Goal: Task Accomplishment & Management: Complete application form

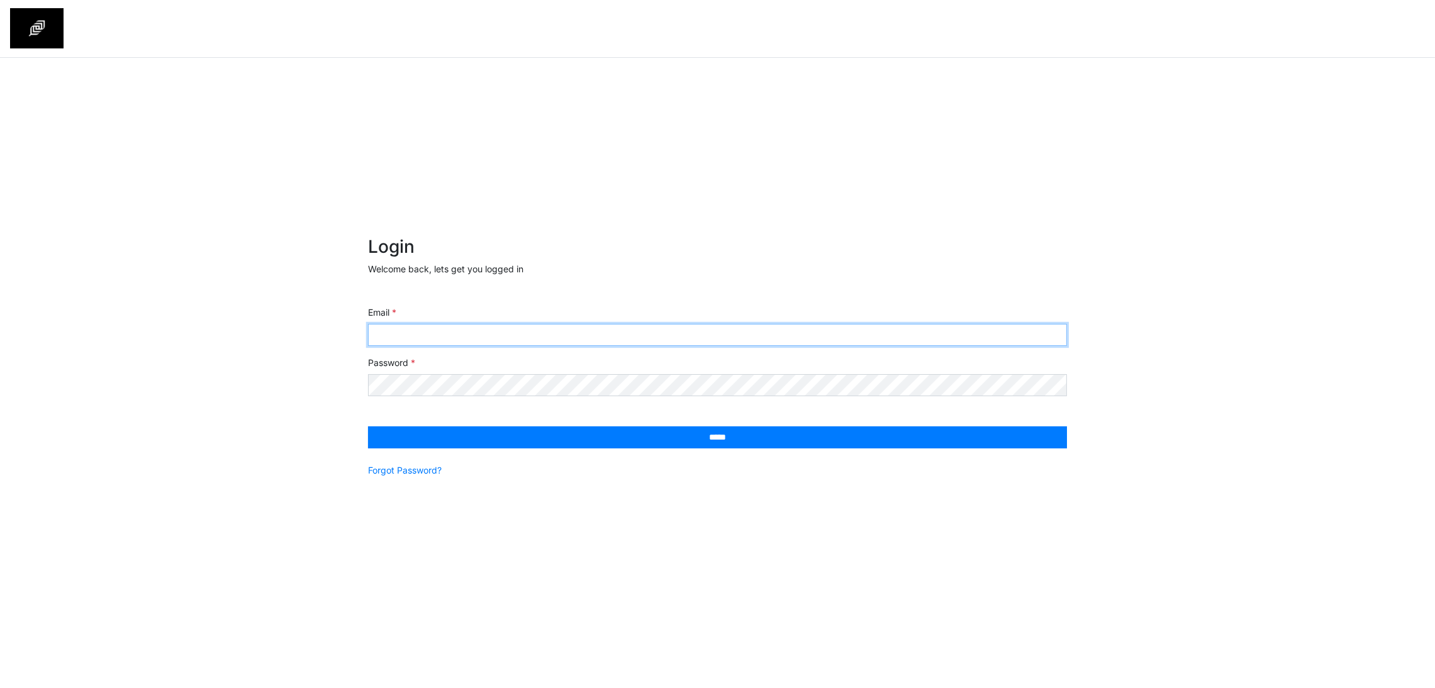
type input "**********"
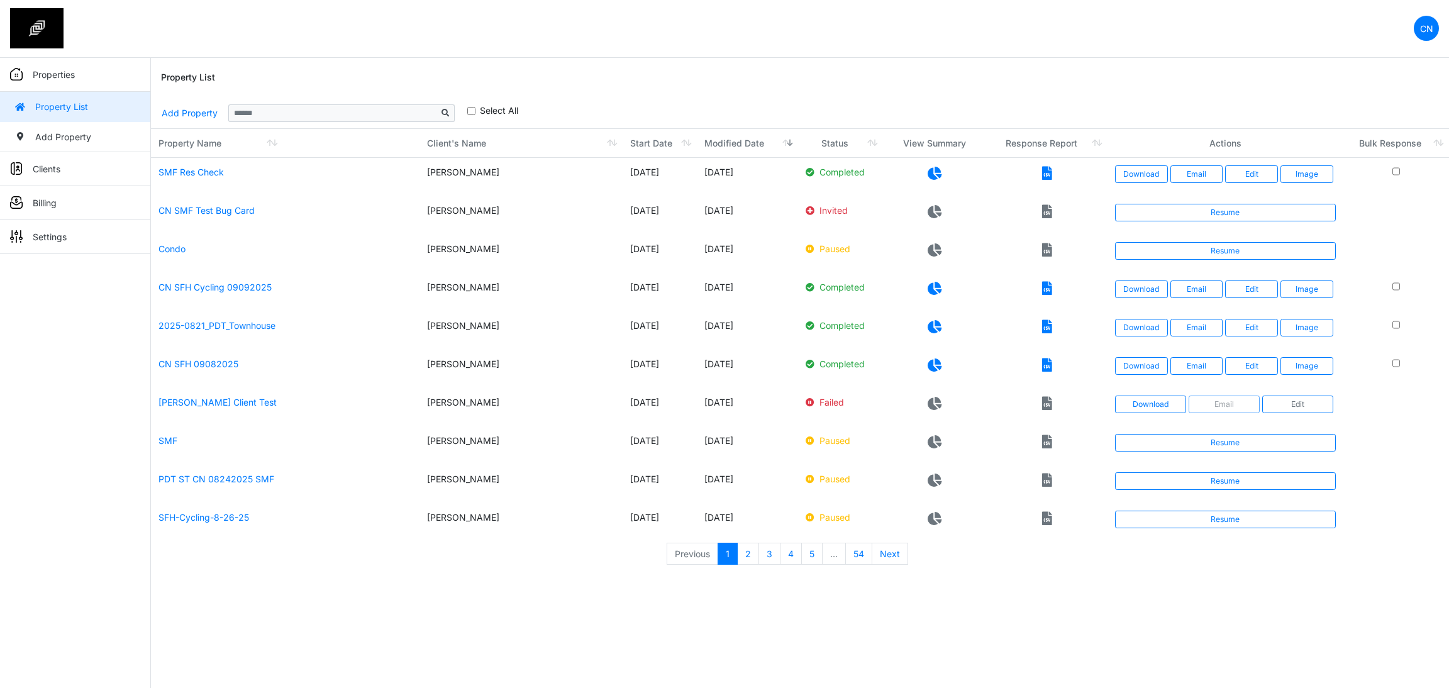
click at [1110, 104] on div "**********" at bounding box center [800, 113] width 1278 height 30
click at [1111, 74] on div "Property List" at bounding box center [800, 78] width 1278 height 40
click at [1089, 81] on div "Property List" at bounding box center [800, 78] width 1278 height 40
click at [928, 94] on div "Property List" at bounding box center [800, 78] width 1278 height 40
click at [1163, 216] on link "Resume" at bounding box center [1225, 213] width 221 height 18
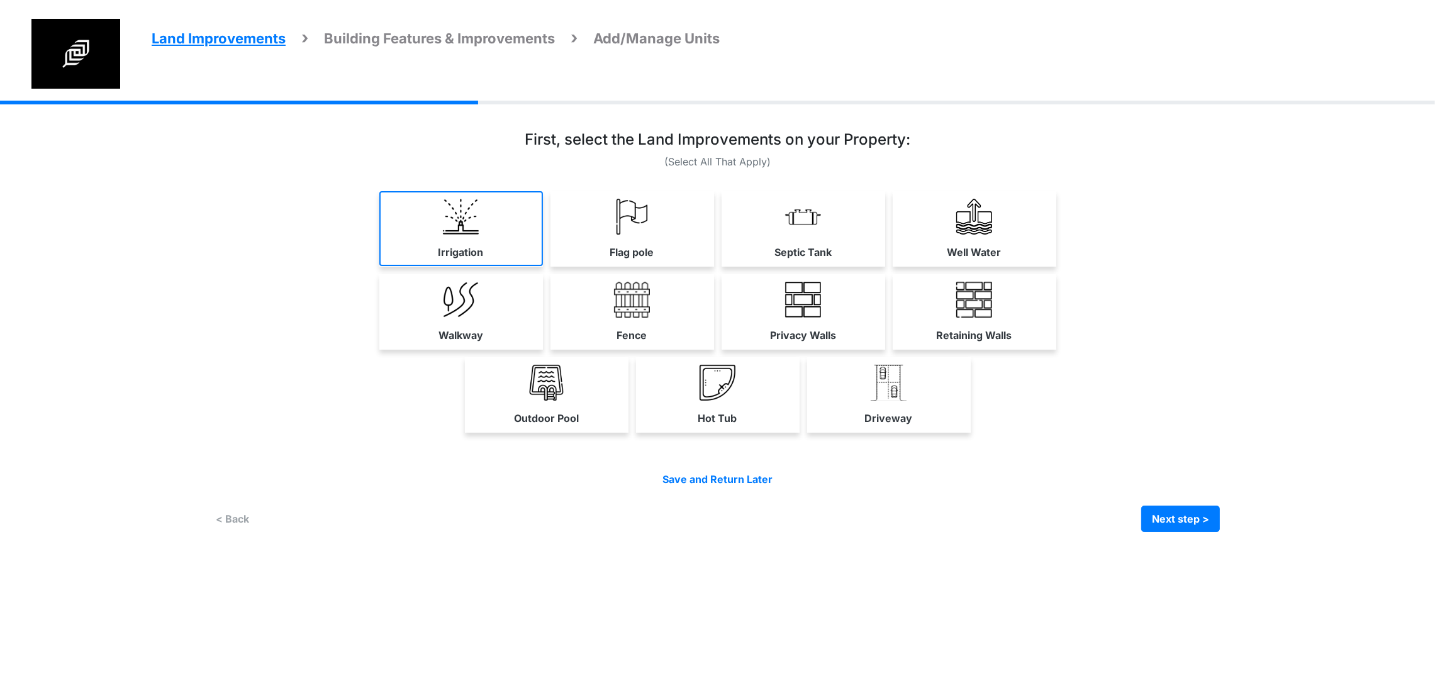
click at [379, 249] on link "Irrigation" at bounding box center [461, 228] width 164 height 75
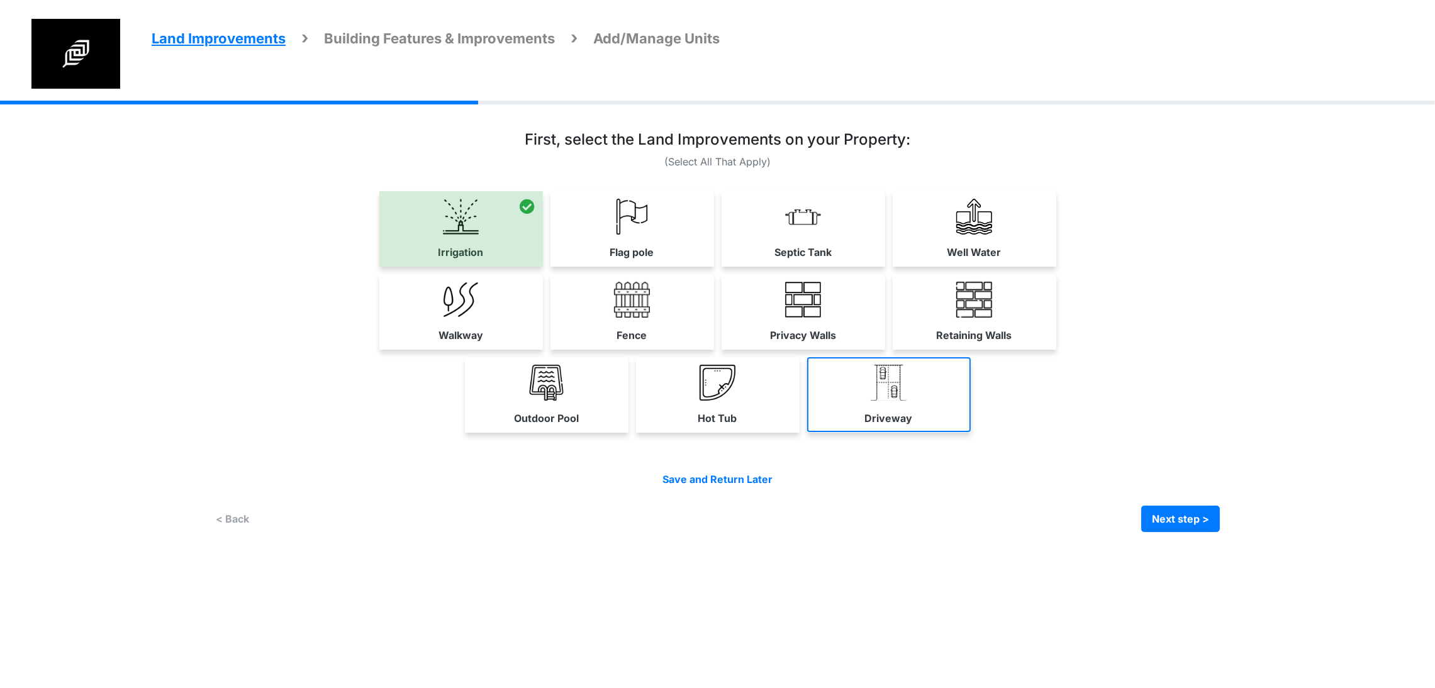
click at [970, 432] on link "Driveway" at bounding box center [889, 394] width 164 height 75
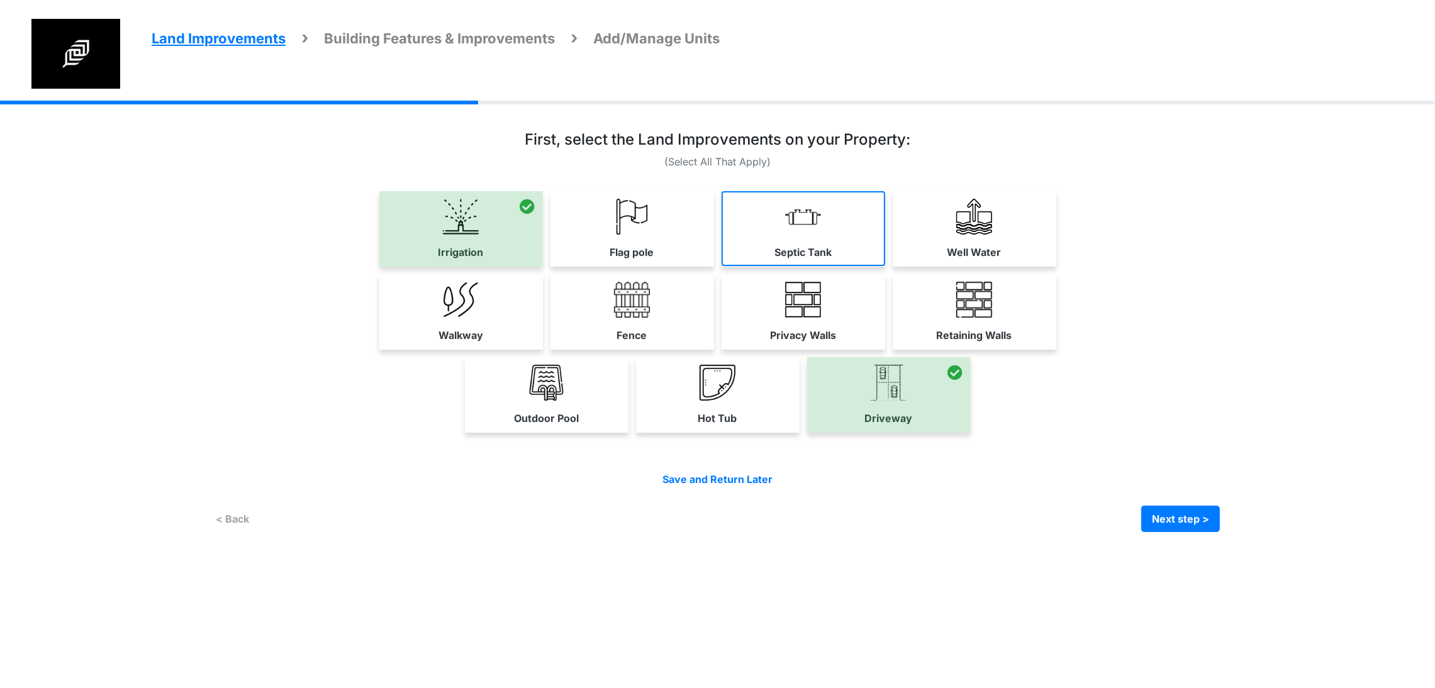
click at [885, 264] on link "Septic Tank" at bounding box center [803, 228] width 164 height 75
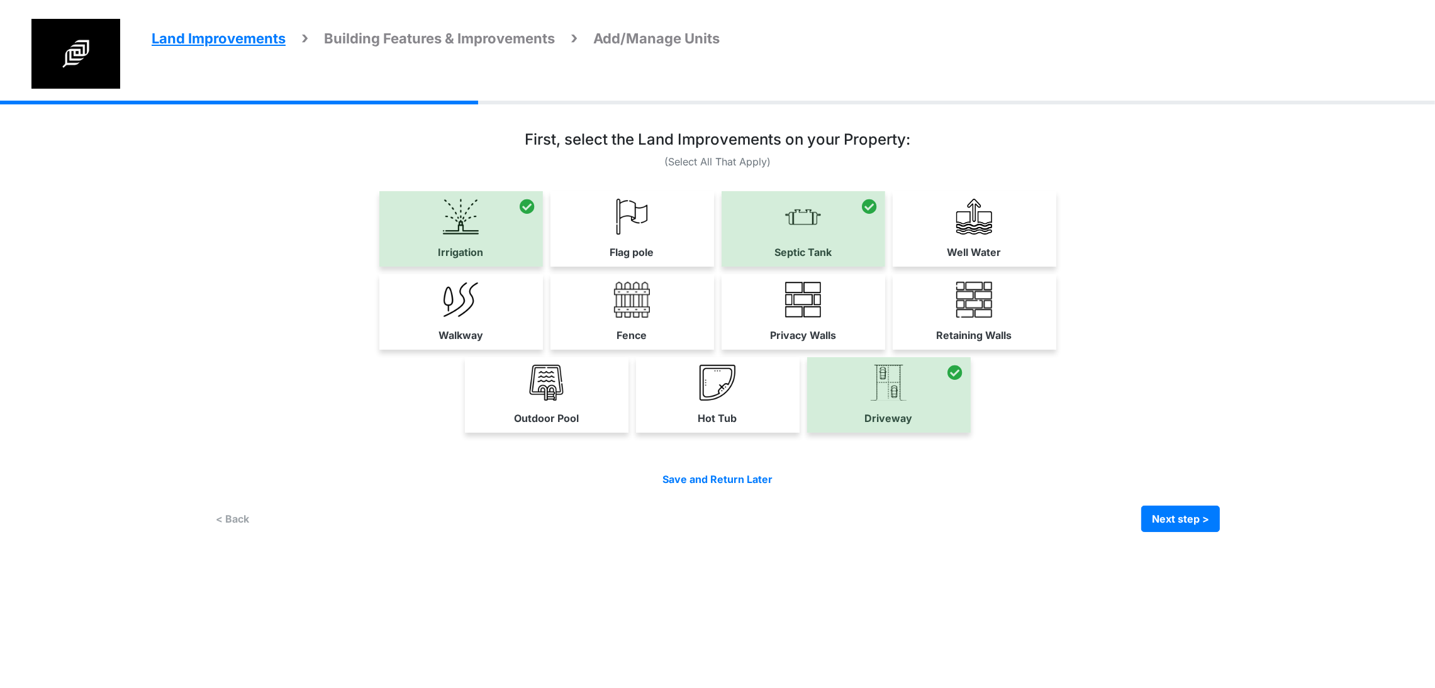
click at [805, 118] on div "Irrigation Flag pole" at bounding box center [717, 326] width 1004 height 450
click at [1163, 136] on div "First, select the Land Improvements on your Property:" at bounding box center [717, 142] width 1004 height 23
click at [1172, 125] on div "Irrigation Flag pole" at bounding box center [717, 326] width 1004 height 450
click at [1220, 532] on button "Next step >" at bounding box center [1180, 519] width 79 height 26
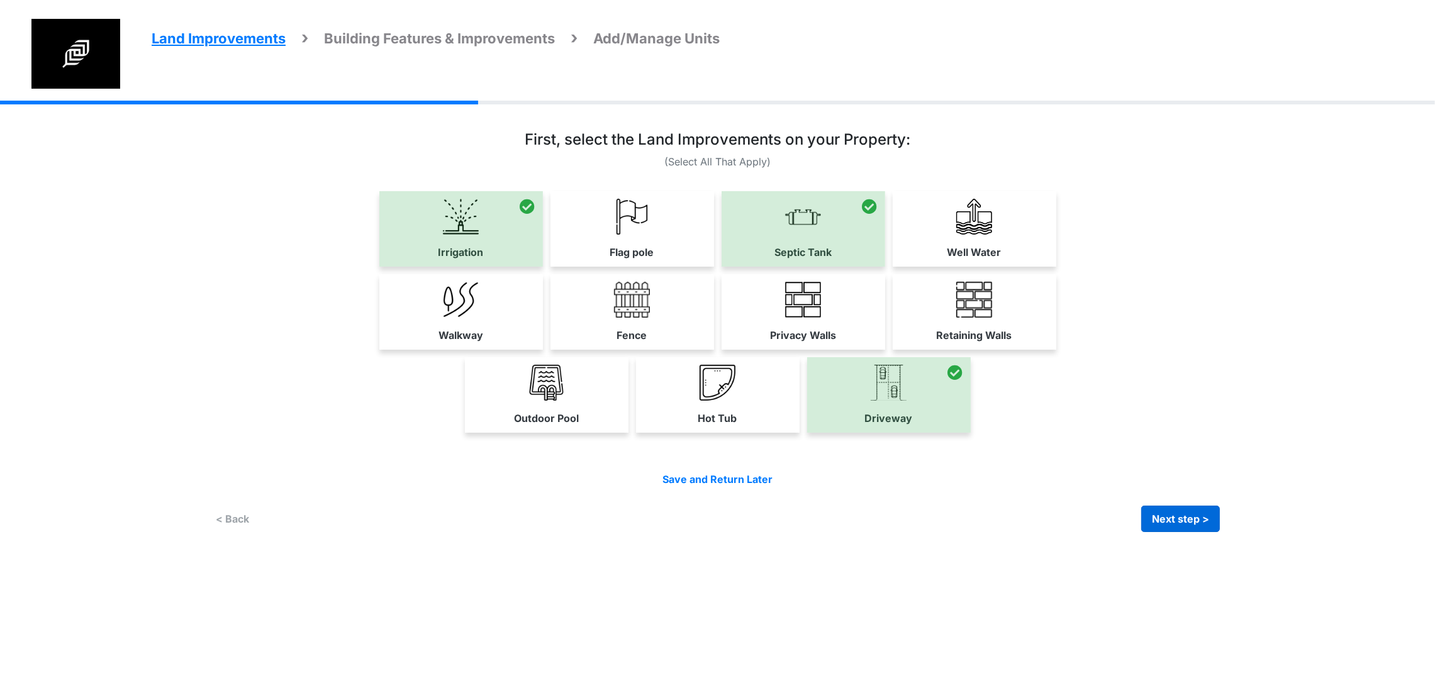
scroll to position [0, 0]
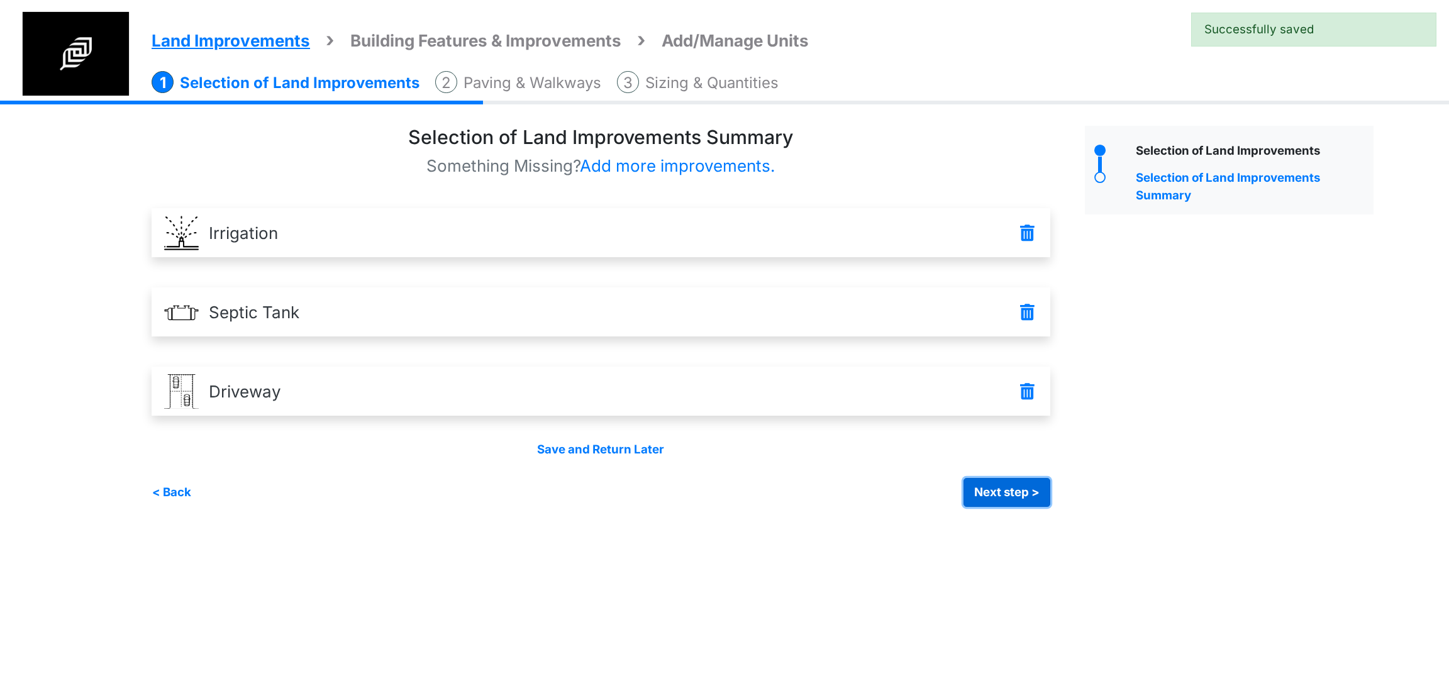
click at [982, 491] on button "Next step >" at bounding box center [1007, 492] width 87 height 29
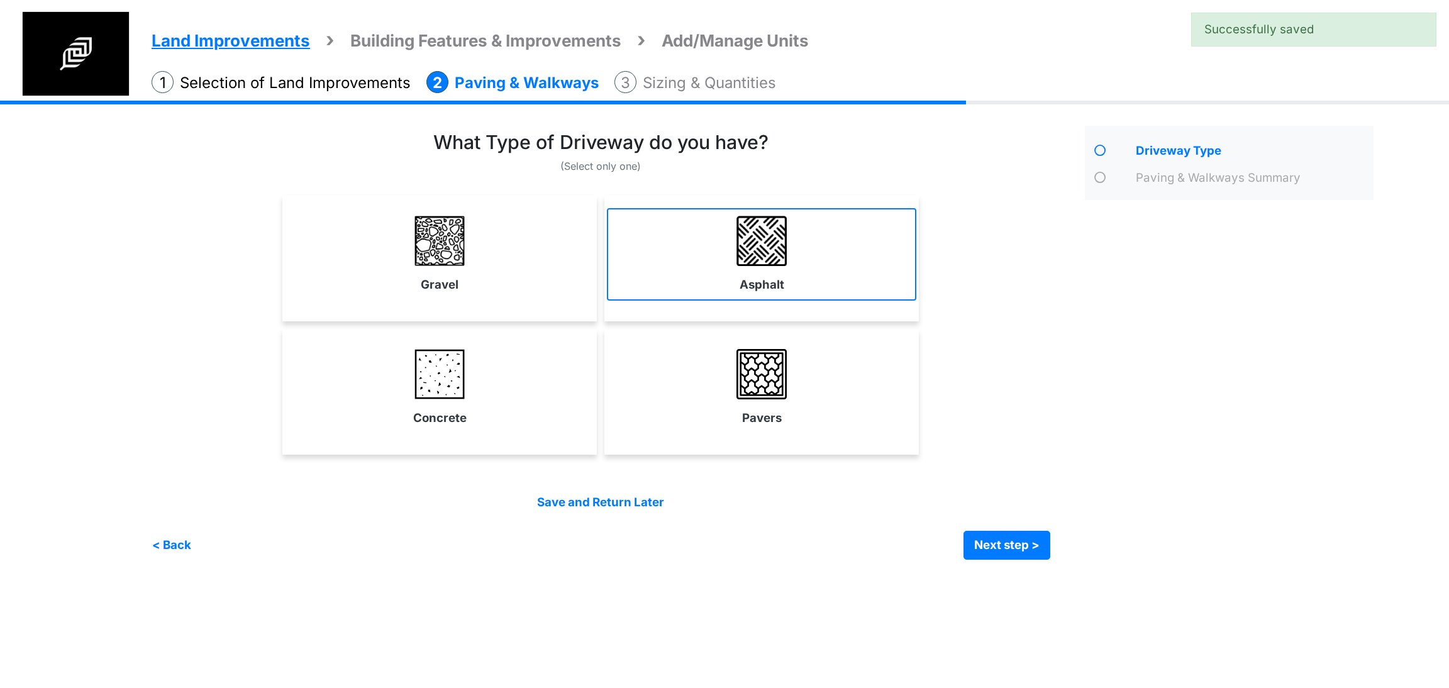
click at [787, 291] on link "Asphalt" at bounding box center [761, 254] width 309 height 92
select select "*"
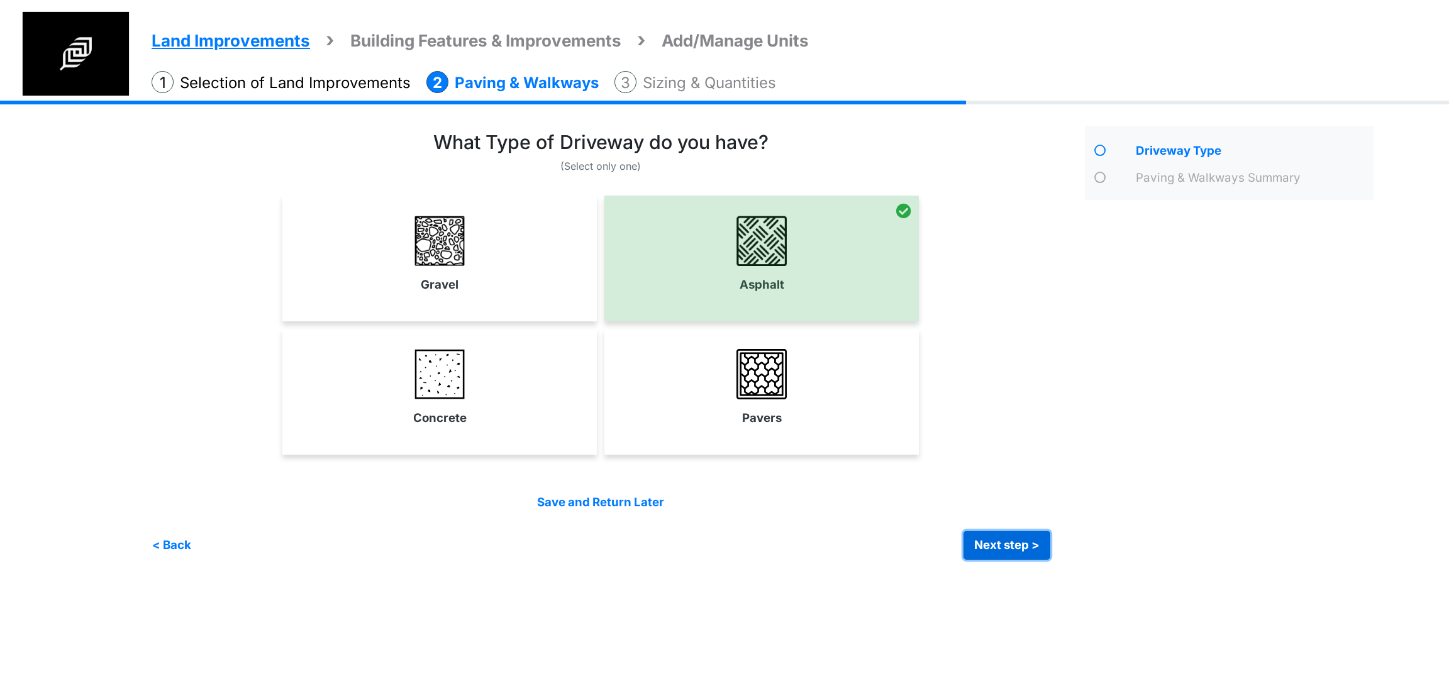
click at [994, 545] on button "Next step >" at bounding box center [1007, 545] width 87 height 29
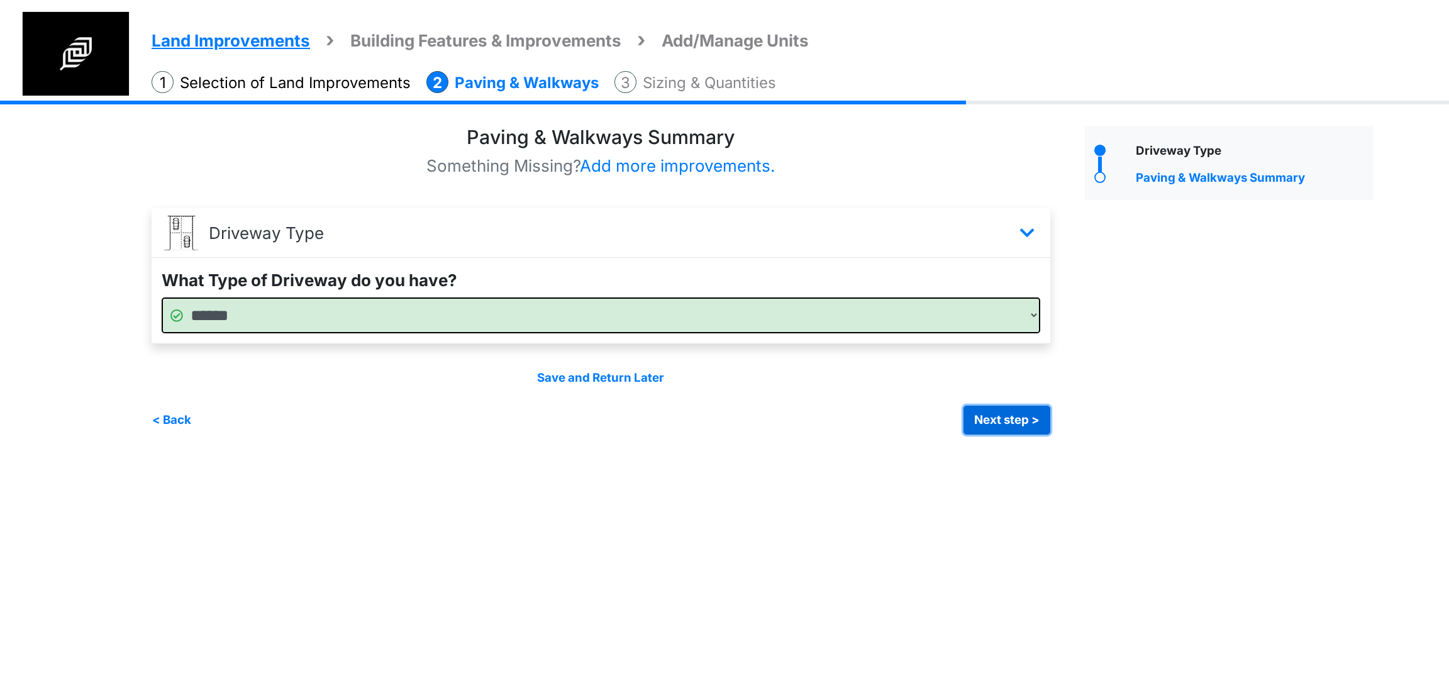
click at [1003, 427] on button "Next step >" at bounding box center [1007, 420] width 87 height 29
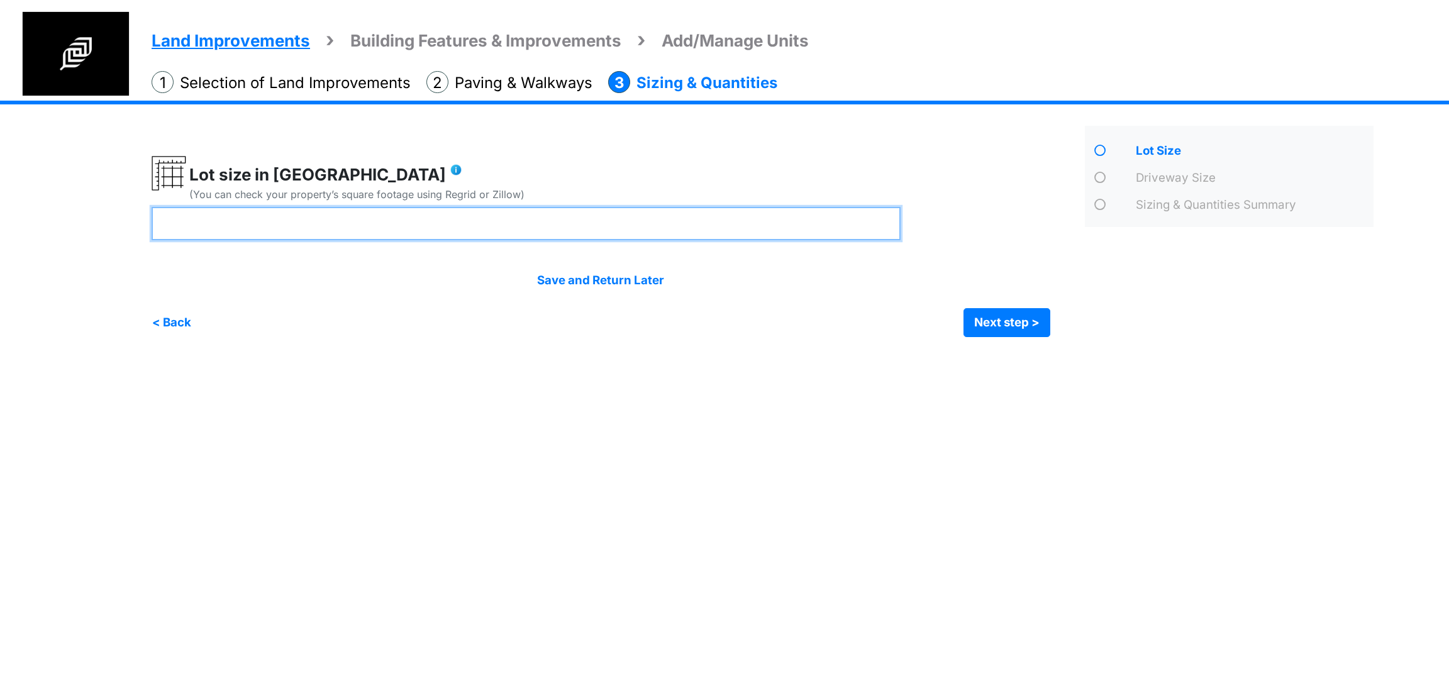
click at [334, 221] on input "number" at bounding box center [526, 223] width 749 height 33
type input "**"
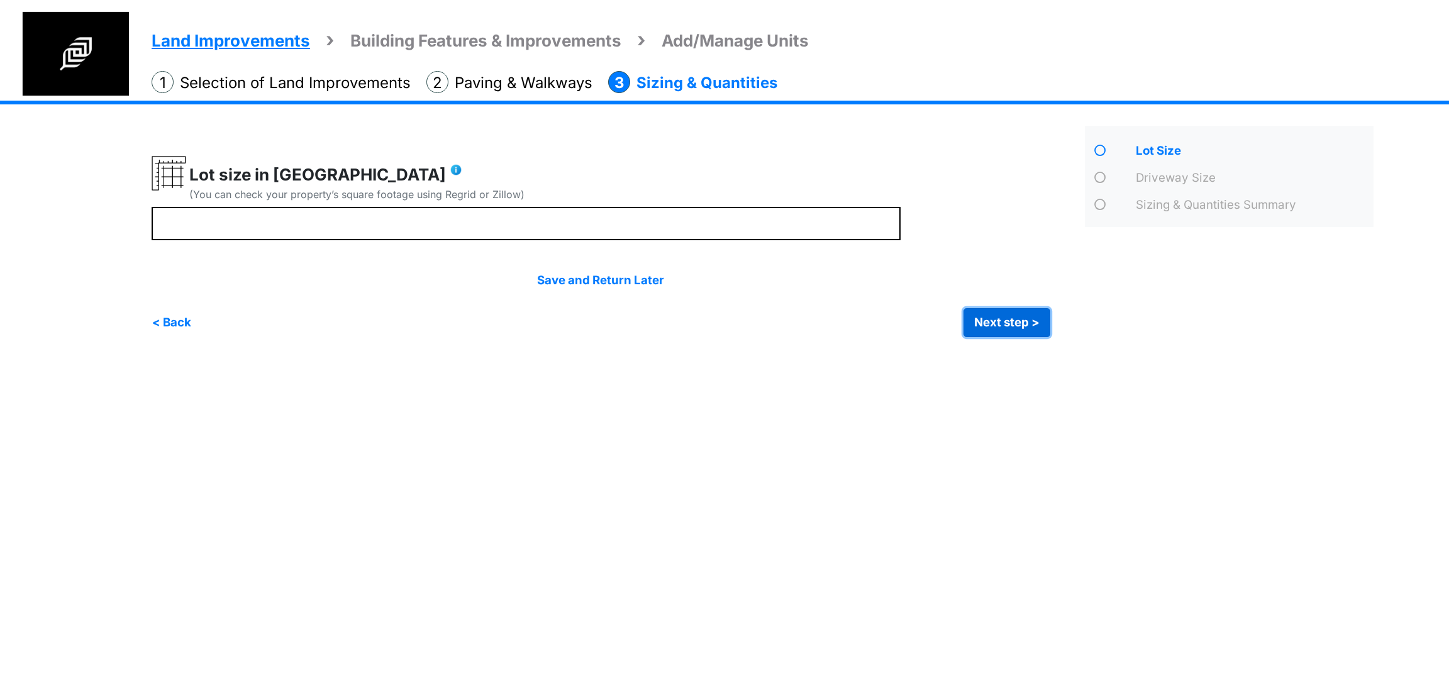
click at [1007, 328] on button "Next step >" at bounding box center [1007, 322] width 87 height 29
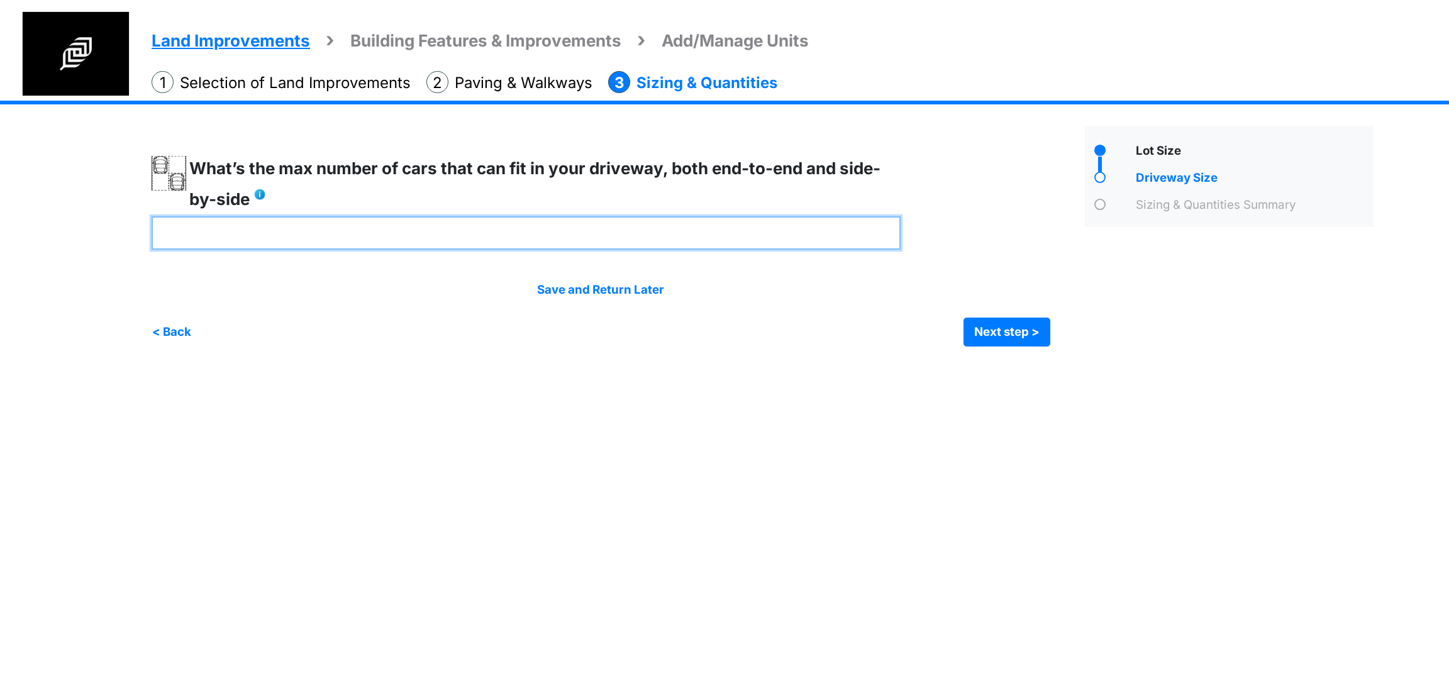
click at [453, 234] on input "number" at bounding box center [526, 232] width 749 height 33
type input "*"
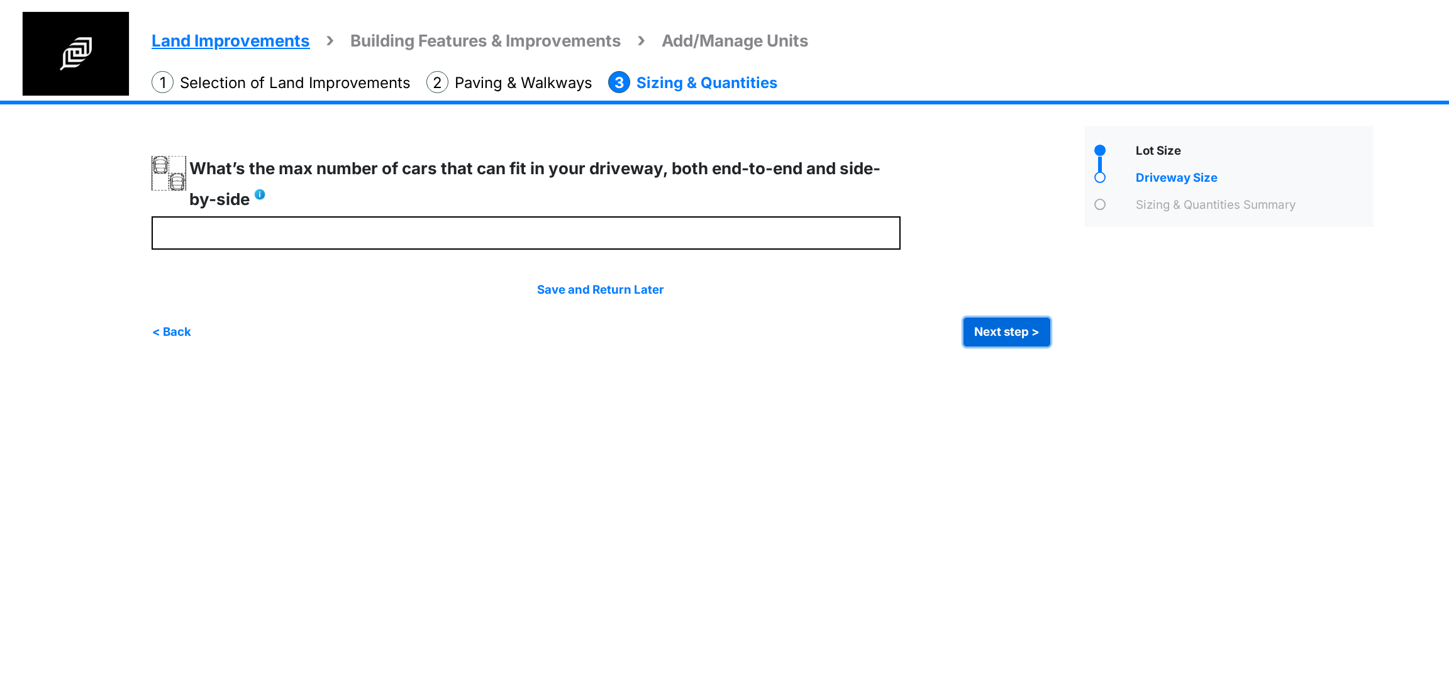
click at [998, 331] on button "Next step >" at bounding box center [1007, 332] width 87 height 29
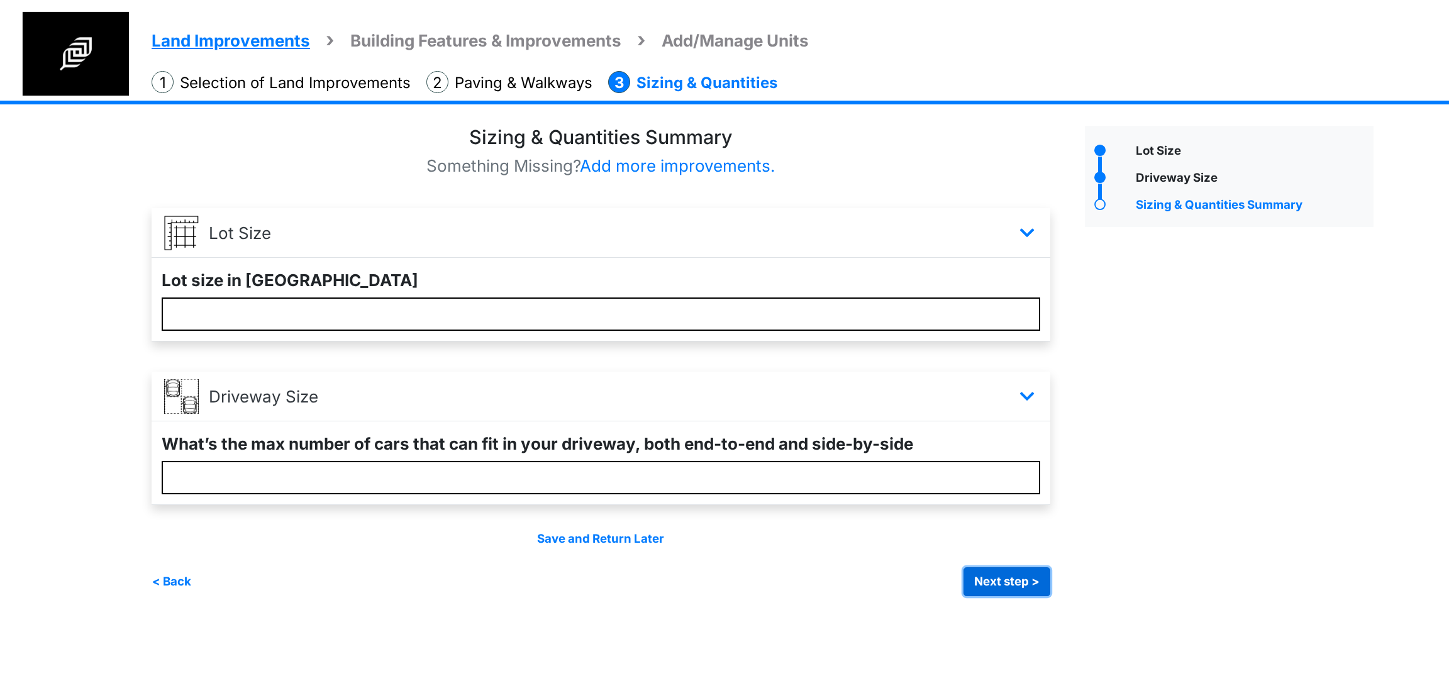
click at [1012, 579] on button "Next step >" at bounding box center [1007, 581] width 87 height 29
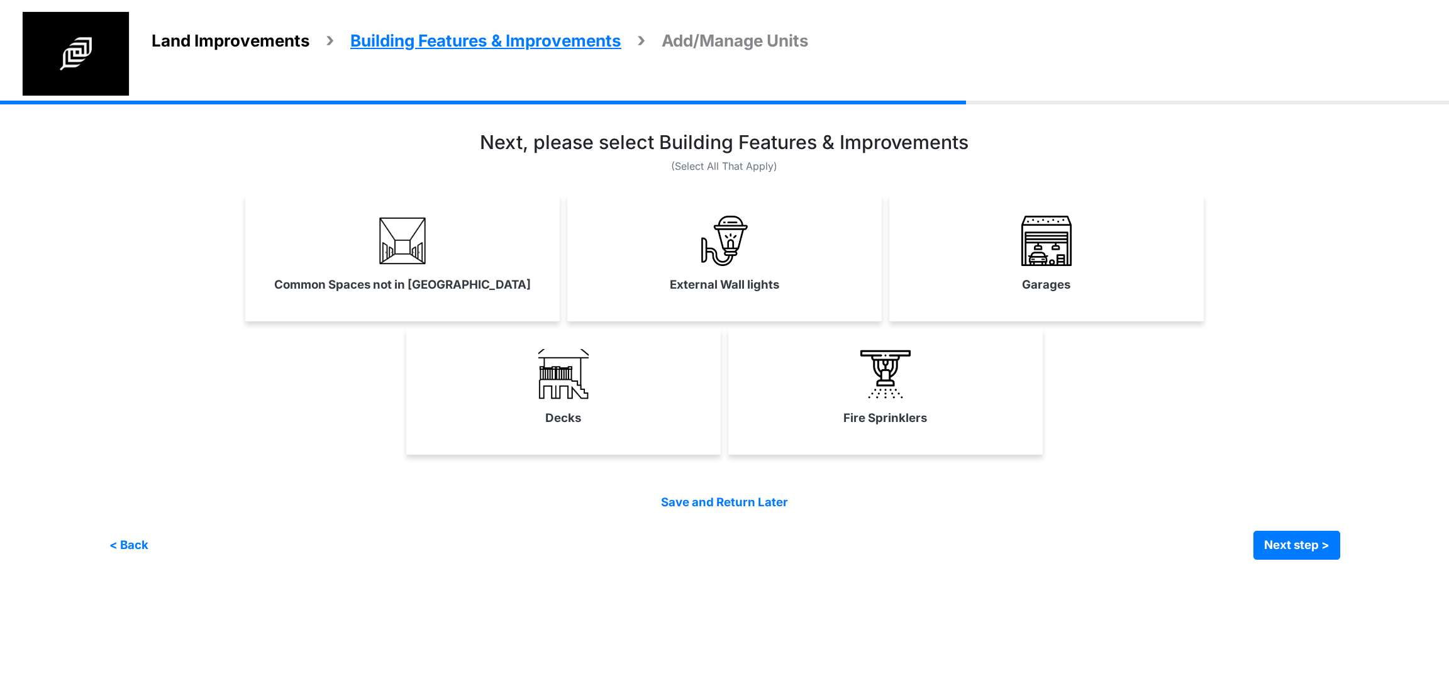
click at [711, 281] on label "External Wall lights" at bounding box center [724, 285] width 109 height 18
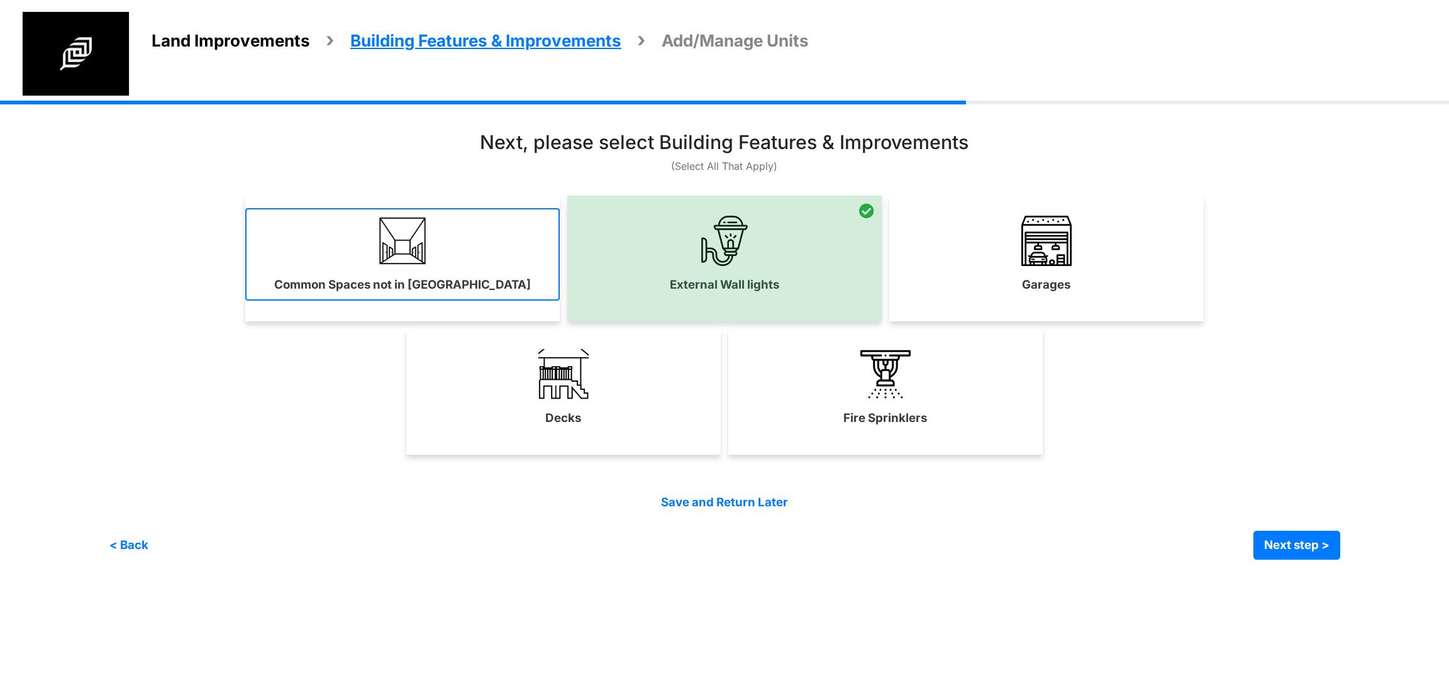
click at [421, 243] on img at bounding box center [402, 241] width 50 height 50
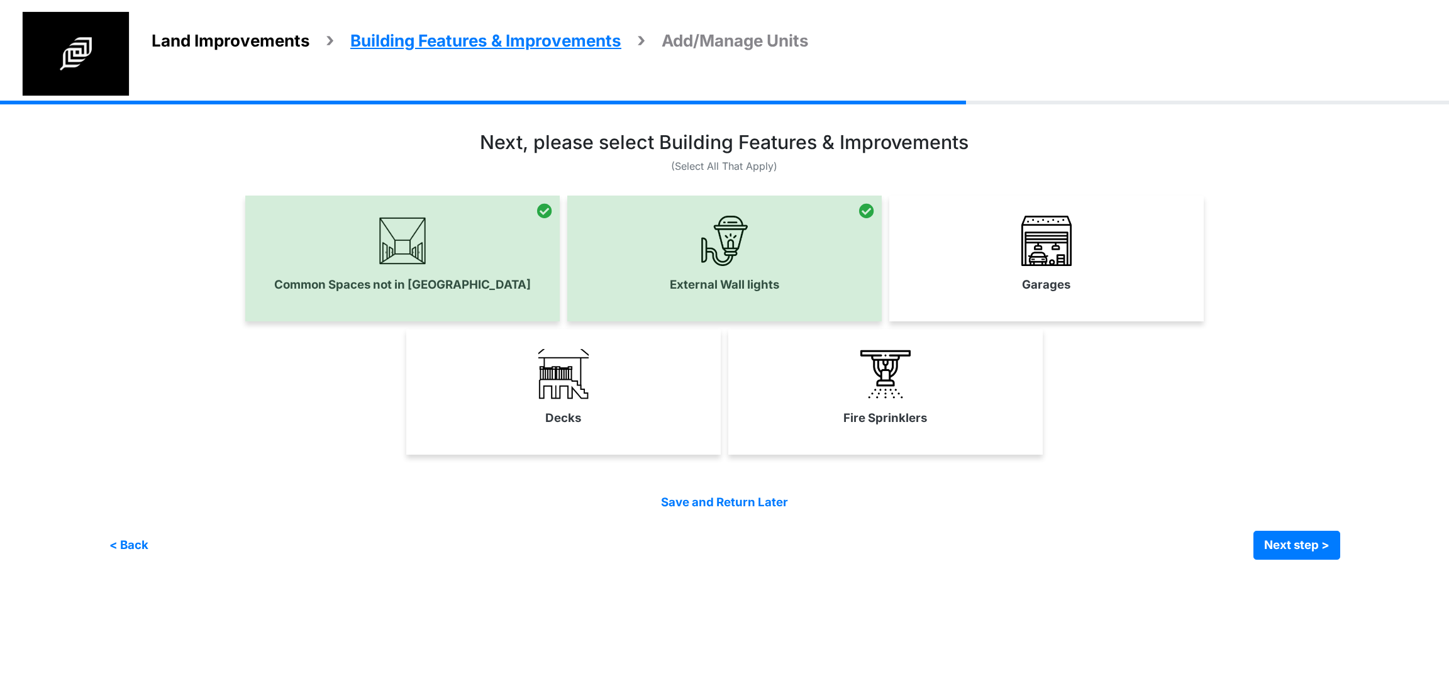
drag, startPoint x: 852, startPoint y: 347, endPoint x: 865, endPoint y: 355, distance: 15.8
click at [852, 348] on link "Fire Sprinklers" at bounding box center [885, 388] width 314 height 92
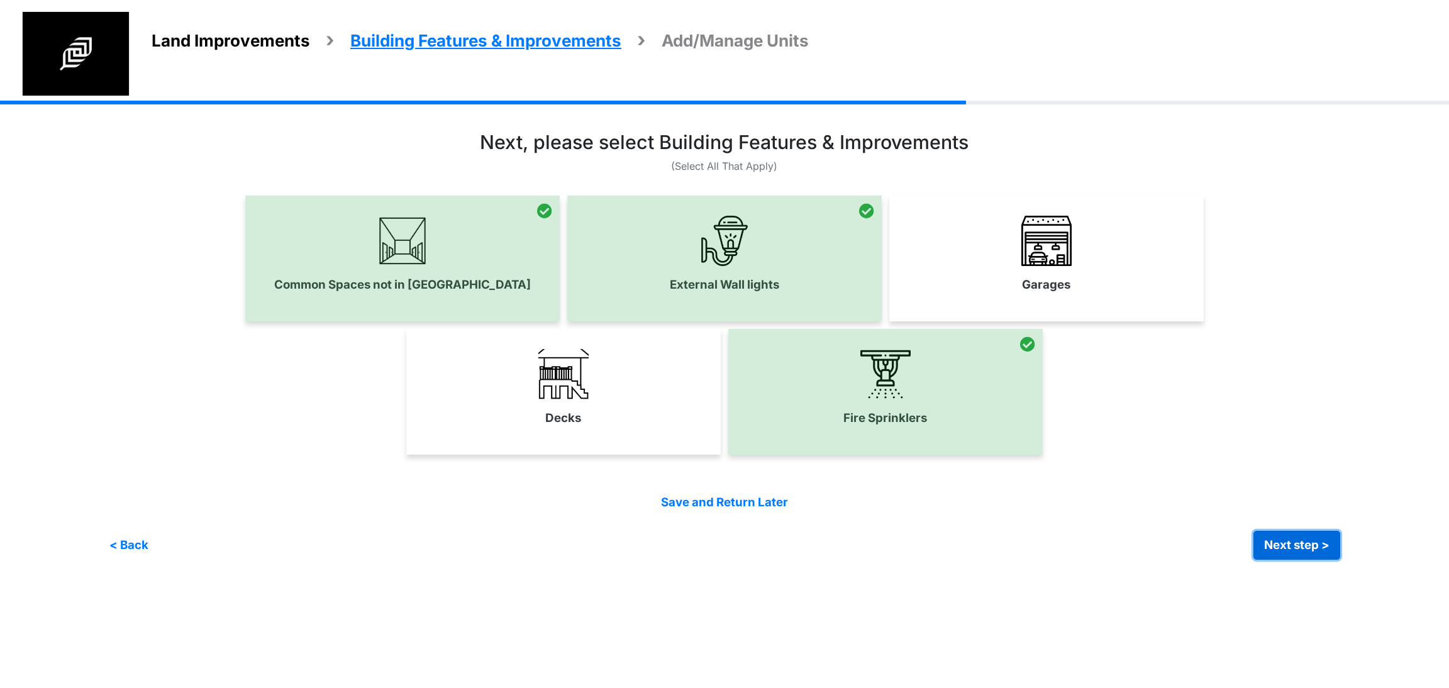
click at [1310, 553] on button "Next step >" at bounding box center [1297, 545] width 87 height 29
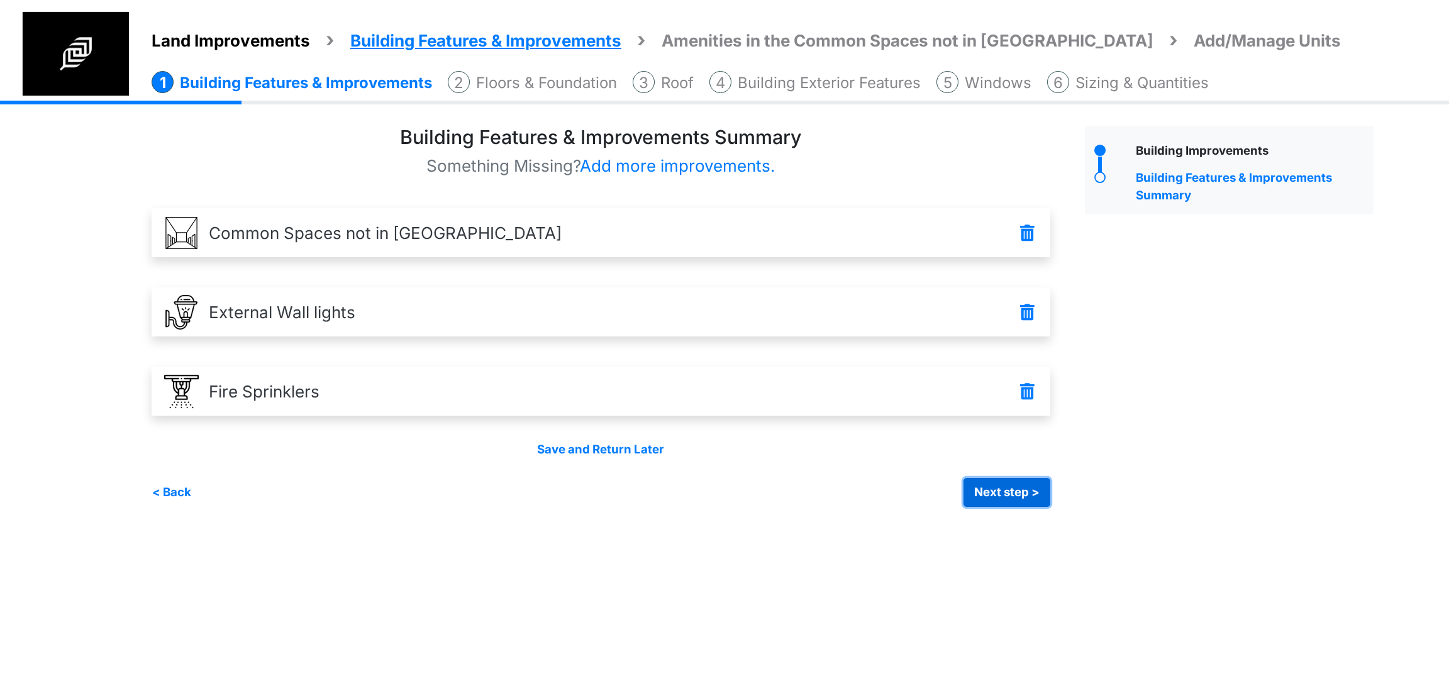
click at [1020, 496] on button "Next step >" at bounding box center [1007, 492] width 87 height 29
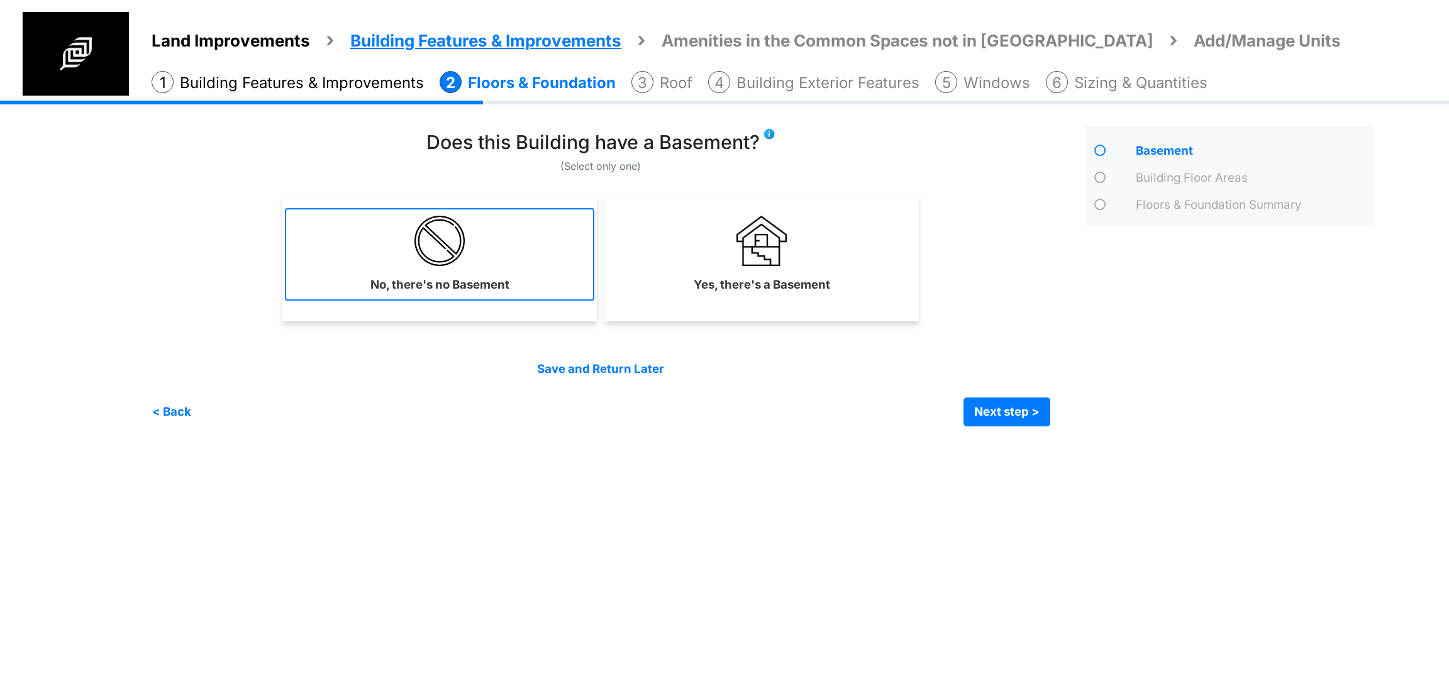
click at [461, 283] on label "No, there's no Basement" at bounding box center [439, 285] width 139 height 18
select select "*"
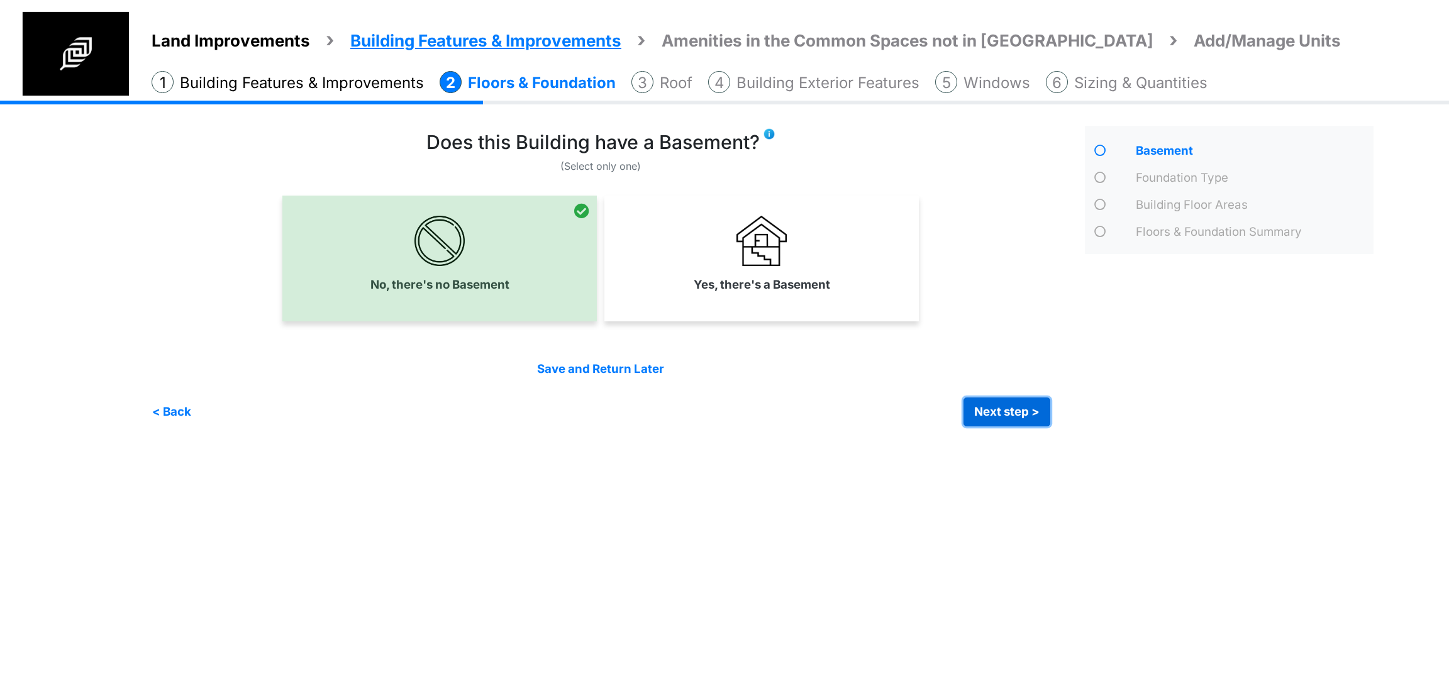
click at [1015, 419] on button "Next step >" at bounding box center [1007, 412] width 87 height 29
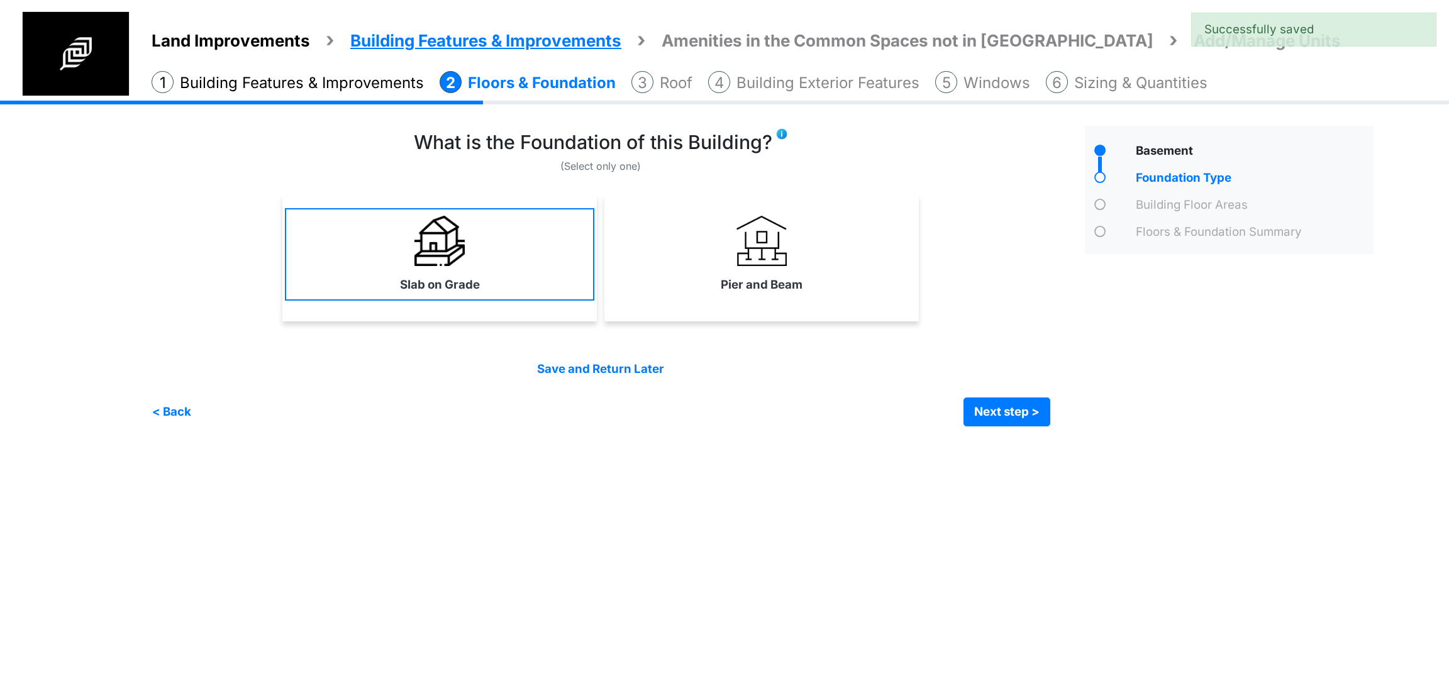
click at [531, 284] on link "Slab on Grade" at bounding box center [439, 254] width 309 height 92
select select "*"
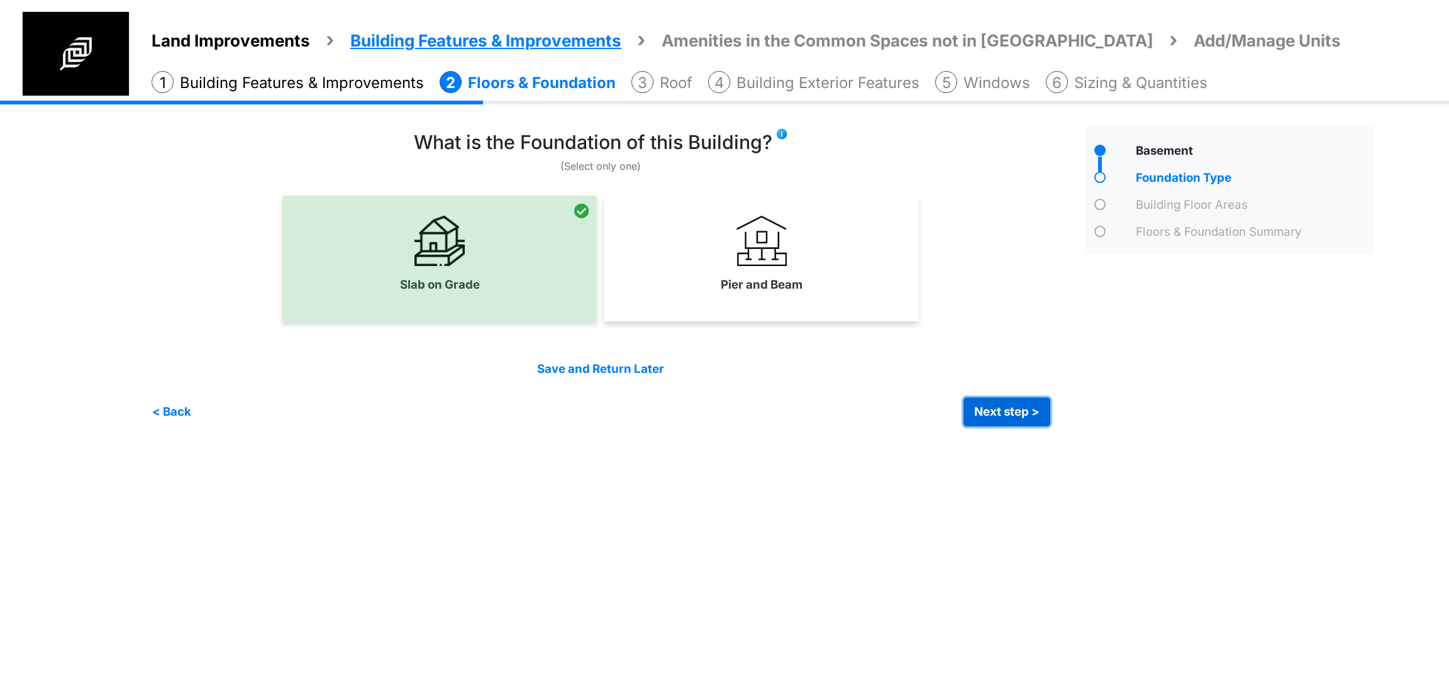
click at [998, 412] on button "Next step >" at bounding box center [1007, 412] width 87 height 29
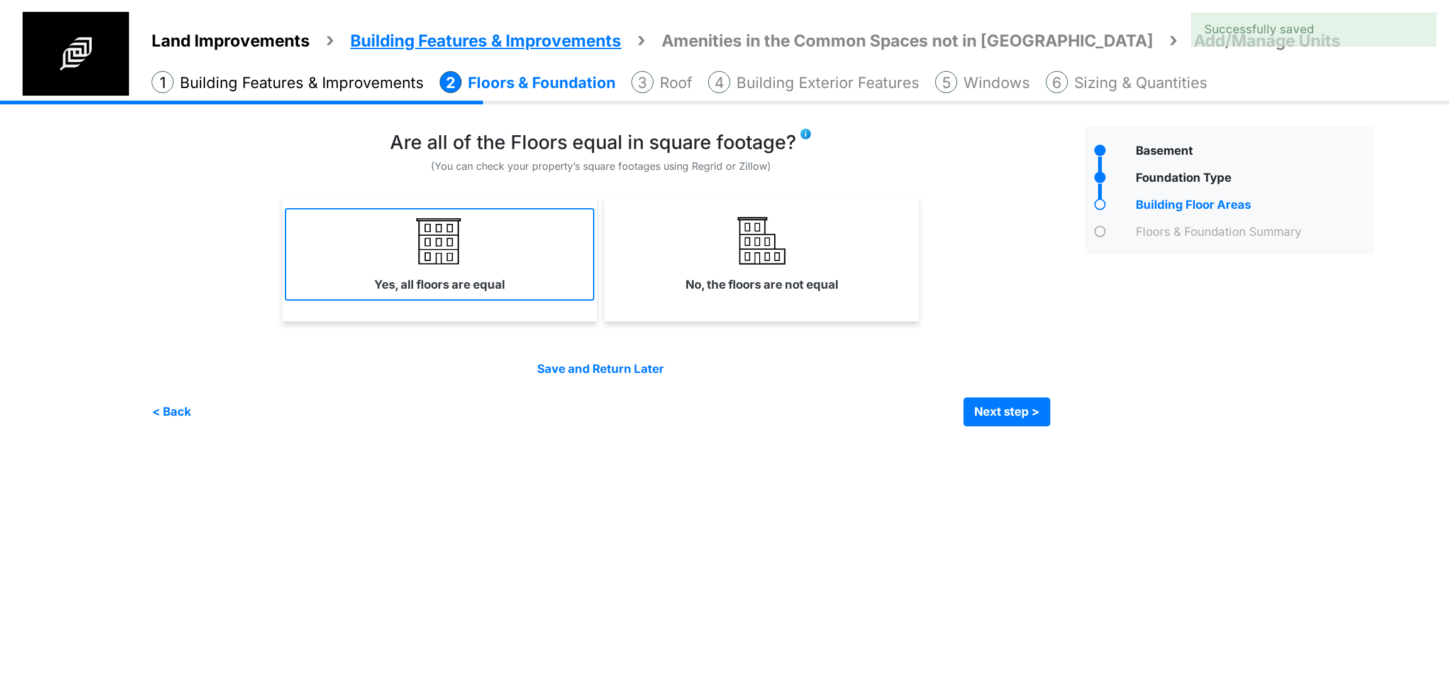
click at [413, 281] on label "Yes, all floors are equal" at bounding box center [439, 285] width 131 height 18
select select "*"
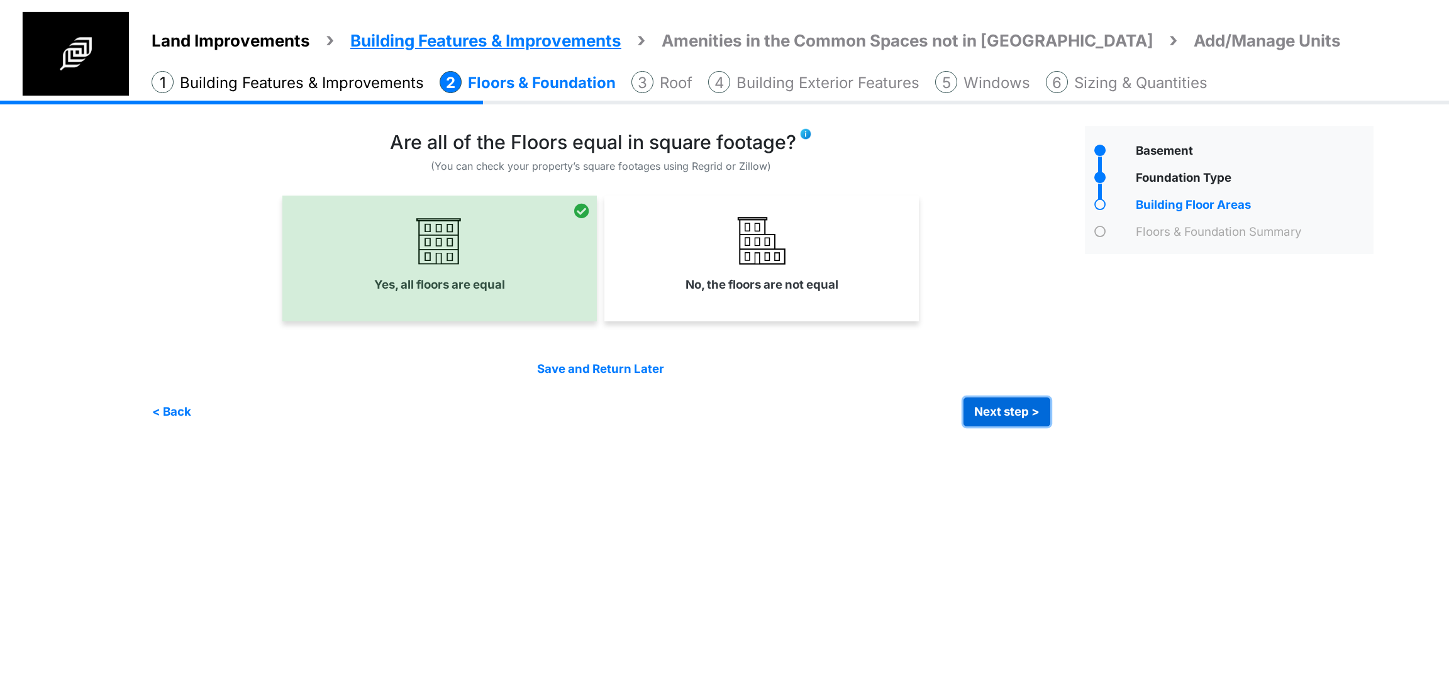
click at [987, 406] on button "Next step >" at bounding box center [1007, 412] width 87 height 29
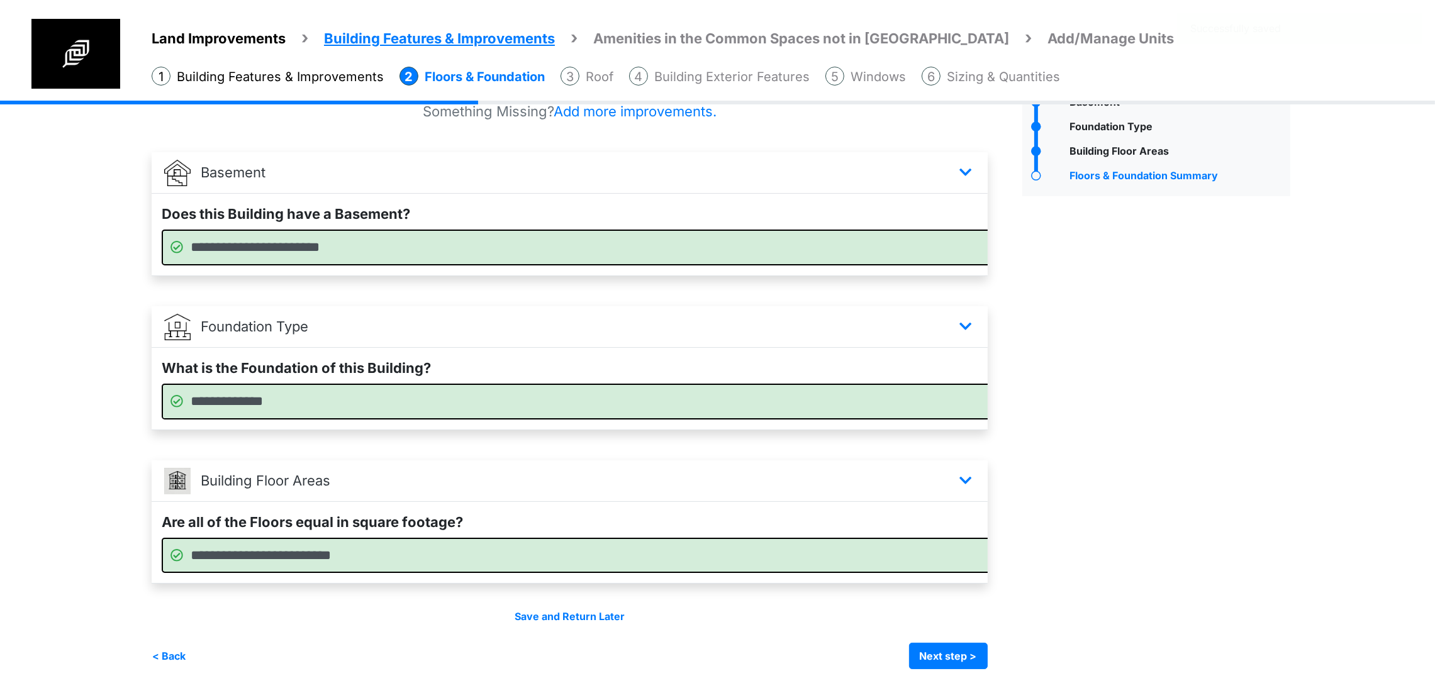
scroll to position [99, 0]
click at [987, 657] on button "Next step >" at bounding box center [948, 656] width 79 height 26
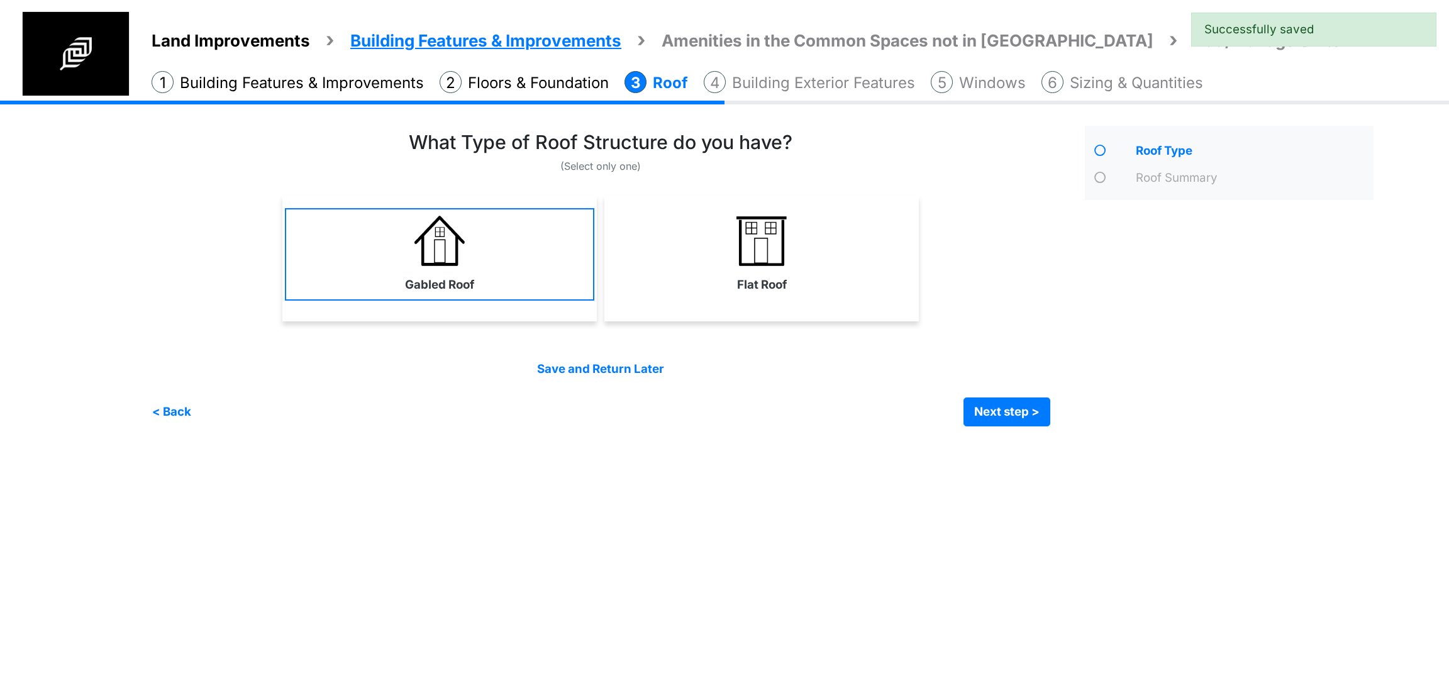
click at [510, 265] on link "Gabled Roof" at bounding box center [439, 254] width 309 height 92
select select "*"
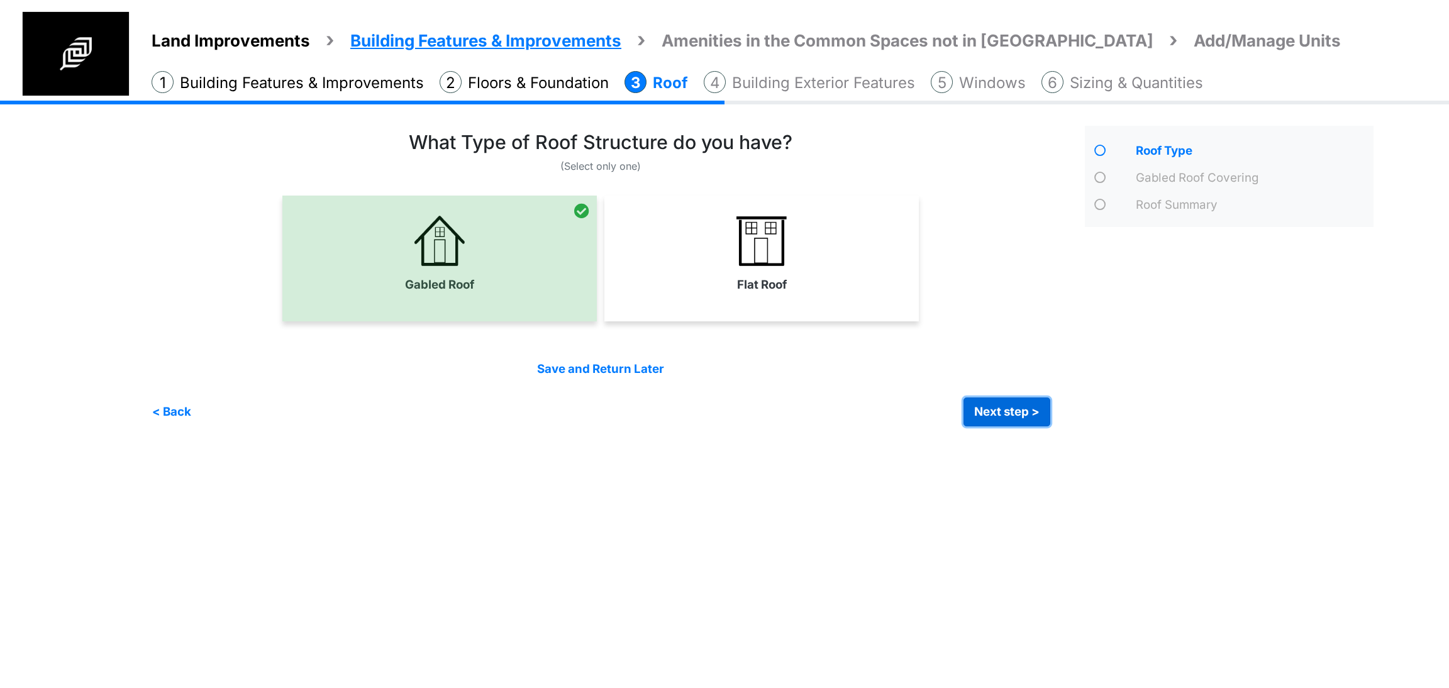
click at [999, 409] on button "Next step >" at bounding box center [1007, 412] width 87 height 29
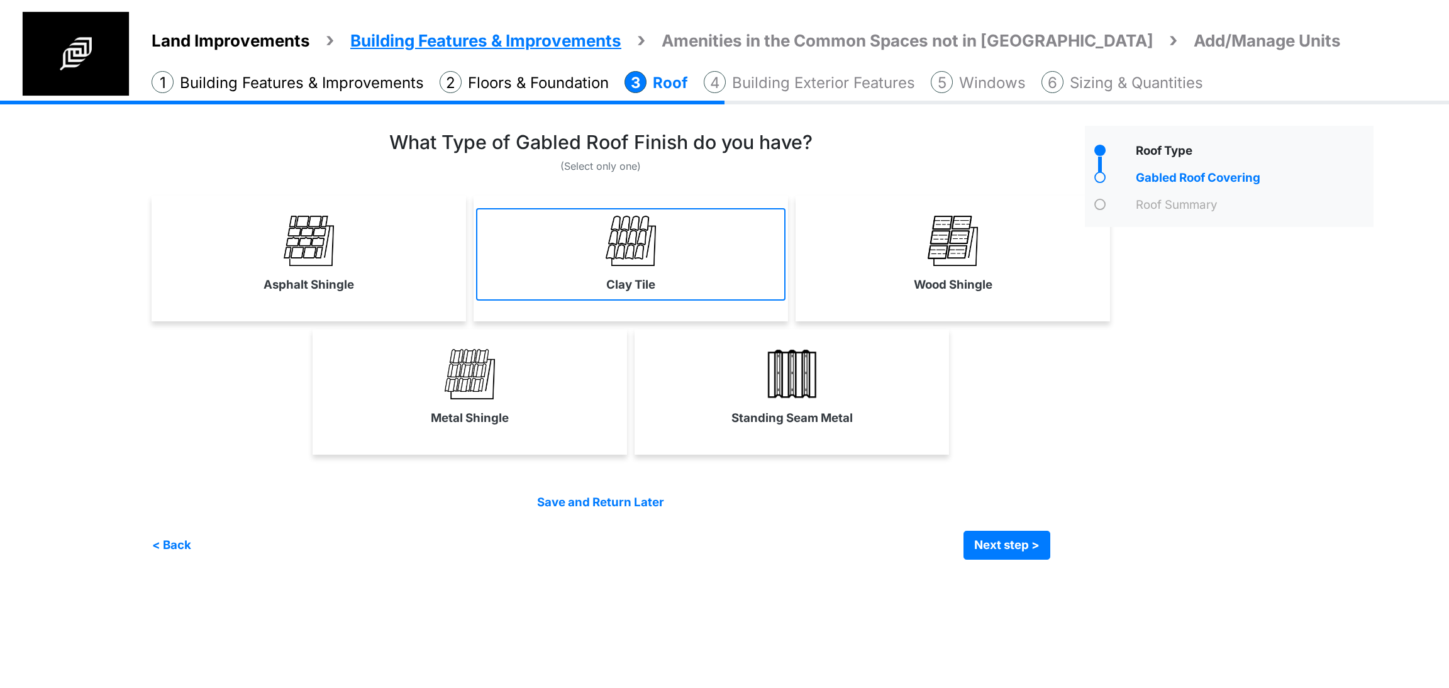
click at [618, 268] on link "Clay Tile" at bounding box center [630, 254] width 309 height 92
select select "*"
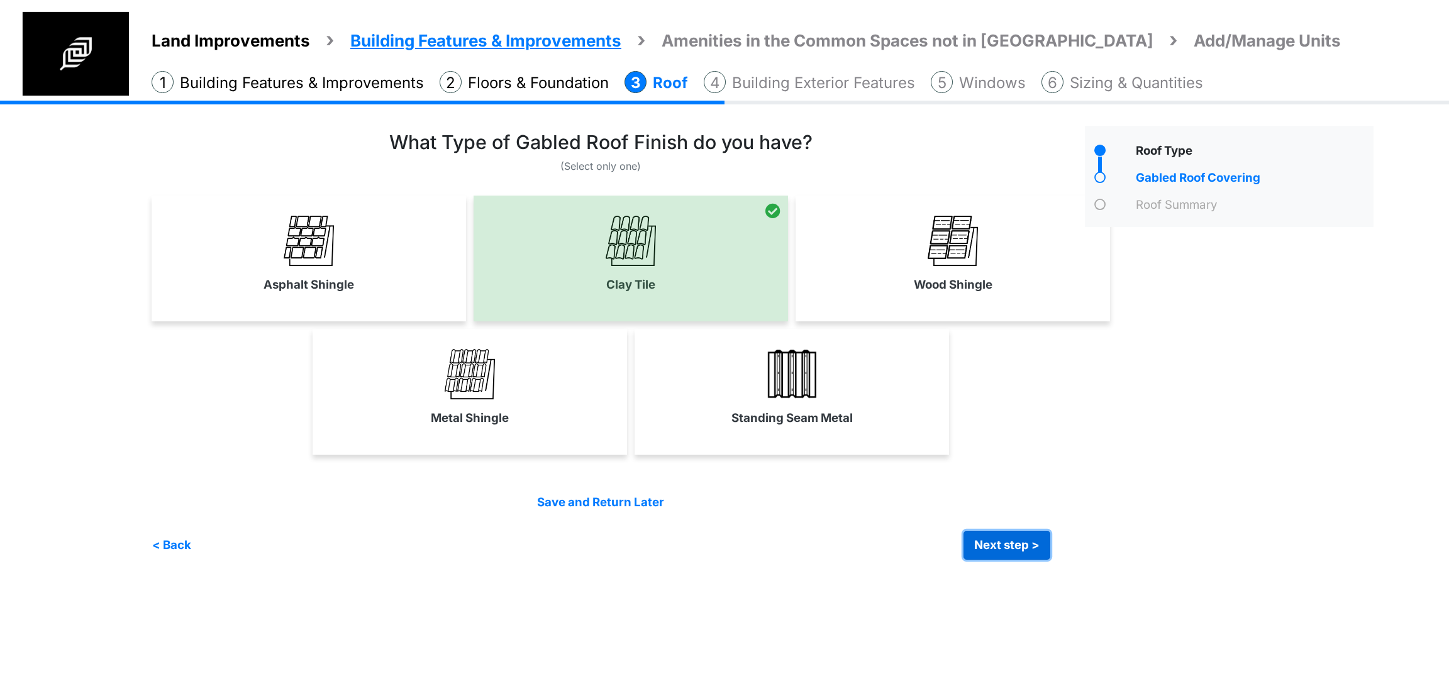
click at [984, 544] on button "Next step >" at bounding box center [1007, 545] width 87 height 29
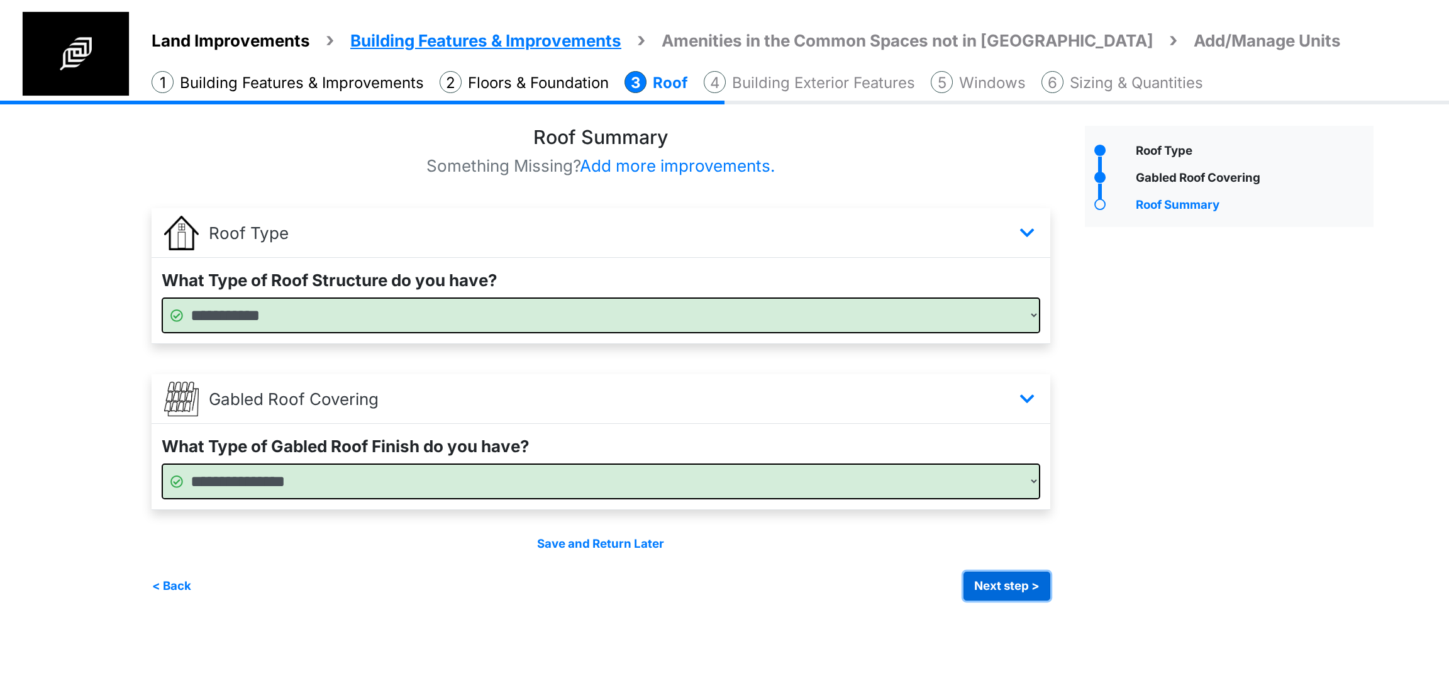
click at [1009, 582] on button "Next step >" at bounding box center [1007, 586] width 87 height 29
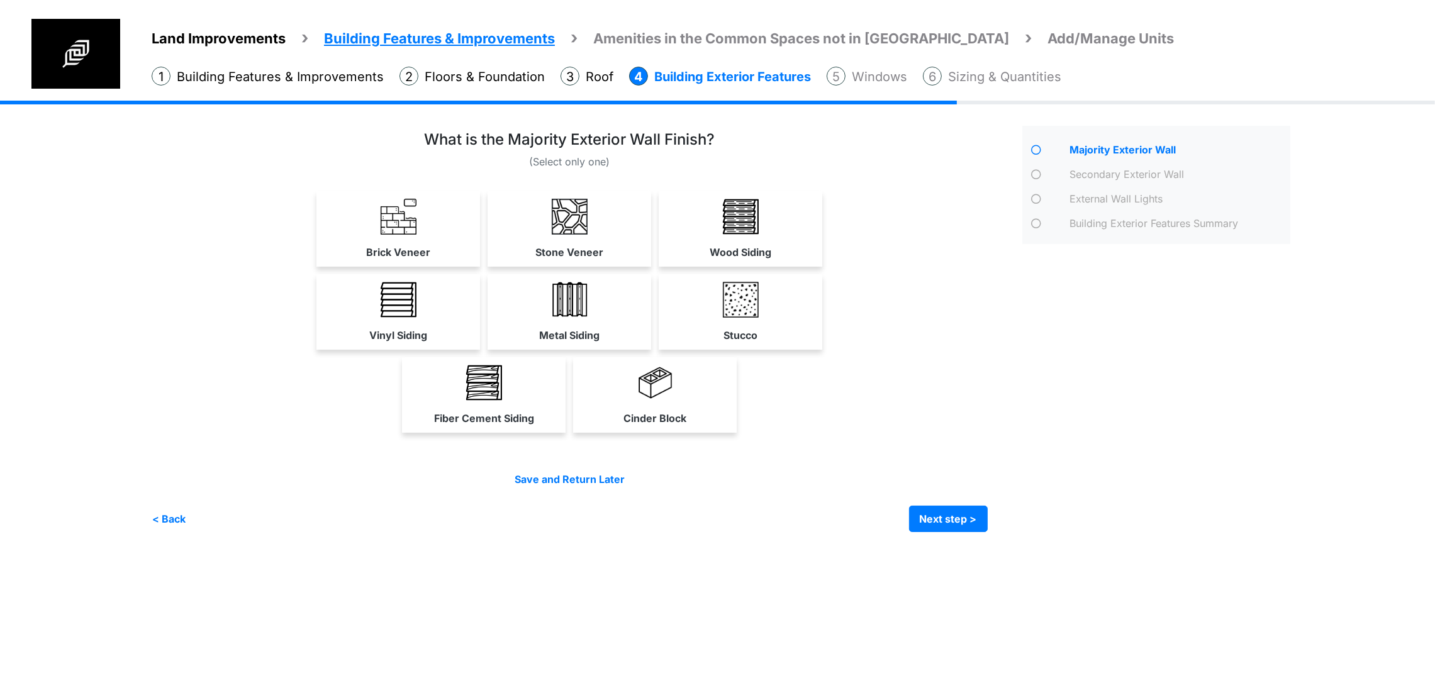
click at [394, 267] on div "Brick Veneer" at bounding box center [398, 228] width 164 height 75
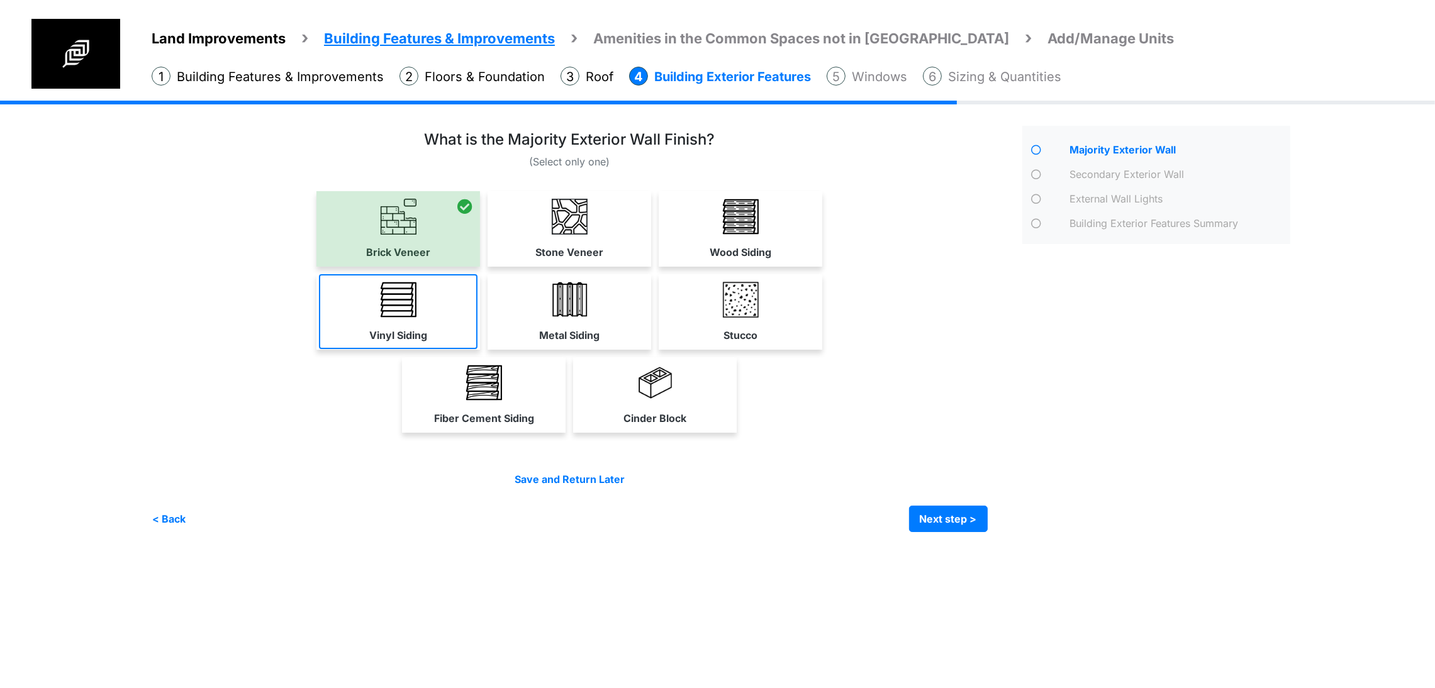
click at [364, 349] on link "Vinyl Siding" at bounding box center [398, 311] width 158 height 75
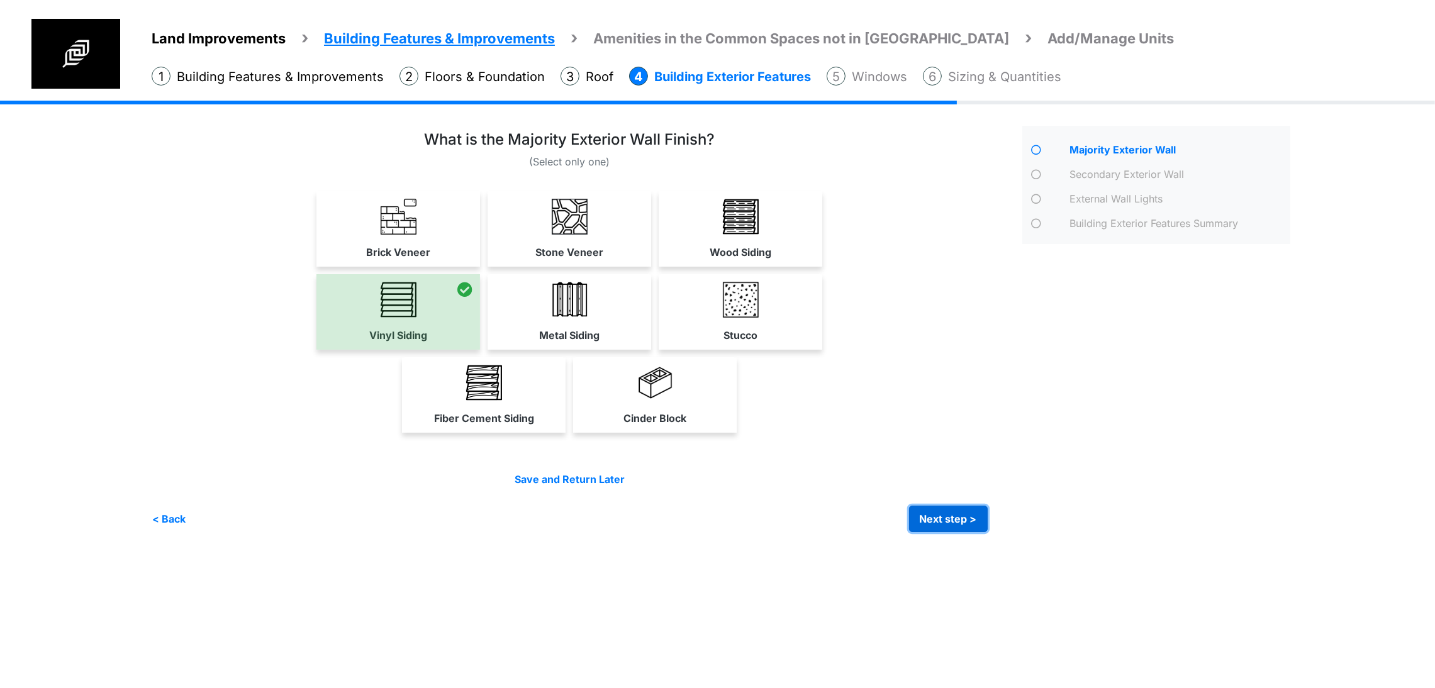
click at [987, 532] on button "Next step >" at bounding box center [948, 519] width 79 height 26
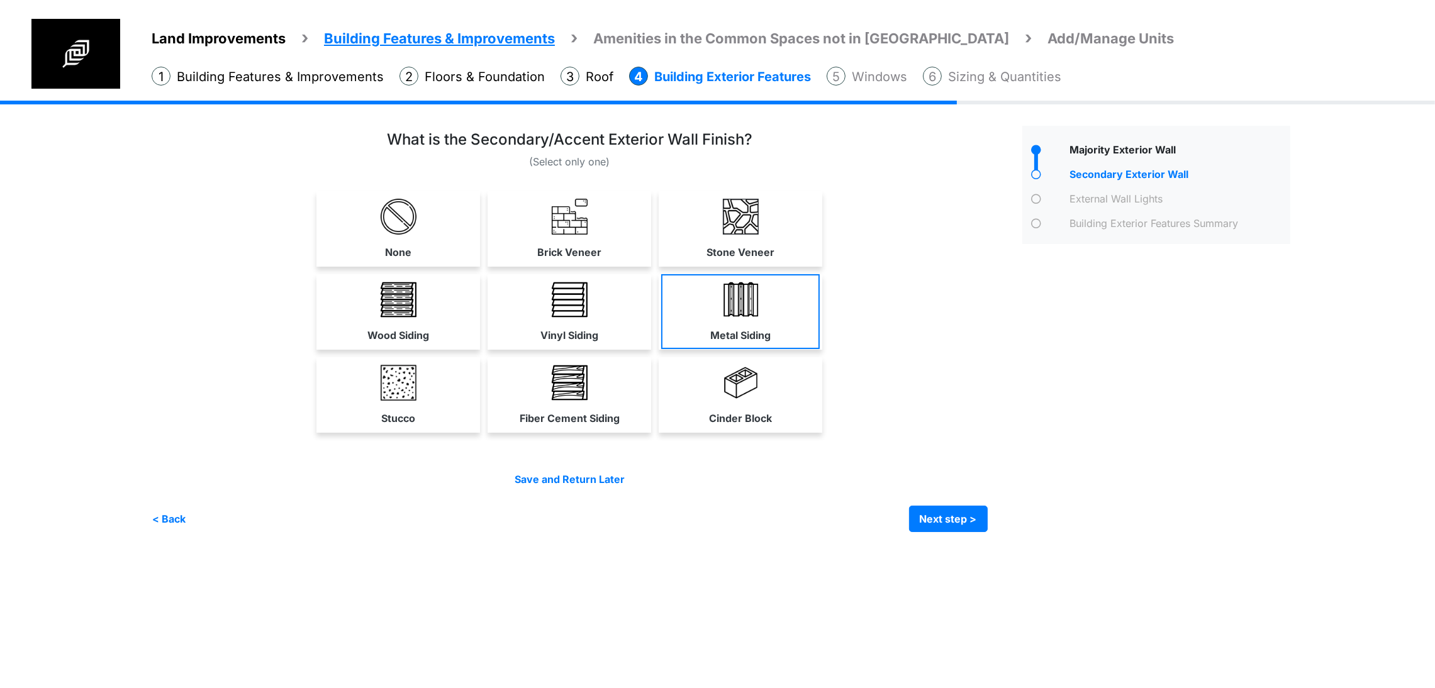
click at [820, 349] on link "Metal Siding" at bounding box center [740, 311] width 158 height 75
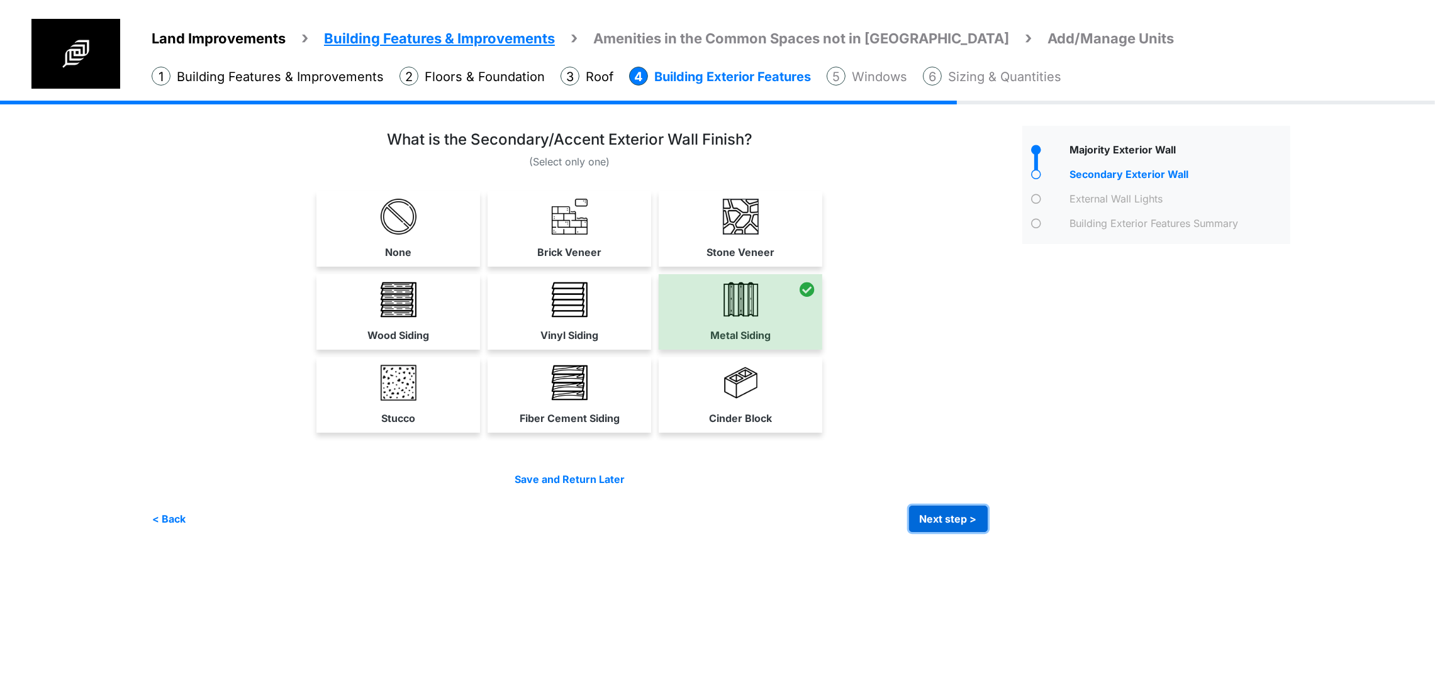
click at [987, 532] on button "Next step >" at bounding box center [948, 519] width 79 height 26
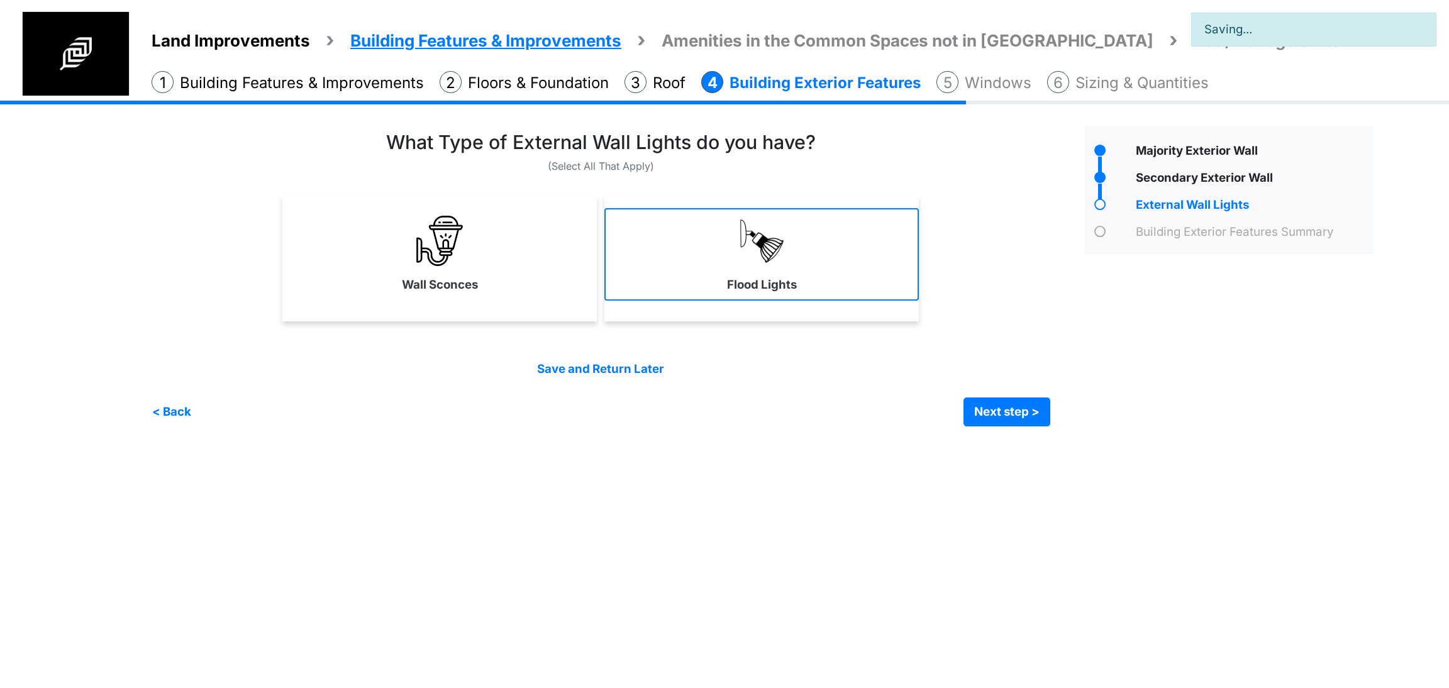
click at [727, 297] on link "Flood Lights" at bounding box center [761, 254] width 314 height 92
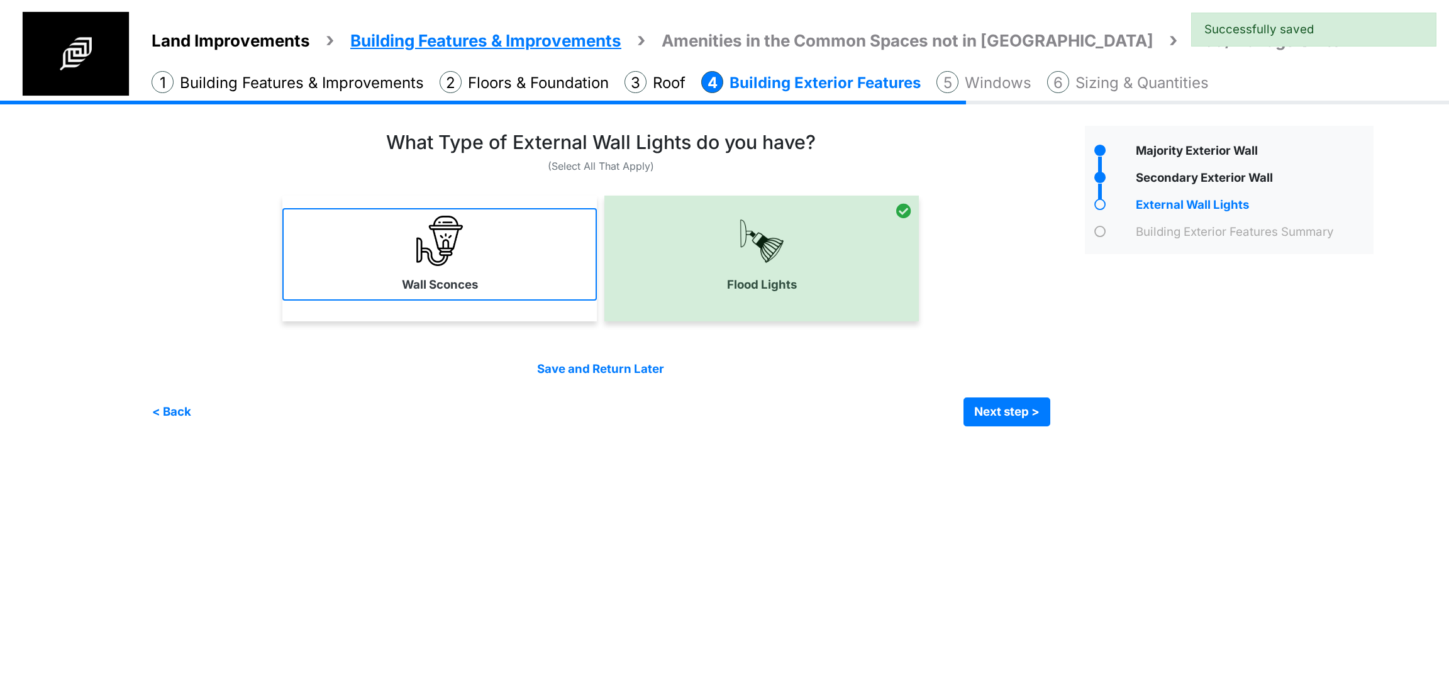
click at [526, 279] on link "Wall Sconces" at bounding box center [439, 254] width 314 height 92
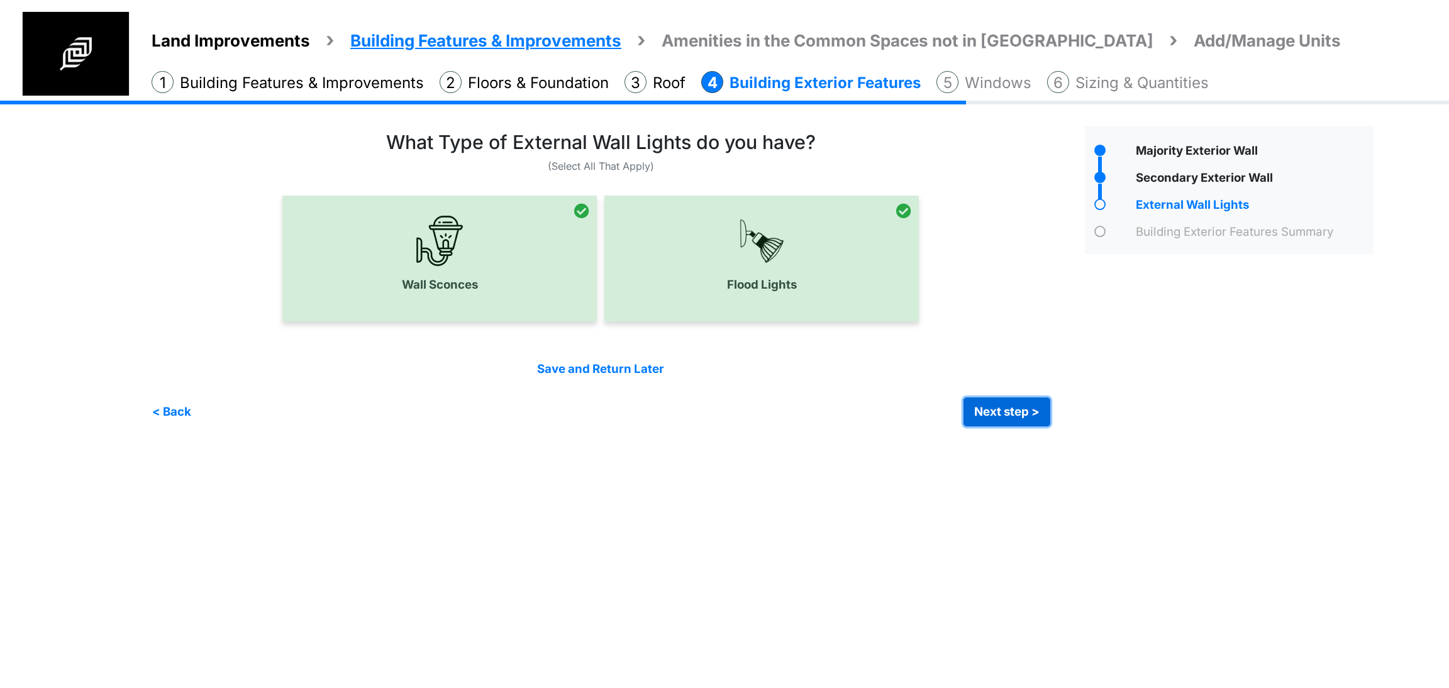
click at [1015, 424] on button "Next step >" at bounding box center [1007, 412] width 87 height 29
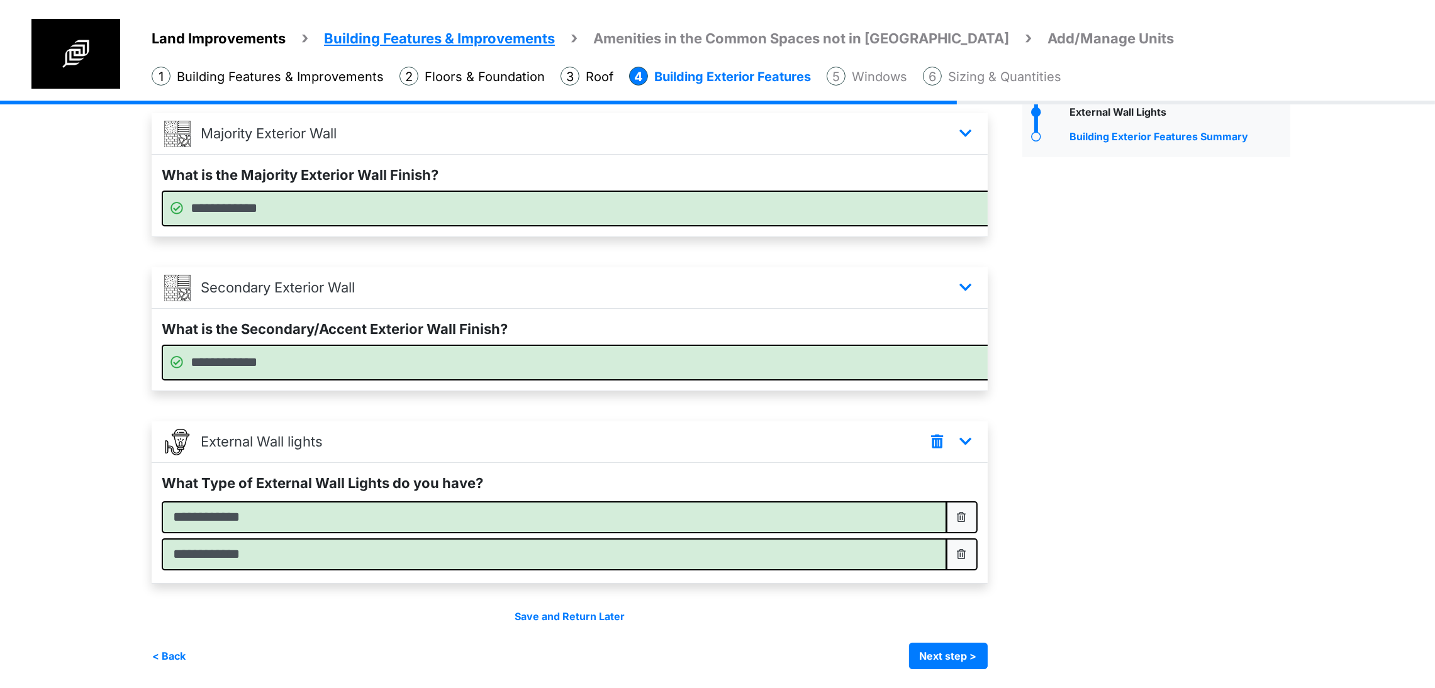
scroll to position [144, 0]
click at [987, 650] on button "Next step >" at bounding box center [948, 656] width 79 height 26
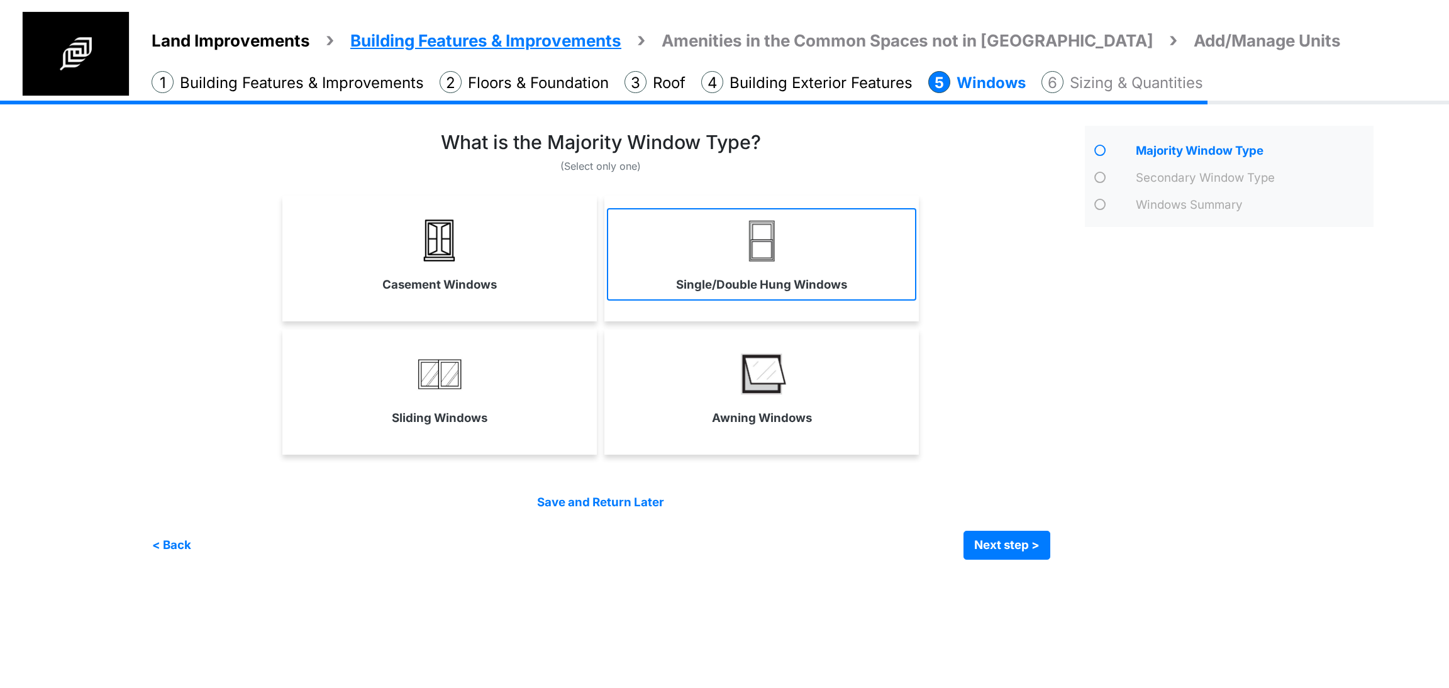
click at [637, 276] on link "Single/Double Hung Windows" at bounding box center [761, 254] width 309 height 92
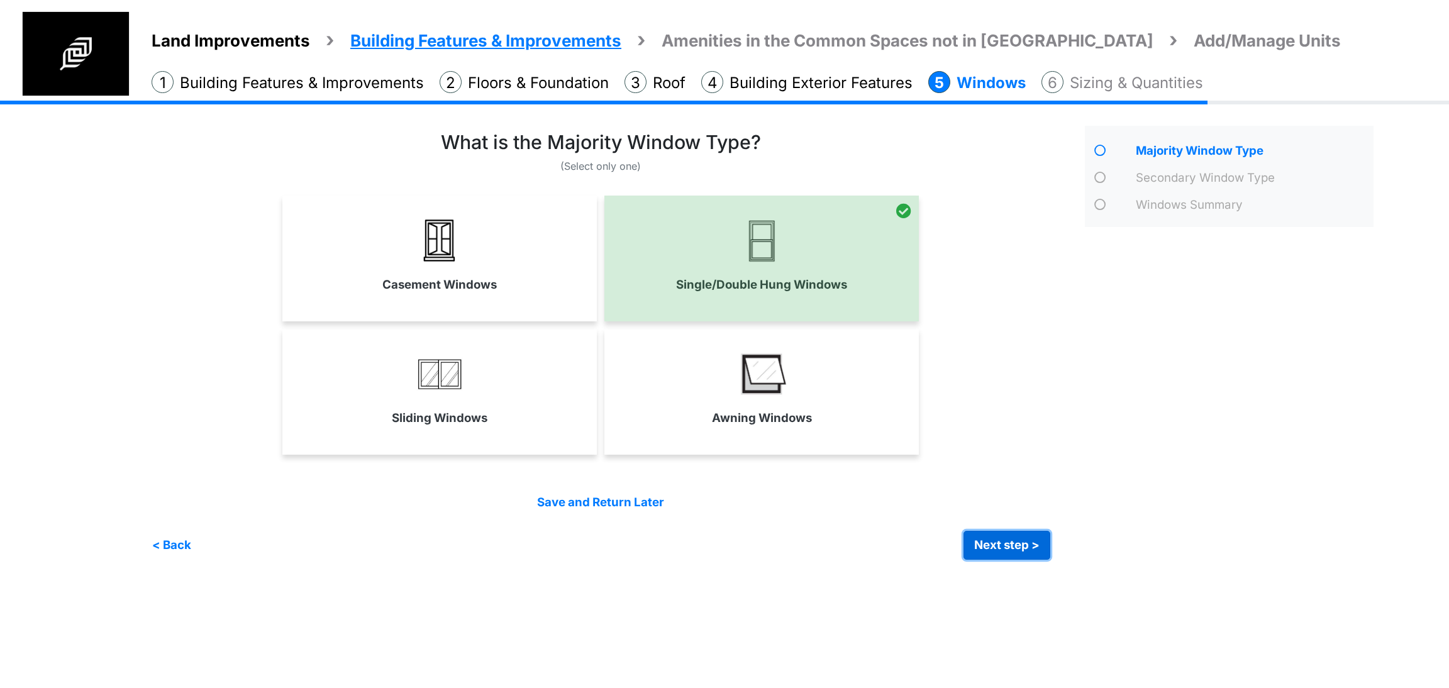
click at [1033, 551] on button "Next step >" at bounding box center [1007, 545] width 87 height 29
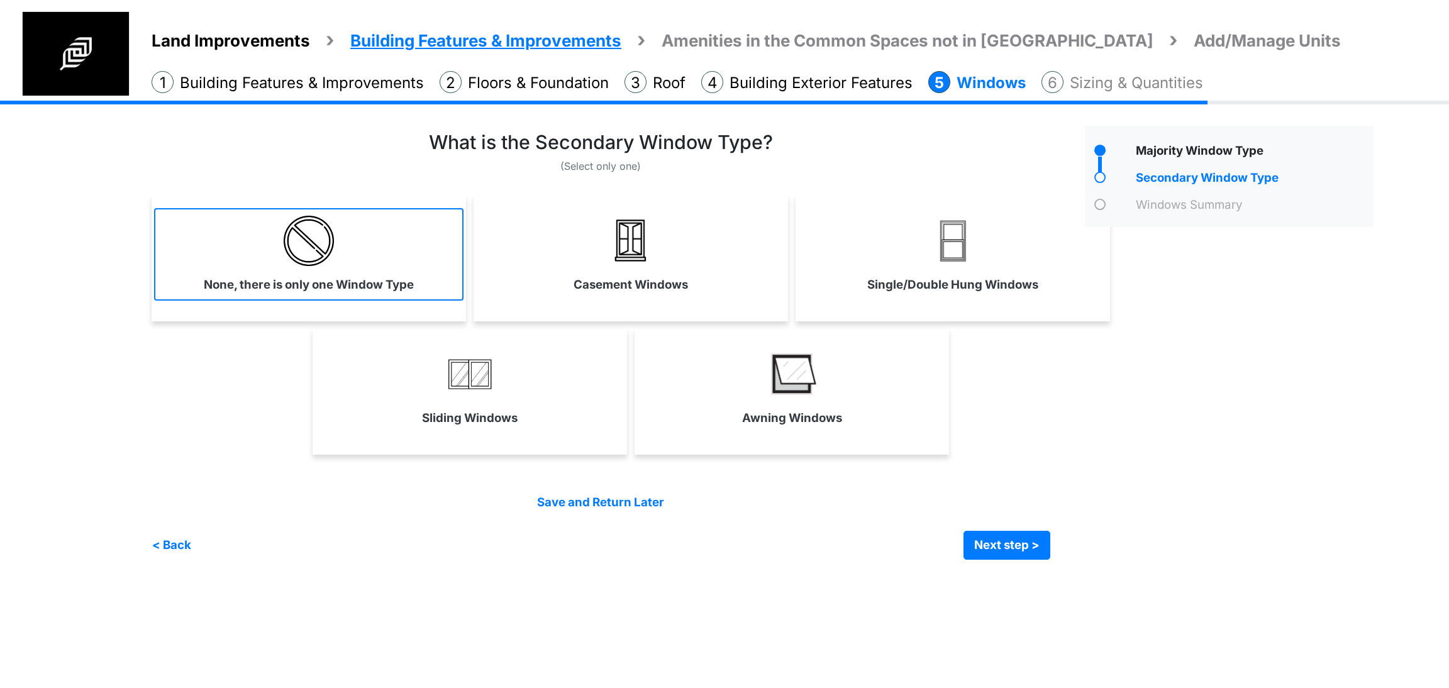
click at [359, 268] on link "None, there is only one Window Type" at bounding box center [308, 254] width 309 height 92
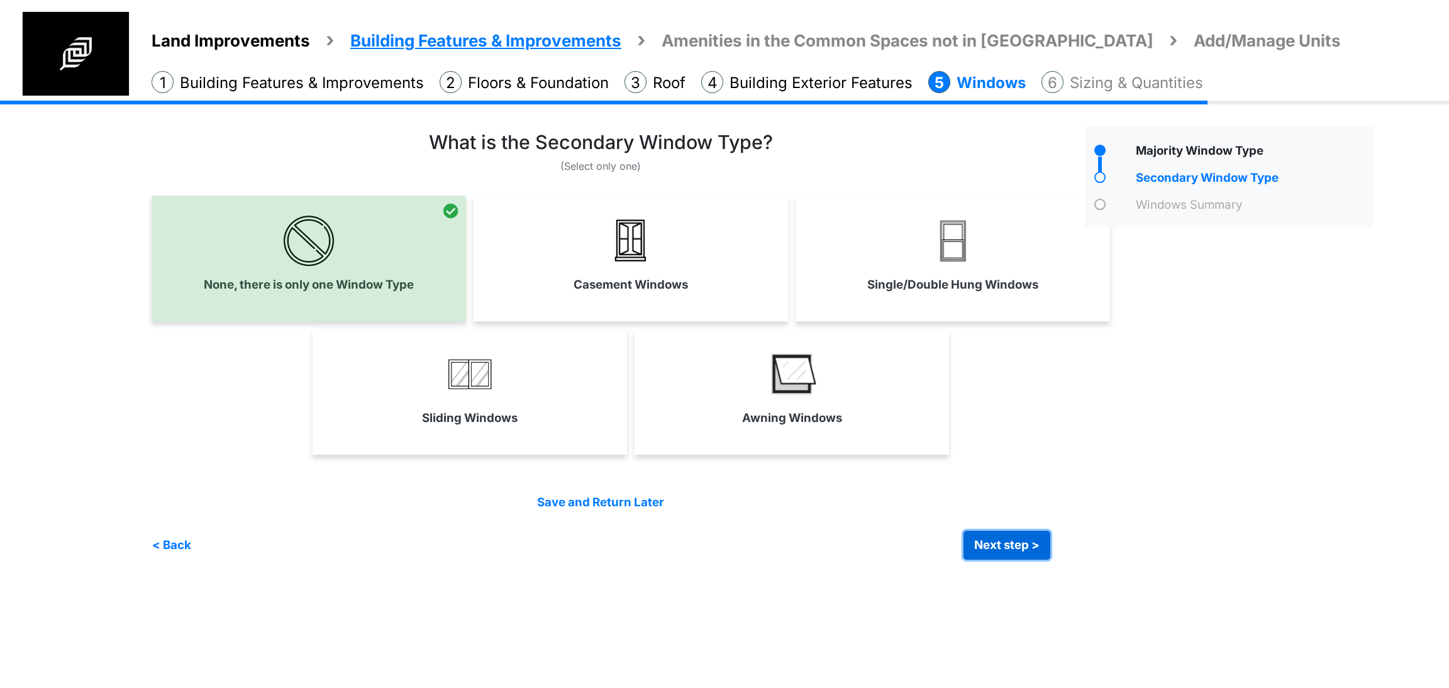
click at [986, 531] on button "Next step >" at bounding box center [1007, 545] width 87 height 29
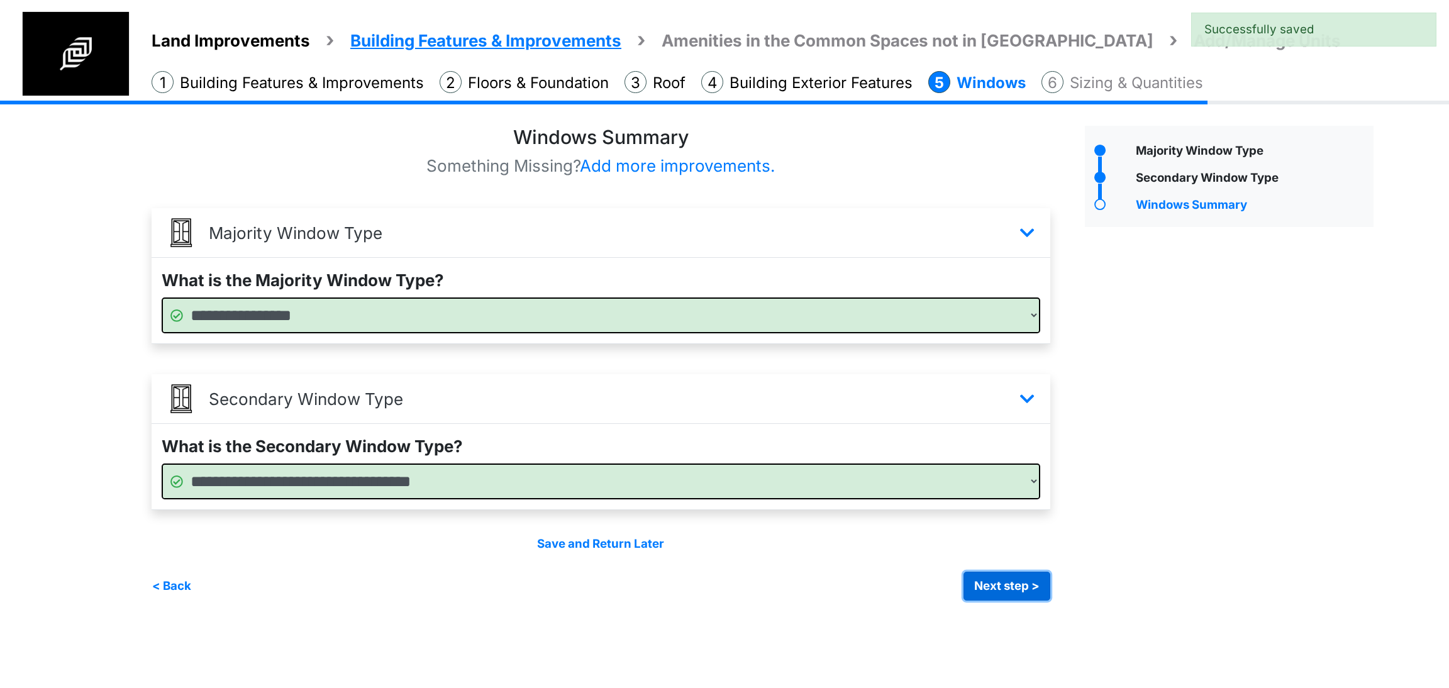
click at [1002, 592] on button "Next step >" at bounding box center [1007, 586] width 87 height 29
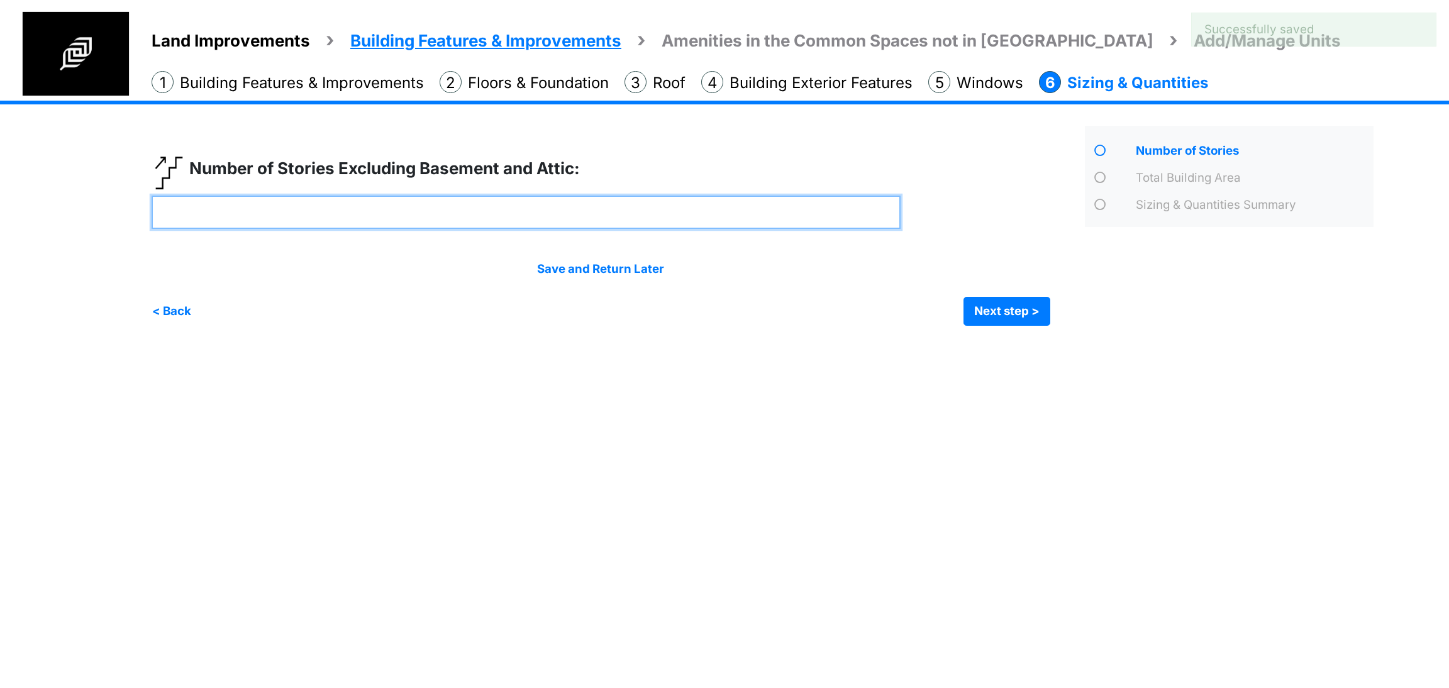
click at [525, 227] on input "number" at bounding box center [526, 212] width 749 height 33
type input "*"
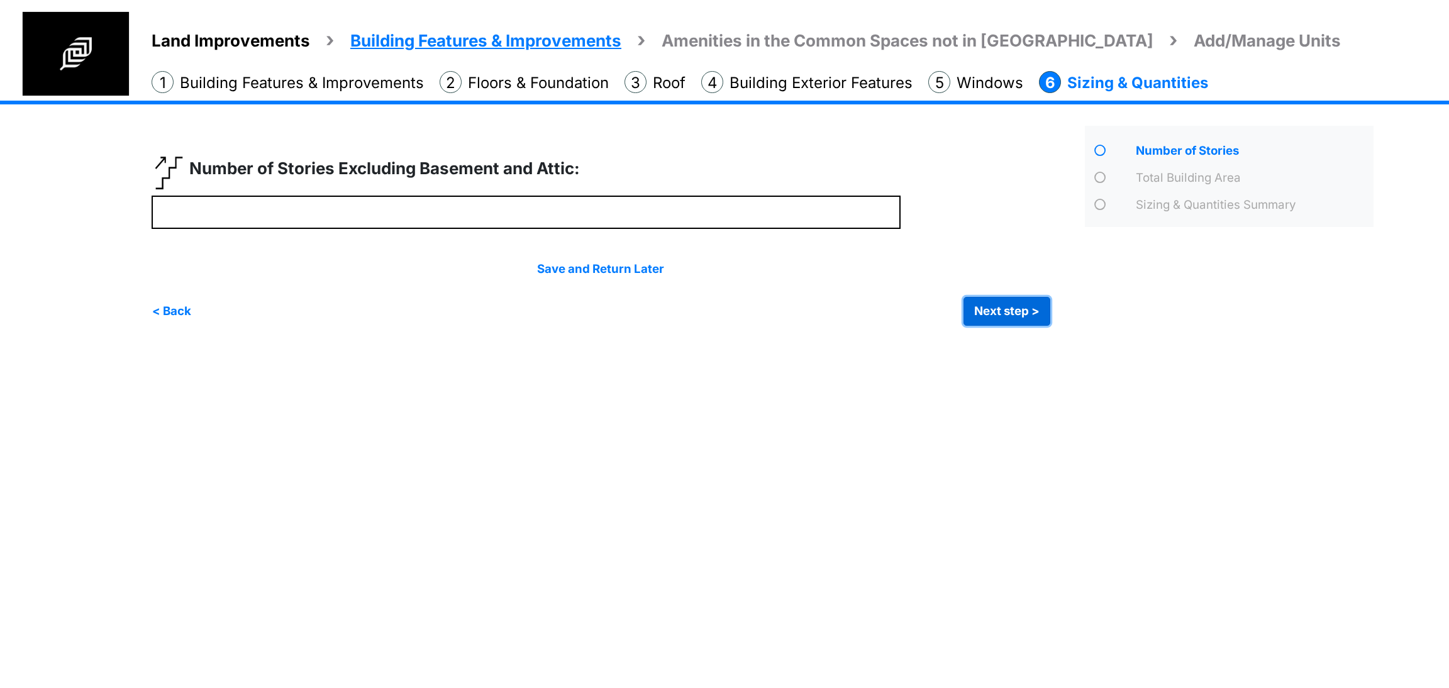
click at [993, 311] on button "Next step >" at bounding box center [1007, 311] width 87 height 29
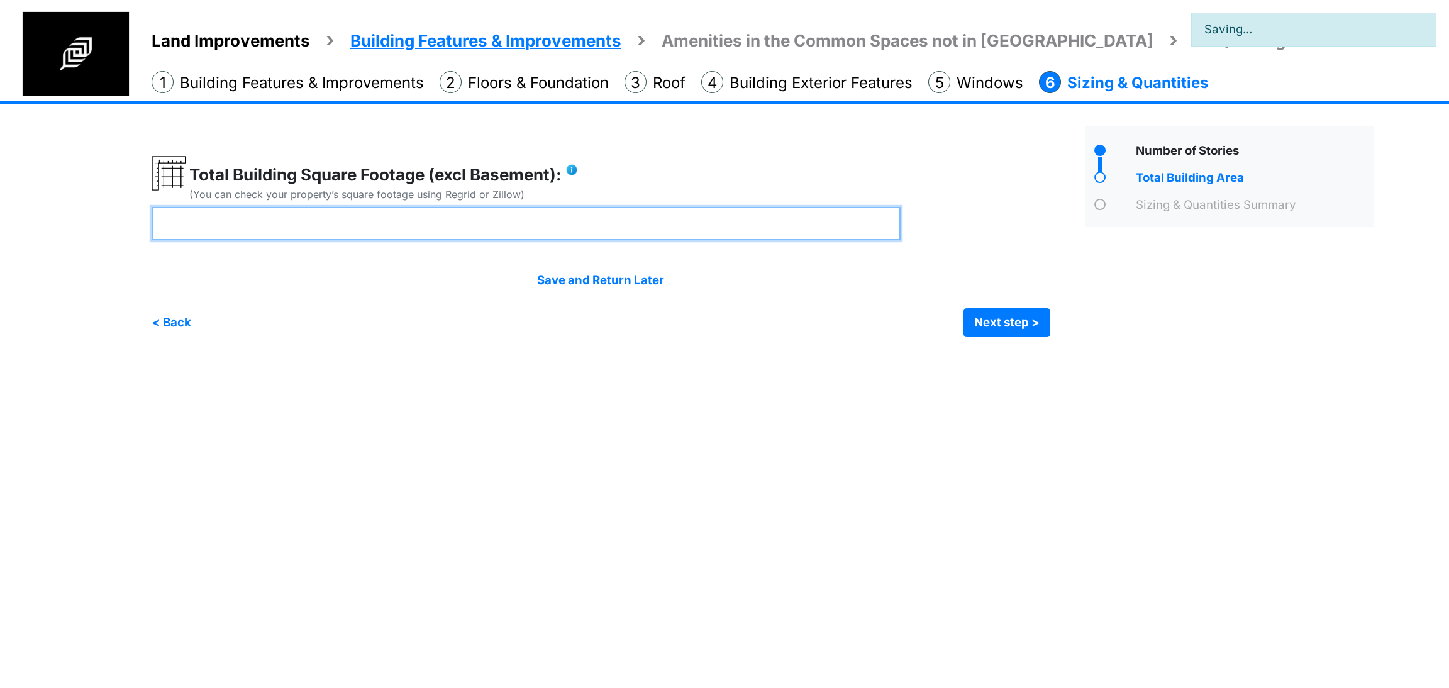
click at [520, 225] on input "number" at bounding box center [526, 223] width 749 height 33
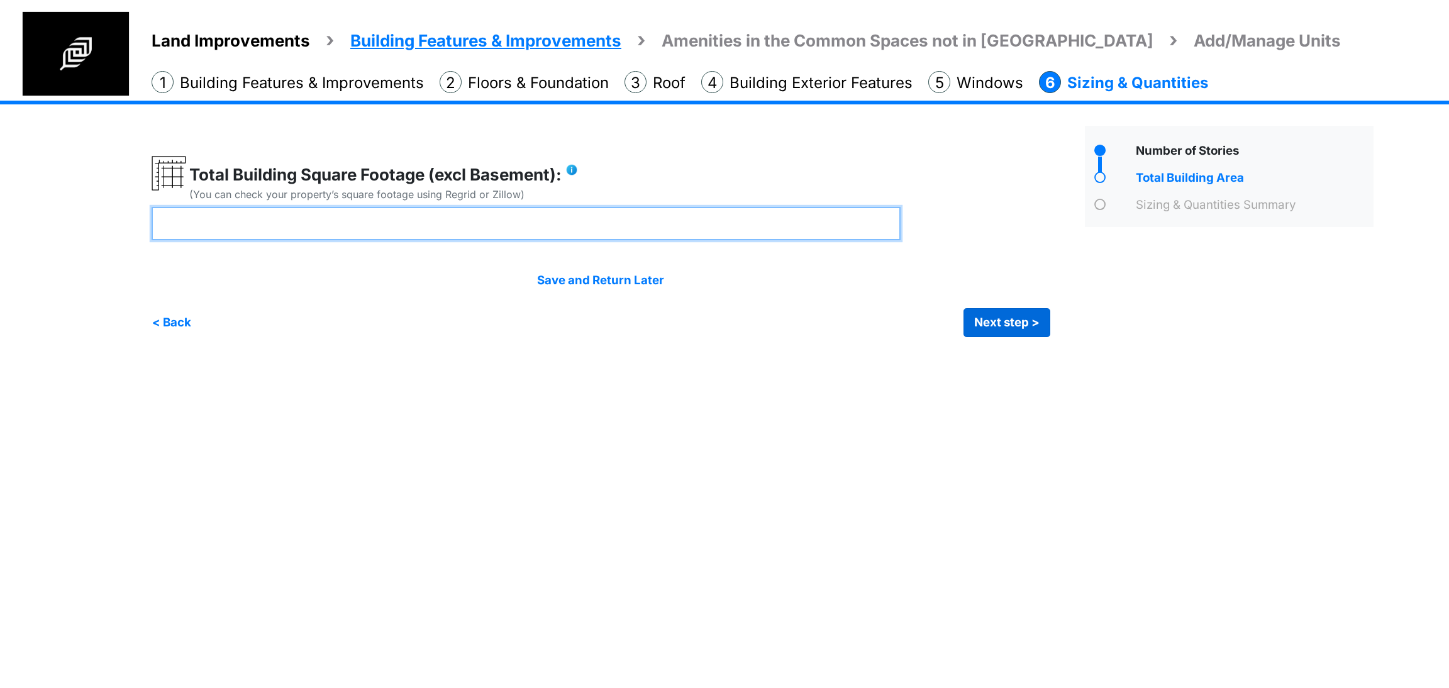
type input "****"
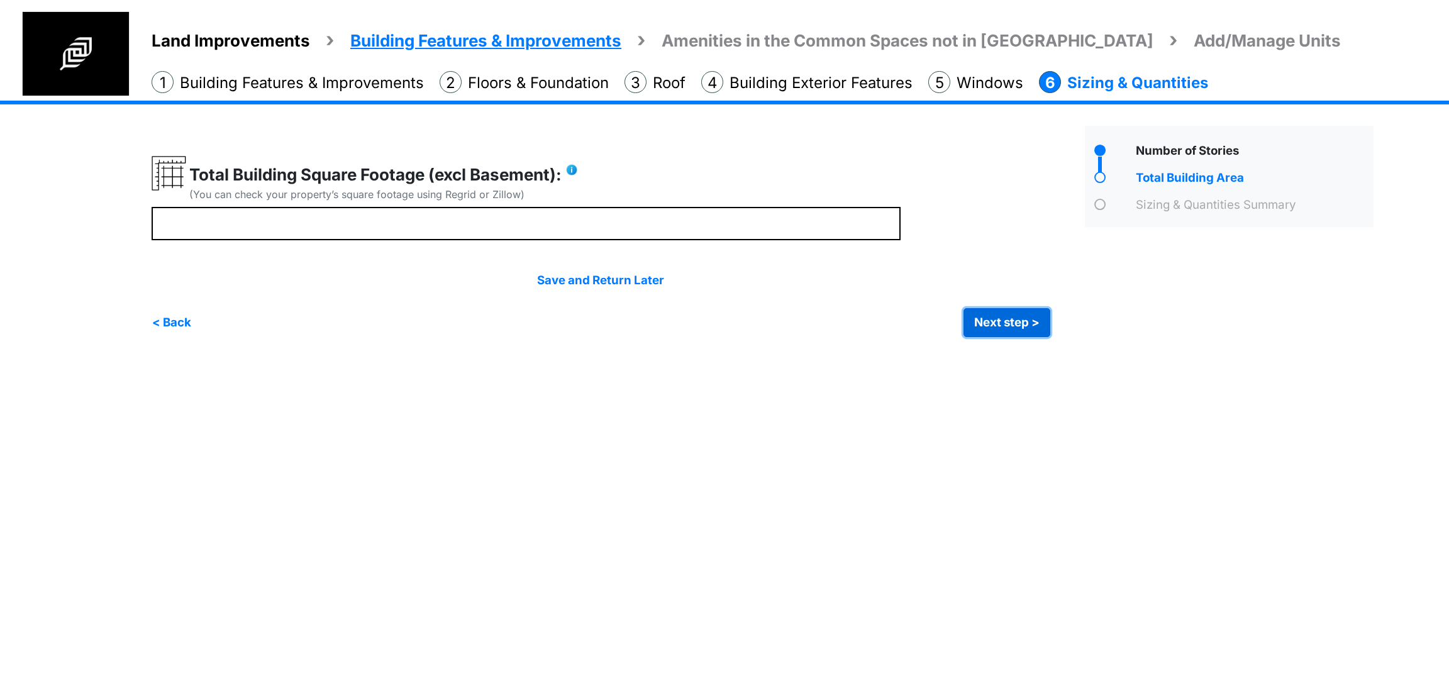
click at [992, 331] on button "Next step >" at bounding box center [1007, 322] width 87 height 29
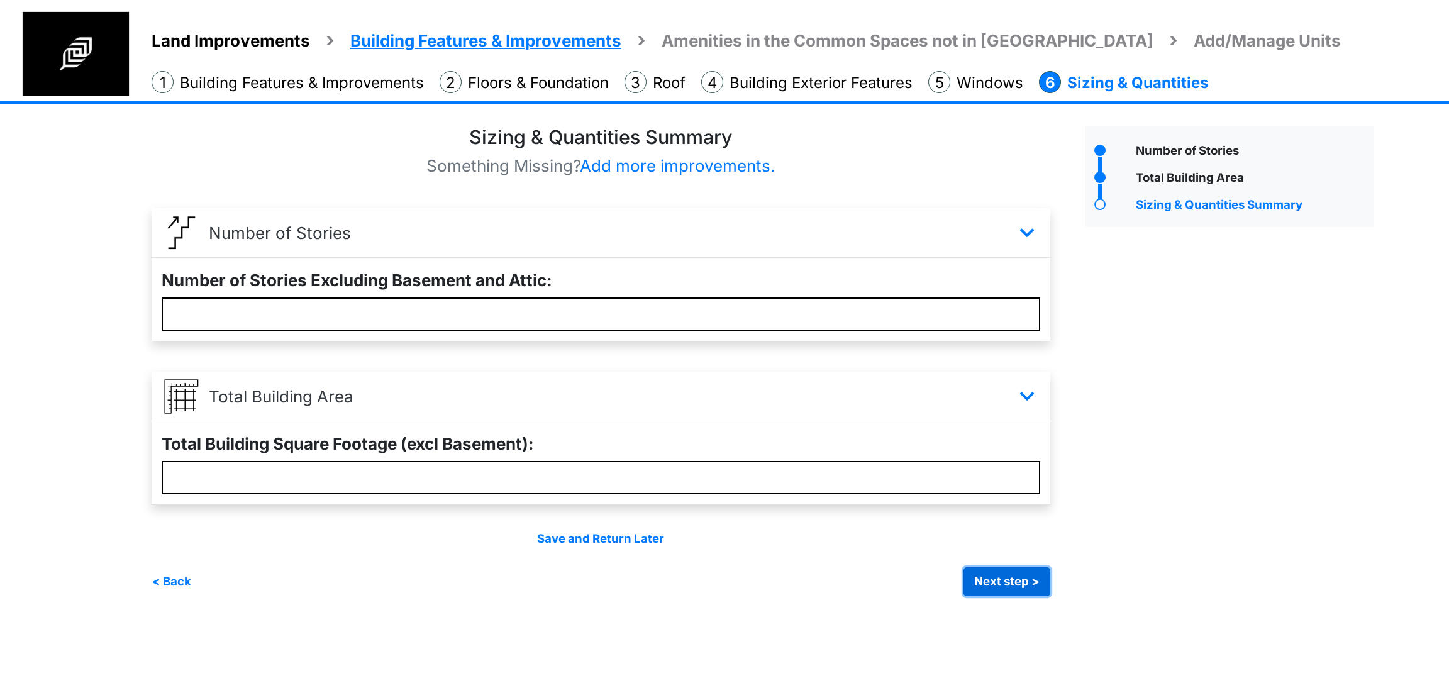
click at [998, 587] on button "Next step >" at bounding box center [1007, 581] width 87 height 29
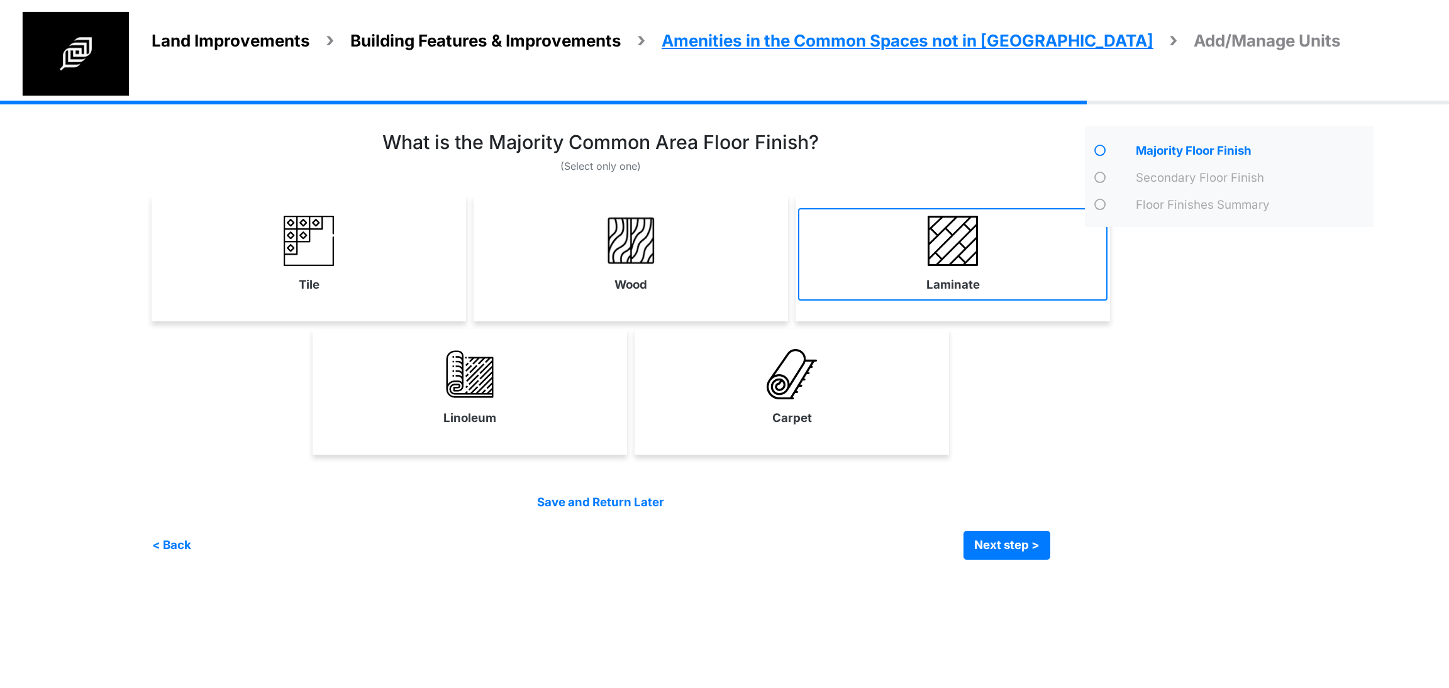
click at [916, 245] on link "Laminate" at bounding box center [952, 254] width 309 height 92
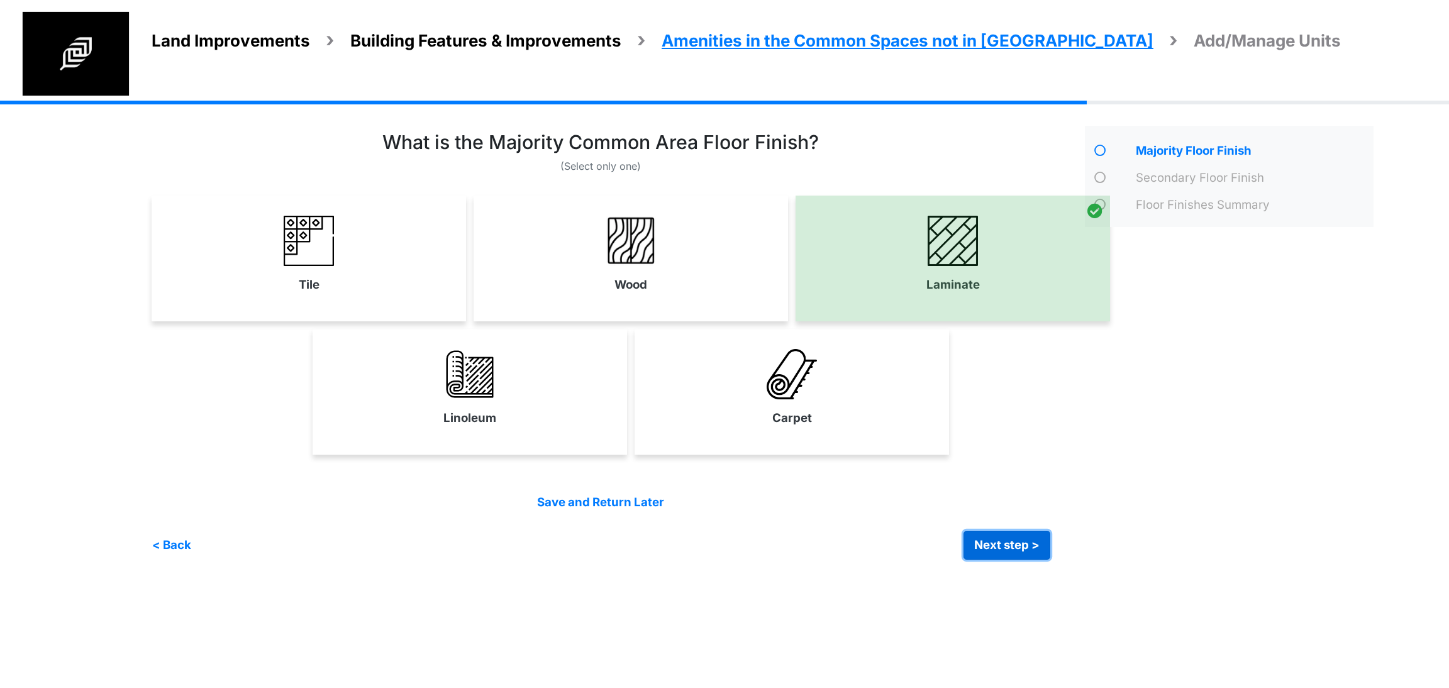
click at [1016, 548] on button "Next step >" at bounding box center [1007, 545] width 87 height 29
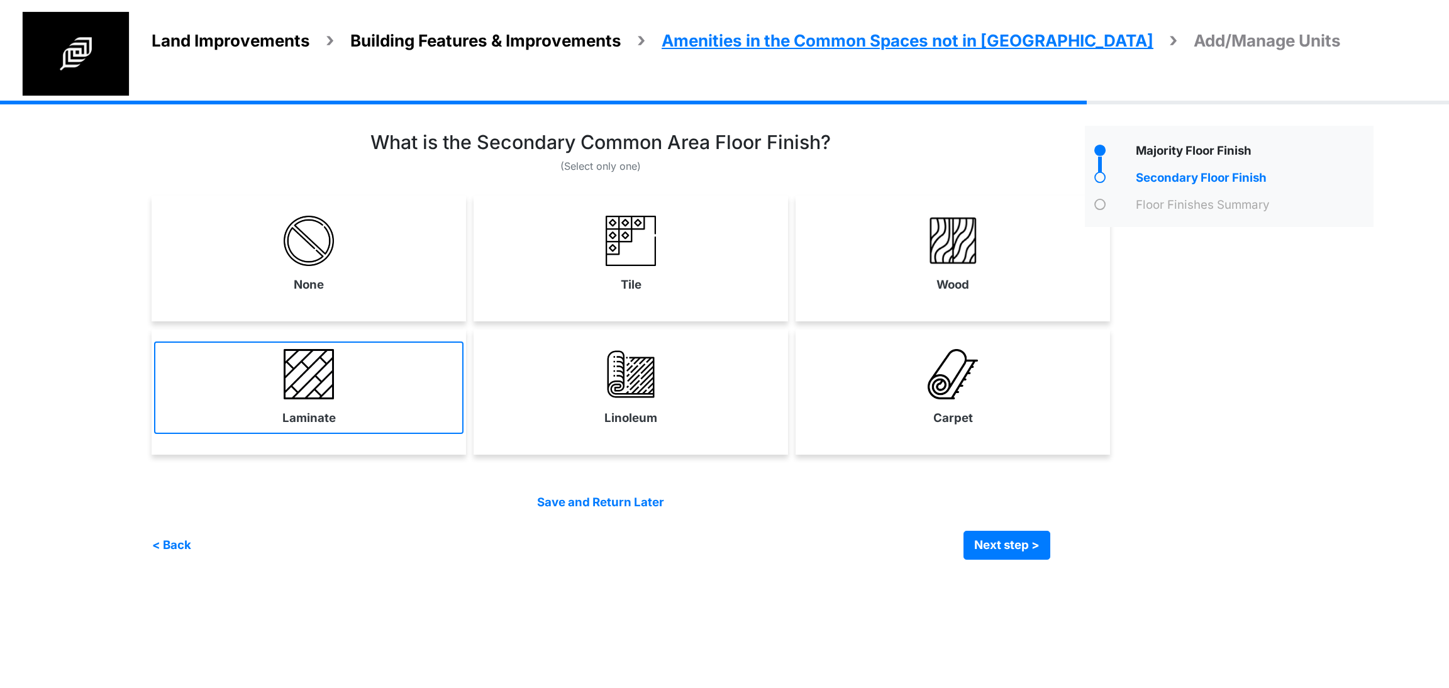
click at [375, 415] on link "Laminate" at bounding box center [308, 388] width 309 height 92
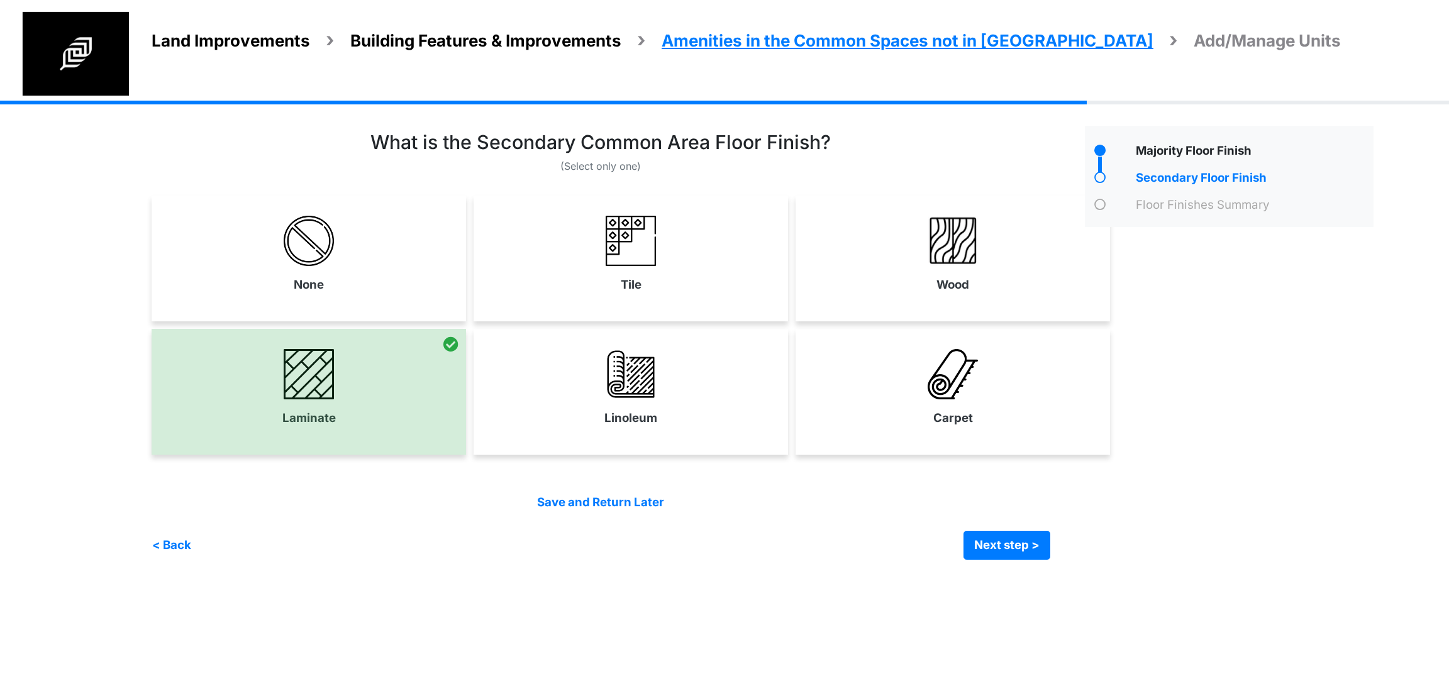
click at [653, 399] on link "Linoleum" at bounding box center [630, 388] width 309 height 92
select select "*"
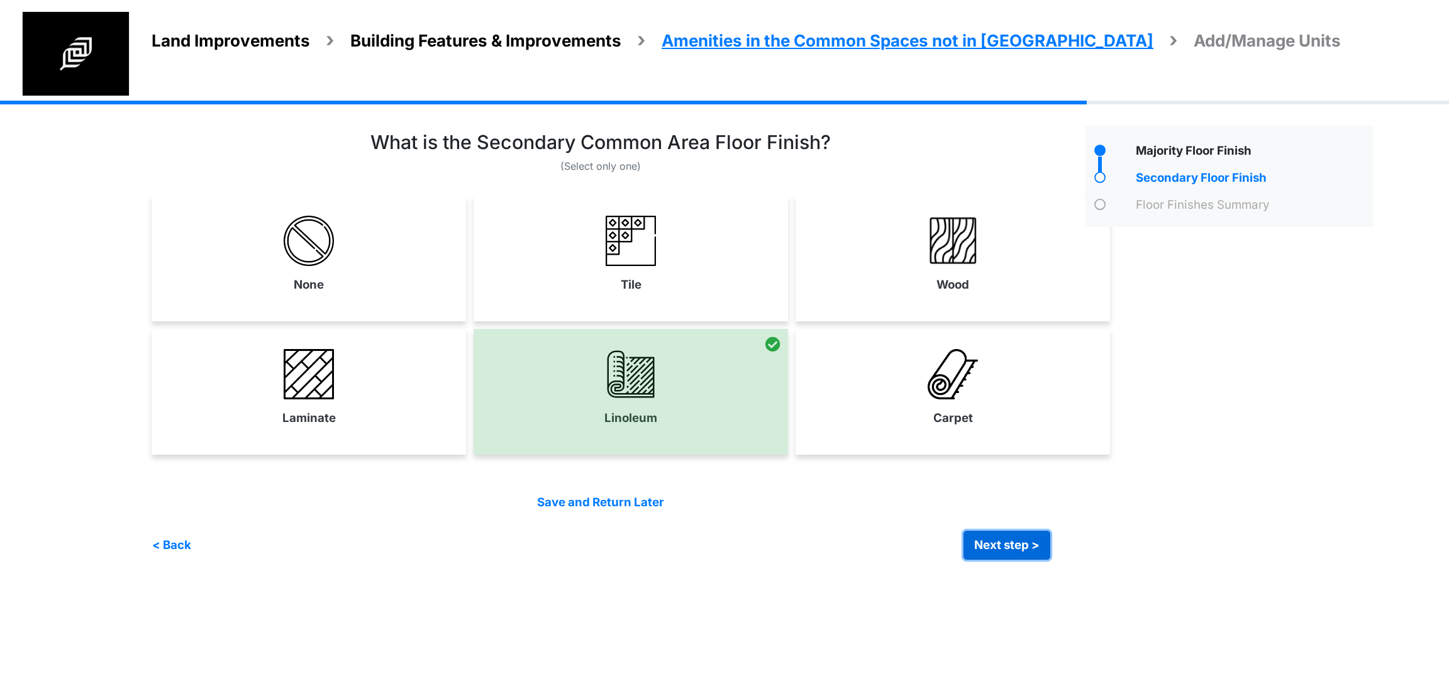
click at [1023, 548] on button "Next step >" at bounding box center [1007, 545] width 87 height 29
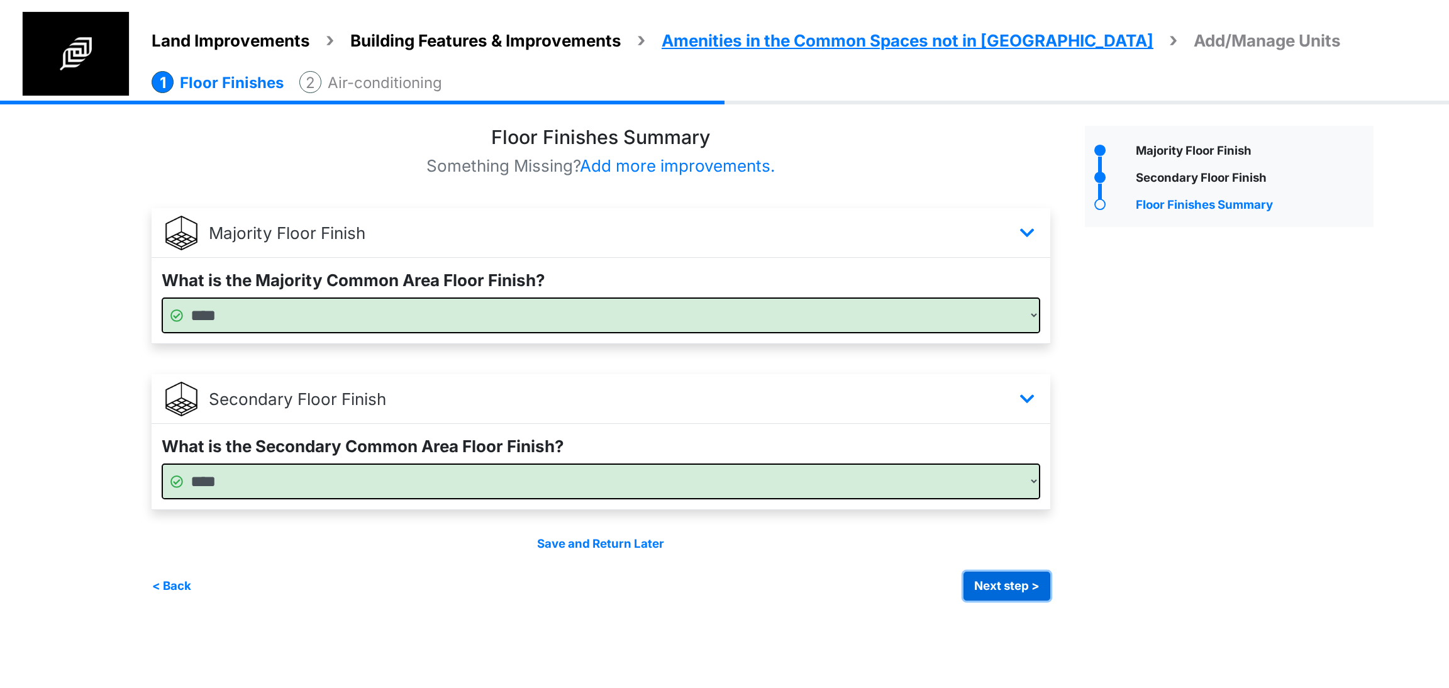
click at [1013, 584] on button "Next step >" at bounding box center [1007, 586] width 87 height 29
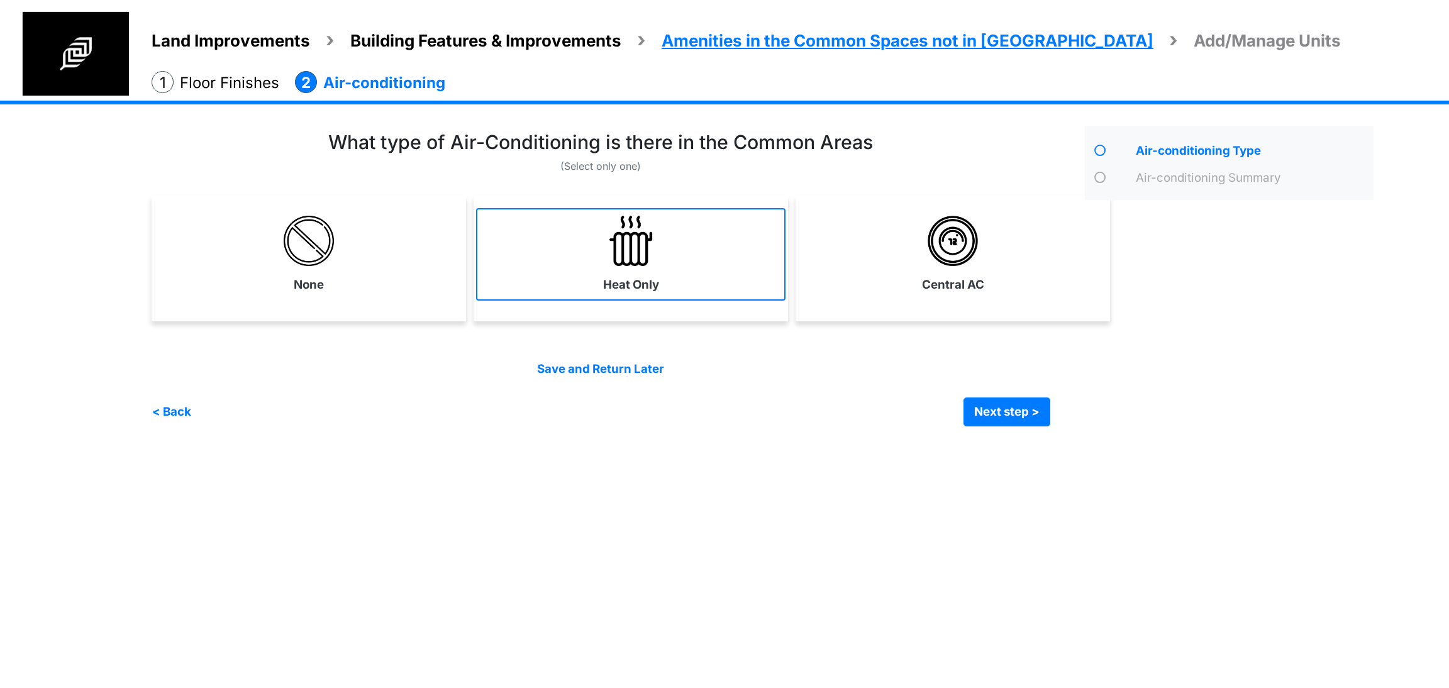
click at [558, 260] on link "Heat Only" at bounding box center [630, 254] width 309 height 92
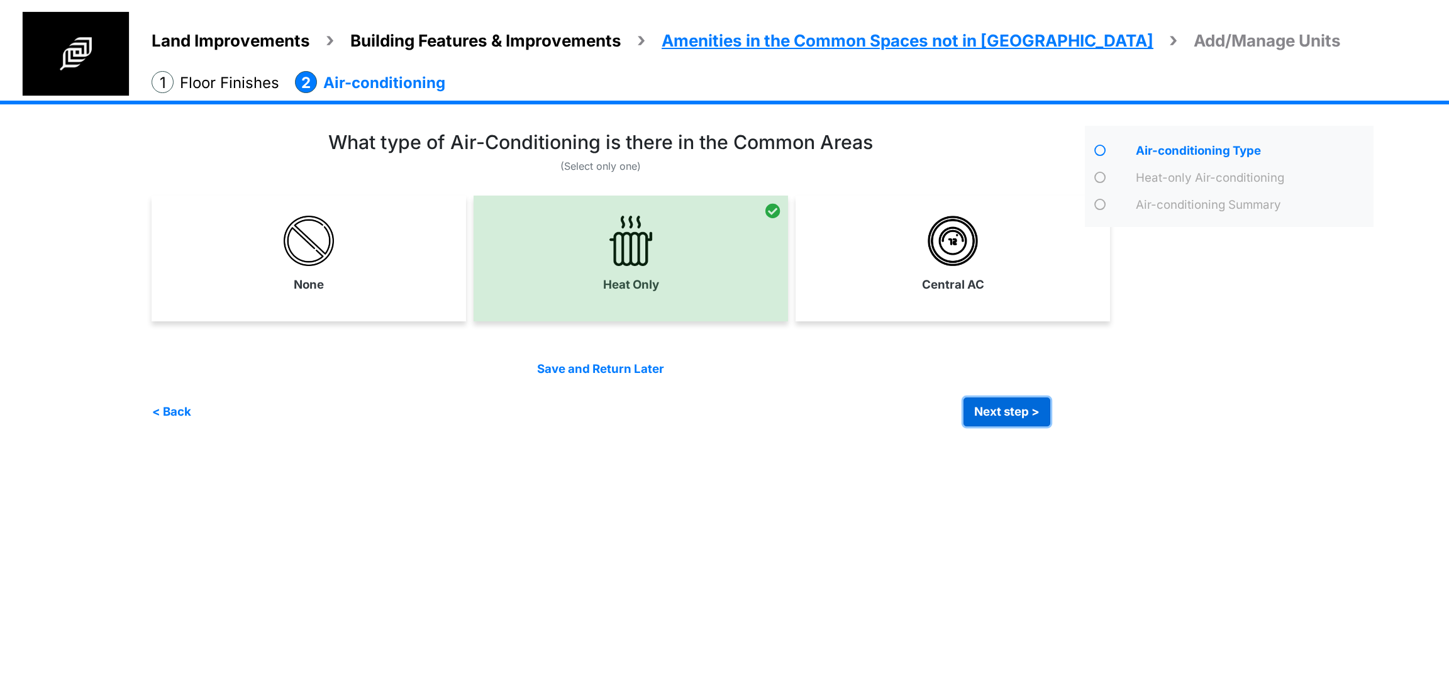
click at [994, 400] on button "Next step >" at bounding box center [1007, 412] width 87 height 29
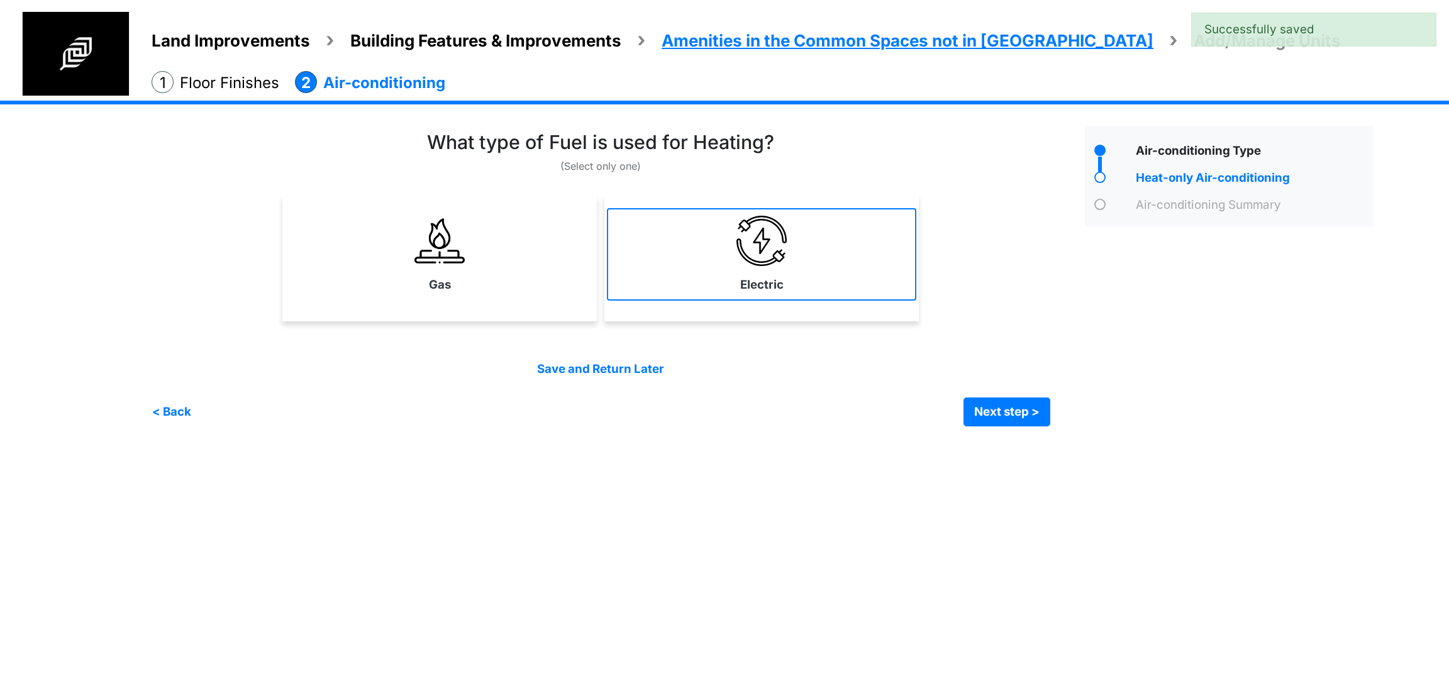
click at [695, 259] on link "Electric" at bounding box center [761, 254] width 309 height 92
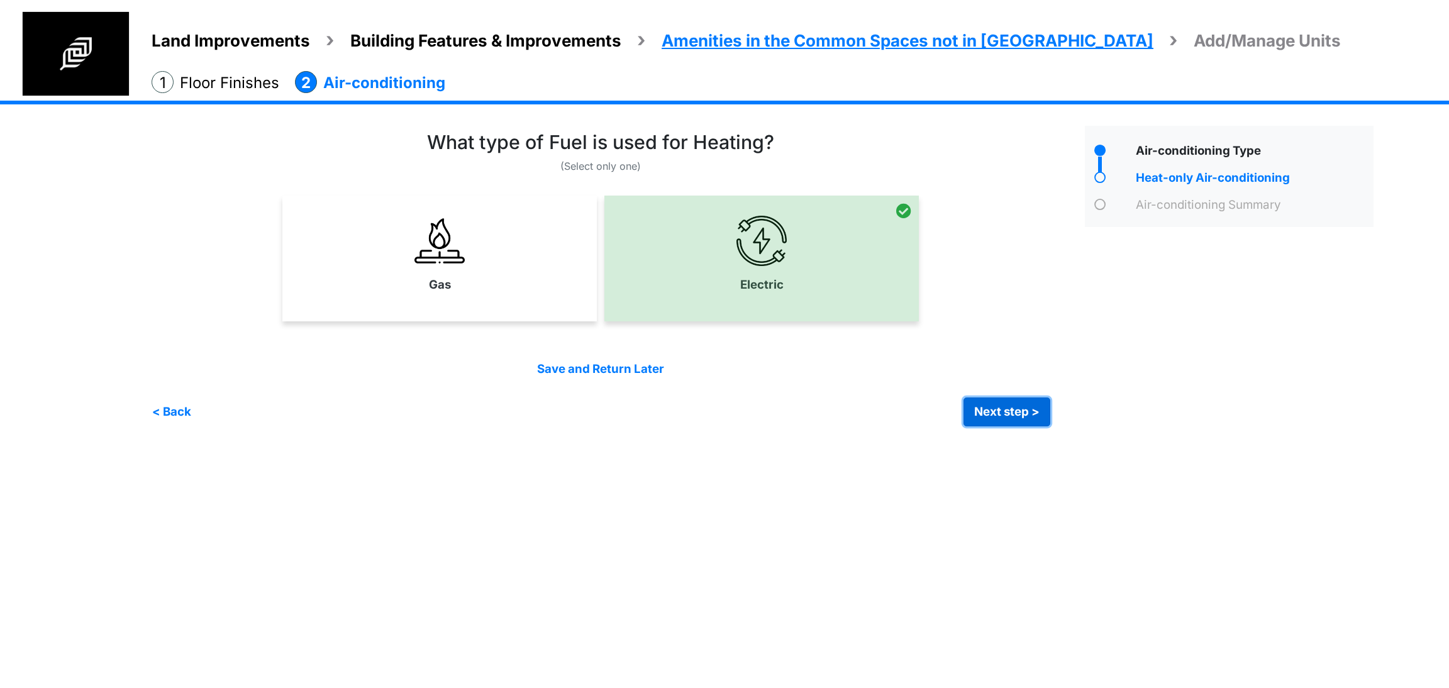
click at [1009, 406] on button "Next step >" at bounding box center [1007, 412] width 87 height 29
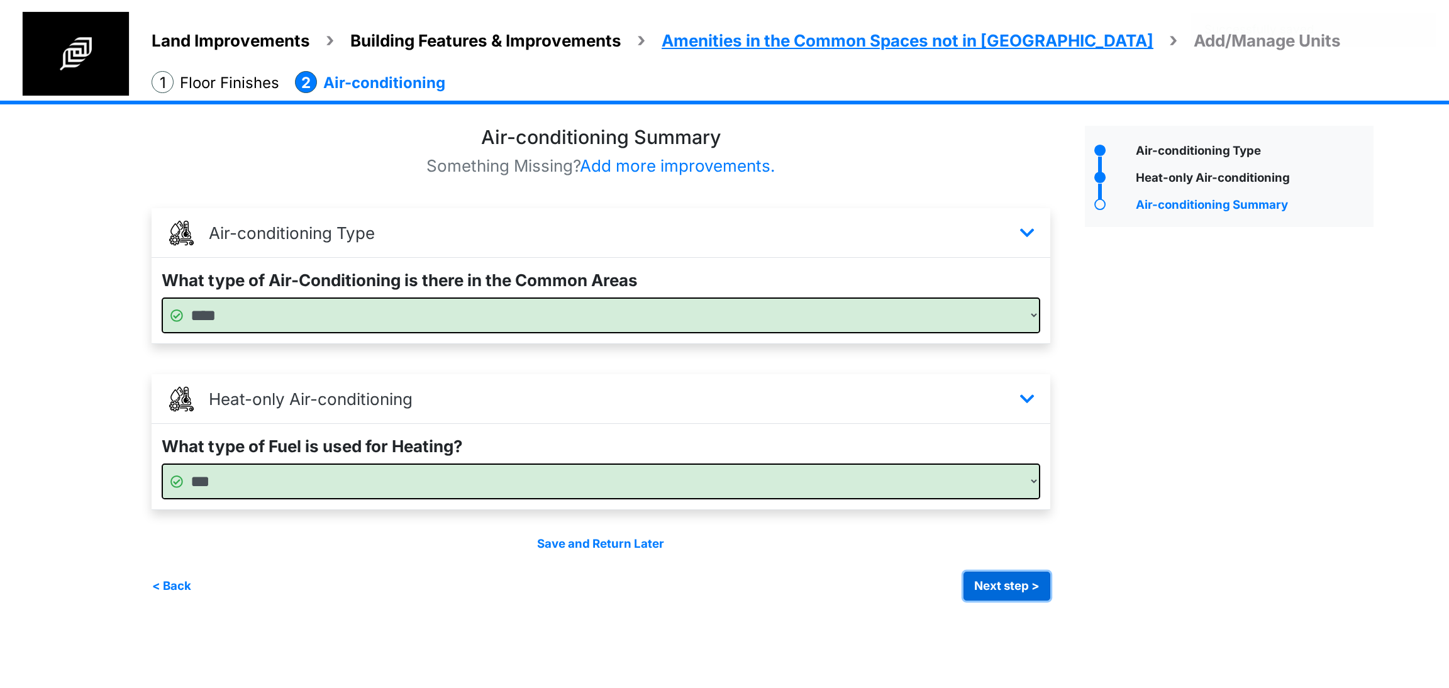
click at [1024, 589] on button "Next step >" at bounding box center [1007, 586] width 87 height 29
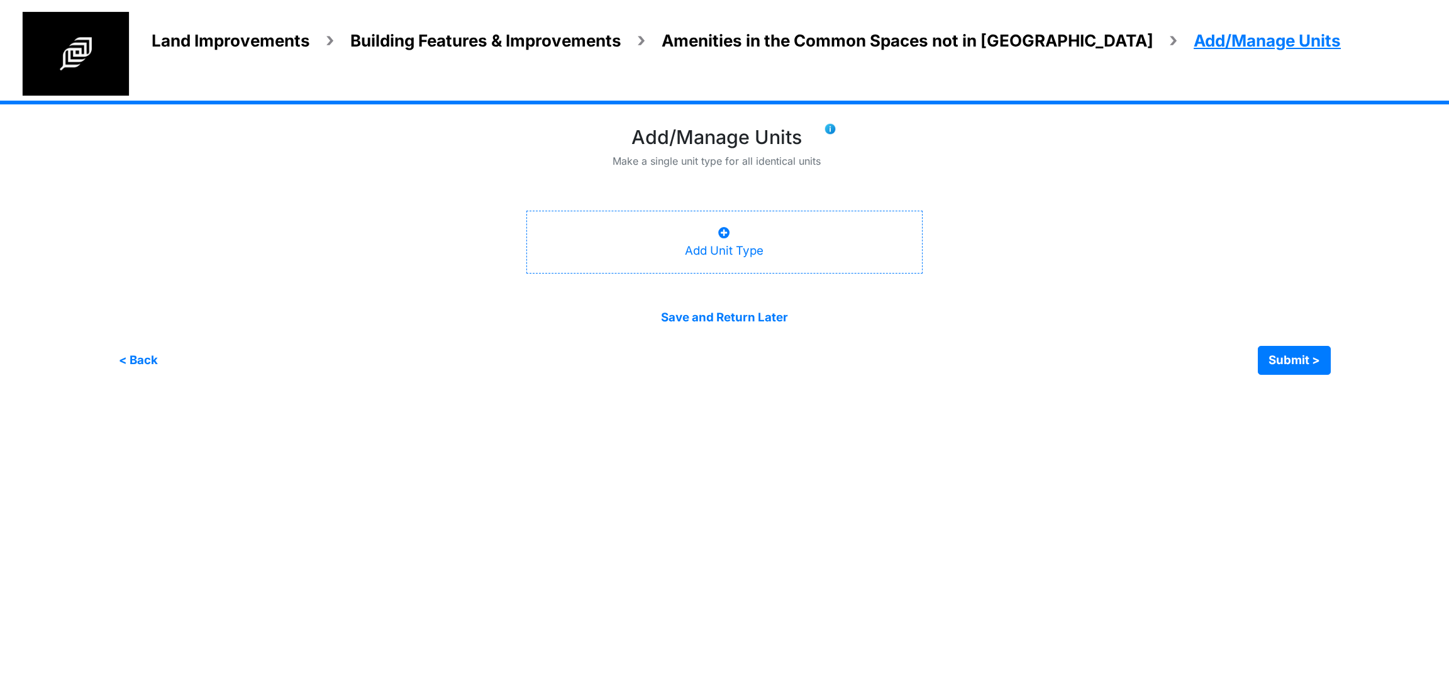
click at [753, 231] on div "Add Unit Type" at bounding box center [724, 242] width 79 height 35
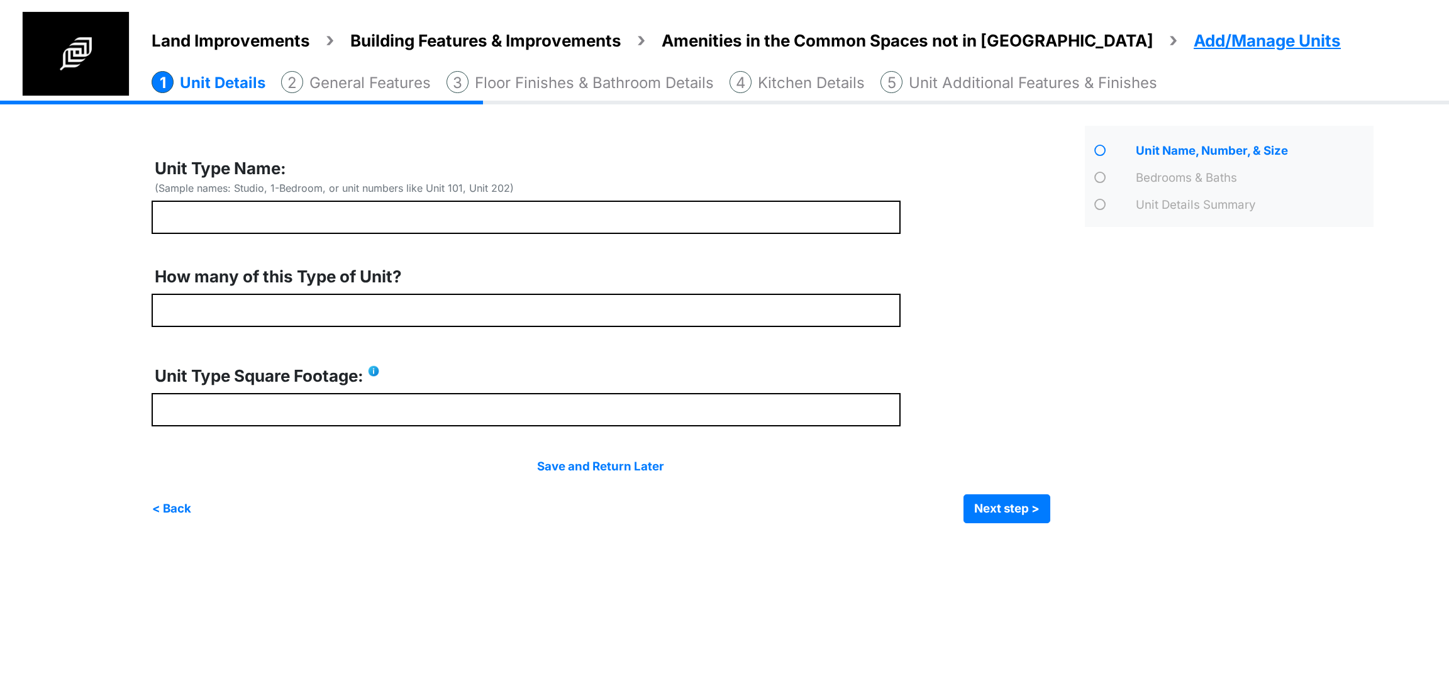
click at [1093, 407] on div "Unit Name, Number, & Size" at bounding box center [1230, 325] width 308 height 398
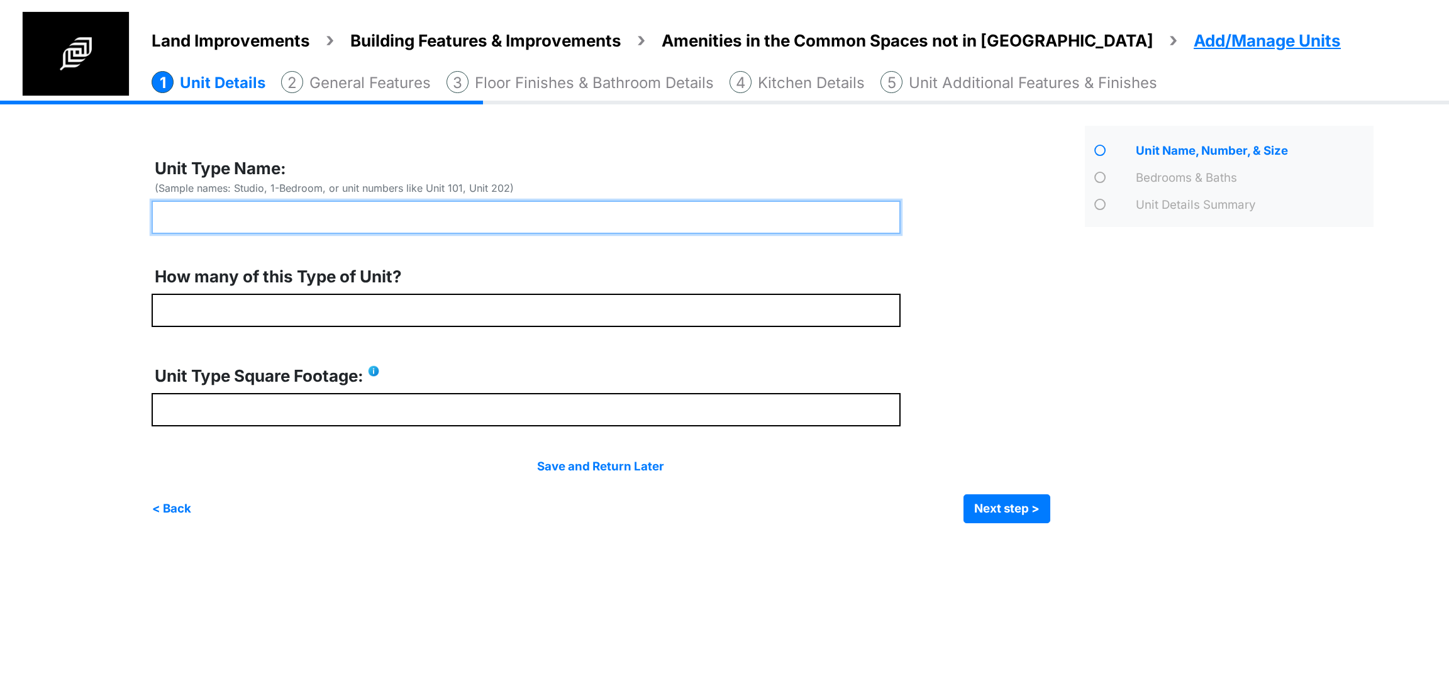
click at [421, 217] on input "text" at bounding box center [526, 217] width 749 height 33
type input "******"
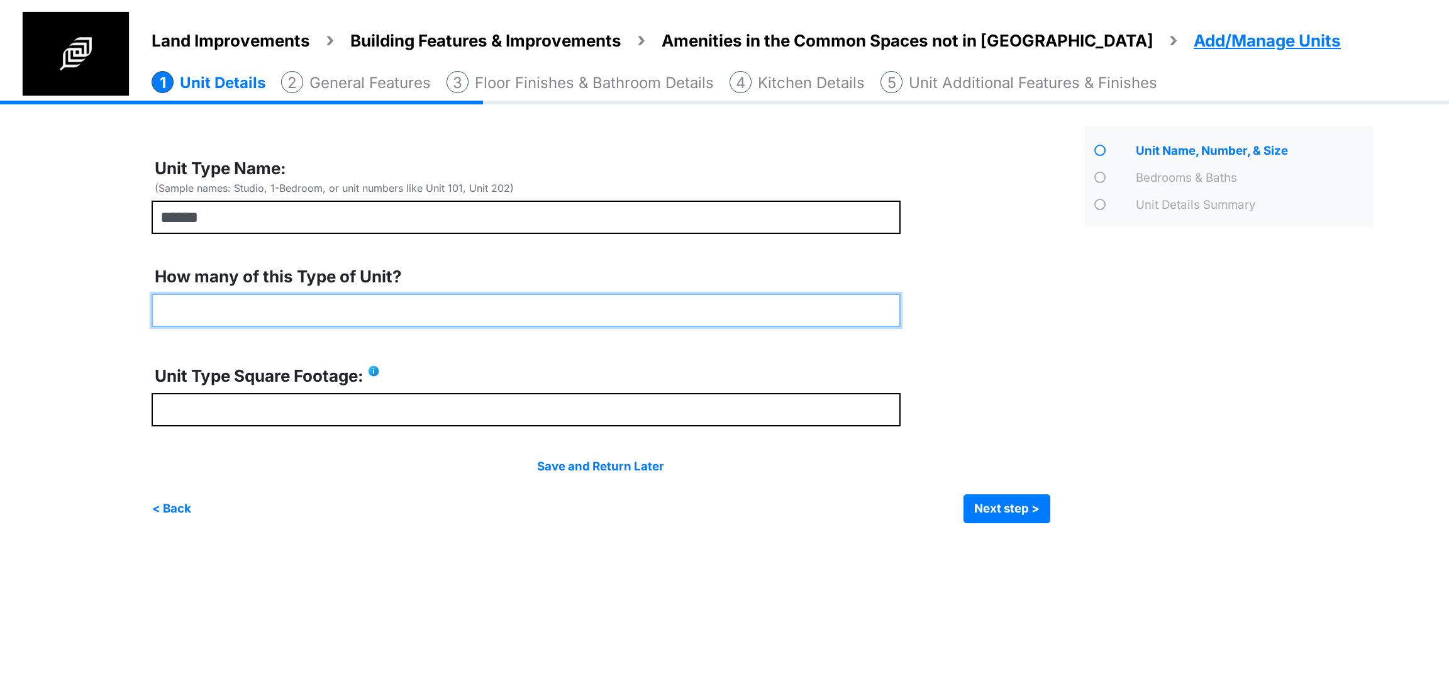
click at [381, 306] on input "number" at bounding box center [526, 310] width 749 height 33
type input "*"
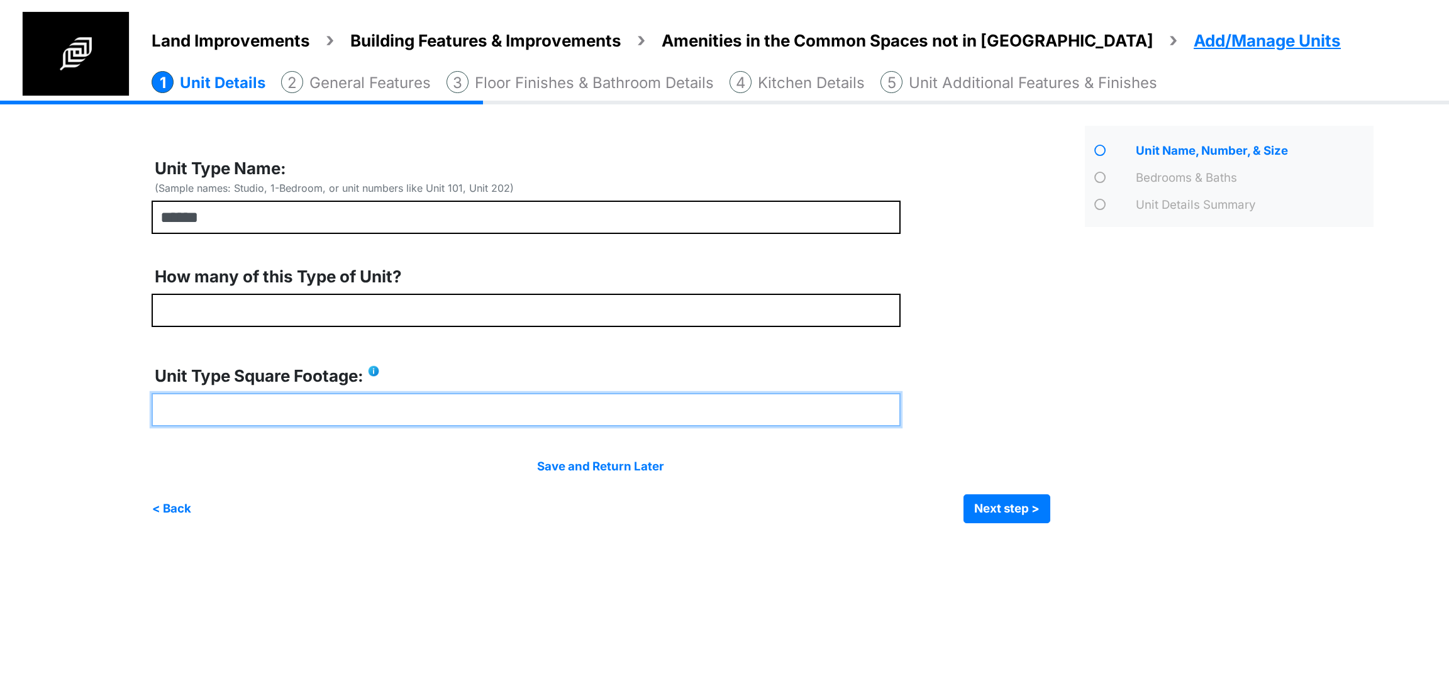
click at [379, 407] on input "number" at bounding box center [526, 409] width 749 height 33
type input "***"
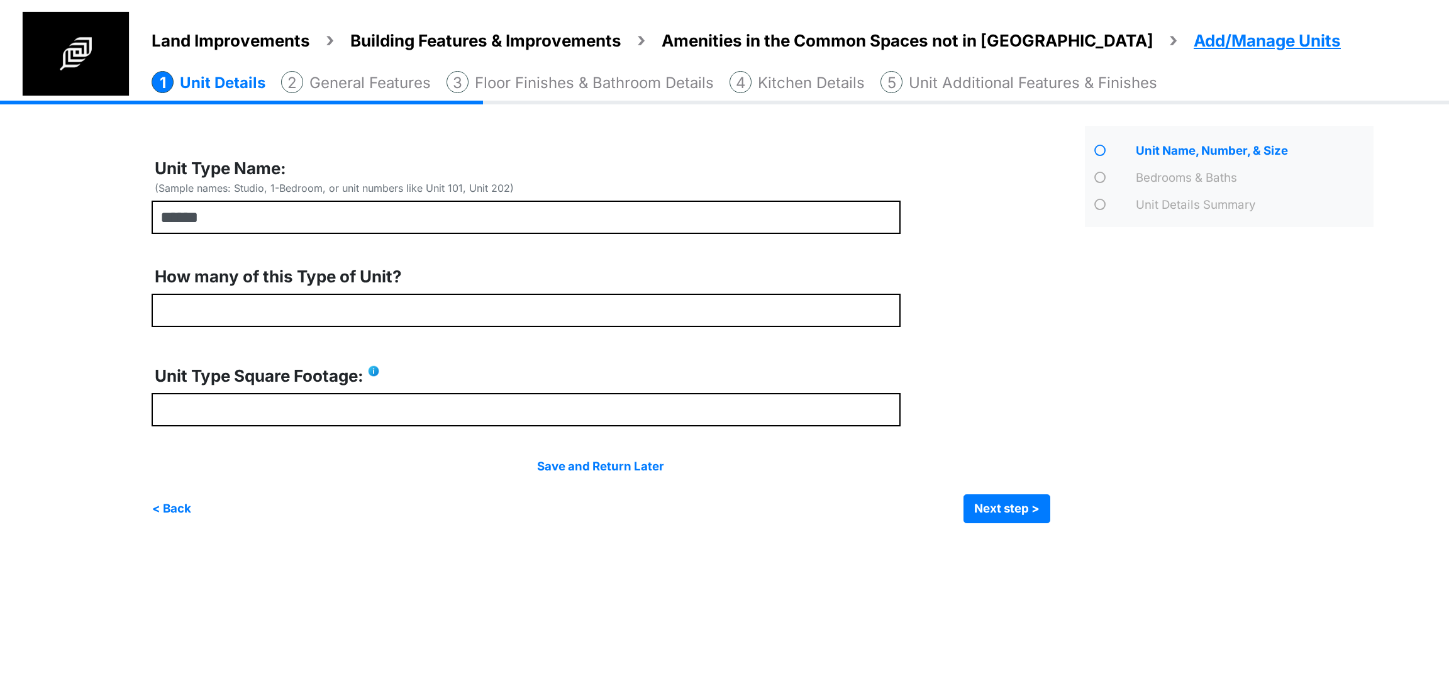
click at [1084, 442] on div "Unit Name, Number, & Size" at bounding box center [1230, 325] width 308 height 398
click at [1016, 509] on button "Next step >" at bounding box center [1007, 508] width 87 height 29
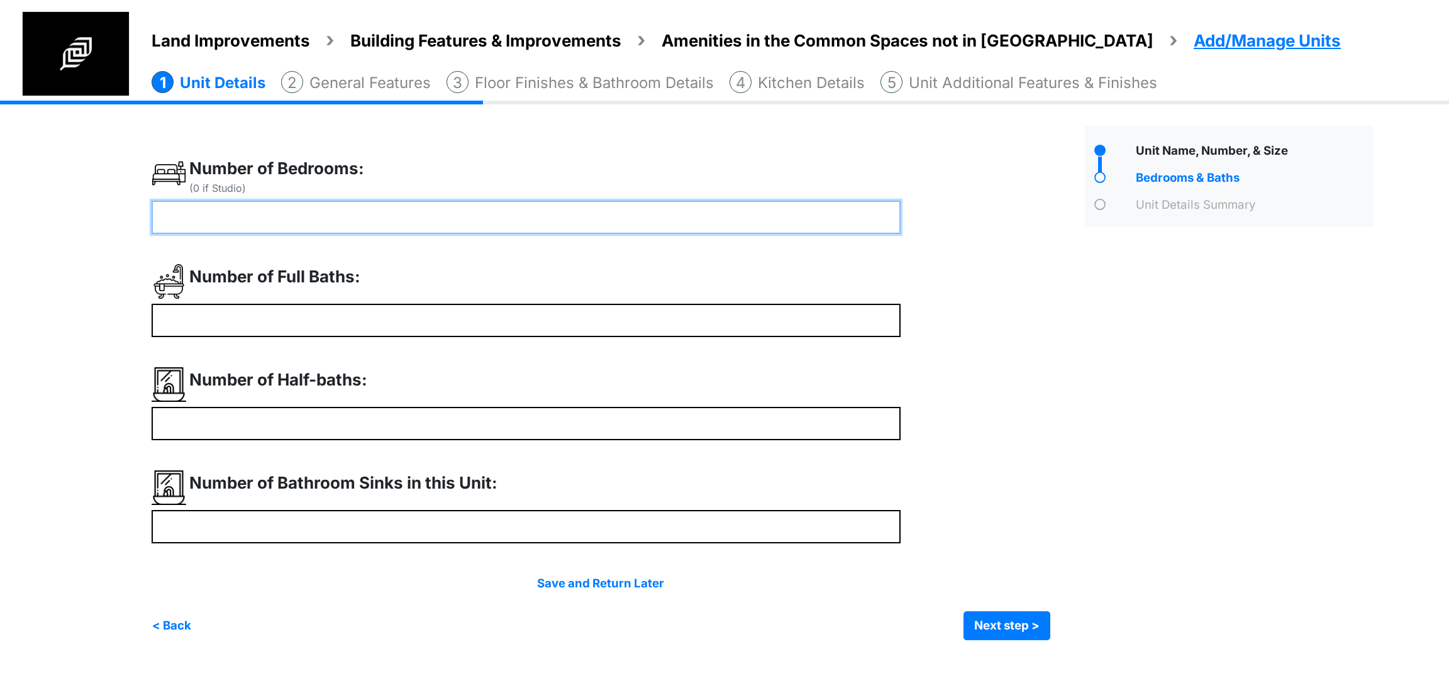
click at [316, 228] on input "number" at bounding box center [526, 217] width 749 height 33
type input "*"
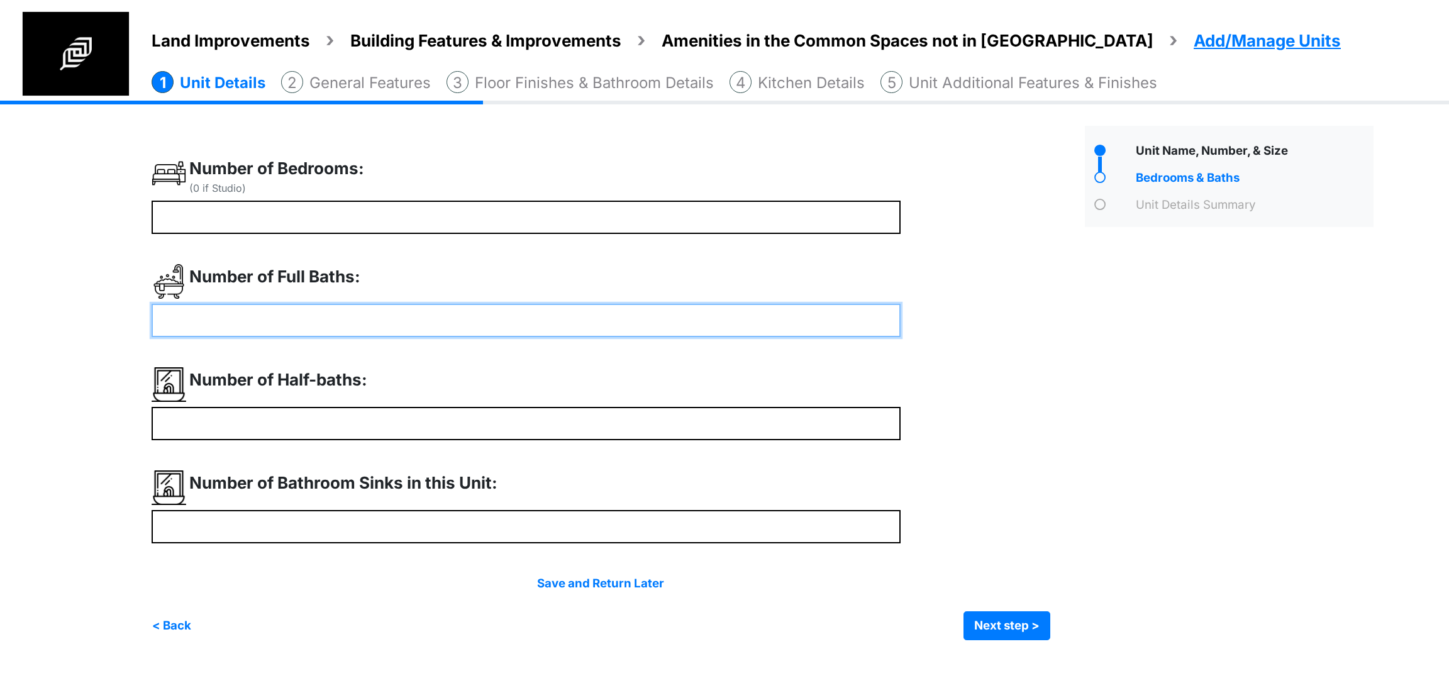
click at [274, 320] on input "number" at bounding box center [526, 320] width 749 height 33
type input "*"
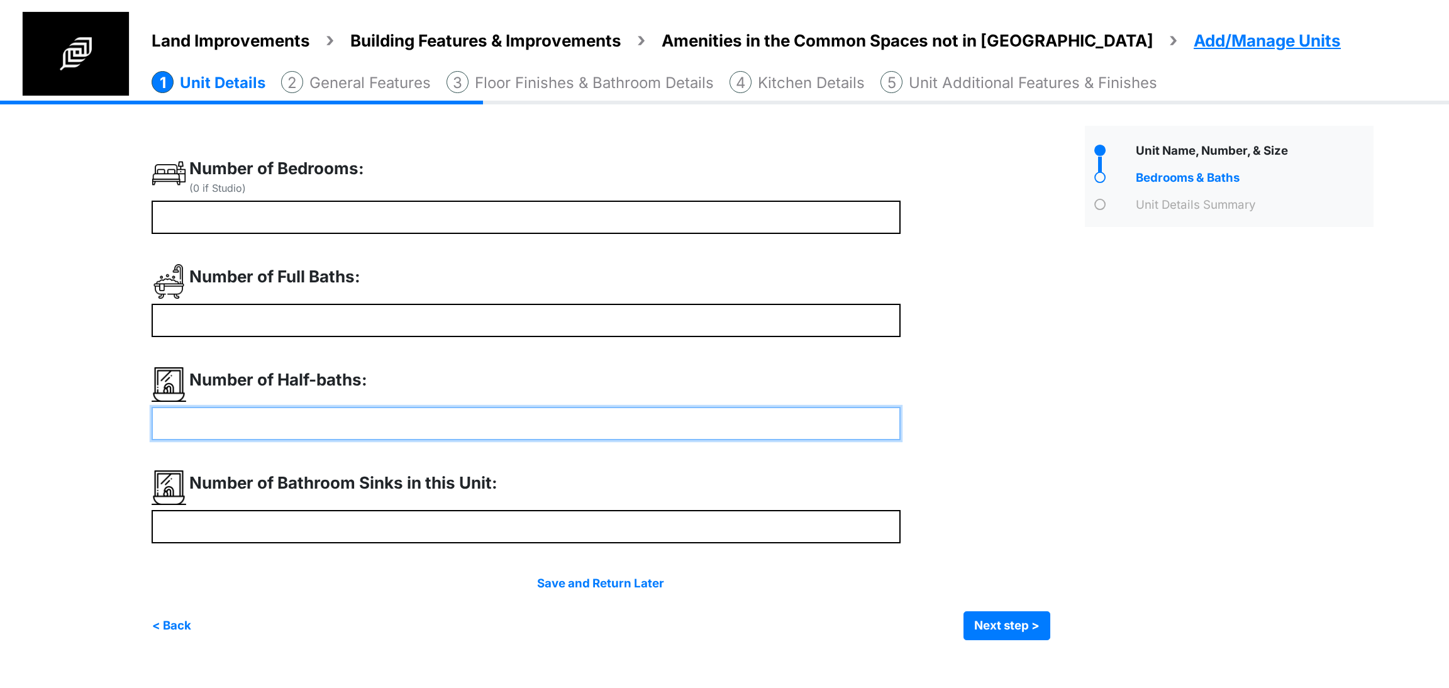
type input "*"
click at [269, 418] on input "number" at bounding box center [526, 423] width 749 height 33
type input "*"
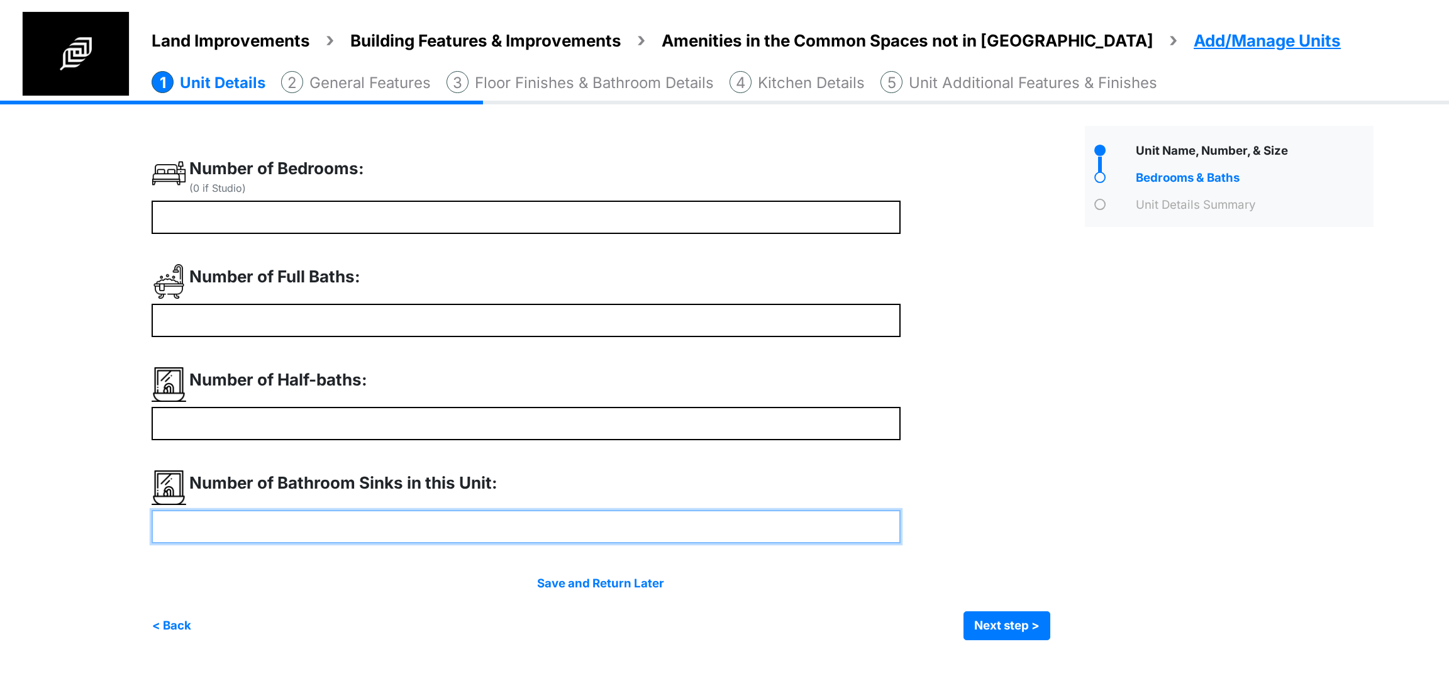
type input "*"
click at [240, 518] on input "number" at bounding box center [526, 526] width 749 height 33
type input "*"
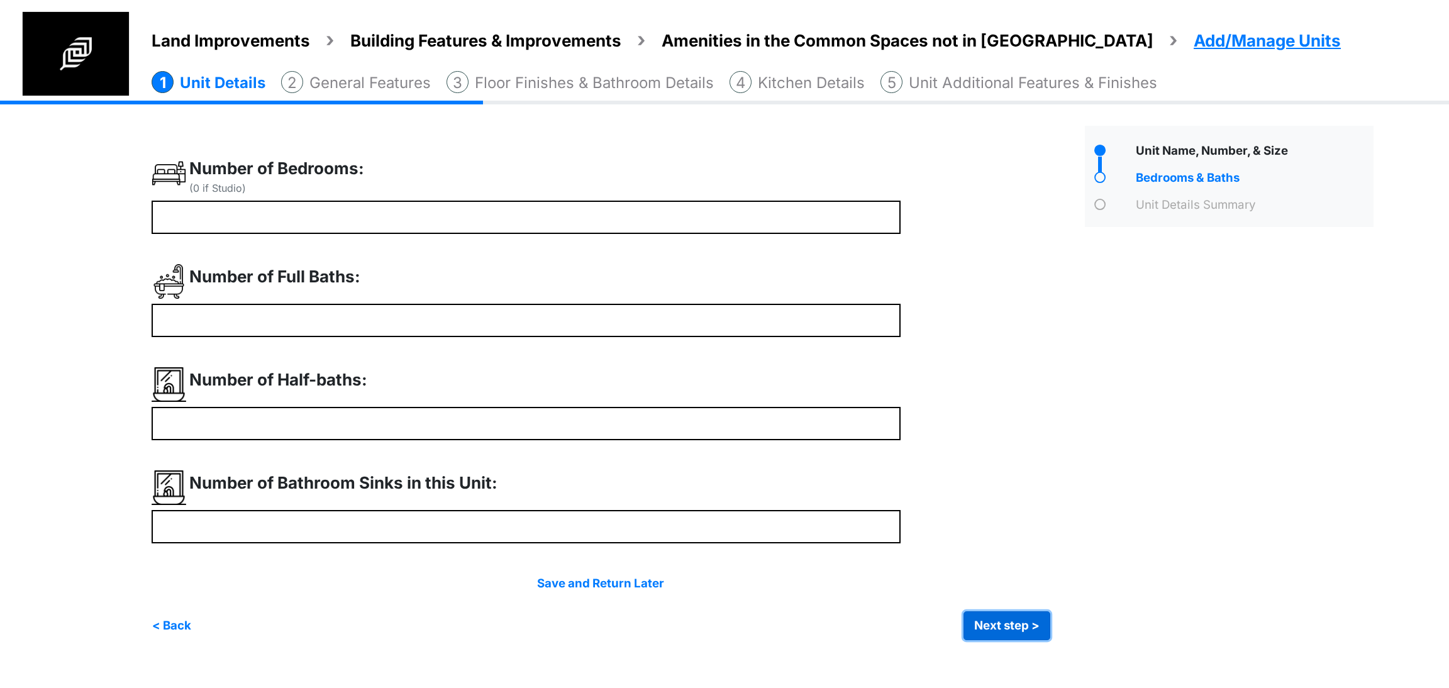
type input "*"
click at [984, 617] on button "Next step >" at bounding box center [1007, 625] width 87 height 29
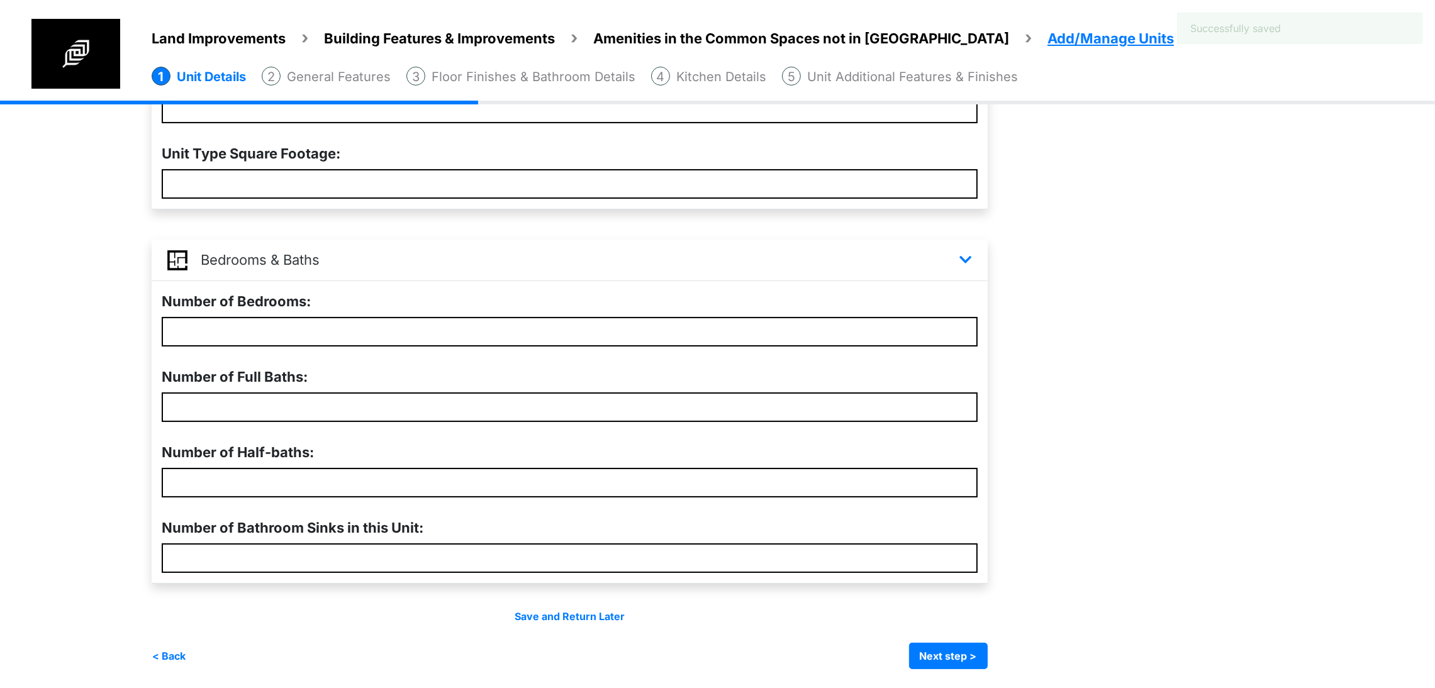
scroll to position [344, 0]
click at [987, 643] on button "Next step >" at bounding box center [948, 656] width 79 height 26
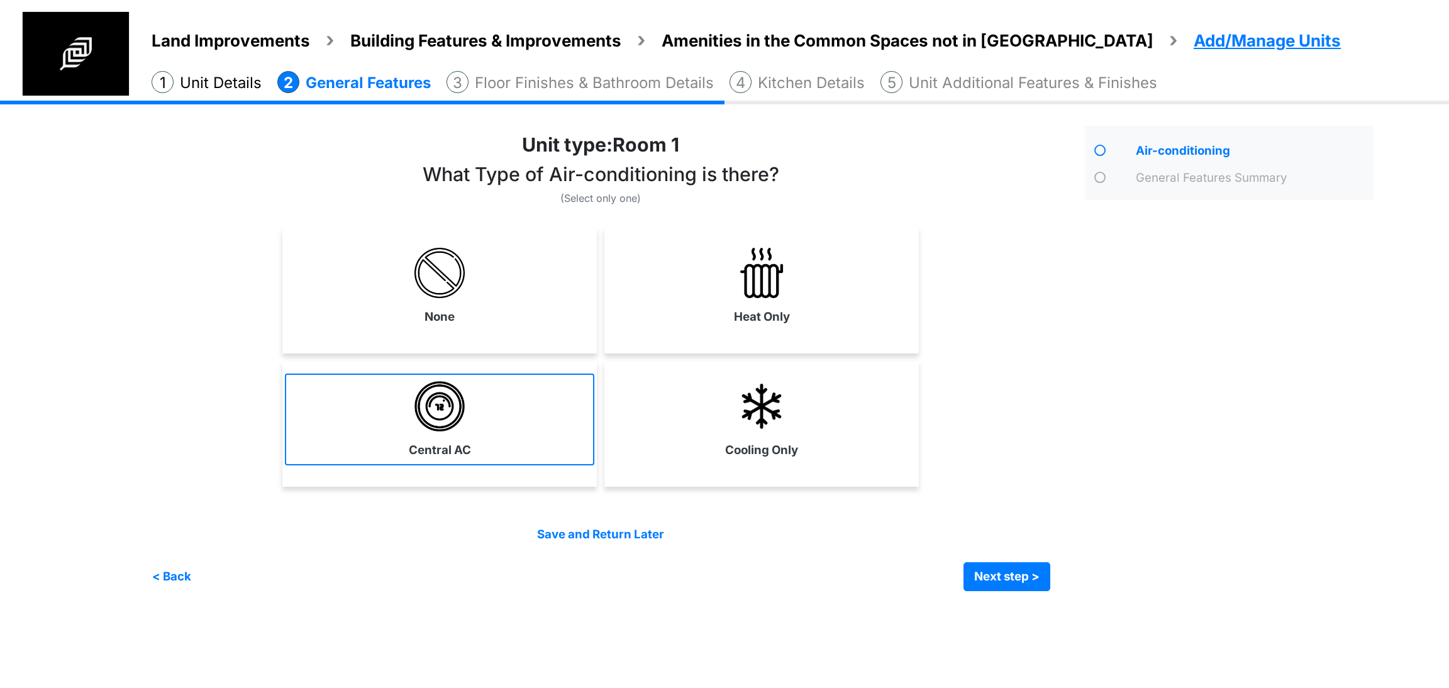
click at [521, 403] on link "Central AC" at bounding box center [439, 420] width 309 height 92
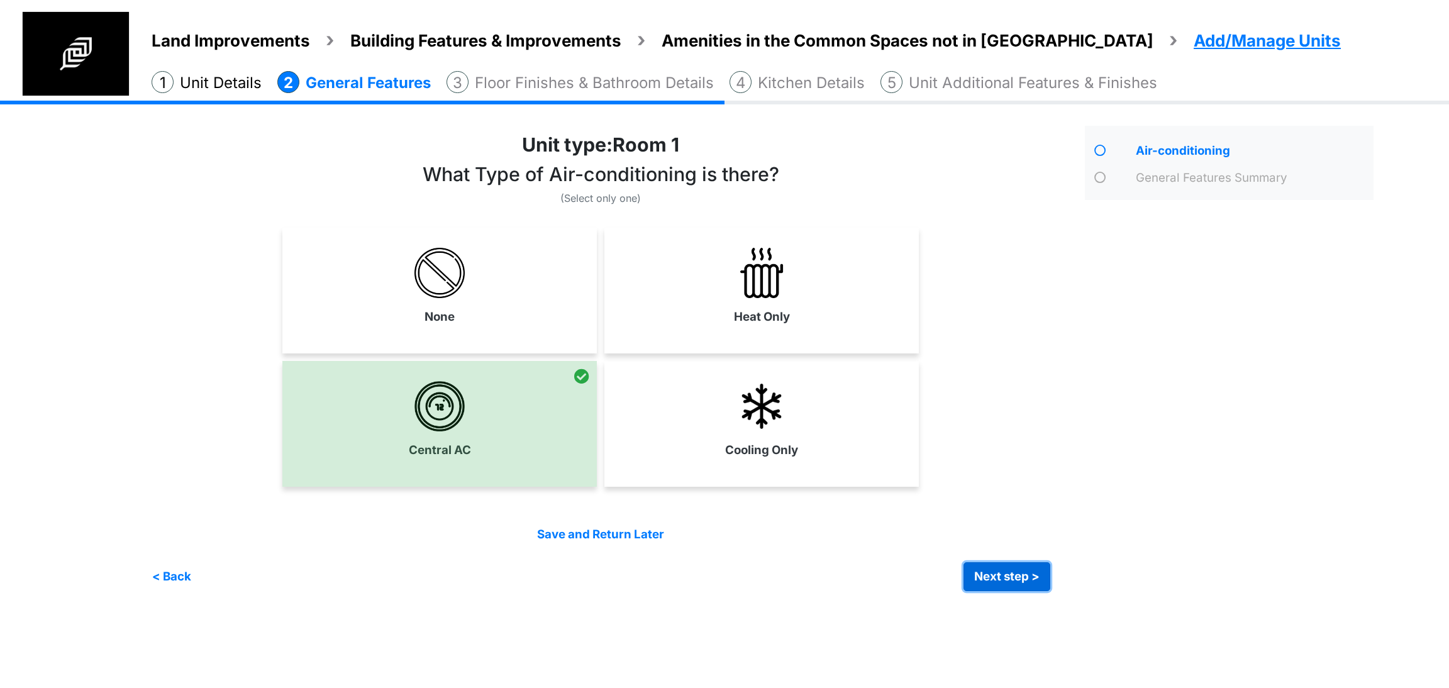
click at [974, 575] on button "Next step >" at bounding box center [1007, 576] width 87 height 29
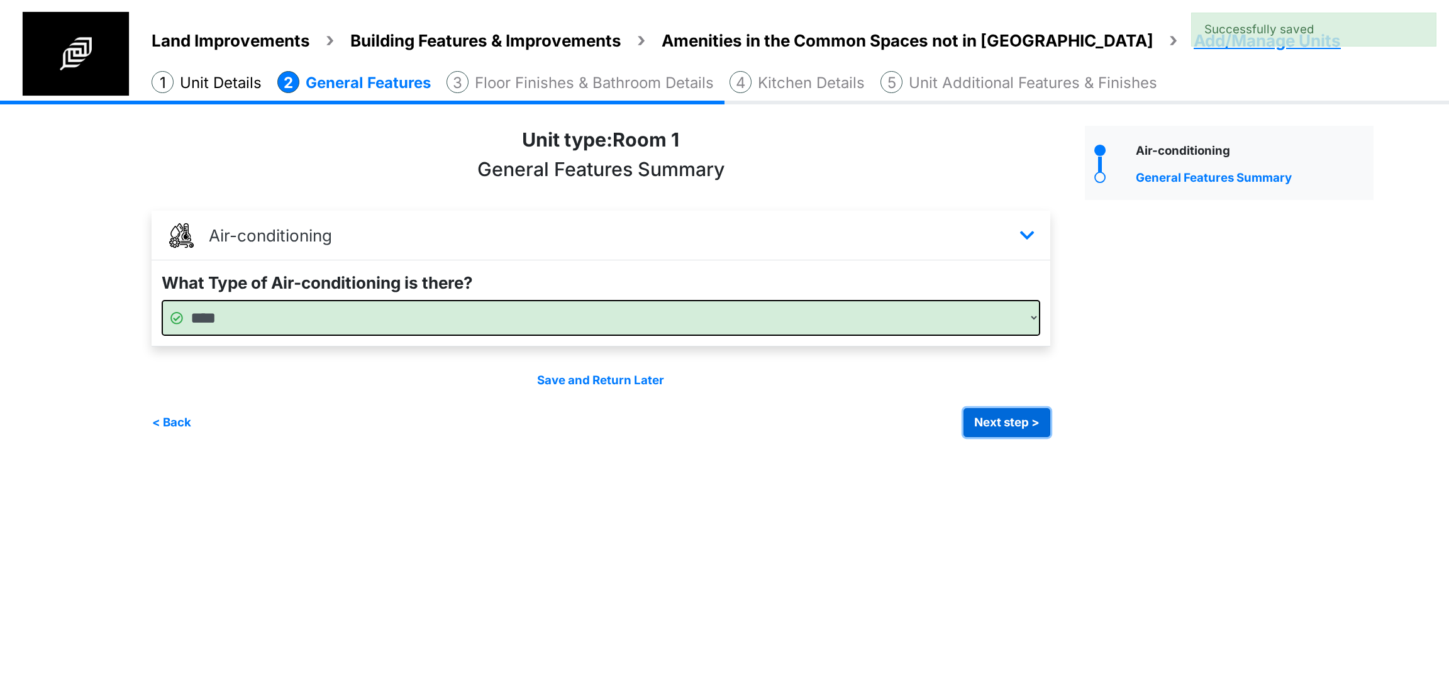
click at [1028, 424] on button "Next step >" at bounding box center [1007, 422] width 87 height 29
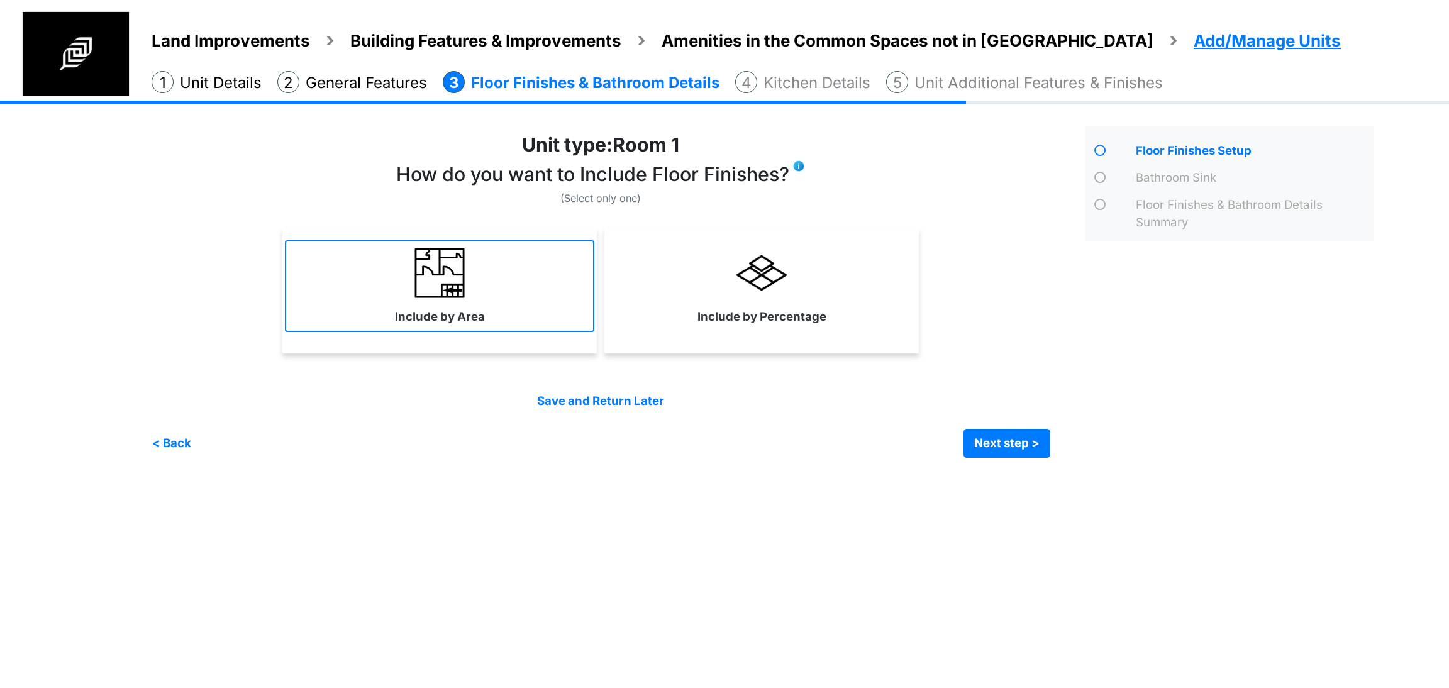
click at [501, 301] on link "Include by Area" at bounding box center [439, 286] width 309 height 92
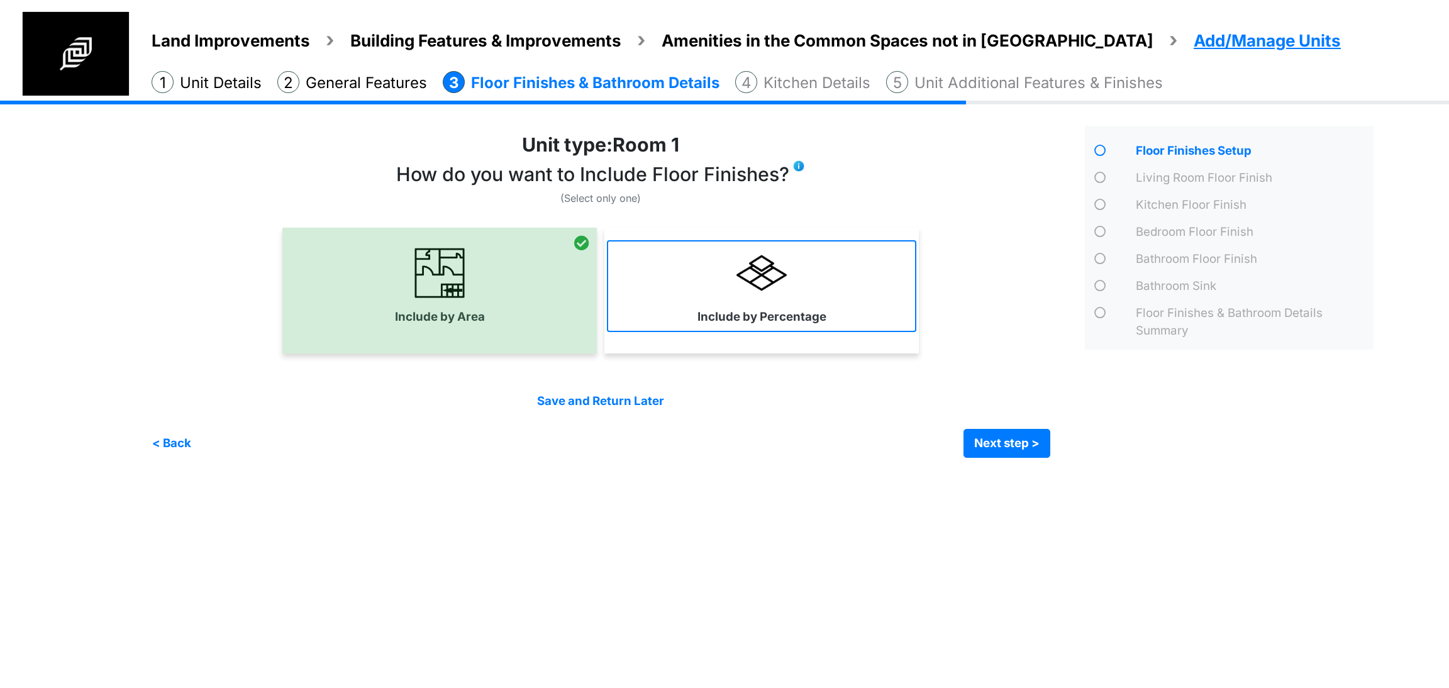
click at [846, 325] on link "Include by Percentage" at bounding box center [761, 286] width 309 height 92
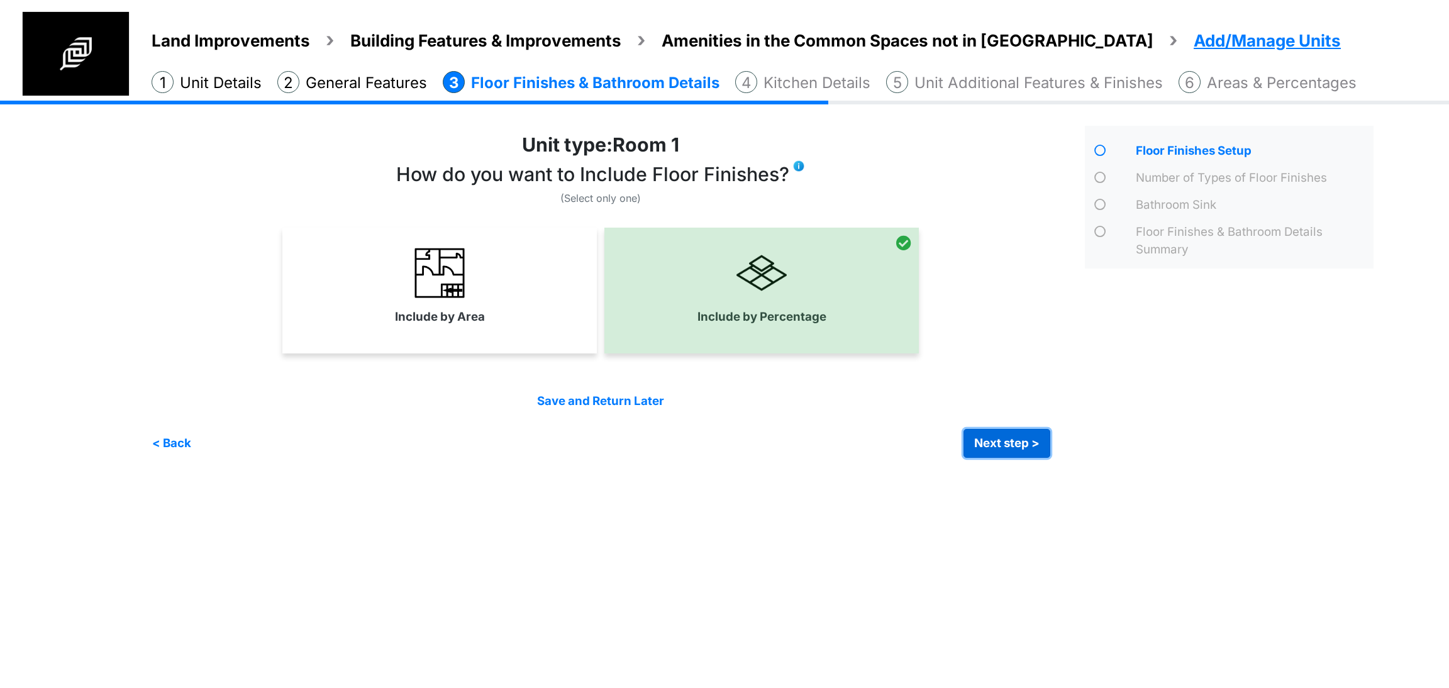
click at [975, 443] on button "Next step >" at bounding box center [1007, 443] width 87 height 29
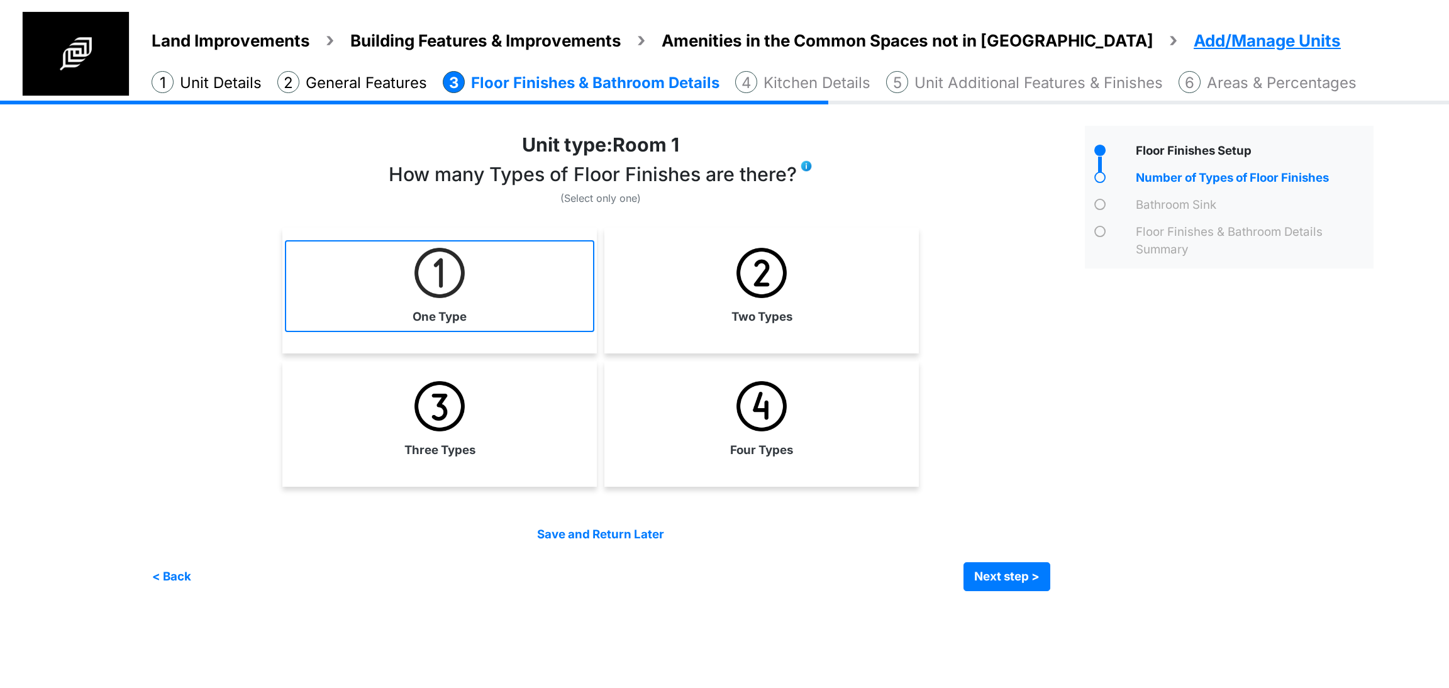
click at [428, 318] on label "One Type" at bounding box center [440, 317] width 54 height 18
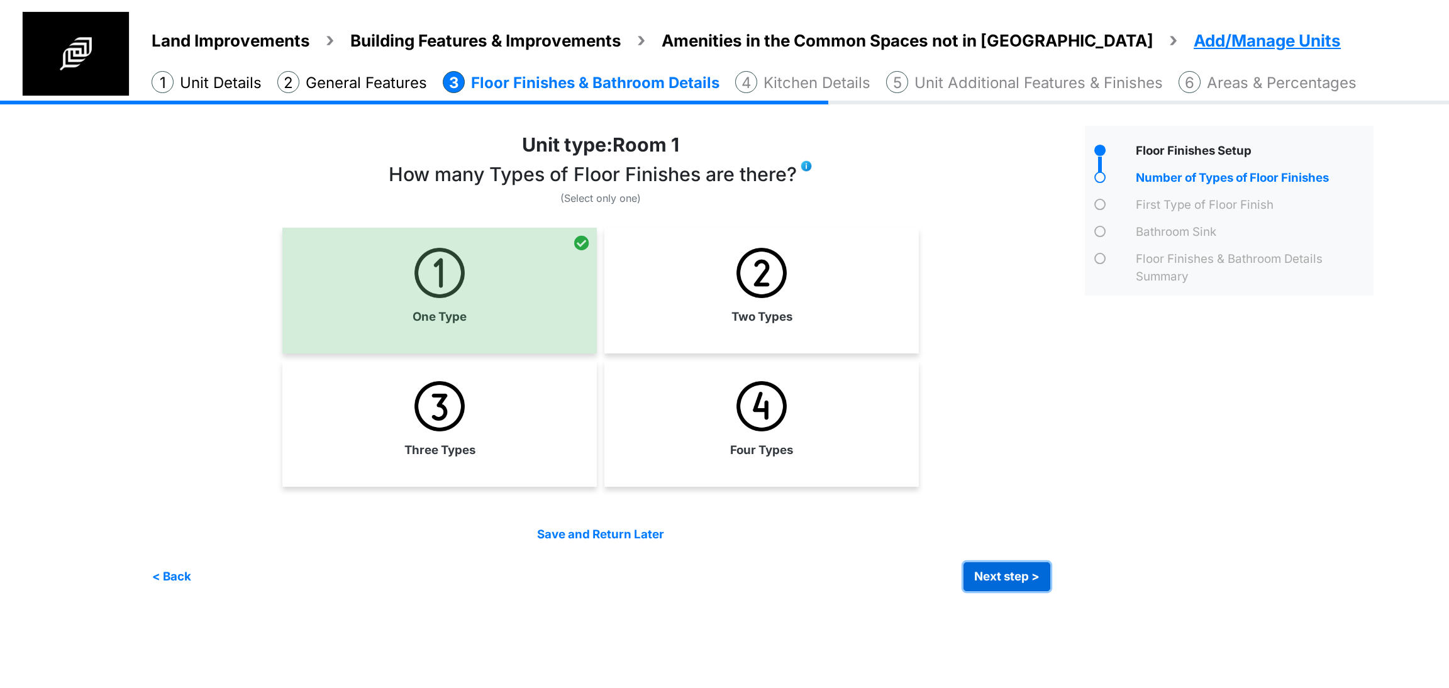
click at [979, 577] on button "Next step >" at bounding box center [1007, 576] width 87 height 29
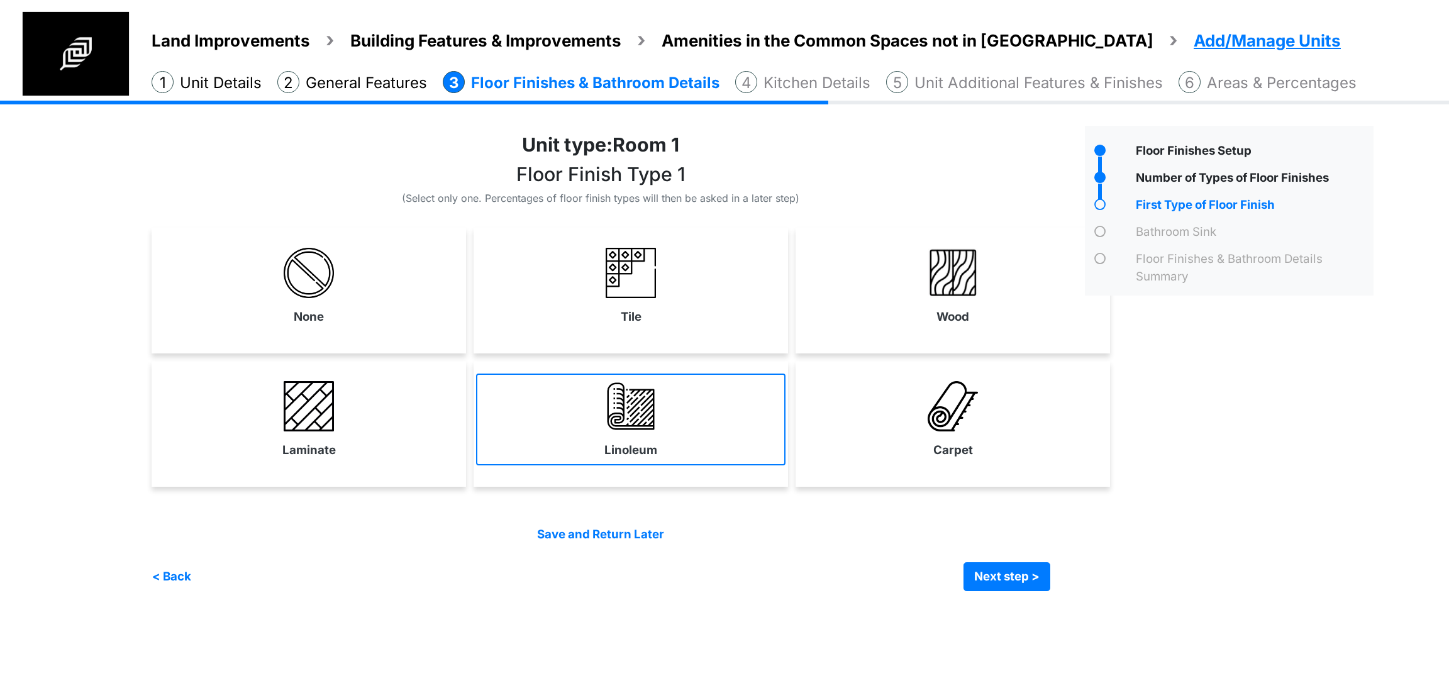
click at [645, 431] on link "Linoleum" at bounding box center [630, 420] width 309 height 92
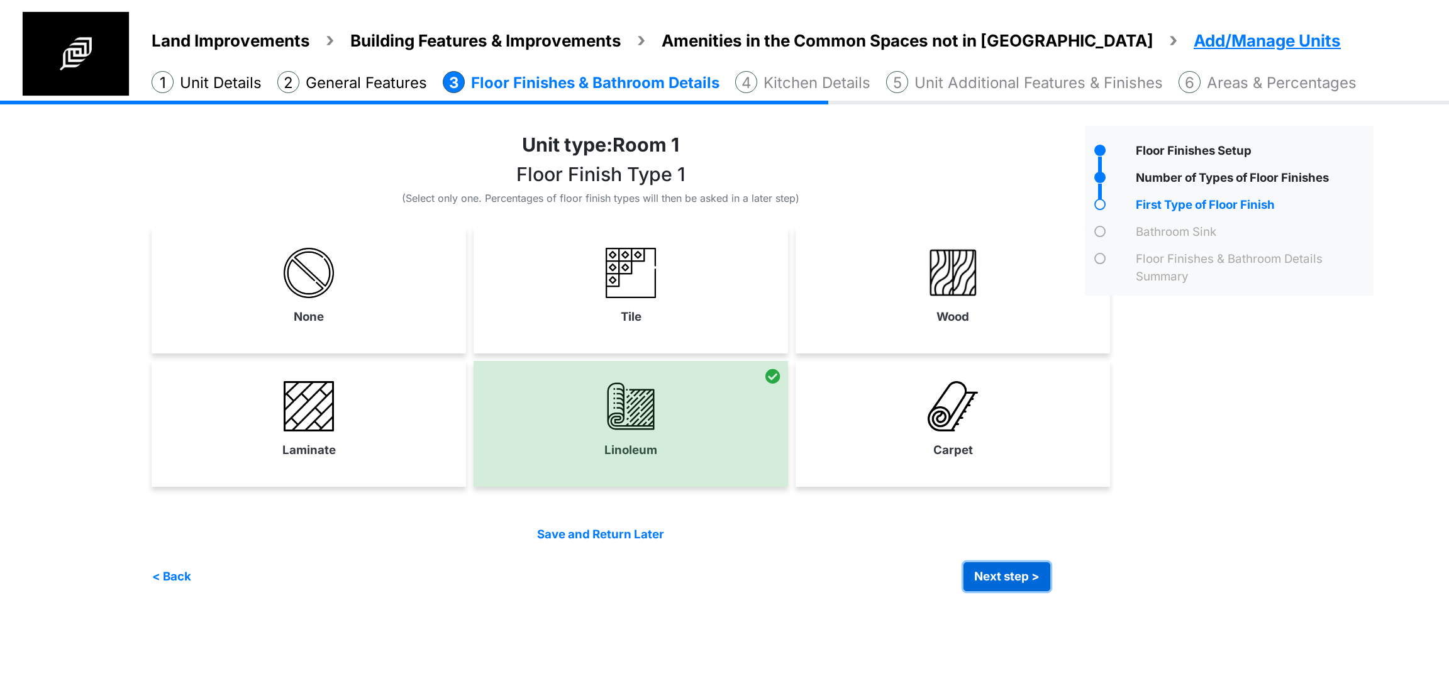
click at [1001, 574] on button "Next step >" at bounding box center [1007, 576] width 87 height 29
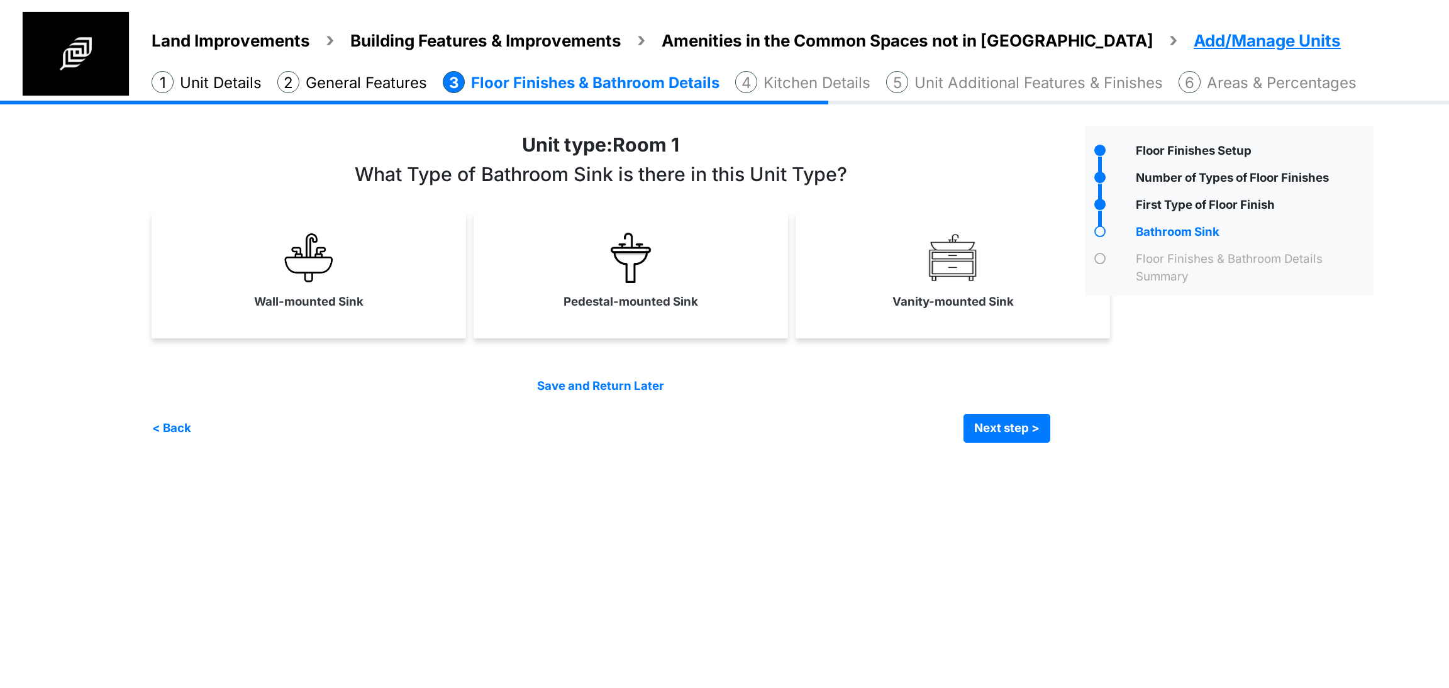
click at [875, 412] on div "Save and Return Later < Back Next step > Save and submit" at bounding box center [601, 409] width 899 height 65
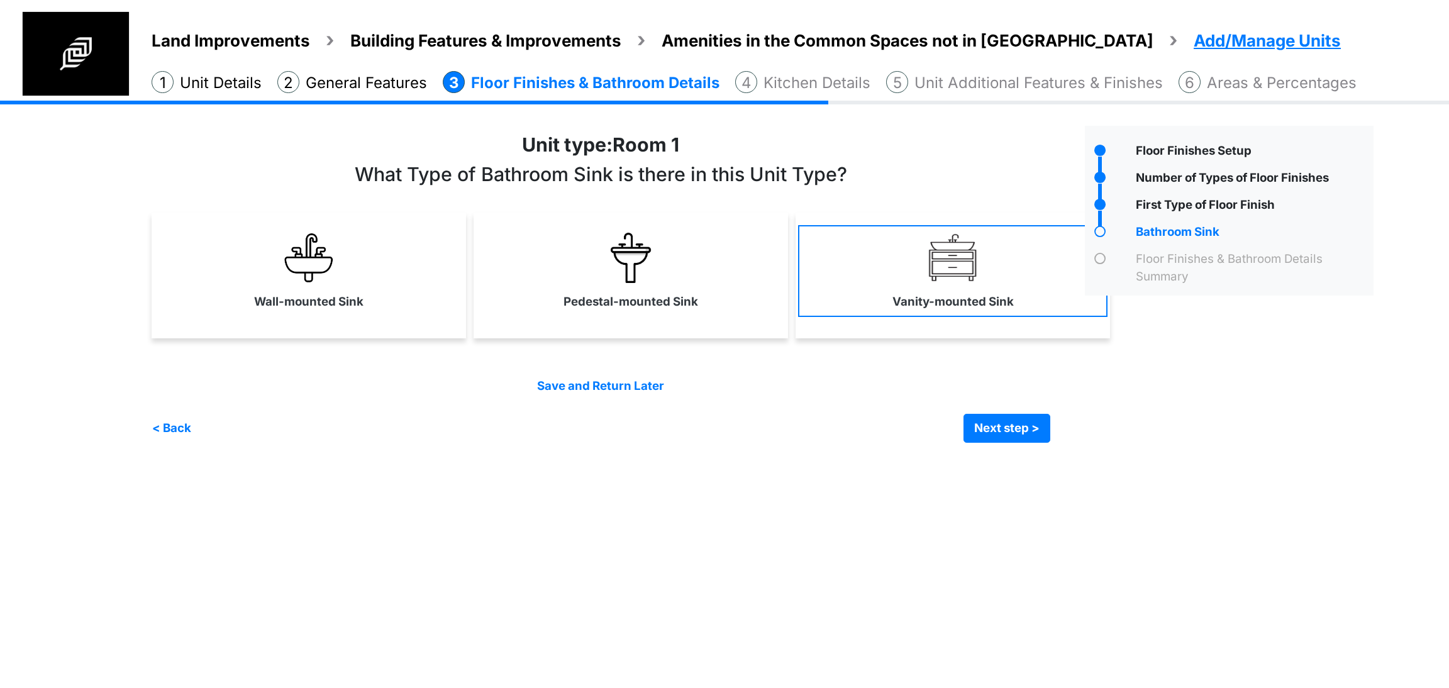
click at [893, 303] on label "Vanity-mounted Sink" at bounding box center [952, 302] width 121 height 18
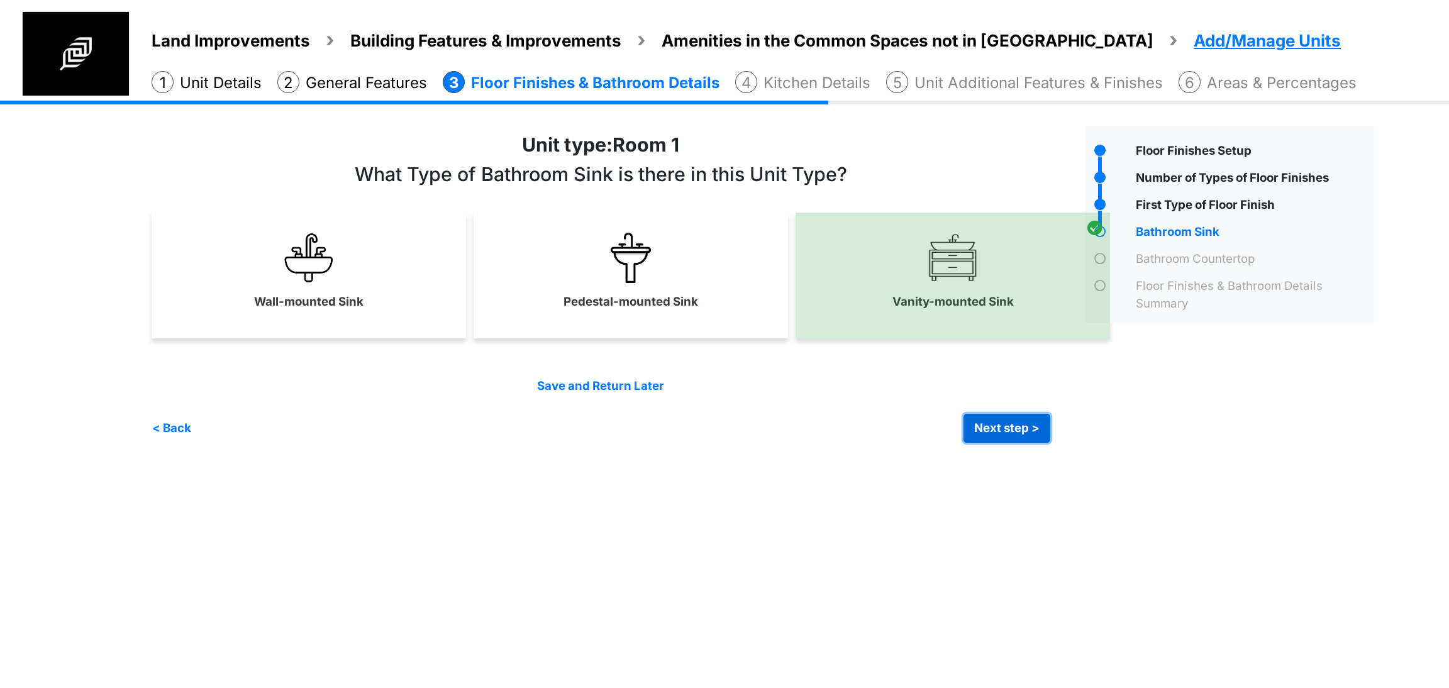
click at [998, 419] on button "Next step >" at bounding box center [1007, 428] width 87 height 29
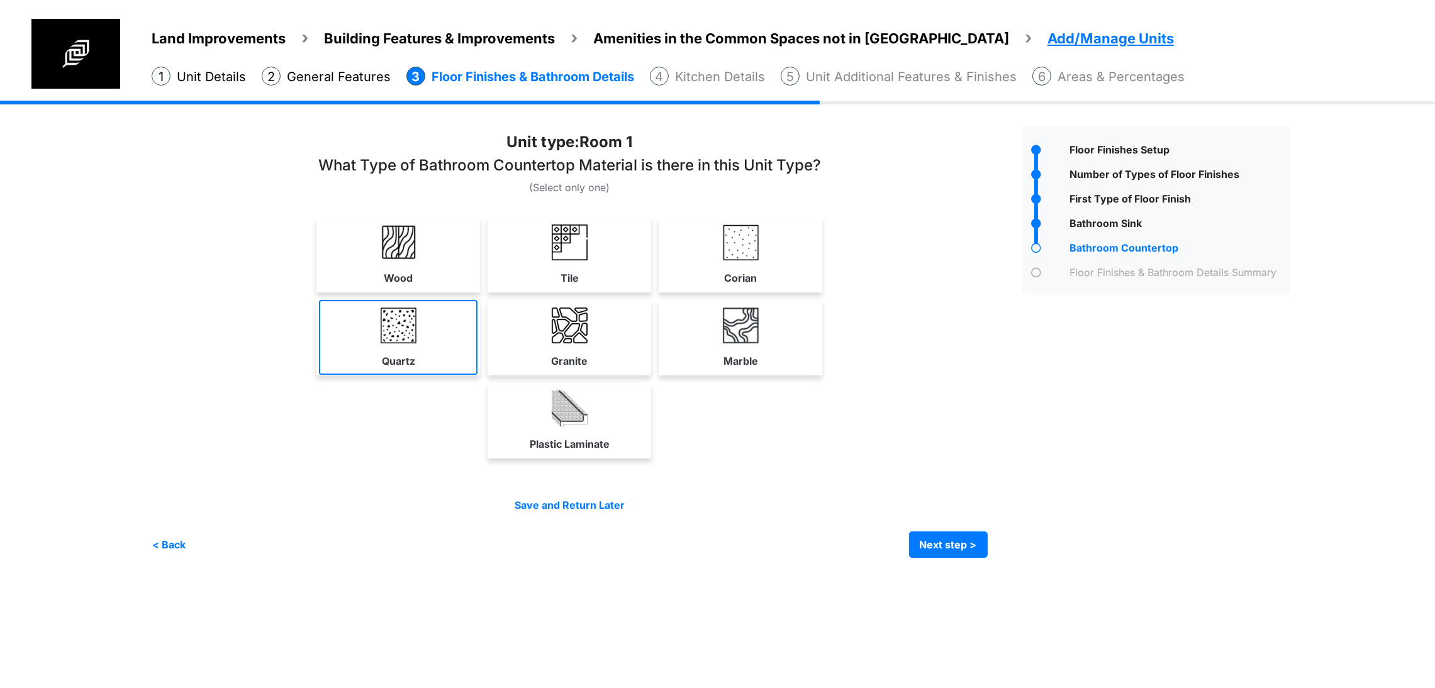
click at [428, 375] on link "Quartz" at bounding box center [398, 337] width 158 height 75
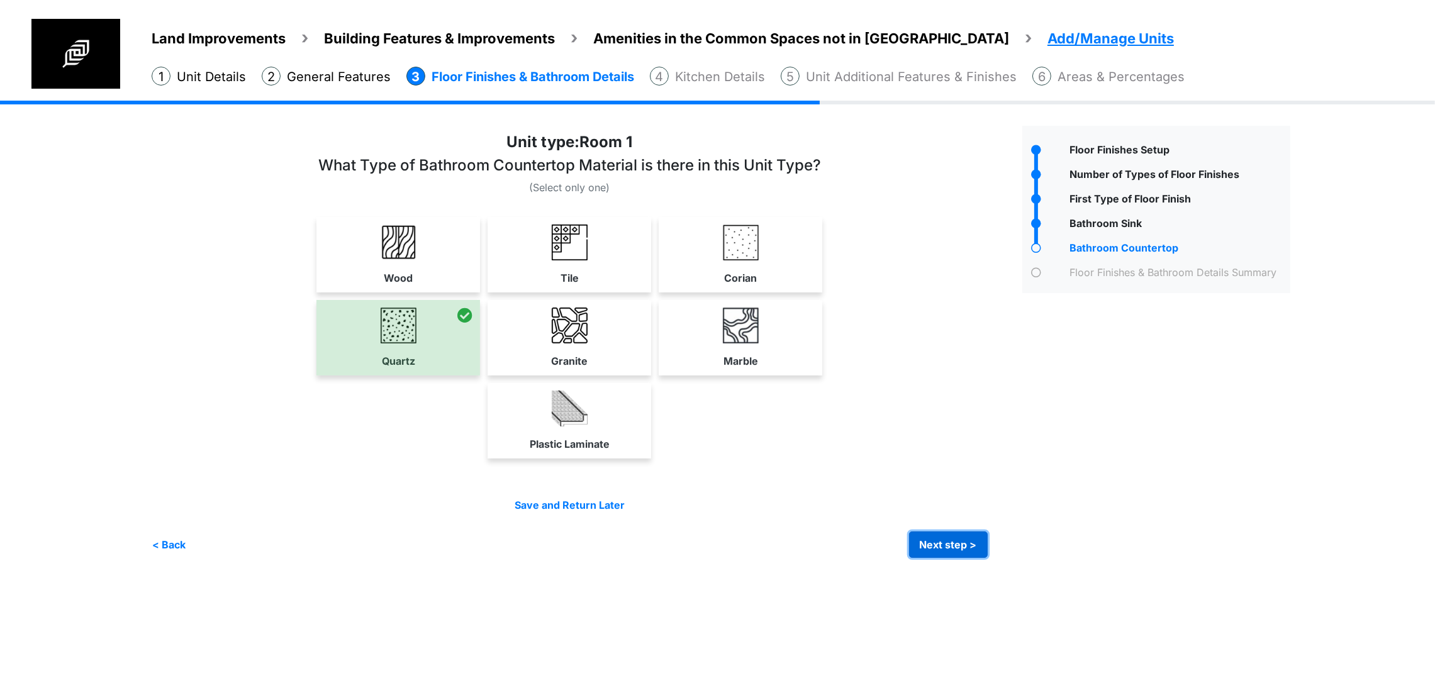
click at [987, 558] on button "Next step >" at bounding box center [948, 544] width 79 height 26
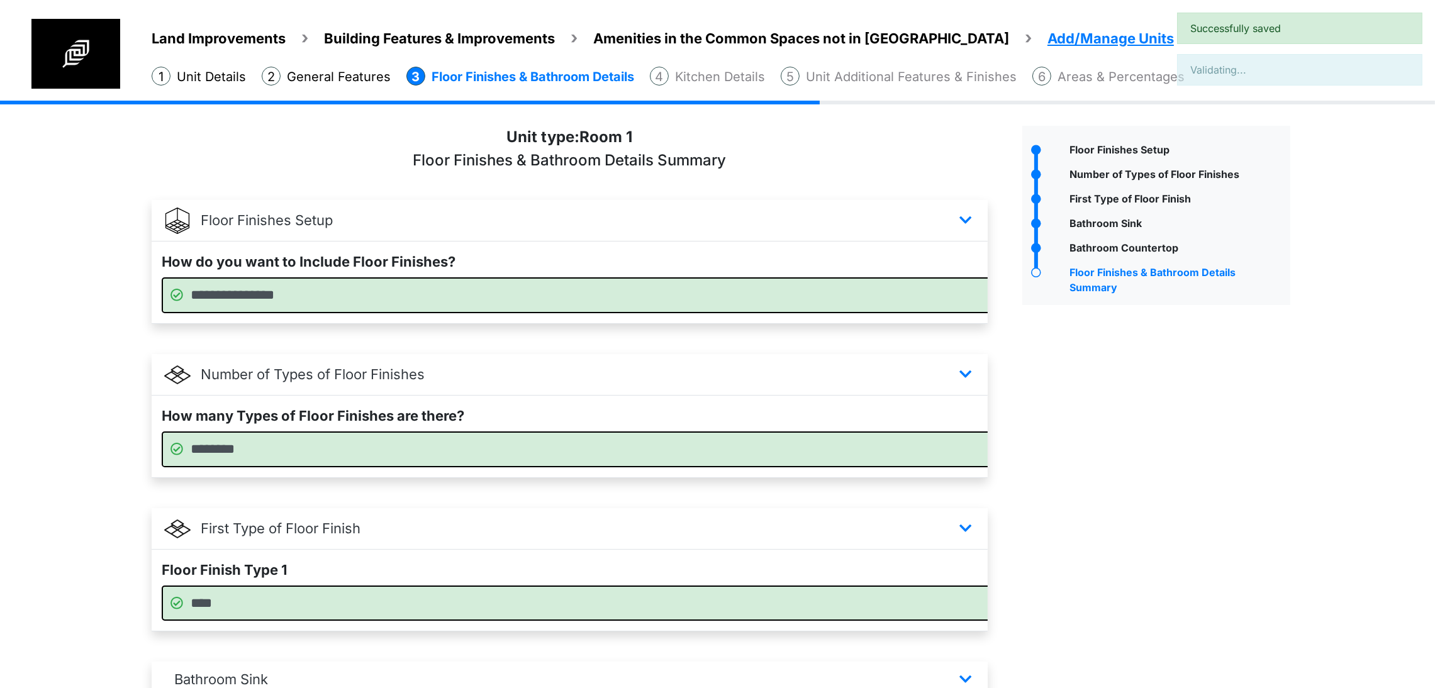
click at [1118, 480] on div "Floor Finishes Setup" at bounding box center [1156, 573] width 287 height 894
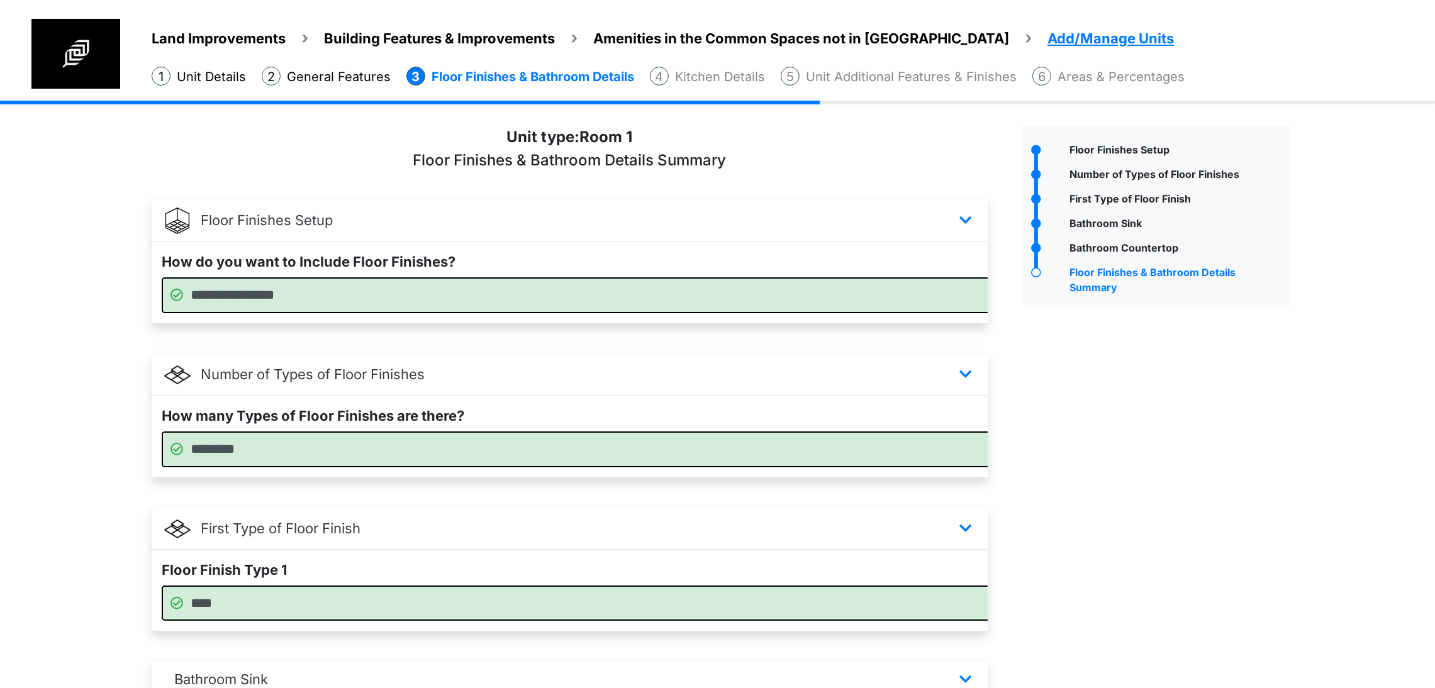
click at [99, 359] on div "Land Improvements Building Features & Improvements Amenities in the Common Spac…" at bounding box center [717, 570] width 1435 height 938
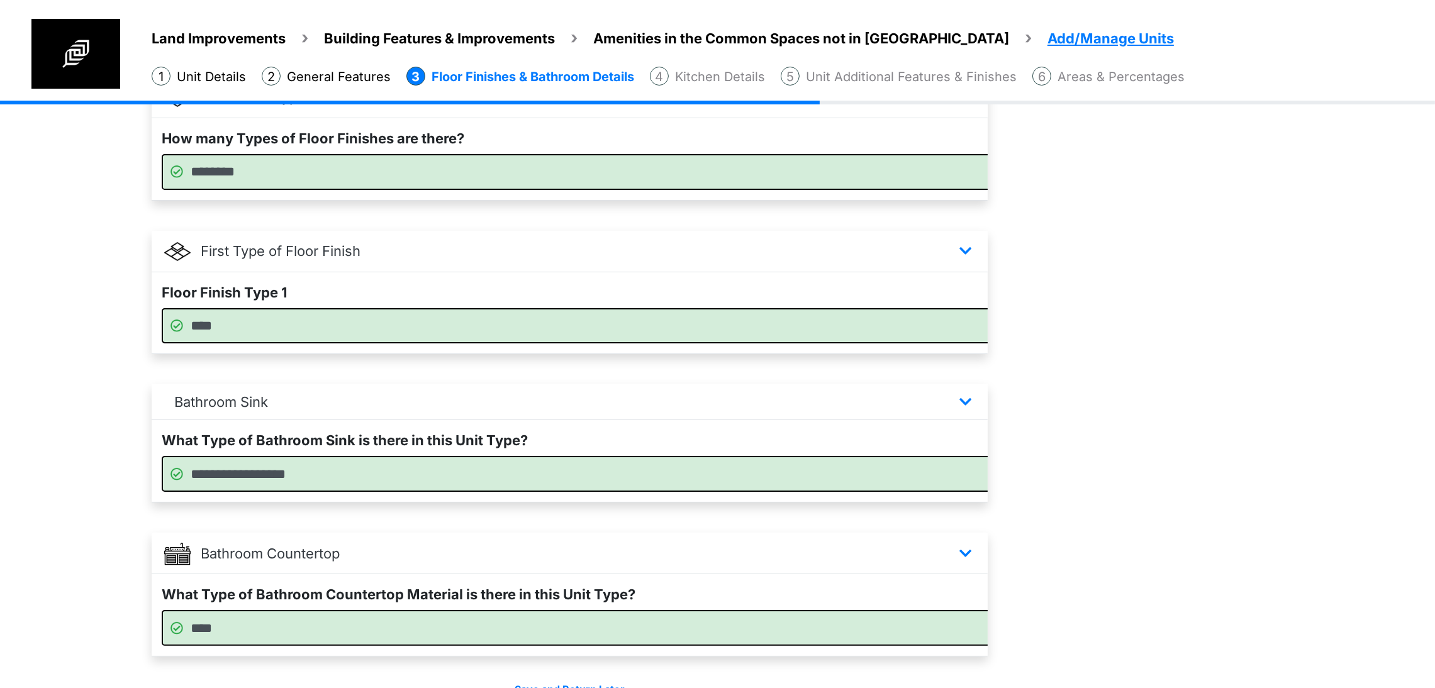
scroll to position [423, 0]
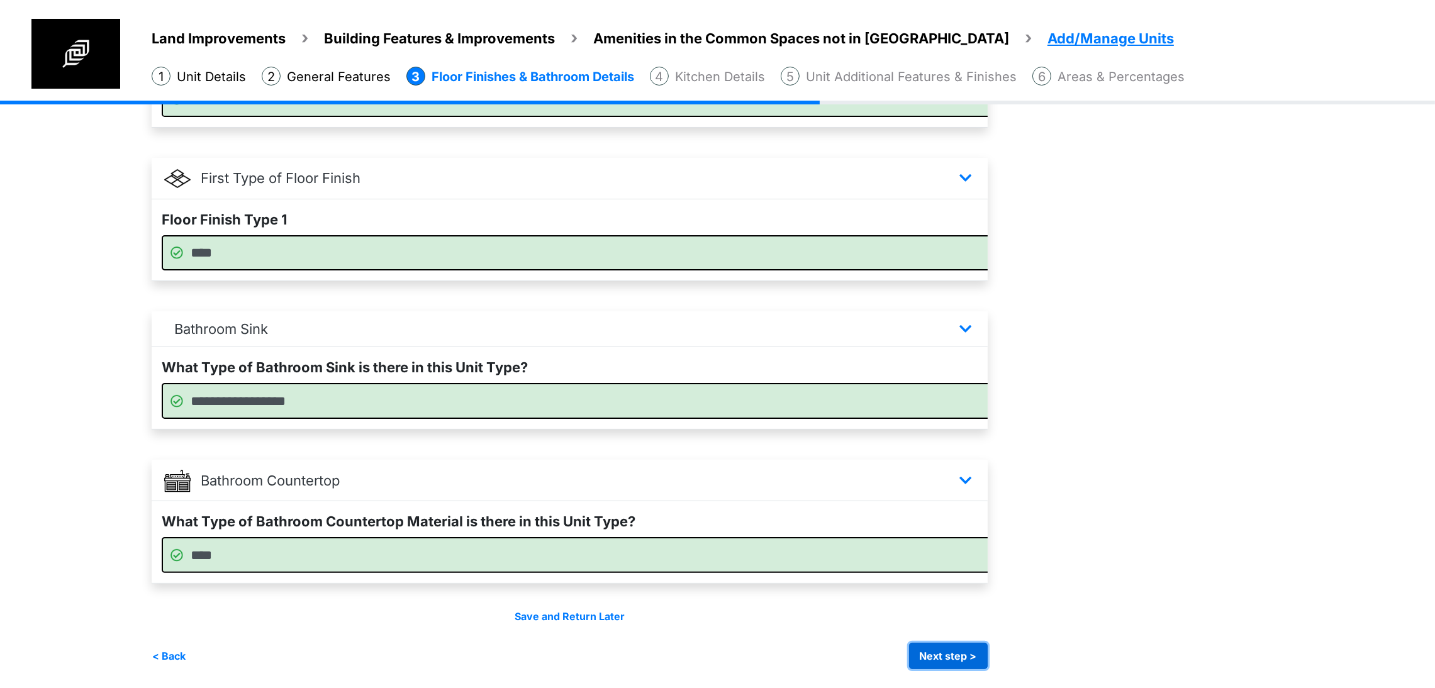
click at [987, 664] on button "Next step >" at bounding box center [948, 656] width 79 height 26
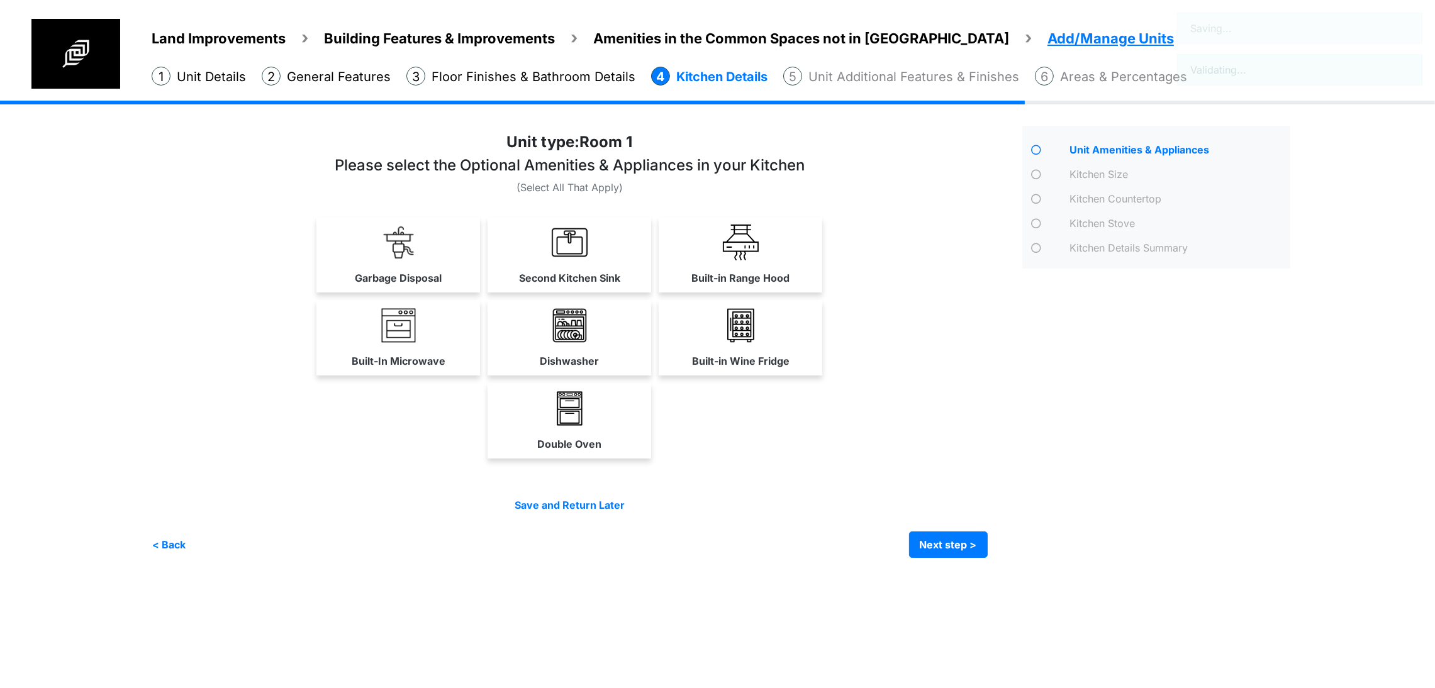
scroll to position [0, 0]
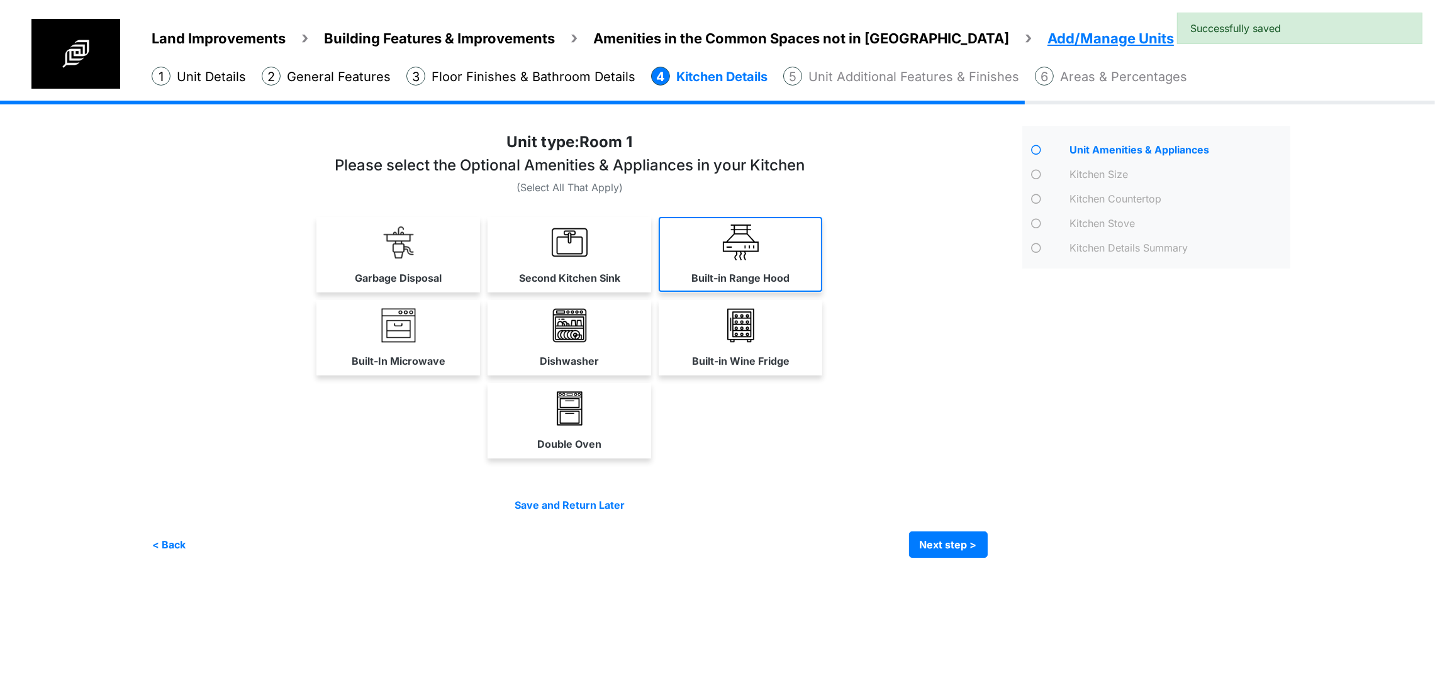
click at [822, 292] on link "Built-in Range Hood" at bounding box center [741, 254] width 164 height 75
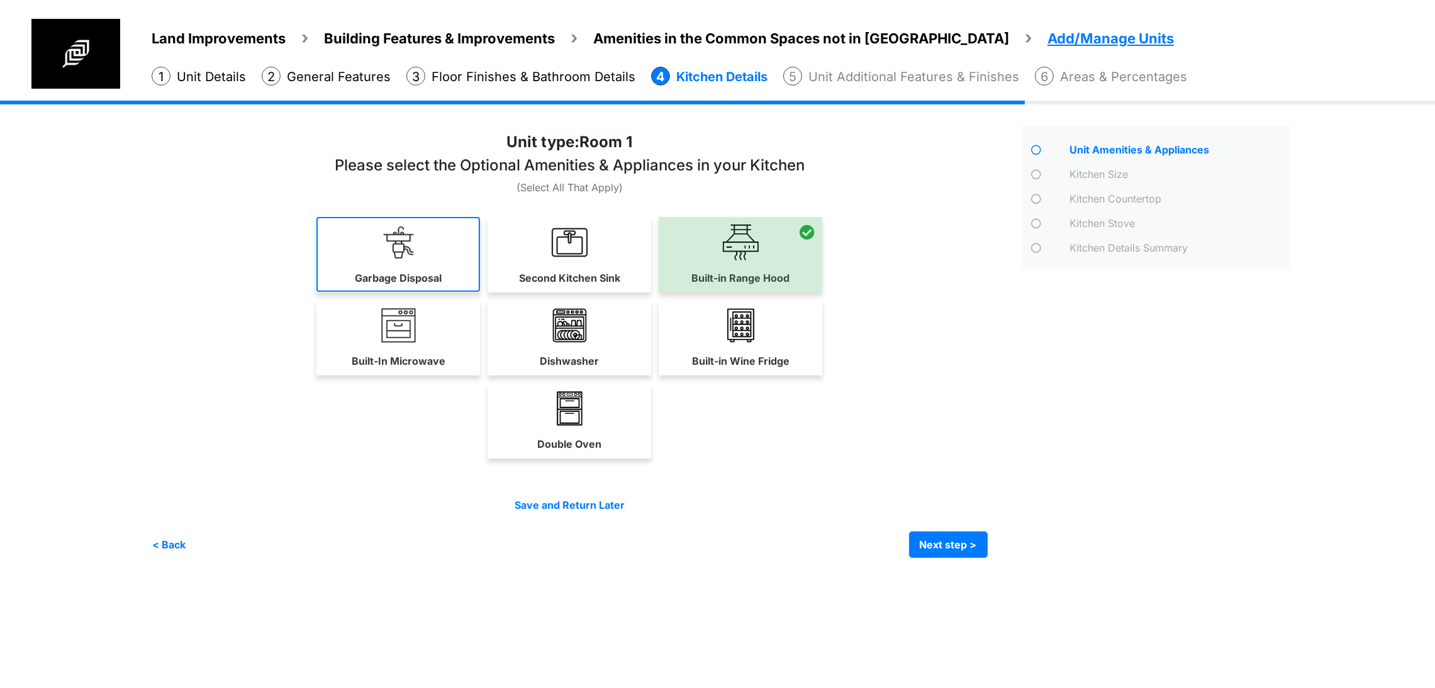
click at [375, 292] on link "Garbage Disposal" at bounding box center [398, 254] width 164 height 75
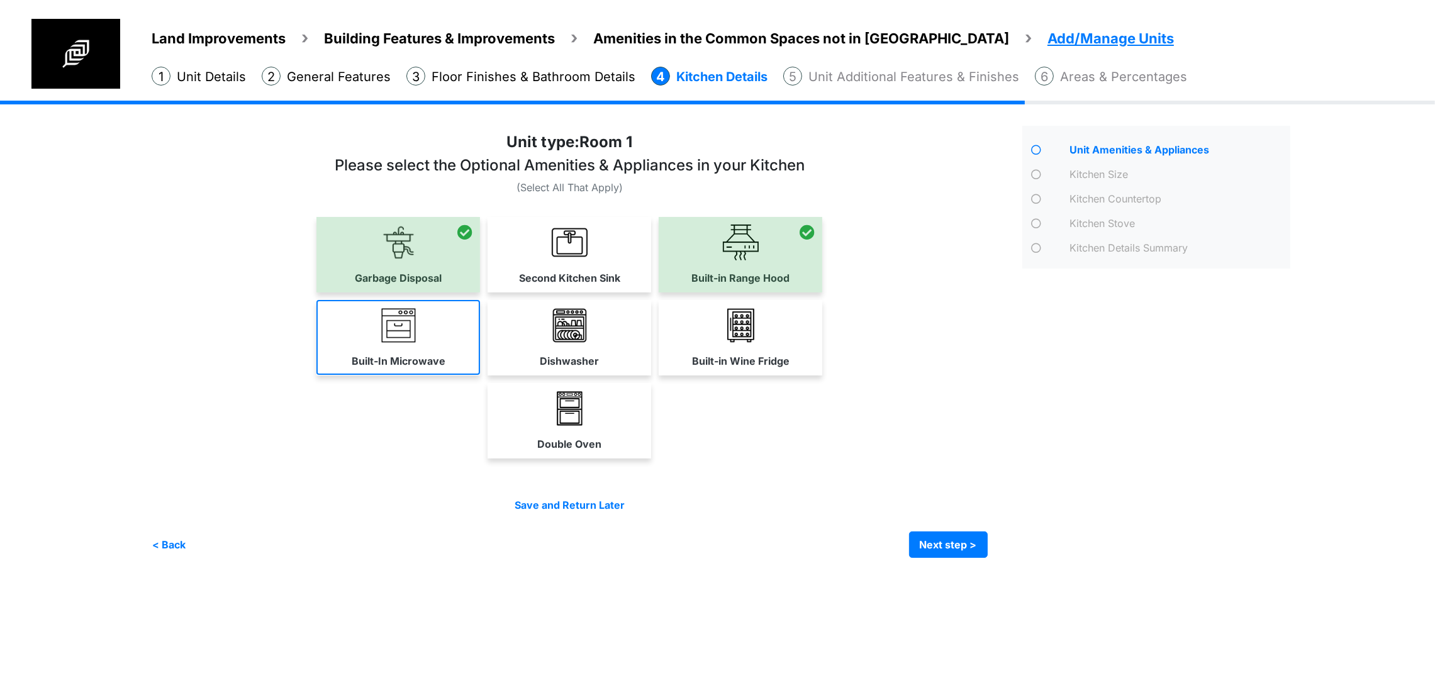
click at [365, 375] on link "Built-In Microwave" at bounding box center [398, 337] width 164 height 75
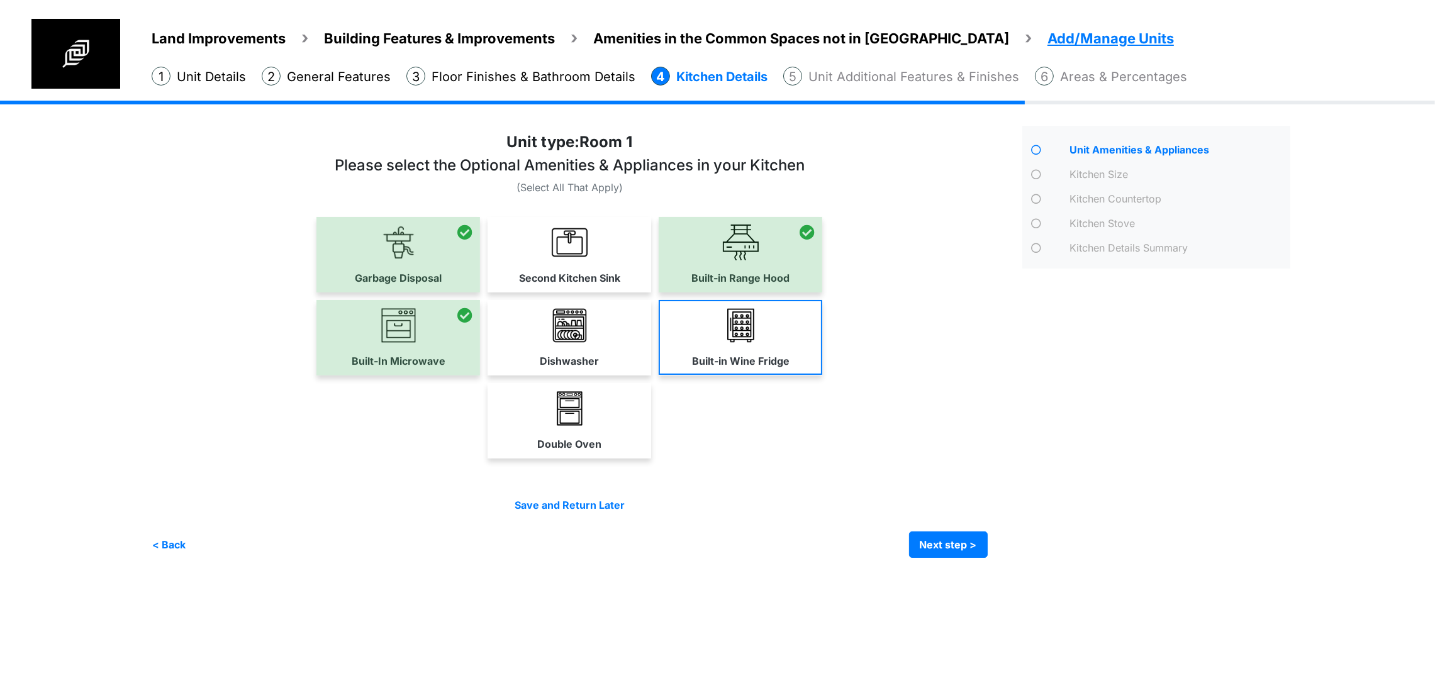
click at [822, 375] on link "Built-in Wine Fridge" at bounding box center [741, 337] width 164 height 75
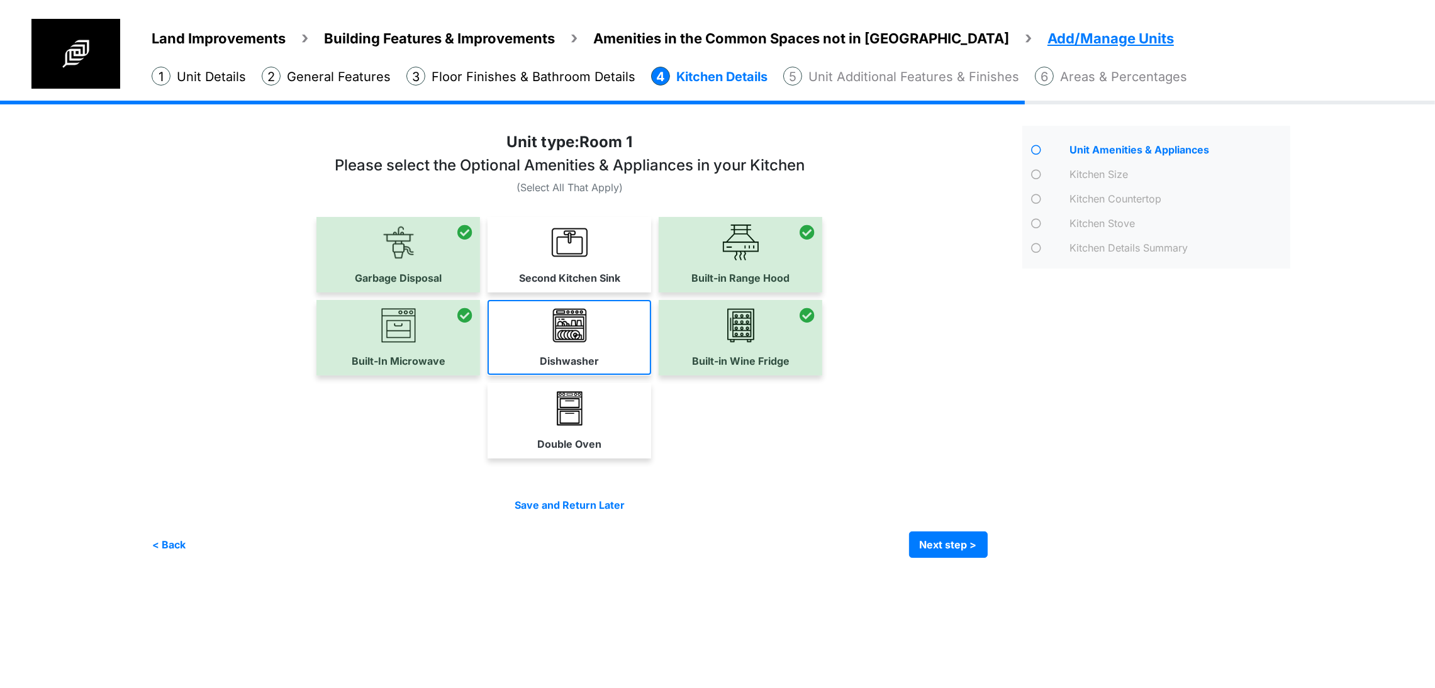
click at [599, 369] on label "Dishwasher" at bounding box center [569, 360] width 59 height 15
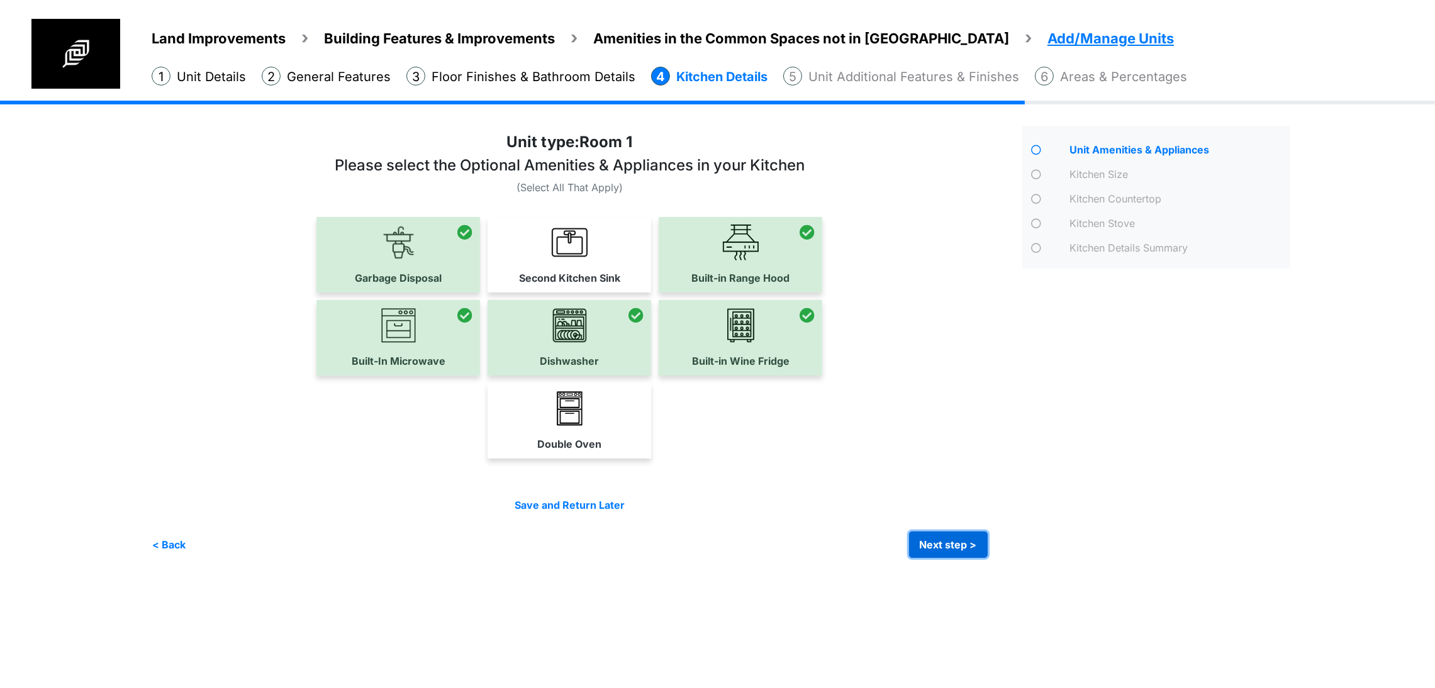
click at [983, 558] on button "Next step >" at bounding box center [948, 544] width 79 height 26
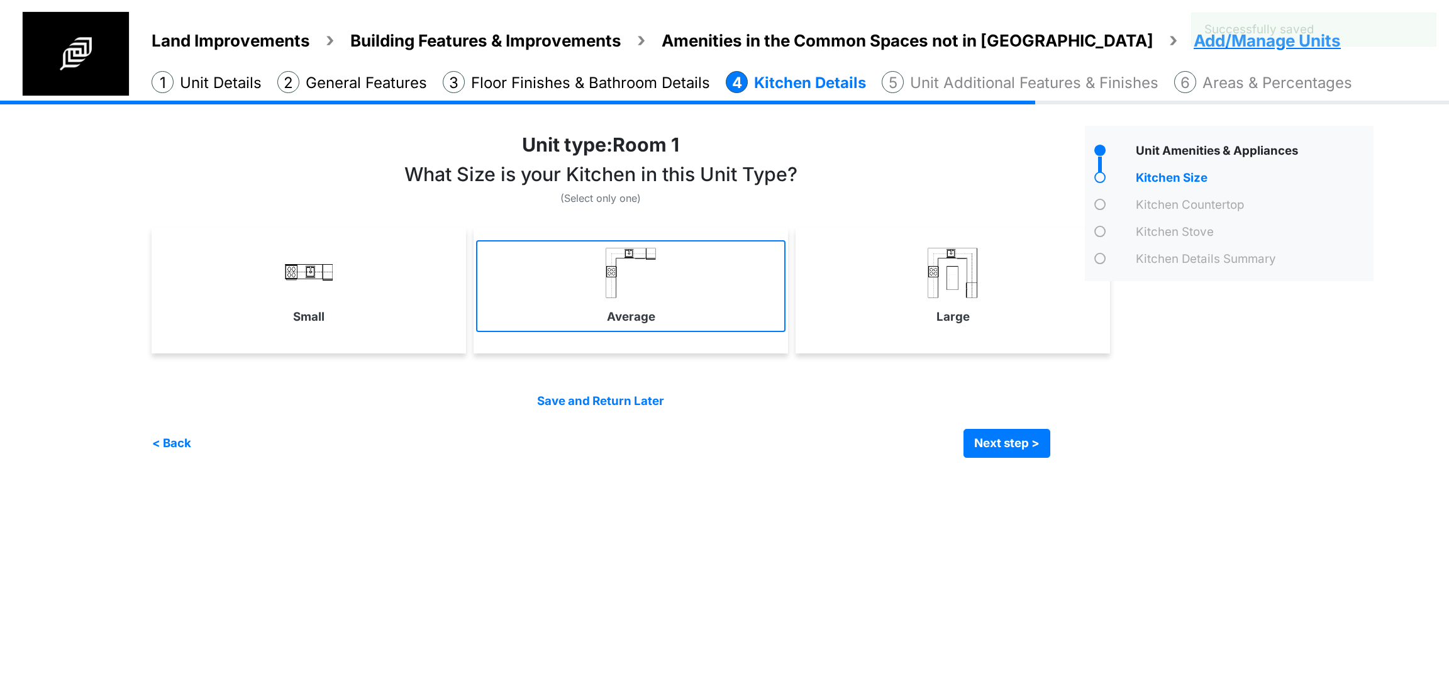
click at [647, 317] on label "Average" at bounding box center [631, 317] width 48 height 18
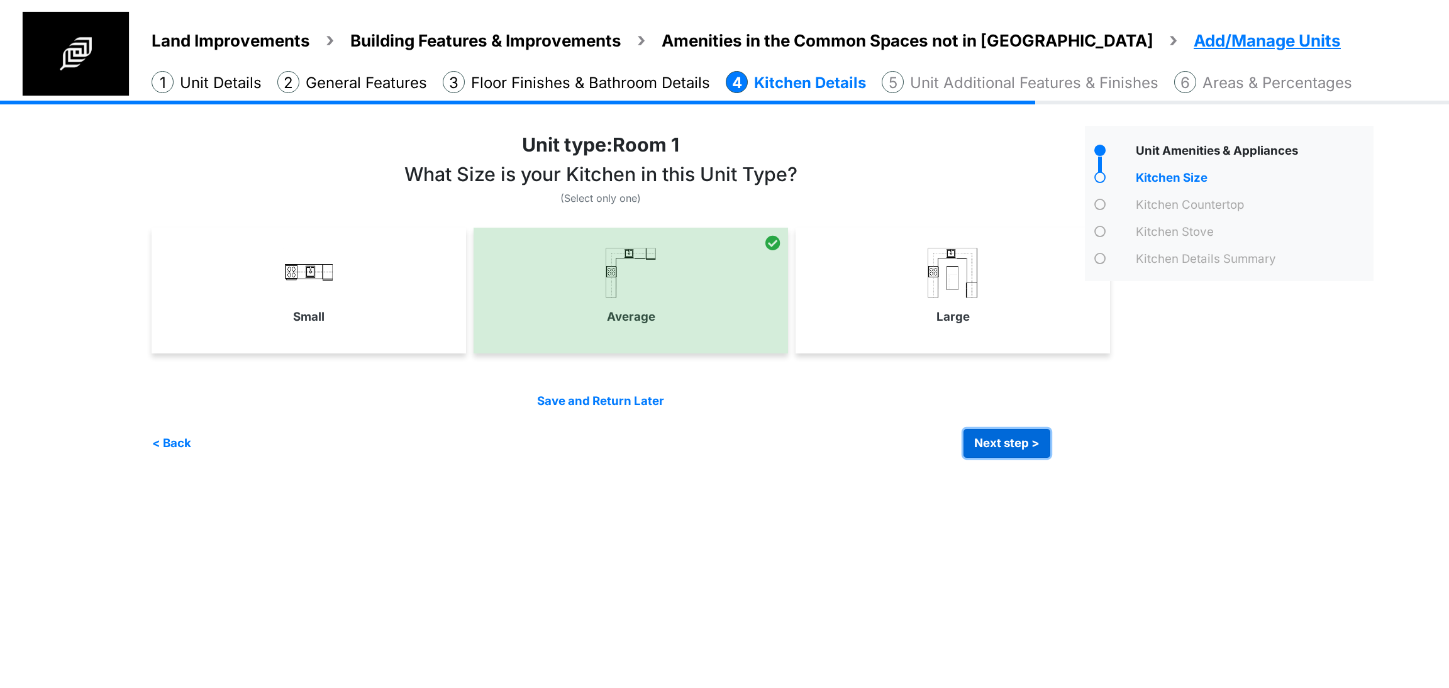
click at [1001, 430] on button "Next step >" at bounding box center [1007, 443] width 87 height 29
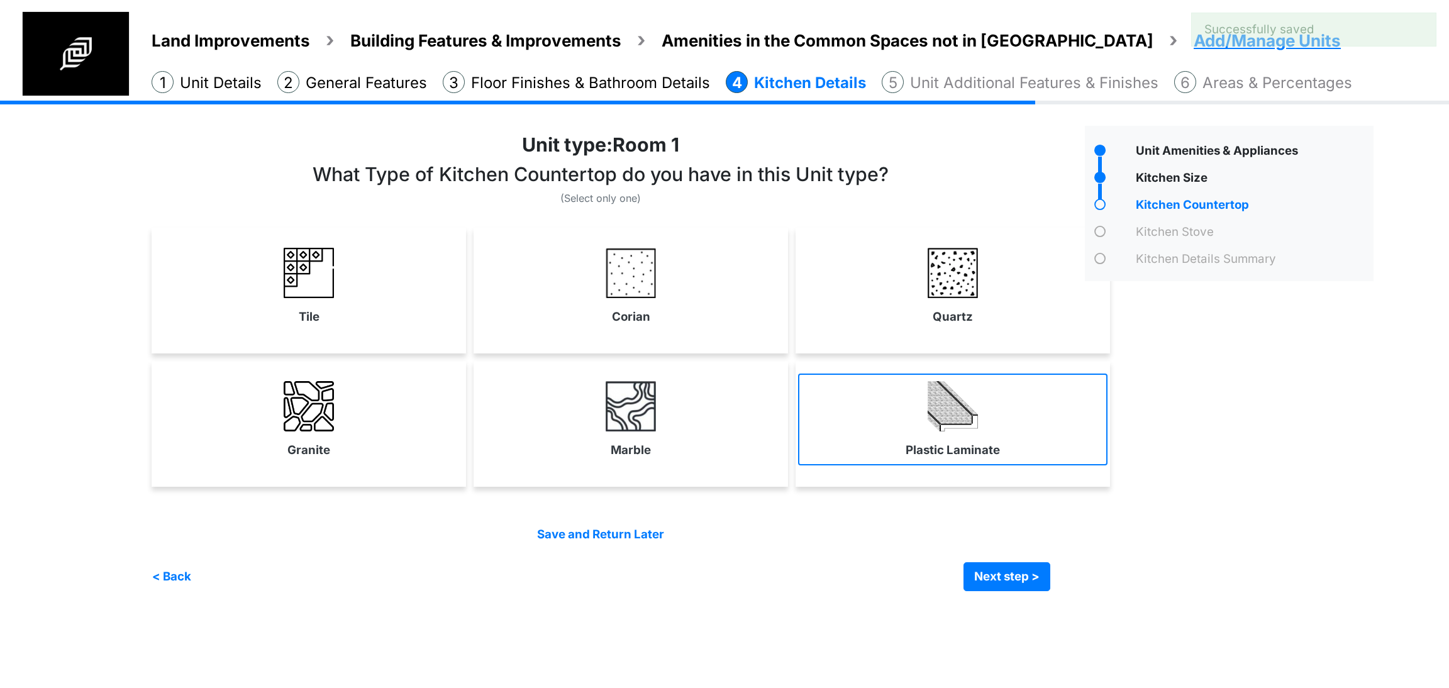
click at [910, 413] on link "Plastic Laminate" at bounding box center [952, 420] width 309 height 92
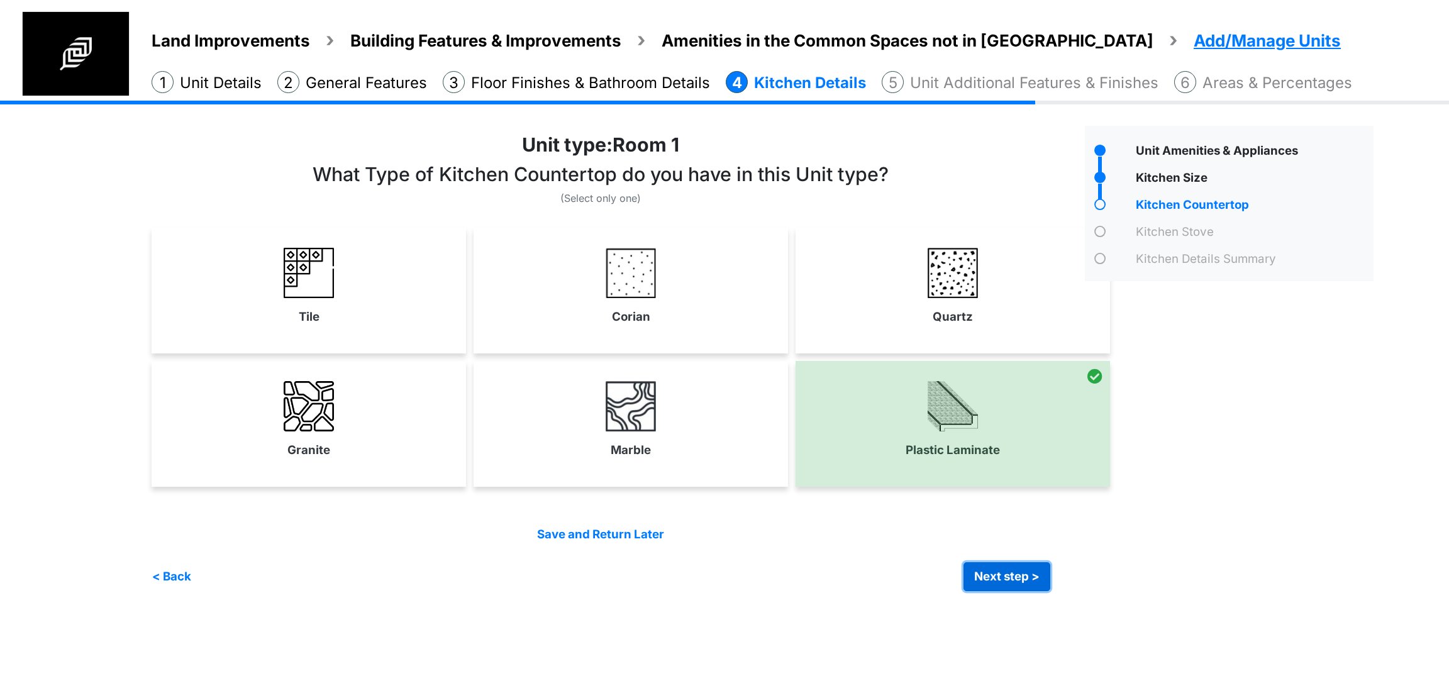
click at [972, 577] on button "Next step >" at bounding box center [1007, 576] width 87 height 29
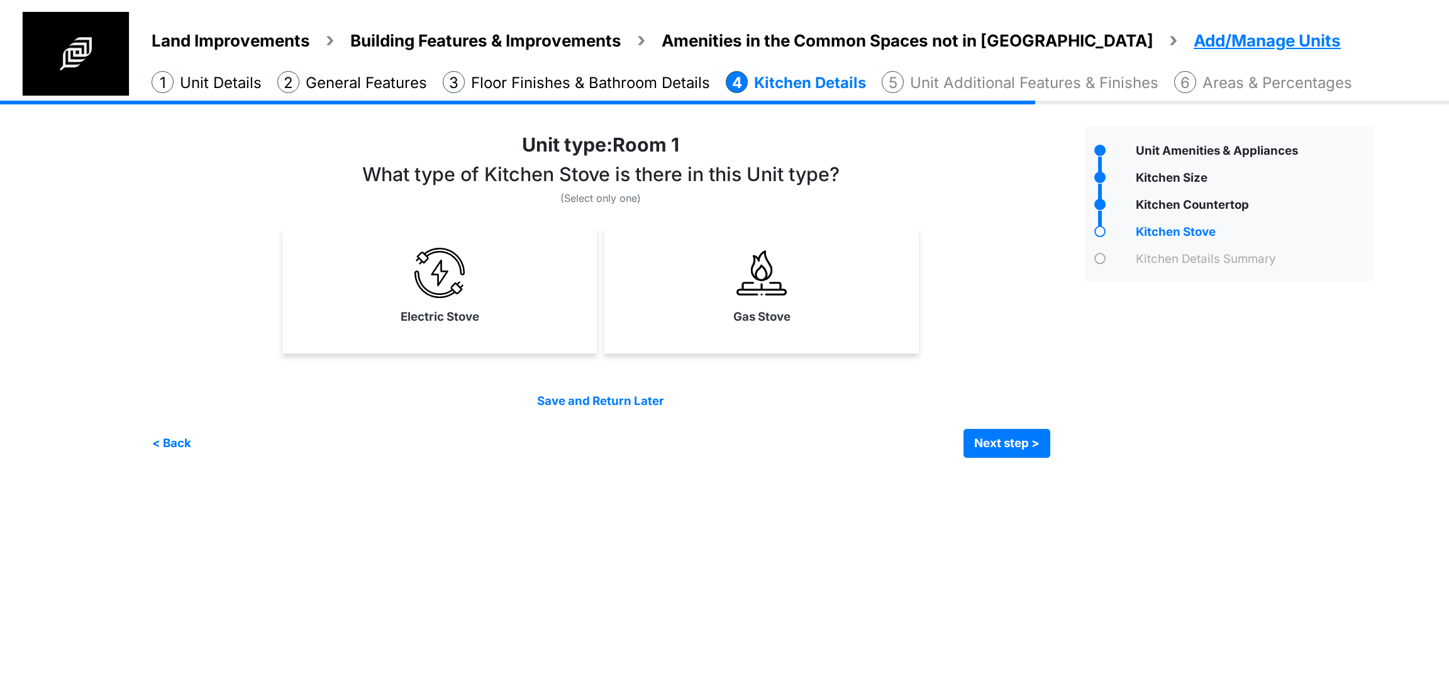
click at [802, 477] on html "Land Improvements Building Features & Improvements Amenities in the Common Spac…" at bounding box center [724, 238] width 1449 height 477
click at [796, 477] on html "Land Improvements Building Features & Improvements Amenities in the Common Spac…" at bounding box center [724, 238] width 1449 height 477
click at [960, 477] on html "Land Improvements Building Features & Improvements Amenities in the Common Spac…" at bounding box center [724, 238] width 1449 height 477
drag, startPoint x: 773, startPoint y: 335, endPoint x: 781, endPoint y: 339, distance: 8.4
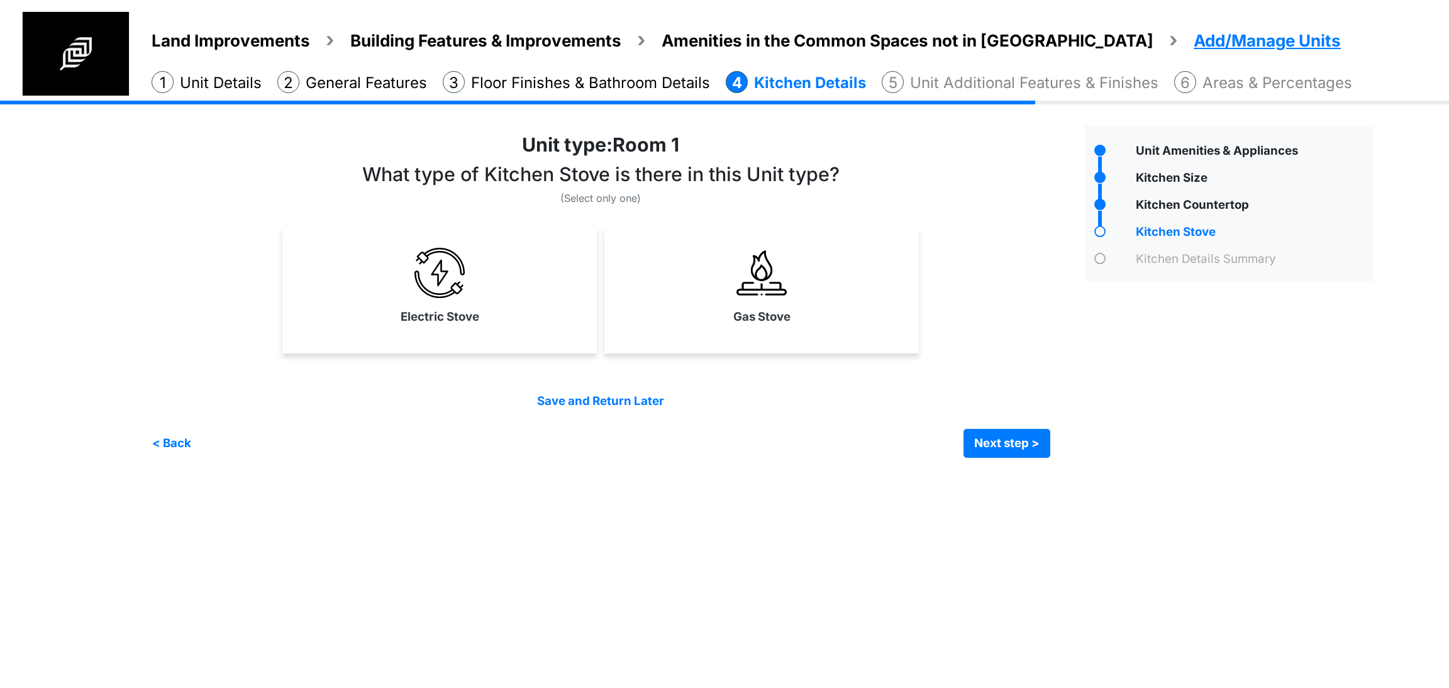
click at [774, 335] on div "Gas Stove" at bounding box center [761, 291] width 314 height 126
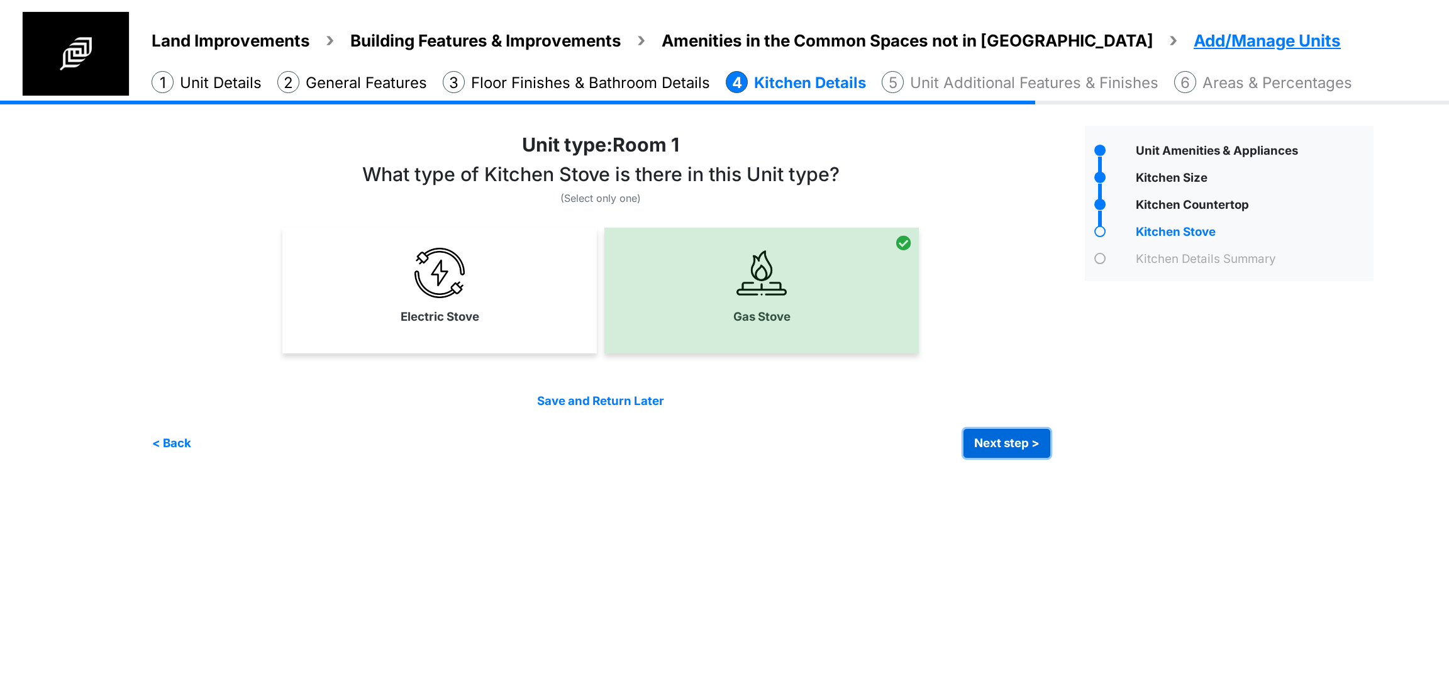
click at [1006, 457] on button "Next step >" at bounding box center [1007, 443] width 87 height 29
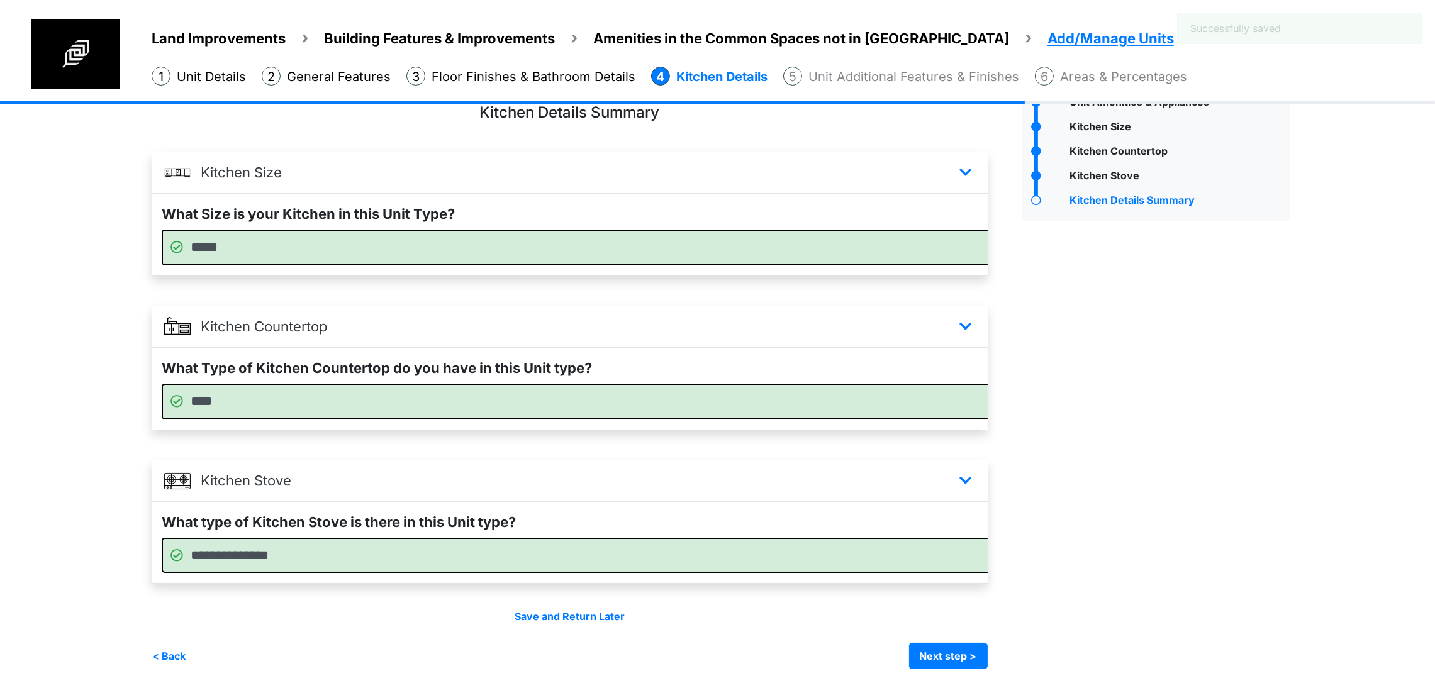
scroll to position [101, 0]
click at [987, 662] on button "Next step >" at bounding box center [948, 656] width 79 height 26
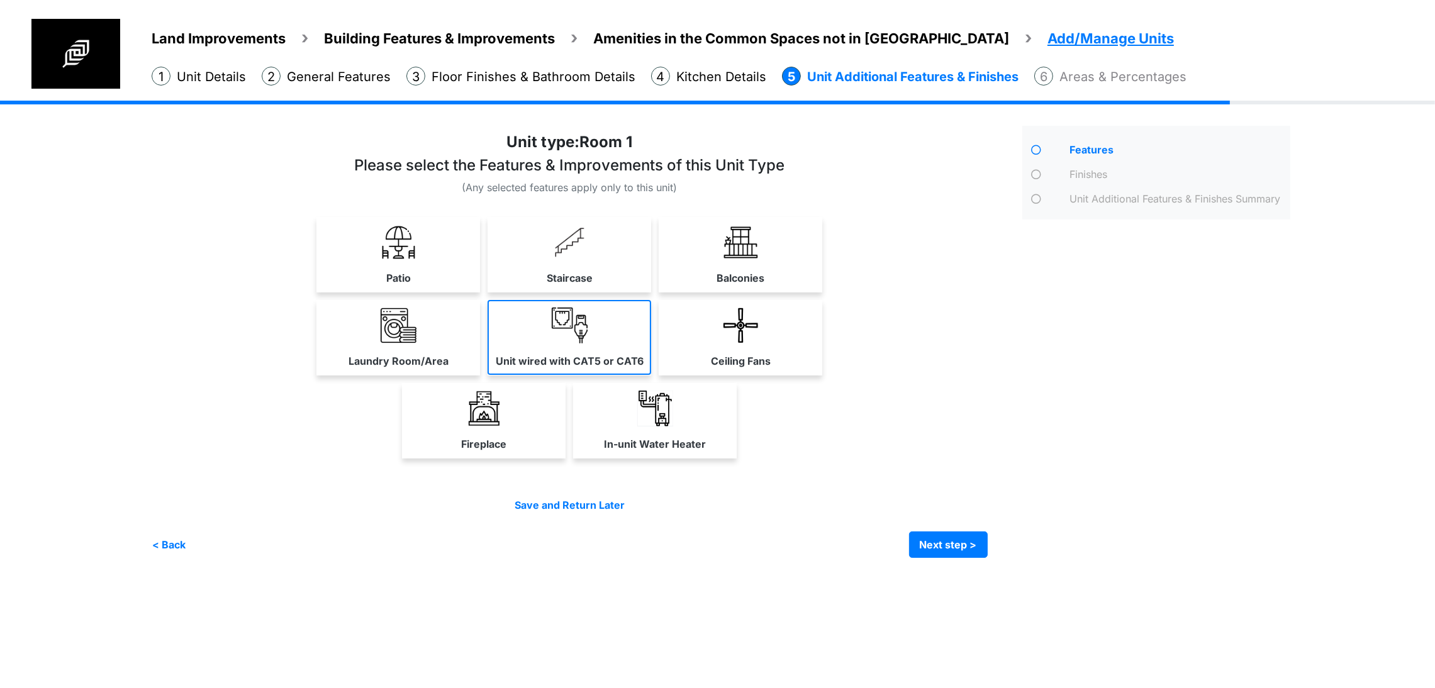
click at [643, 369] on label "Unit wired with CAT5 or CAT6" at bounding box center [570, 360] width 148 height 15
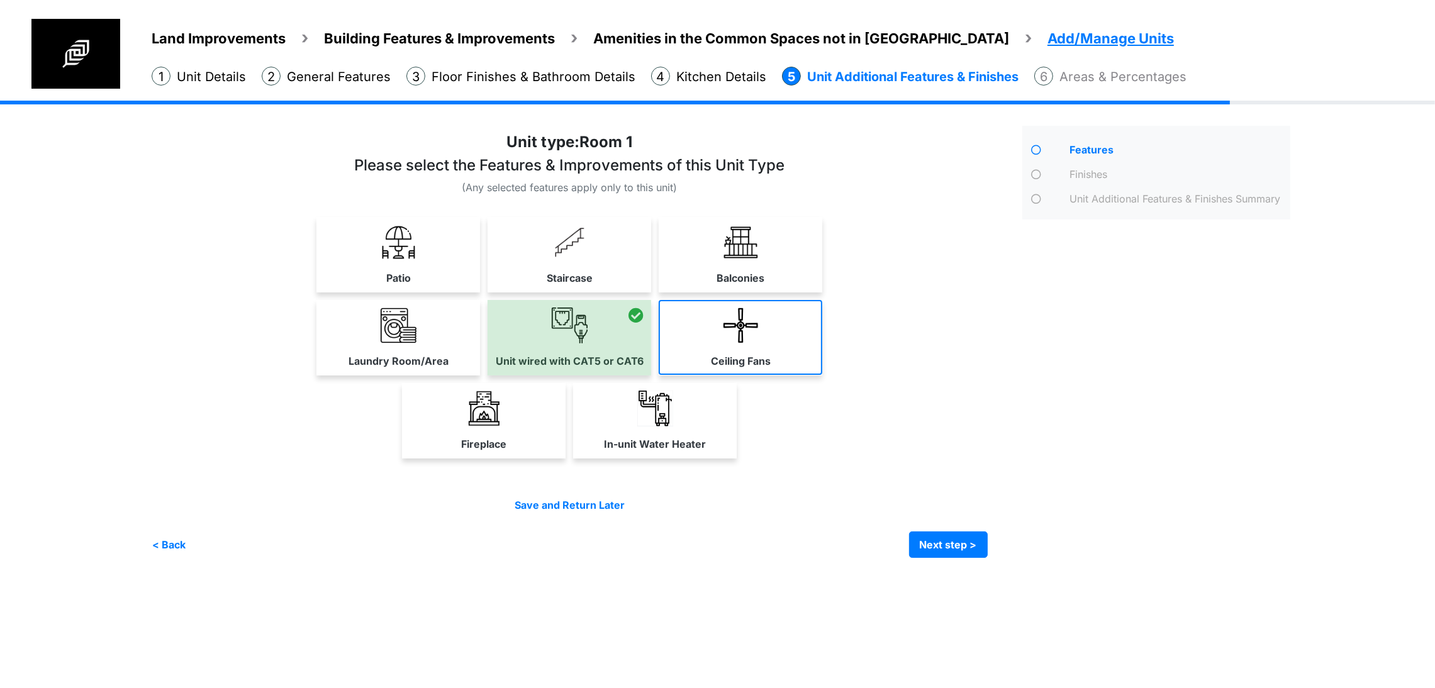
click at [822, 375] on link "Ceiling Fans" at bounding box center [741, 337] width 164 height 75
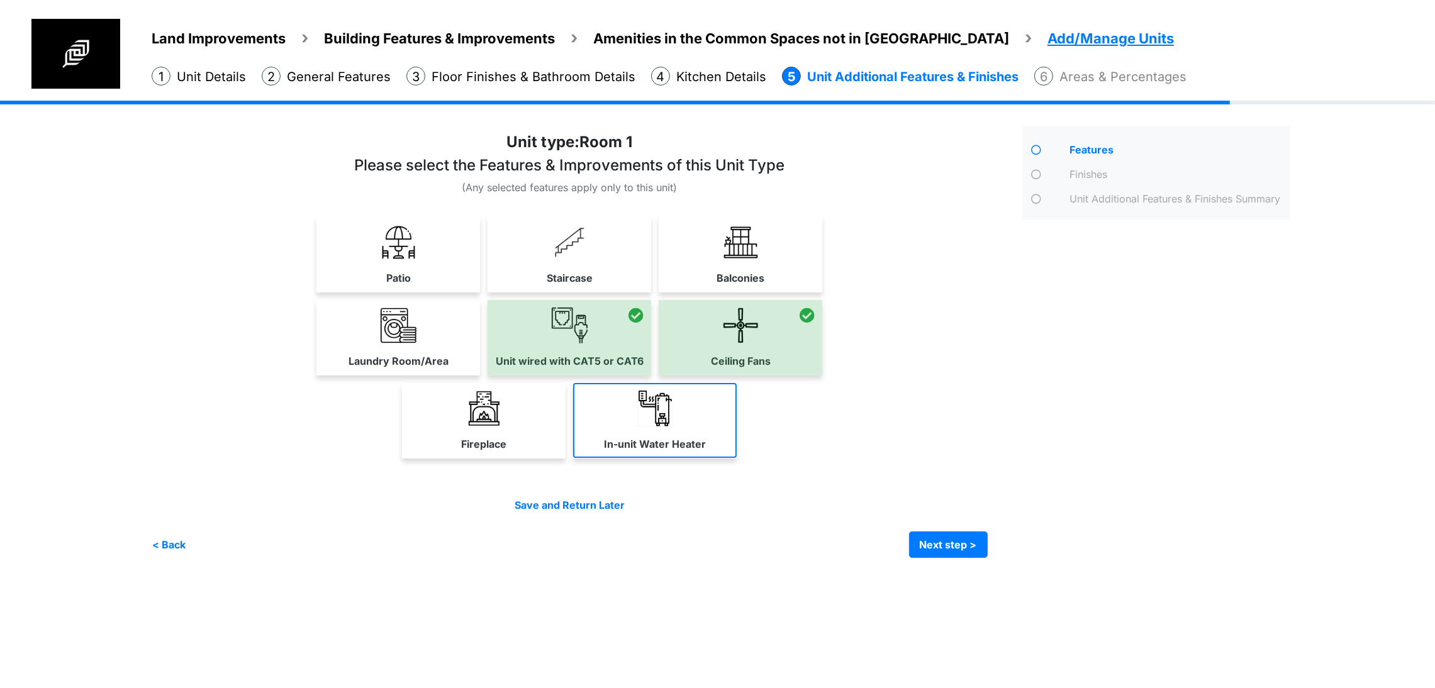
click at [706, 452] on label "In-unit Water Heater" at bounding box center [655, 443] width 102 height 15
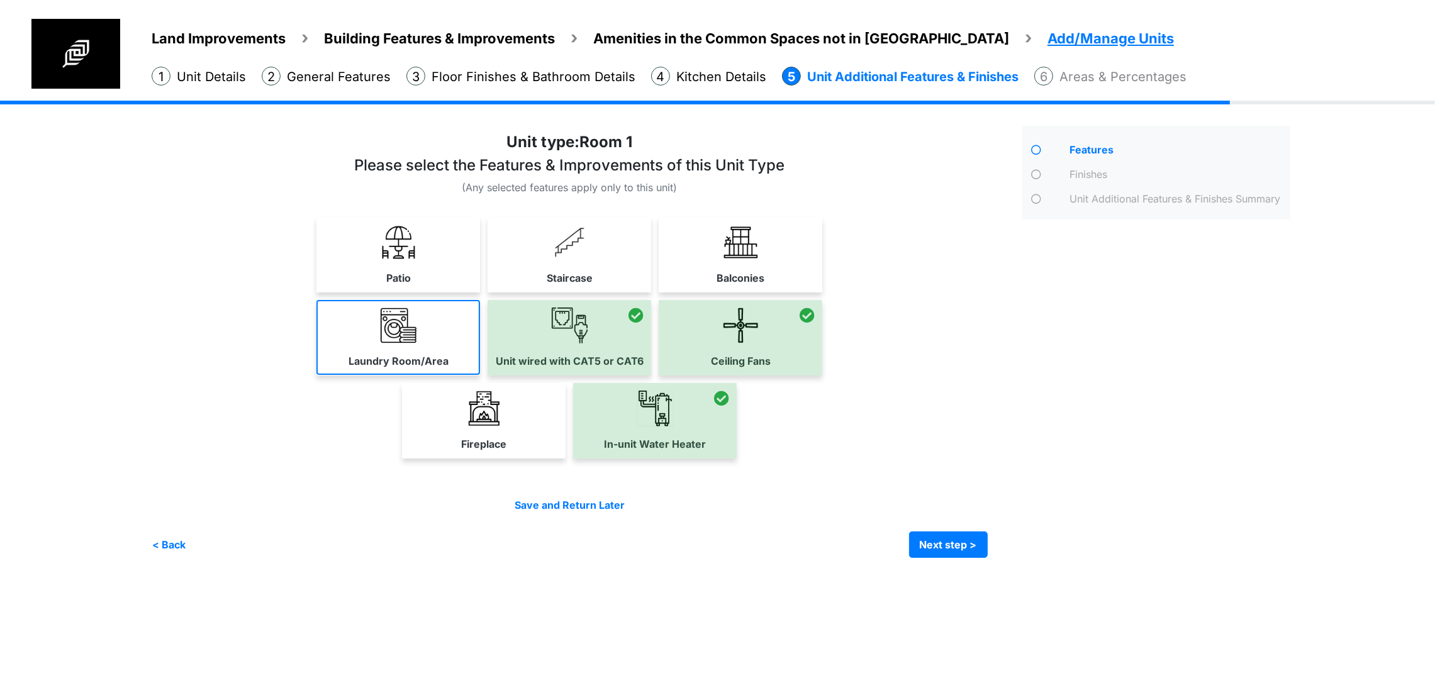
click at [316, 375] on link "Laundry Room/Area" at bounding box center [398, 337] width 164 height 75
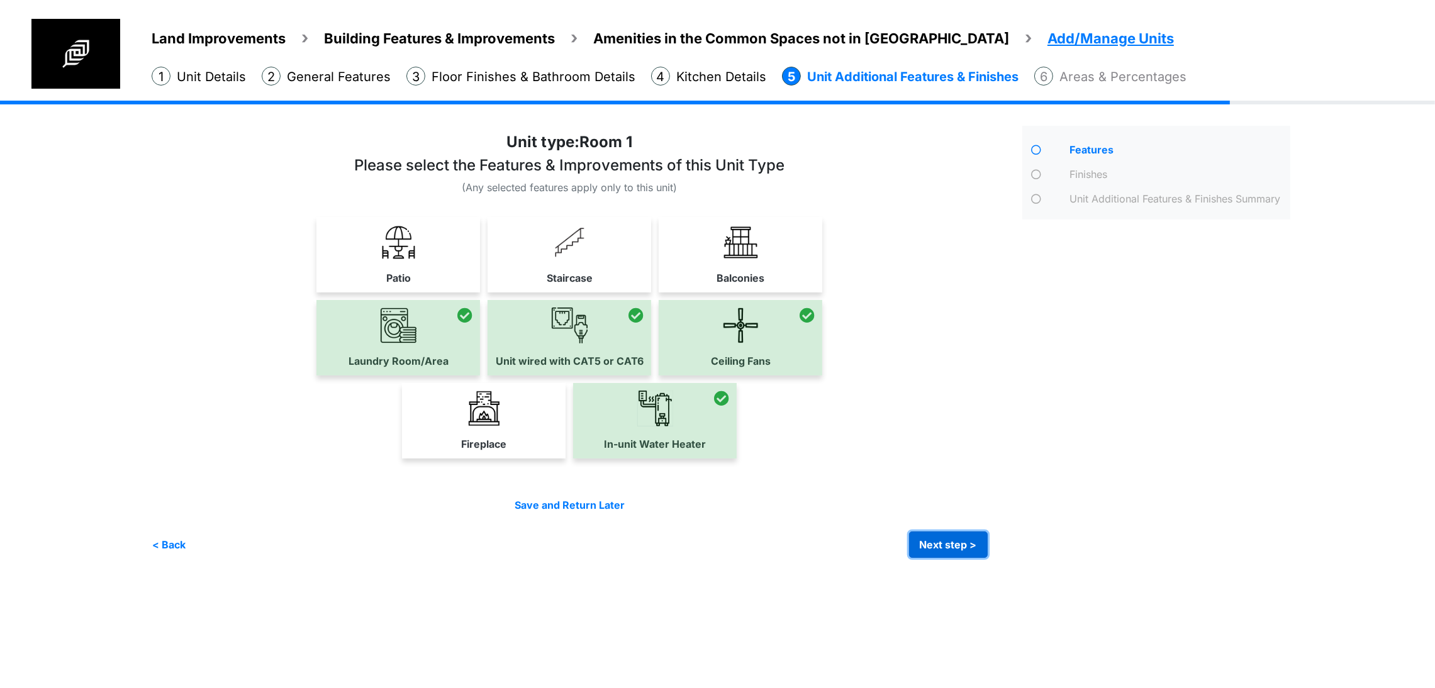
click at [987, 558] on button "Next step >" at bounding box center [948, 544] width 79 height 26
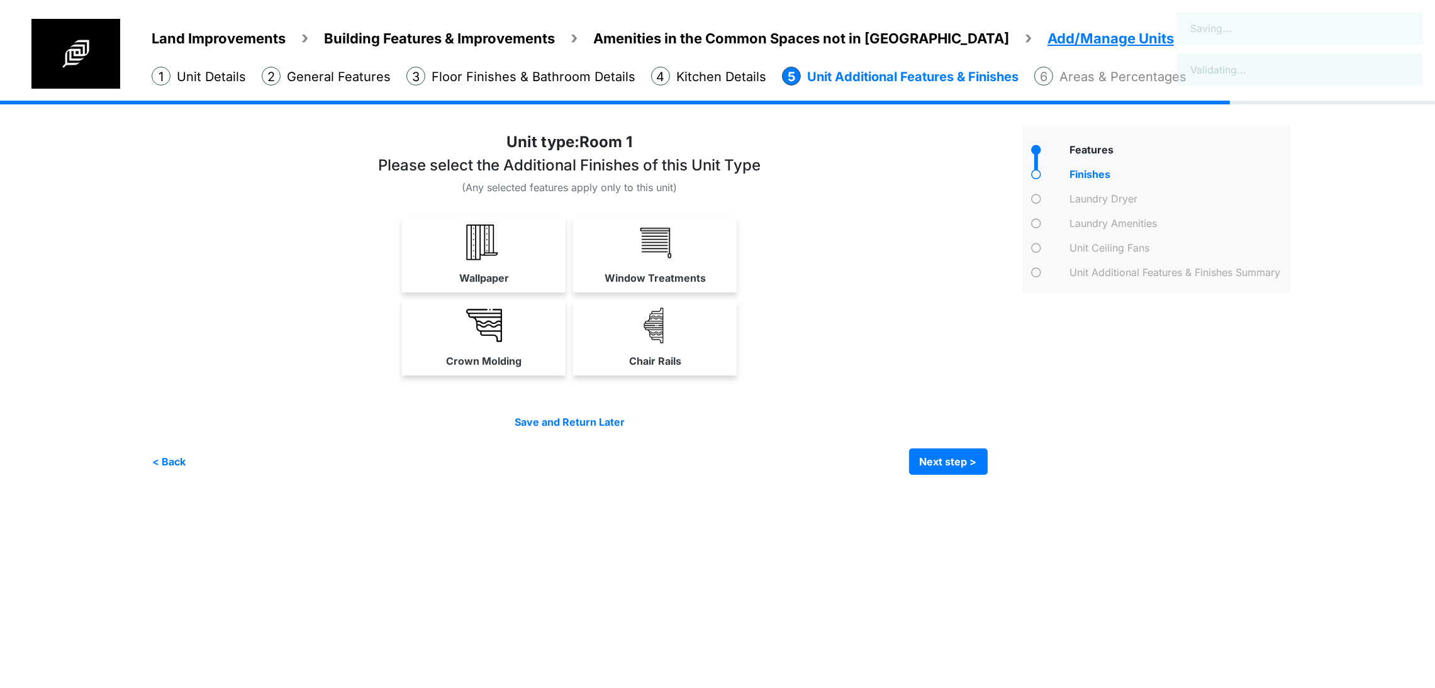
scroll to position [0, 0]
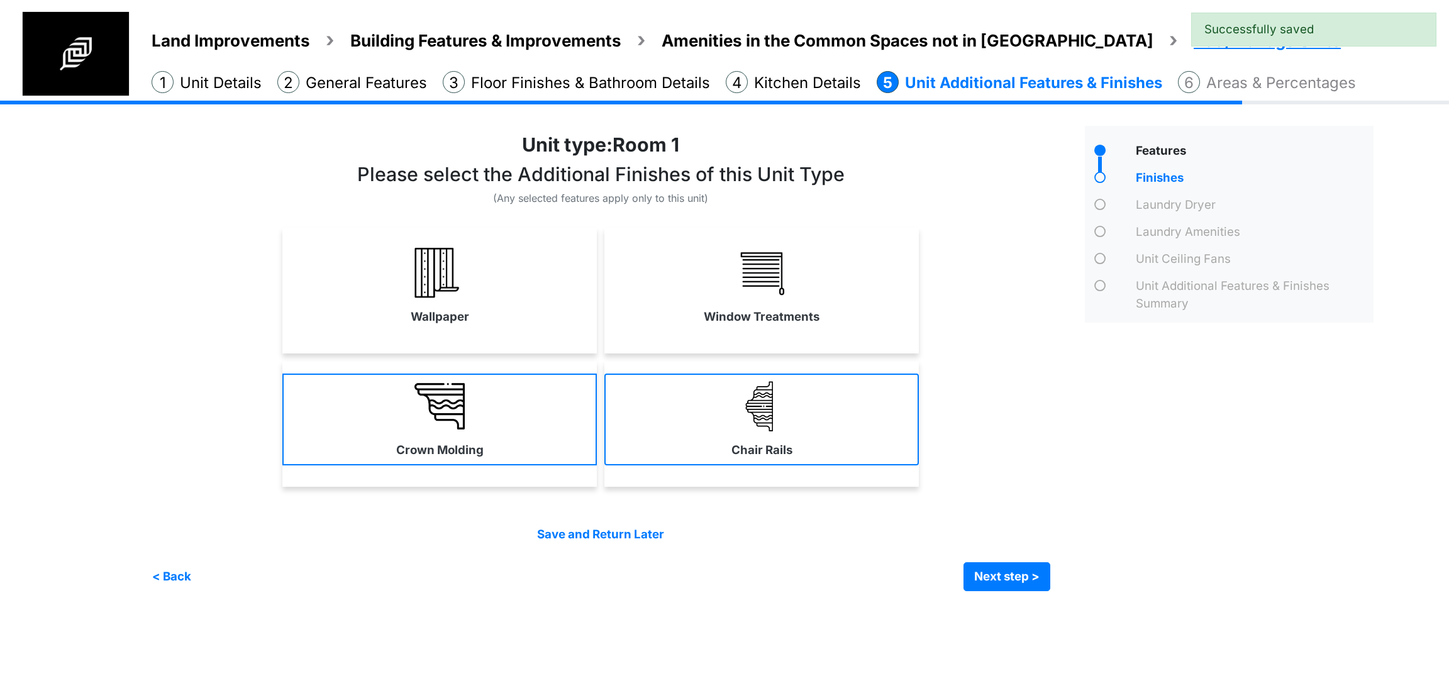
click at [770, 418] on img at bounding box center [762, 406] width 50 height 50
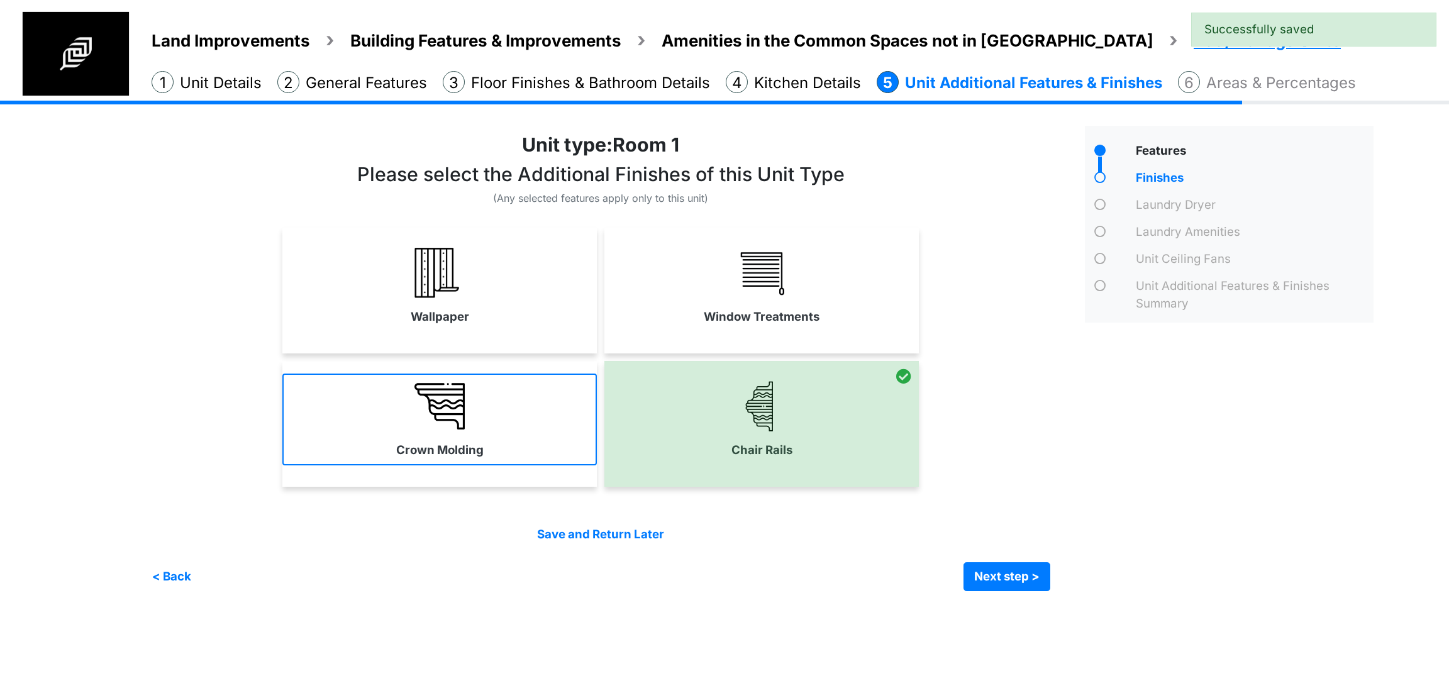
click at [516, 403] on link "Crown Molding" at bounding box center [439, 420] width 314 height 92
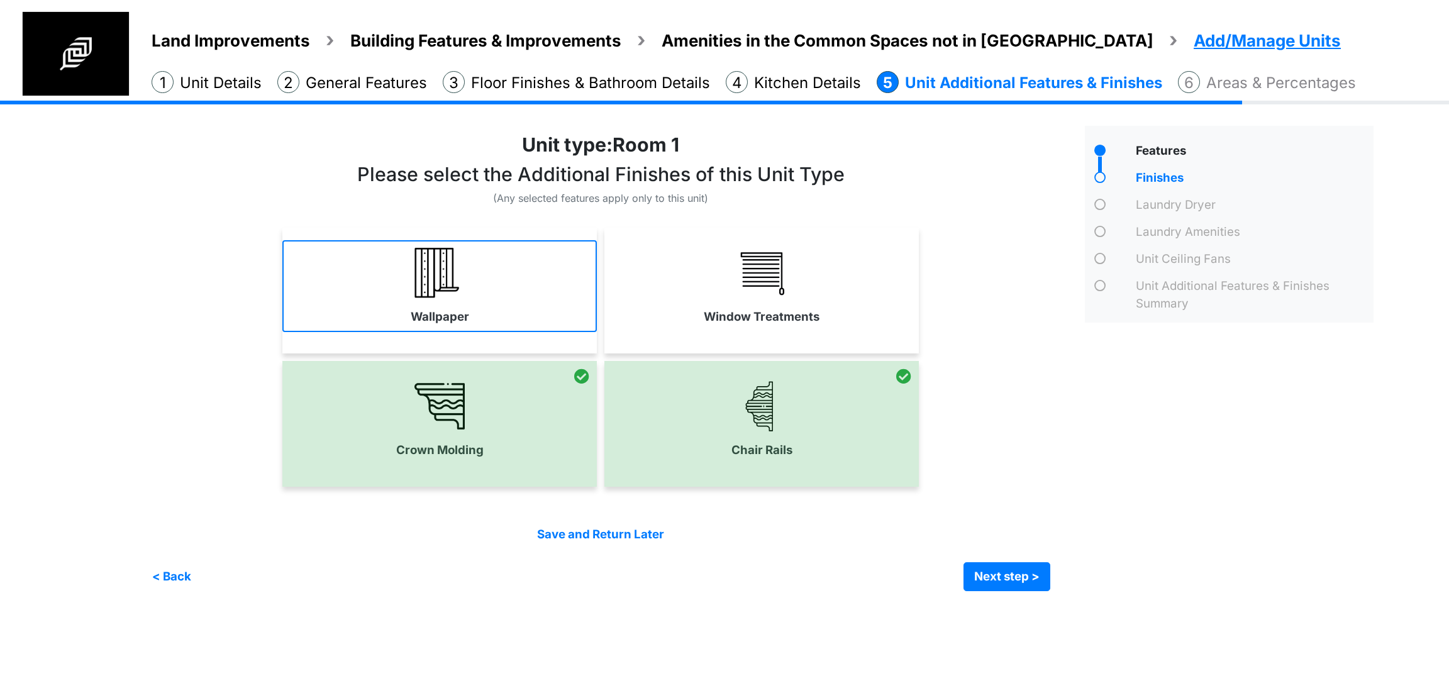
click at [518, 314] on link "Wallpaper" at bounding box center [439, 286] width 314 height 92
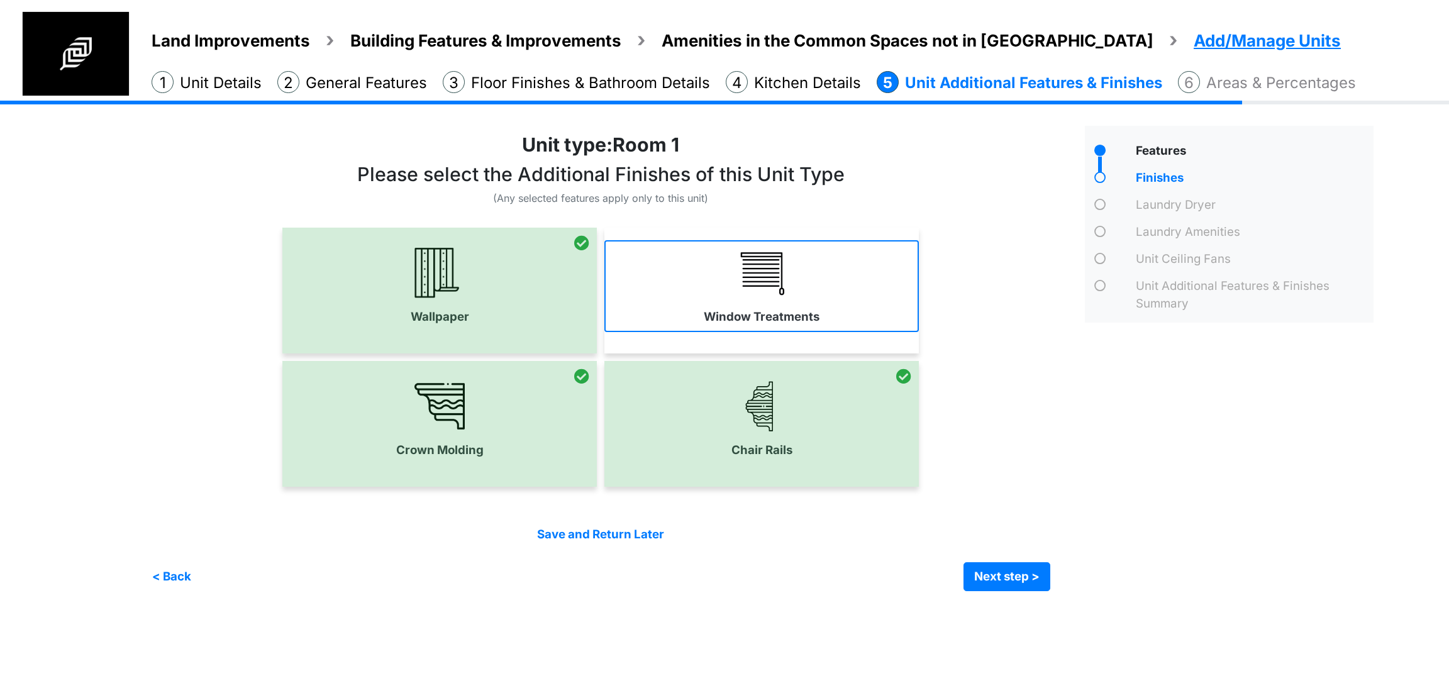
click at [746, 301] on link "Window Treatments" at bounding box center [761, 286] width 314 height 92
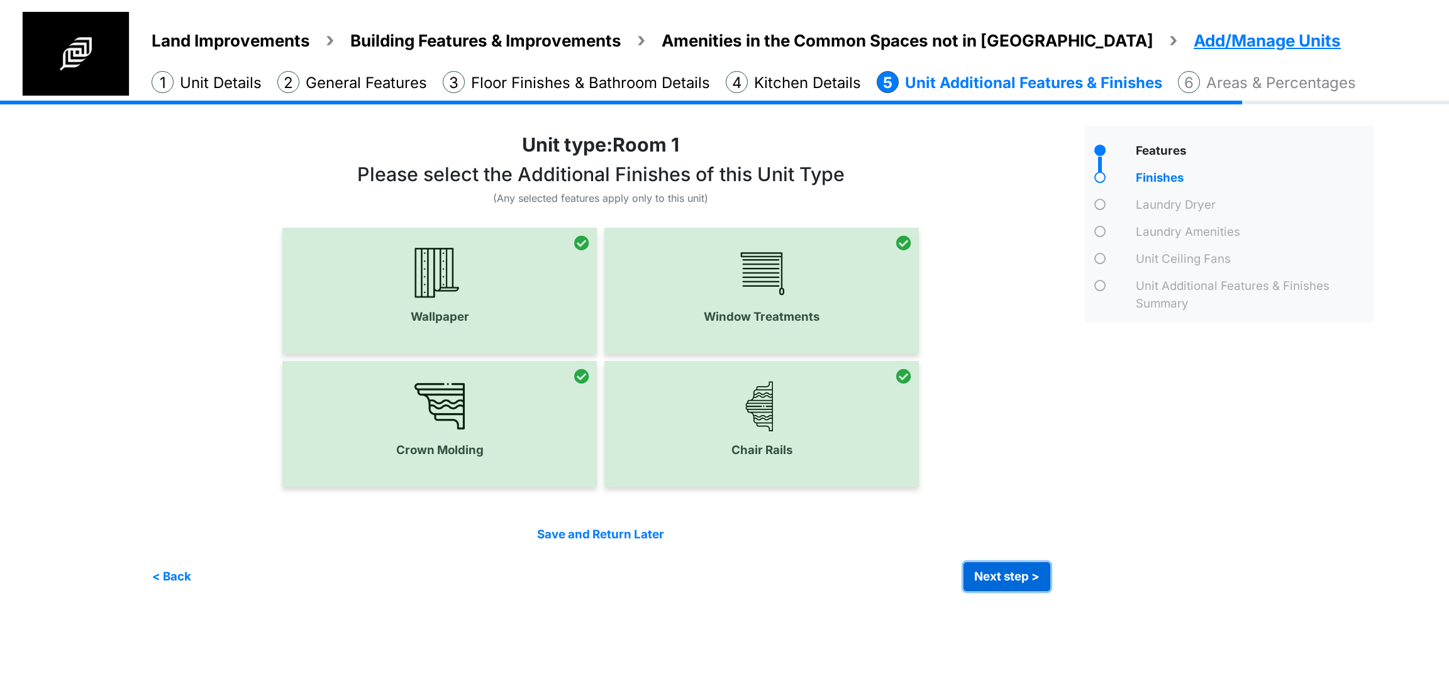
click at [1021, 582] on button "Next step >" at bounding box center [1007, 576] width 87 height 29
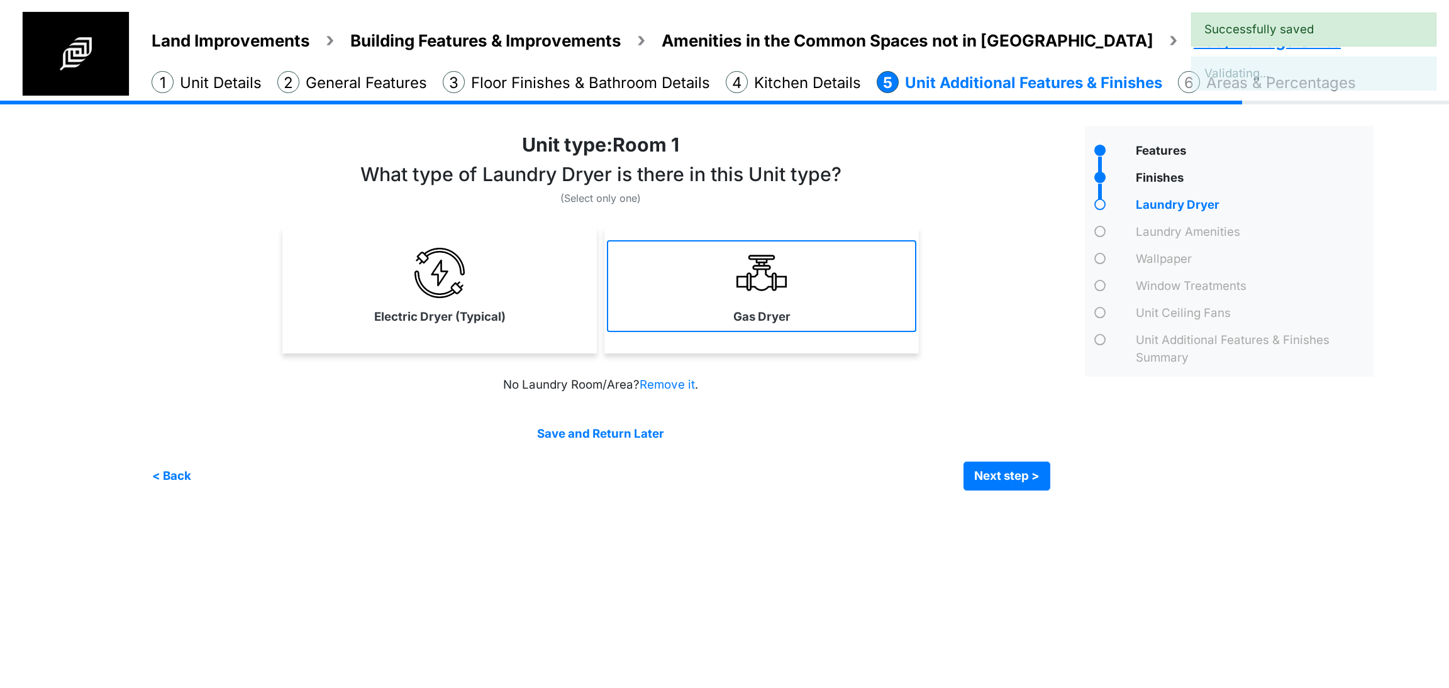
click at [788, 298] on link "Gas Dryer" at bounding box center [761, 286] width 309 height 92
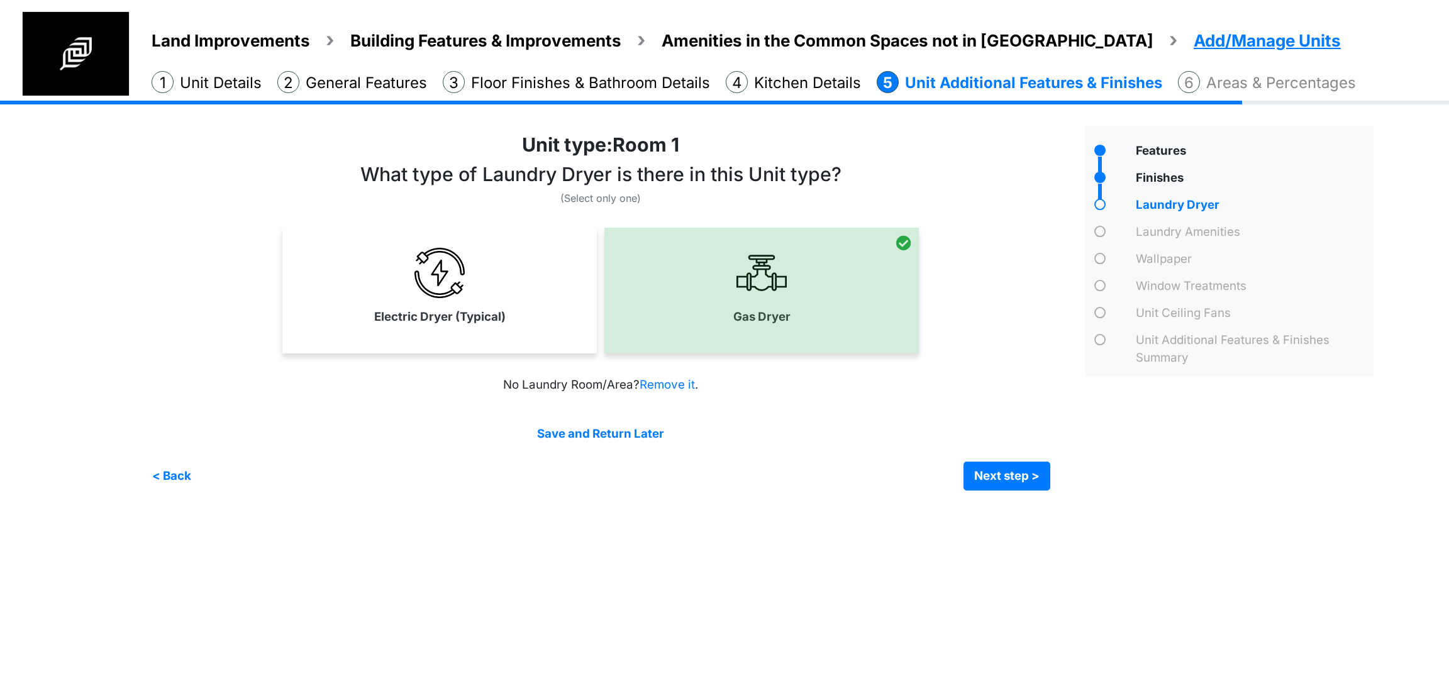
click at [959, 477] on div "< Back Next step > Save and submit" at bounding box center [601, 476] width 899 height 29
click at [979, 484] on button "Next step >" at bounding box center [1007, 476] width 87 height 29
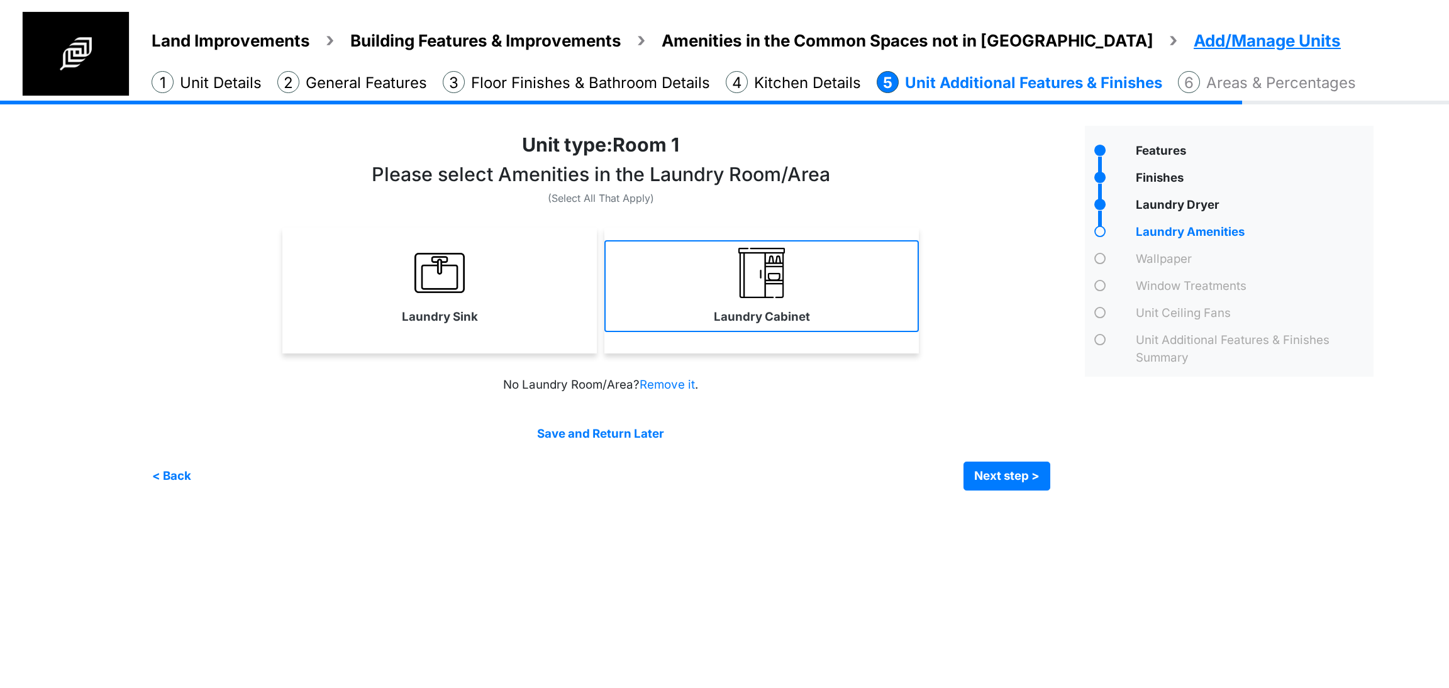
click at [780, 326] on link "Laundry Cabinet" at bounding box center [761, 286] width 314 height 92
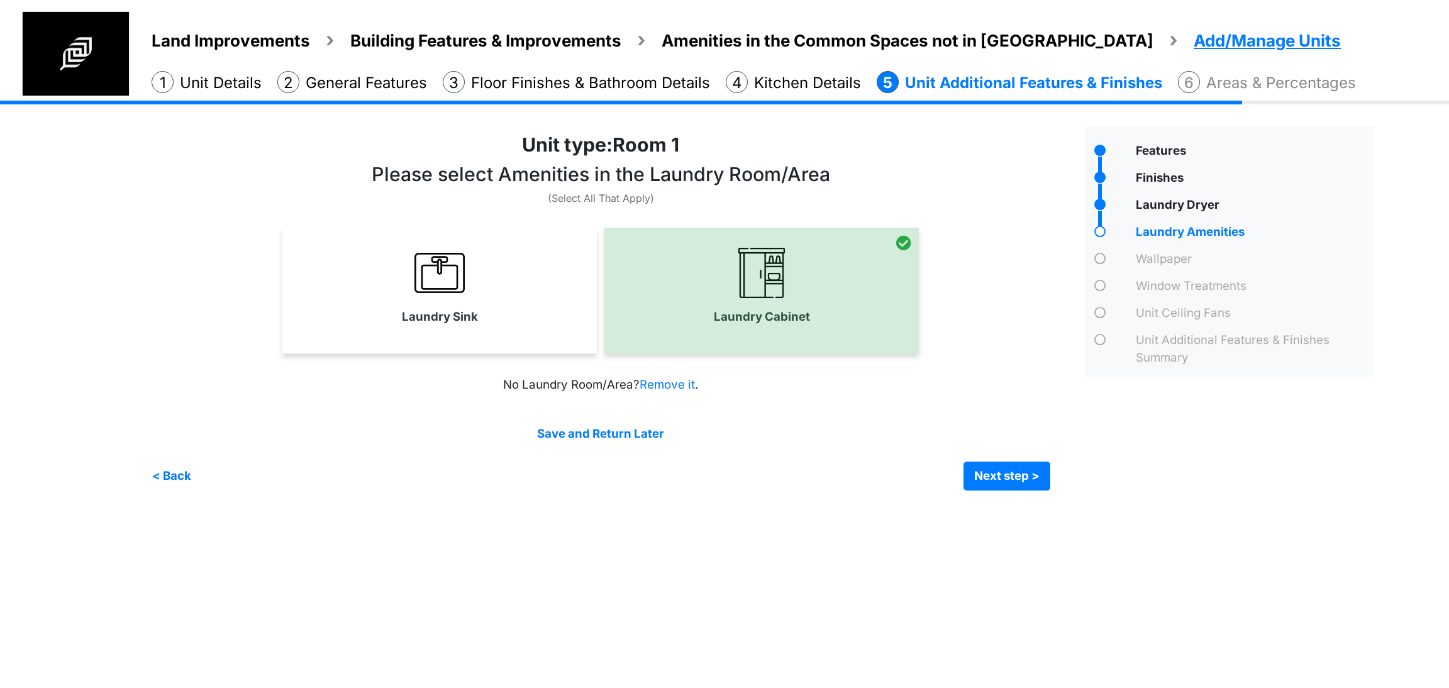
click at [567, 317] on link "Laundry Sink" at bounding box center [439, 286] width 314 height 92
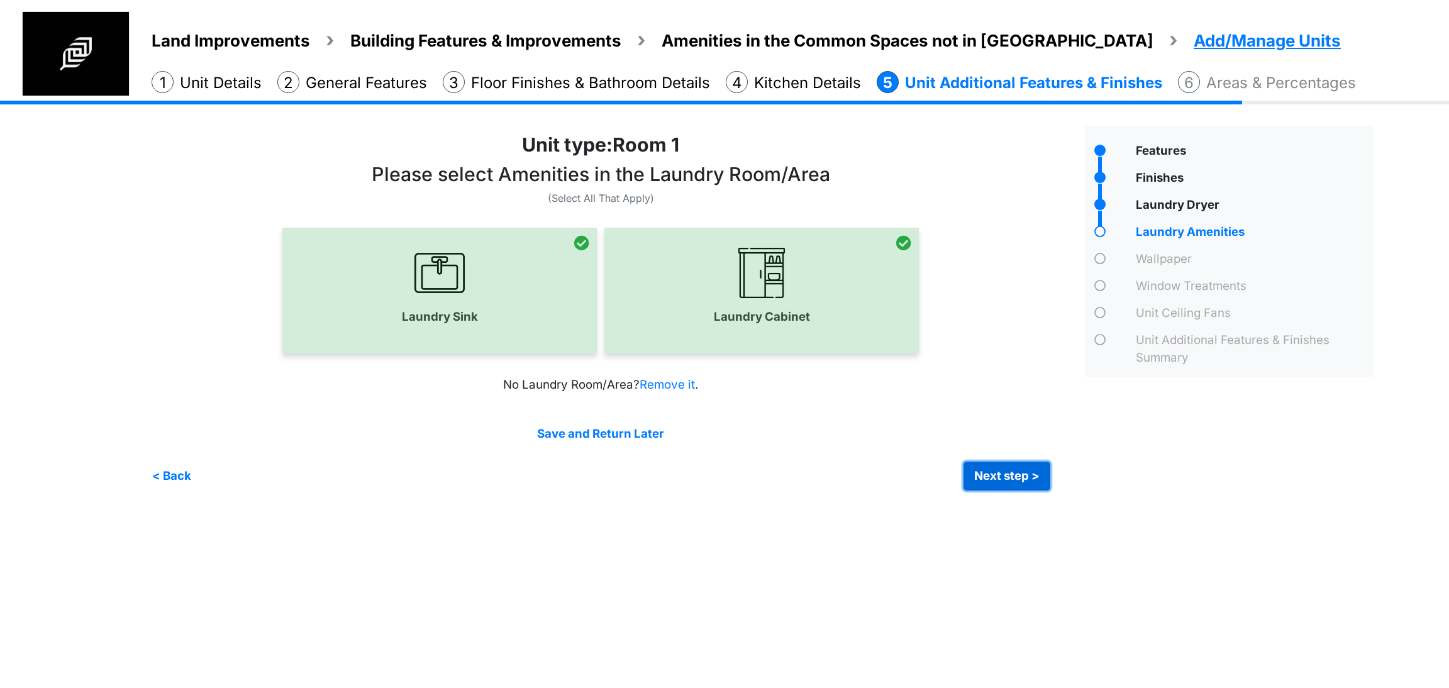
click at [1015, 467] on button "Next step >" at bounding box center [1007, 476] width 87 height 29
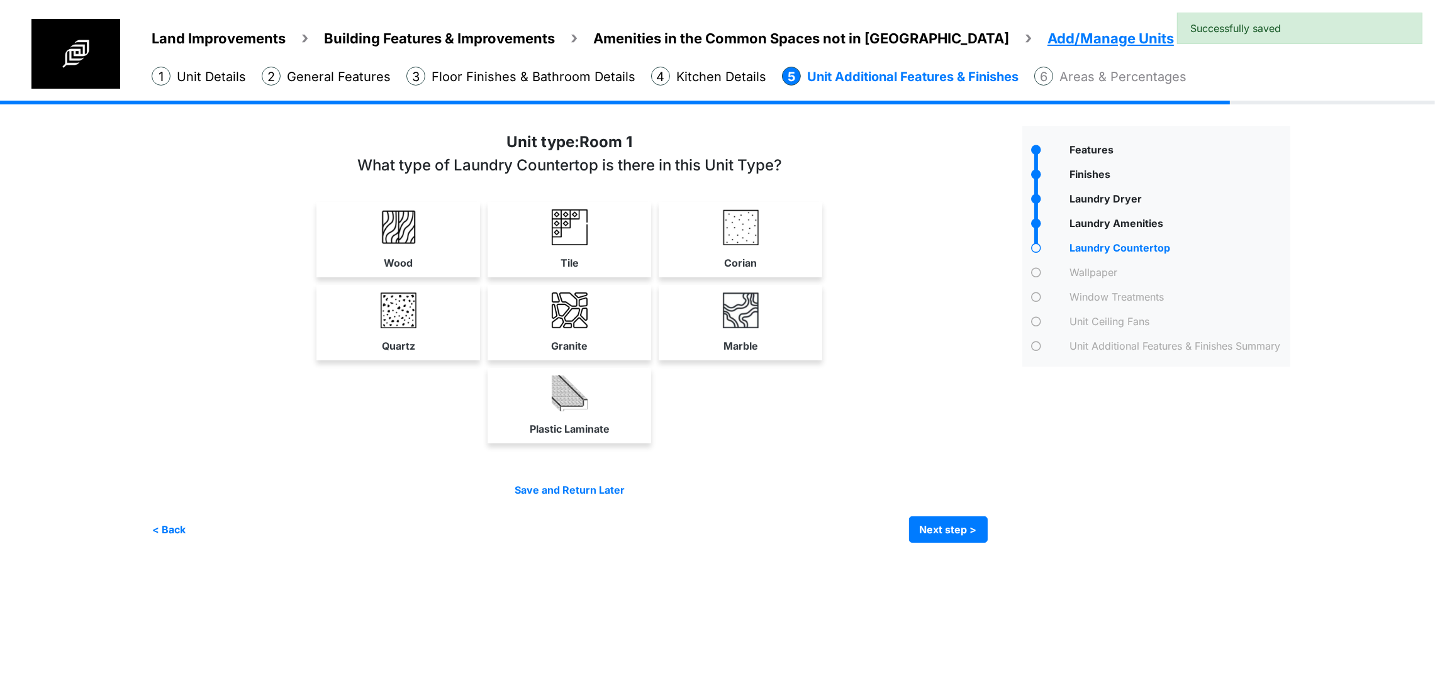
click at [937, 443] on div "Plastic Laminate" at bounding box center [570, 405] width 836 height 75
drag, startPoint x: 926, startPoint y: 281, endPoint x: 927, endPoint y: 294, distance: 13.3
click at [820, 277] on link "Corian" at bounding box center [740, 239] width 158 height 75
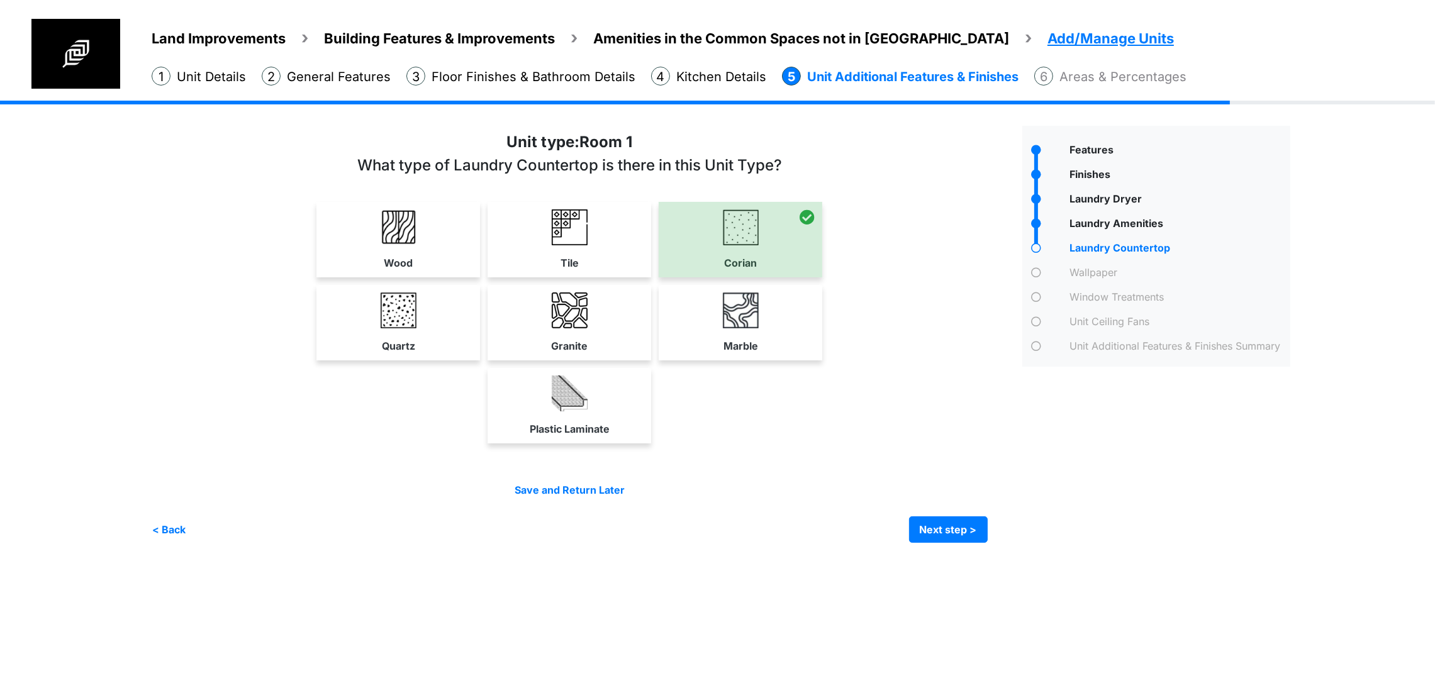
scroll to position [40, 0]
click at [987, 543] on button "Next step >" at bounding box center [948, 529] width 79 height 26
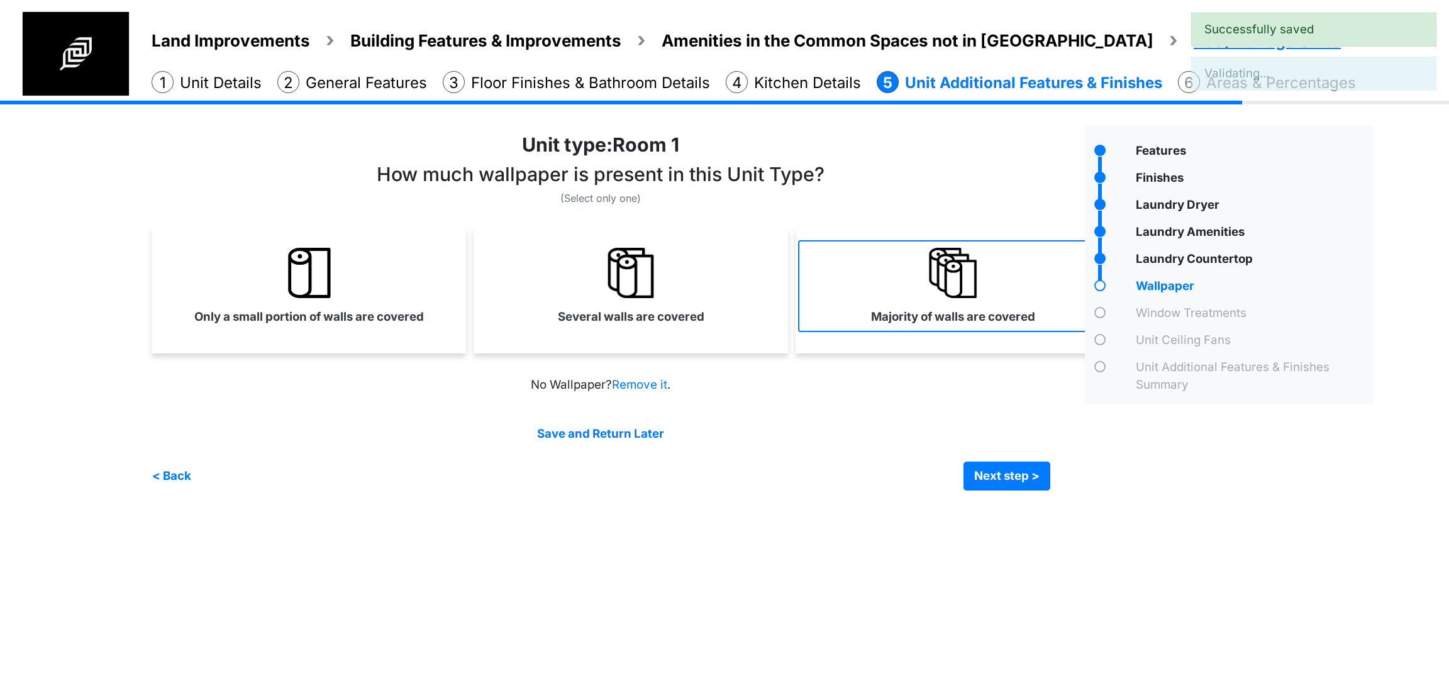
click at [896, 300] on link "Majority of walls are covered" at bounding box center [952, 286] width 309 height 92
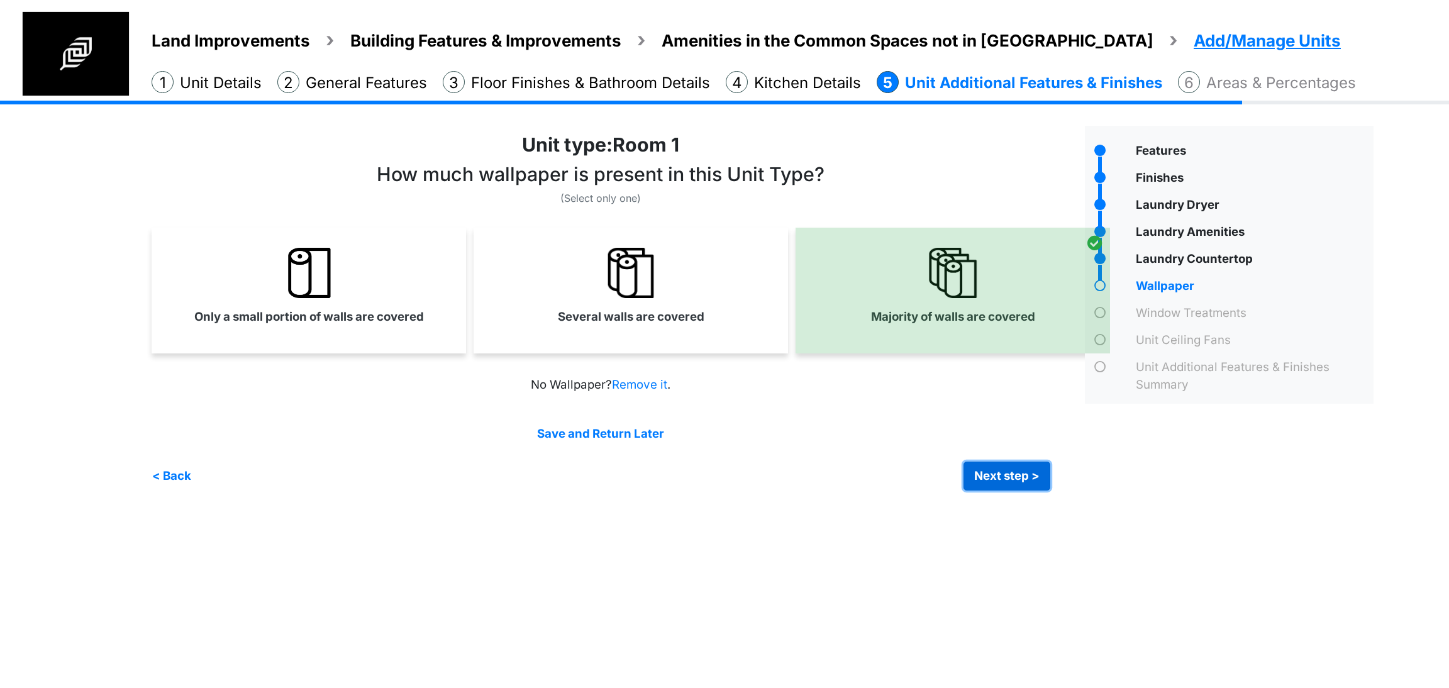
click at [1015, 476] on button "Next step >" at bounding box center [1007, 476] width 87 height 29
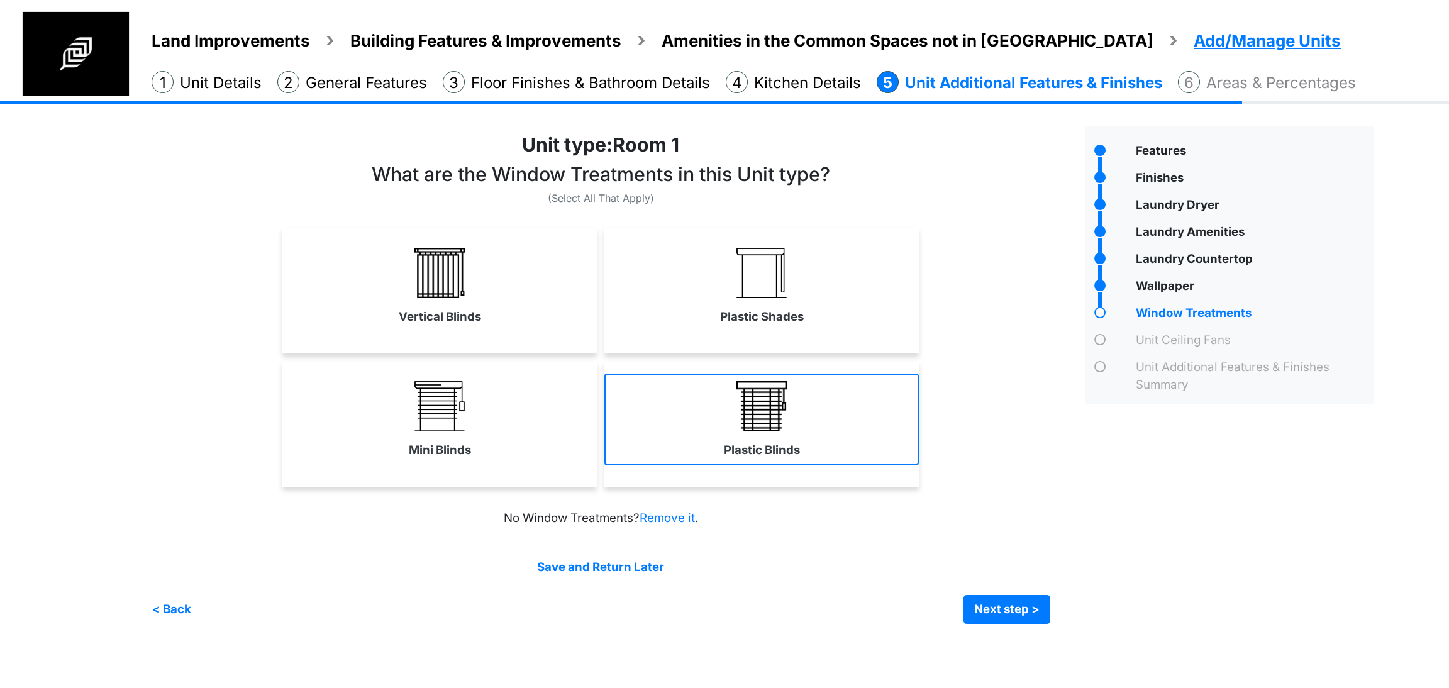
click at [726, 428] on link "Plastic Blinds" at bounding box center [761, 420] width 314 height 92
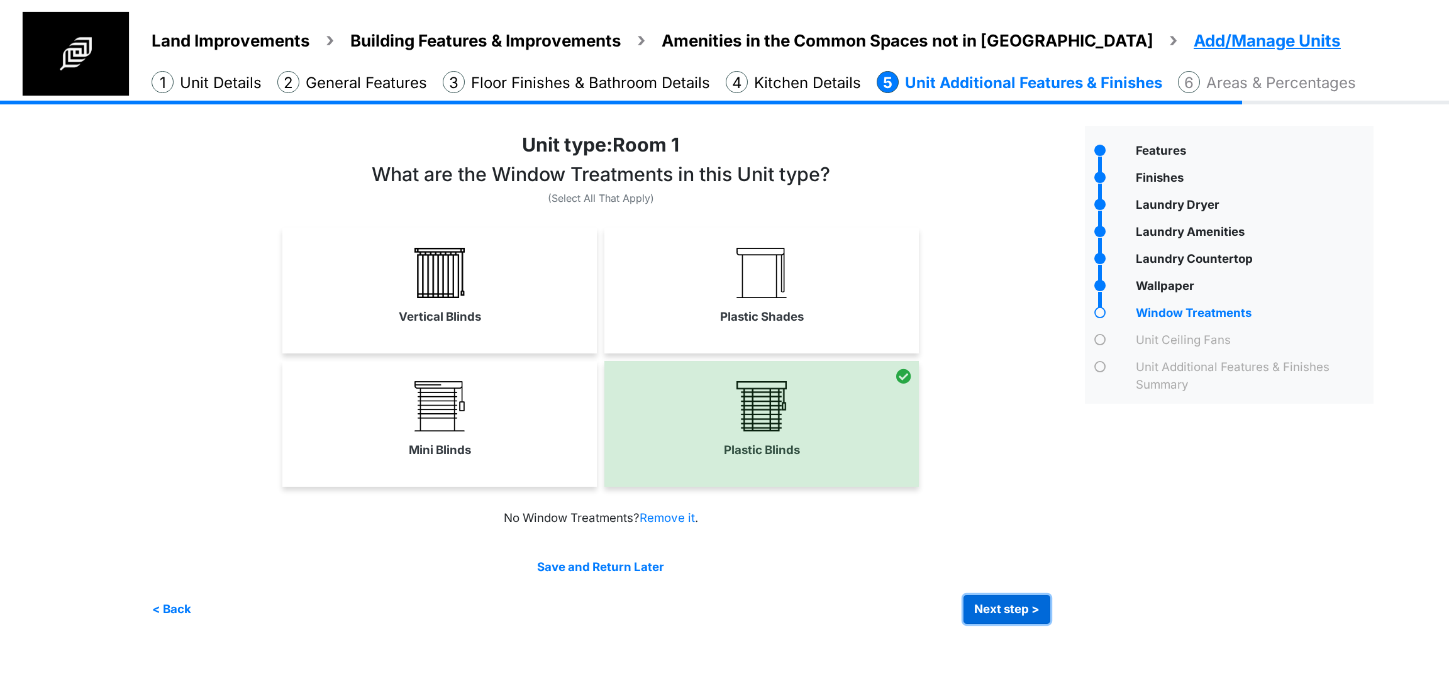
click at [1035, 601] on button "Next step >" at bounding box center [1007, 609] width 87 height 29
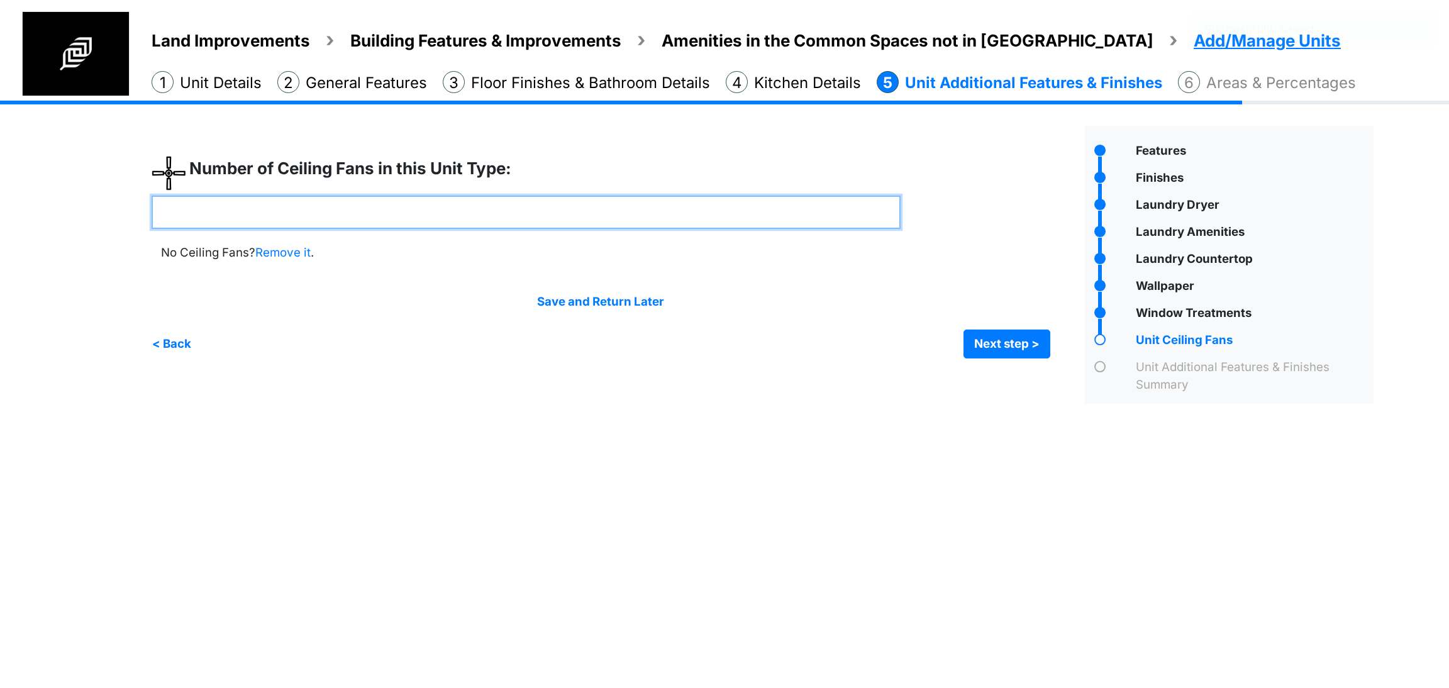
click at [508, 203] on input "number" at bounding box center [526, 212] width 749 height 33
type input "*"
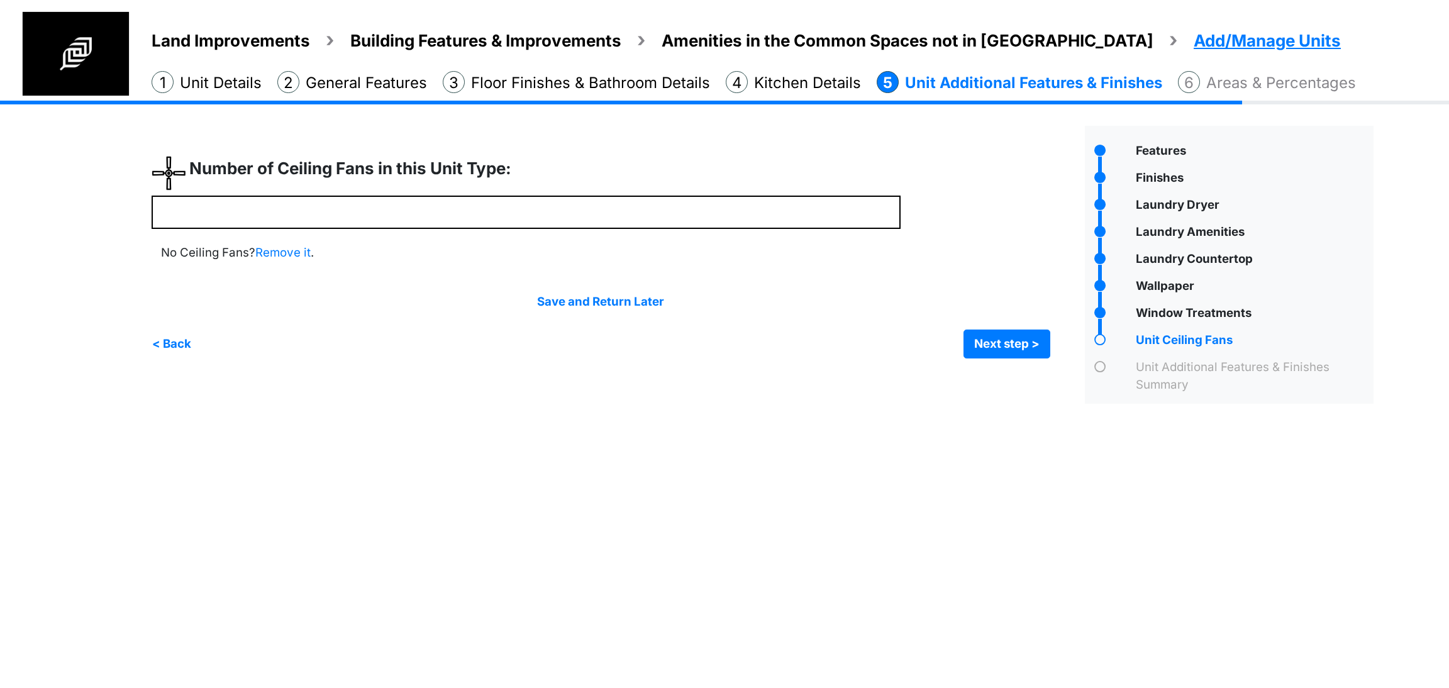
type input "*"
click at [722, 409] on div "Irrigation Flag pole" at bounding box center [768, 262] width 1232 height 322
click at [986, 353] on button "Next step >" at bounding box center [1007, 344] width 87 height 29
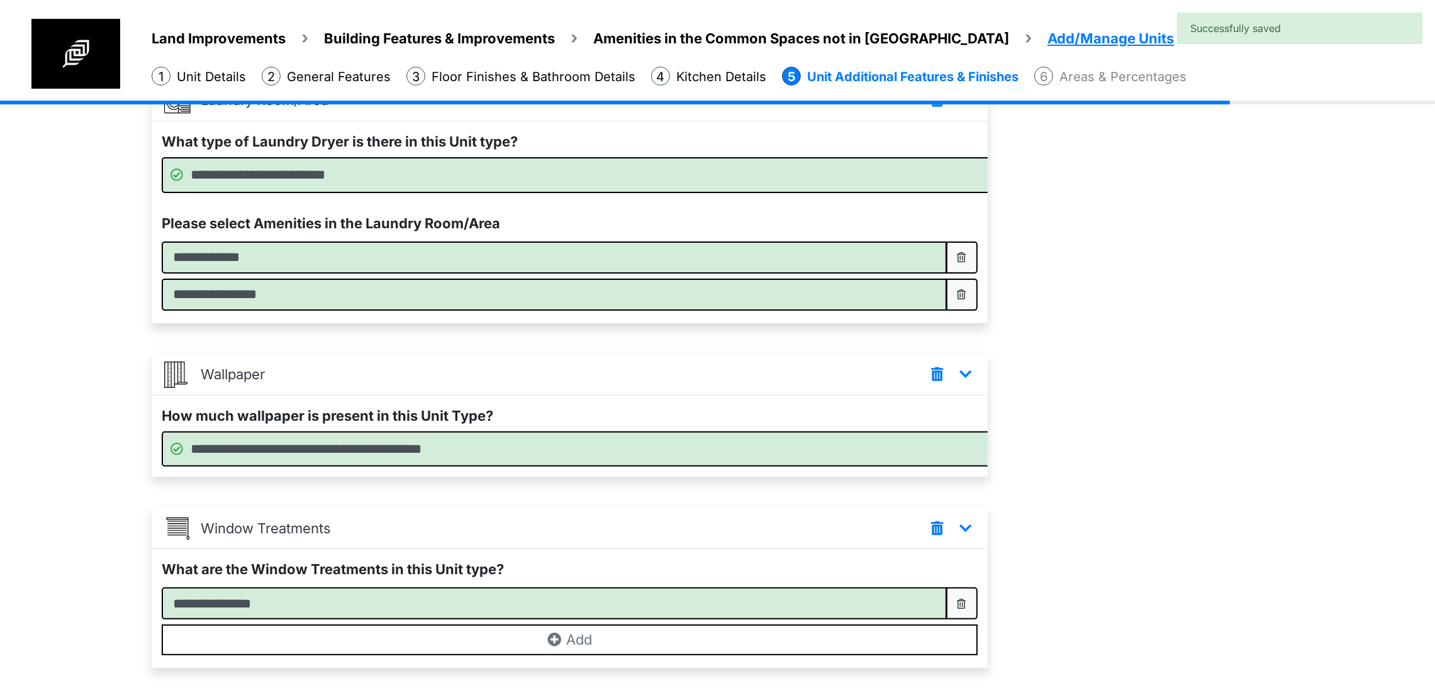
scroll to position [921, 0]
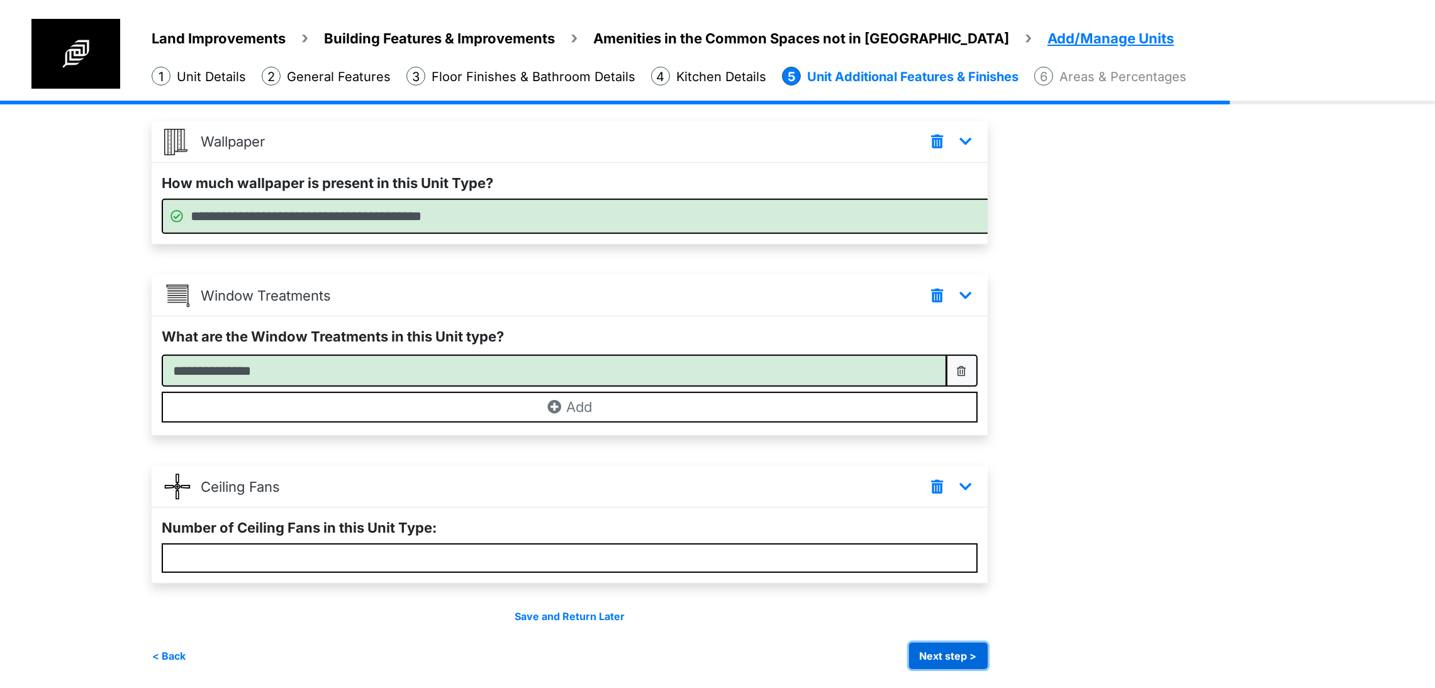
click at [987, 647] on button "Next step >" at bounding box center [948, 656] width 79 height 26
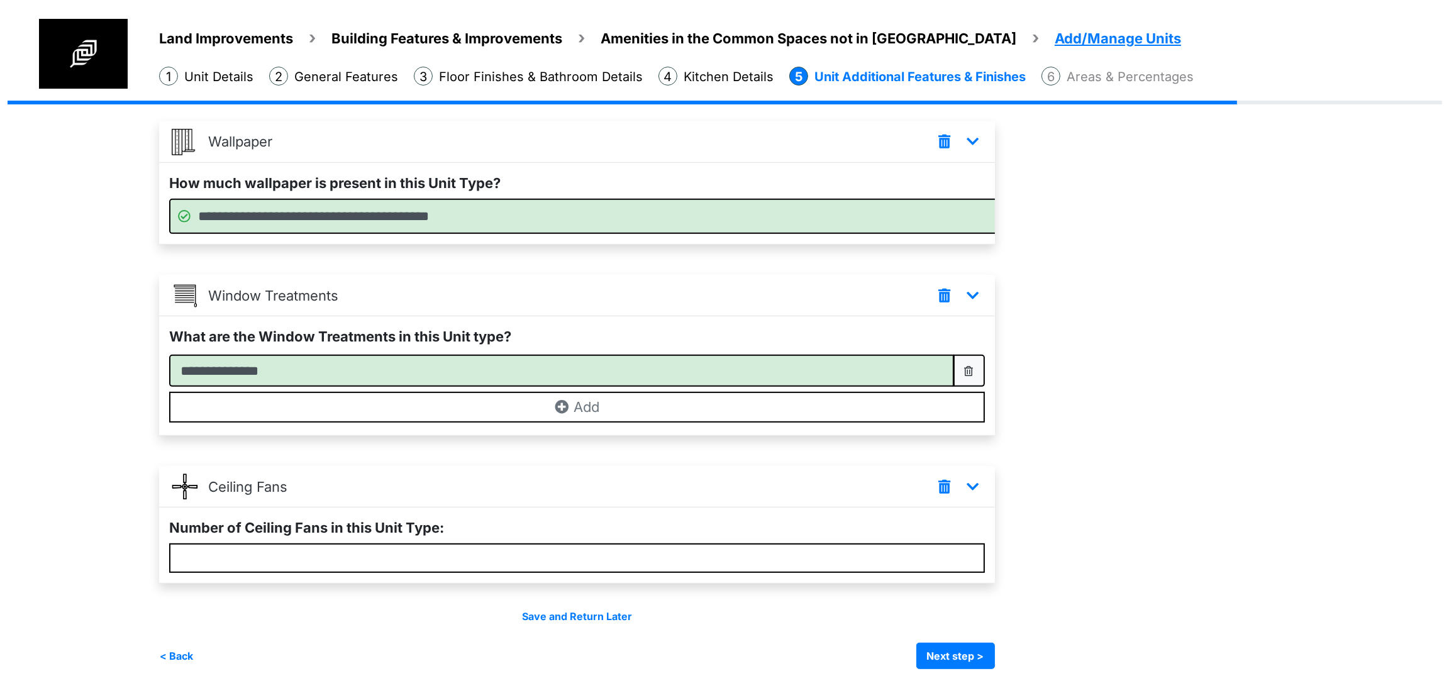
scroll to position [0, 0]
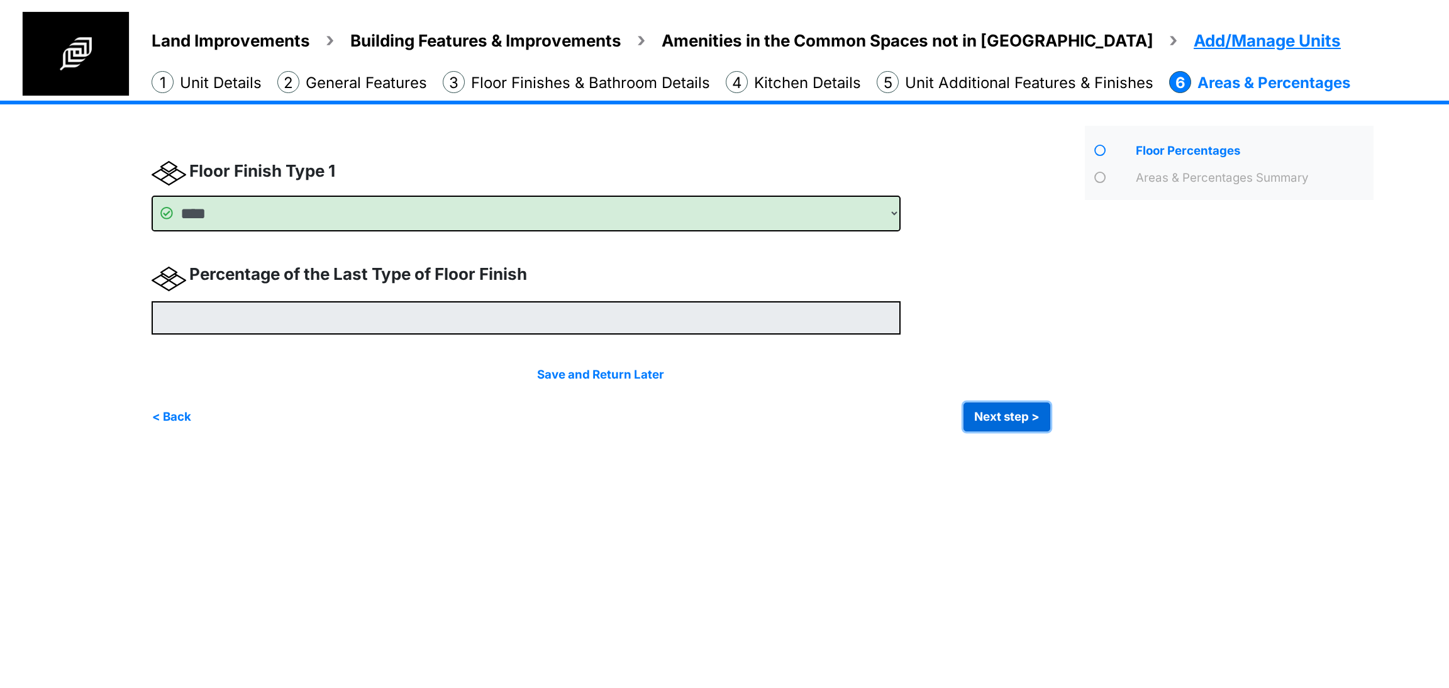
click at [1007, 422] on button "Next step >" at bounding box center [1007, 417] width 87 height 29
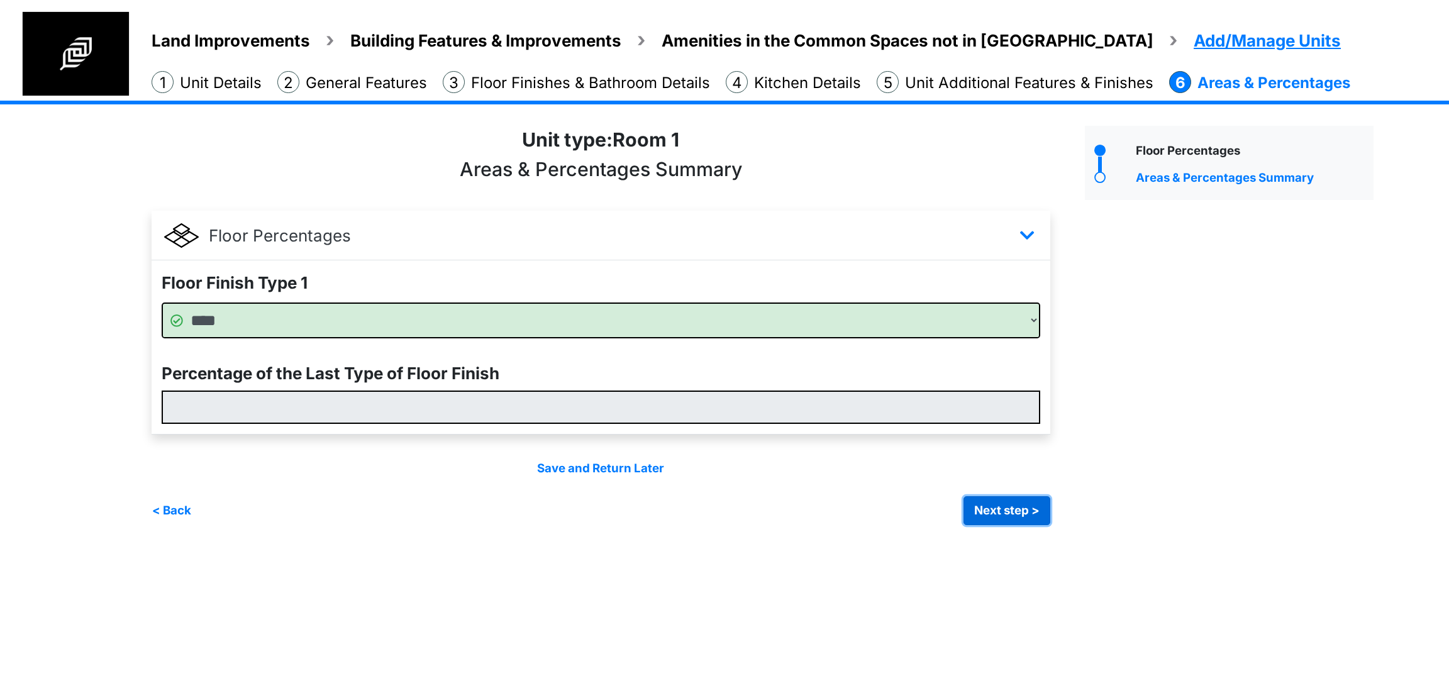
click at [1017, 500] on button "Next step >" at bounding box center [1007, 510] width 87 height 29
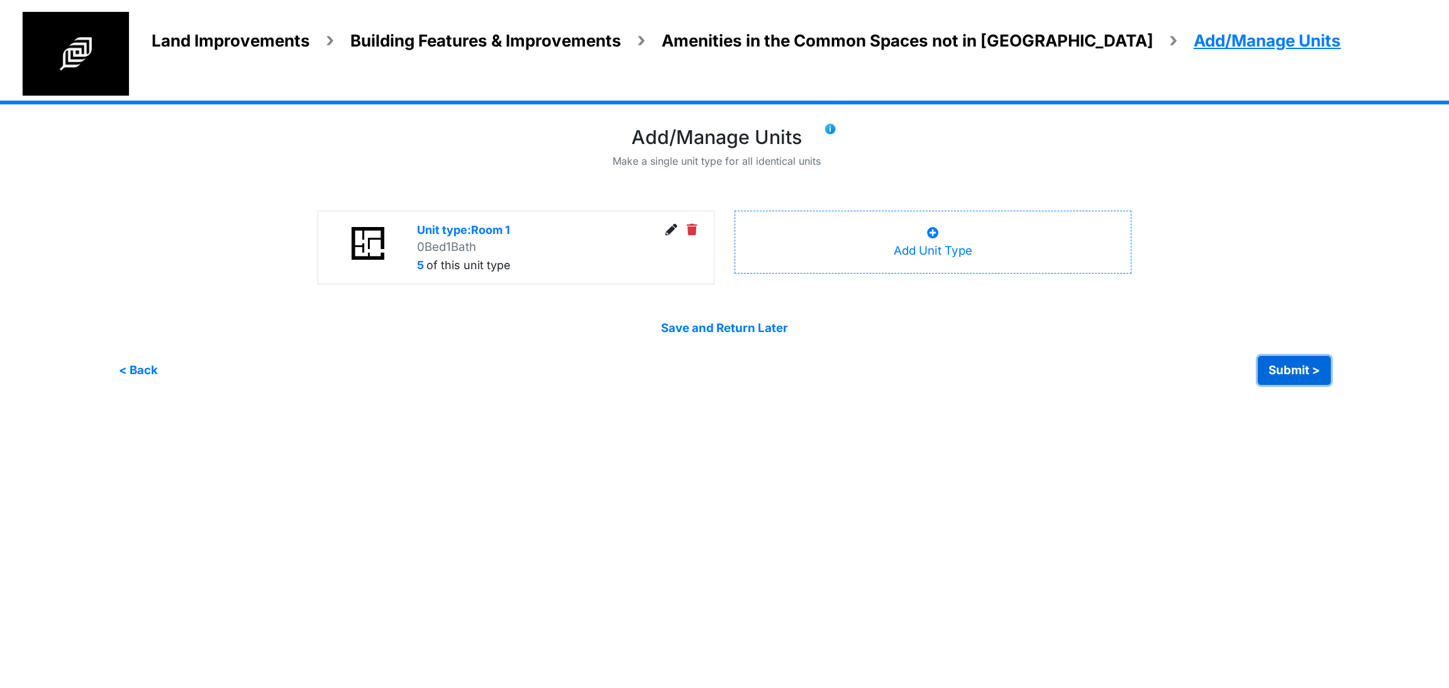
click at [1265, 365] on button "Submit >" at bounding box center [1294, 370] width 73 height 29
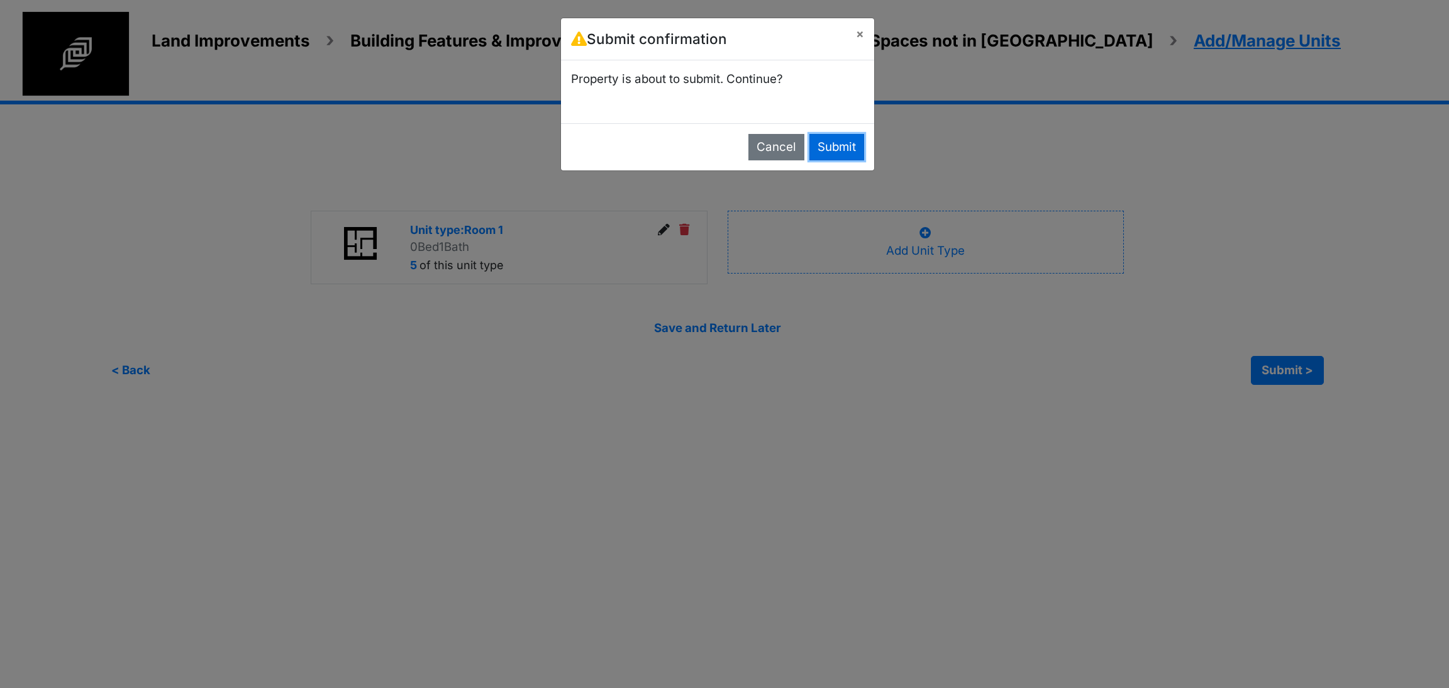
click at [848, 145] on button "Submit" at bounding box center [836, 147] width 55 height 26
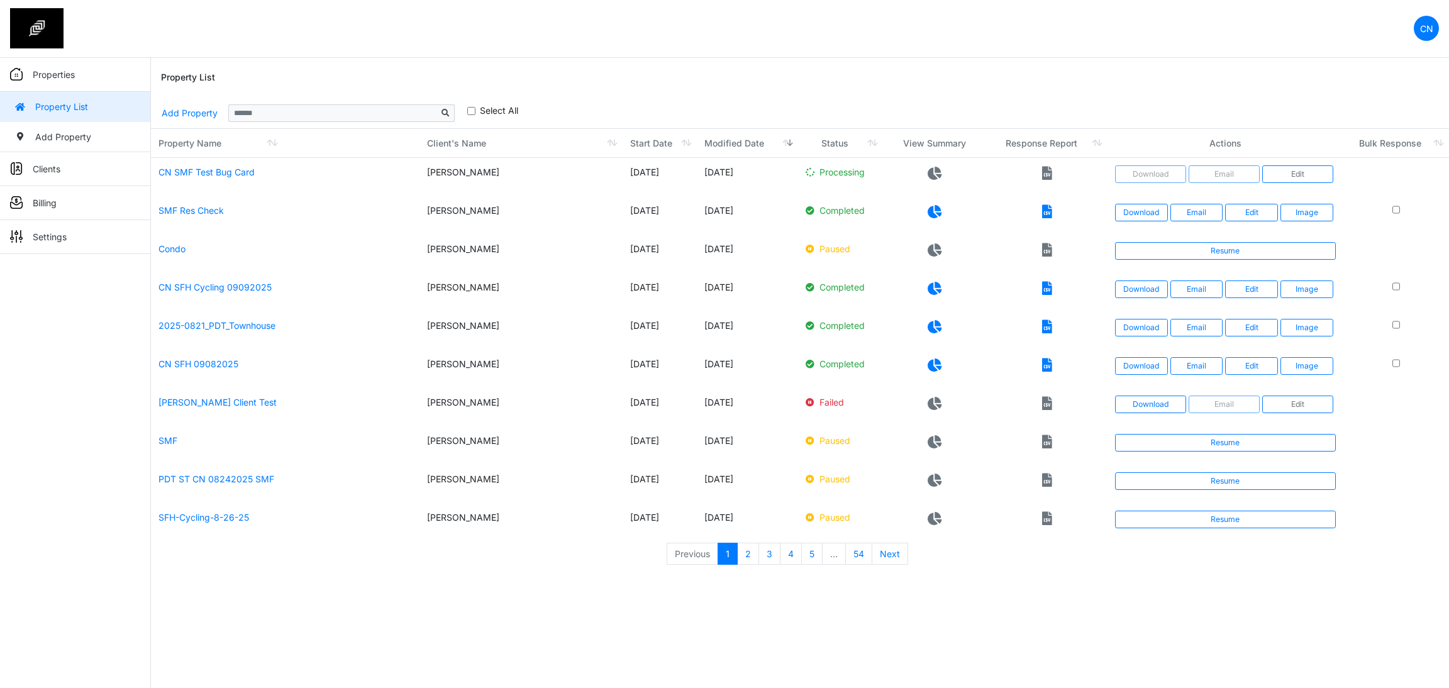
click at [1051, 577] on body "CN Change Password Logout Clyton clytonnavarro@gmail.com Properties Property Li…" at bounding box center [724, 289] width 1449 height 579
click at [1035, 579] on html "CN Change Password Logout Clyton clytonnavarro@gmail.com Properties Property Li…" at bounding box center [724, 289] width 1449 height 579
click at [940, 100] on div "**********" at bounding box center [800, 113] width 1278 height 30
click at [554, 43] on nav "CN Change Password Logout Clyton [EMAIL_ADDRESS][DOMAIN_NAME]" at bounding box center [724, 29] width 1449 height 58
click at [672, 81] on div "Property List" at bounding box center [800, 78] width 1278 height 40
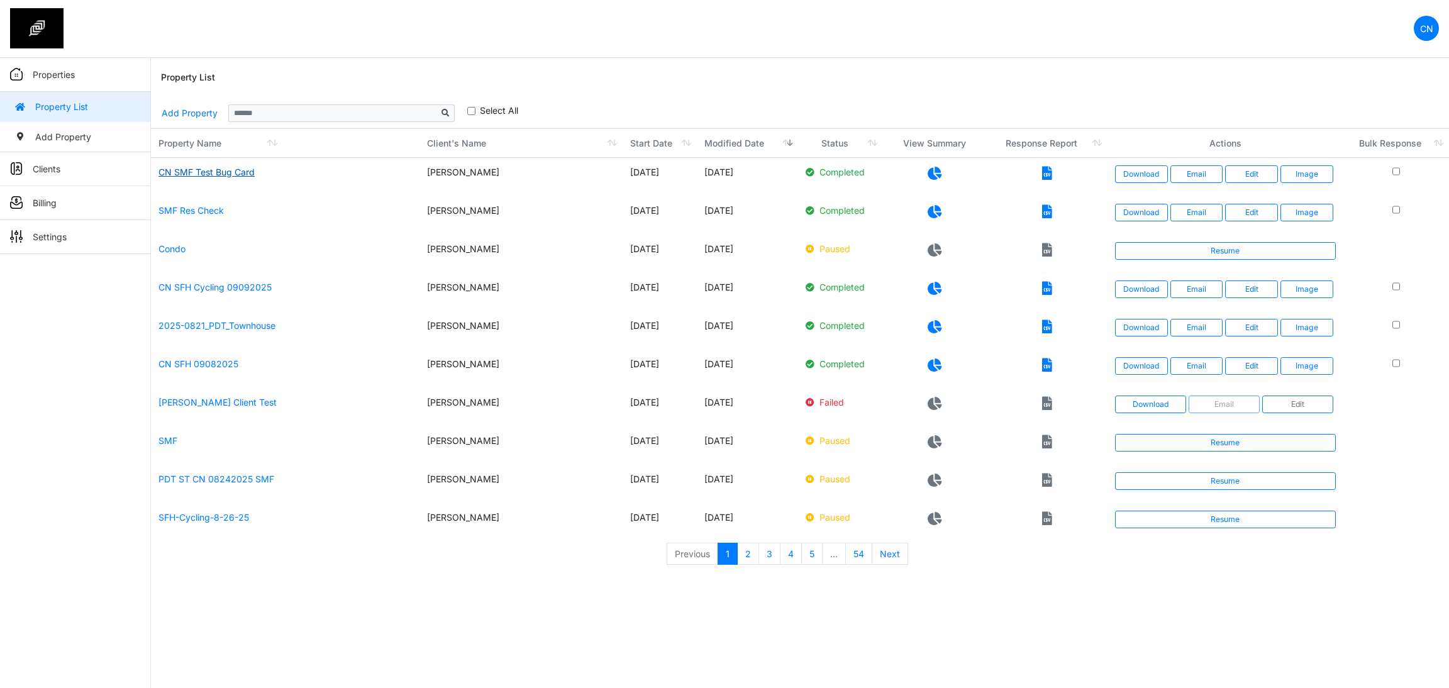
click at [212, 174] on link "CN SMF Test Bug Card" at bounding box center [206, 172] width 96 height 11
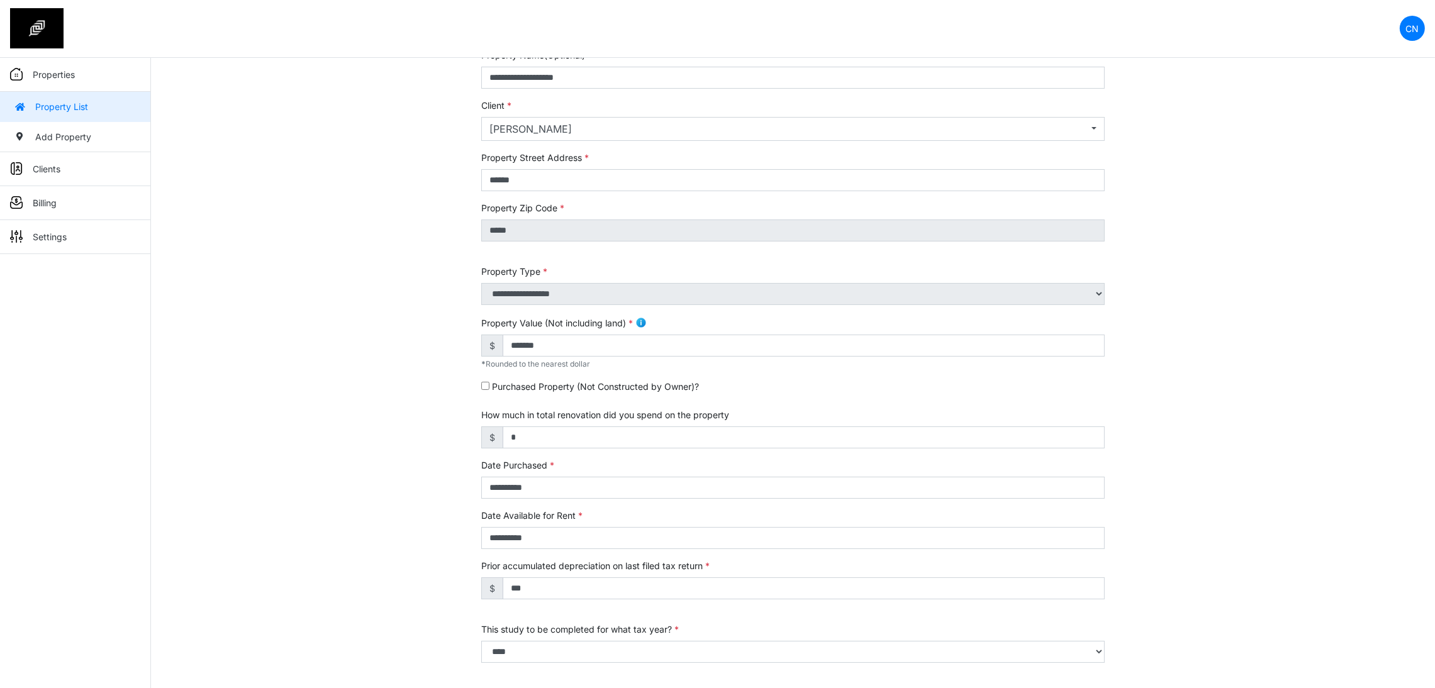
scroll to position [189, 0]
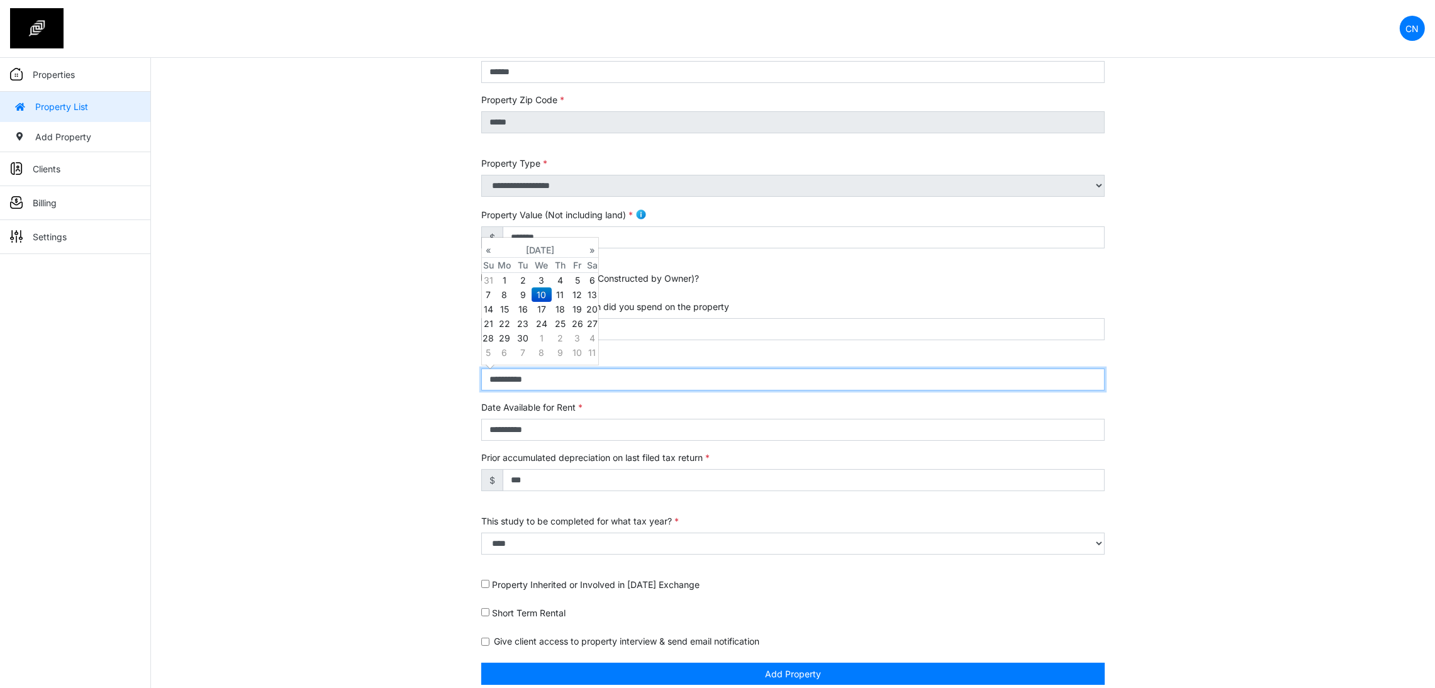
click at [541, 384] on input "**********" at bounding box center [792, 380] width 623 height 22
click at [485, 251] on th "«" at bounding box center [488, 250] width 13 height 15
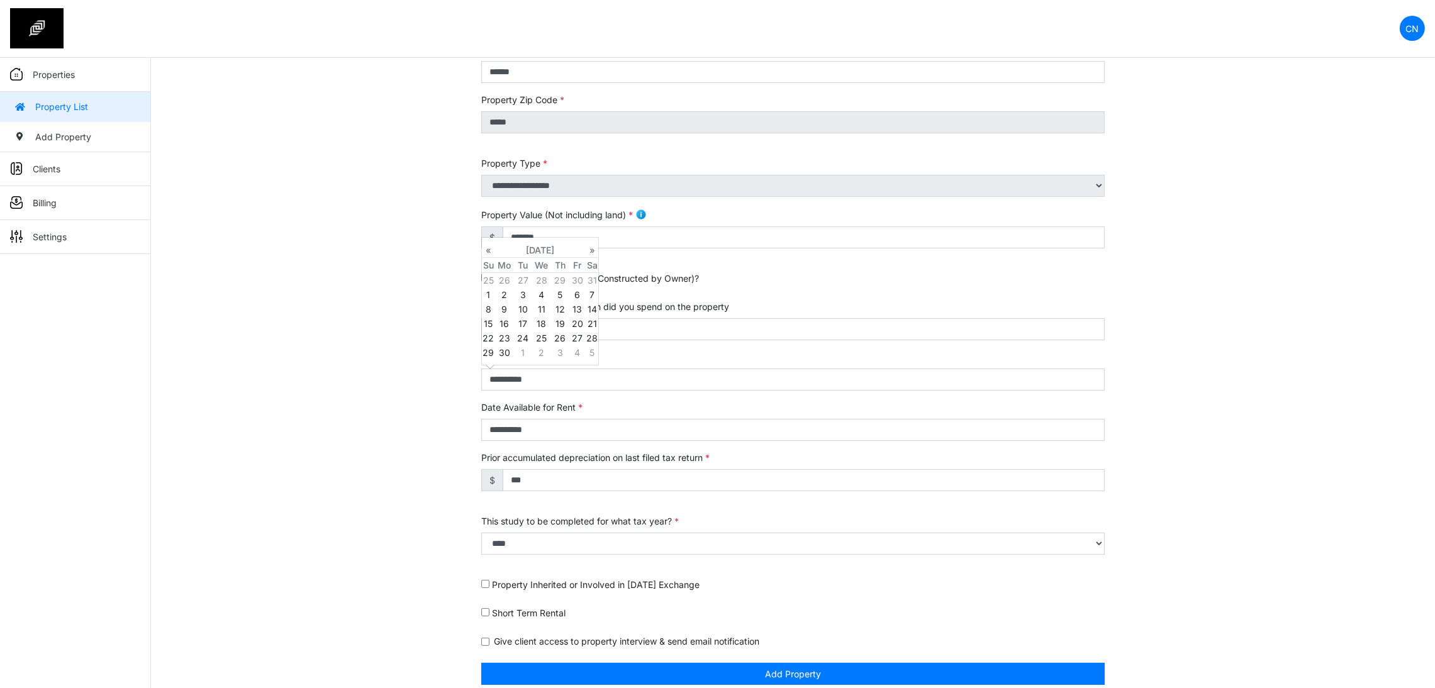
click at [485, 251] on th "«" at bounding box center [488, 250] width 13 height 15
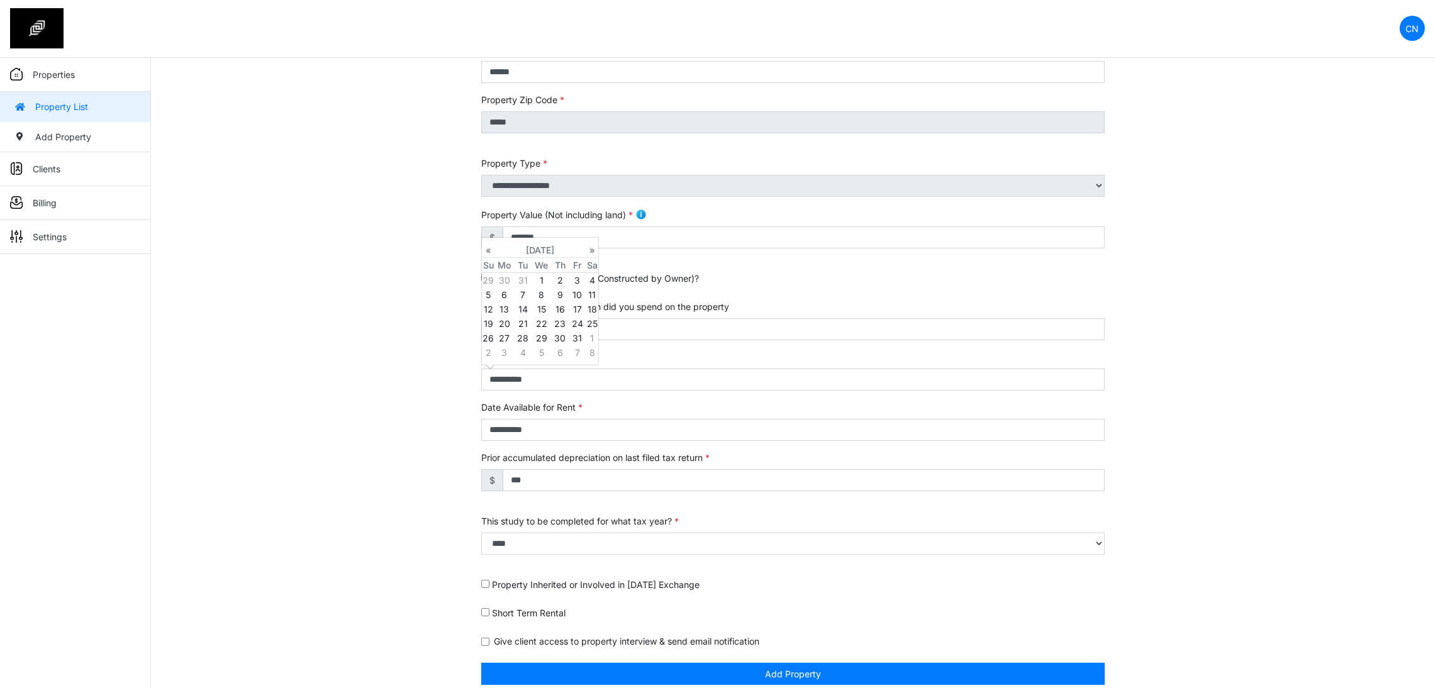
click at [485, 251] on th "«" at bounding box center [488, 250] width 13 height 15
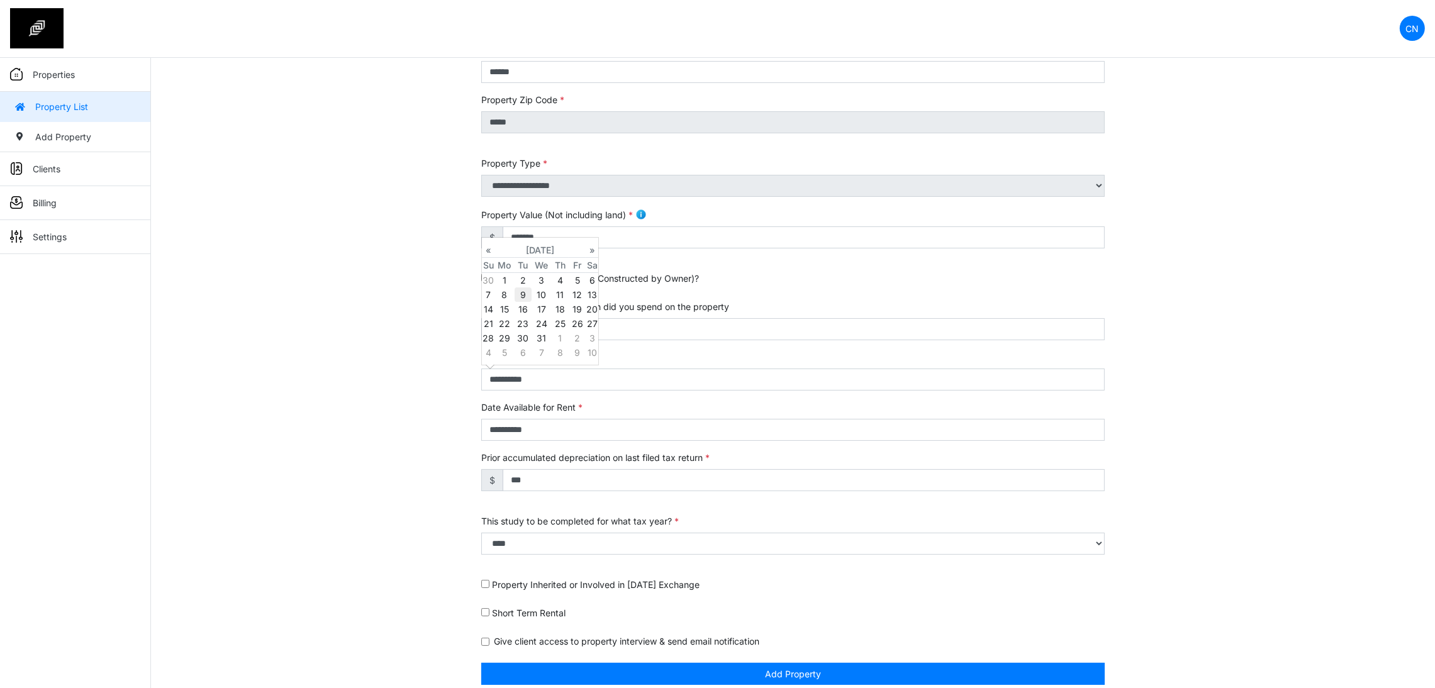
click at [520, 296] on td "9" at bounding box center [522, 294] width 17 height 14
type input "**********"
click at [375, 340] on div "**********" at bounding box center [793, 320] width 1284 height 760
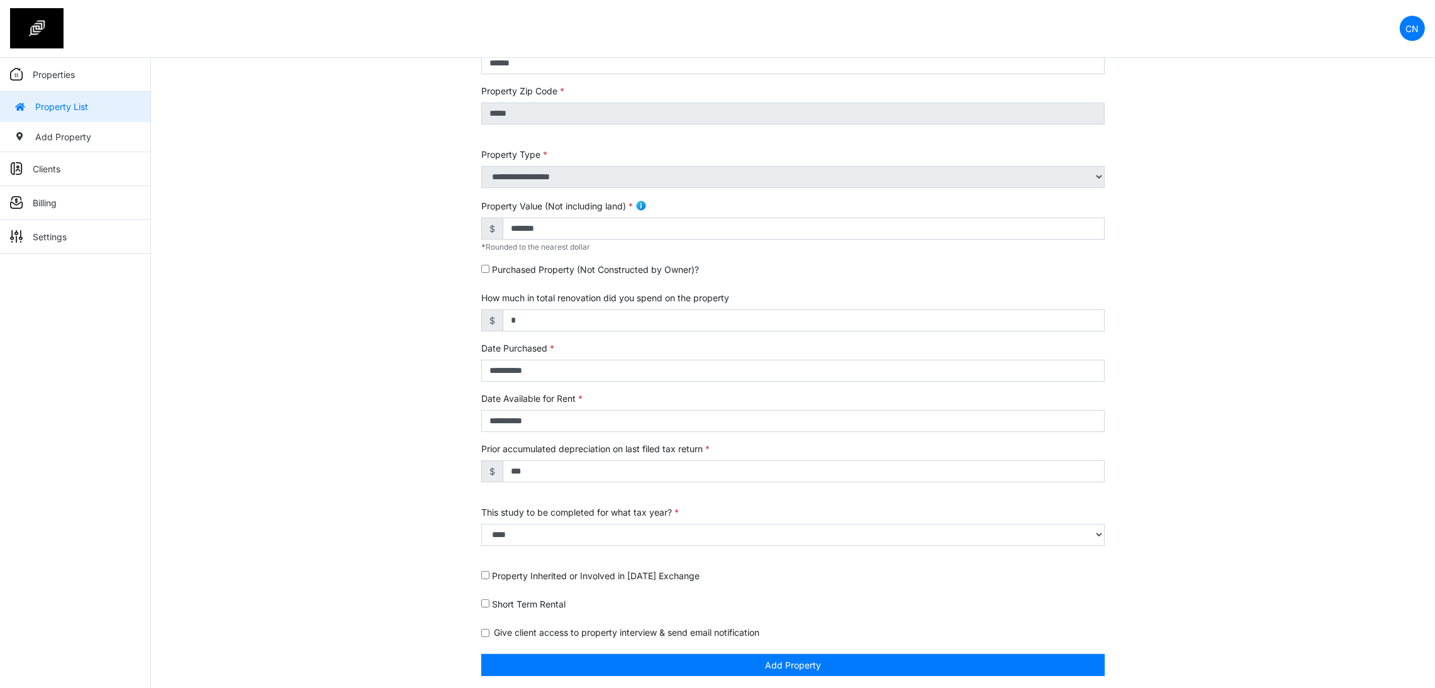
scroll to position [202, 0]
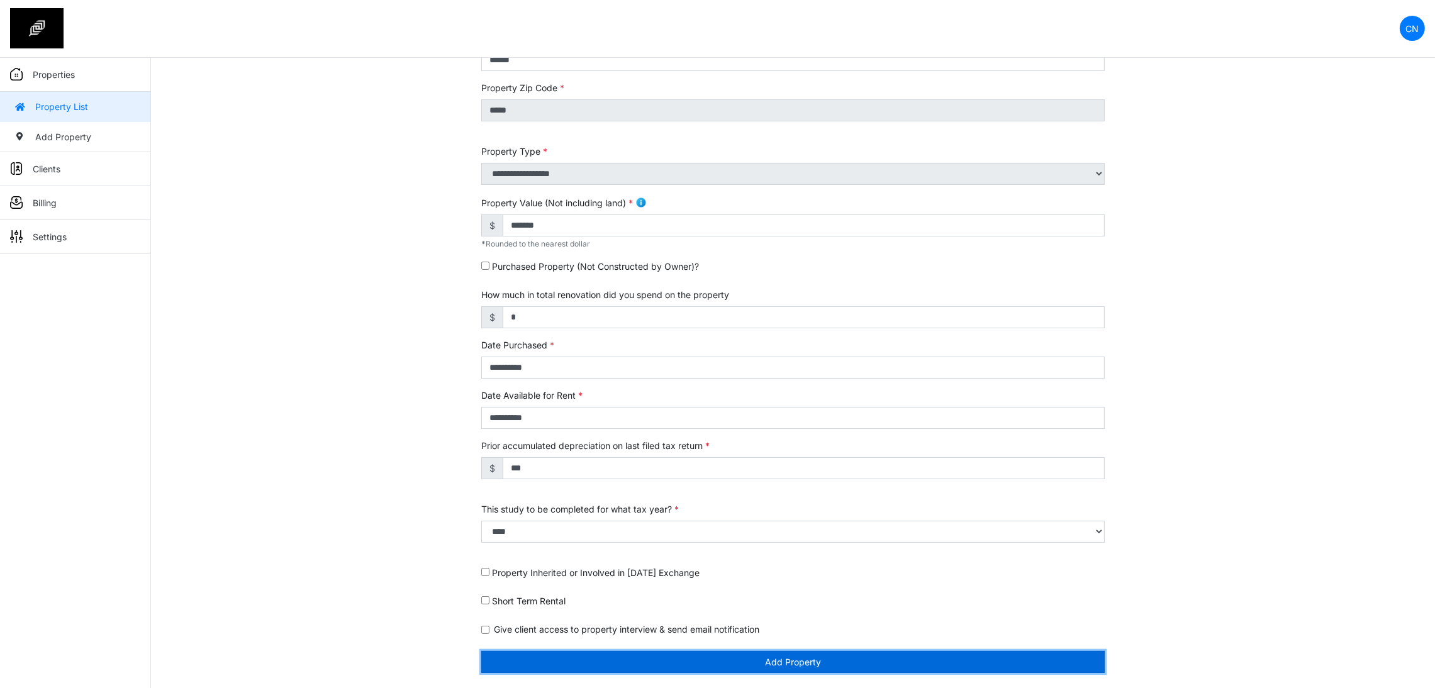
click at [776, 664] on button "Add Property" at bounding box center [792, 662] width 623 height 22
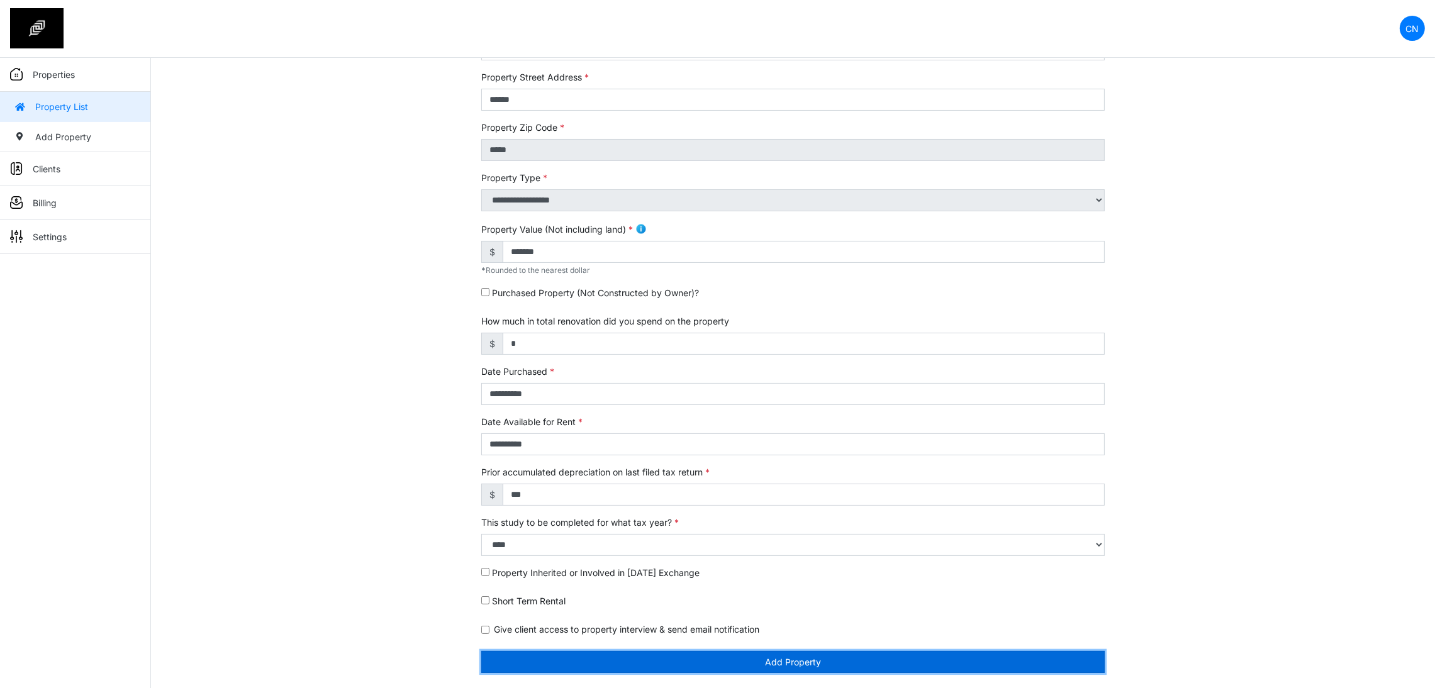
scroll to position [162, 0]
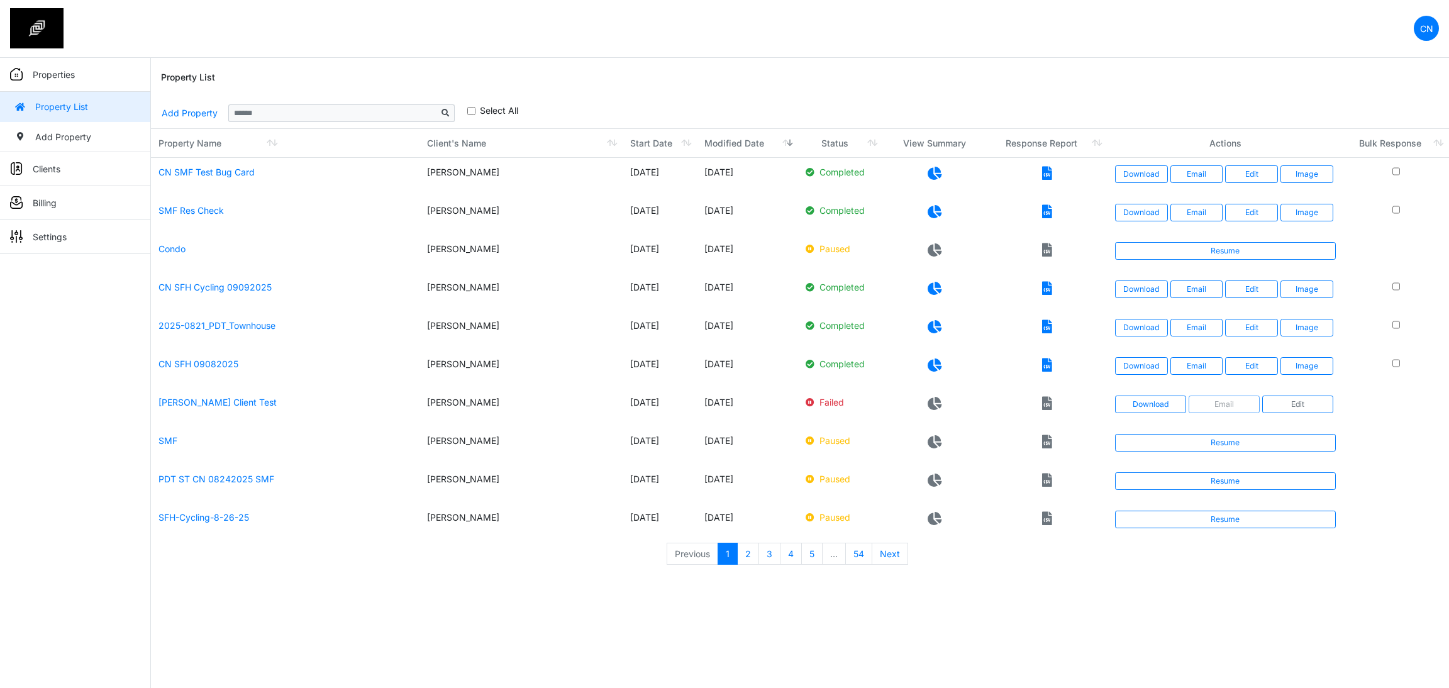
click at [1090, 79] on div "Property List" at bounding box center [800, 78] width 1278 height 40
click at [197, 117] on link "Add Property" at bounding box center [189, 113] width 57 height 22
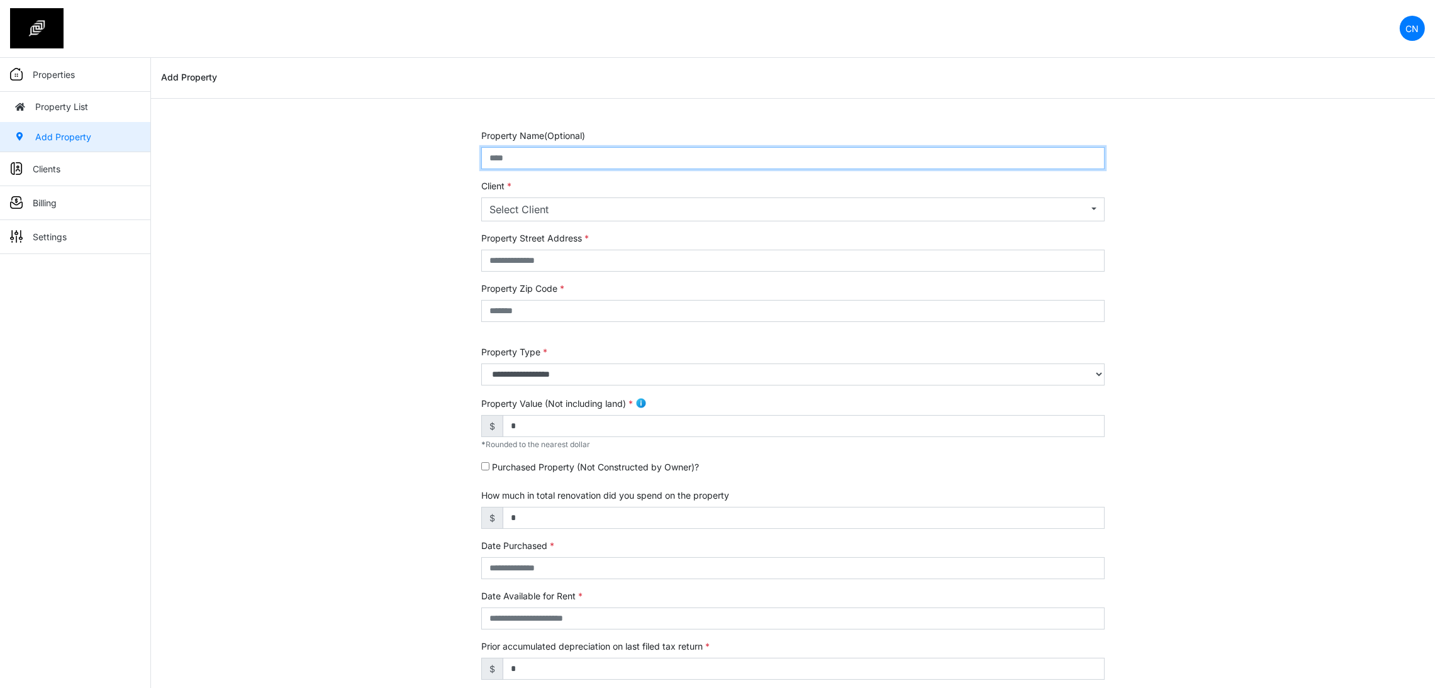
click at [528, 151] on input "text" at bounding box center [792, 158] width 623 height 22
type input "**********"
click at [553, 202] on div "Select Client" at bounding box center [788, 209] width 599 height 15
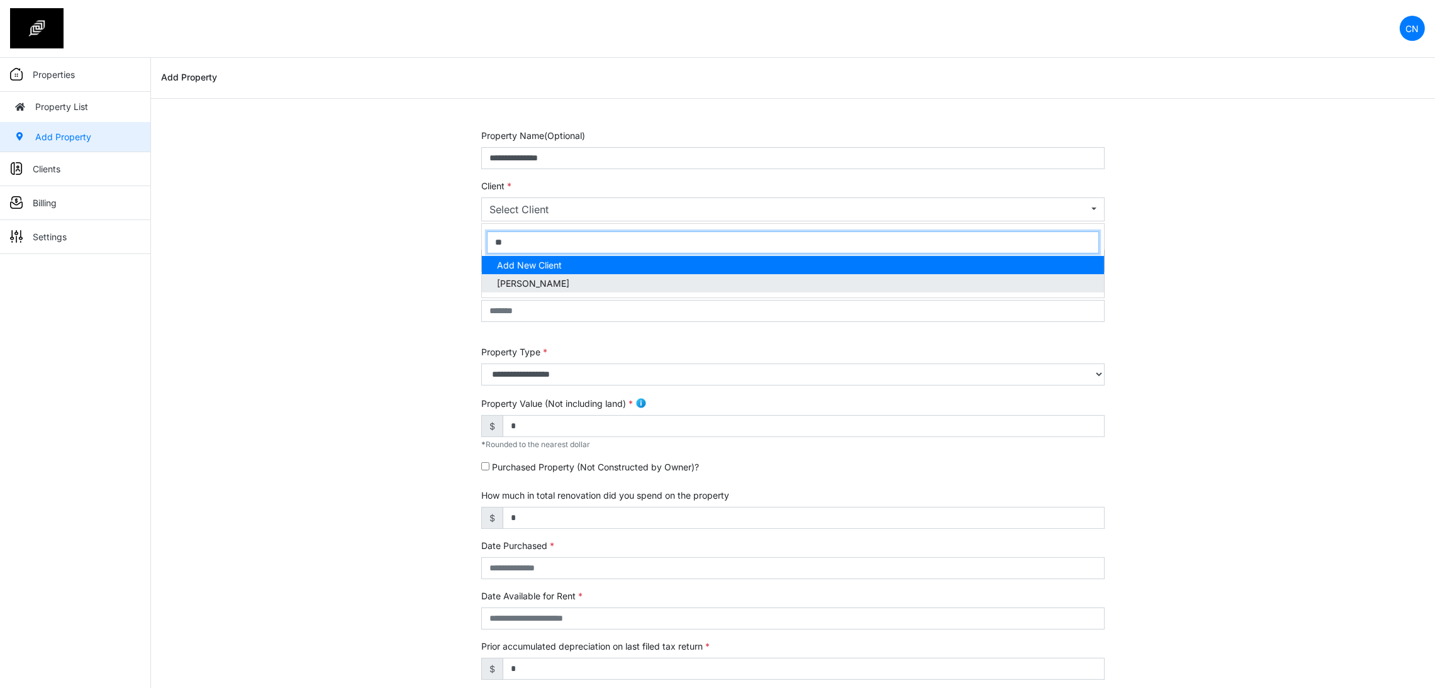
type input "**"
click at [555, 279] on span "[PERSON_NAME]" at bounding box center [533, 283] width 72 height 13
select select "***"
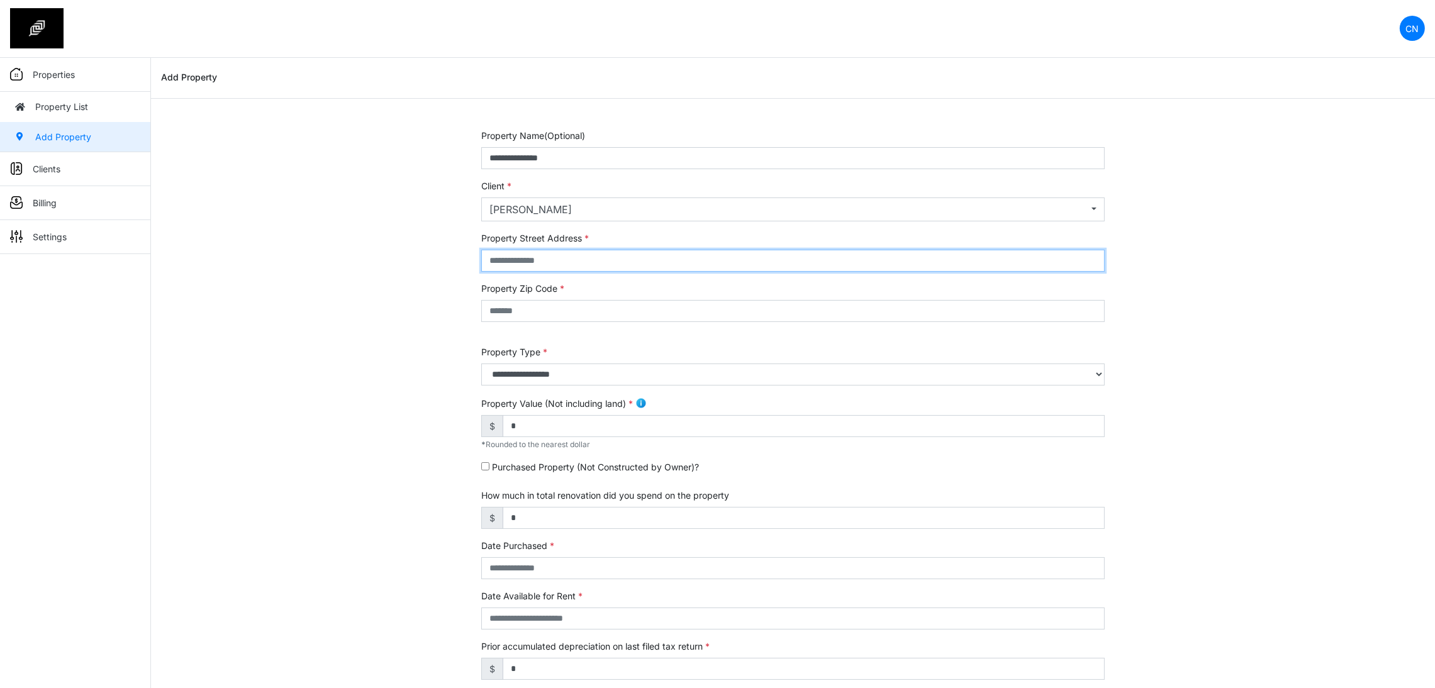
click at [530, 257] on input "text" at bounding box center [792, 261] width 623 height 22
type input "******"
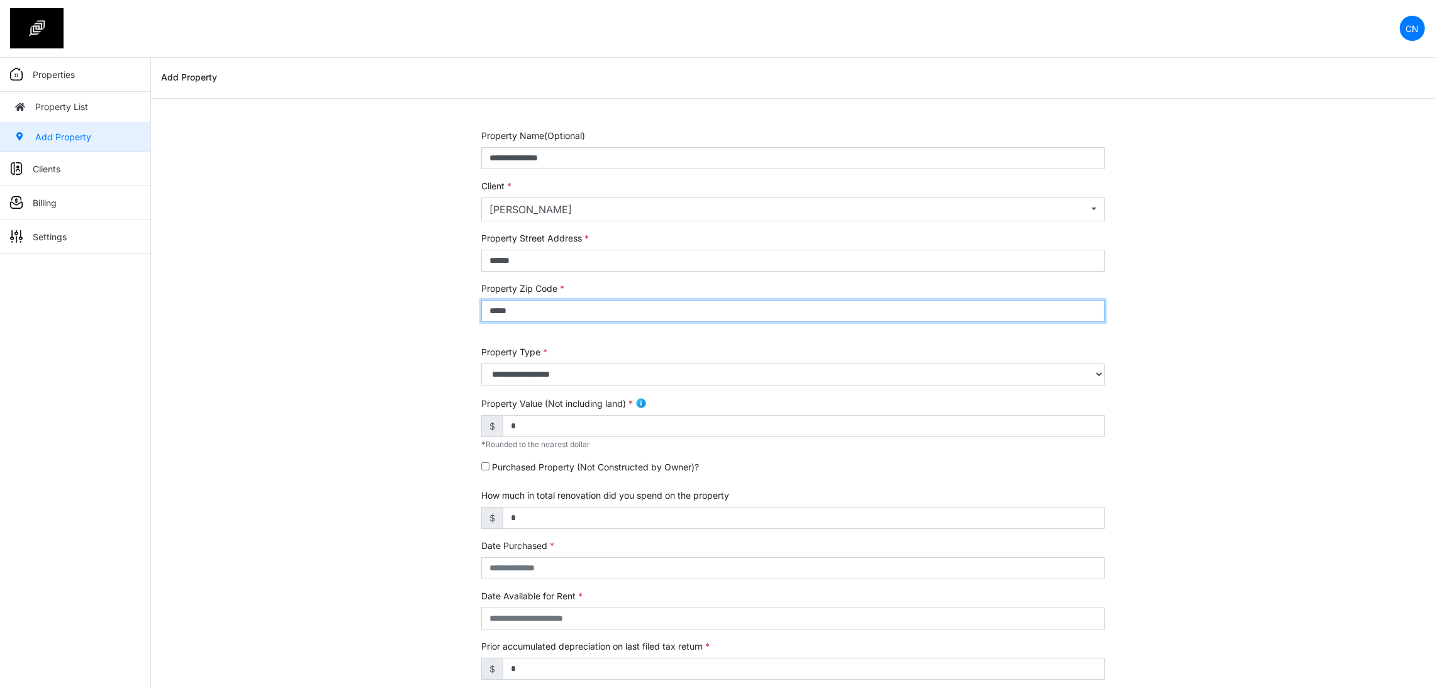
type input "*****"
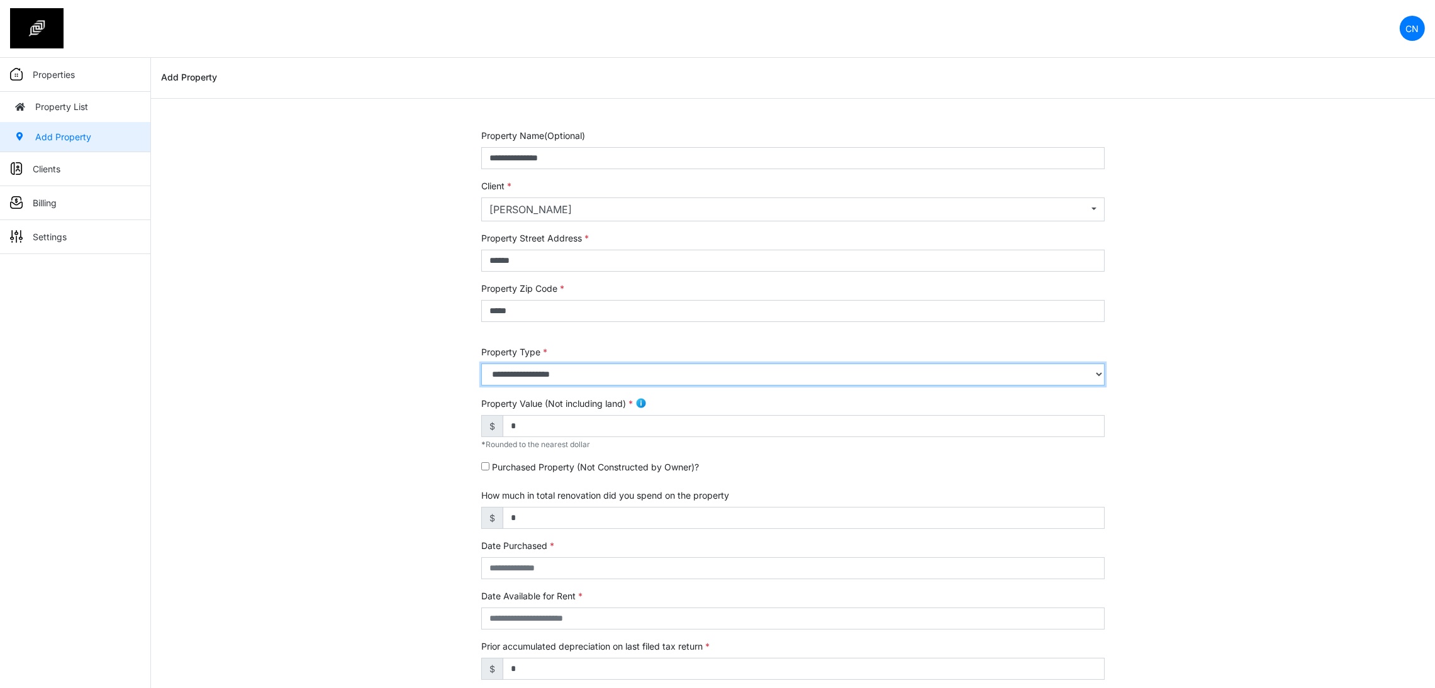
click at [520, 382] on select "**********" at bounding box center [792, 375] width 623 height 22
select select "*"
click at [481, 364] on select "**********" at bounding box center [792, 375] width 623 height 22
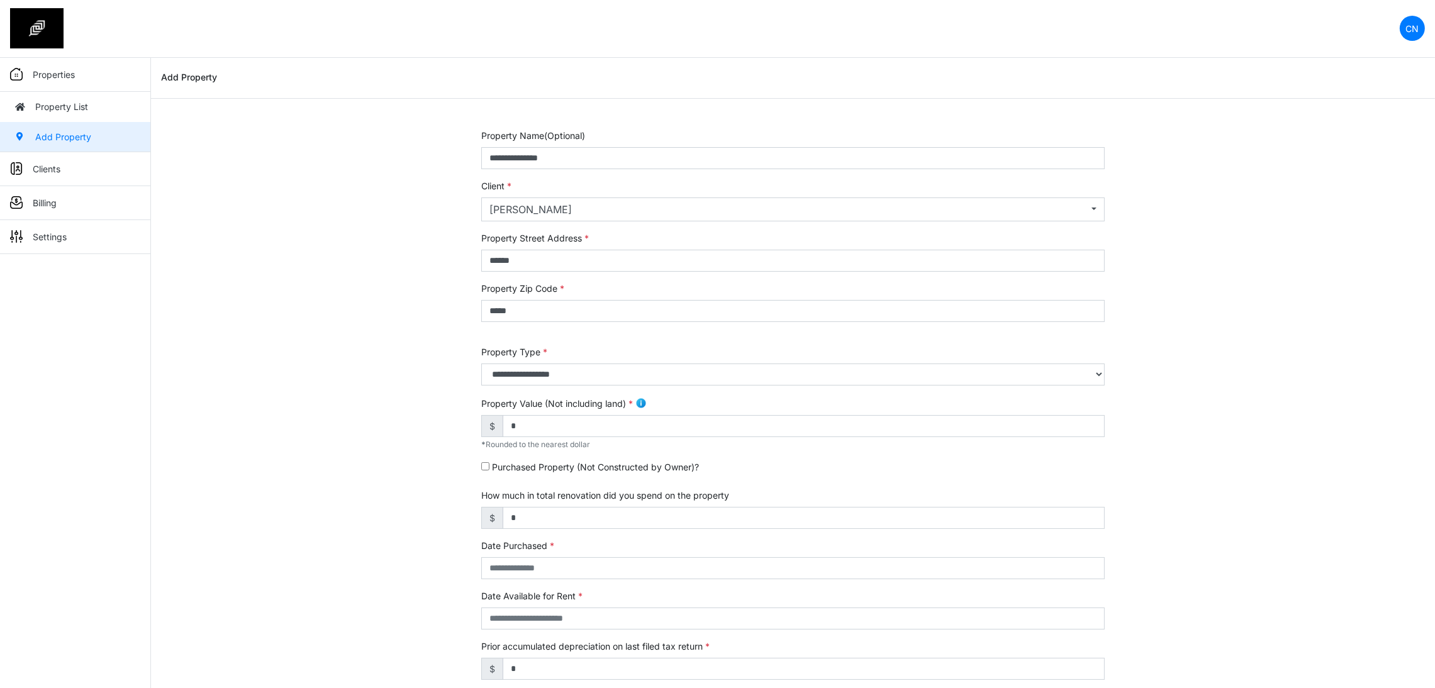
click at [398, 435] on div "**********" at bounding box center [793, 509] width 1284 height 760
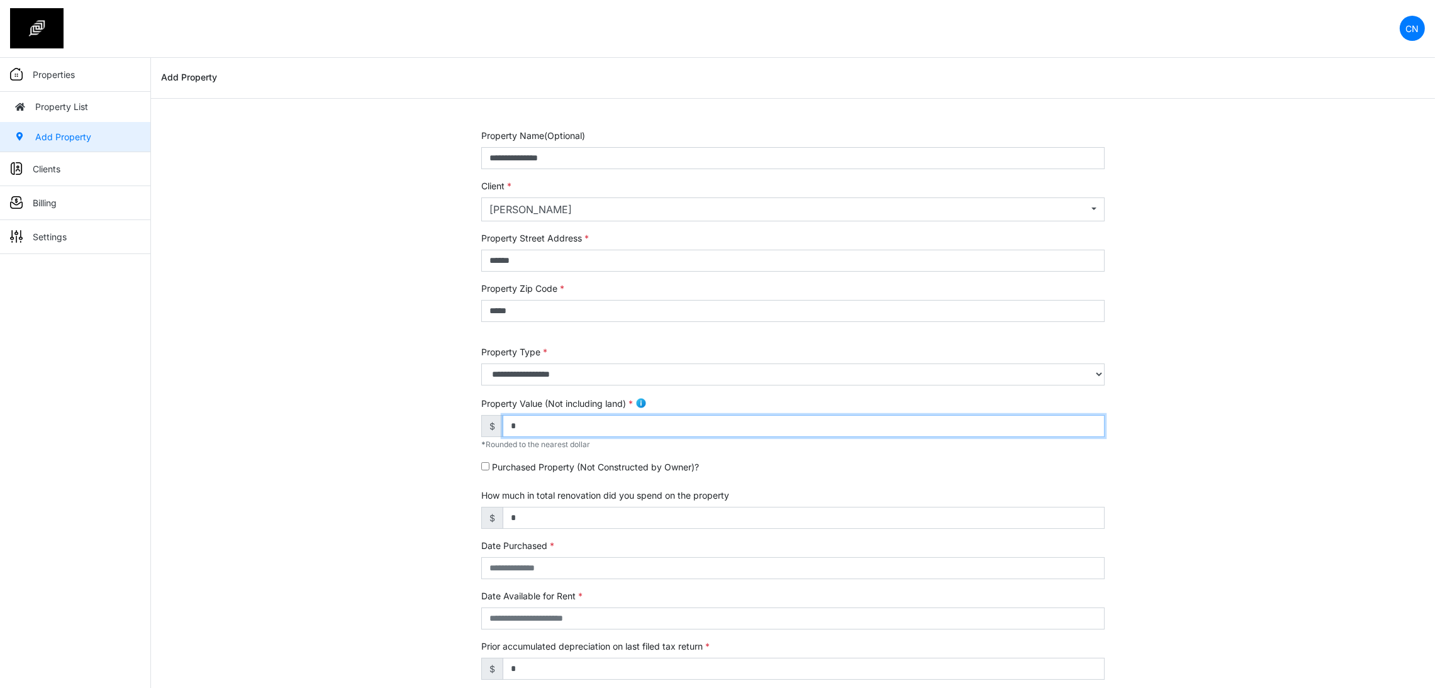
drag, startPoint x: 557, startPoint y: 428, endPoint x: 416, endPoint y: 423, distance: 141.0
click at [416, 423] on div "**********" at bounding box center [793, 509] width 1284 height 760
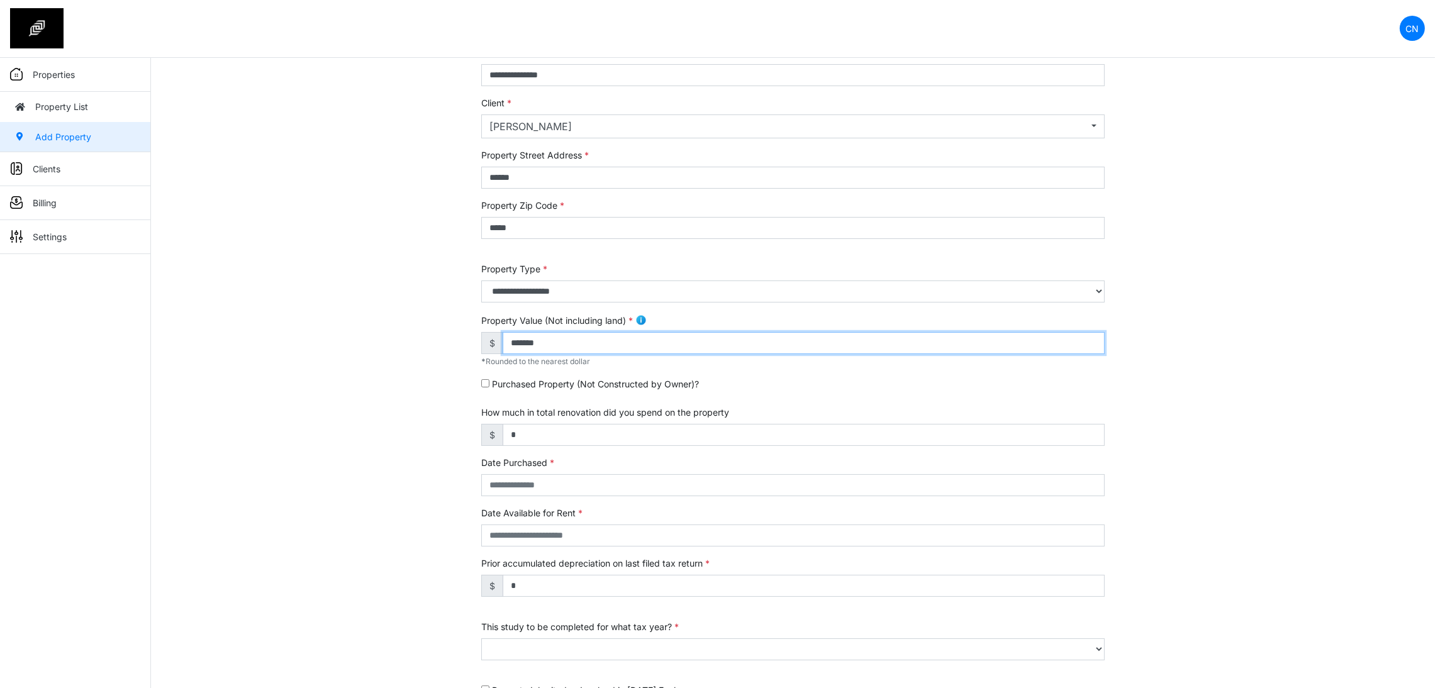
scroll to position [202, 0]
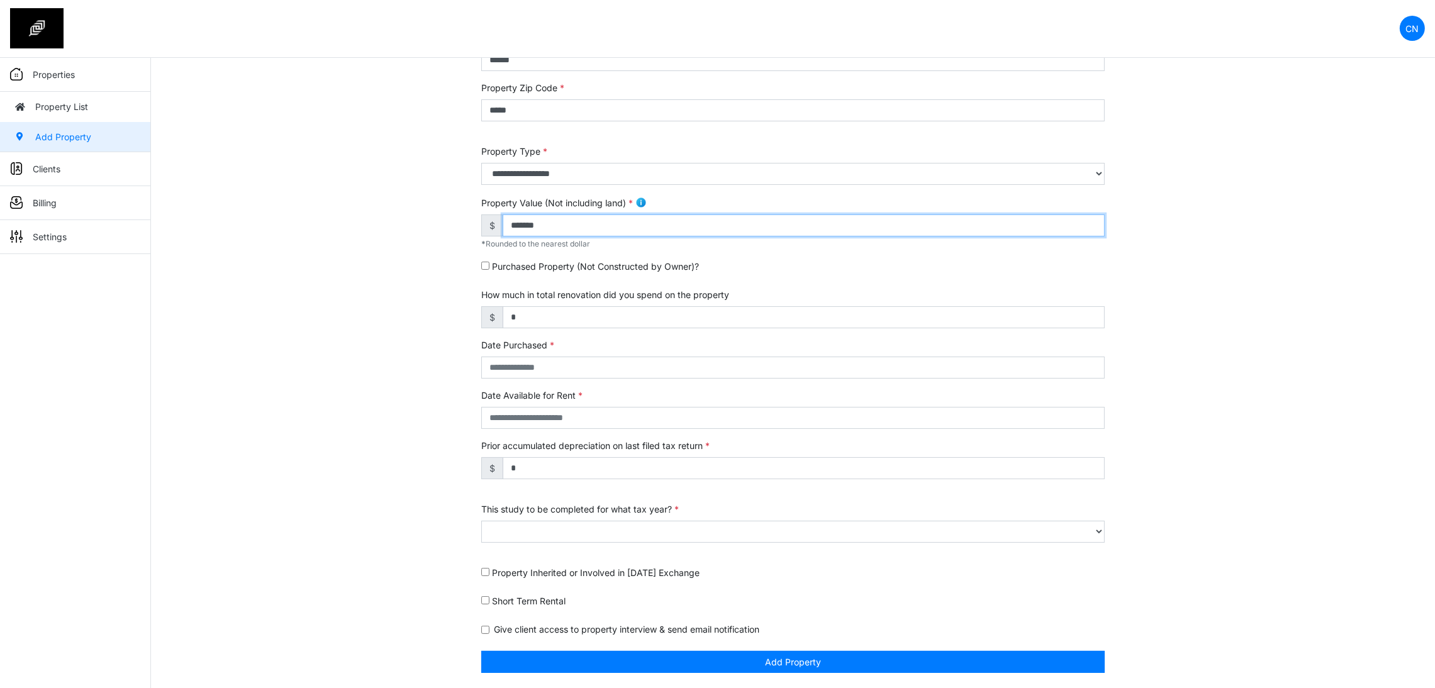
type input "*******"
click at [557, 369] on input "text" at bounding box center [792, 368] width 623 height 22
click at [490, 236] on th "«" at bounding box center [488, 238] width 13 height 15
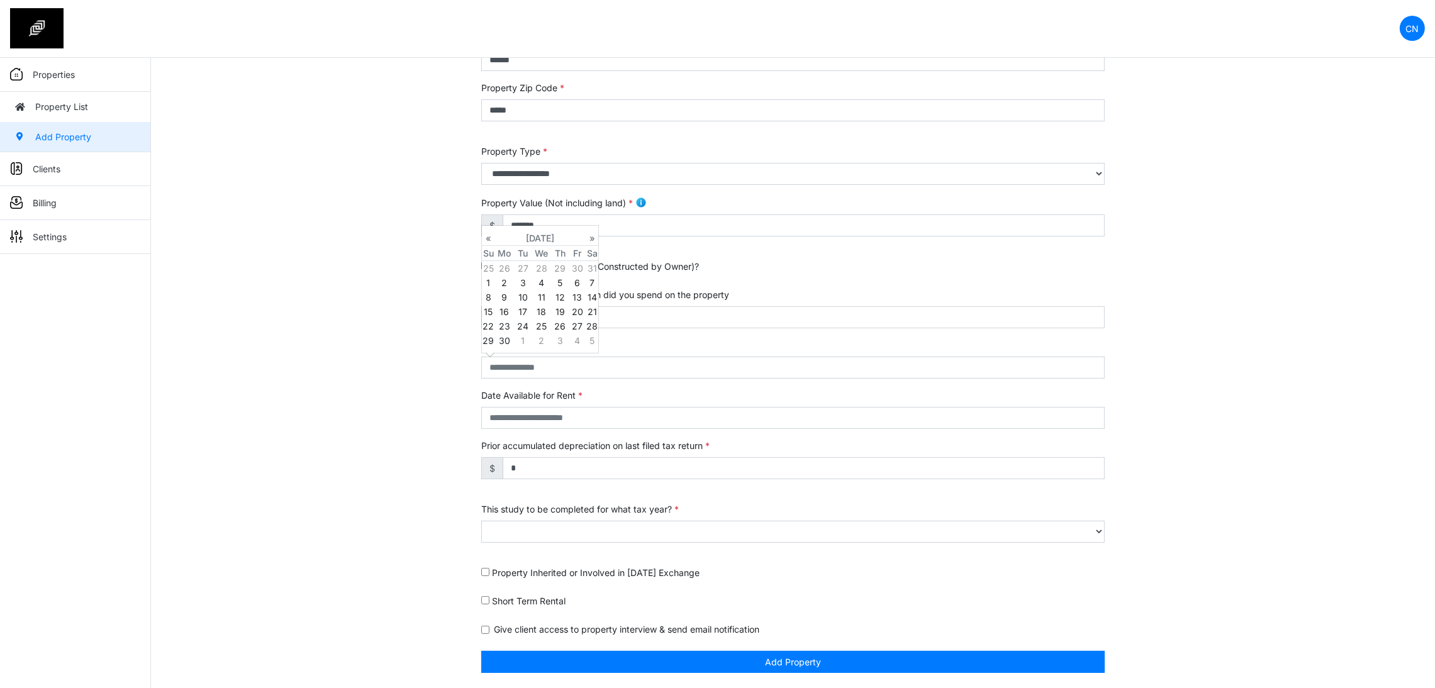
click at [490, 236] on th "«" at bounding box center [488, 238] width 13 height 15
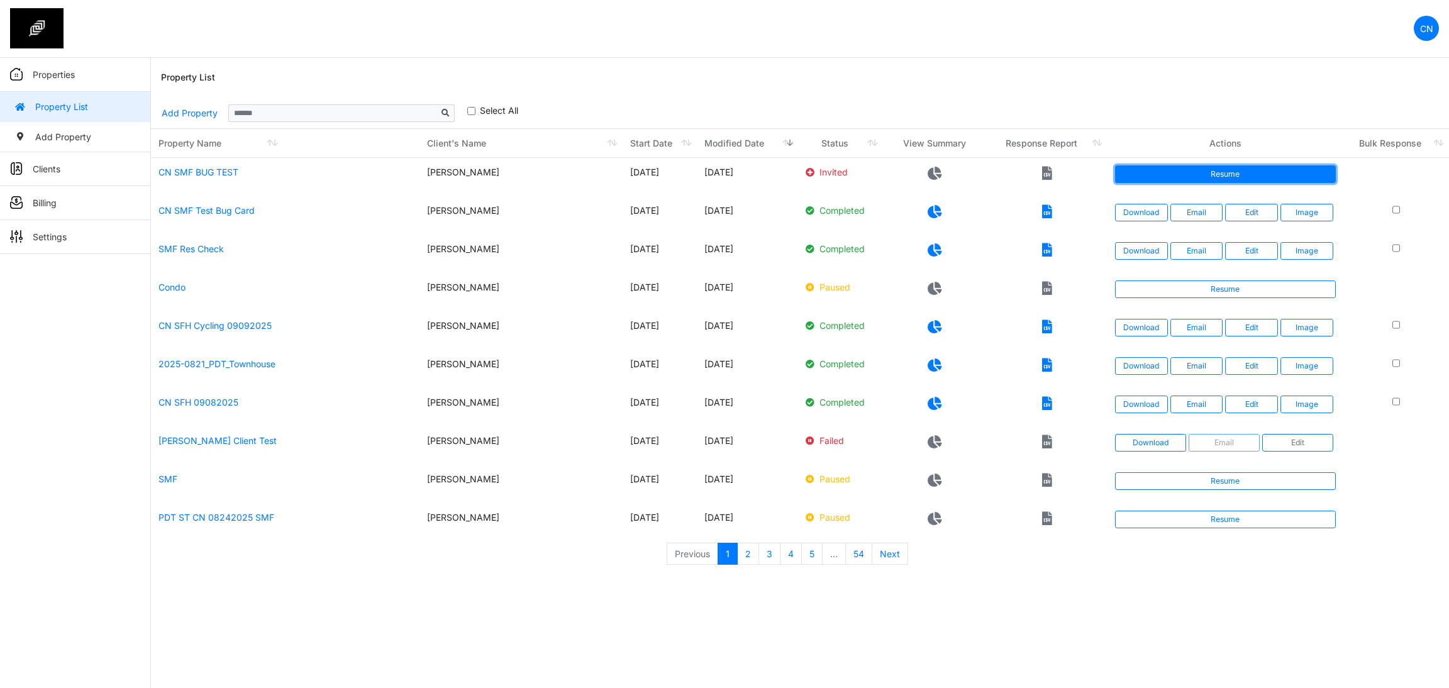
click at [1203, 173] on link "Resume" at bounding box center [1225, 174] width 221 height 18
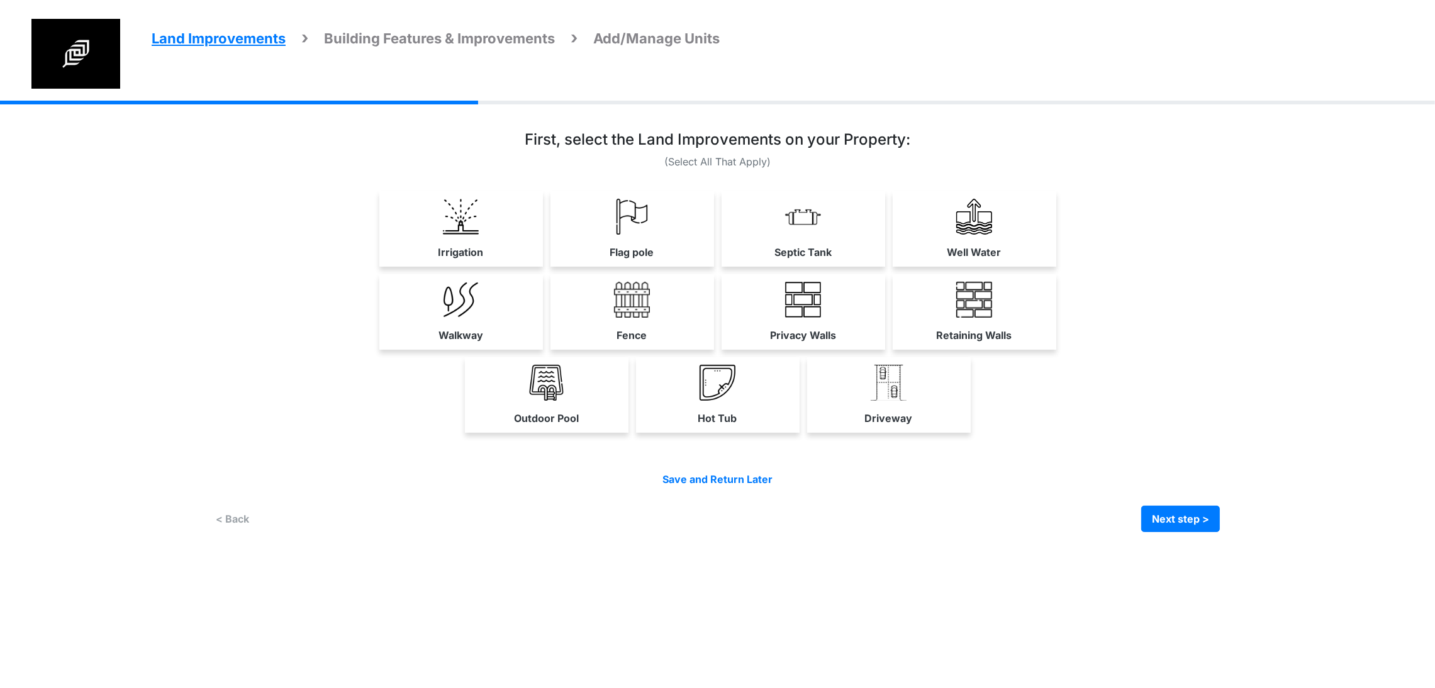
click at [379, 267] on div "Irrigation" at bounding box center [461, 228] width 164 height 75
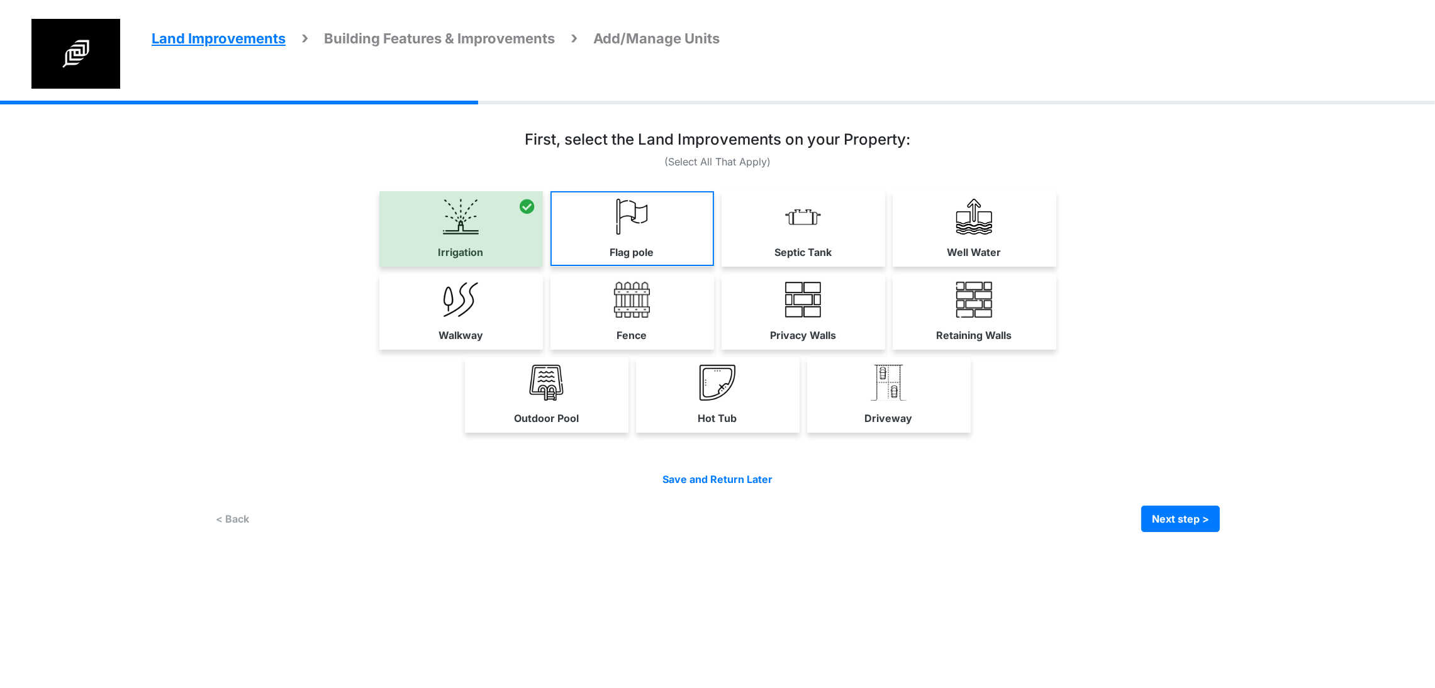
click at [560, 267] on div "Flag pole" at bounding box center [632, 228] width 164 height 75
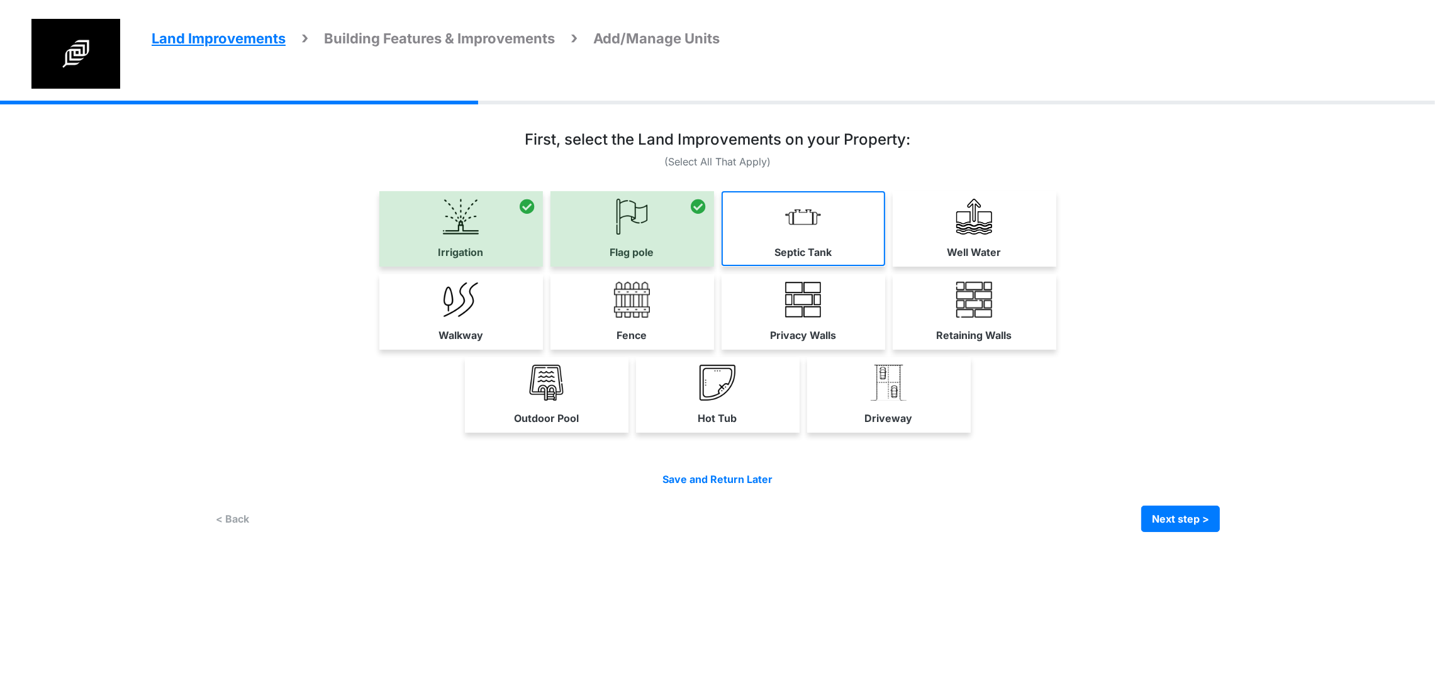
click at [885, 266] on link "Septic Tank" at bounding box center [803, 228] width 164 height 75
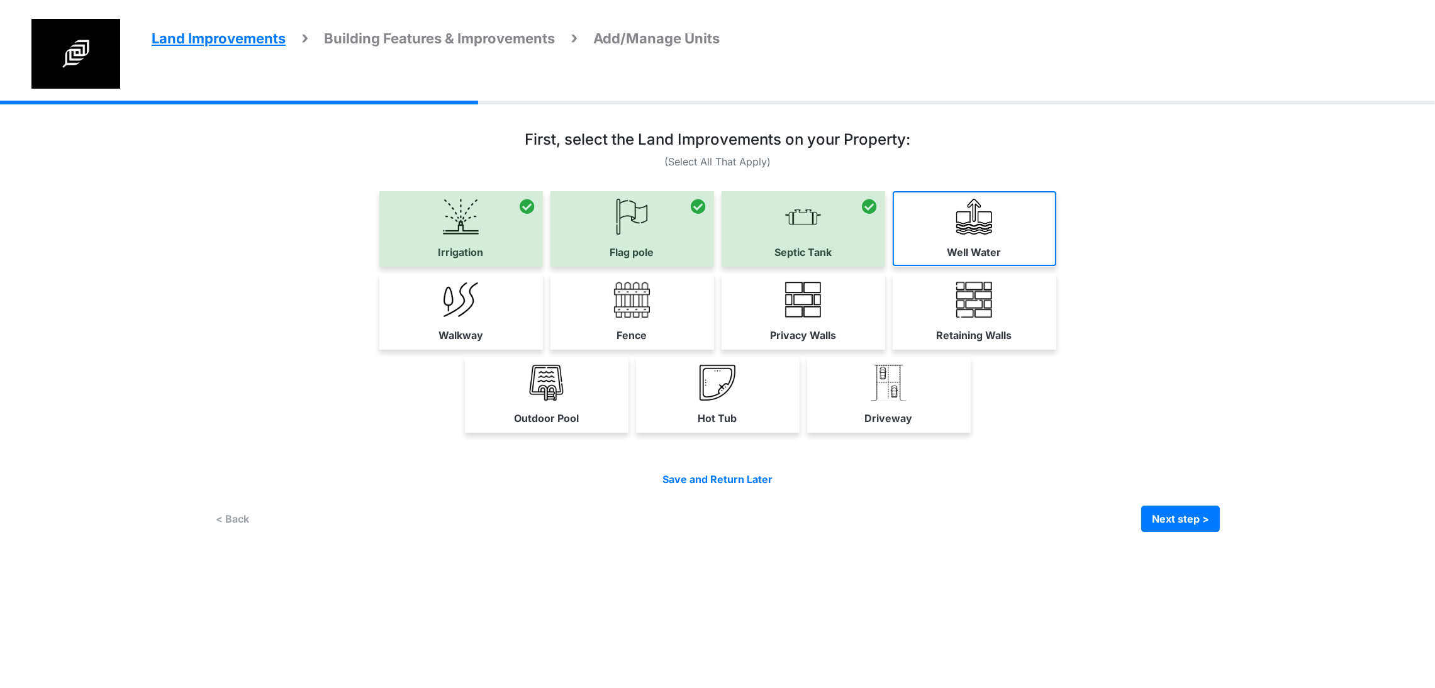
click at [1056, 266] on link "Well Water" at bounding box center [974, 228] width 164 height 75
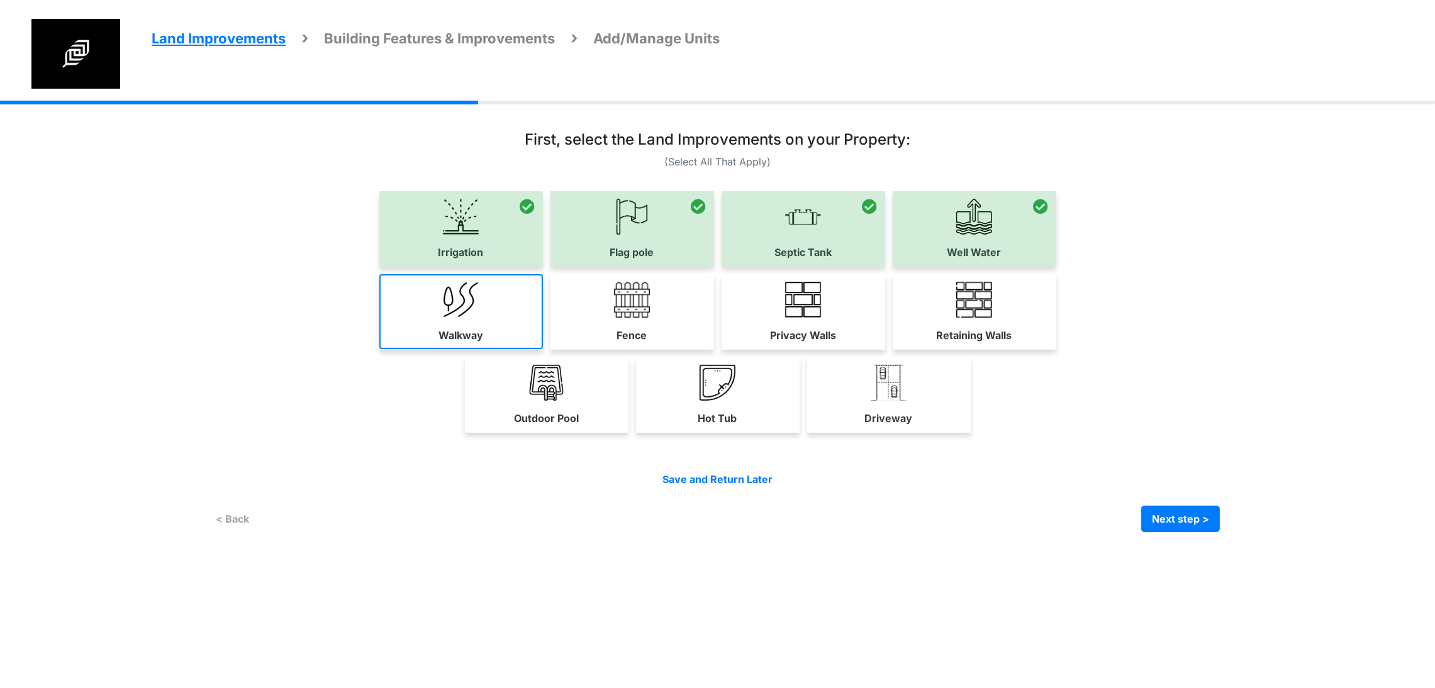
click at [443, 318] on img at bounding box center [461, 300] width 36 height 36
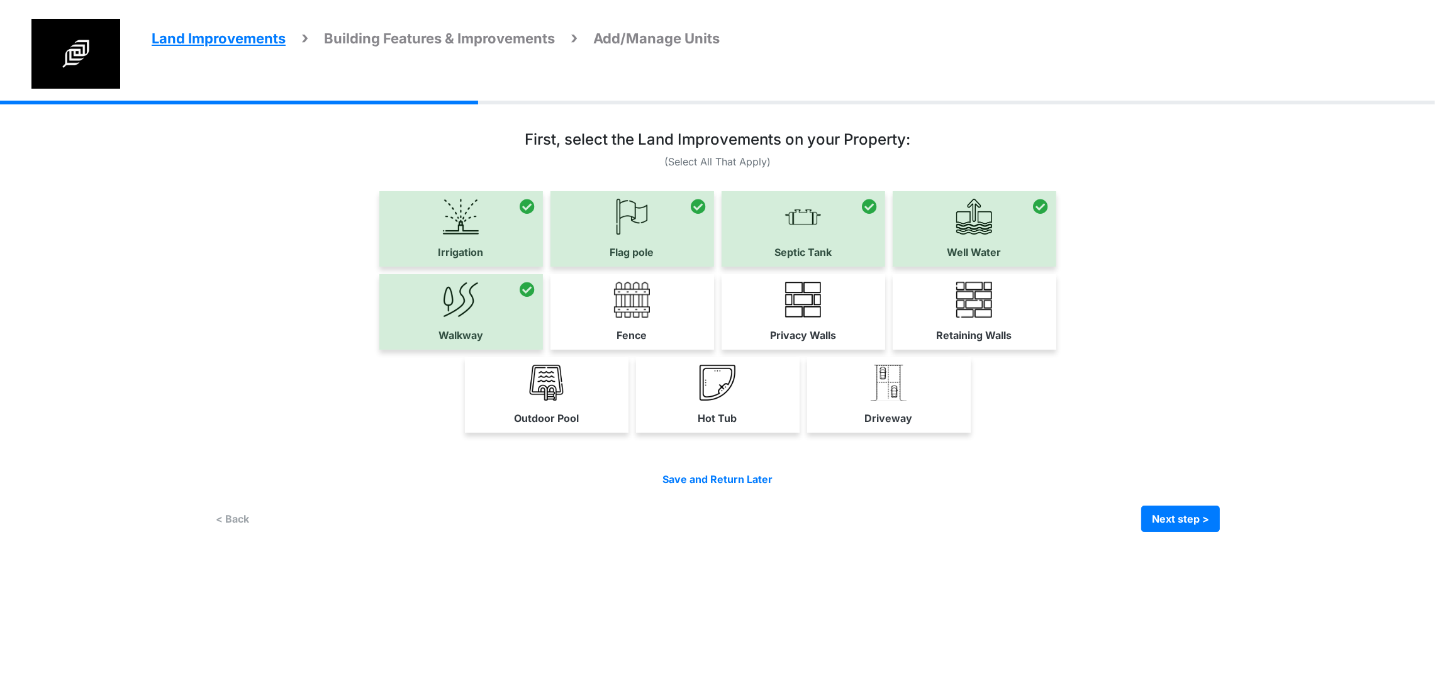
click at [970, 433] on div "Driveway" at bounding box center [889, 394] width 164 height 75
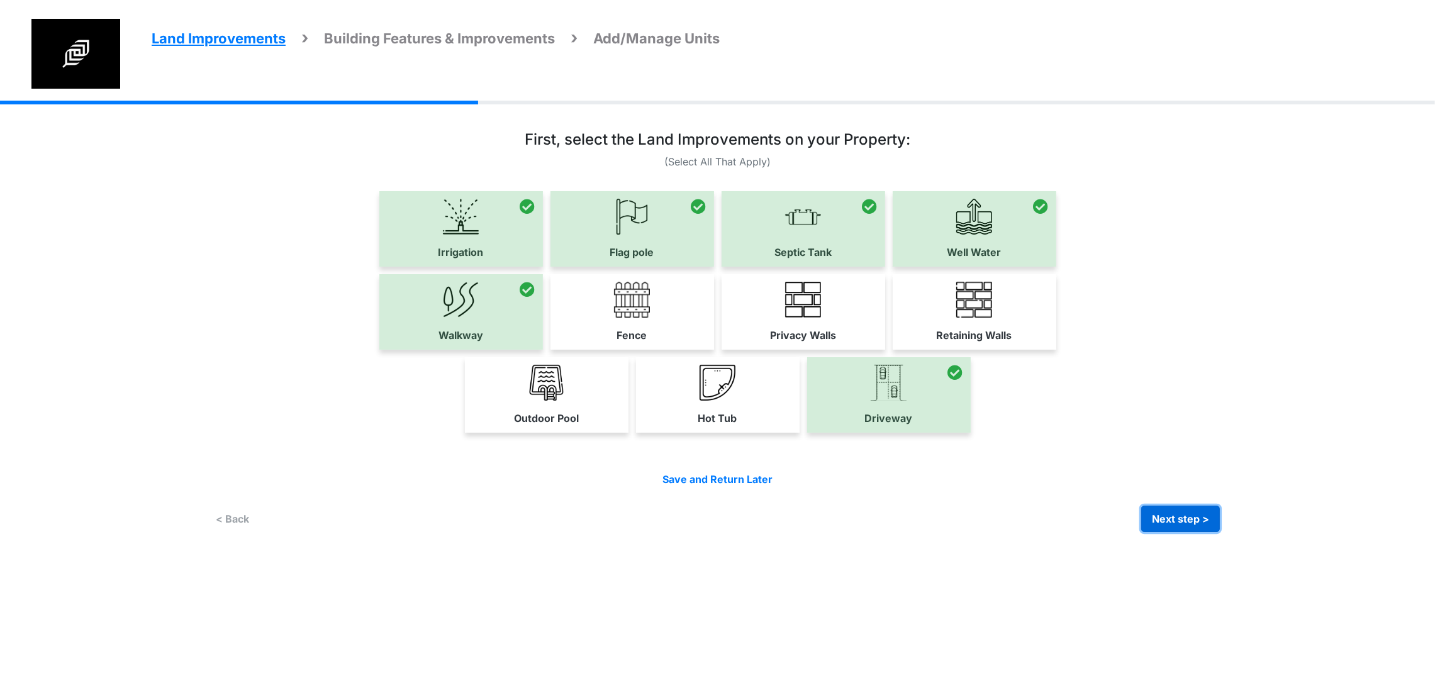
click at [1220, 532] on button "Next step >" at bounding box center [1180, 519] width 79 height 26
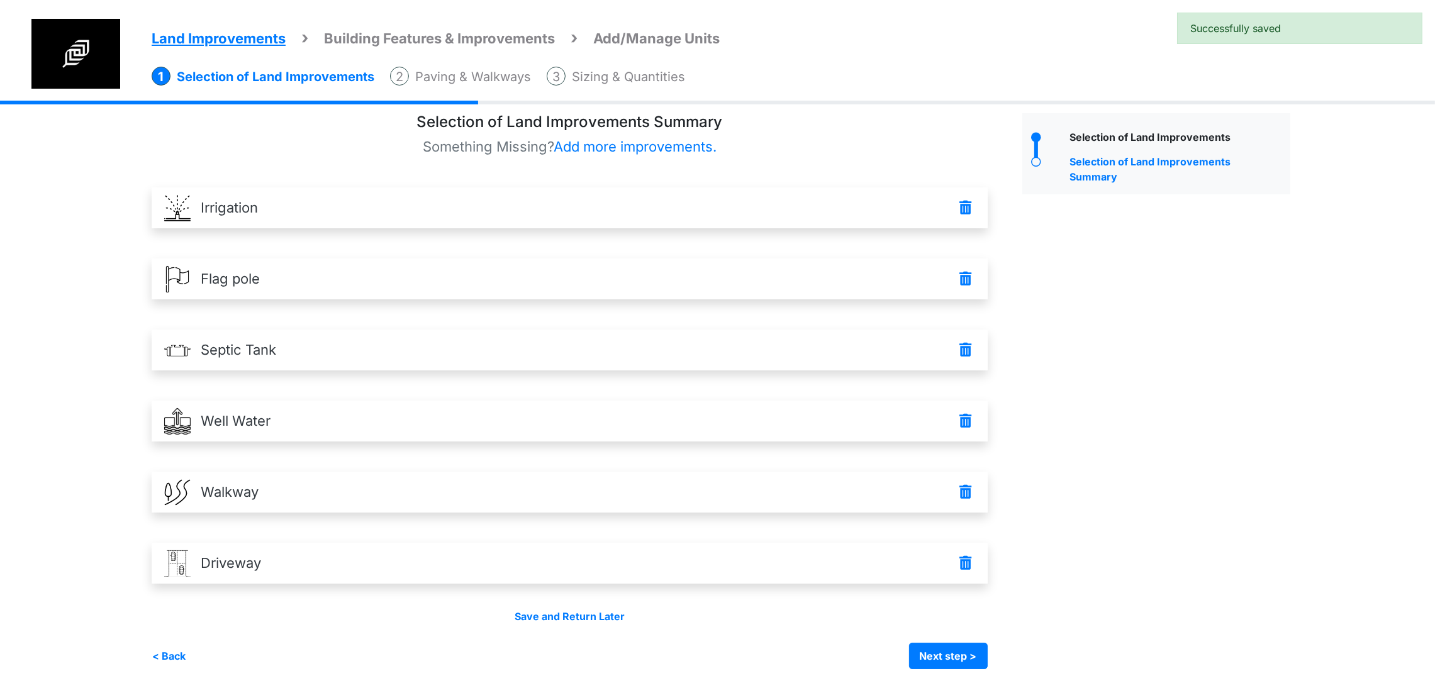
scroll to position [75, 0]
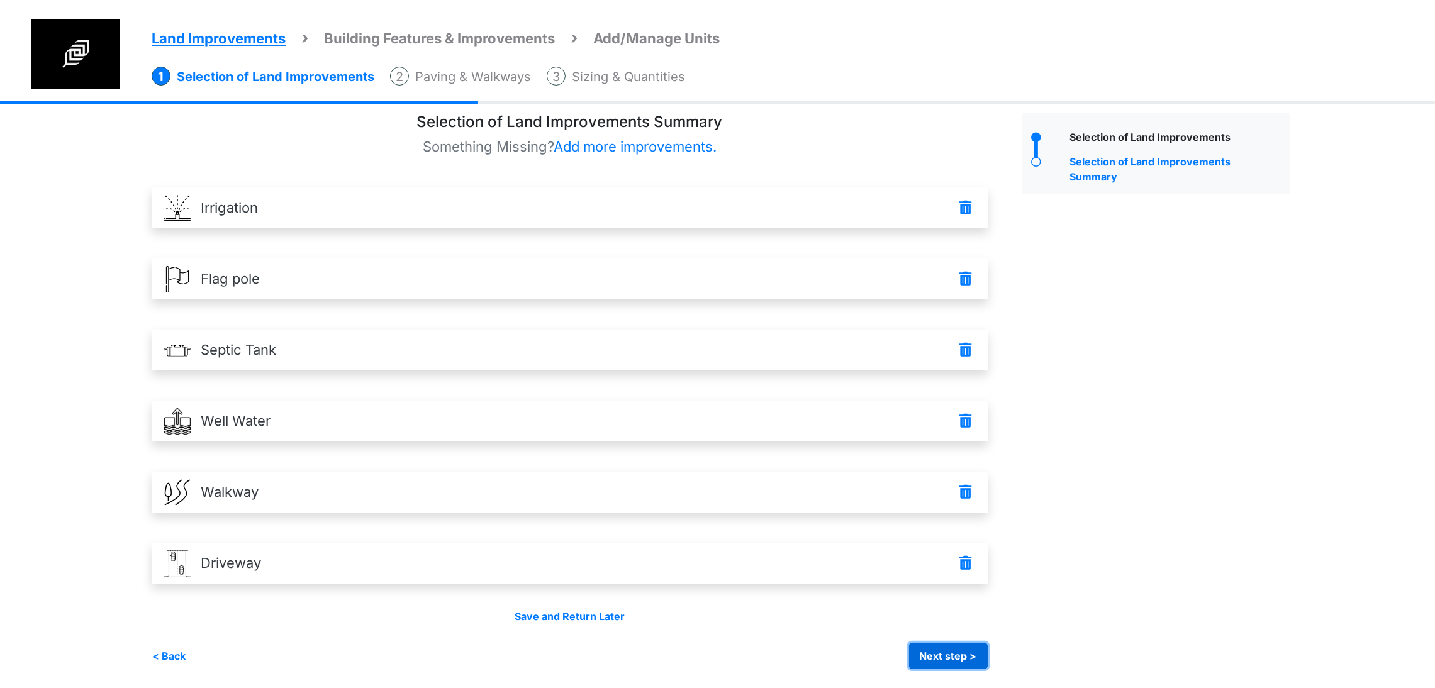
click at [987, 650] on button "Next step >" at bounding box center [948, 656] width 79 height 26
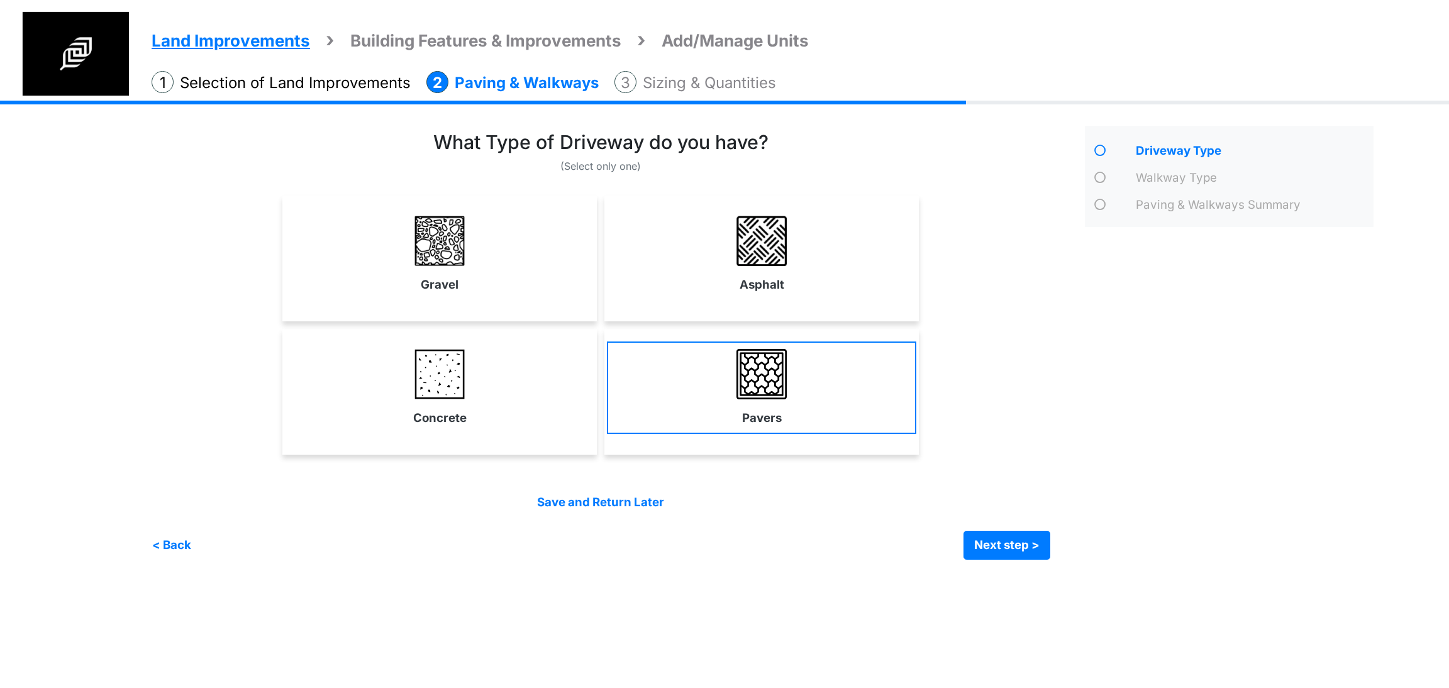
click at [765, 423] on label "Pavers" at bounding box center [762, 418] width 40 height 18
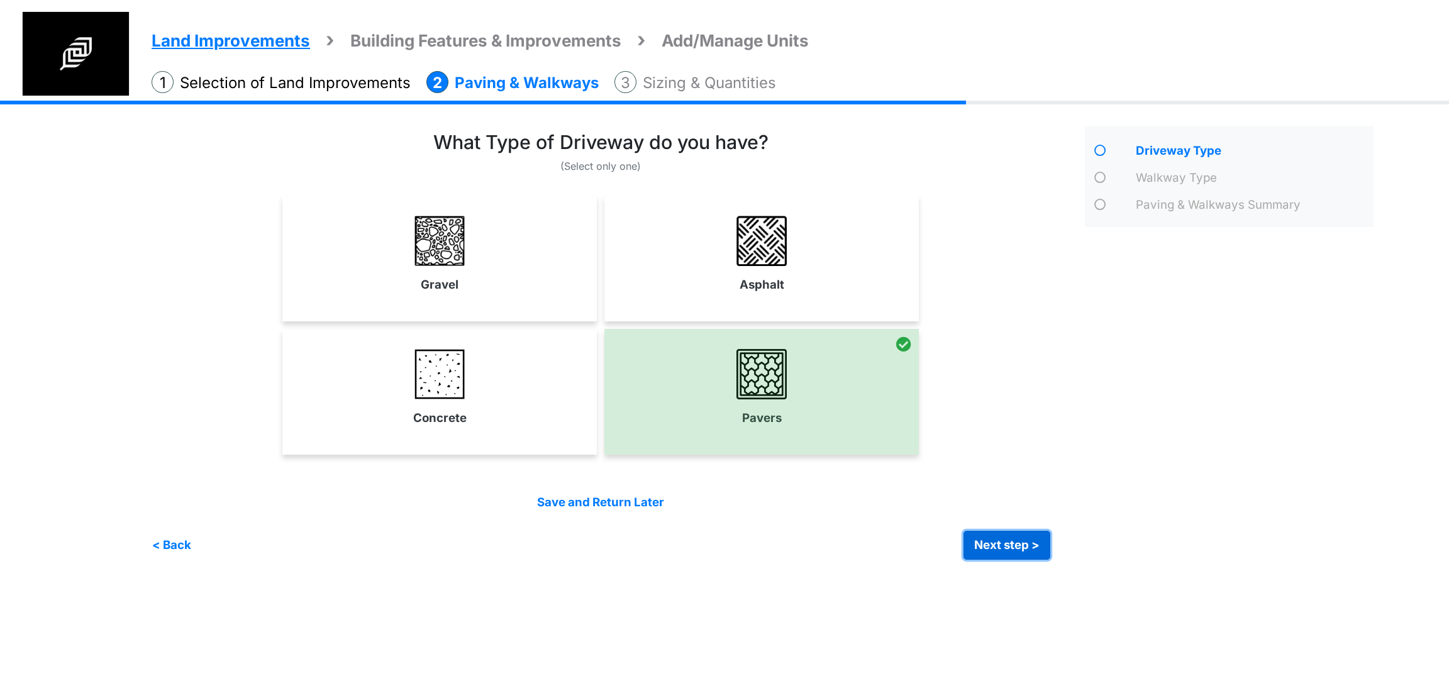
click at [1006, 535] on button "Next step >" at bounding box center [1007, 545] width 87 height 29
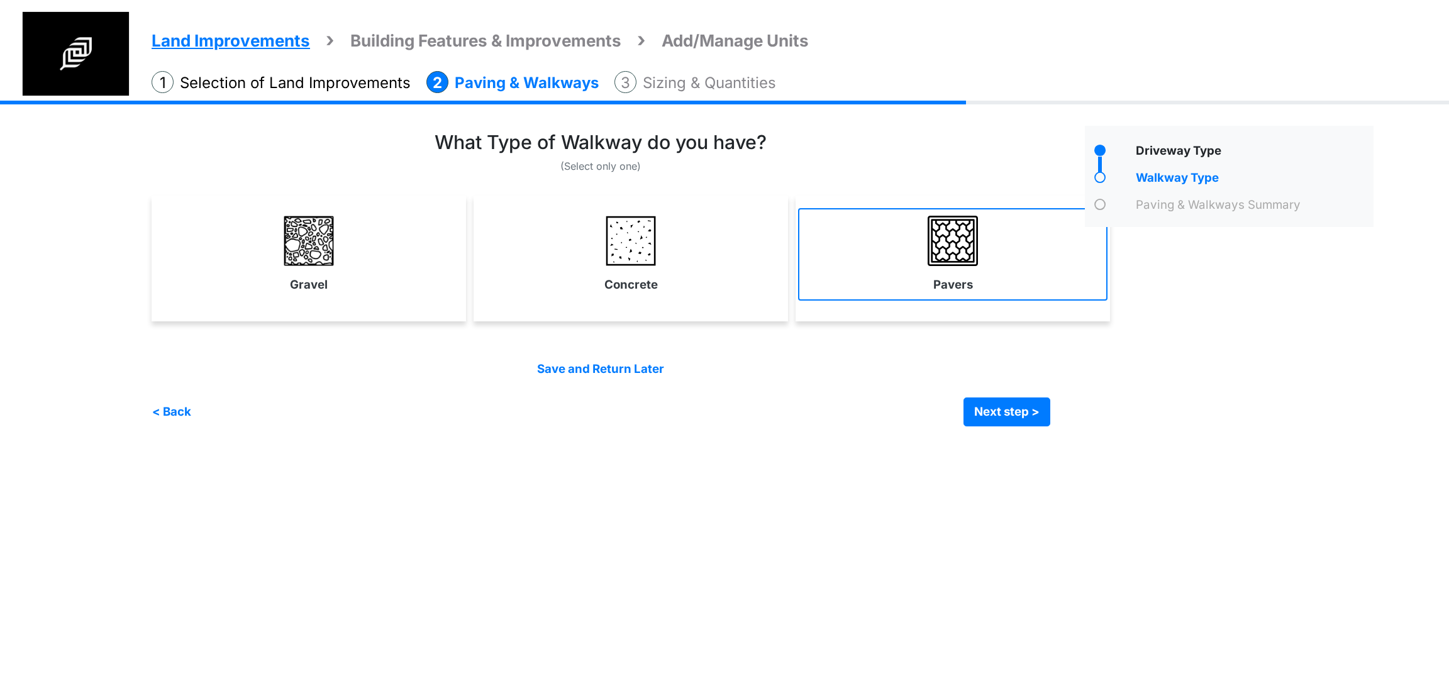
click at [892, 282] on link "Pavers" at bounding box center [952, 254] width 309 height 92
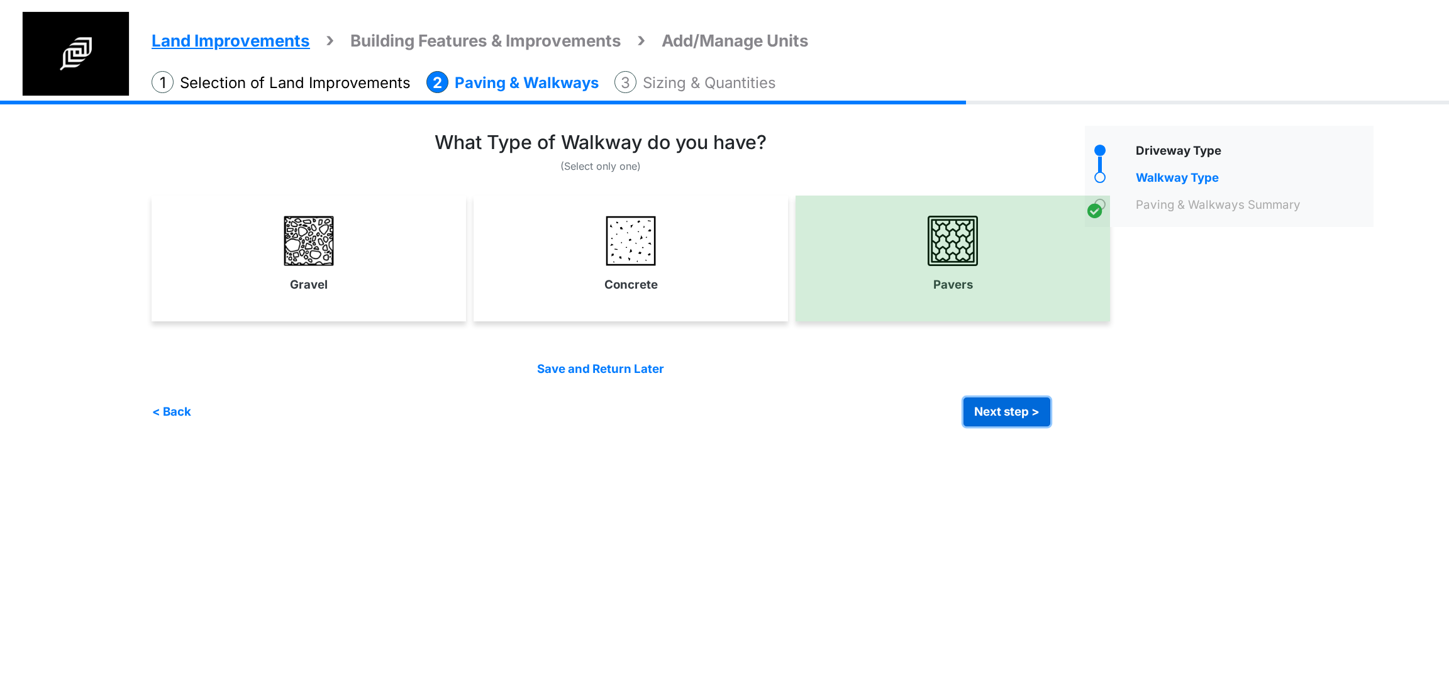
click at [1010, 415] on button "Next step >" at bounding box center [1007, 412] width 87 height 29
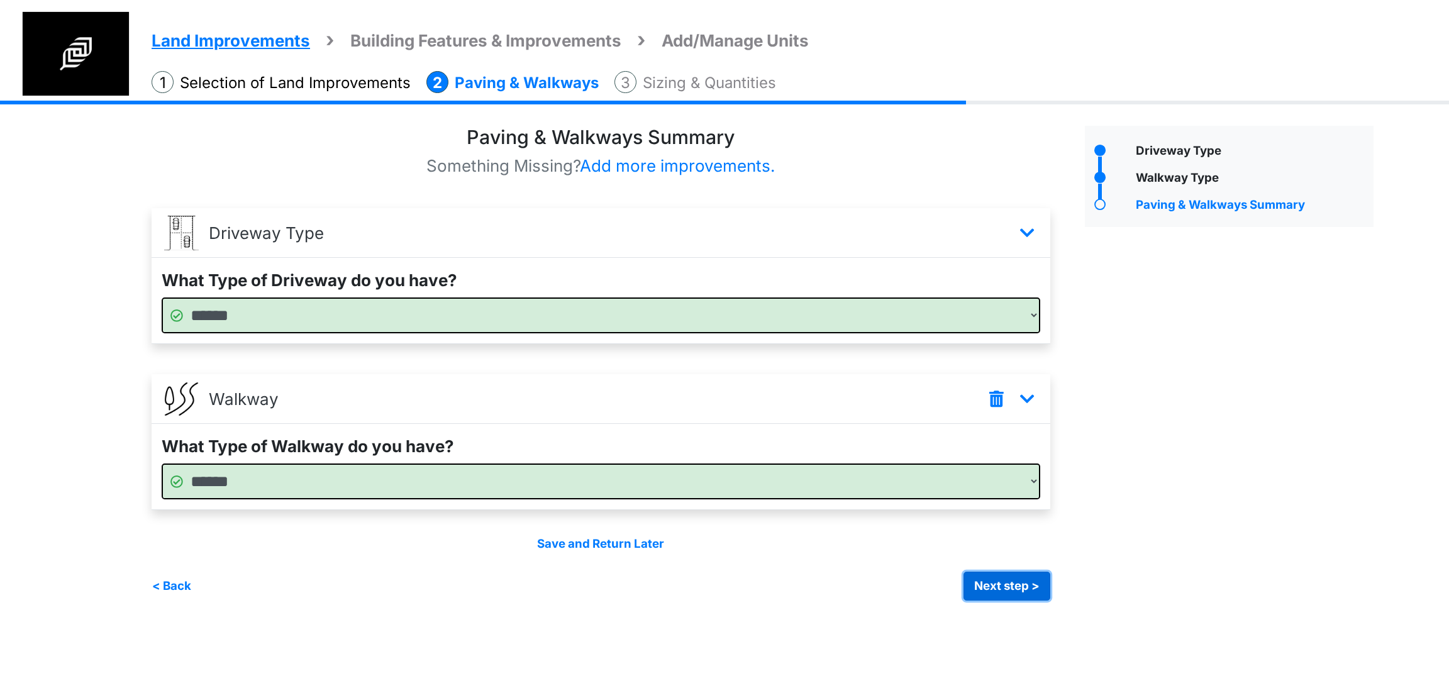
click at [1014, 577] on button "Next step >" at bounding box center [1007, 586] width 87 height 29
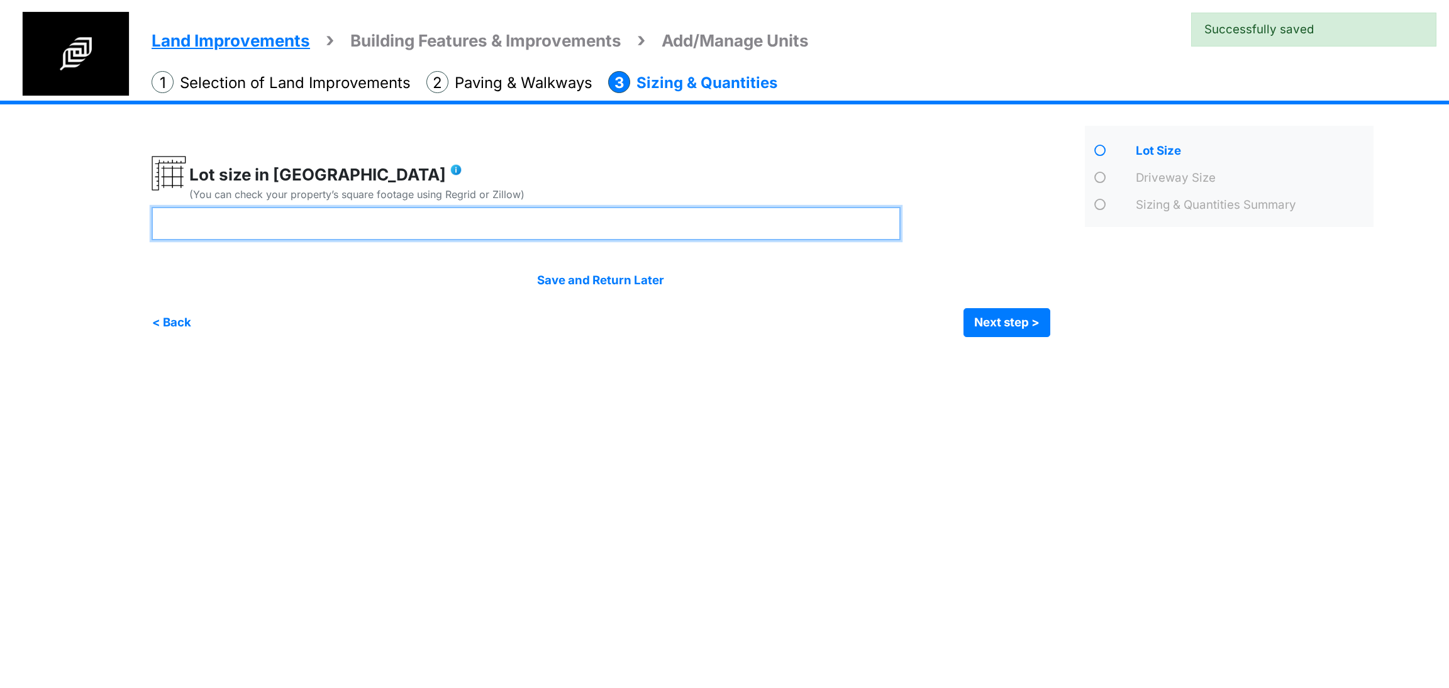
click at [633, 227] on input "number" at bounding box center [526, 223] width 749 height 33
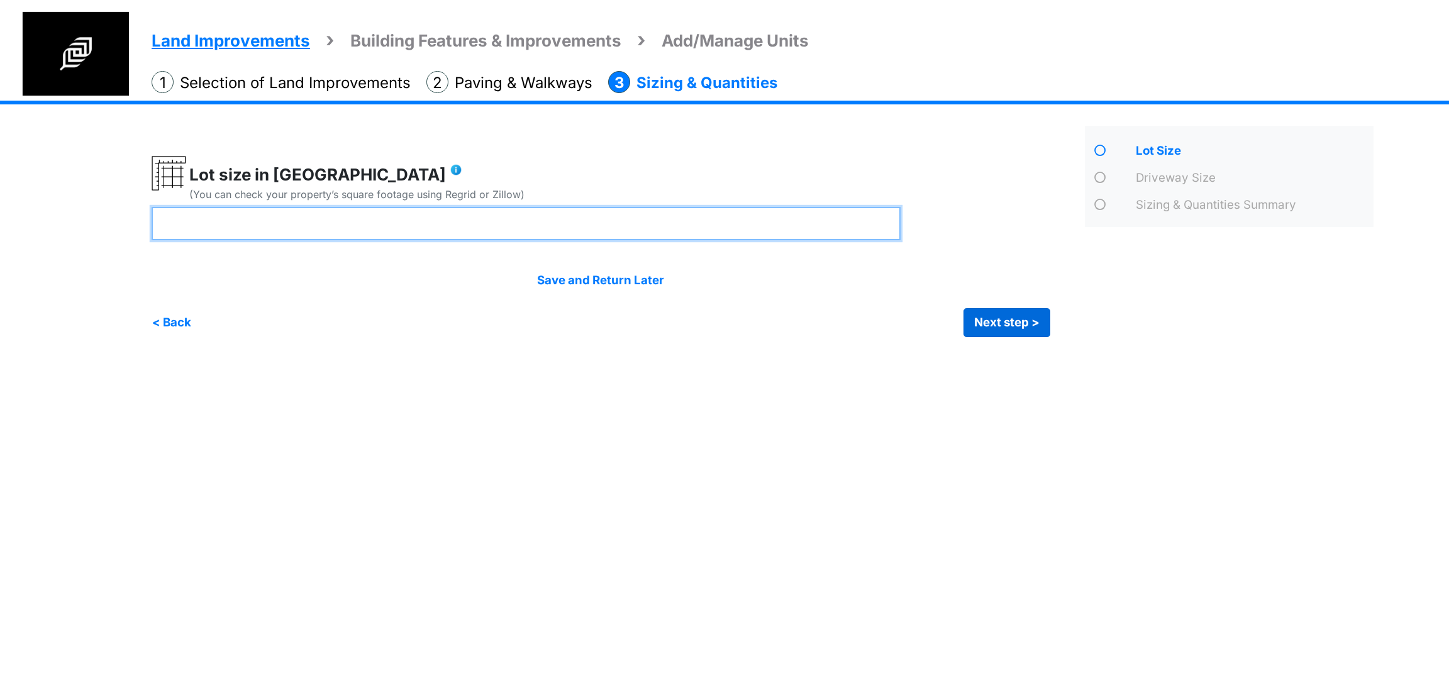
type input "**"
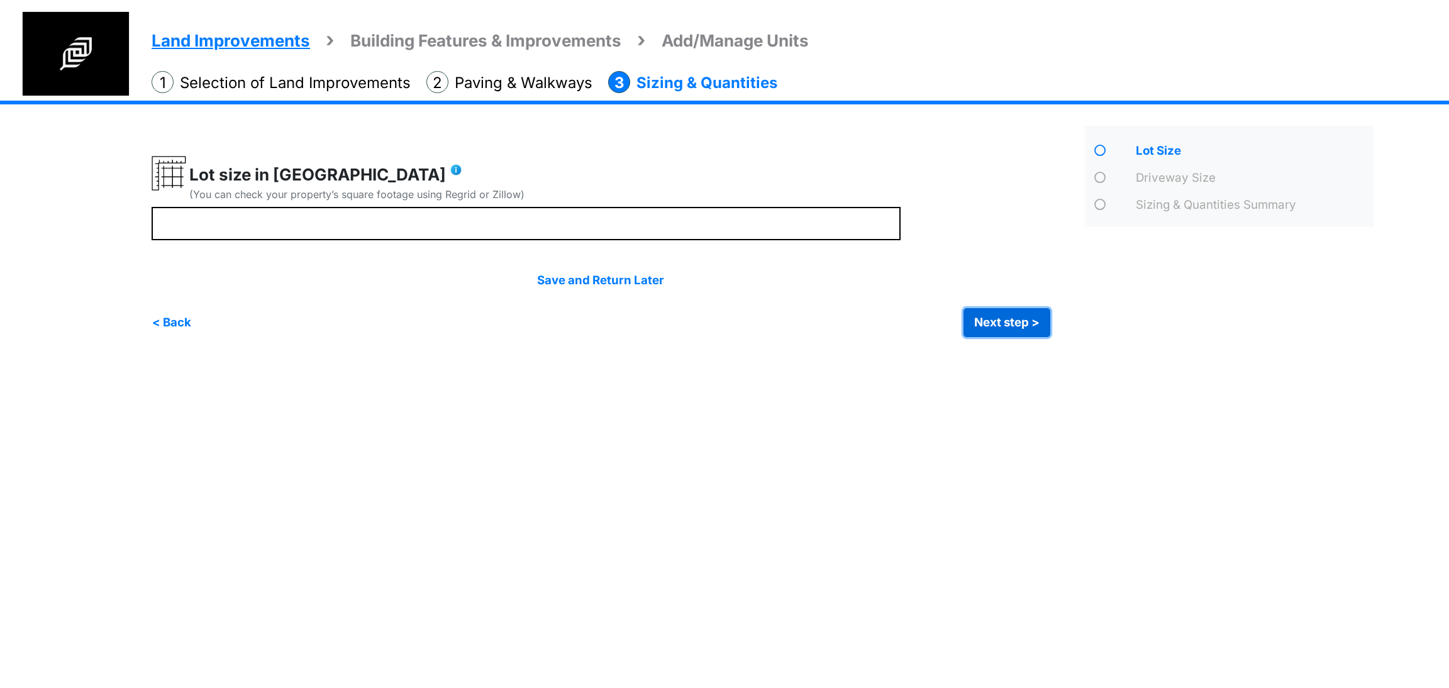
click at [1045, 333] on button "Next step >" at bounding box center [1007, 322] width 87 height 29
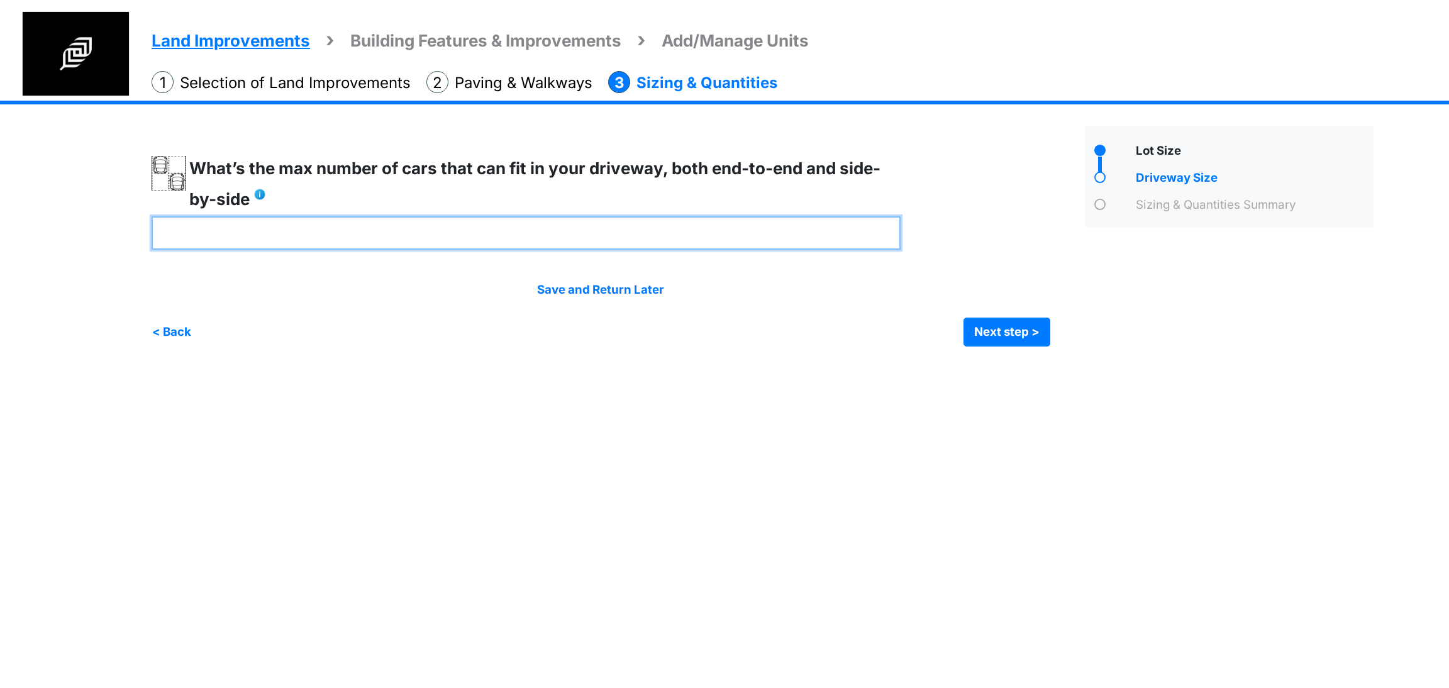
click at [418, 224] on input "number" at bounding box center [526, 232] width 749 height 33
type input "*"
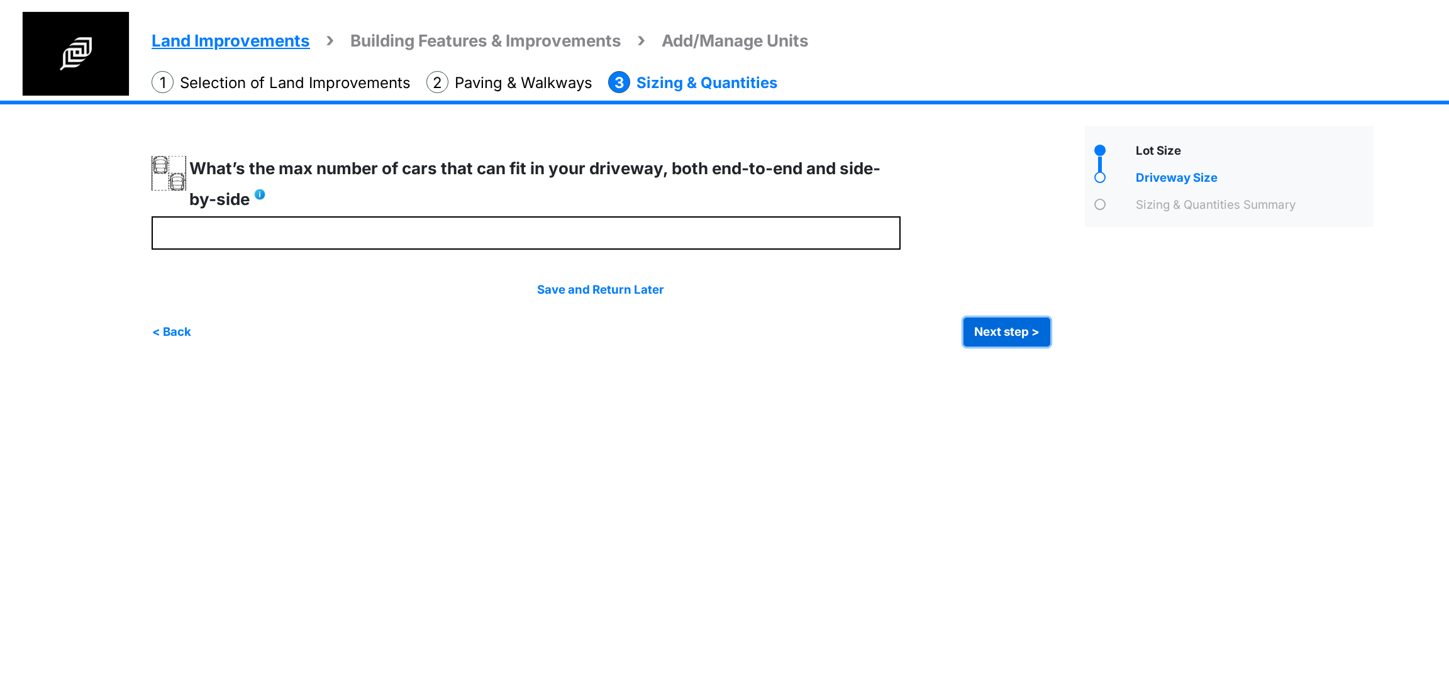
click at [1006, 329] on button "Next step >" at bounding box center [1007, 332] width 87 height 29
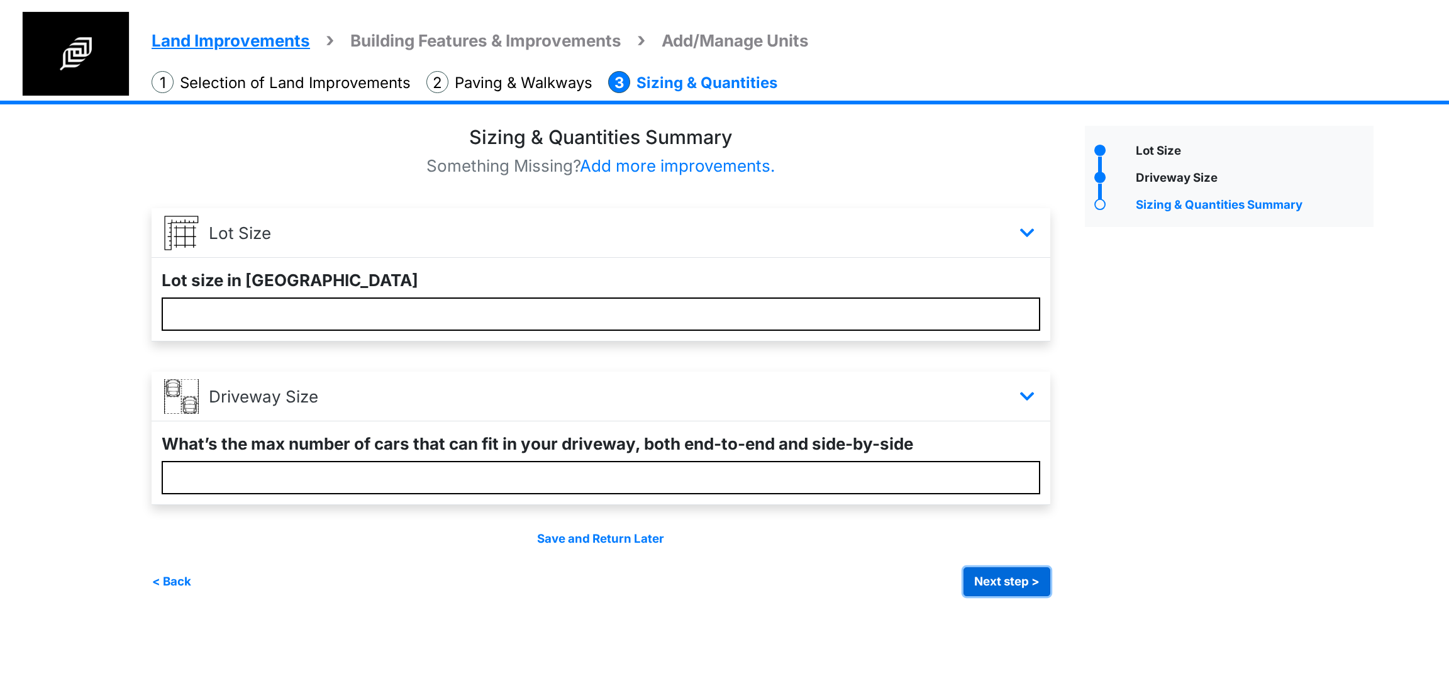
click at [969, 583] on button "Next step >" at bounding box center [1007, 581] width 87 height 29
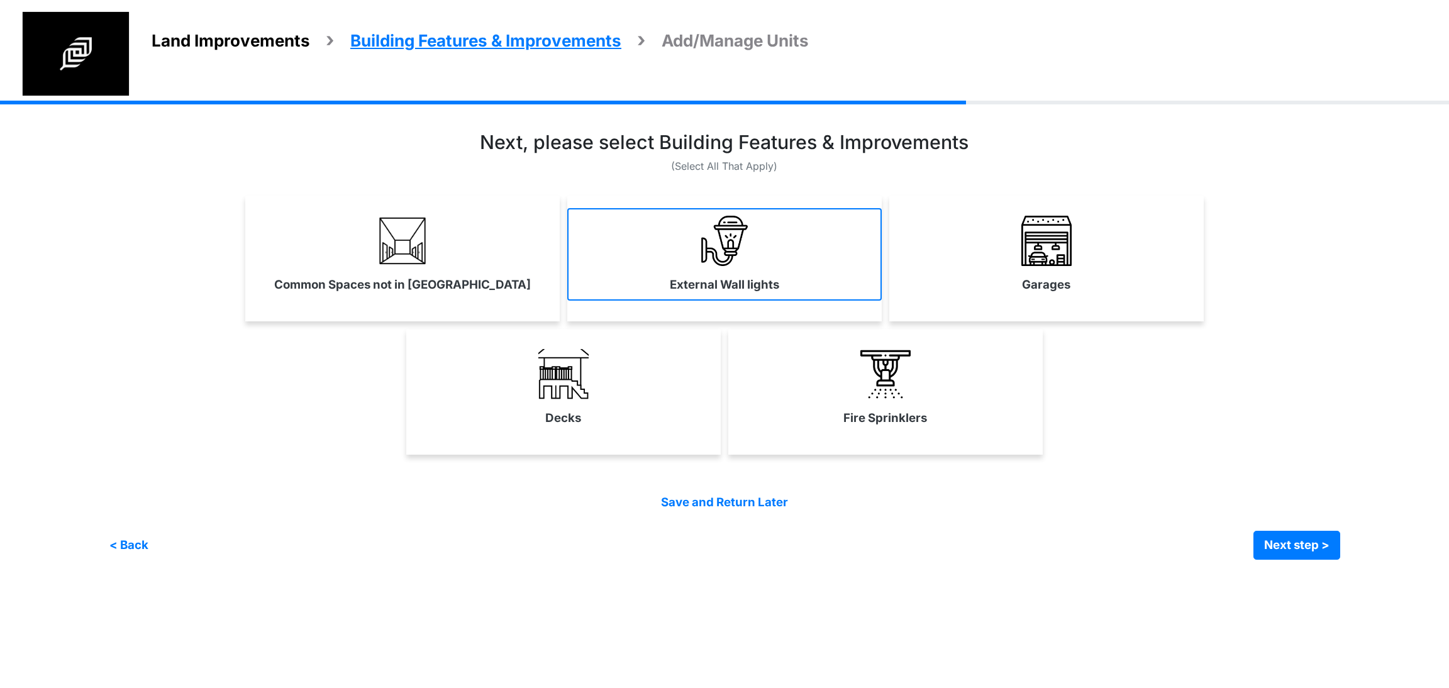
click at [715, 298] on link "External Wall lights" at bounding box center [724, 254] width 314 height 92
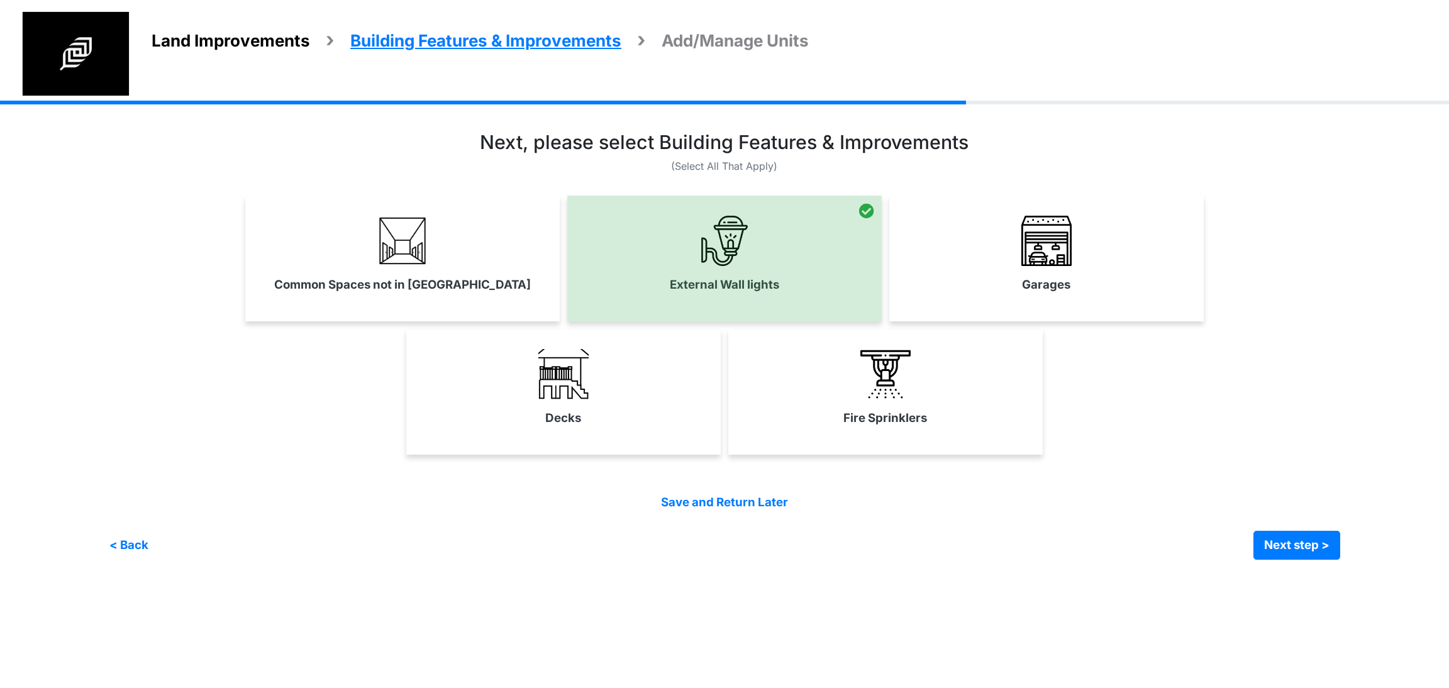
click at [479, 315] on div "Common Spaces not in Units" at bounding box center [402, 259] width 314 height 126
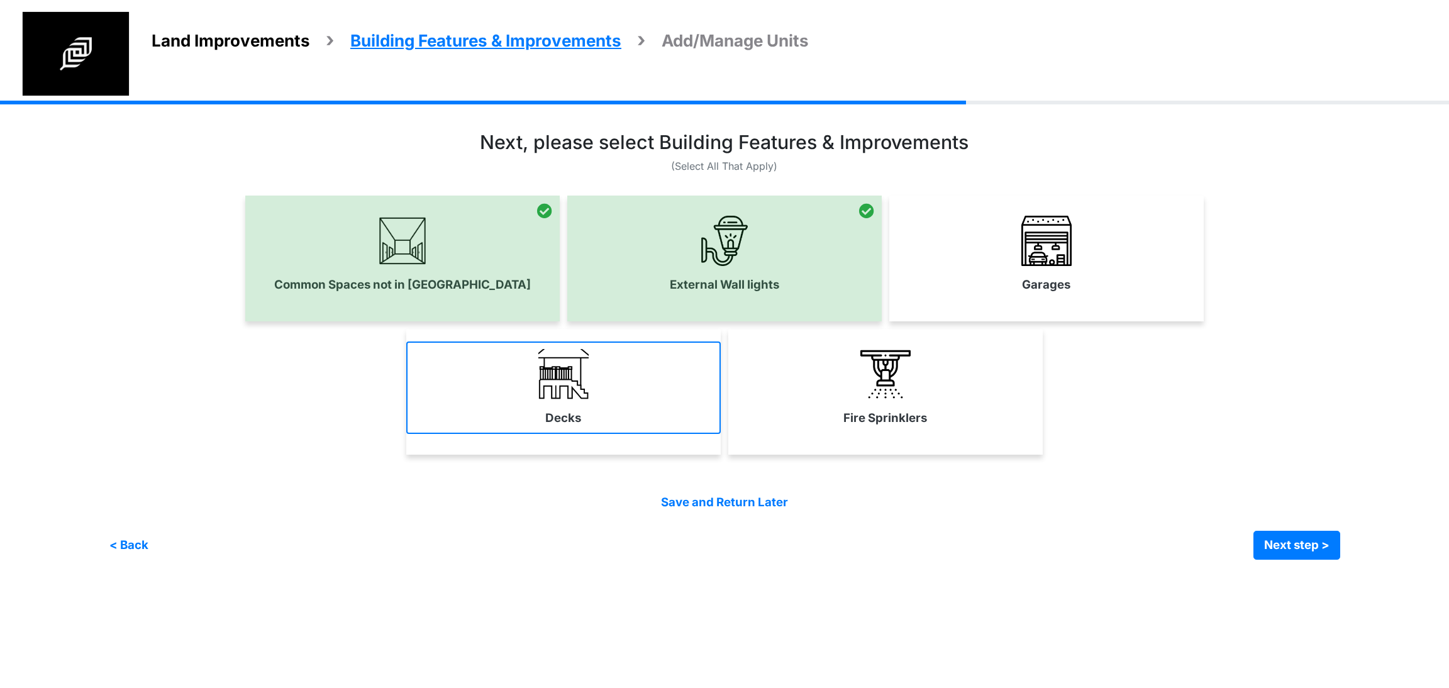
click at [582, 399] on link "Decks" at bounding box center [563, 388] width 314 height 92
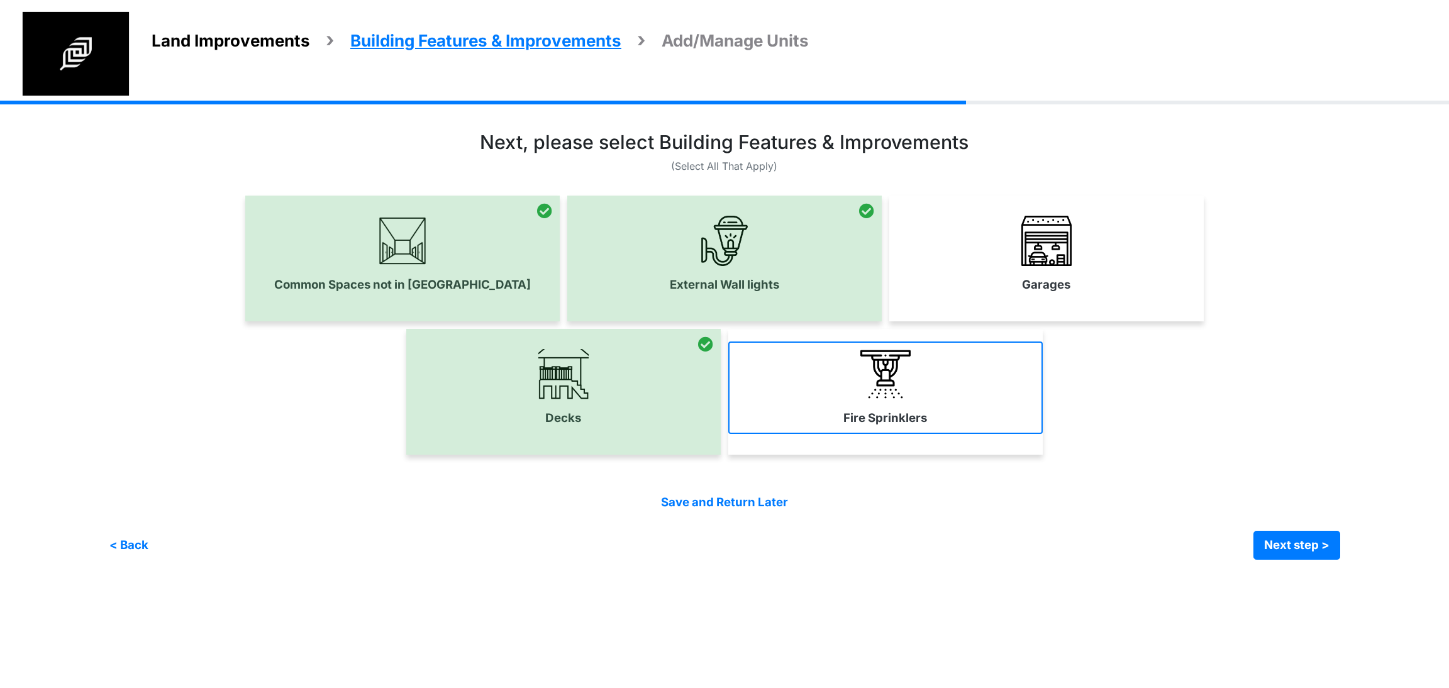
click at [843, 396] on link "Fire Sprinklers" at bounding box center [885, 388] width 314 height 92
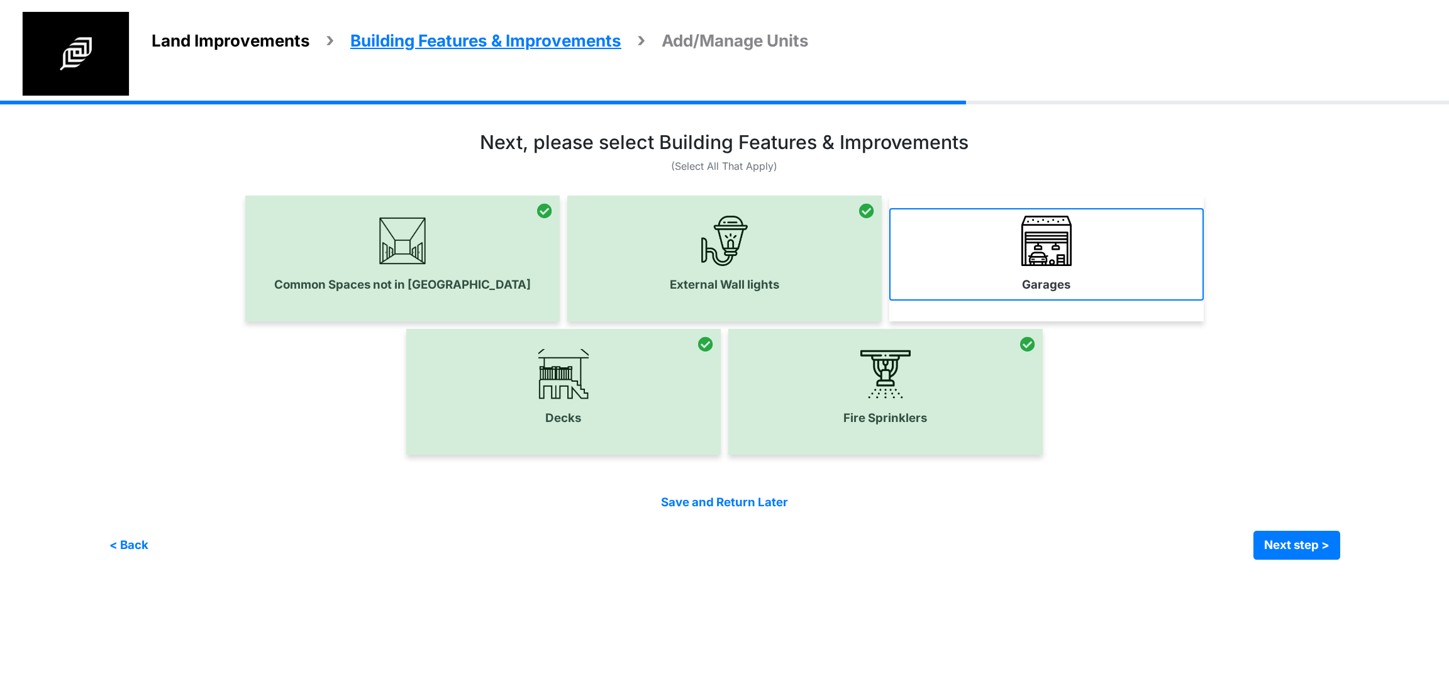
click at [991, 269] on link "Garages" at bounding box center [1046, 254] width 314 height 92
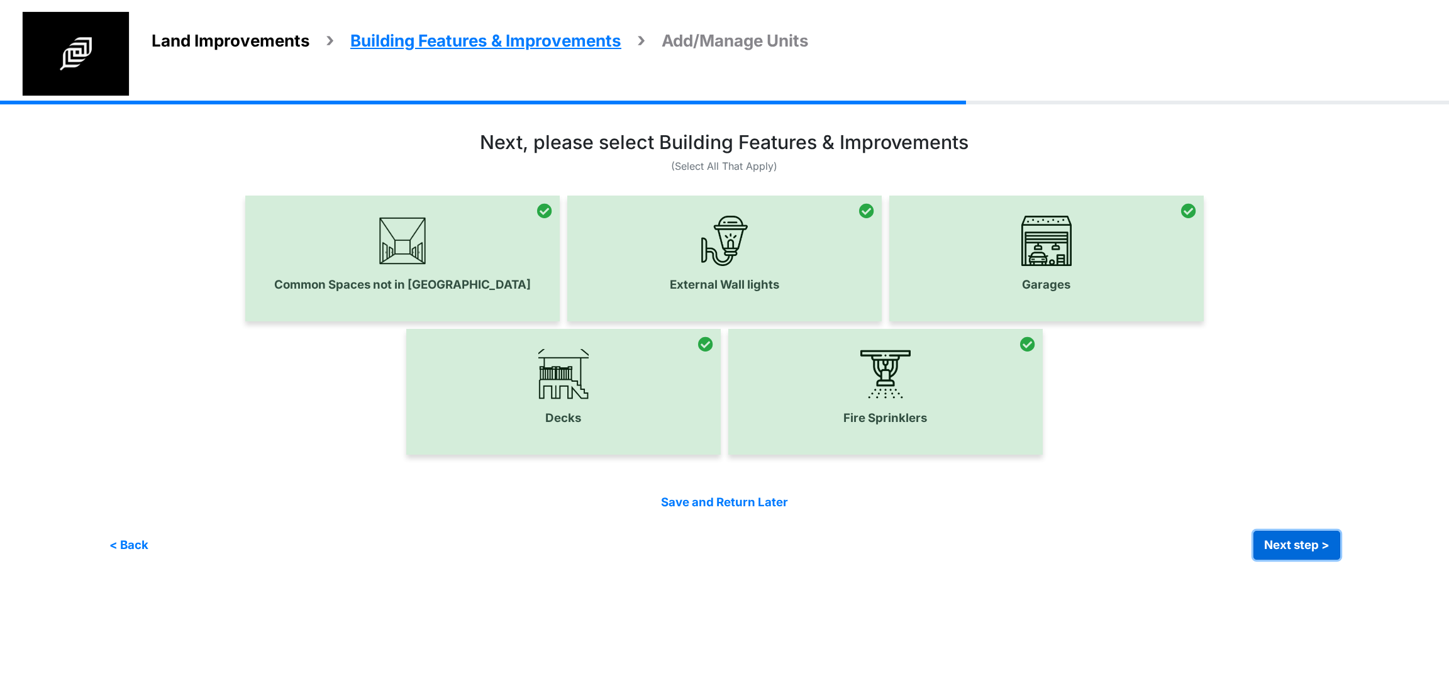
click at [1270, 532] on button "Next step >" at bounding box center [1297, 545] width 87 height 29
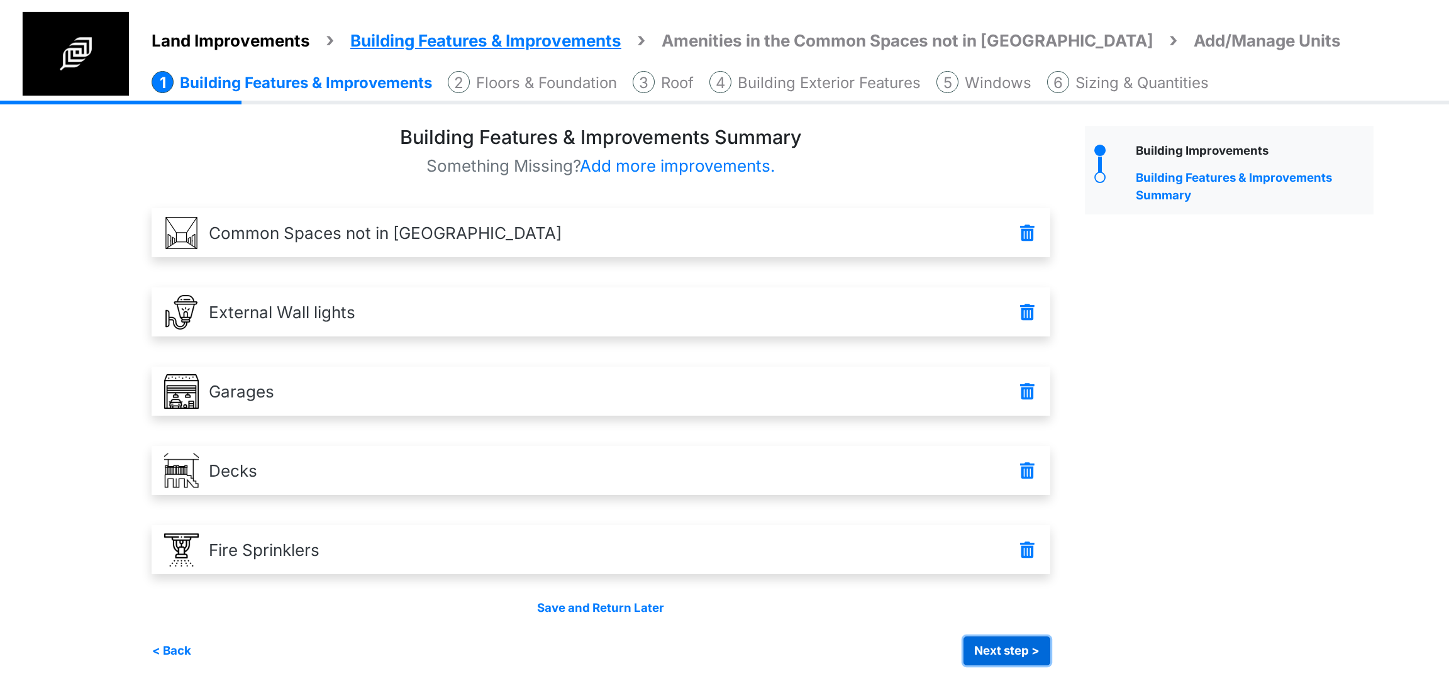
click at [1039, 653] on button "Next step >" at bounding box center [1007, 651] width 87 height 29
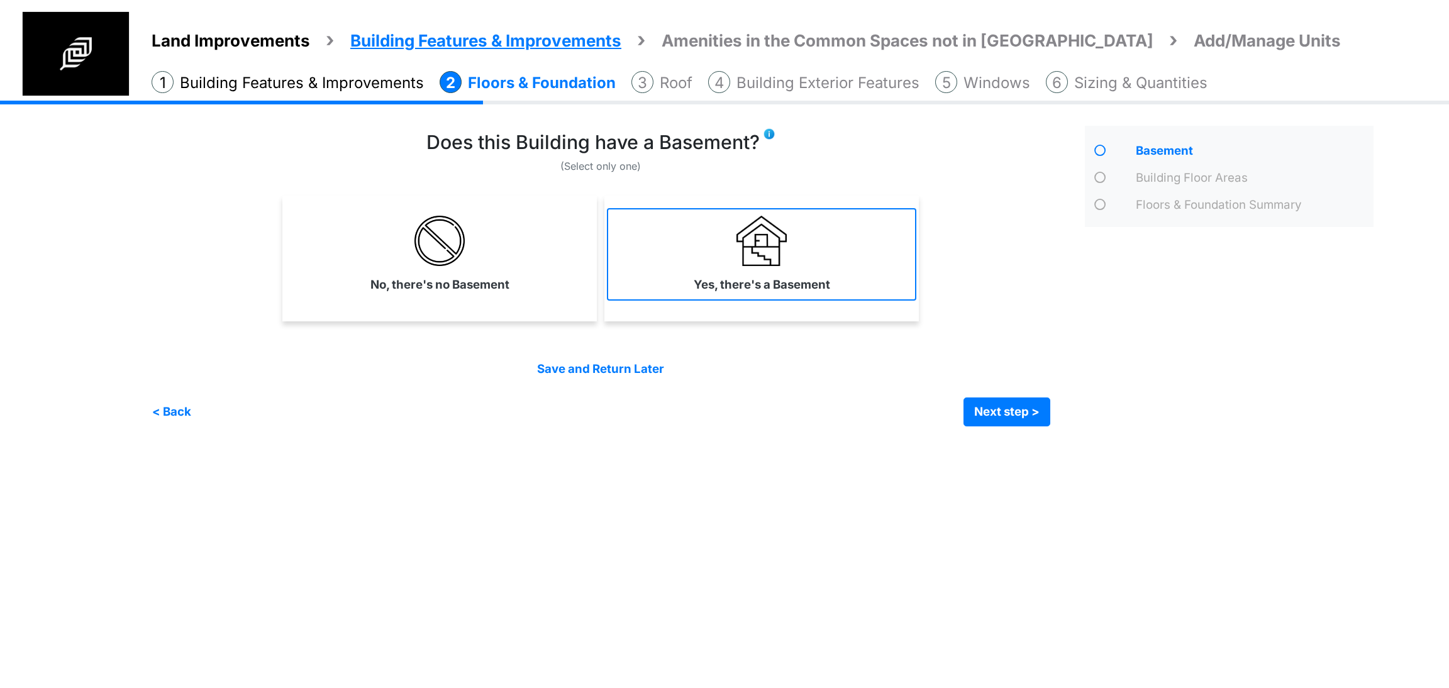
click at [665, 261] on link "Yes, there's a Basement" at bounding box center [761, 254] width 309 height 92
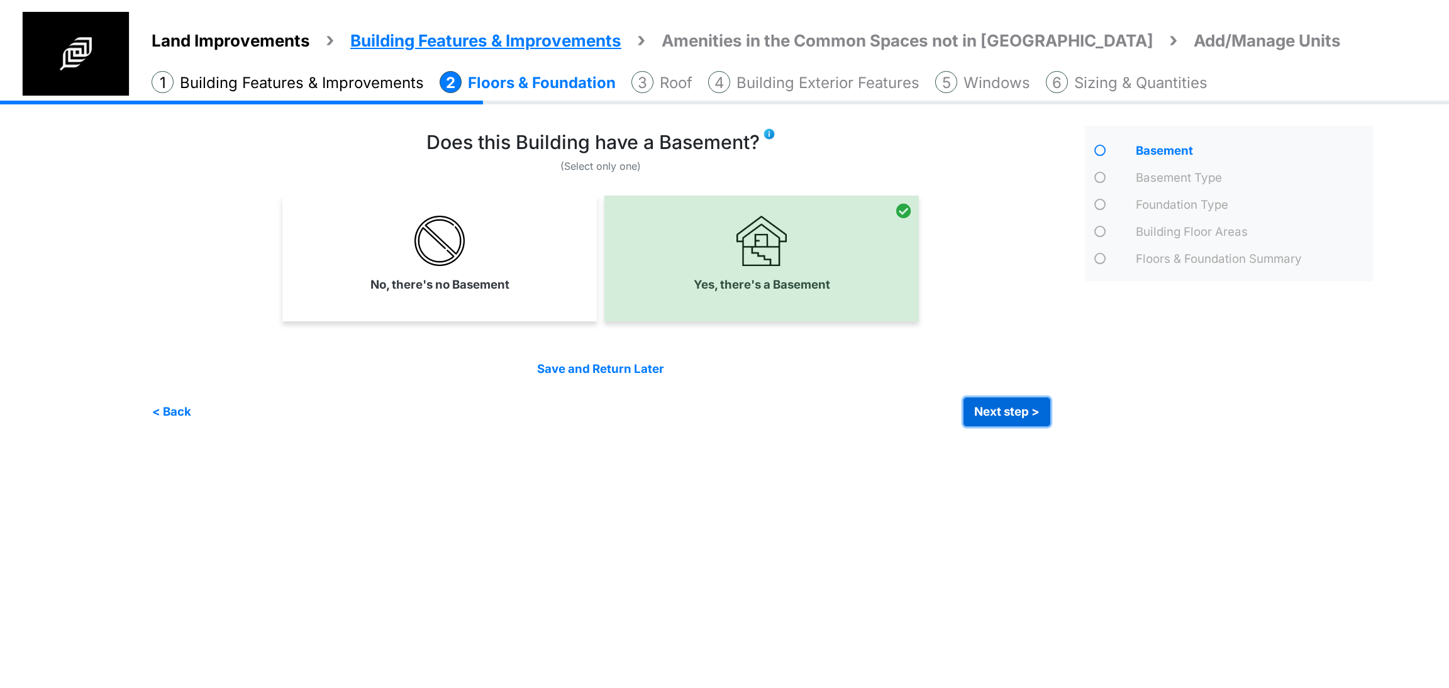
click at [992, 404] on button "Next step >" at bounding box center [1007, 412] width 87 height 29
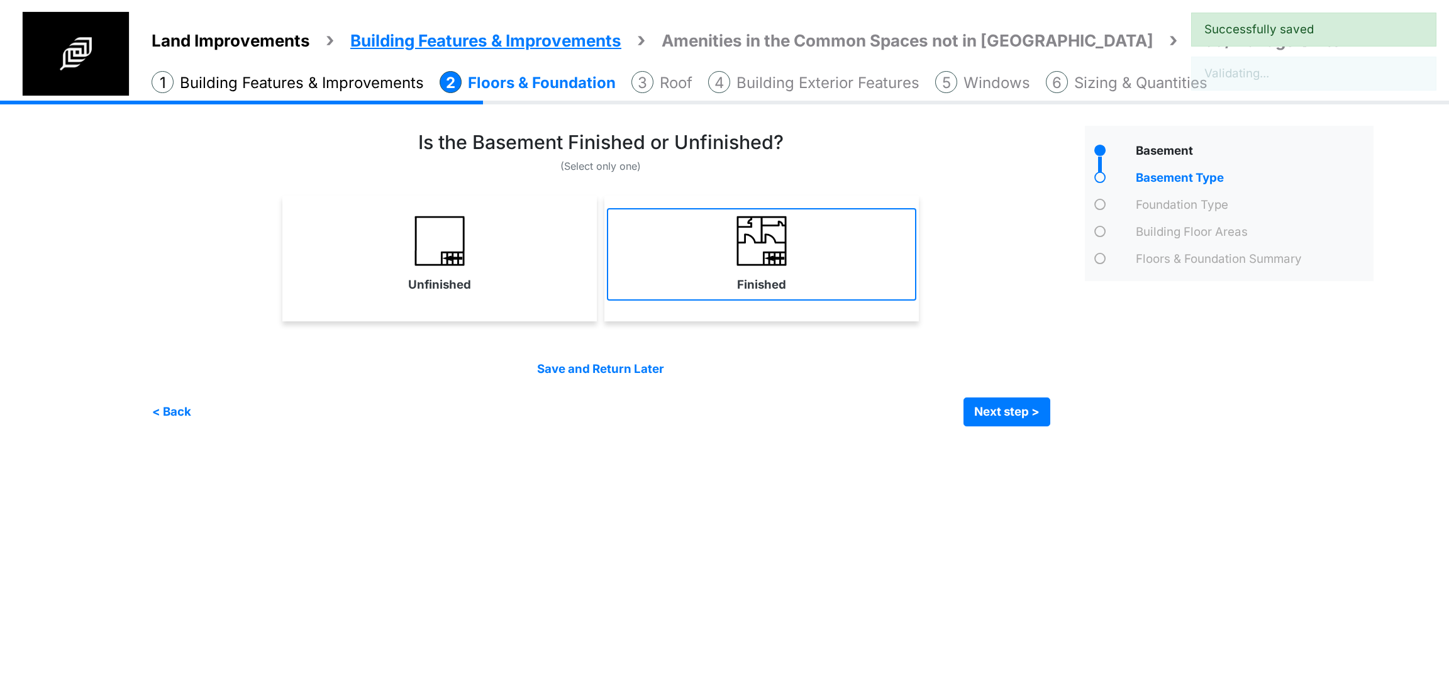
click at [712, 280] on link "Finished" at bounding box center [761, 254] width 309 height 92
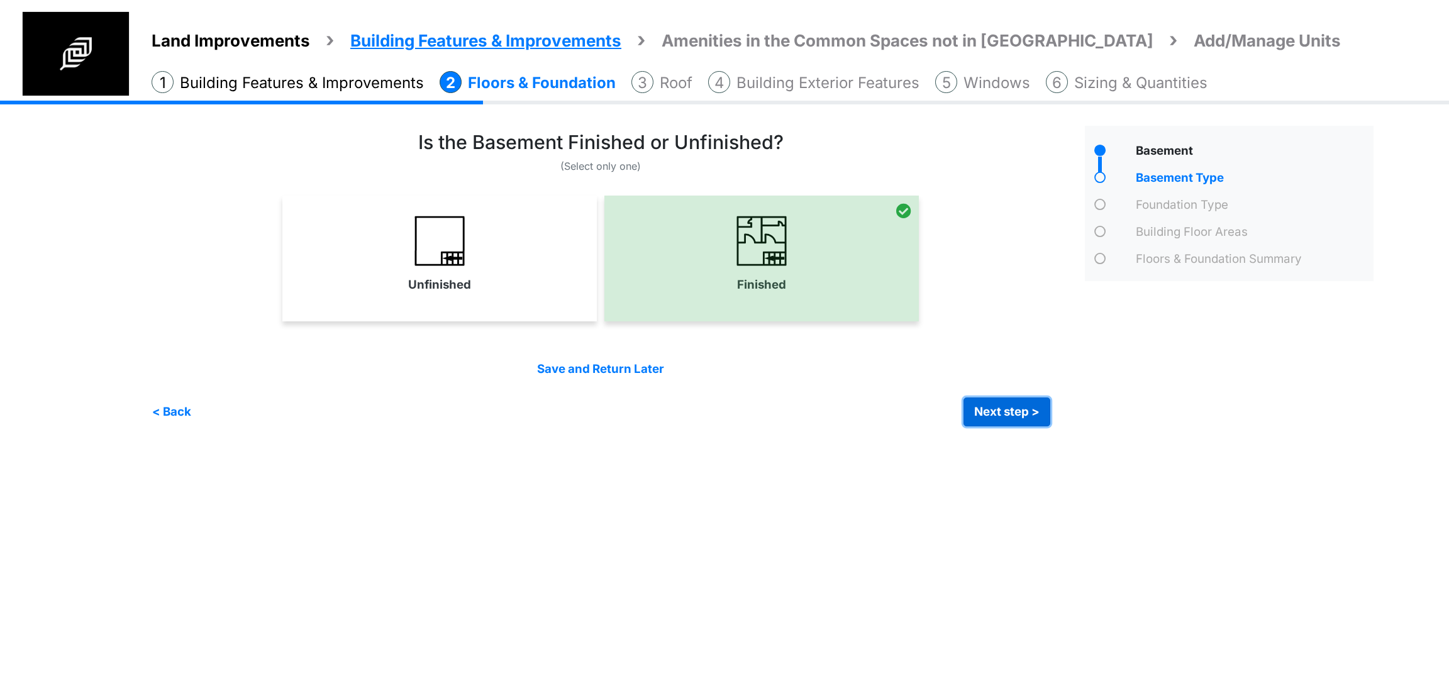
click at [969, 406] on button "Next step >" at bounding box center [1007, 412] width 87 height 29
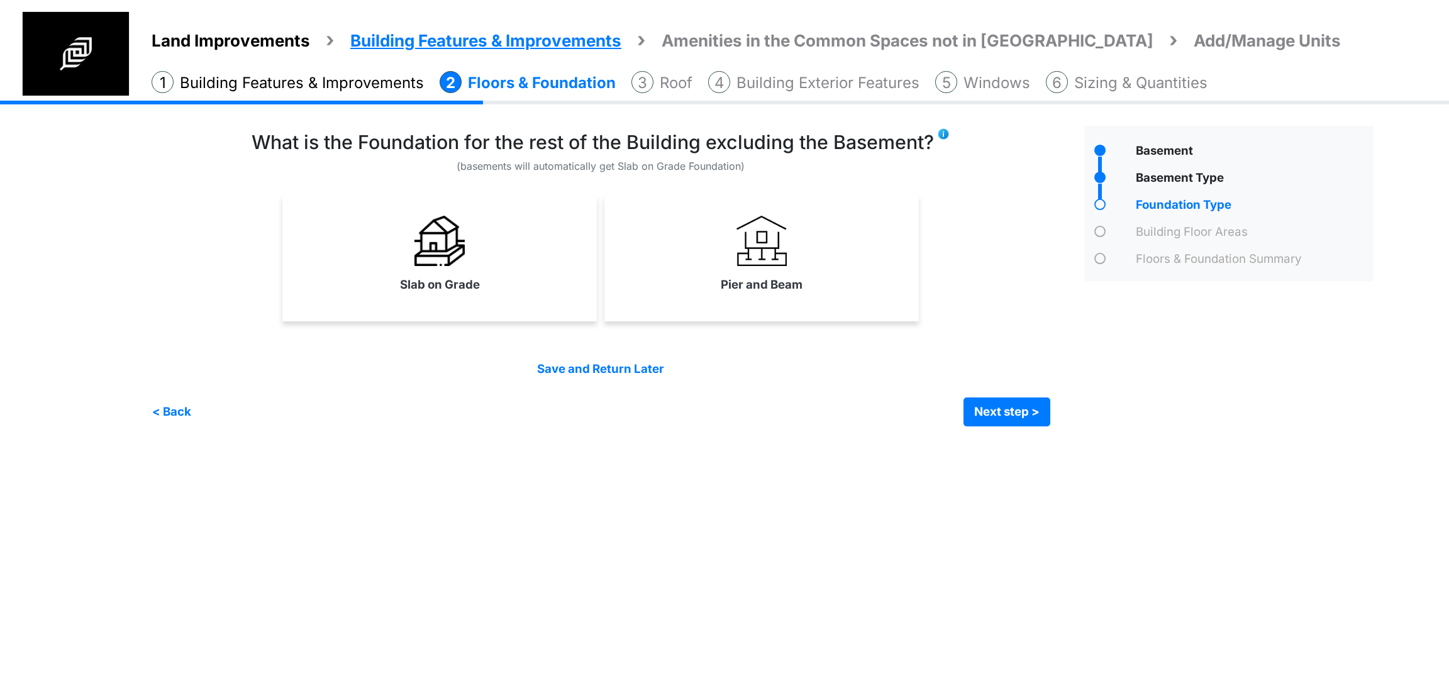
click at [558, 299] on div "Slab on Grade" at bounding box center [439, 259] width 314 height 126
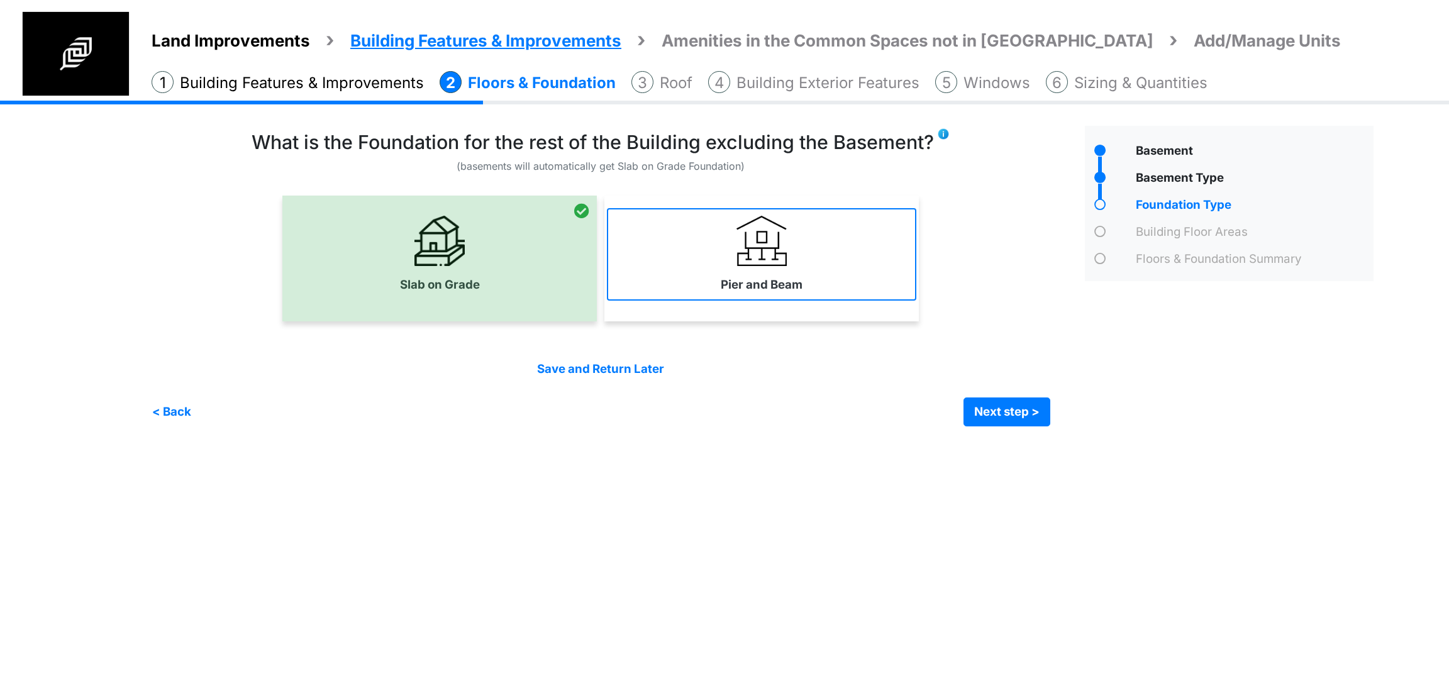
click at [721, 281] on label "Pier and Beam" at bounding box center [762, 285] width 82 height 18
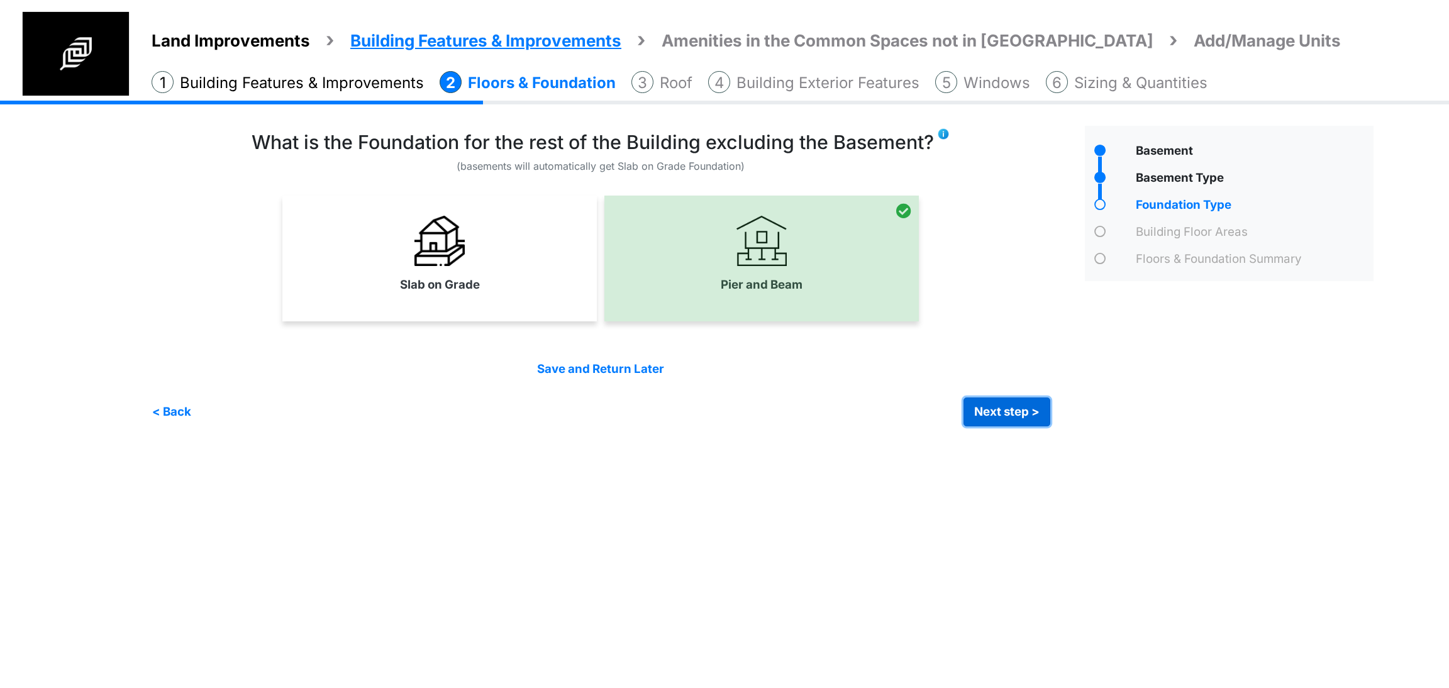
click at [979, 407] on button "Next step >" at bounding box center [1007, 412] width 87 height 29
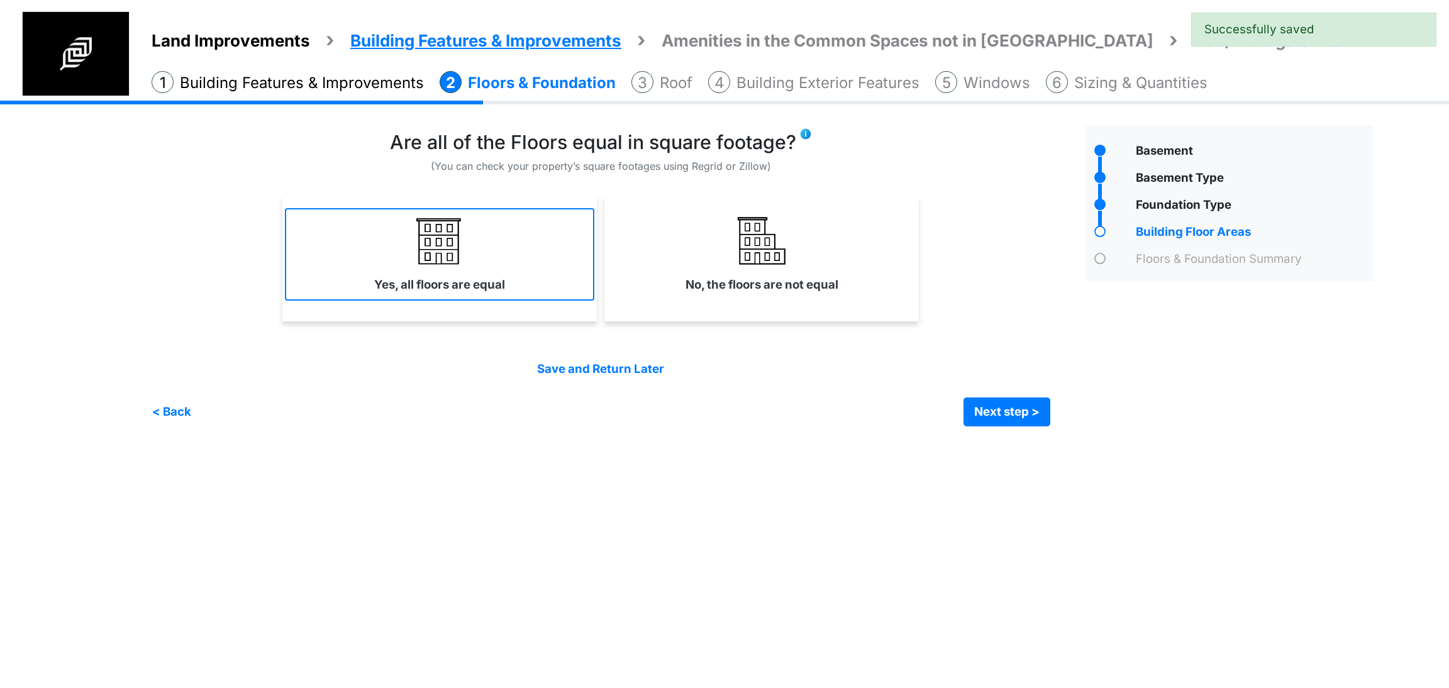
click at [550, 289] on link "Yes, all floors are equal" at bounding box center [439, 254] width 309 height 92
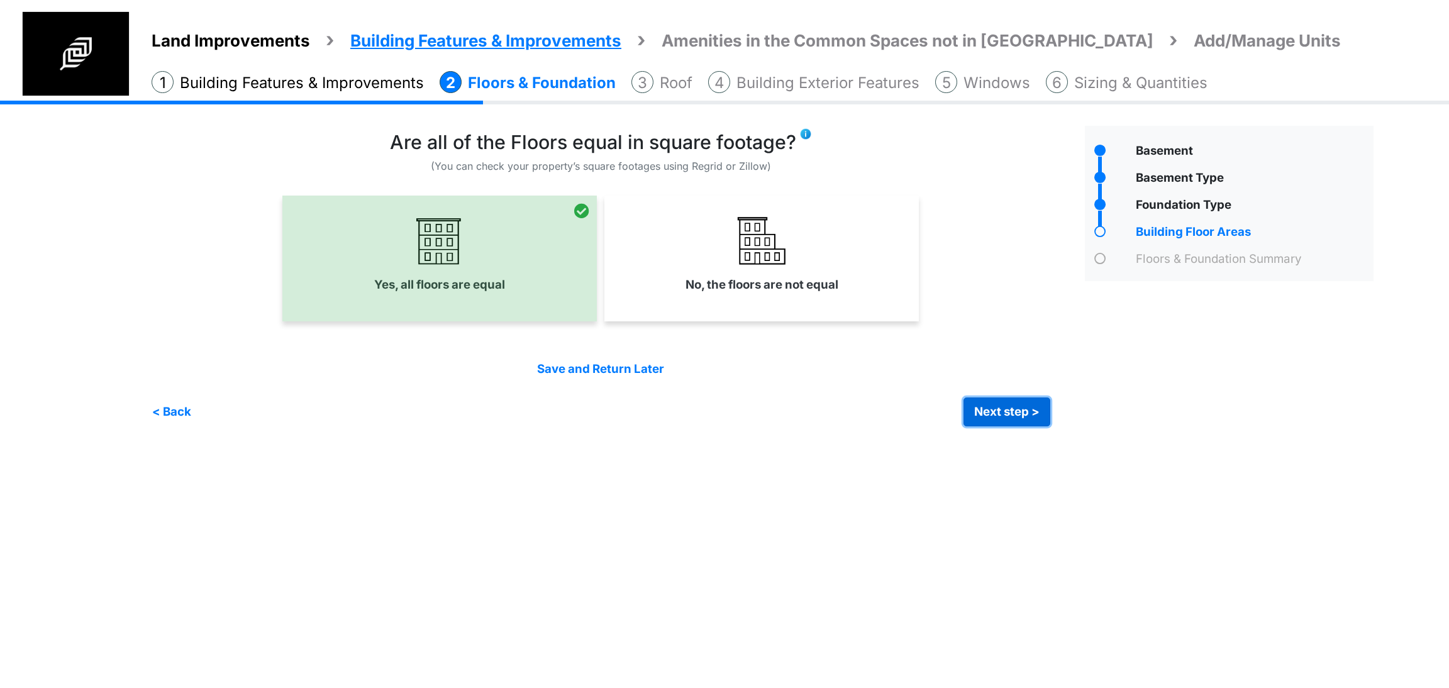
click at [979, 406] on button "Next step >" at bounding box center [1007, 412] width 87 height 29
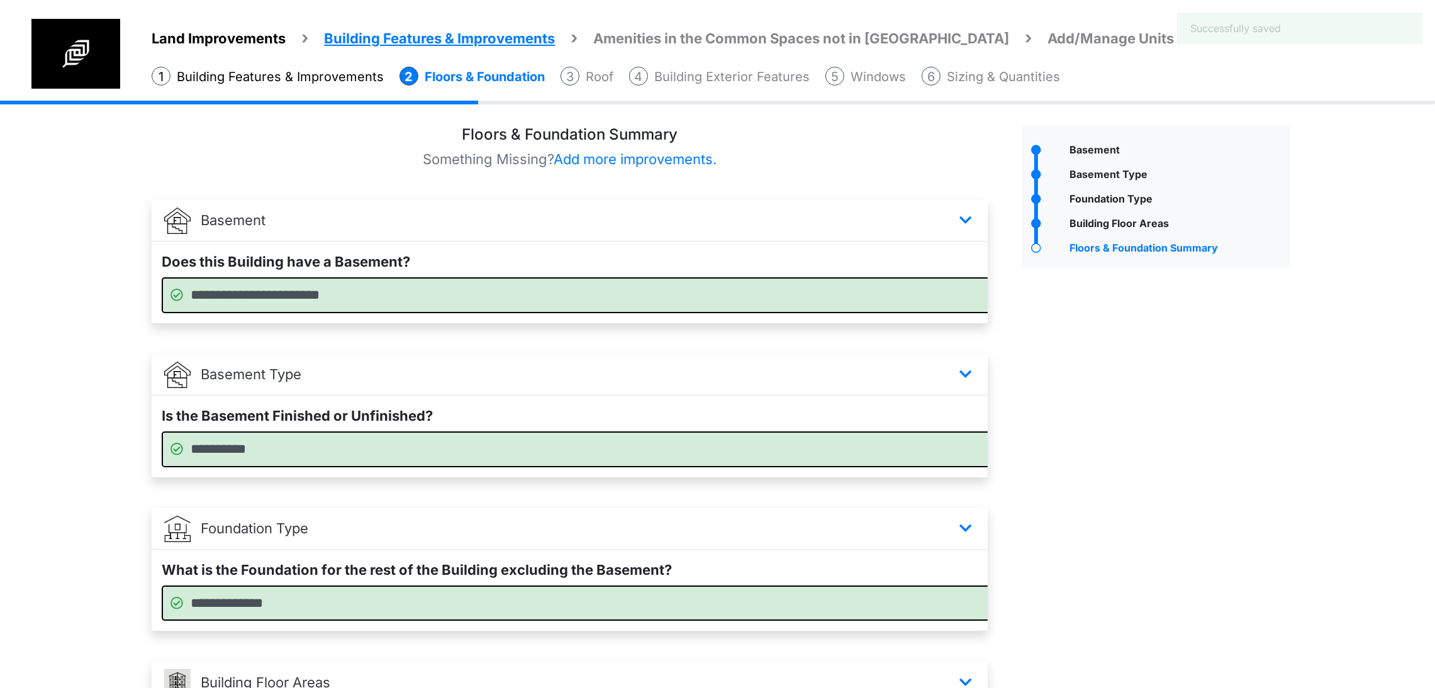
scroll to position [265, 0]
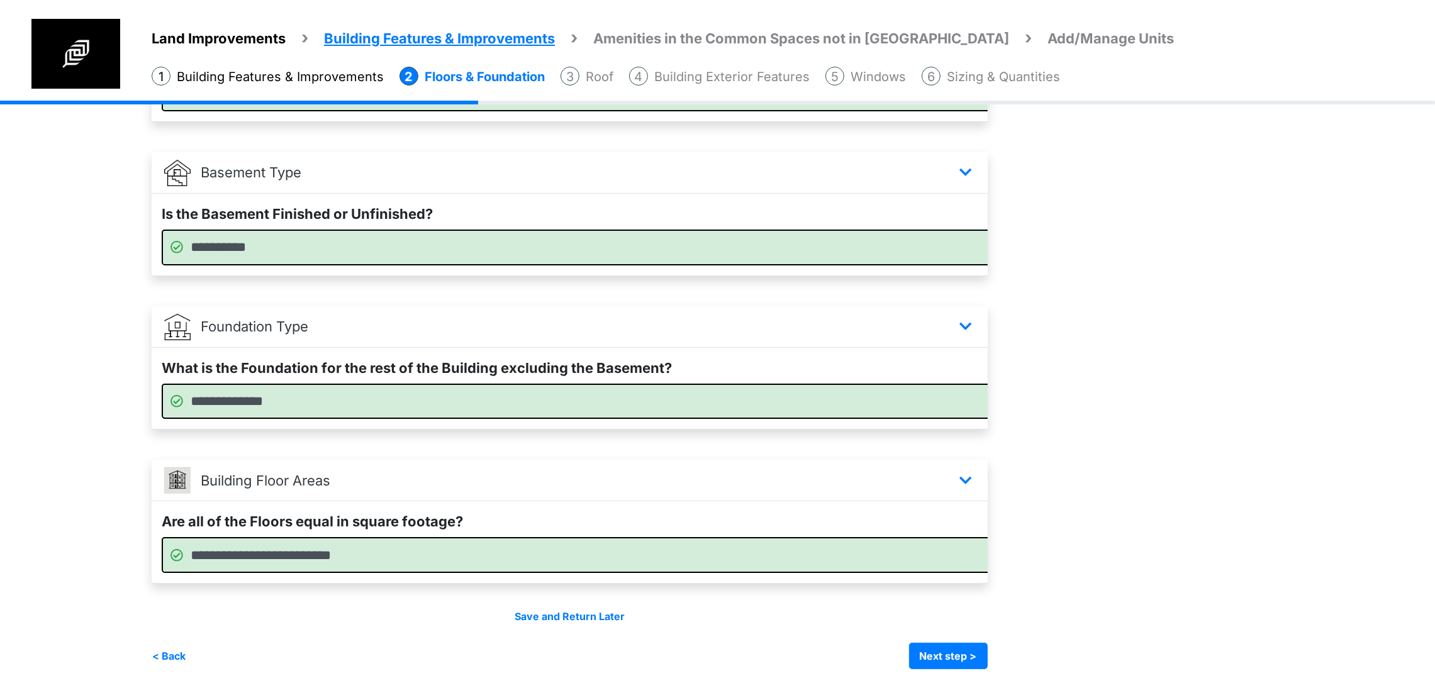
click at [987, 631] on div "Save and Return Later < Back Next step > Save and submit" at bounding box center [570, 639] width 836 height 60
click at [987, 643] on button "Next step >" at bounding box center [948, 656] width 79 height 26
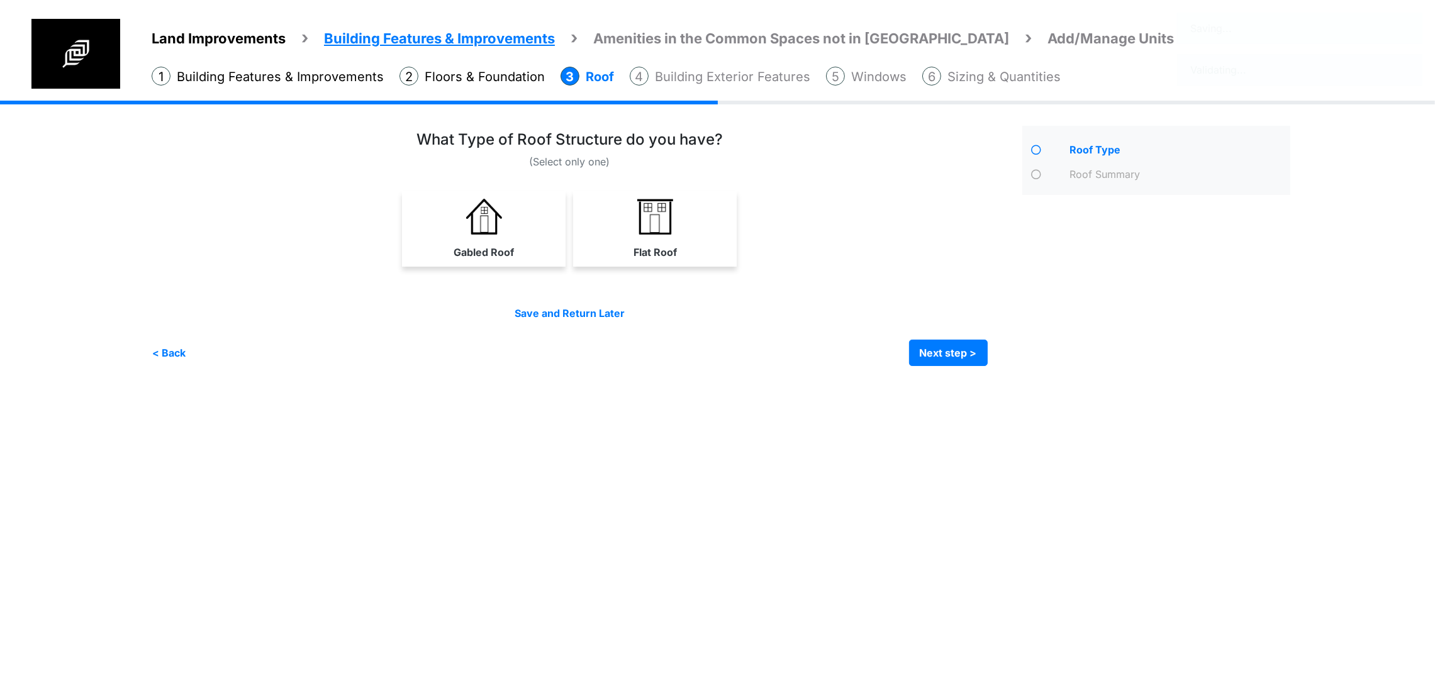
scroll to position [0, 0]
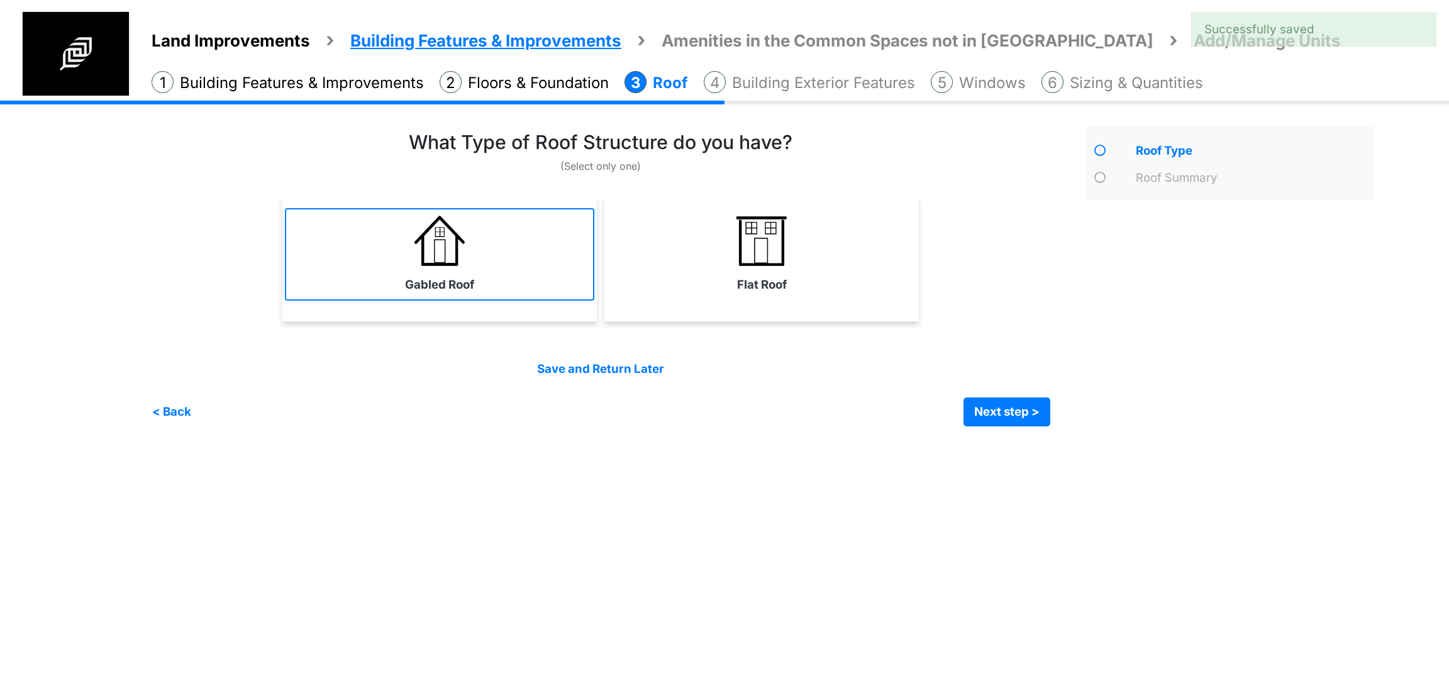
click at [565, 242] on link "Gabled Roof" at bounding box center [439, 254] width 309 height 92
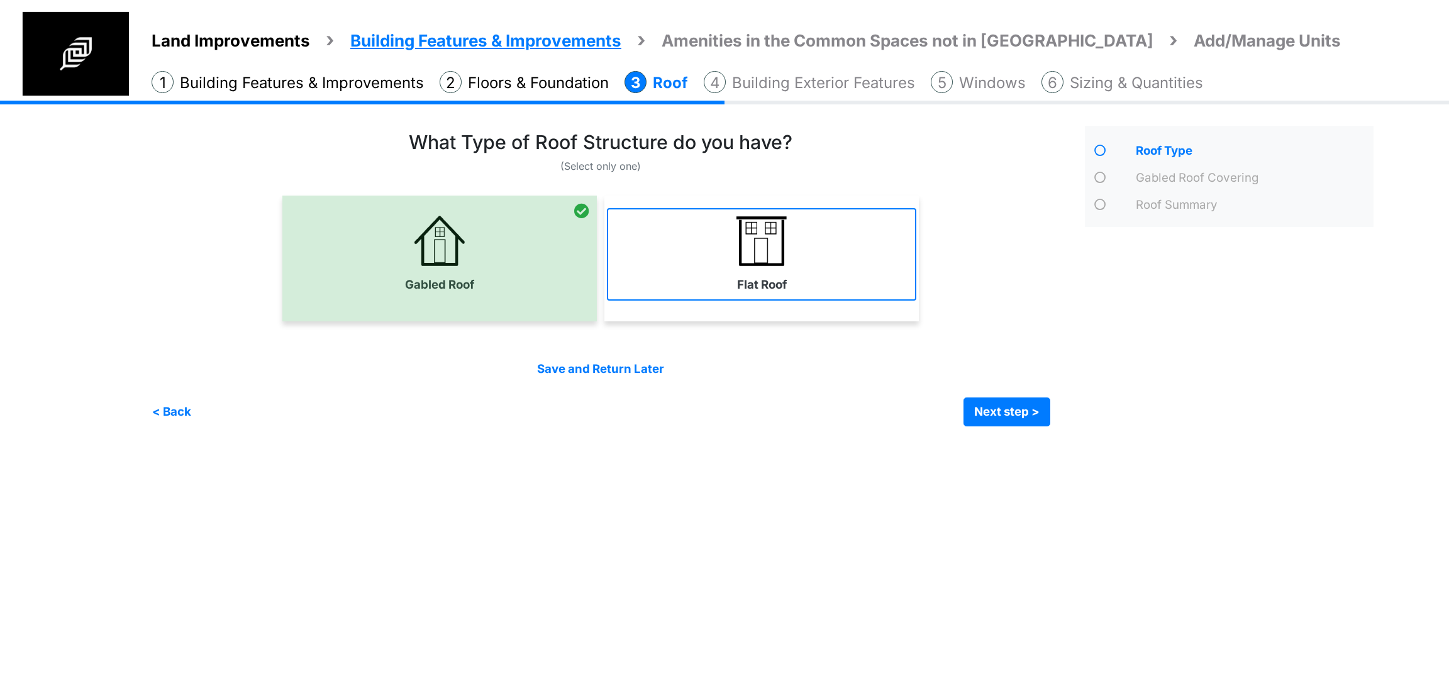
click at [749, 257] on img at bounding box center [762, 241] width 50 height 50
select select "*"
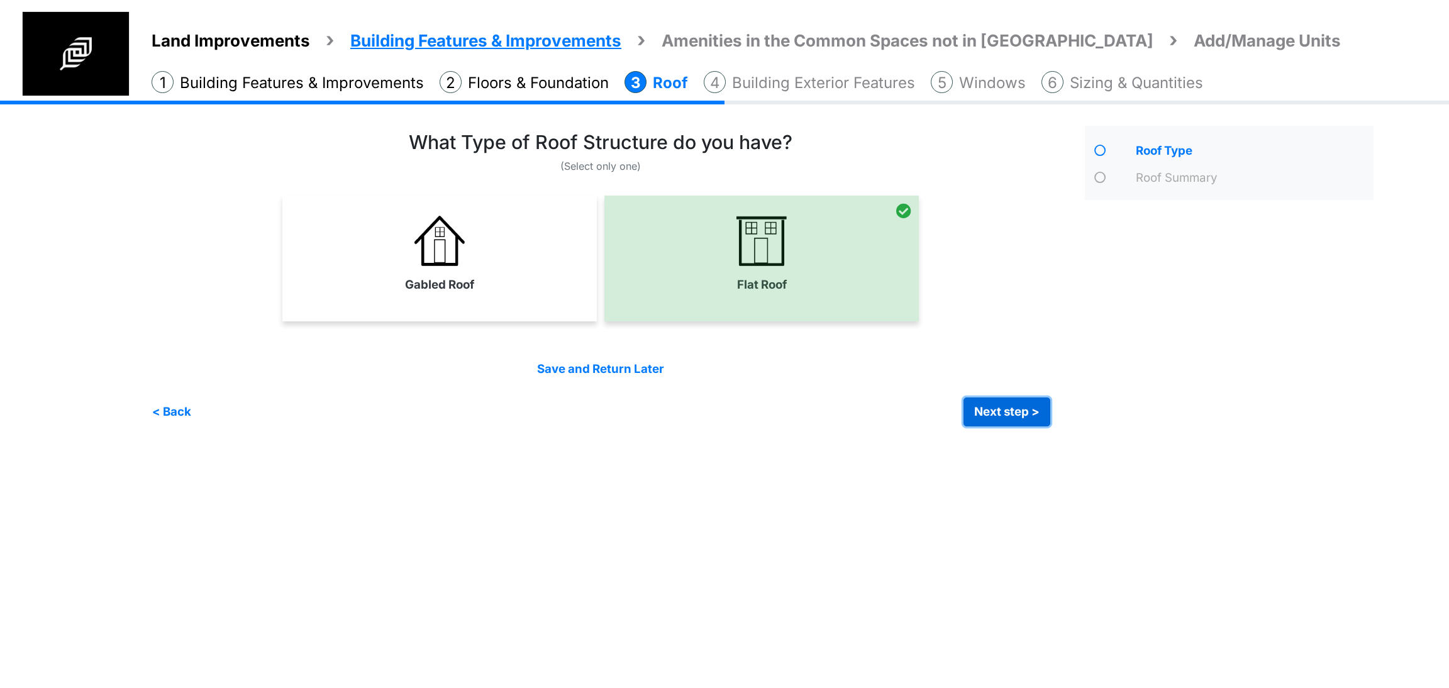
click at [1016, 422] on button "Next step >" at bounding box center [1007, 412] width 87 height 29
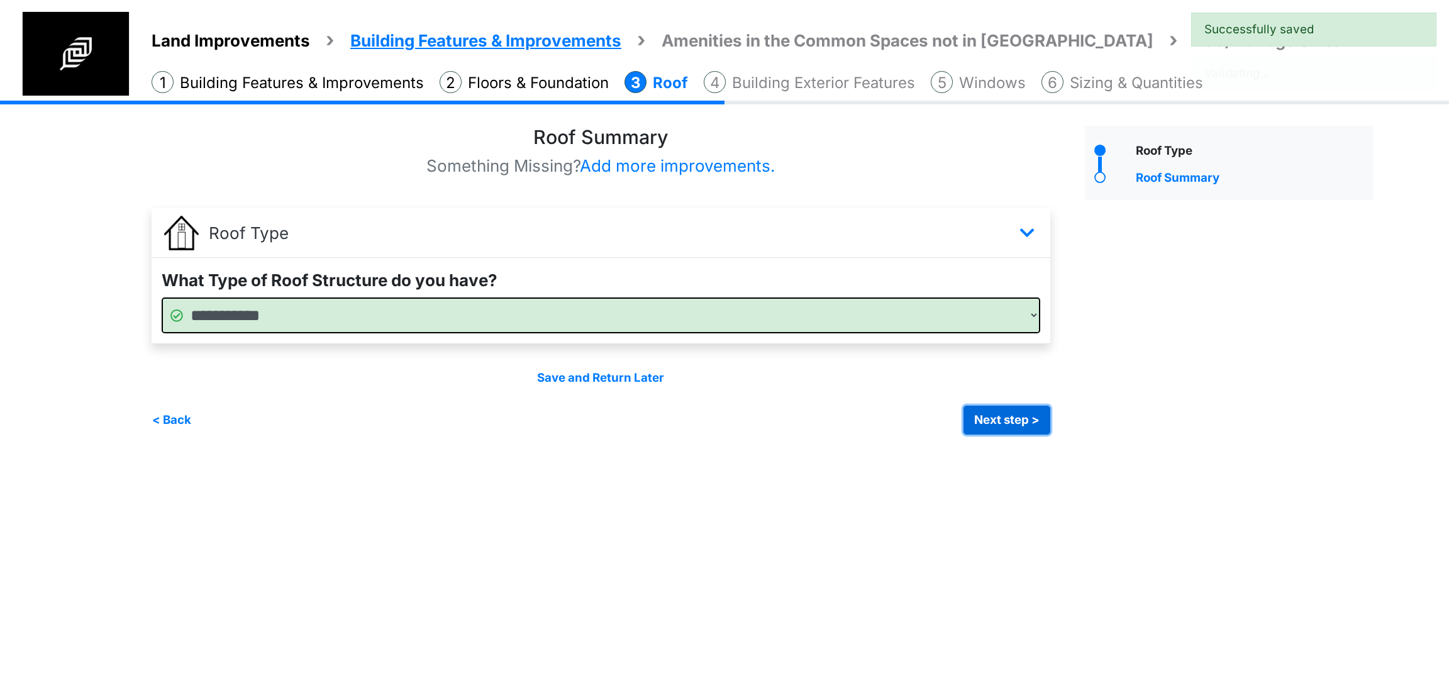
click at [971, 417] on button "Next step >" at bounding box center [1007, 420] width 87 height 29
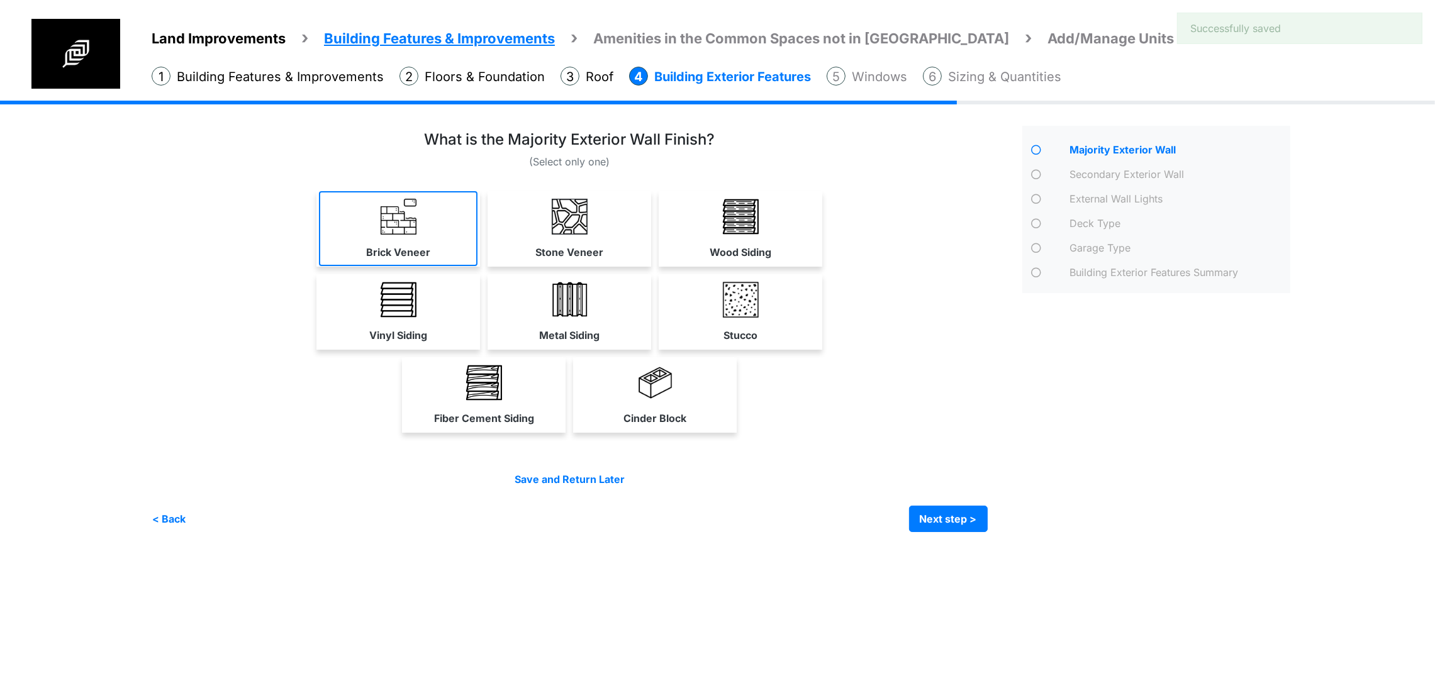
click at [330, 266] on link "Brick Veneer" at bounding box center [398, 228] width 158 height 75
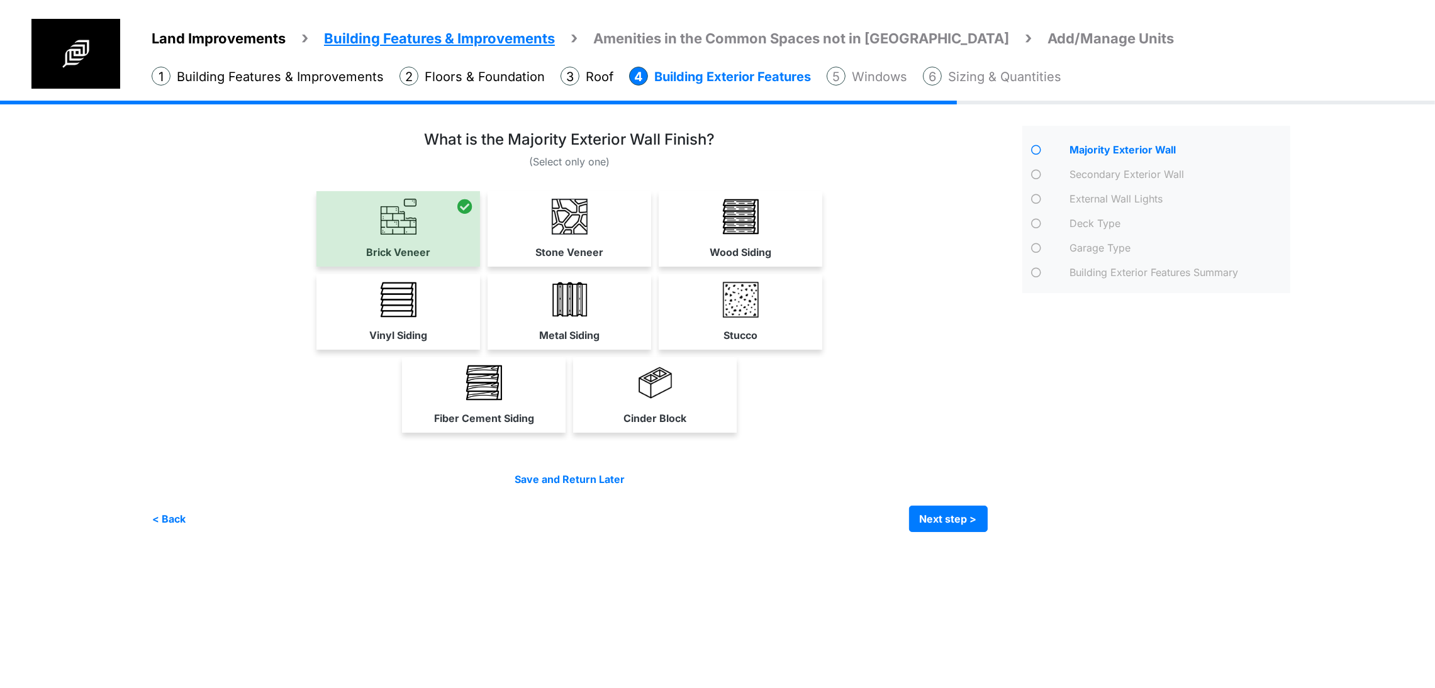
scroll to position [23, 0]
click at [987, 532] on button "Next step >" at bounding box center [948, 519] width 79 height 26
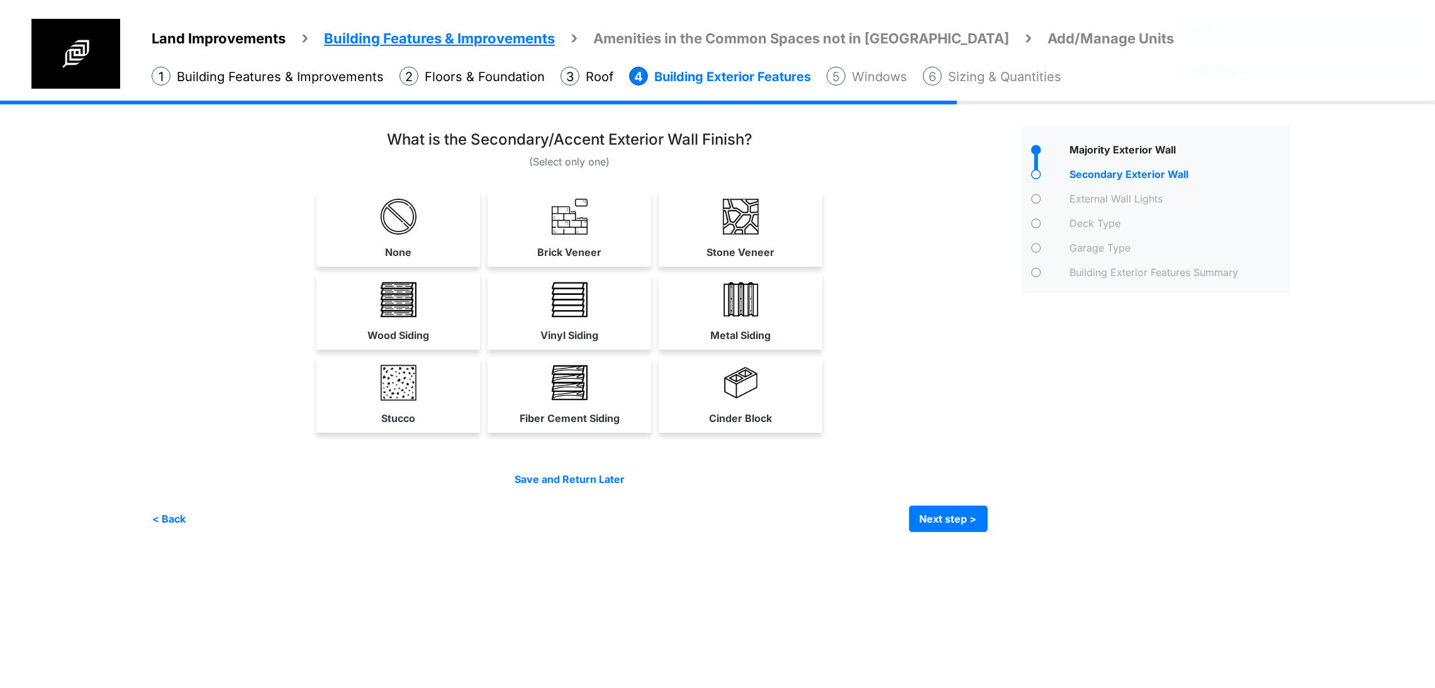
scroll to position [0, 0]
click at [394, 253] on link "None" at bounding box center [398, 228] width 158 height 75
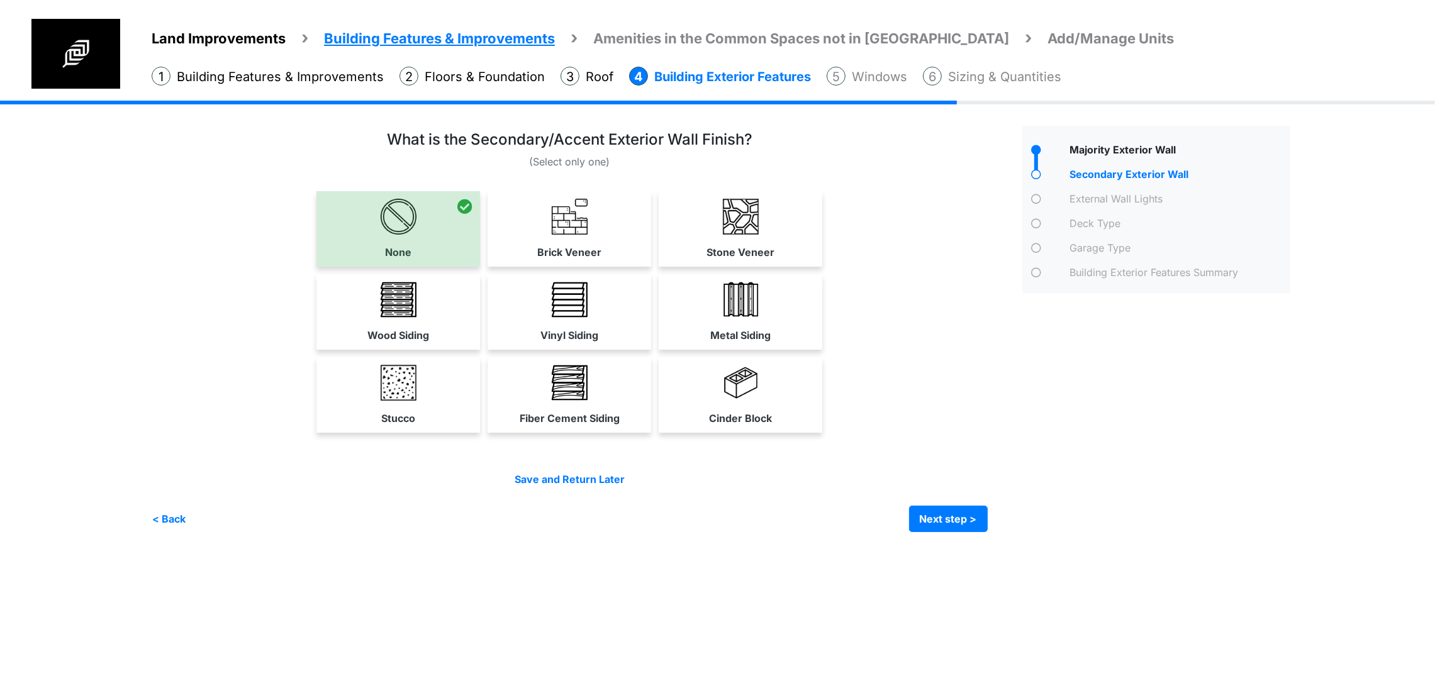
scroll to position [23, 0]
click at [987, 532] on button "Next step >" at bounding box center [948, 519] width 79 height 26
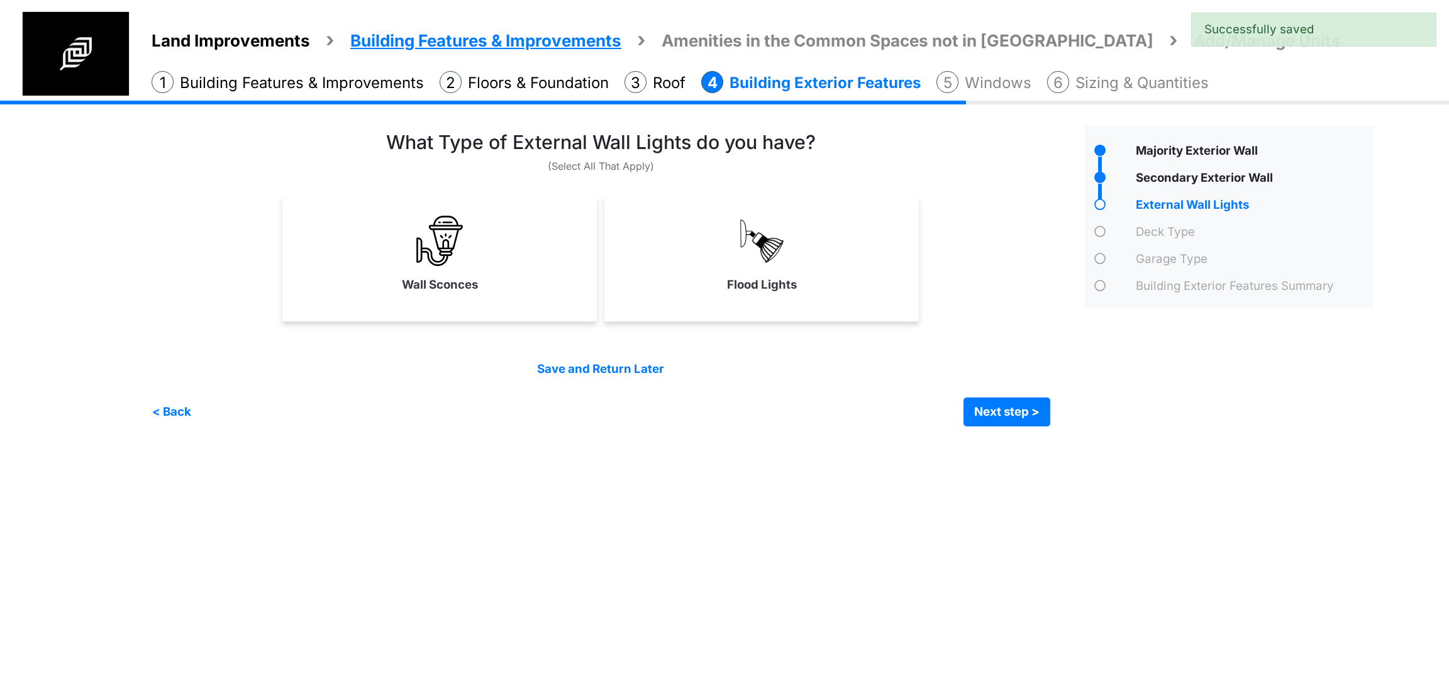
click at [784, 329] on div at bounding box center [614, 279] width 924 height 296
click at [697, 300] on div "Flood Lights" at bounding box center [761, 259] width 314 height 126
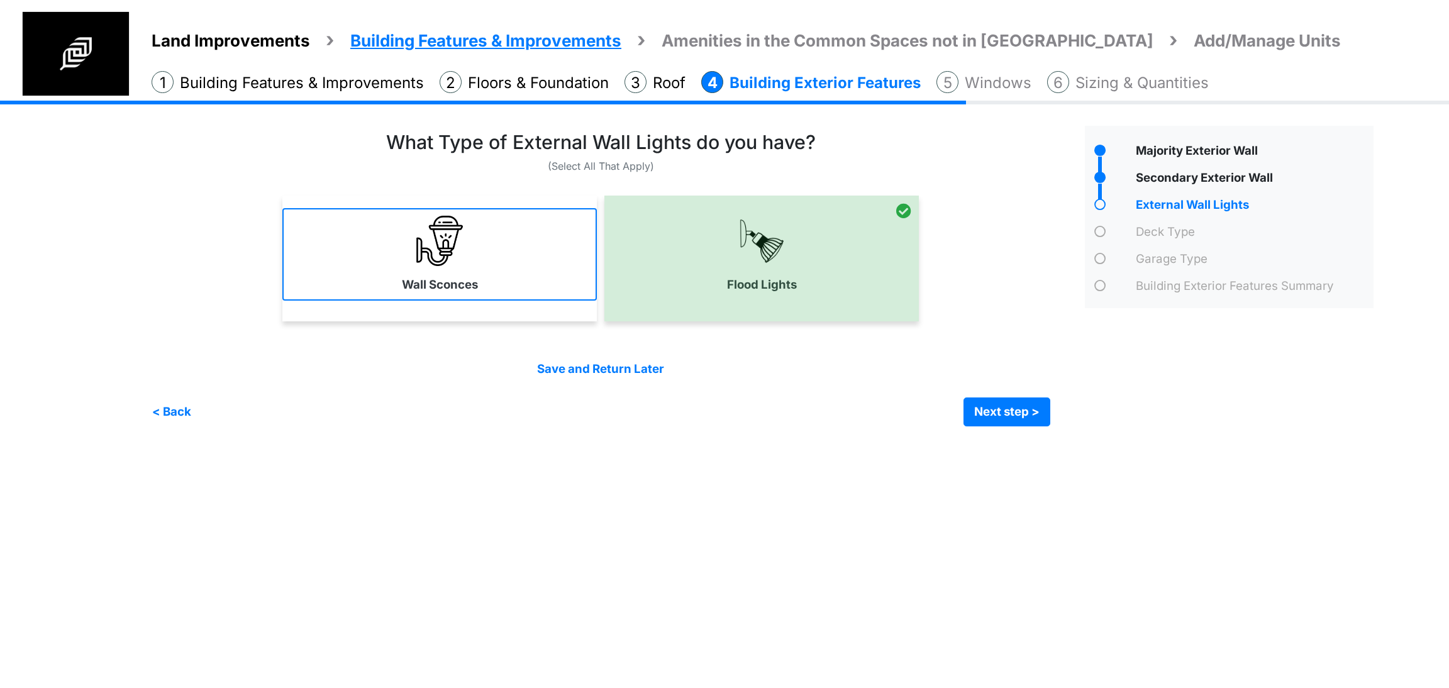
click at [538, 294] on link "Wall Sconces" at bounding box center [439, 254] width 314 height 92
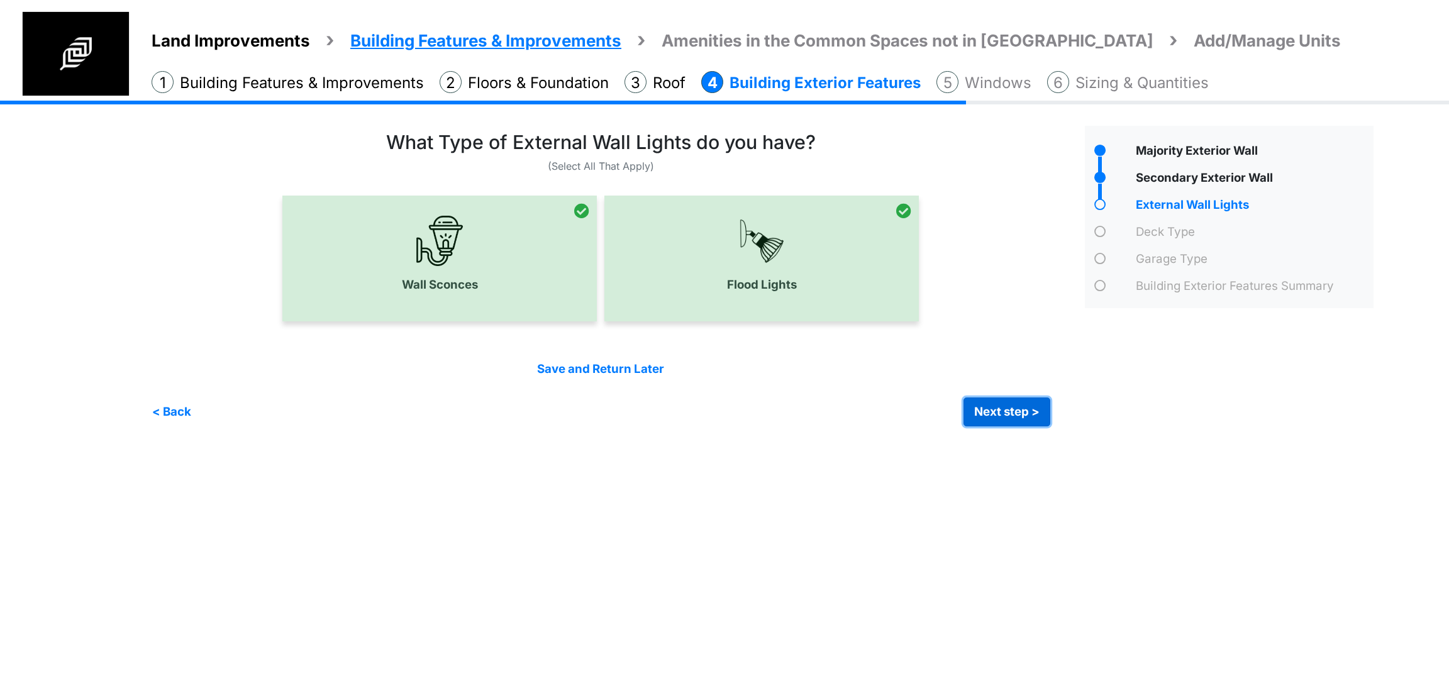
click at [1024, 417] on button "Next step >" at bounding box center [1007, 412] width 87 height 29
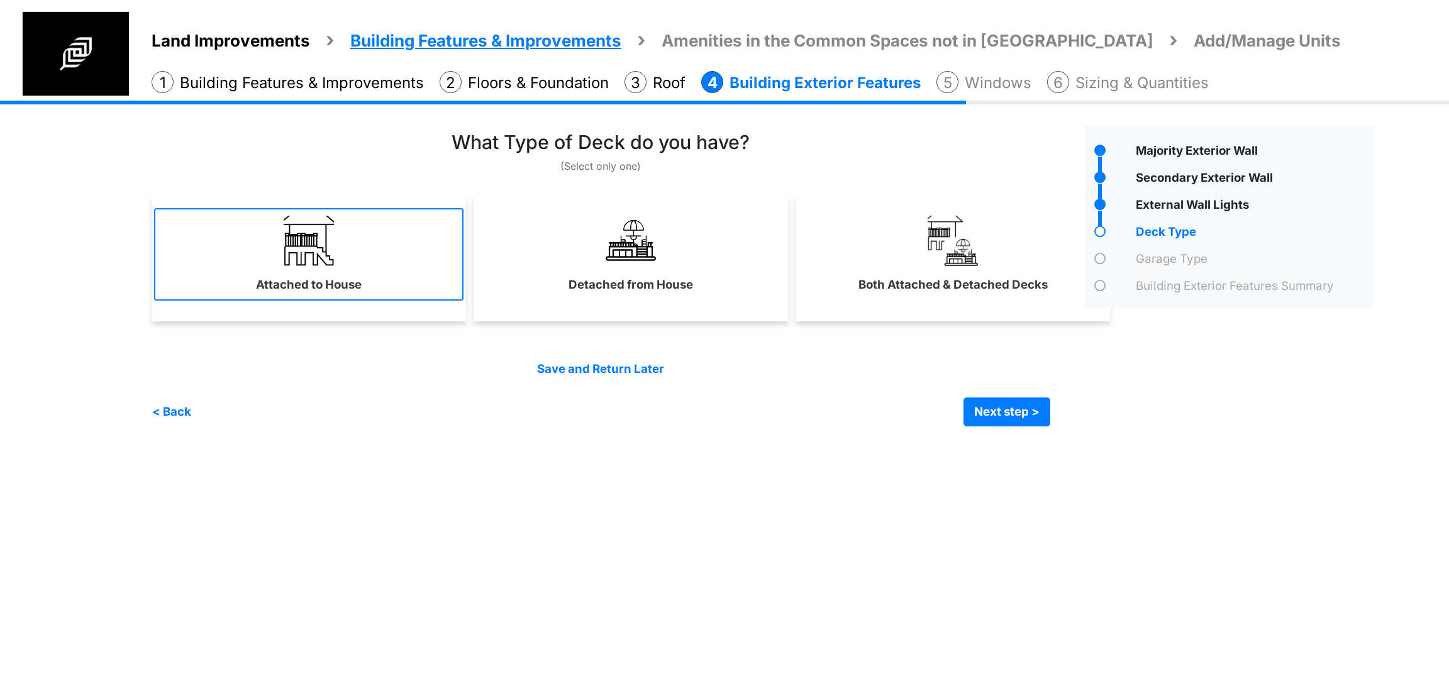
click at [388, 266] on link "Attached to House" at bounding box center [308, 254] width 309 height 92
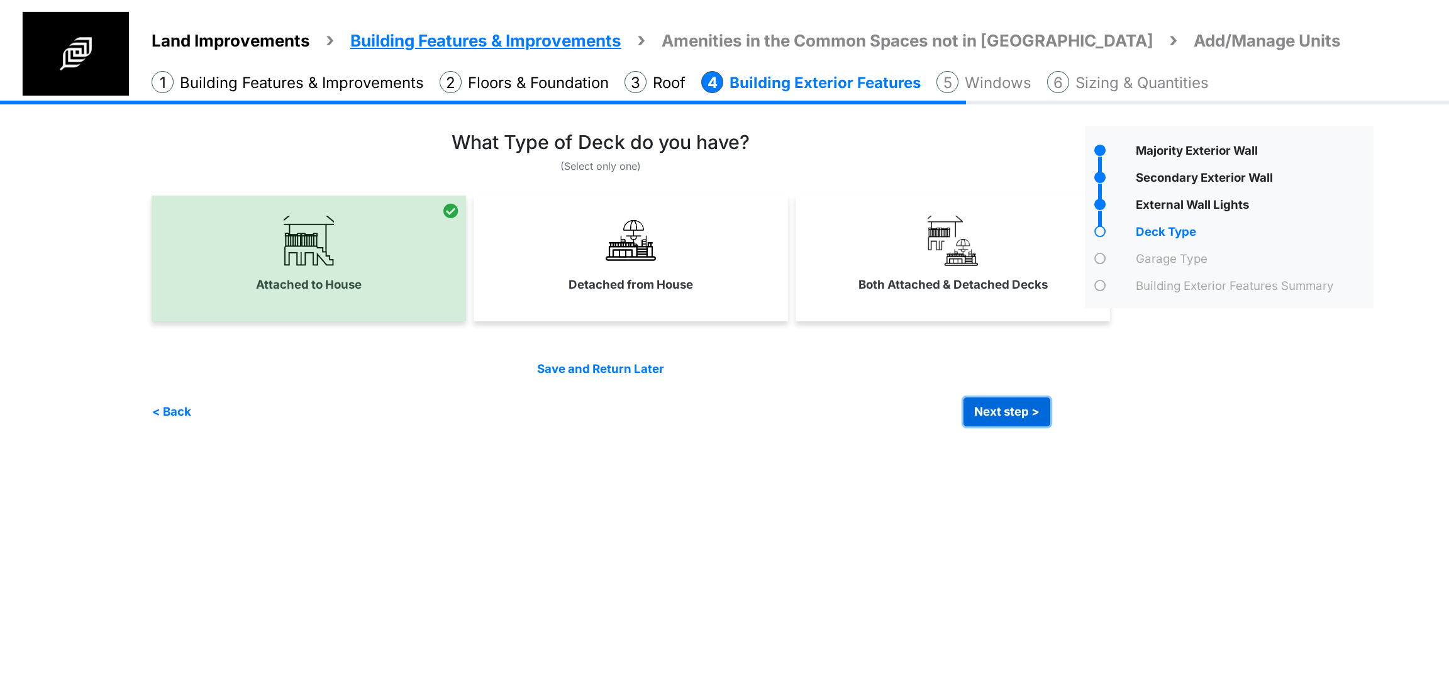
click at [978, 412] on button "Next step >" at bounding box center [1007, 412] width 87 height 29
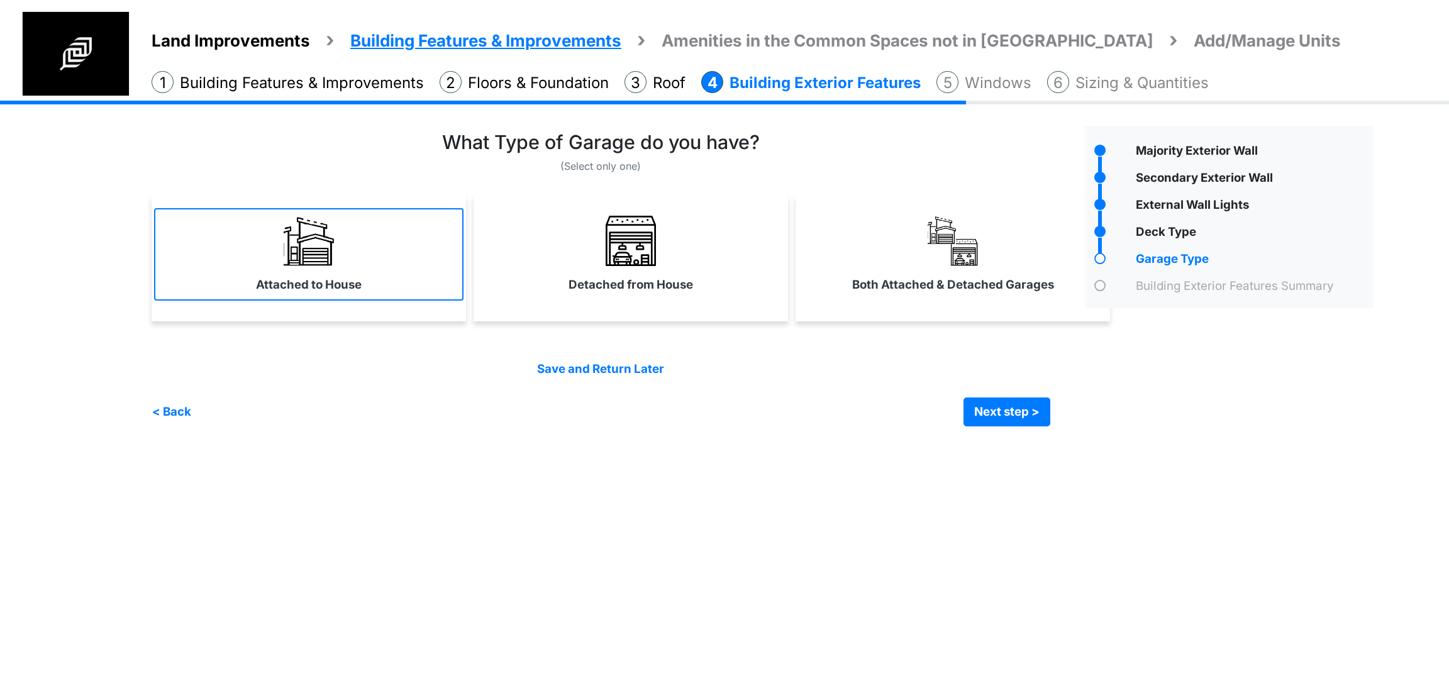
click at [403, 275] on link "Attached to House" at bounding box center [308, 254] width 309 height 92
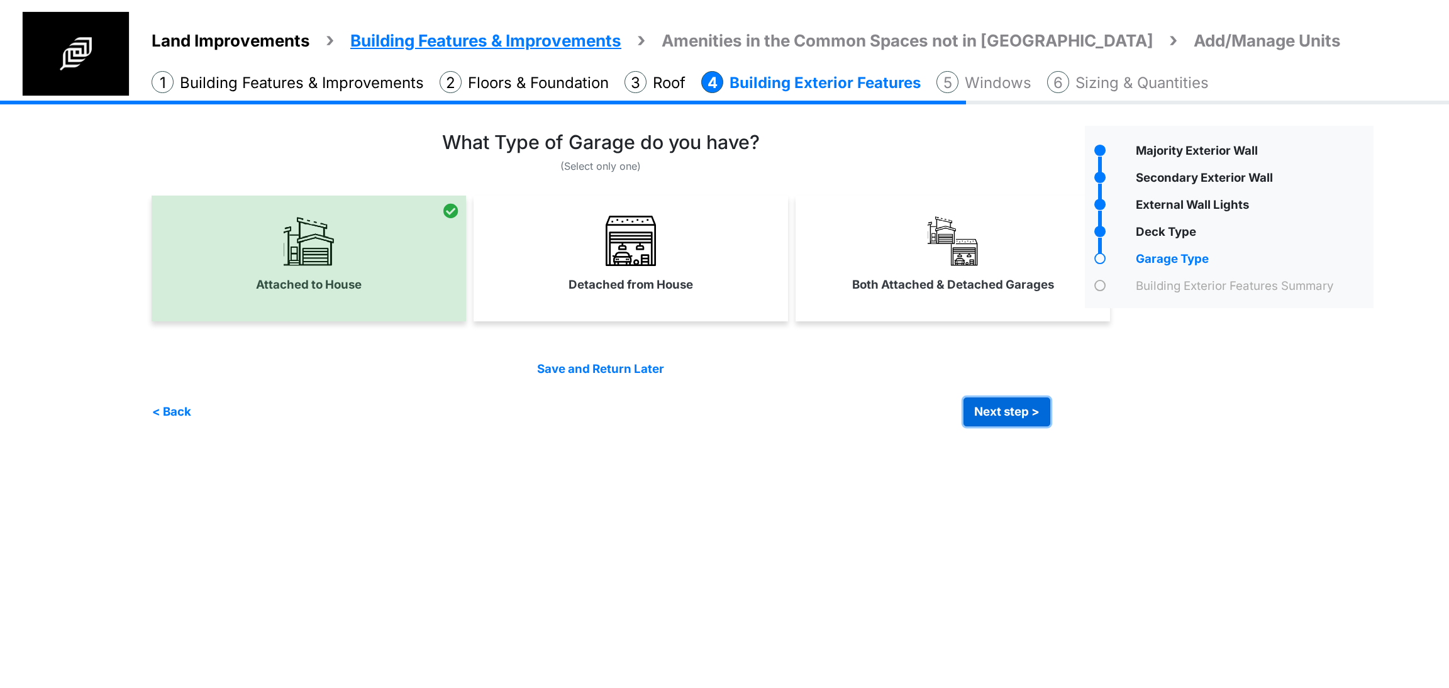
click at [1039, 408] on button "Next step >" at bounding box center [1007, 412] width 87 height 29
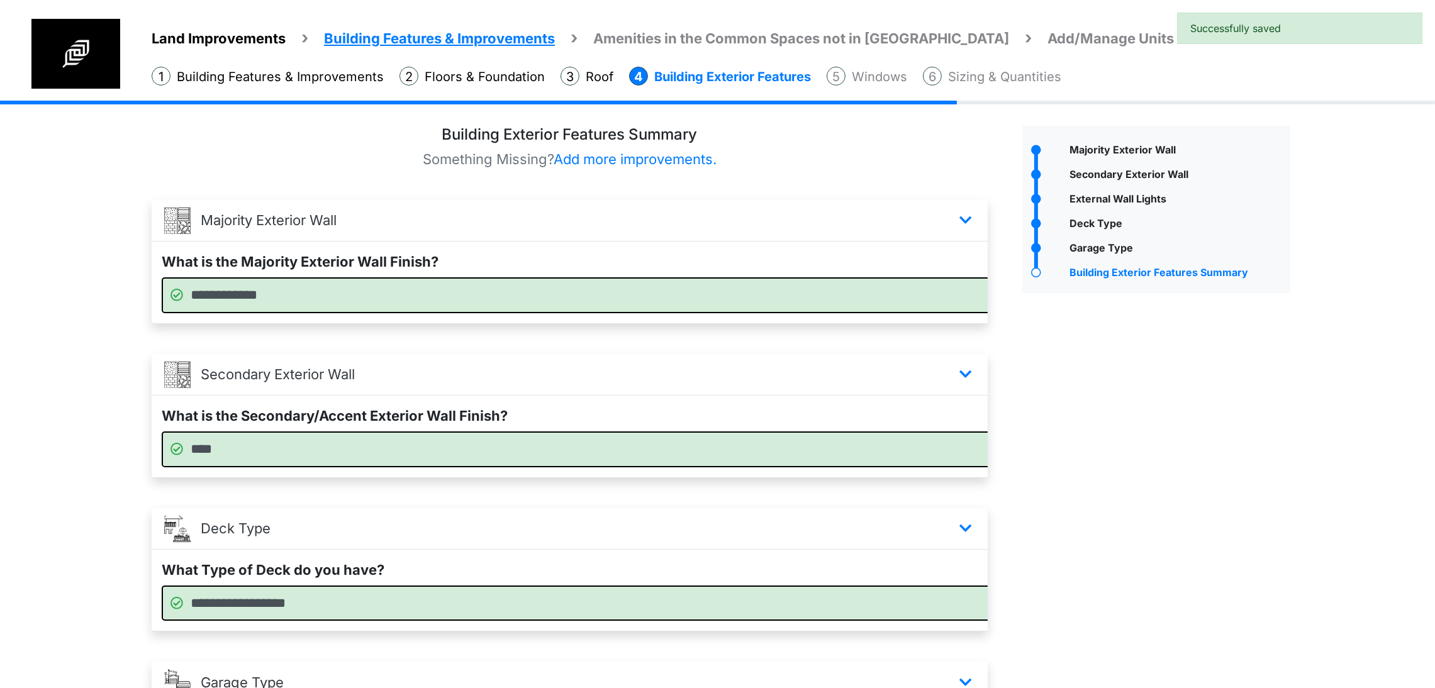
scroll to position [477, 0]
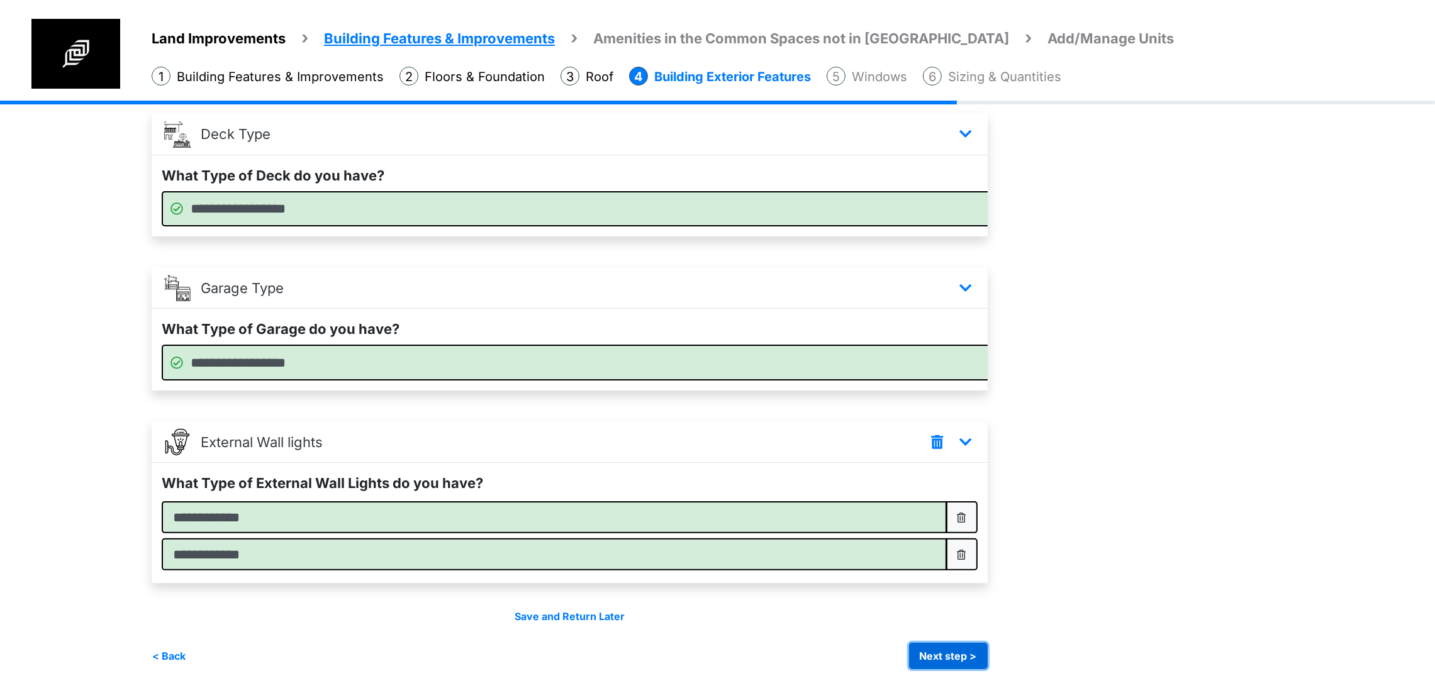
click at [977, 653] on button "Next step >" at bounding box center [948, 656] width 79 height 26
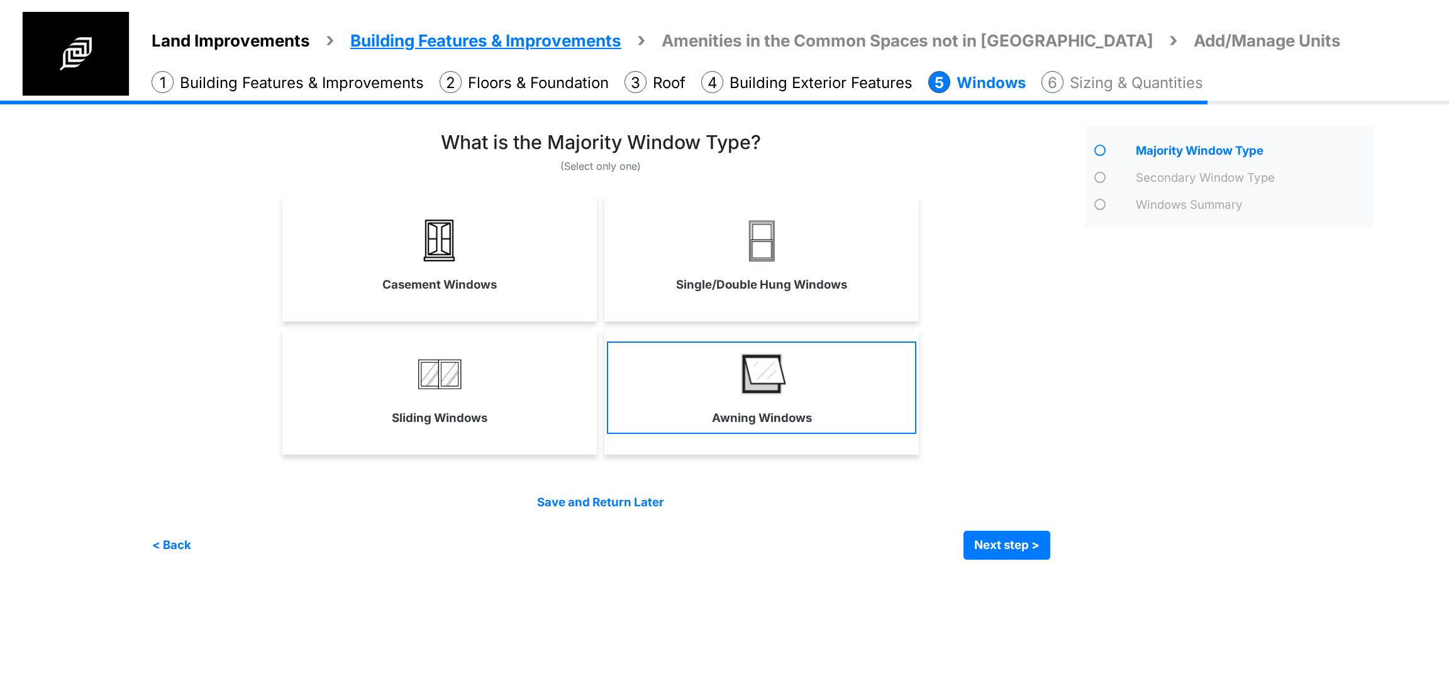
drag, startPoint x: 719, startPoint y: 266, endPoint x: 778, endPoint y: 425, distance: 169.2
click at [719, 267] on link "Single/Double Hung Windows" at bounding box center [761, 254] width 309 height 92
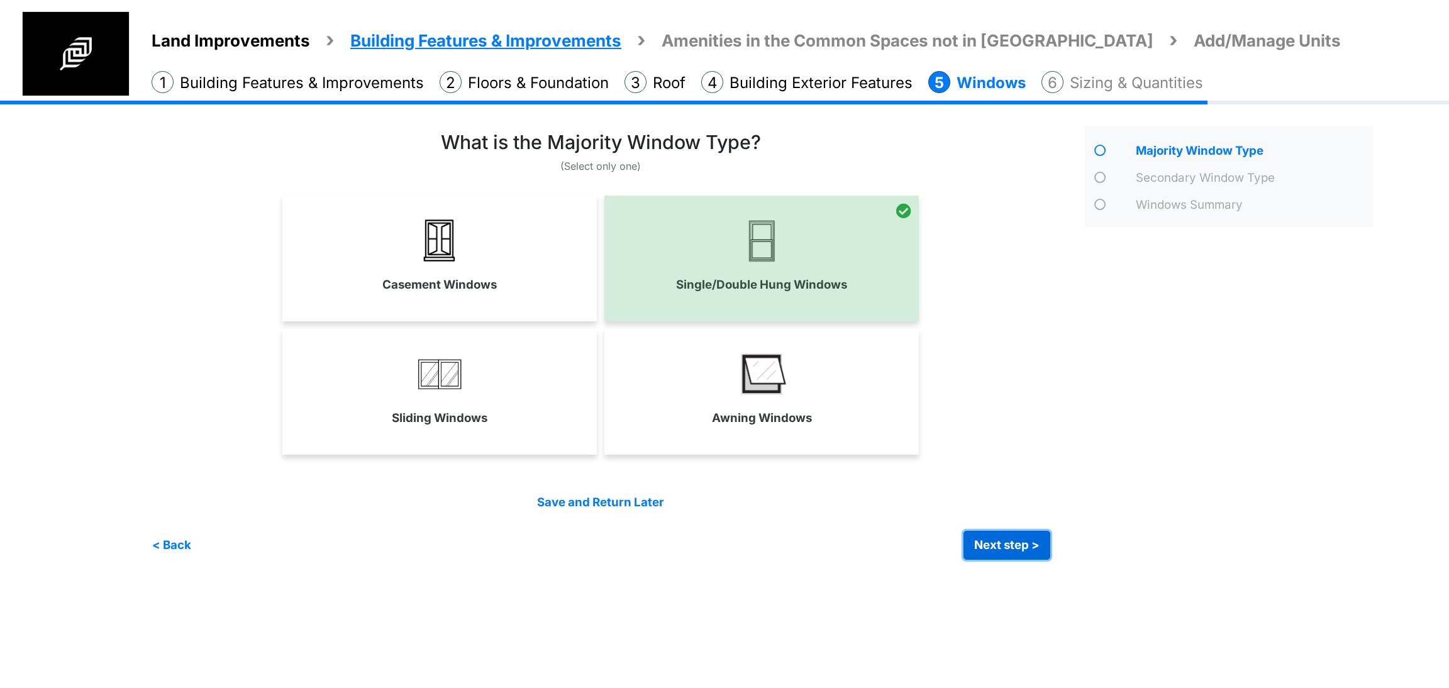
click at [1006, 537] on button "Next step >" at bounding box center [1007, 545] width 87 height 29
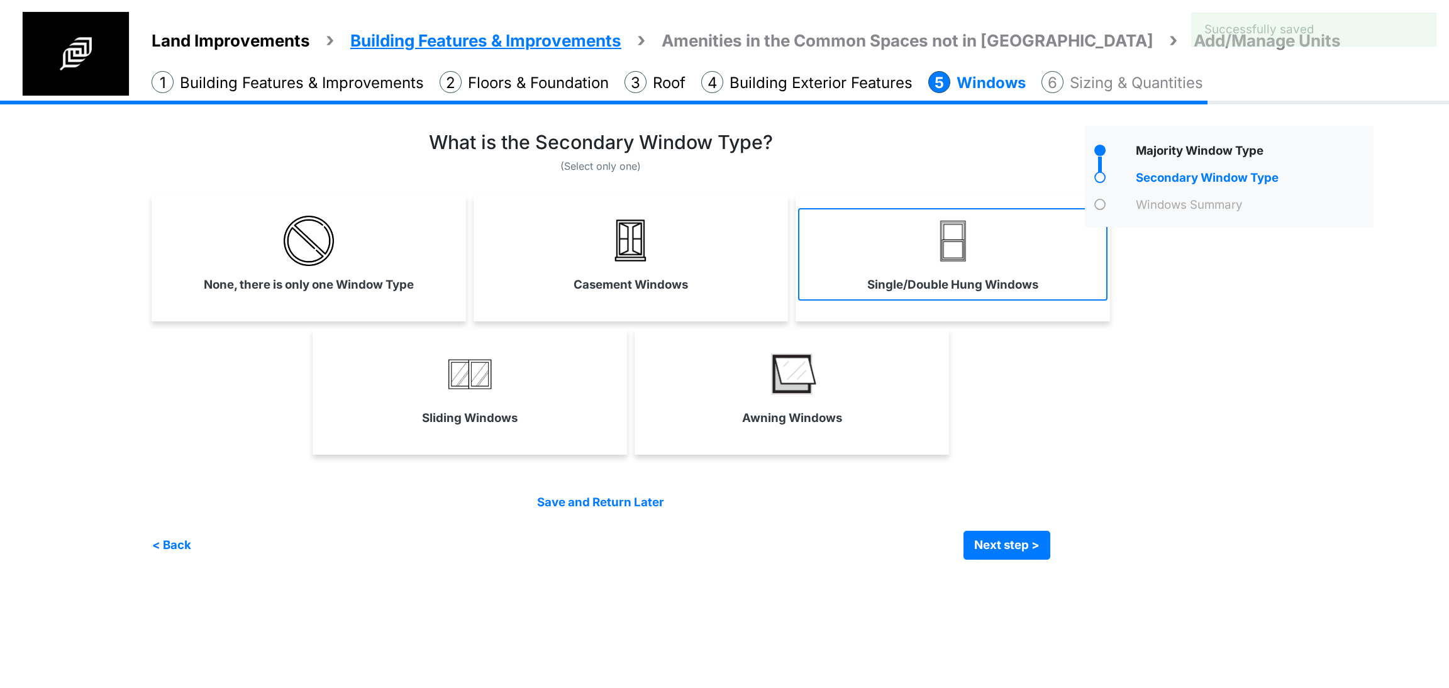
click at [906, 282] on label "Single/Double Hung Windows" at bounding box center [952, 285] width 171 height 18
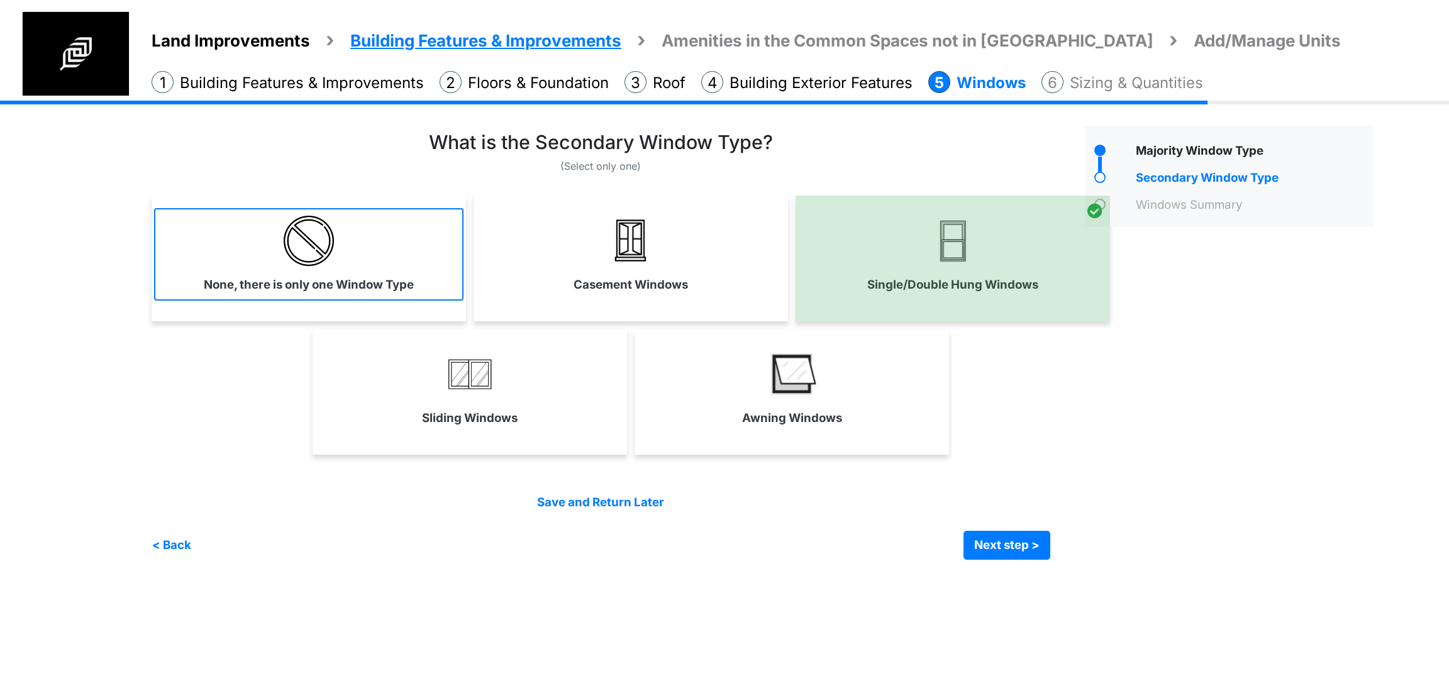
click at [235, 215] on link "None, there is only one Window Type" at bounding box center [308, 254] width 309 height 92
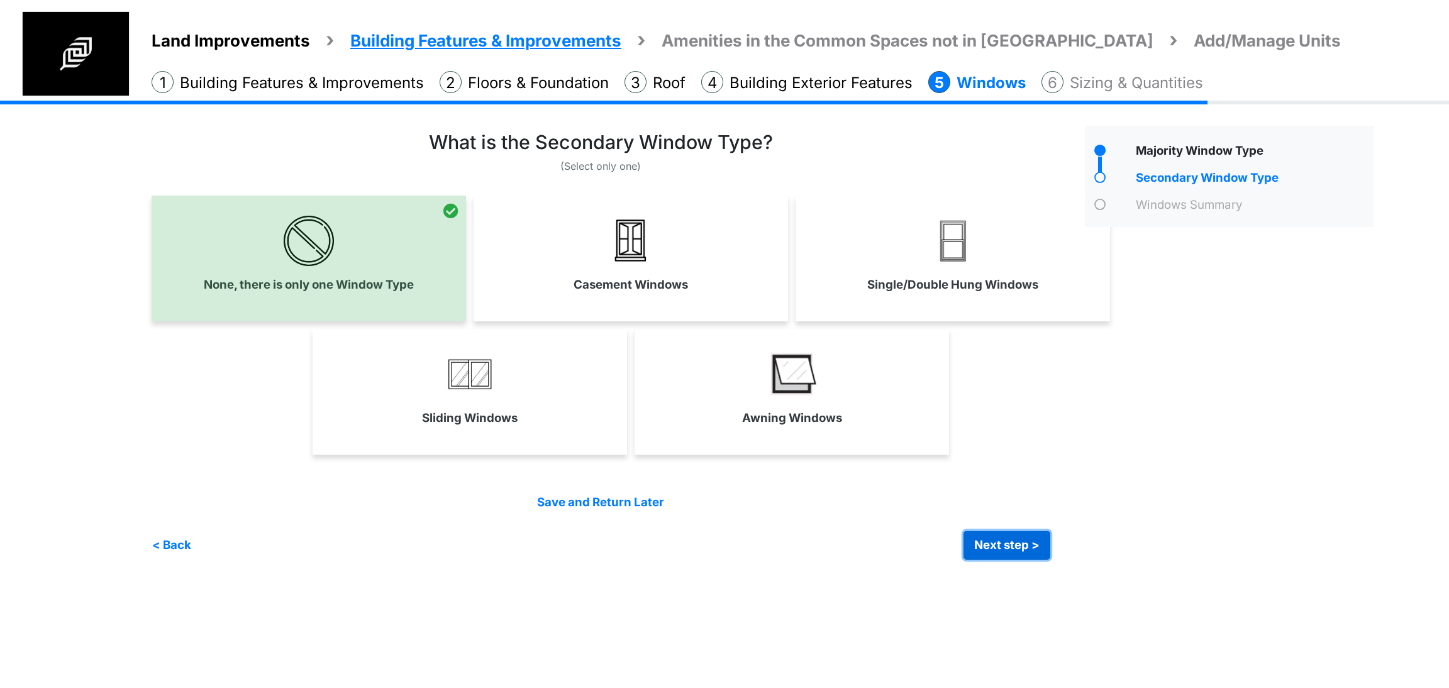
click at [1029, 537] on button "Next step >" at bounding box center [1007, 545] width 87 height 29
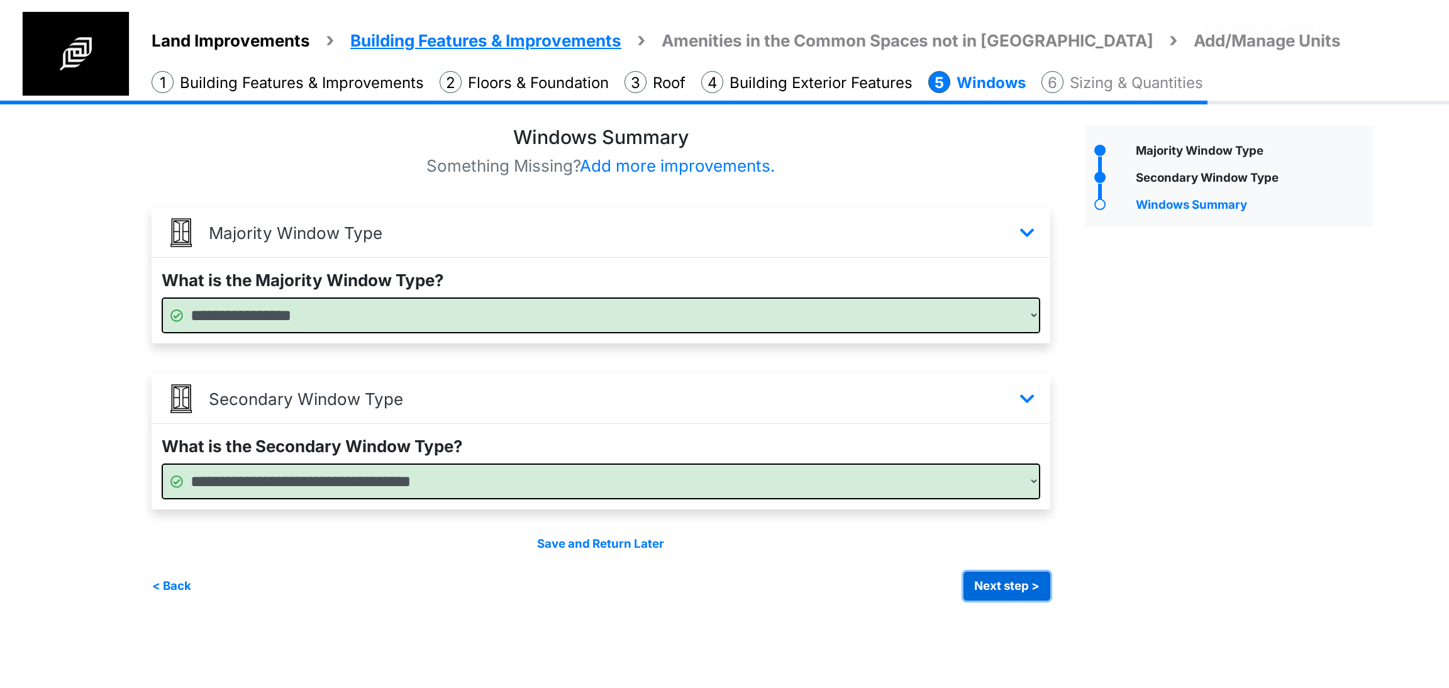
click at [1005, 586] on button "Next step >" at bounding box center [1007, 586] width 87 height 29
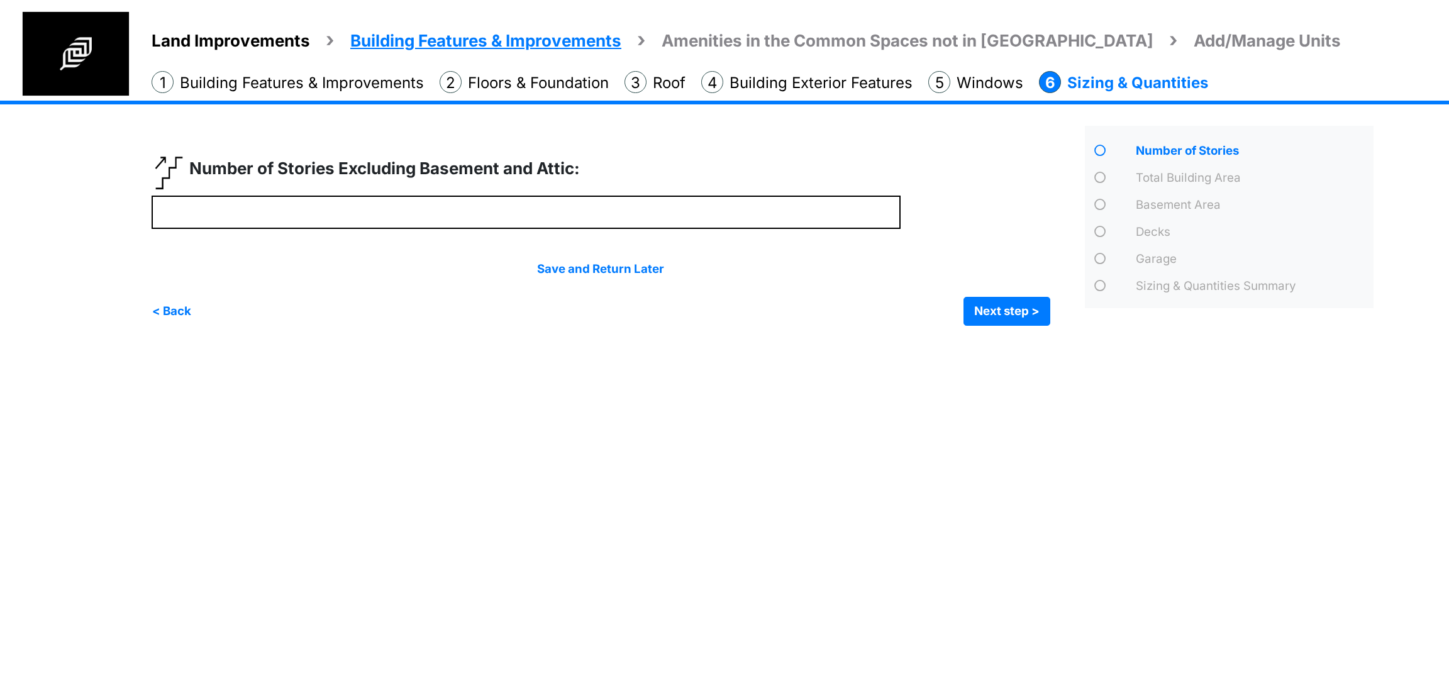
click at [565, 235] on div at bounding box center [614, 241] width 924 height 170
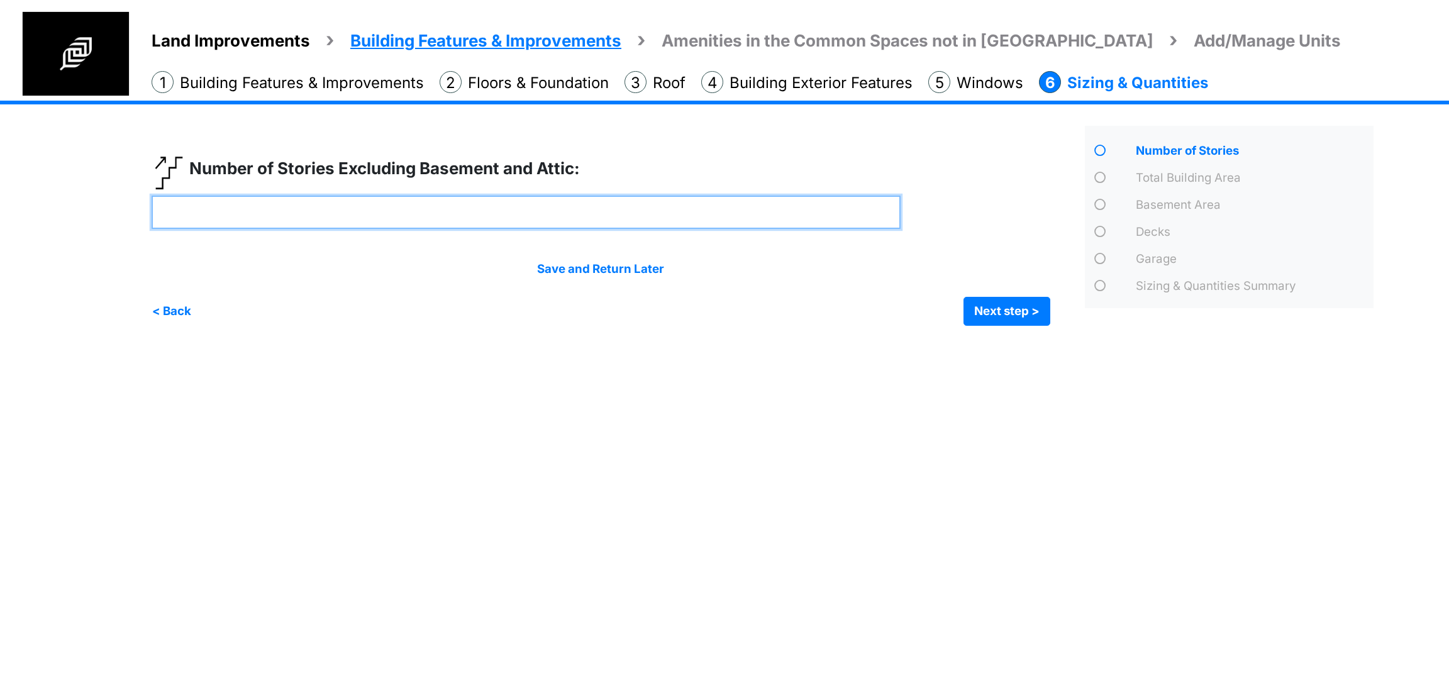
click at [560, 228] on input "number" at bounding box center [526, 212] width 749 height 33
type input "*"
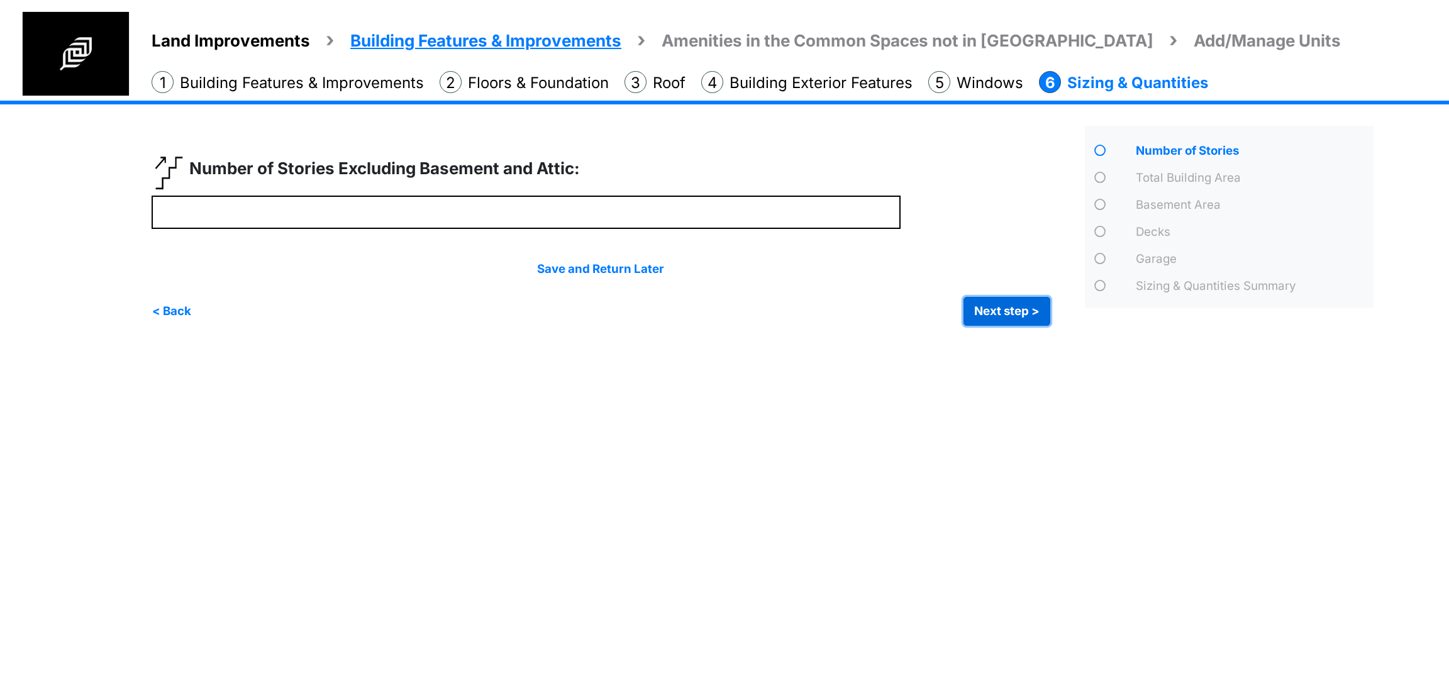
click at [993, 316] on button "Next step >" at bounding box center [1007, 311] width 87 height 29
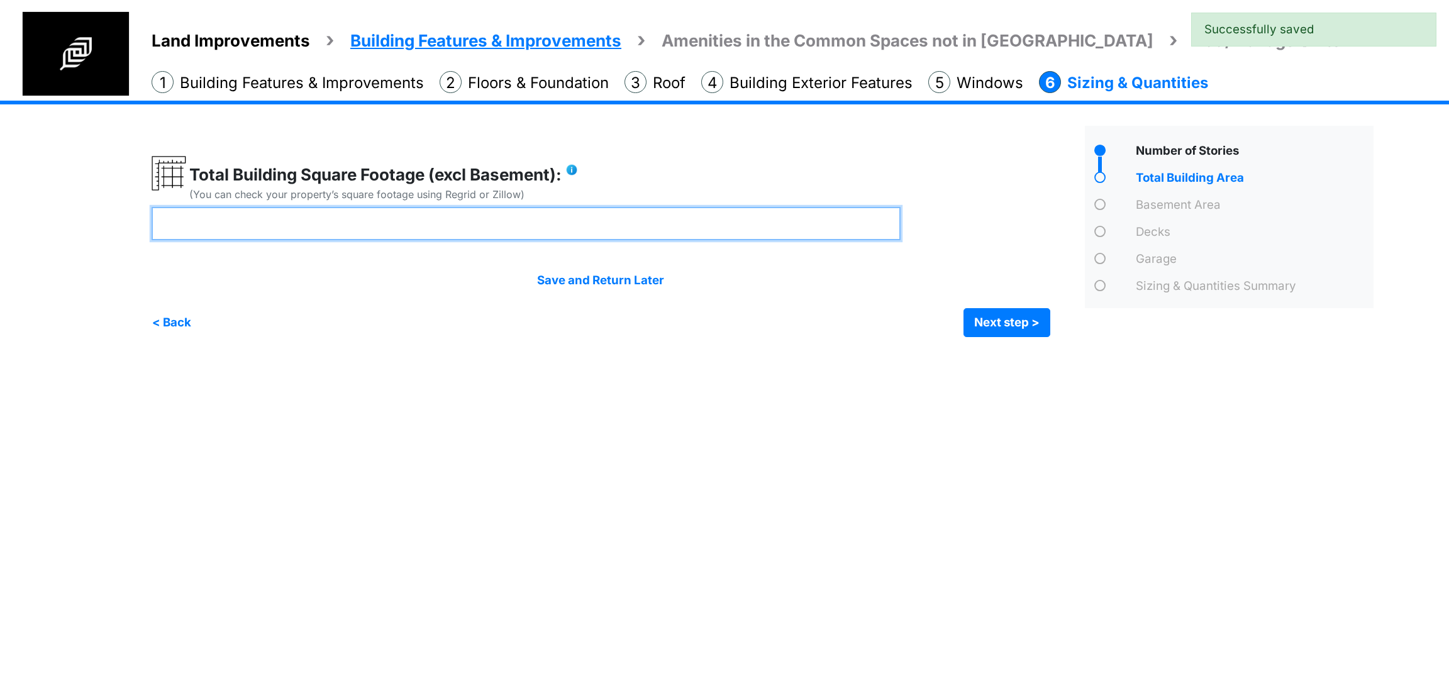
click at [512, 226] on input "number" at bounding box center [526, 223] width 749 height 33
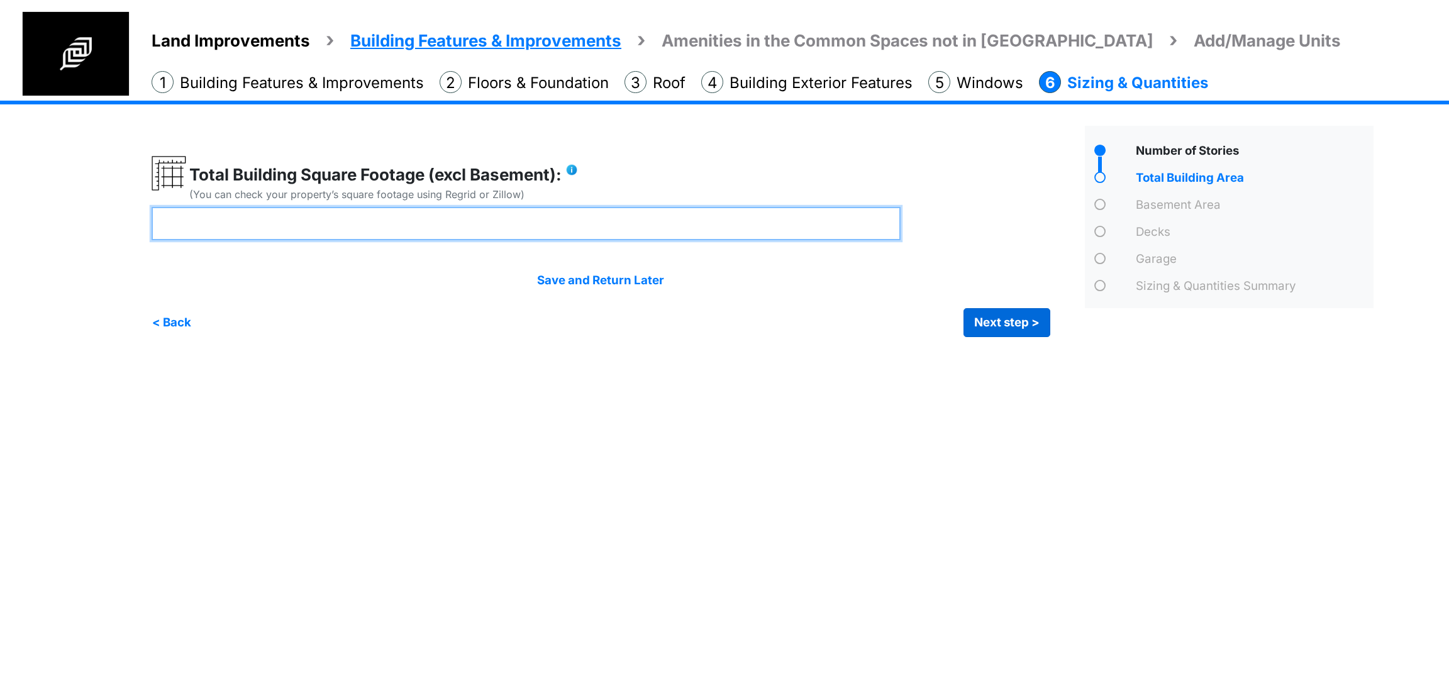
type input "****"
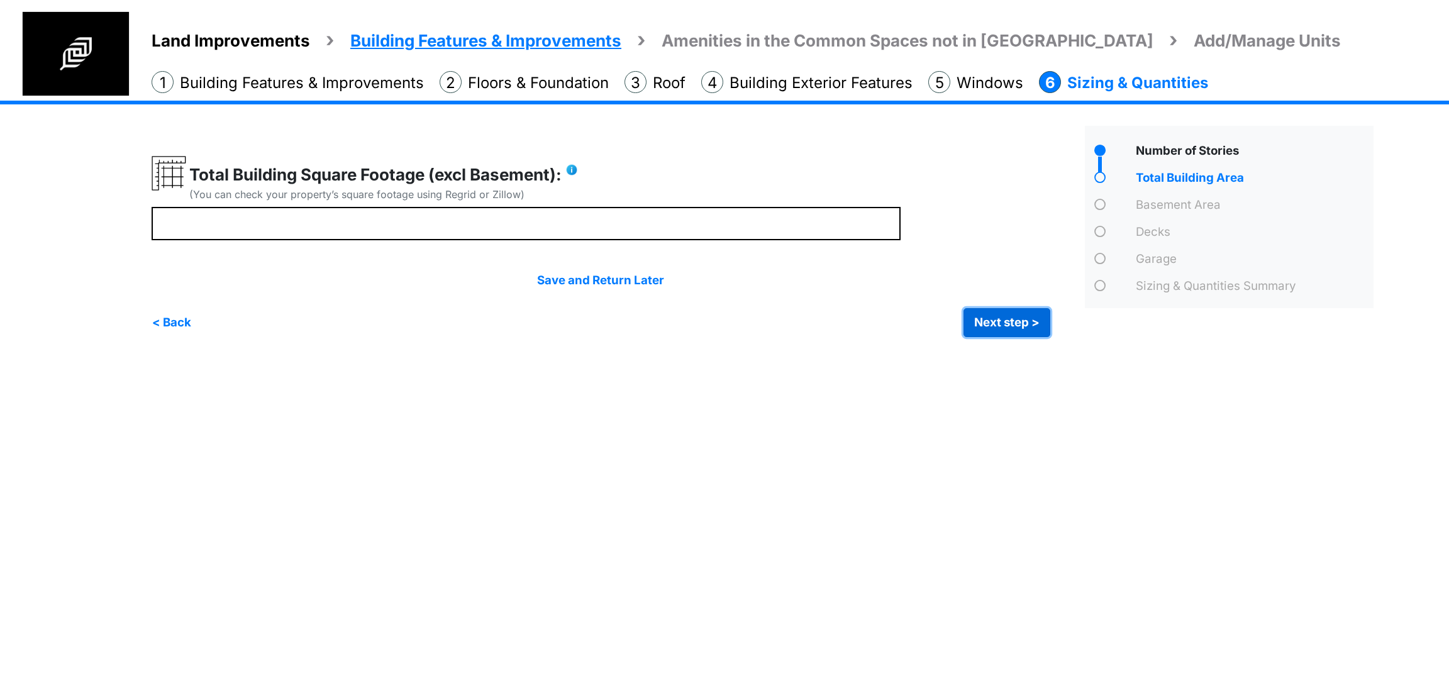
click at [1017, 318] on button "Next step >" at bounding box center [1007, 322] width 87 height 29
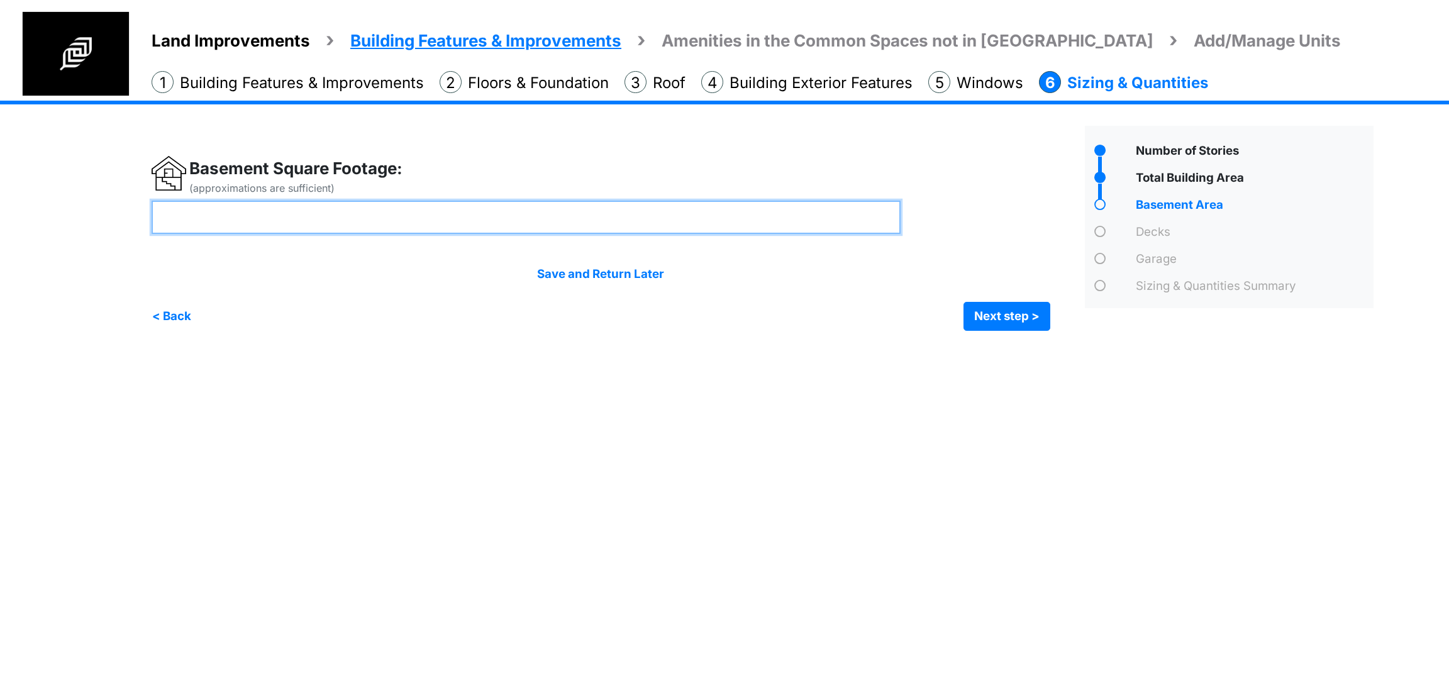
click at [599, 223] on input "number" at bounding box center [526, 217] width 749 height 33
type input "****"
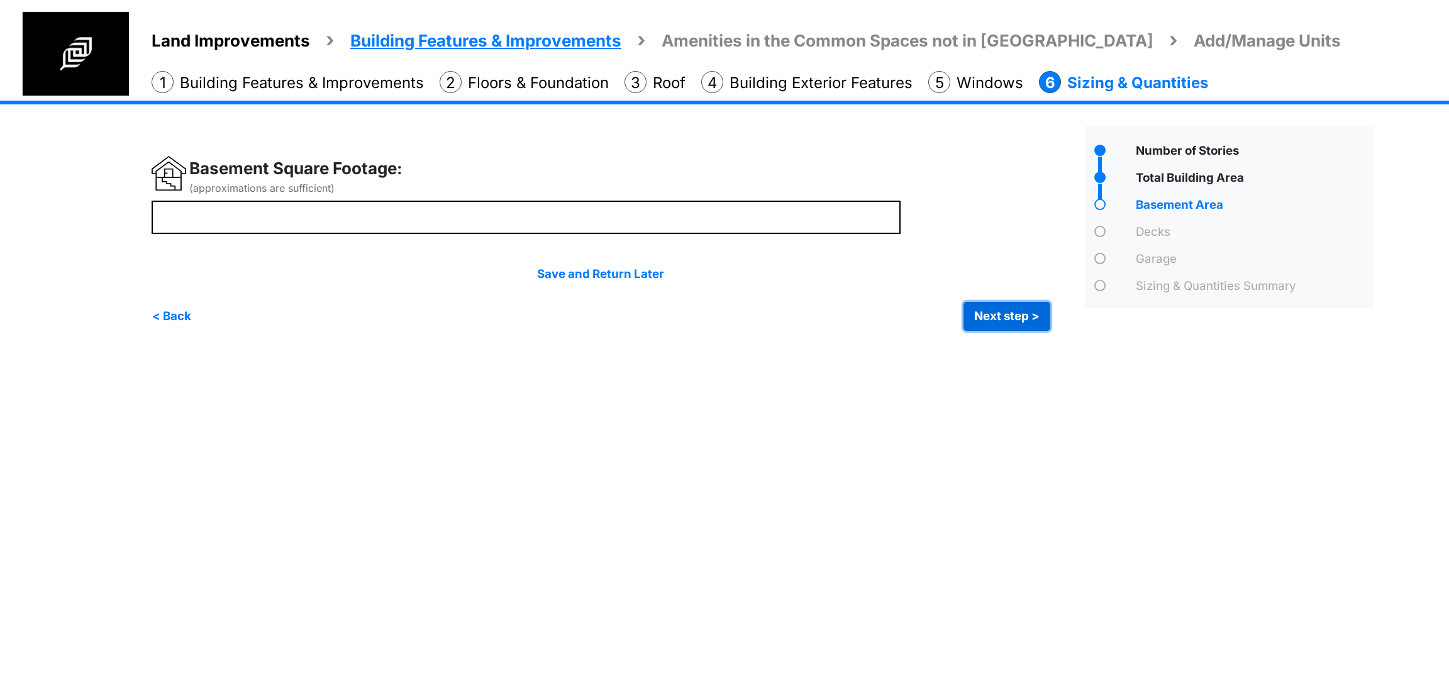
click at [1001, 306] on button "Next step >" at bounding box center [1007, 316] width 87 height 29
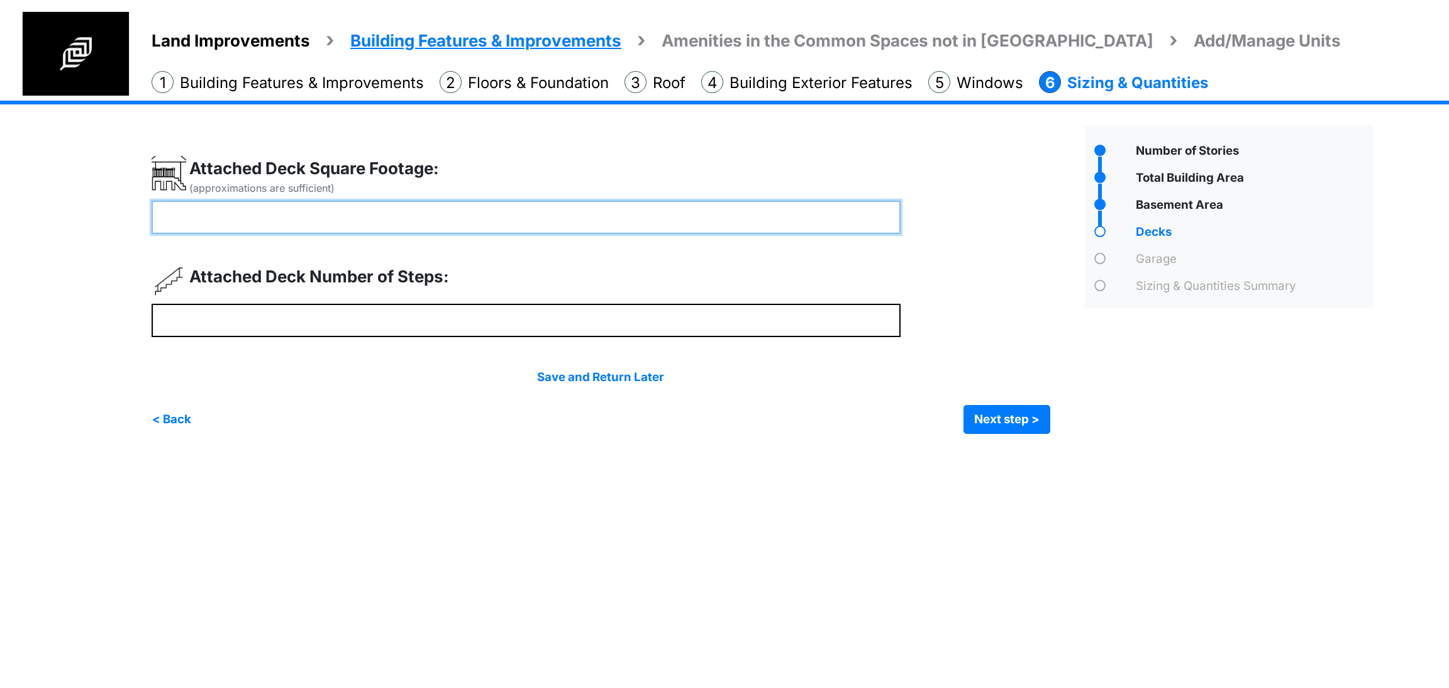
click at [471, 223] on input "number" at bounding box center [526, 217] width 749 height 33
type input "***"
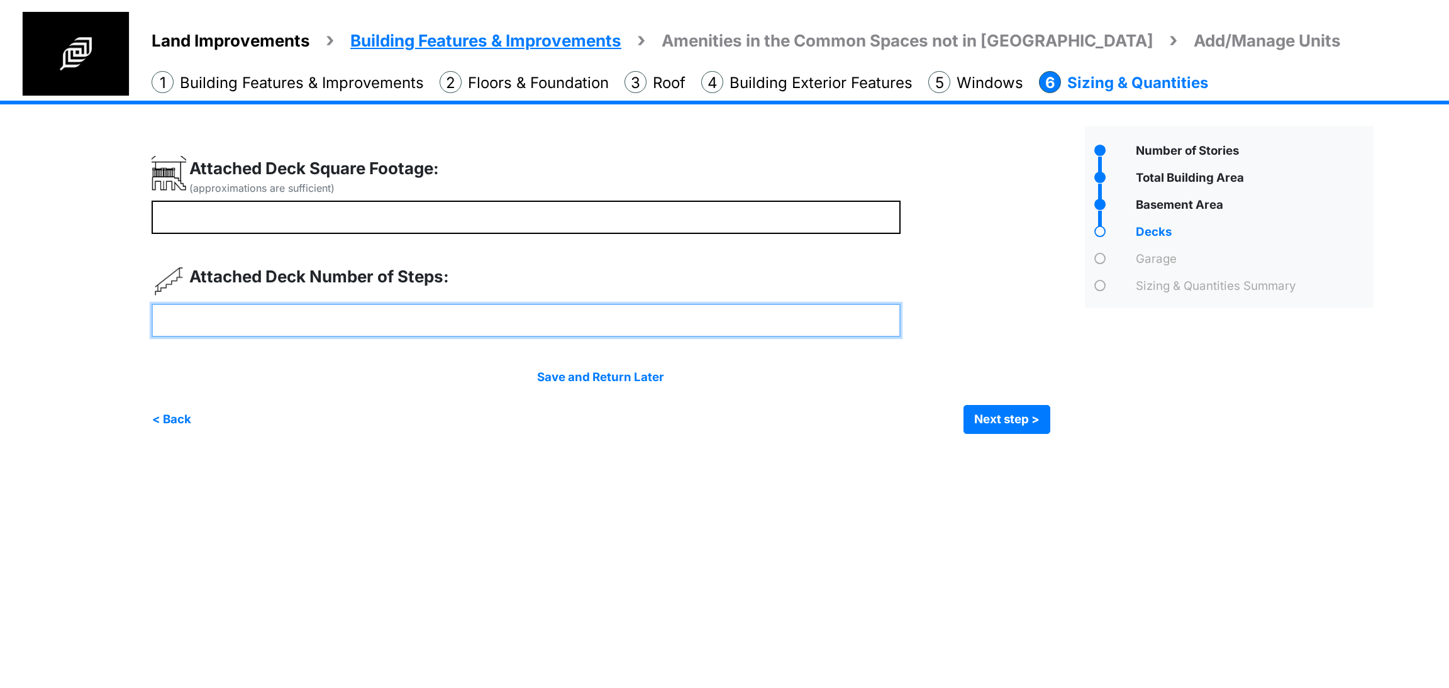
click at [373, 317] on input "number" at bounding box center [526, 320] width 749 height 33
type input "*"
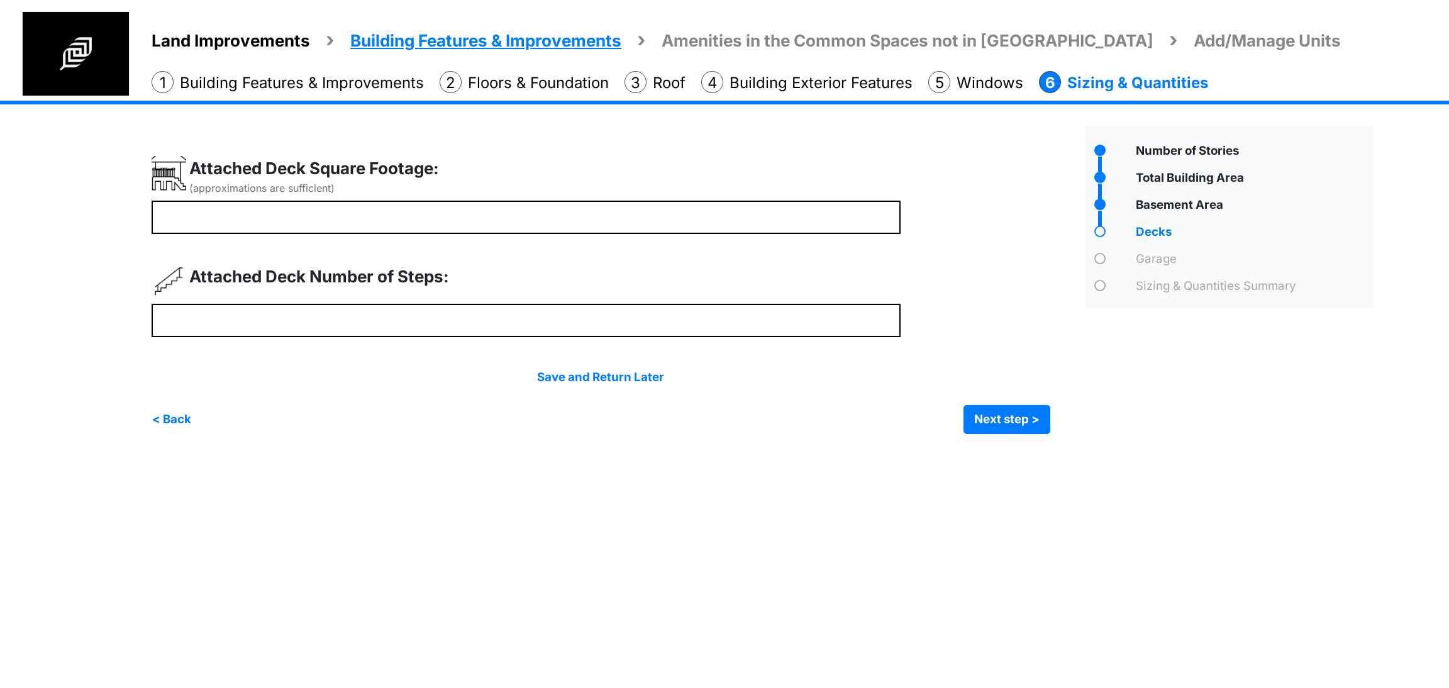
click at [952, 411] on div "< Back Next step > Save and submit" at bounding box center [601, 419] width 899 height 29
click at [971, 416] on button "Next step >" at bounding box center [1007, 419] width 87 height 29
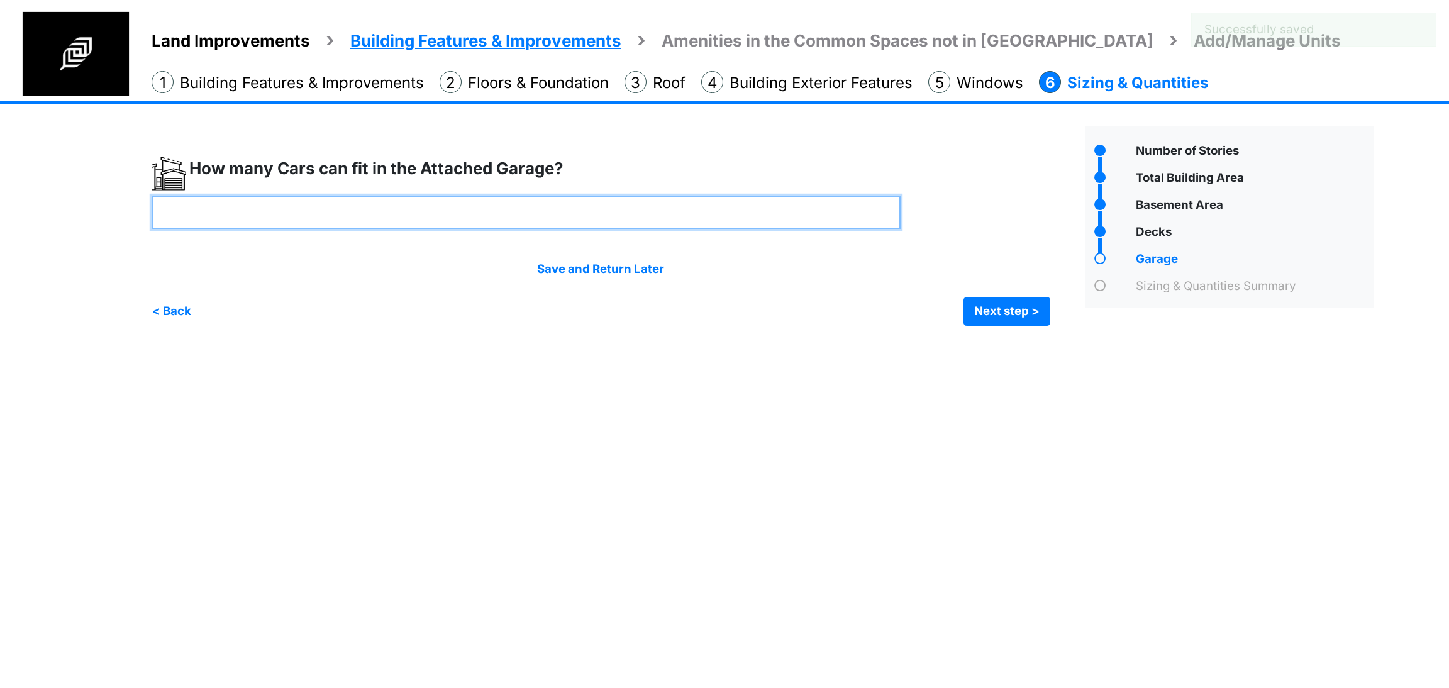
click at [489, 204] on input "number" at bounding box center [526, 212] width 749 height 33
type input "*"
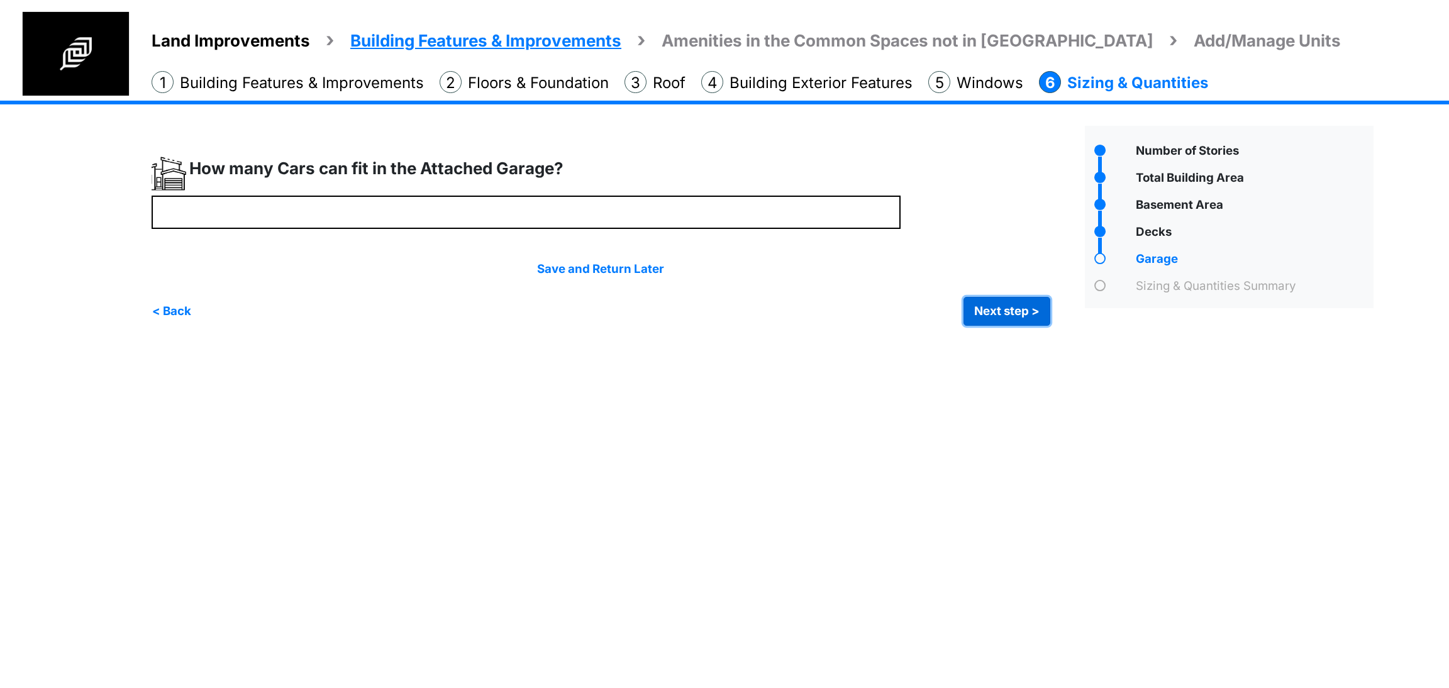
click at [1006, 305] on button "Next step >" at bounding box center [1007, 311] width 87 height 29
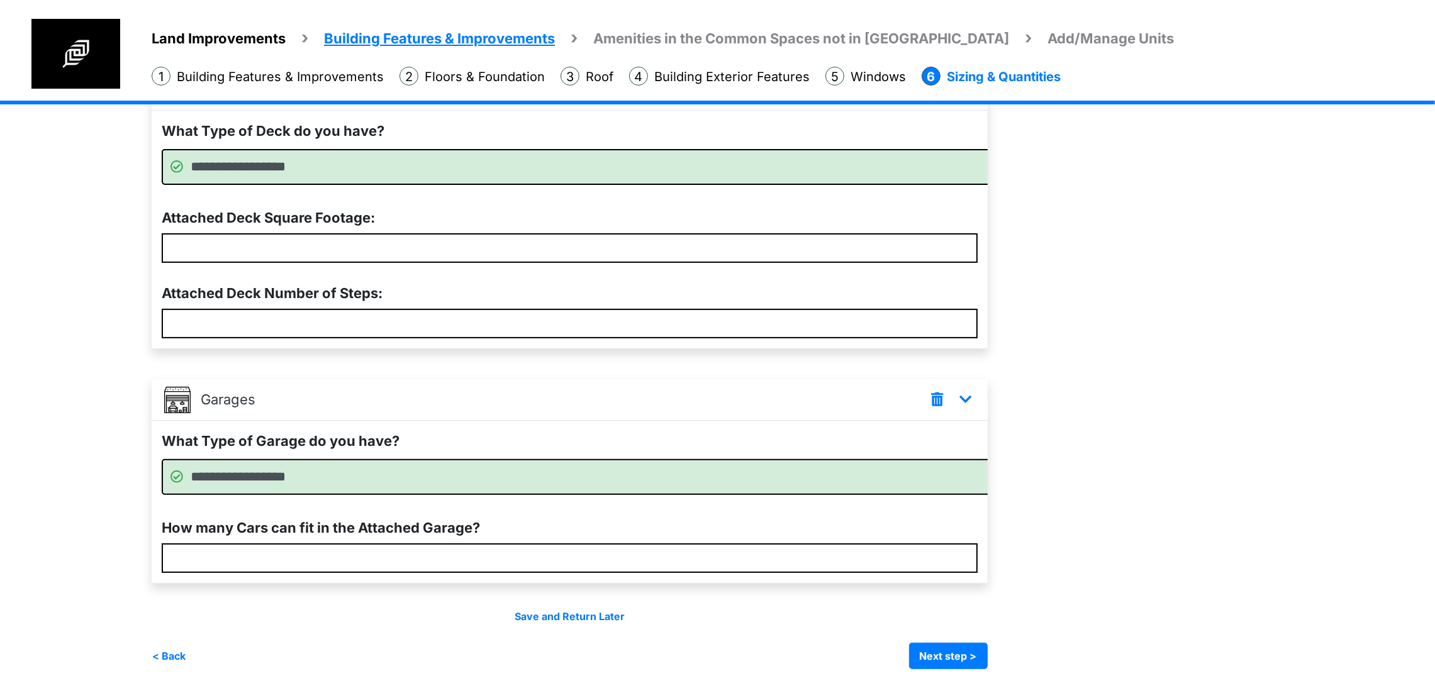
scroll to position [682, 0]
click at [987, 643] on button "Next step >" at bounding box center [948, 656] width 79 height 26
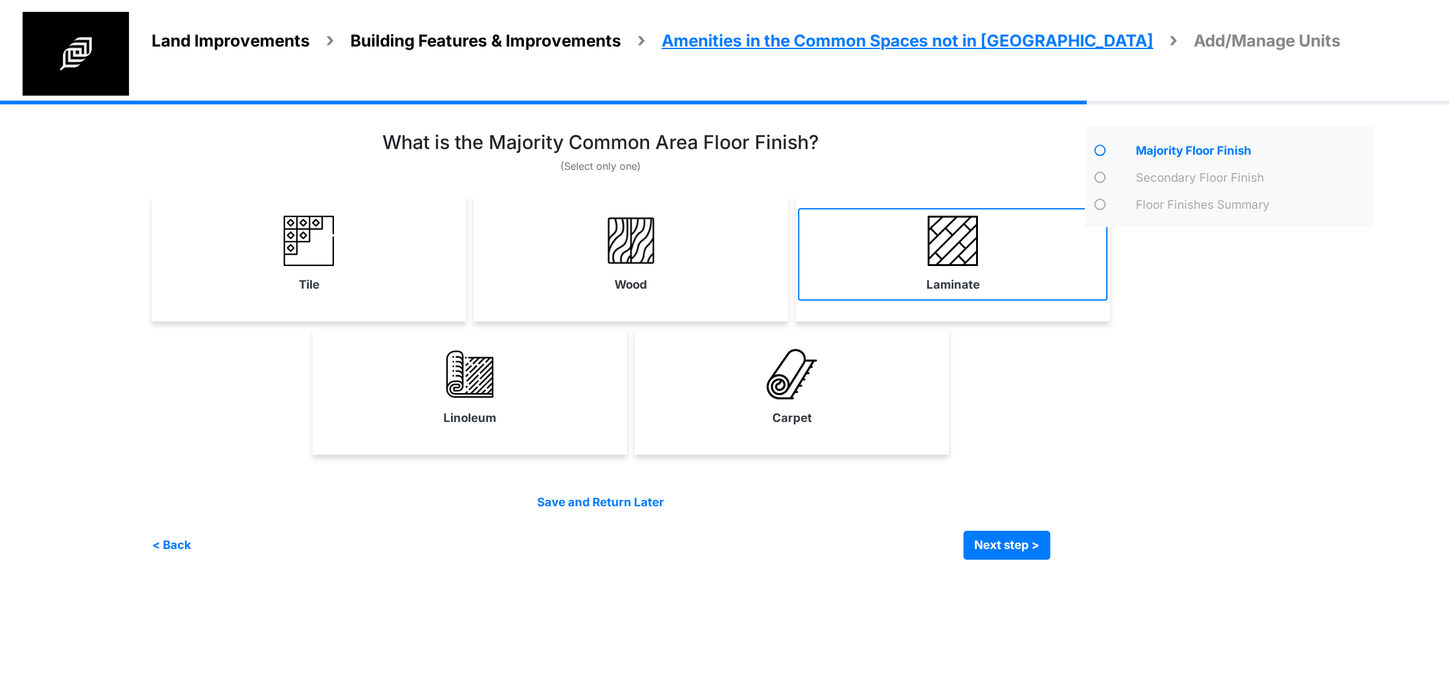
click at [911, 279] on link "Laminate" at bounding box center [952, 254] width 309 height 92
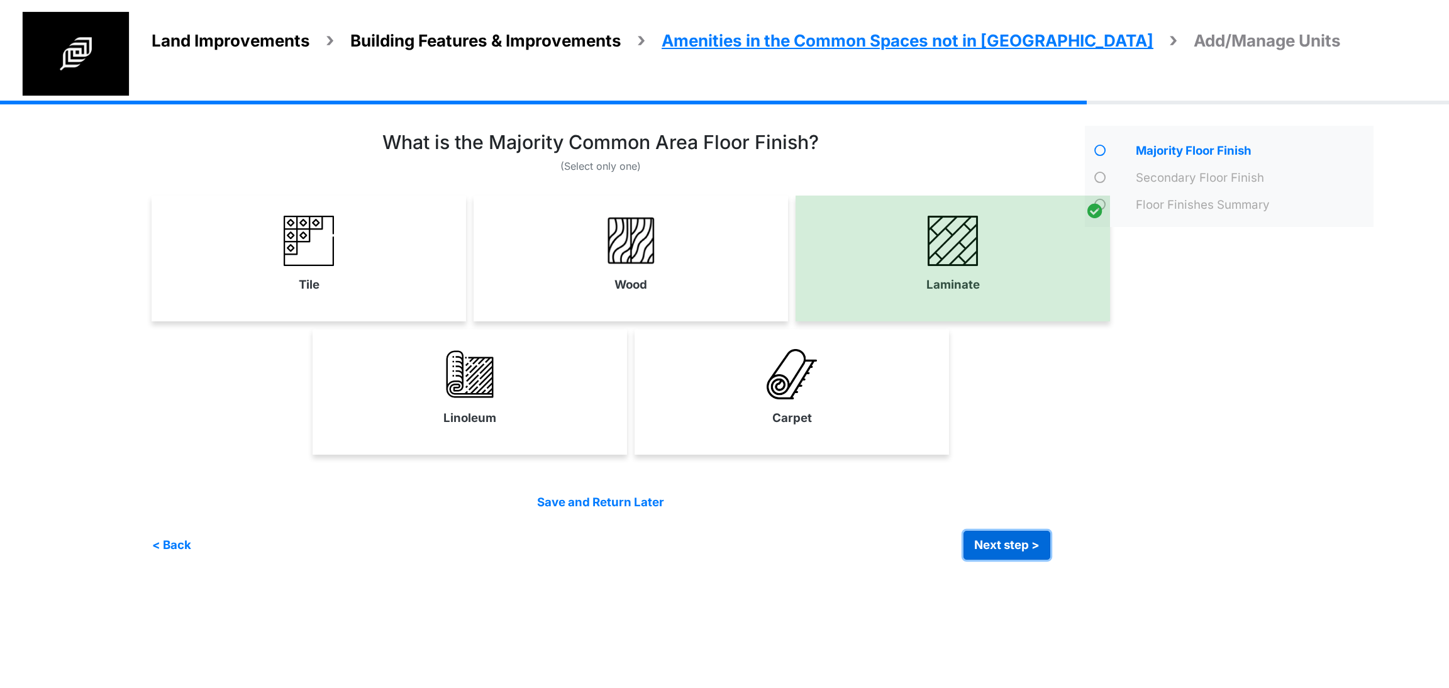
click at [1013, 539] on button "Next step >" at bounding box center [1007, 545] width 87 height 29
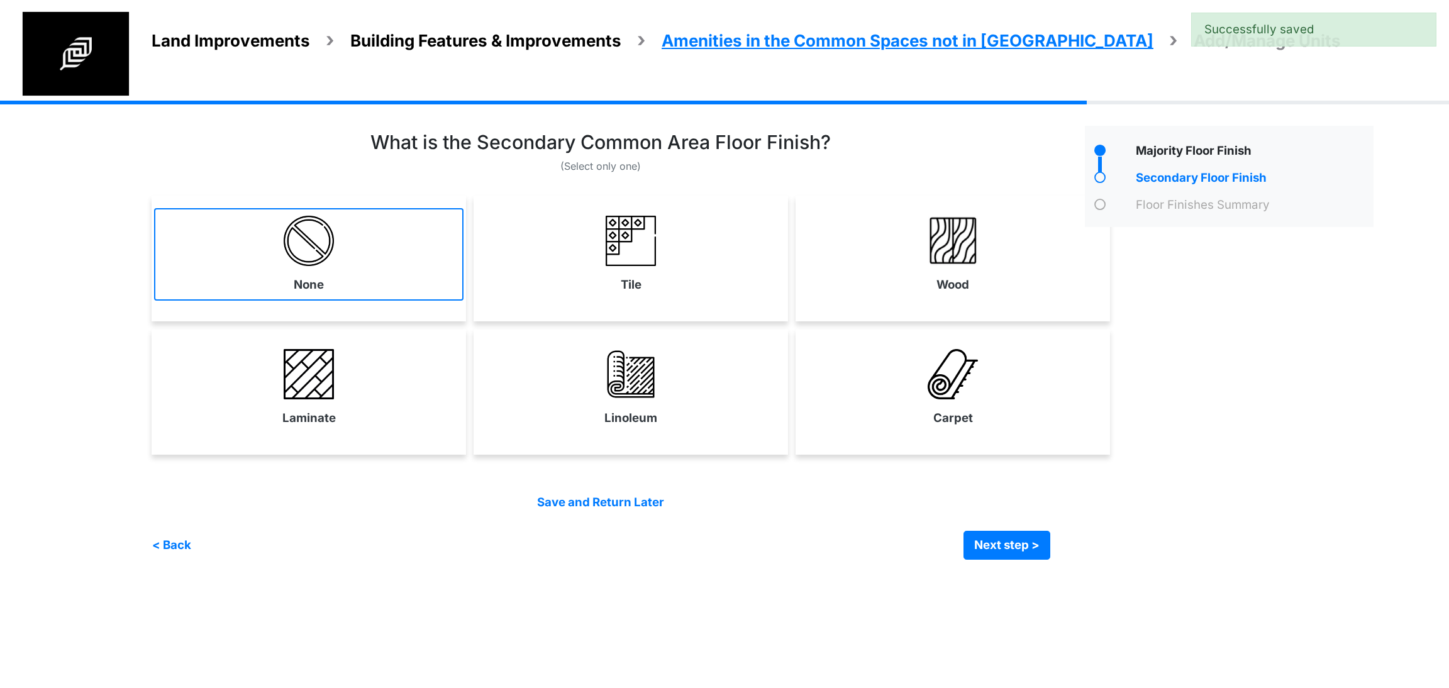
click at [393, 230] on link "None" at bounding box center [308, 254] width 309 height 92
select select "*"
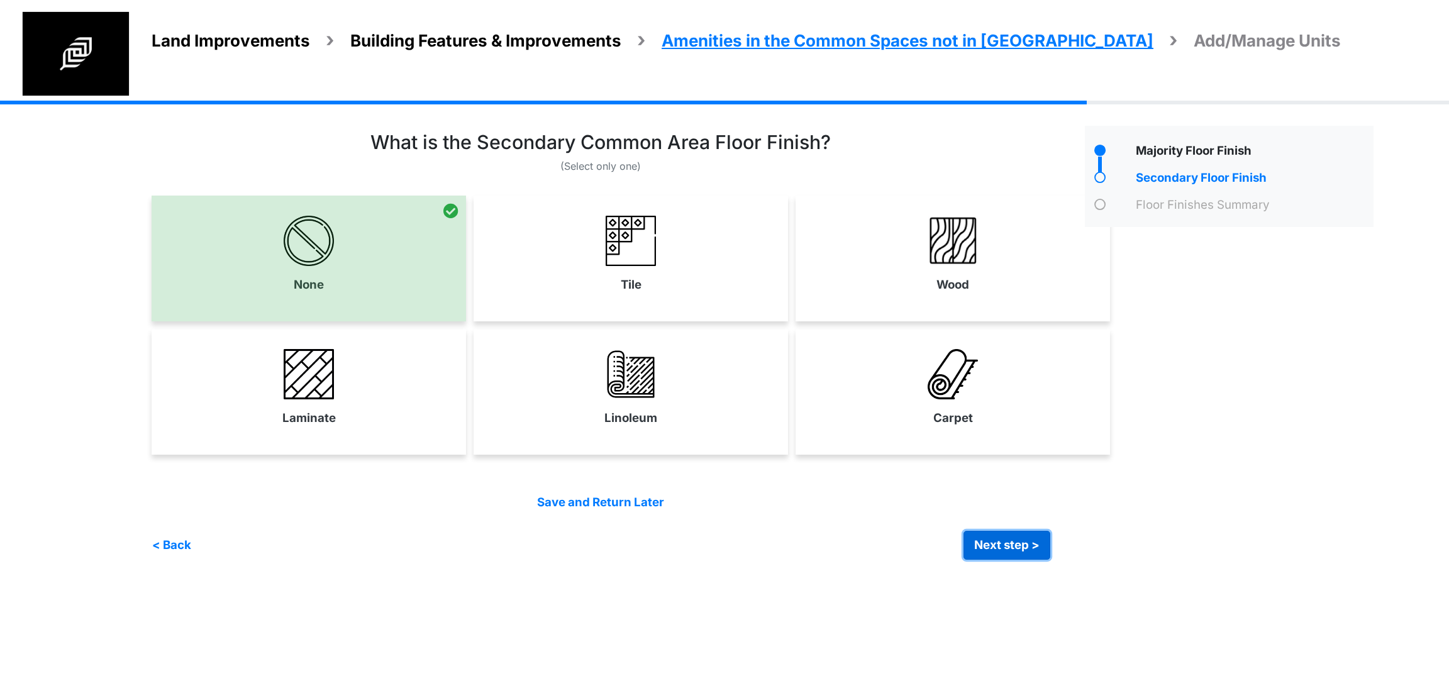
click at [1011, 537] on button "Next step >" at bounding box center [1007, 545] width 87 height 29
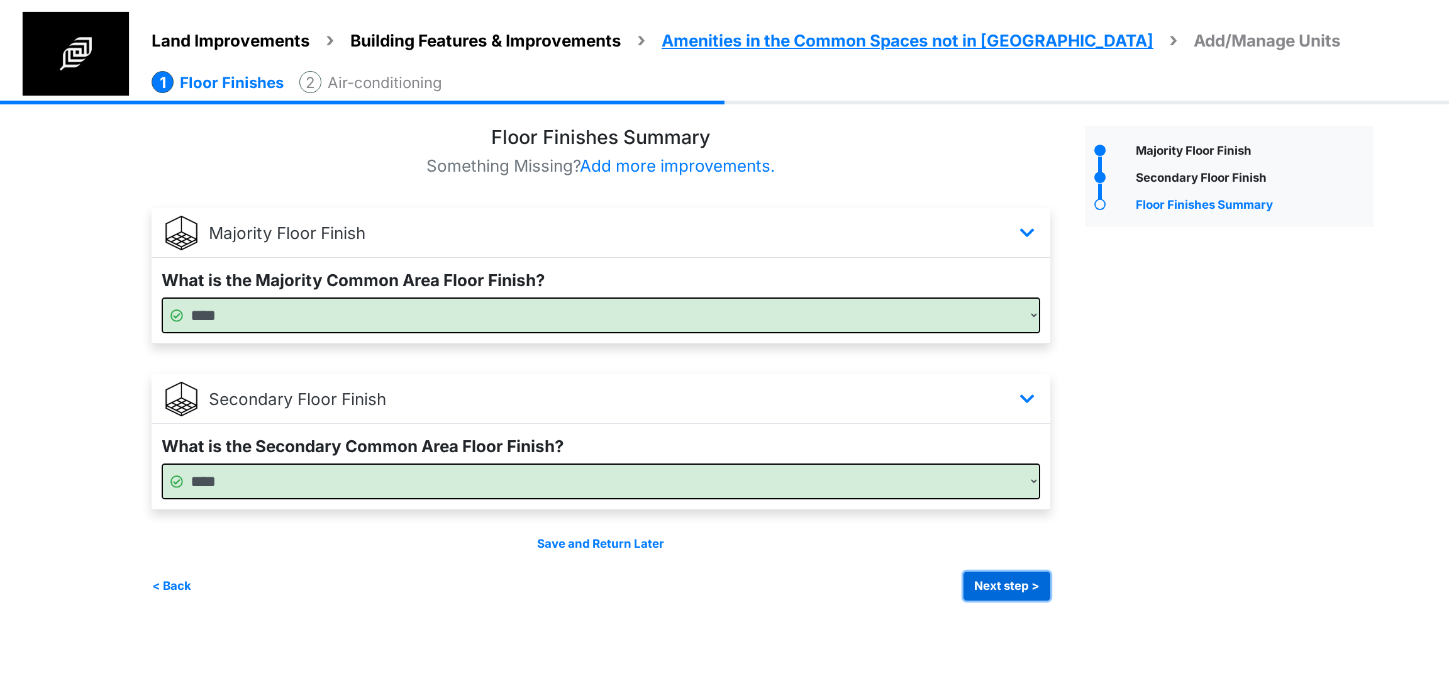
click at [998, 591] on button "Next step >" at bounding box center [1007, 586] width 87 height 29
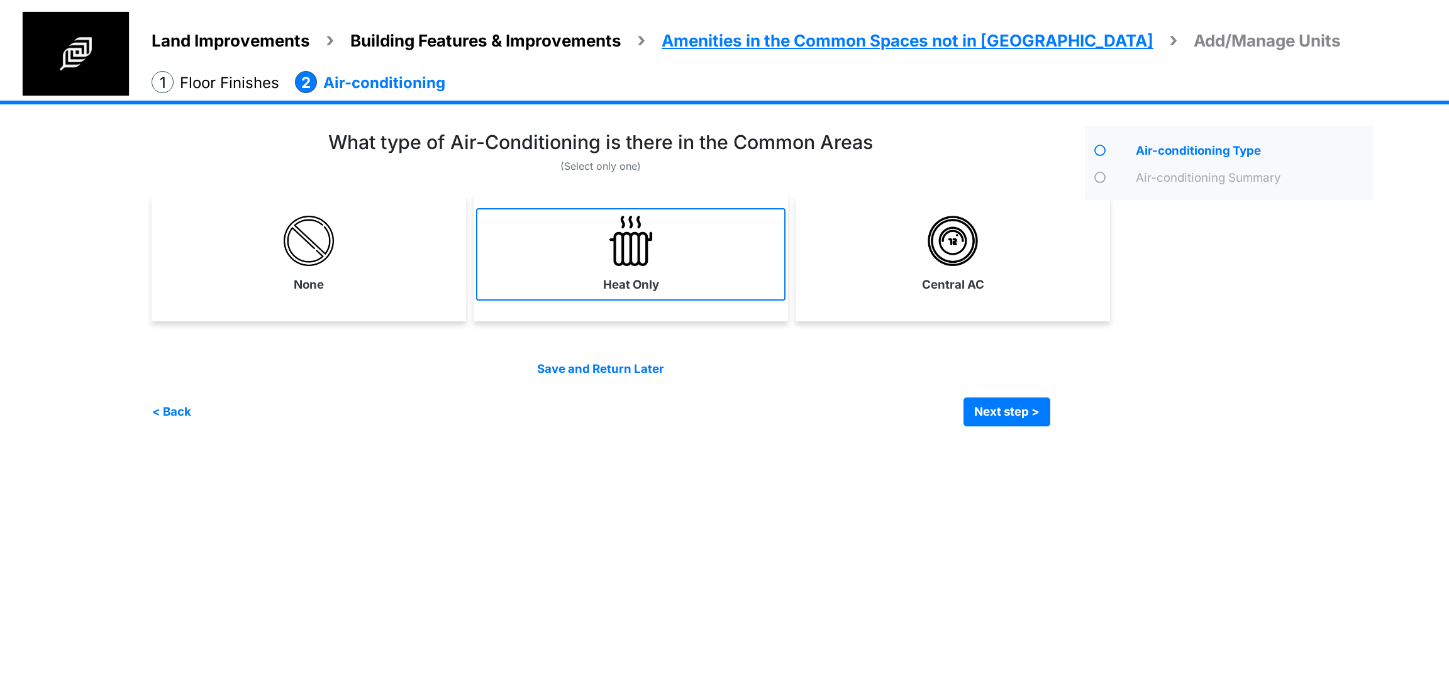
click at [665, 285] on link "Heat Only" at bounding box center [630, 254] width 309 height 92
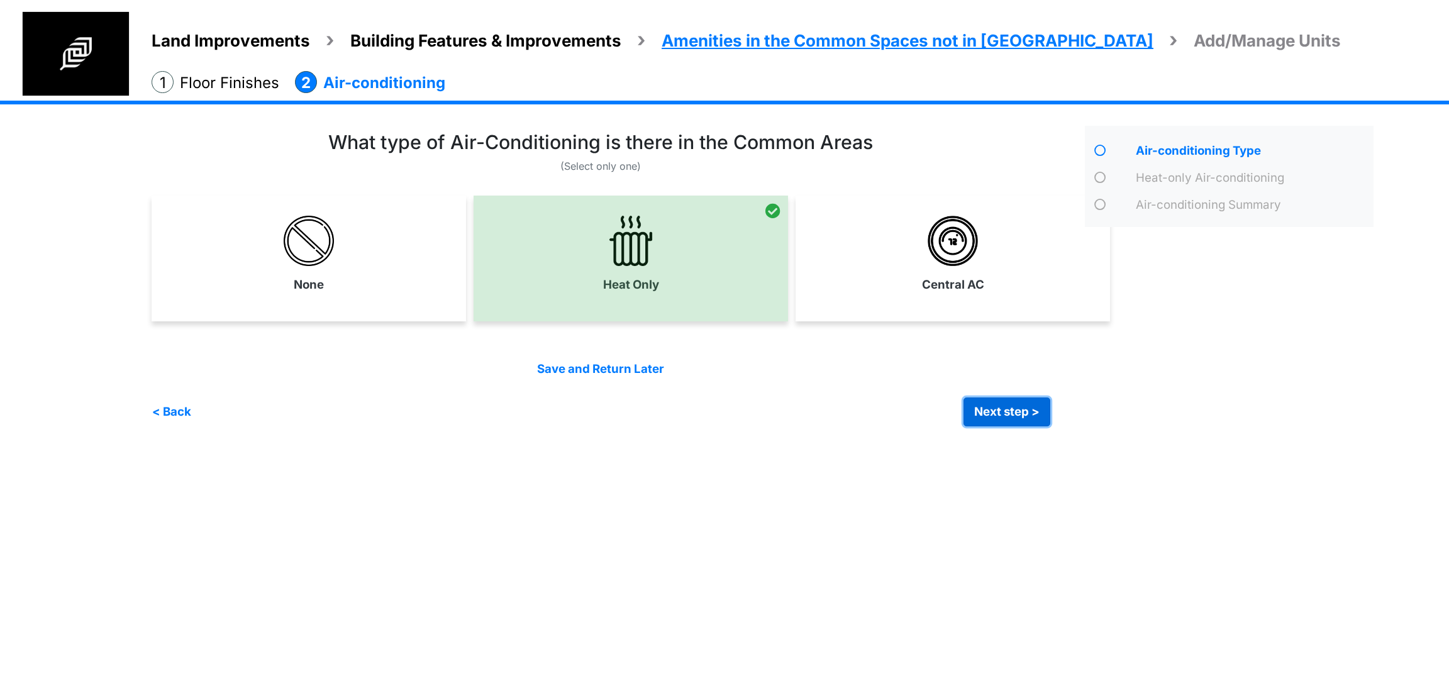
click at [1018, 405] on button "Next step >" at bounding box center [1007, 412] width 87 height 29
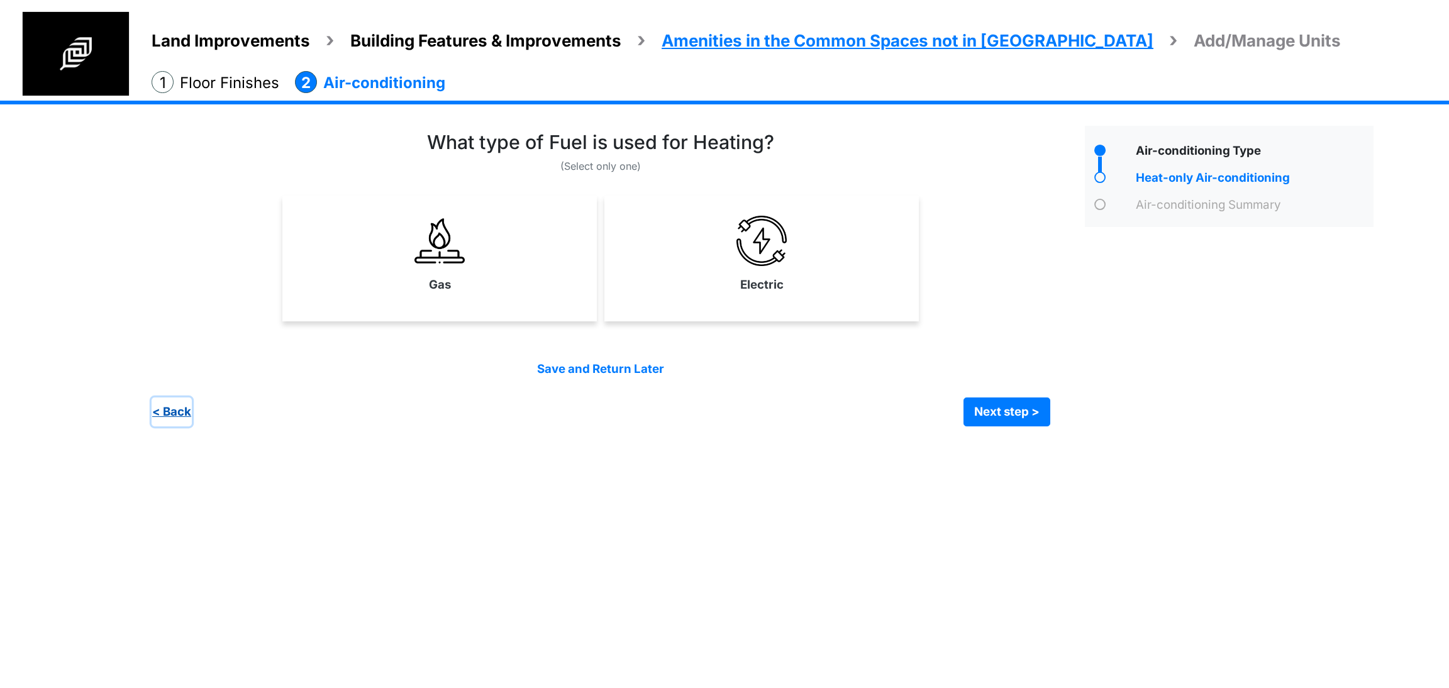
click at [180, 398] on button "< Back" at bounding box center [172, 412] width 40 height 29
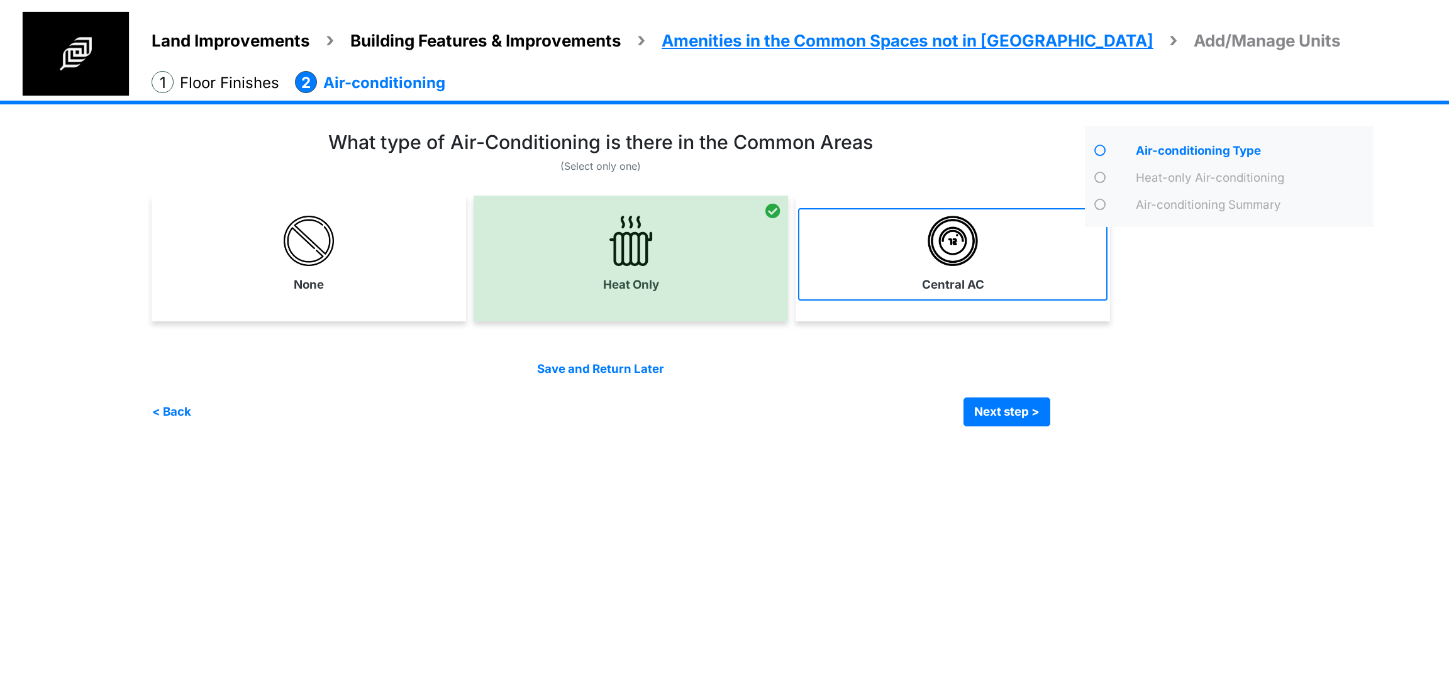
click at [1006, 238] on link "Central AC" at bounding box center [952, 254] width 309 height 92
select select "*"
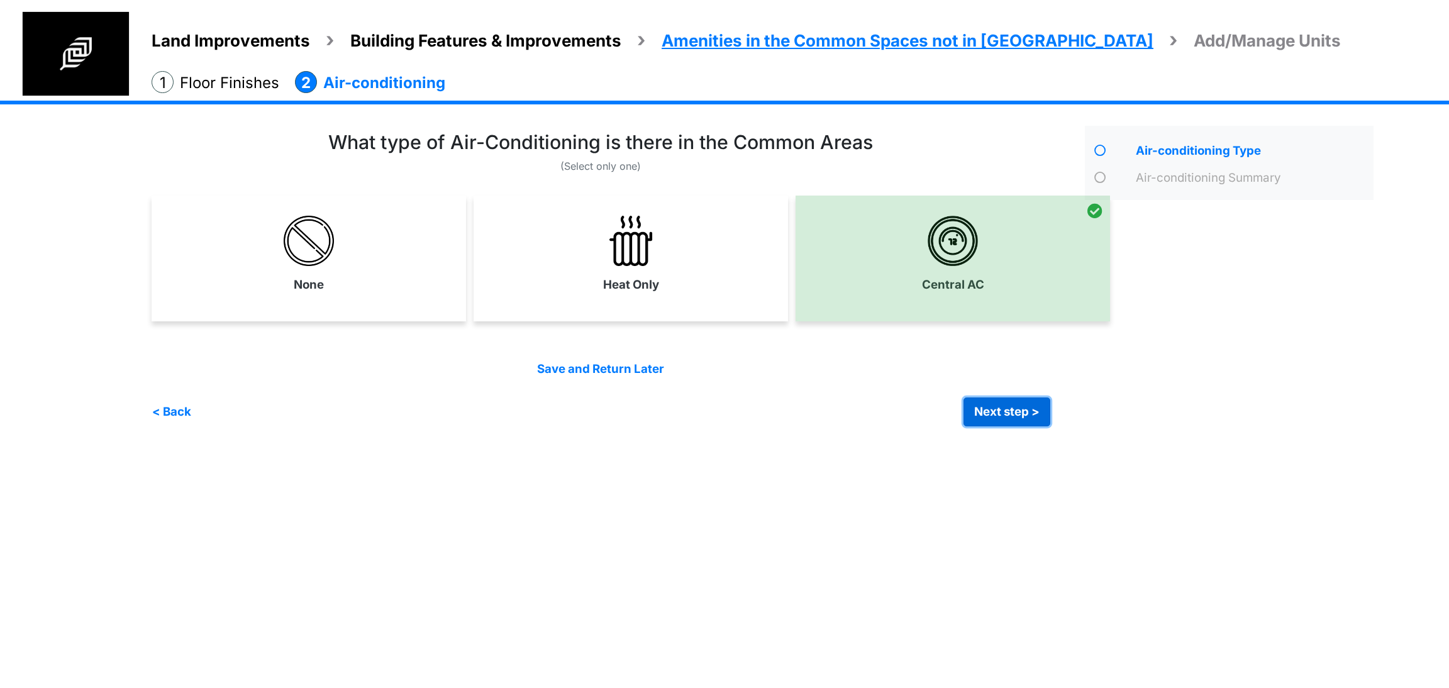
click at [1003, 416] on button "Next step >" at bounding box center [1007, 412] width 87 height 29
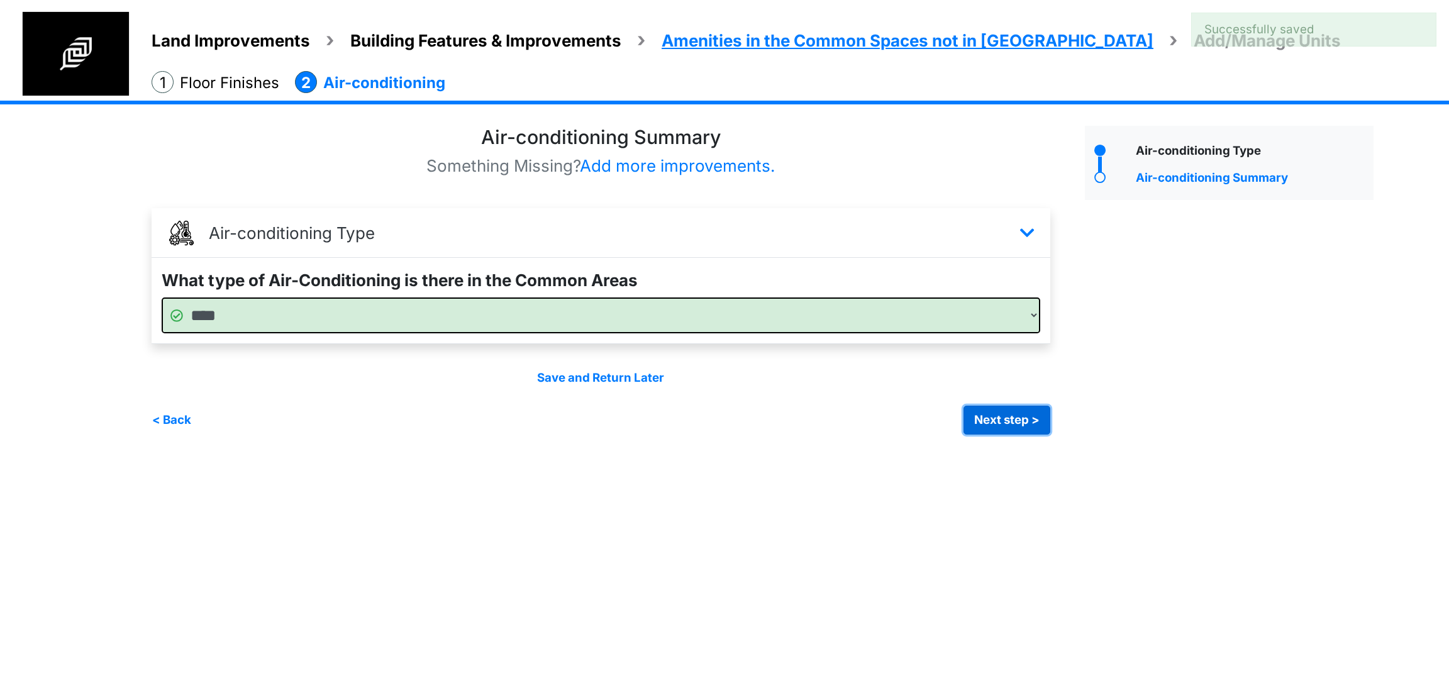
click at [995, 416] on button "Next step >" at bounding box center [1007, 420] width 87 height 29
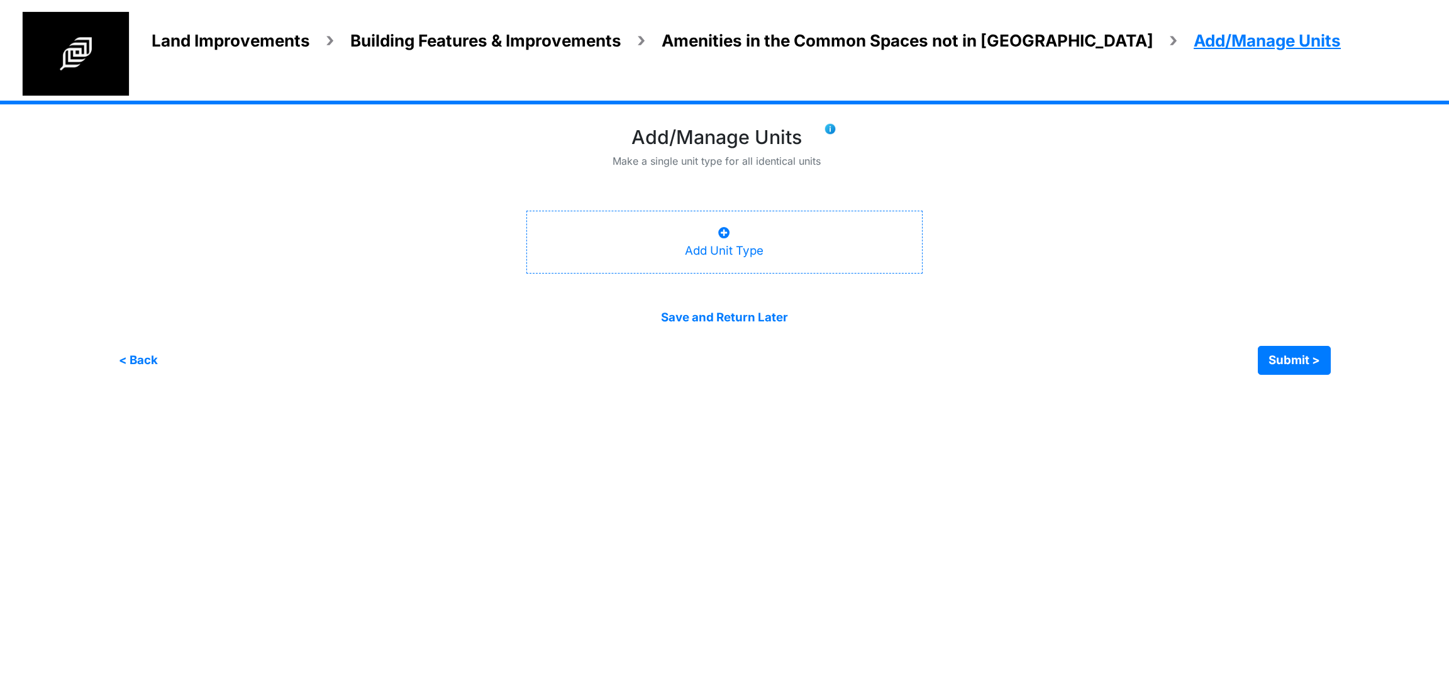
click at [733, 245] on div "Add Unit Type" at bounding box center [724, 242] width 79 height 35
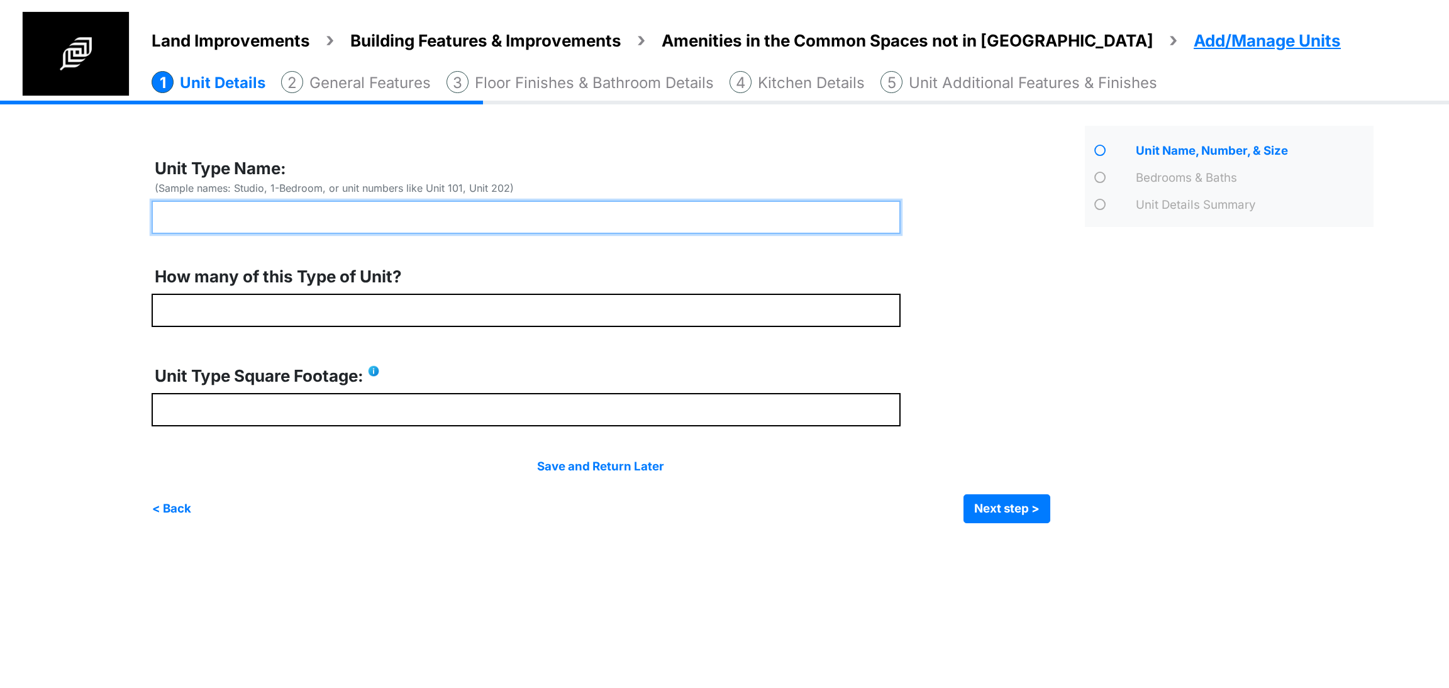
click at [329, 222] on input "text" at bounding box center [526, 217] width 749 height 33
type input "********"
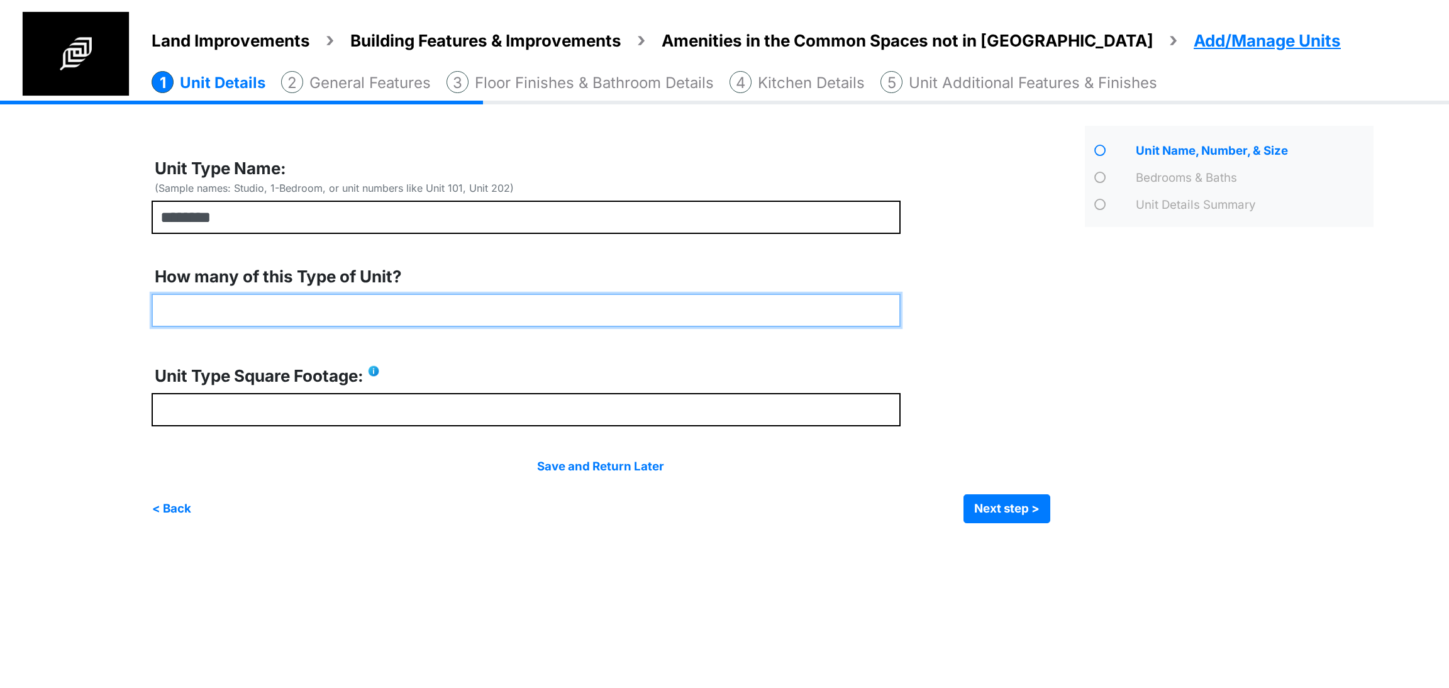
type input "*"
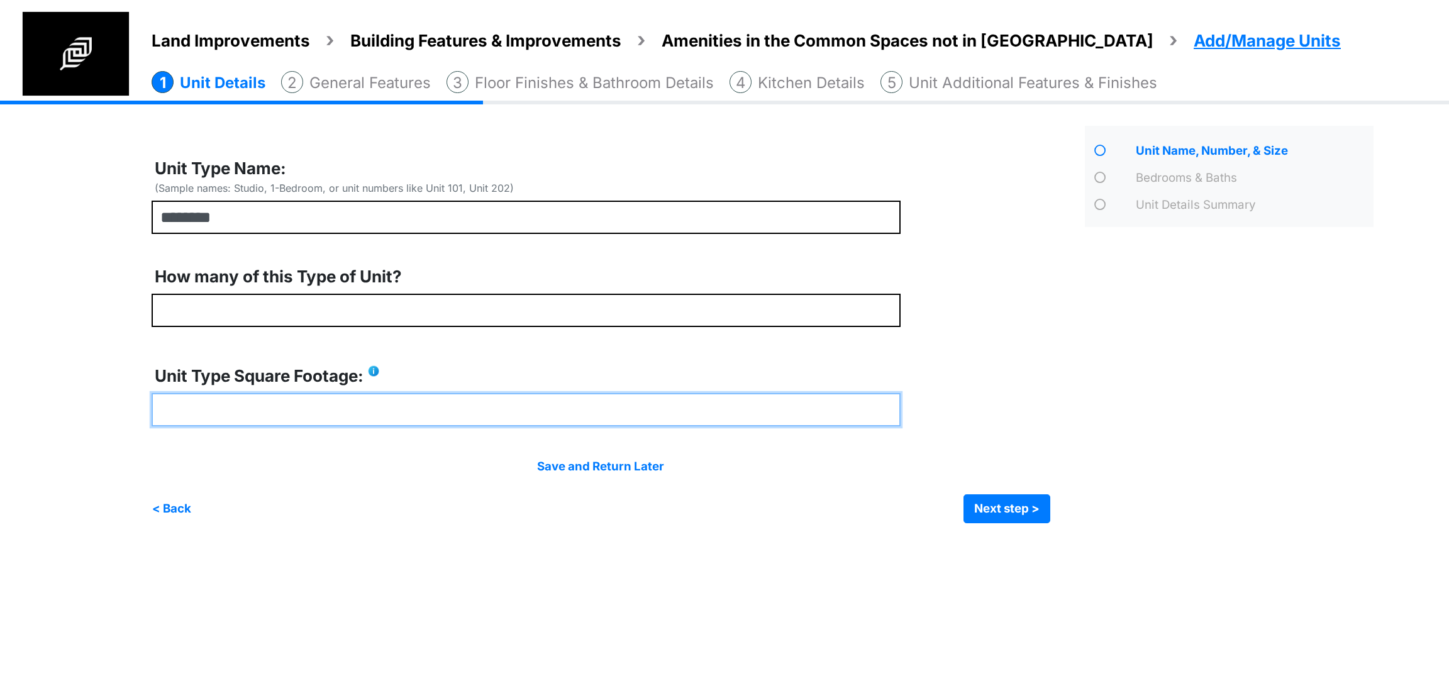
click at [311, 414] on input "number" at bounding box center [526, 409] width 749 height 33
type input "***"
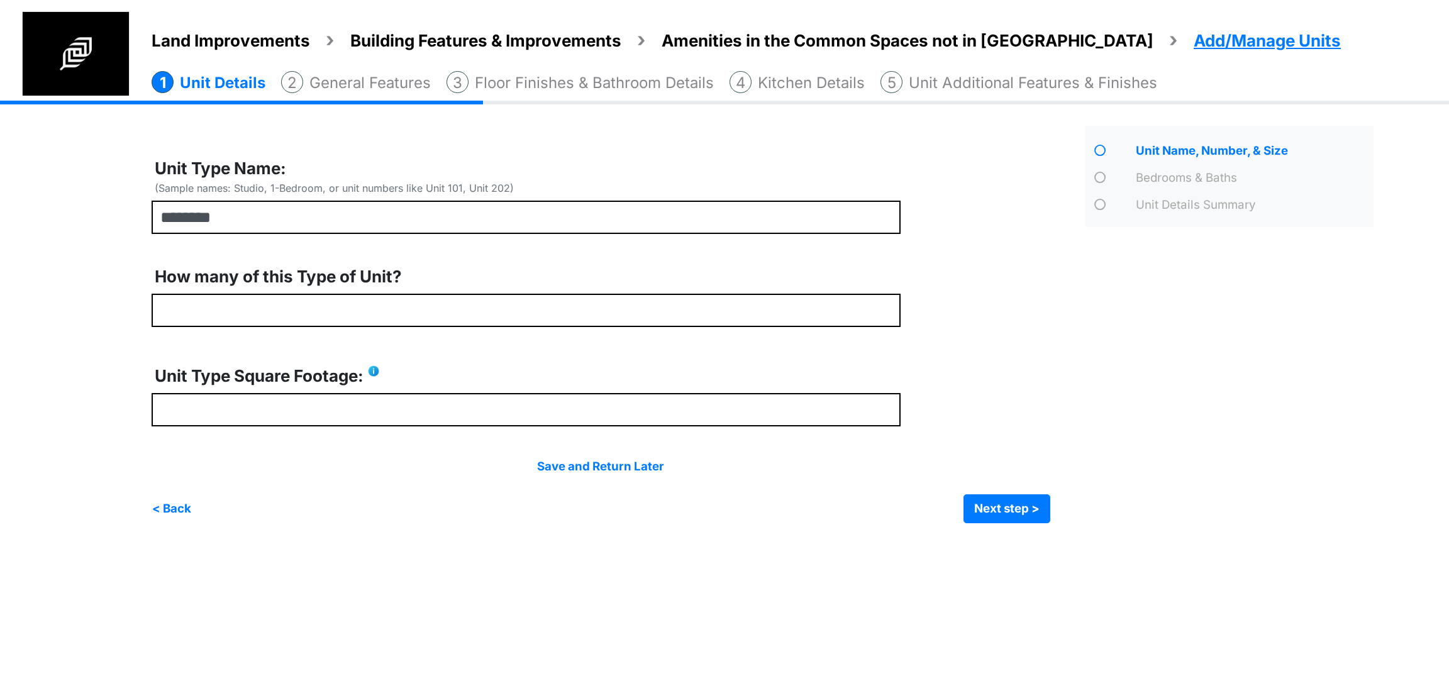
click at [990, 492] on div "Save and Return Later < Back Next step > Save and submit" at bounding box center [601, 490] width 899 height 65
click at [987, 502] on button "Next step >" at bounding box center [1007, 508] width 87 height 29
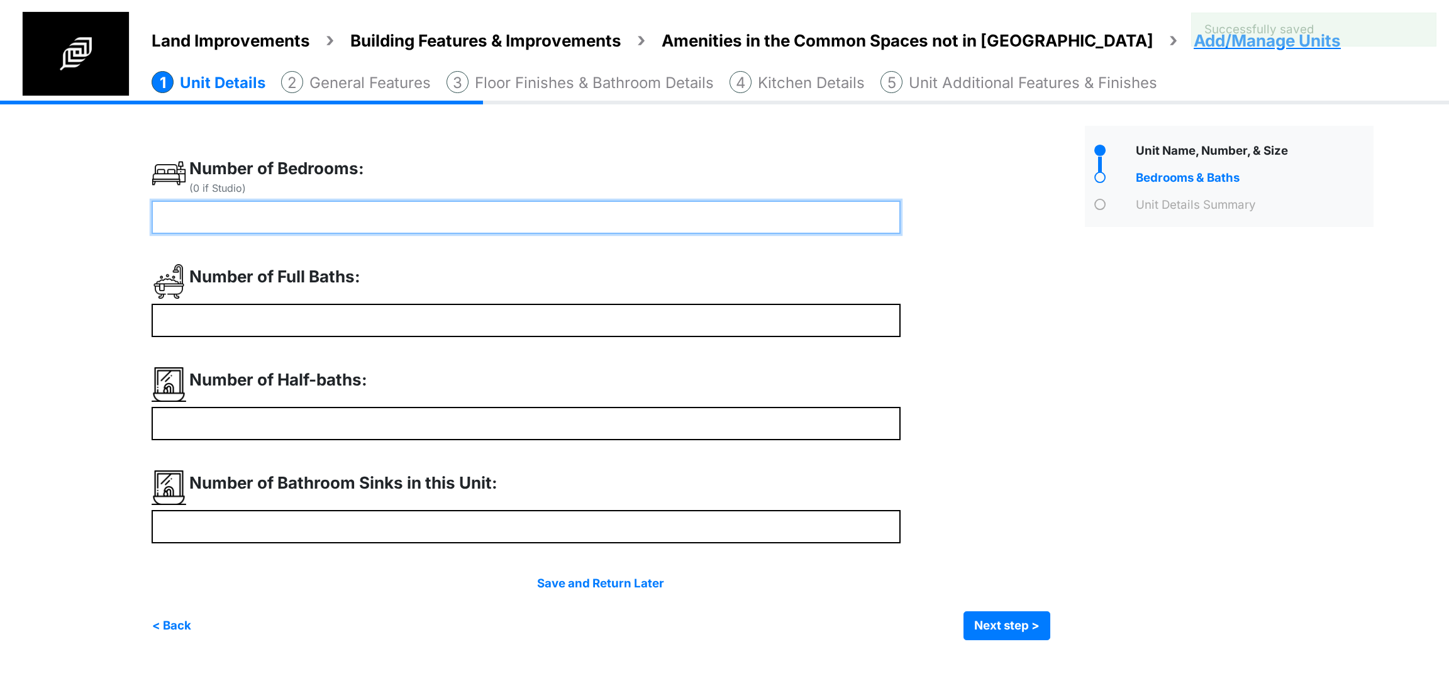
click at [206, 227] on input "number" at bounding box center [526, 217] width 749 height 33
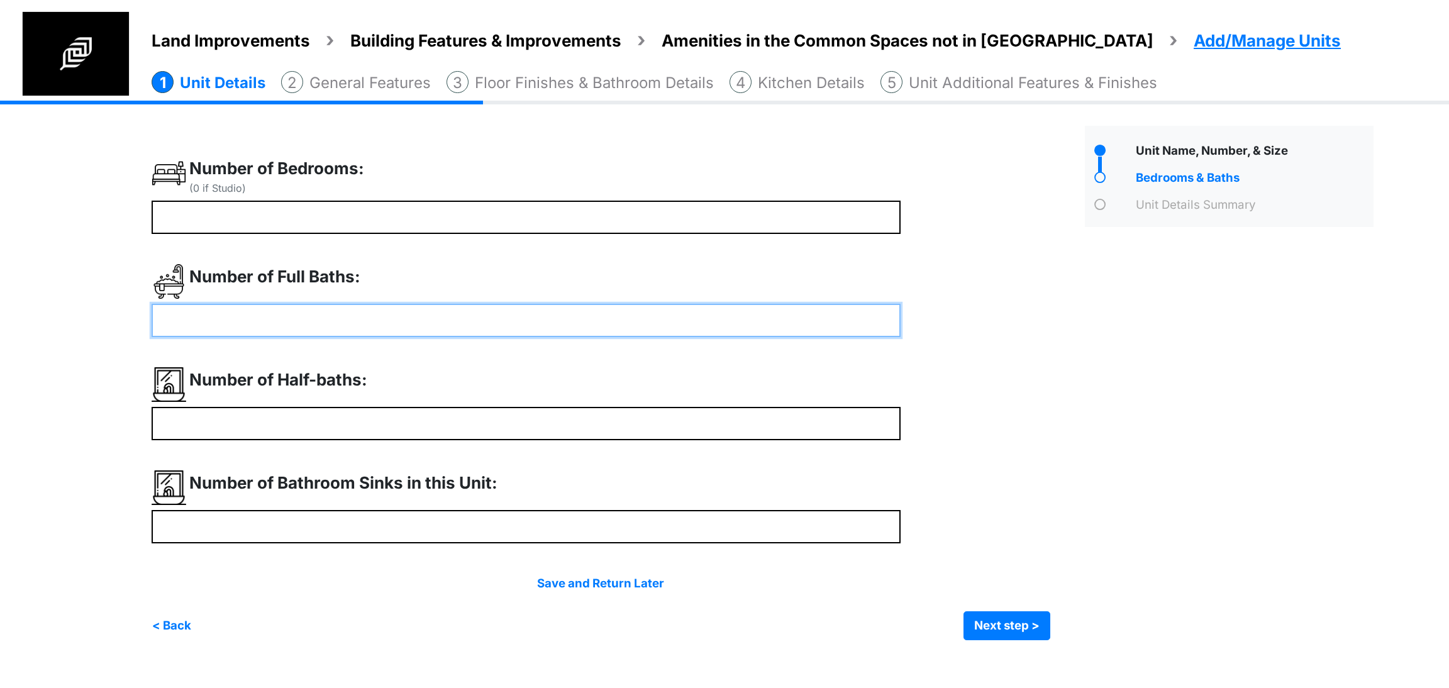
click at [233, 313] on input "number" at bounding box center [526, 320] width 749 height 33
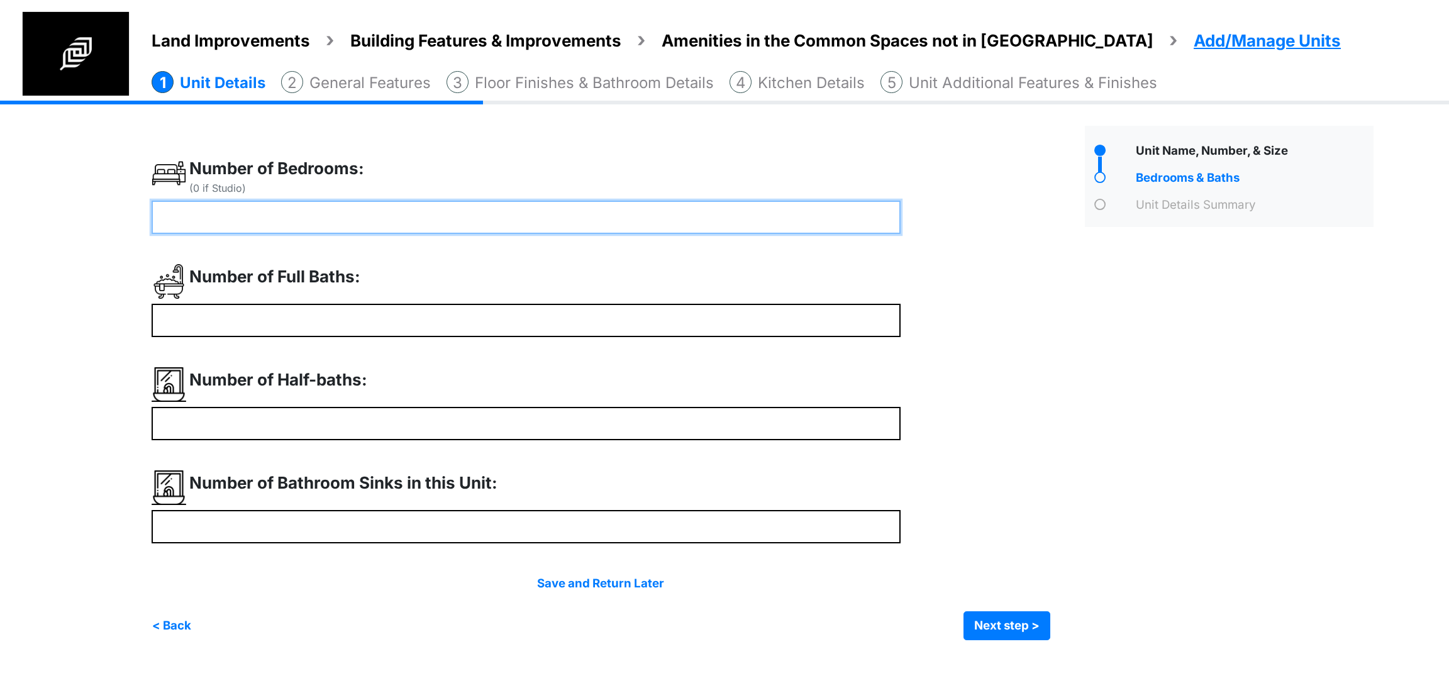
drag, startPoint x: 221, startPoint y: 214, endPoint x: 70, endPoint y: 219, distance: 151.0
click at [70, 219] on div "Land Improvements Building Features & Improvements Amenities in the Common Spac…" at bounding box center [724, 380] width 1449 height 559
type input "*"
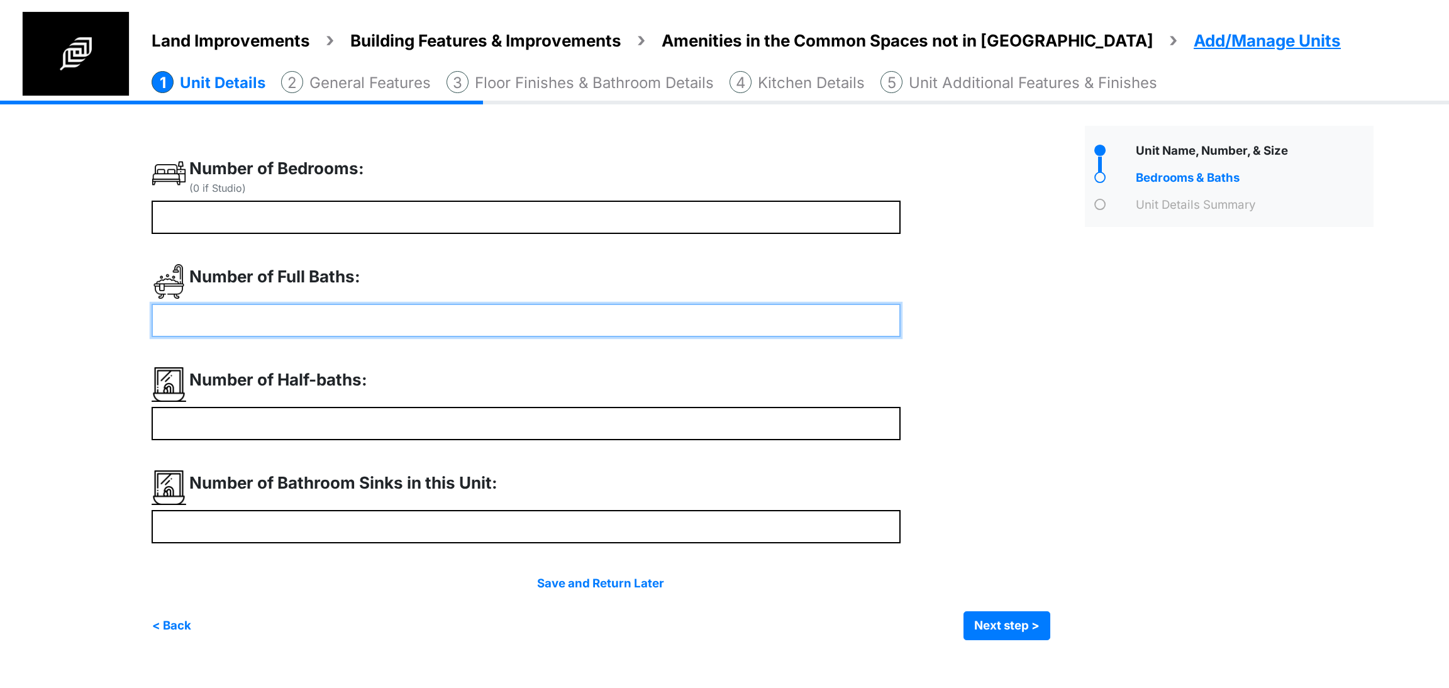
click at [209, 318] on input "number" at bounding box center [526, 320] width 749 height 33
type input "*"
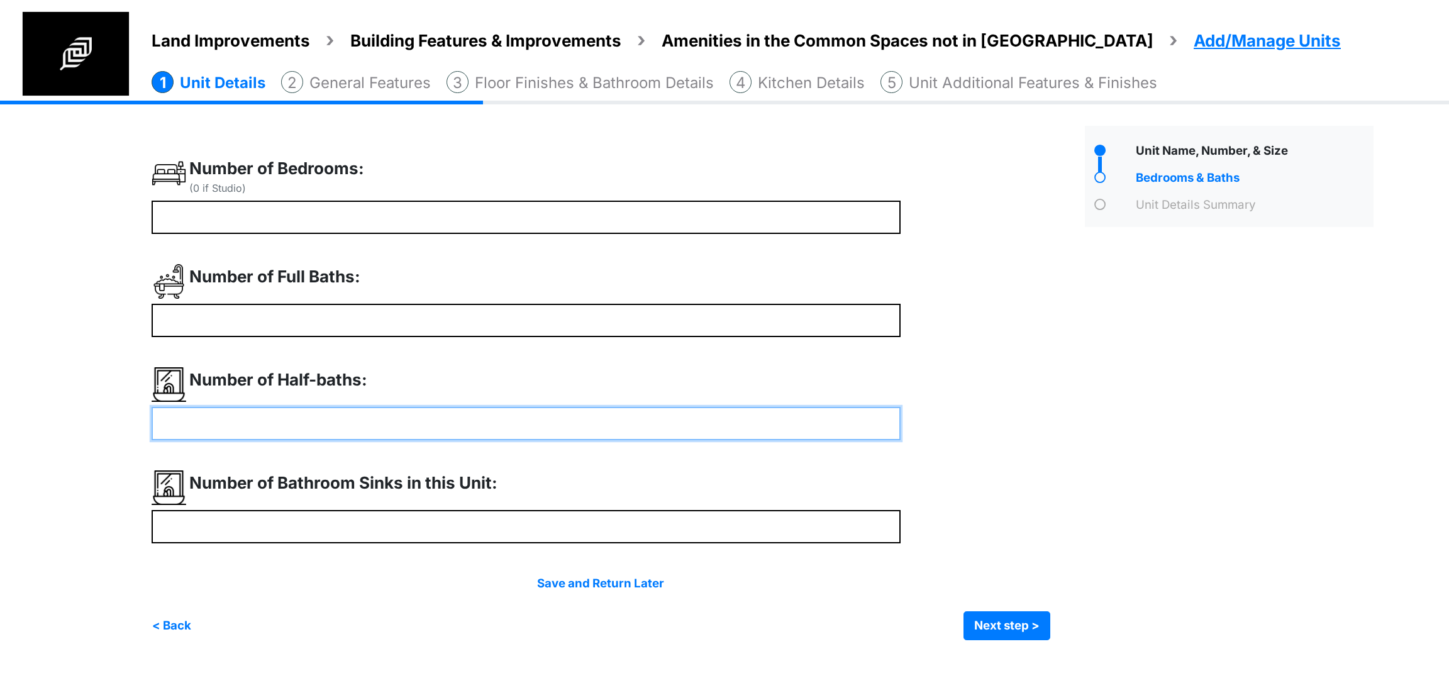
click at [240, 413] on input "number" at bounding box center [526, 423] width 749 height 33
type input "*"
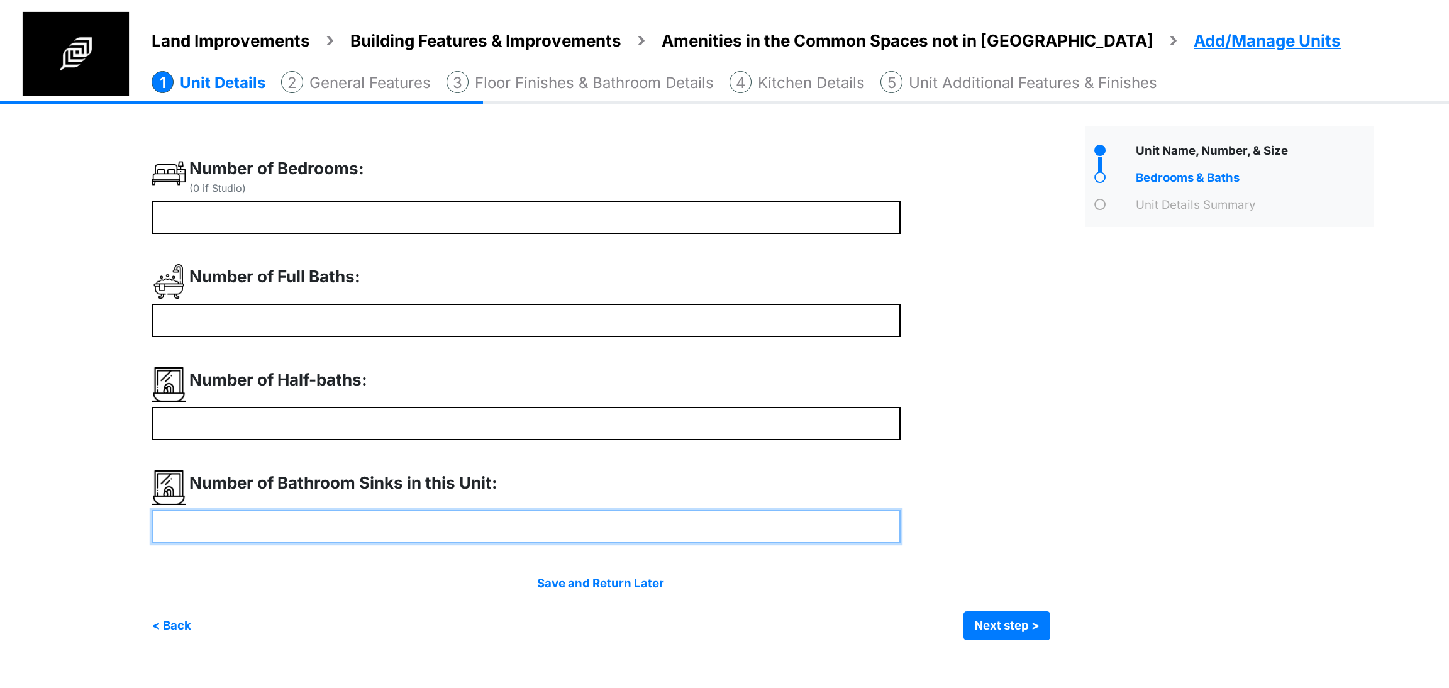
type input "*"
click at [197, 523] on input "number" at bounding box center [526, 526] width 749 height 33
type input "*"
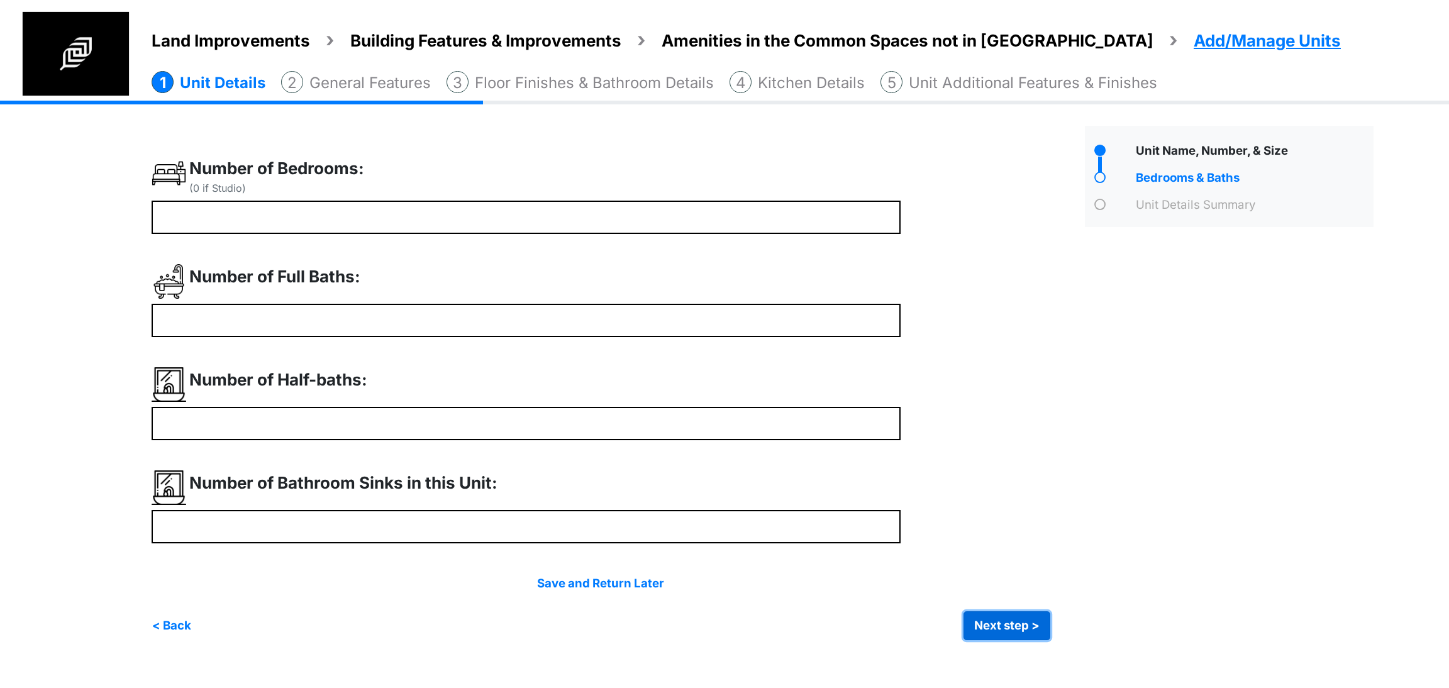
type input "*"
click at [999, 620] on button "Next step >" at bounding box center [1007, 625] width 87 height 29
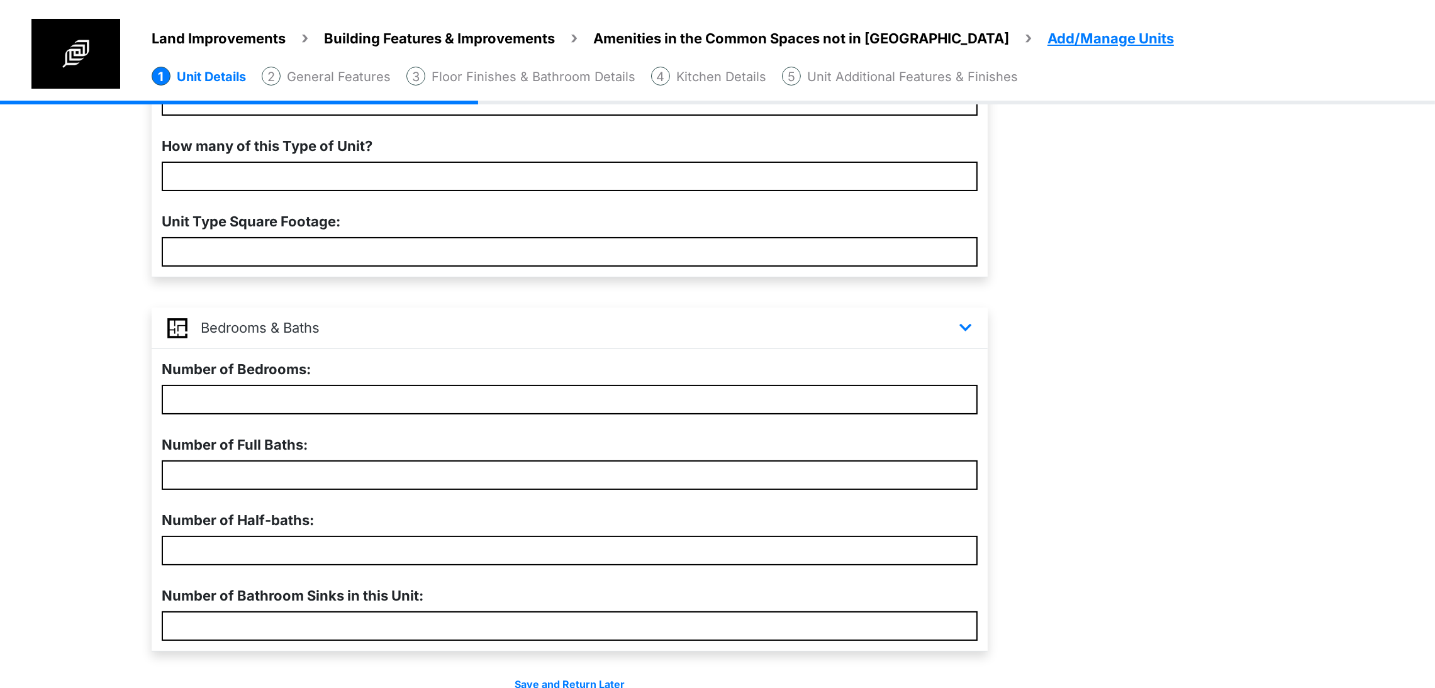
scroll to position [344, 0]
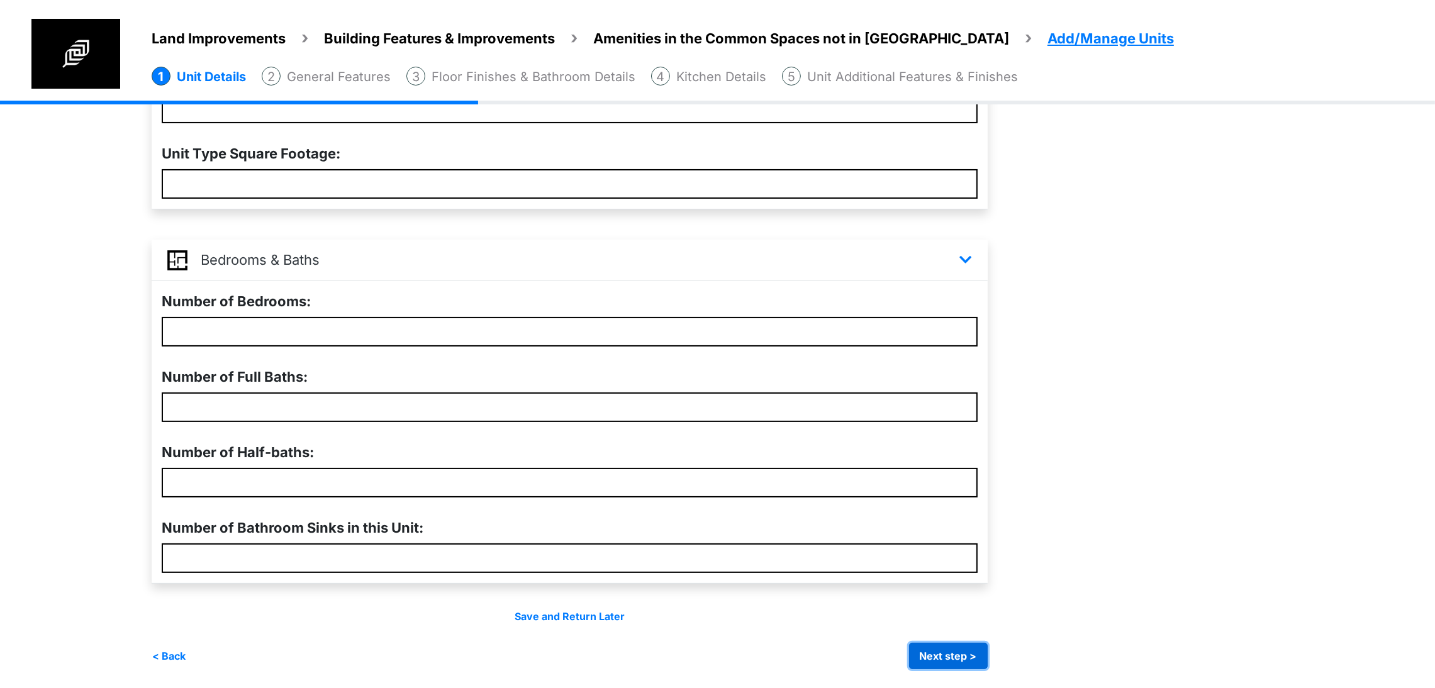
click at [987, 660] on button "Next step >" at bounding box center [948, 656] width 79 height 26
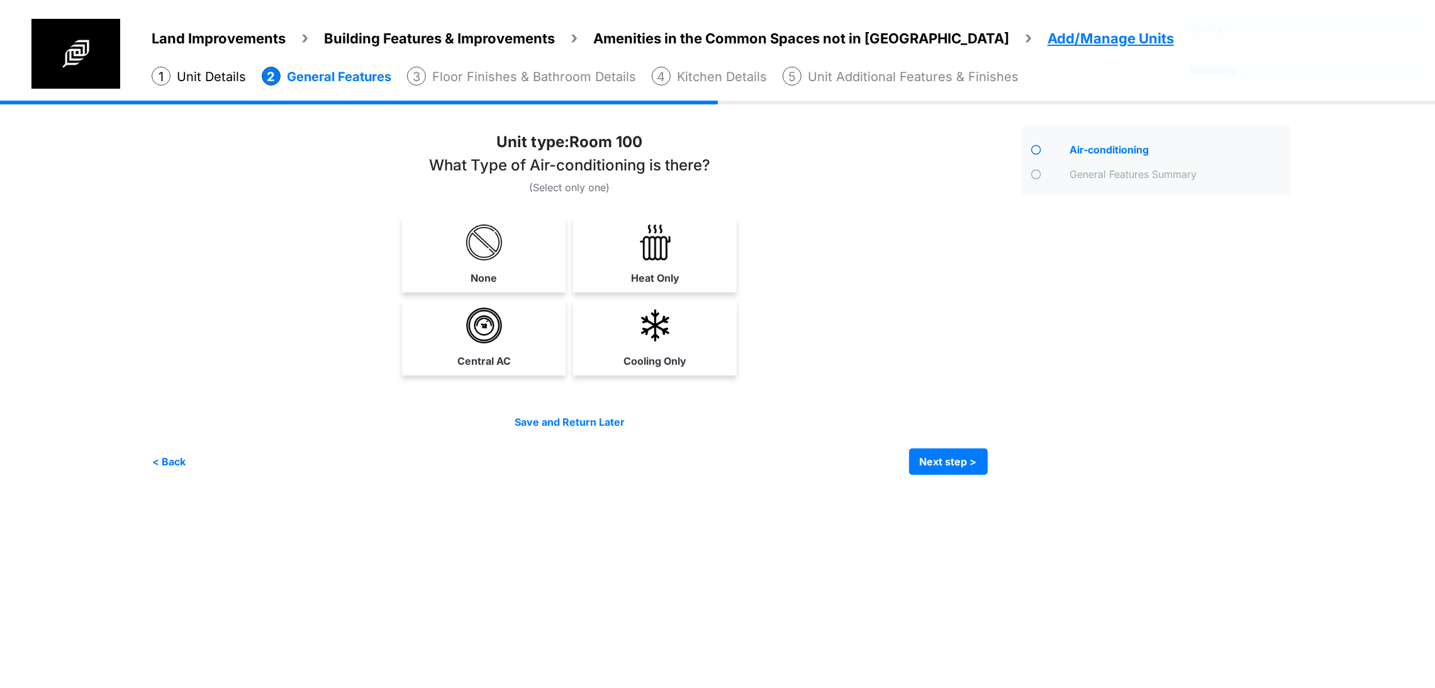
scroll to position [0, 0]
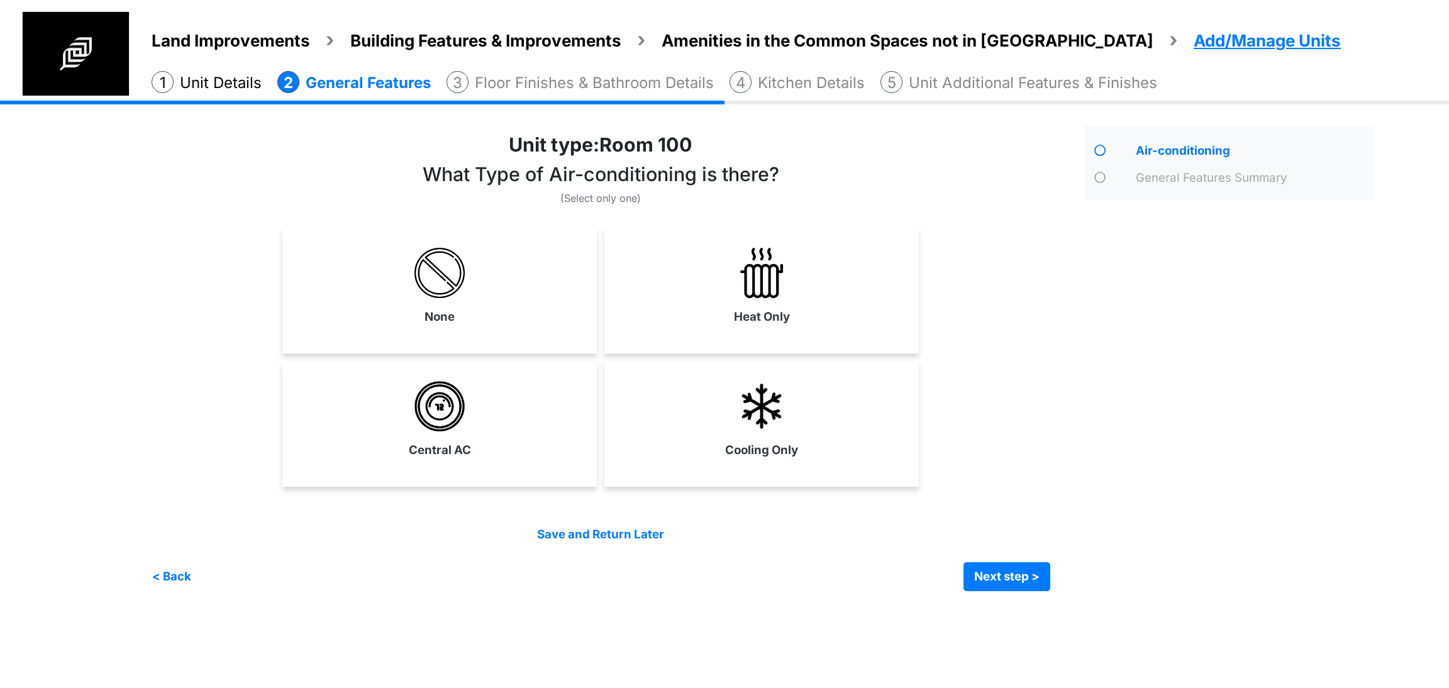
click at [701, 347] on div "Heat Only" at bounding box center [761, 291] width 314 height 126
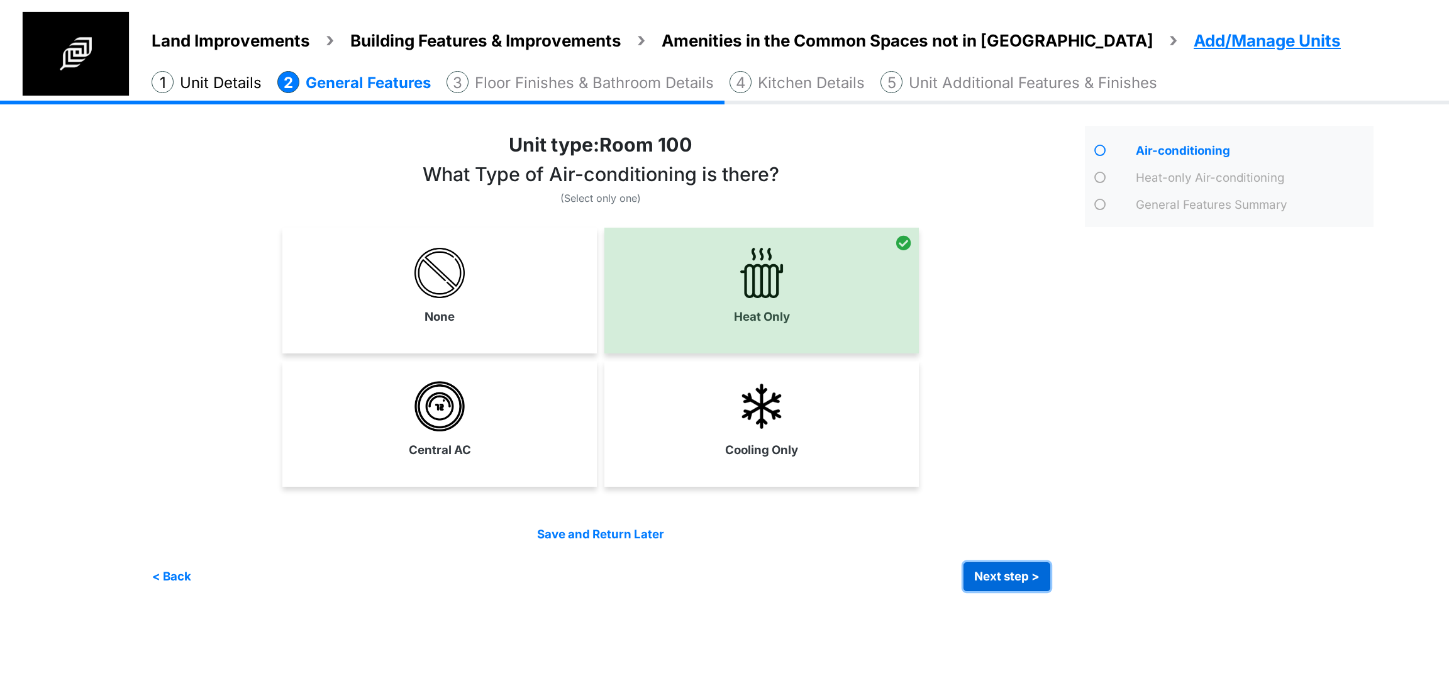
click at [987, 573] on button "Next step >" at bounding box center [1007, 576] width 87 height 29
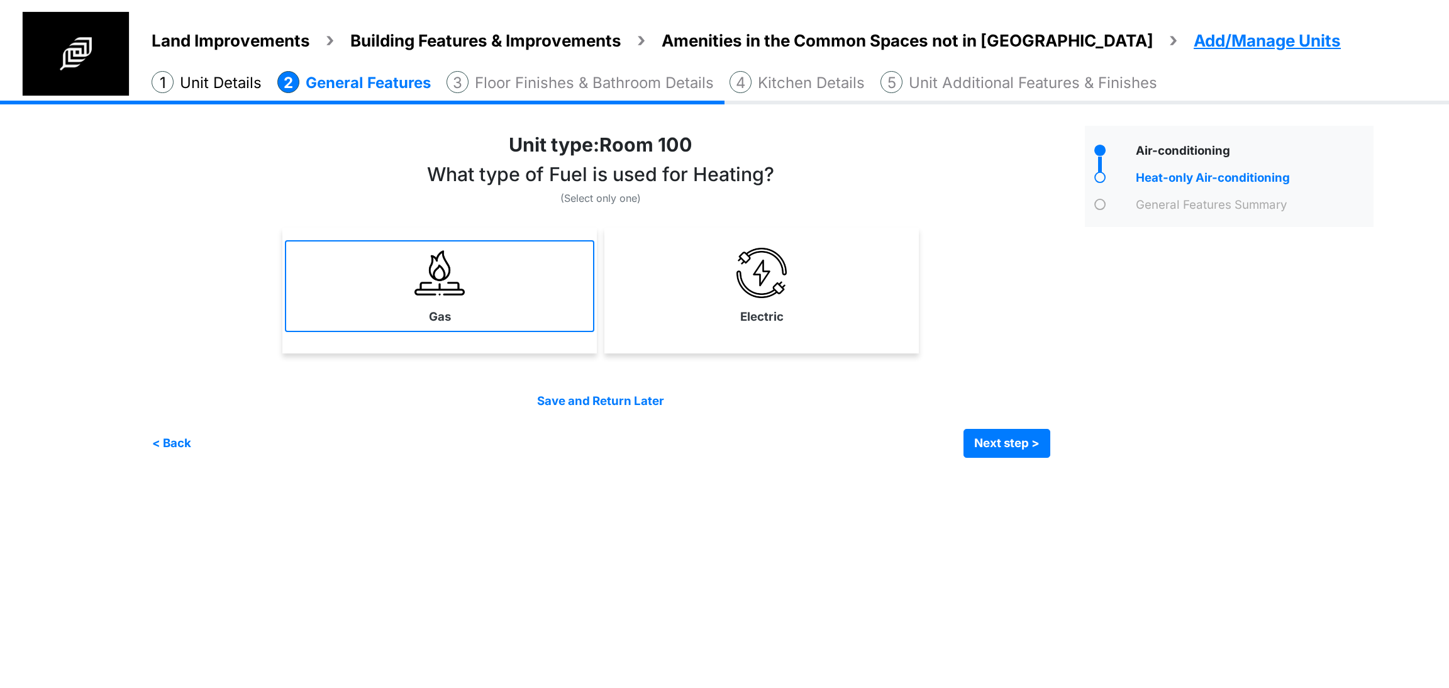
click at [474, 302] on link "Gas" at bounding box center [439, 286] width 309 height 92
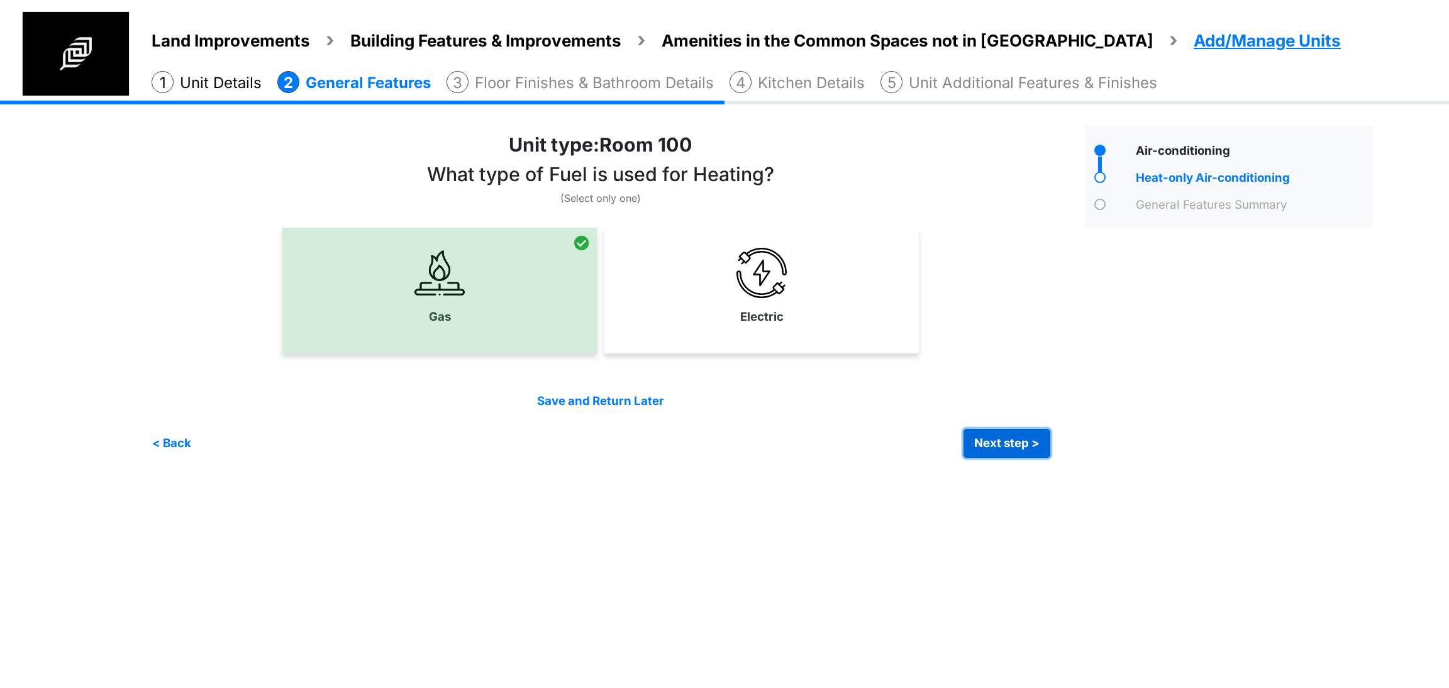
click at [973, 437] on button "Next step >" at bounding box center [1007, 443] width 87 height 29
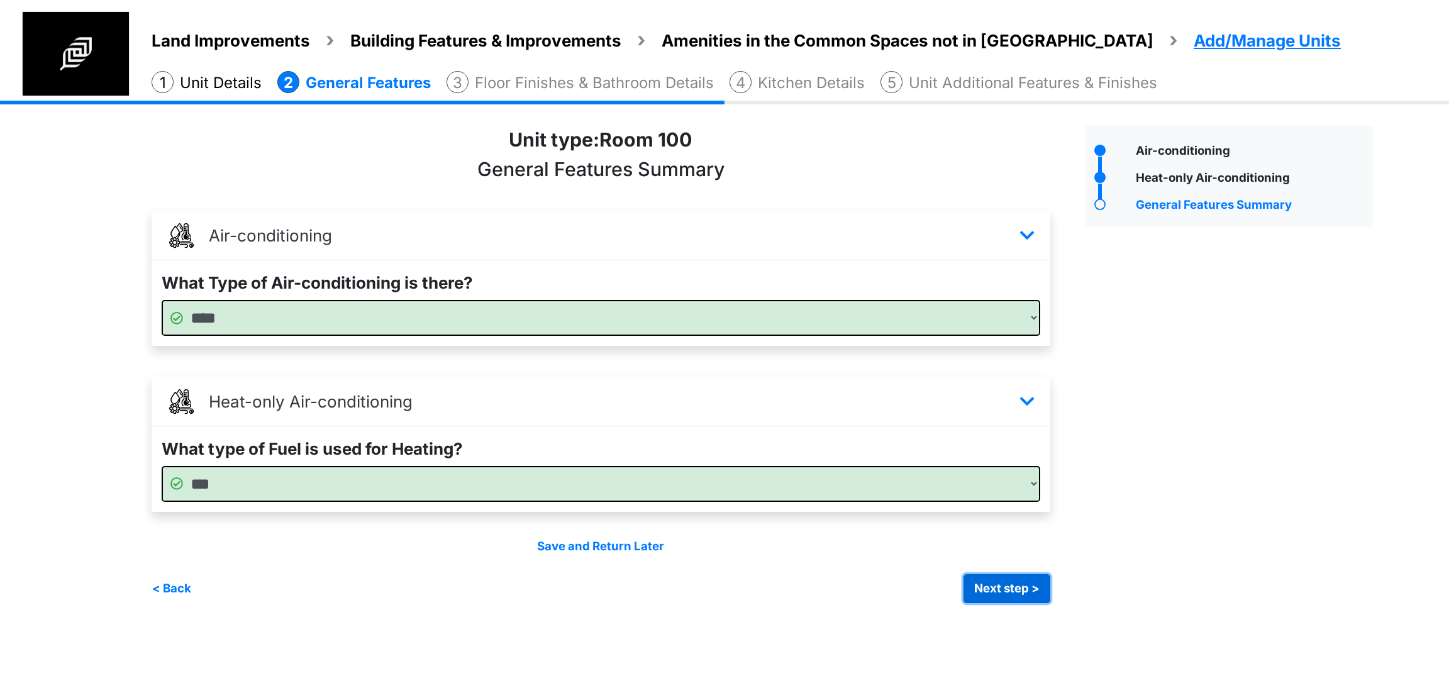
click at [1040, 589] on button "Next step >" at bounding box center [1007, 588] width 87 height 29
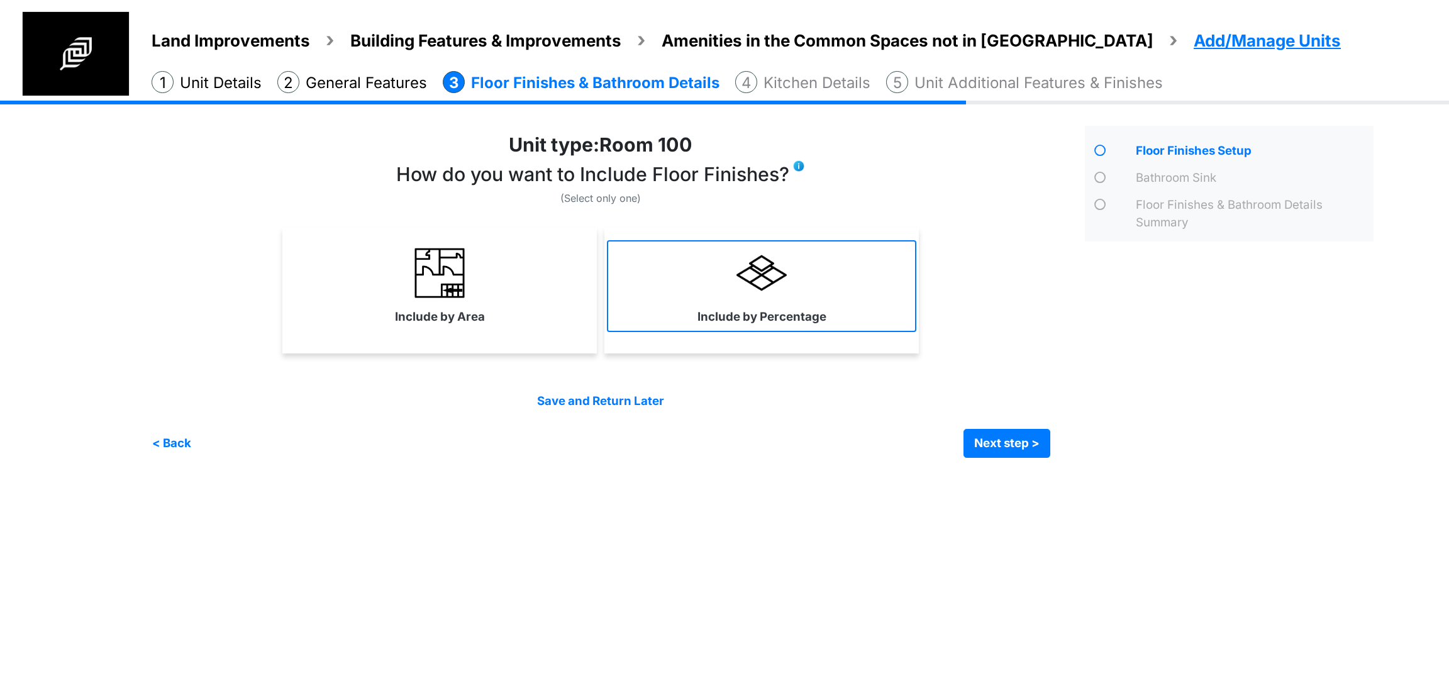
click at [810, 304] on link "Include by Percentage" at bounding box center [761, 286] width 309 height 92
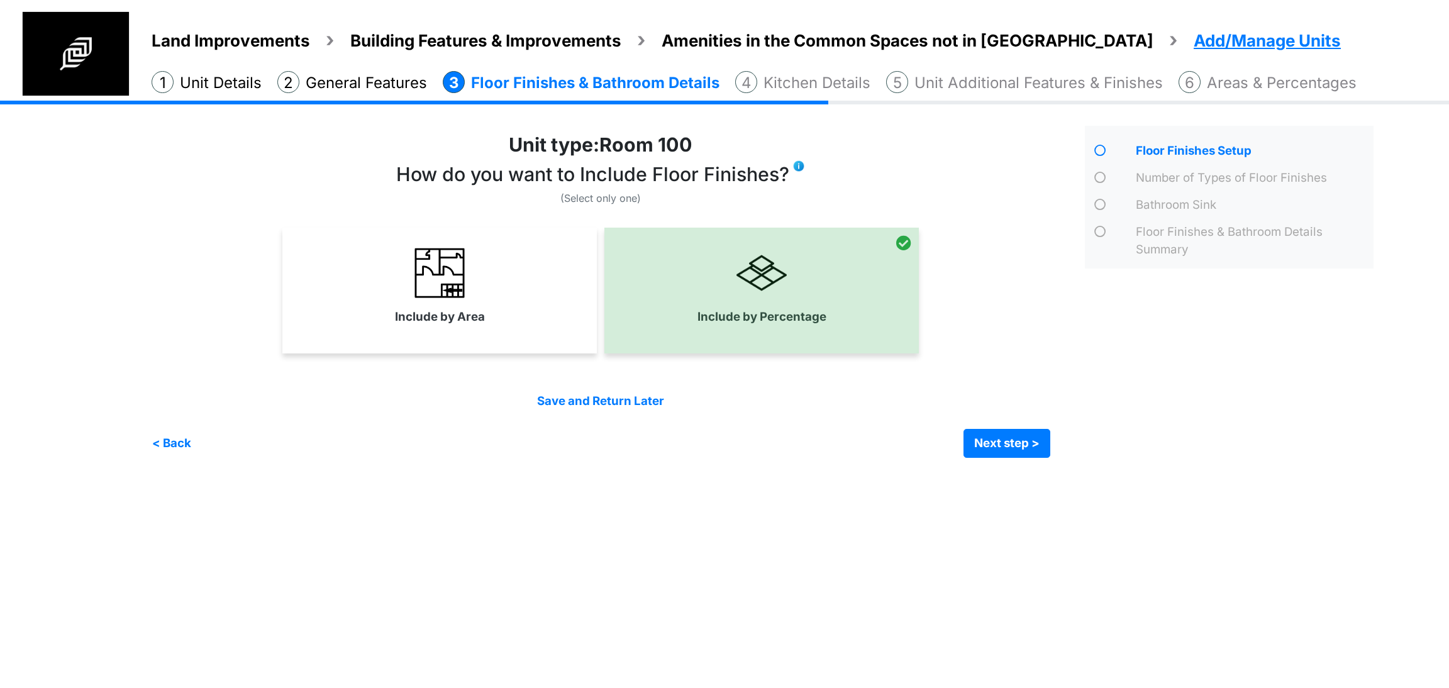
click at [510, 333] on div "Include by Area" at bounding box center [439, 291] width 314 height 126
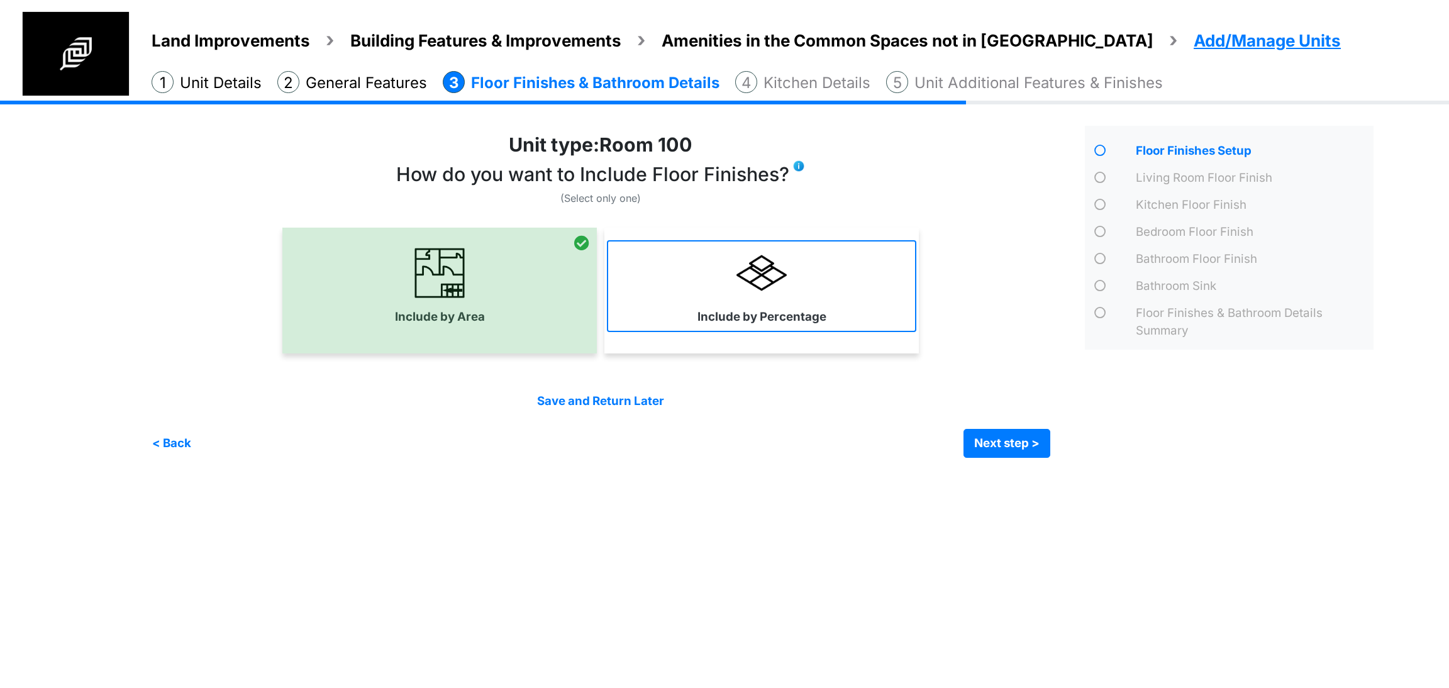
click at [803, 296] on link "Include by Percentage" at bounding box center [761, 286] width 309 height 92
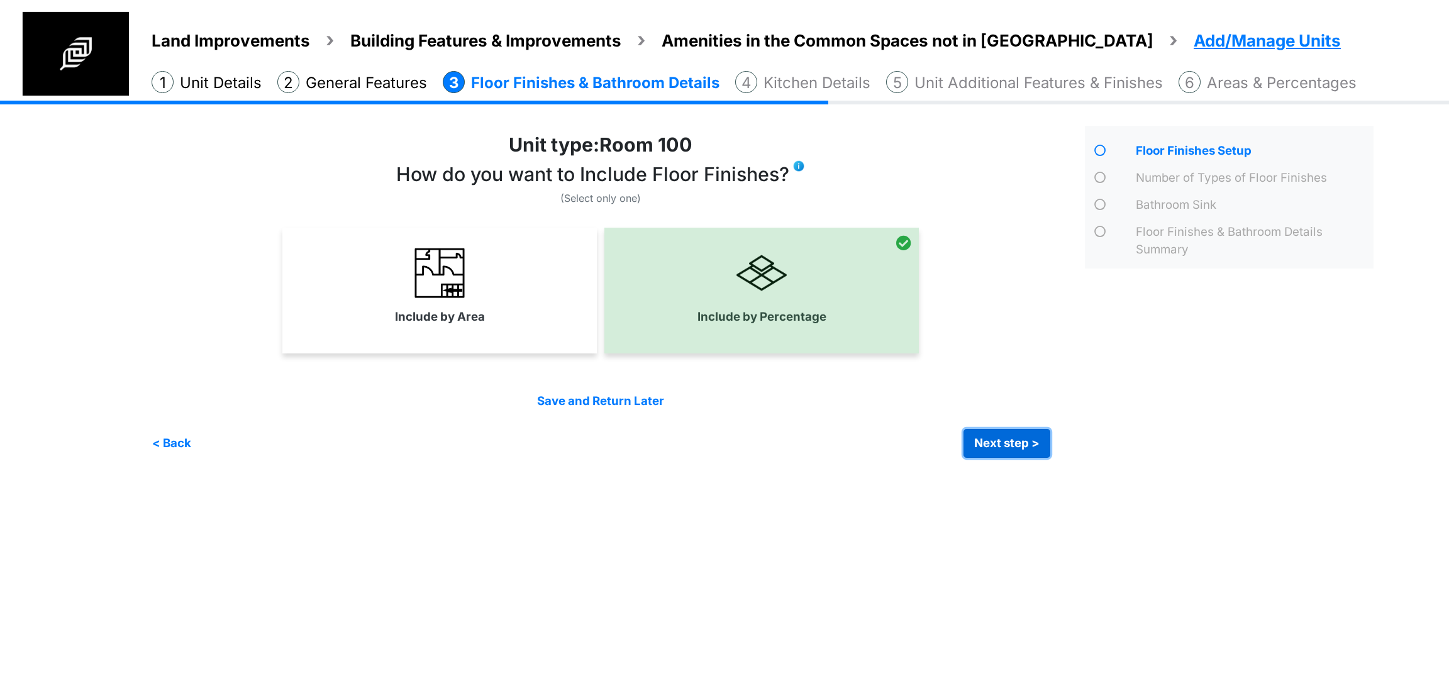
click at [1001, 430] on button "Next step >" at bounding box center [1007, 443] width 87 height 29
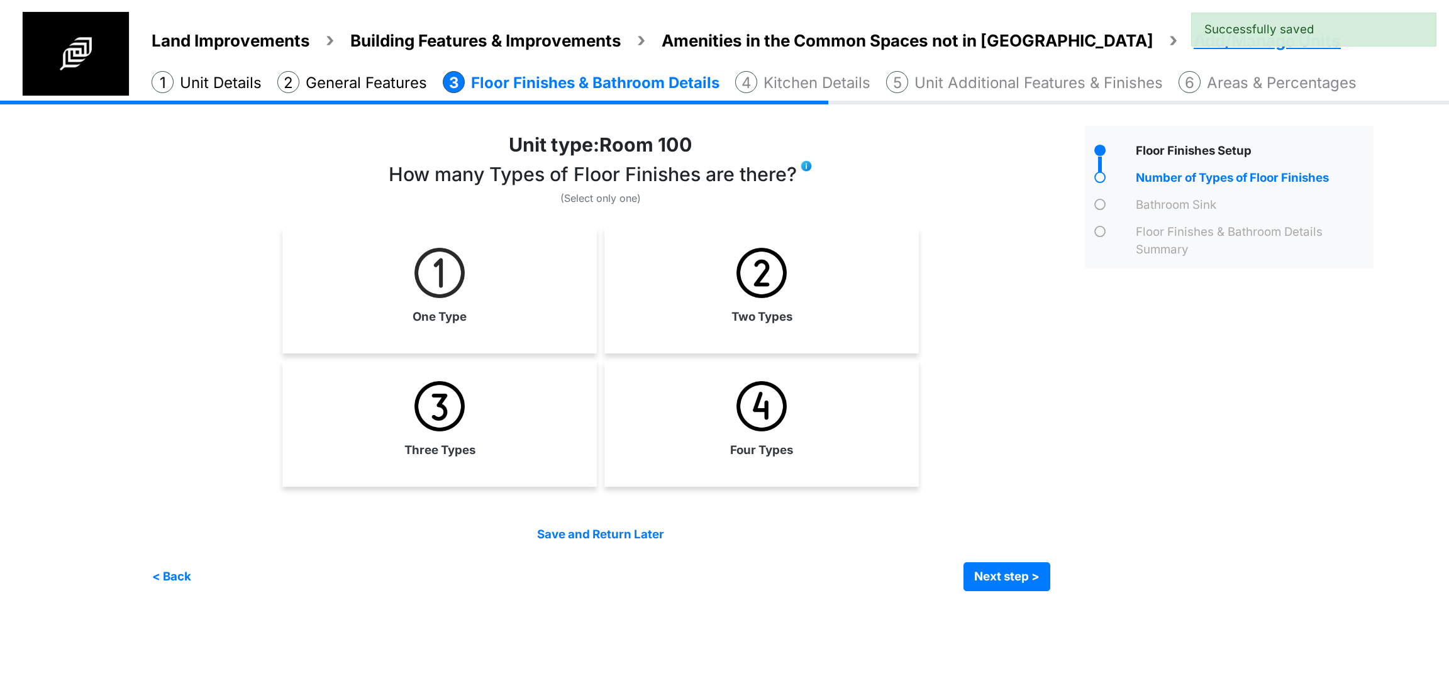
click at [743, 333] on div "Two Types" at bounding box center [761, 291] width 314 height 126
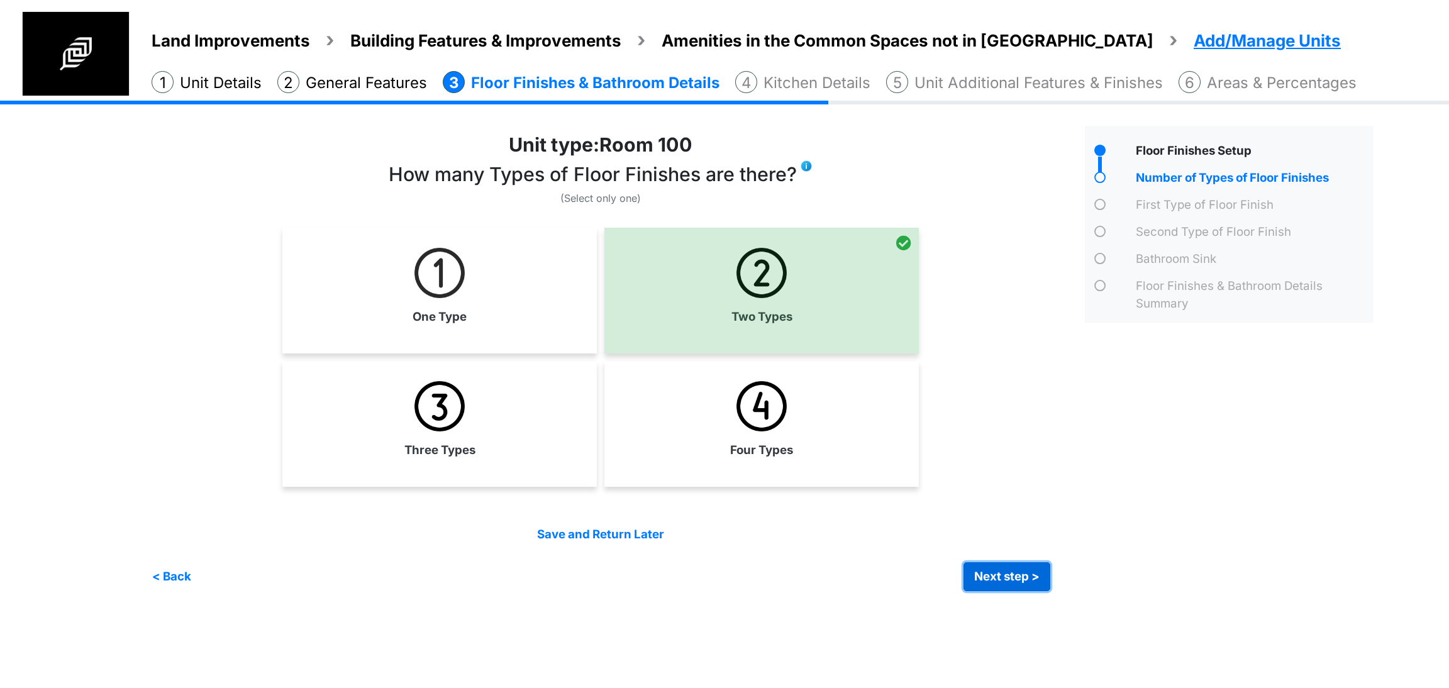
click at [974, 565] on button "Next step >" at bounding box center [1007, 576] width 87 height 29
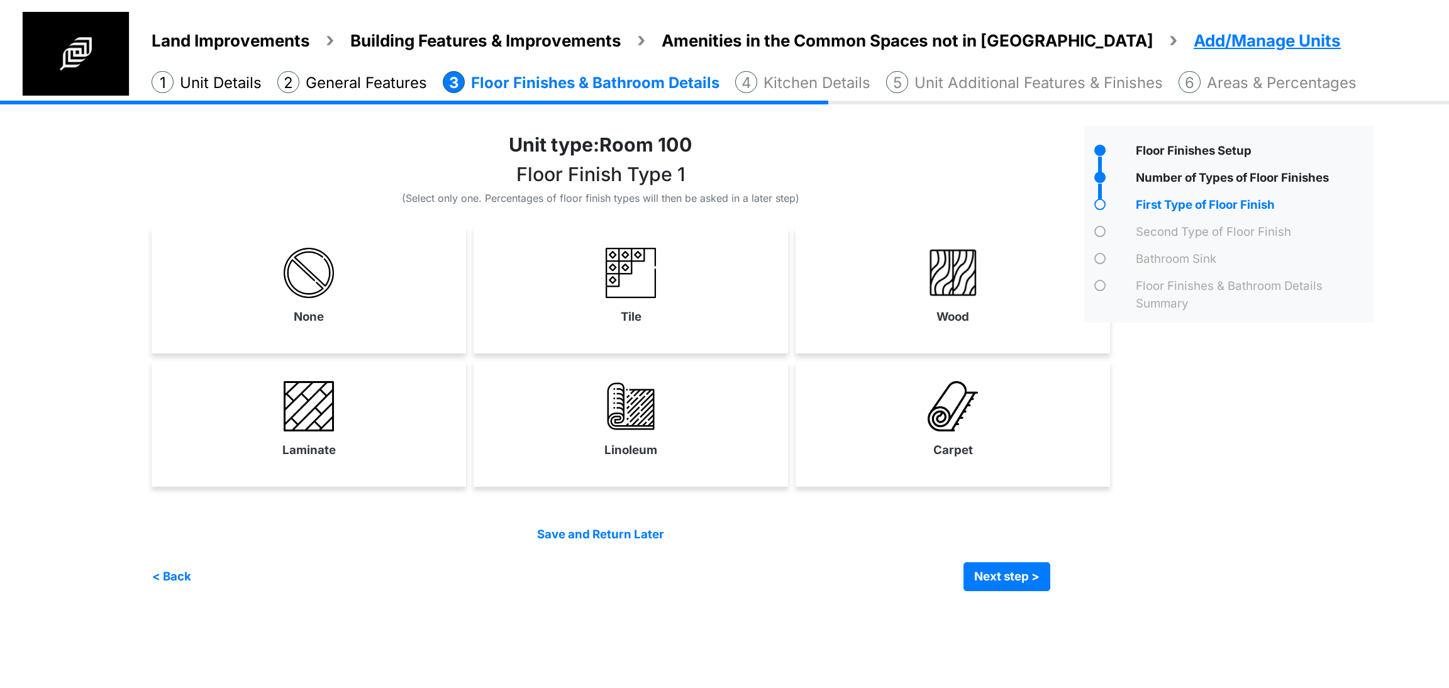
click at [750, 586] on div "< Back Next step > Save and submit" at bounding box center [601, 576] width 899 height 29
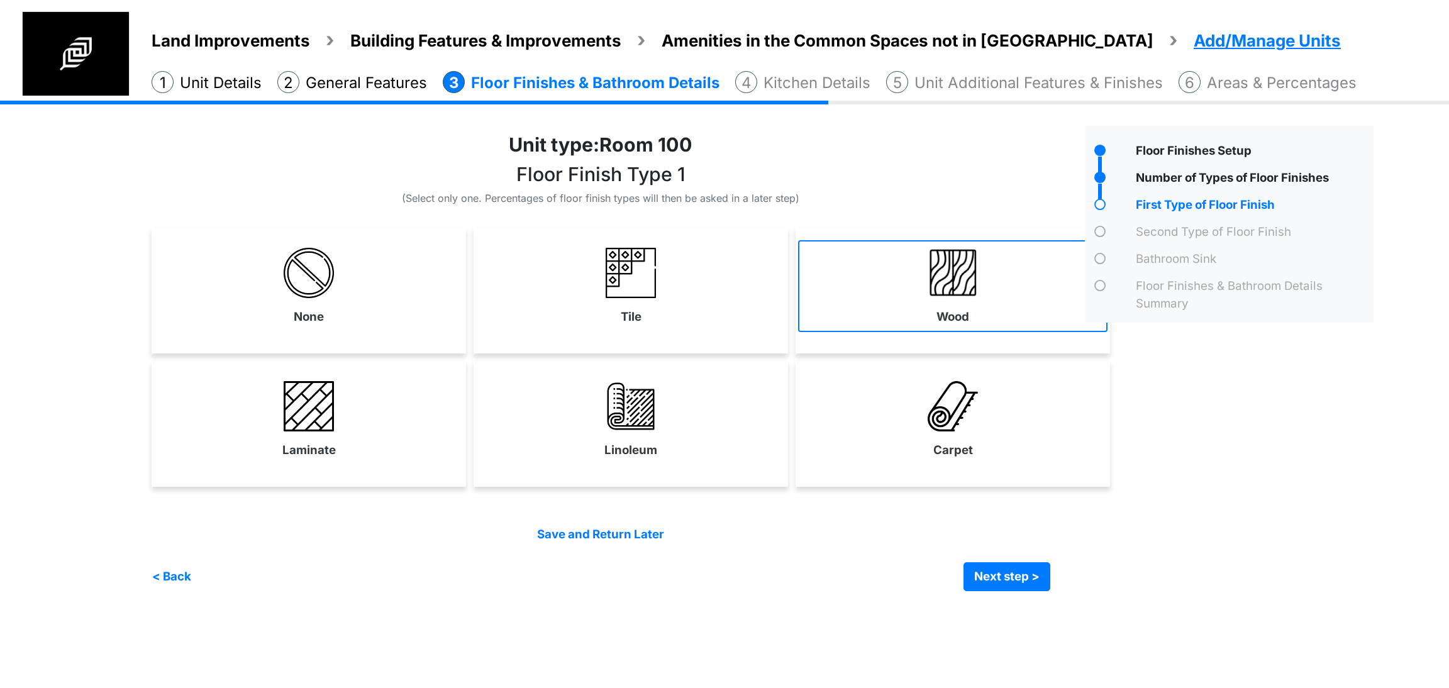
click at [847, 310] on link "Wood" at bounding box center [952, 286] width 309 height 92
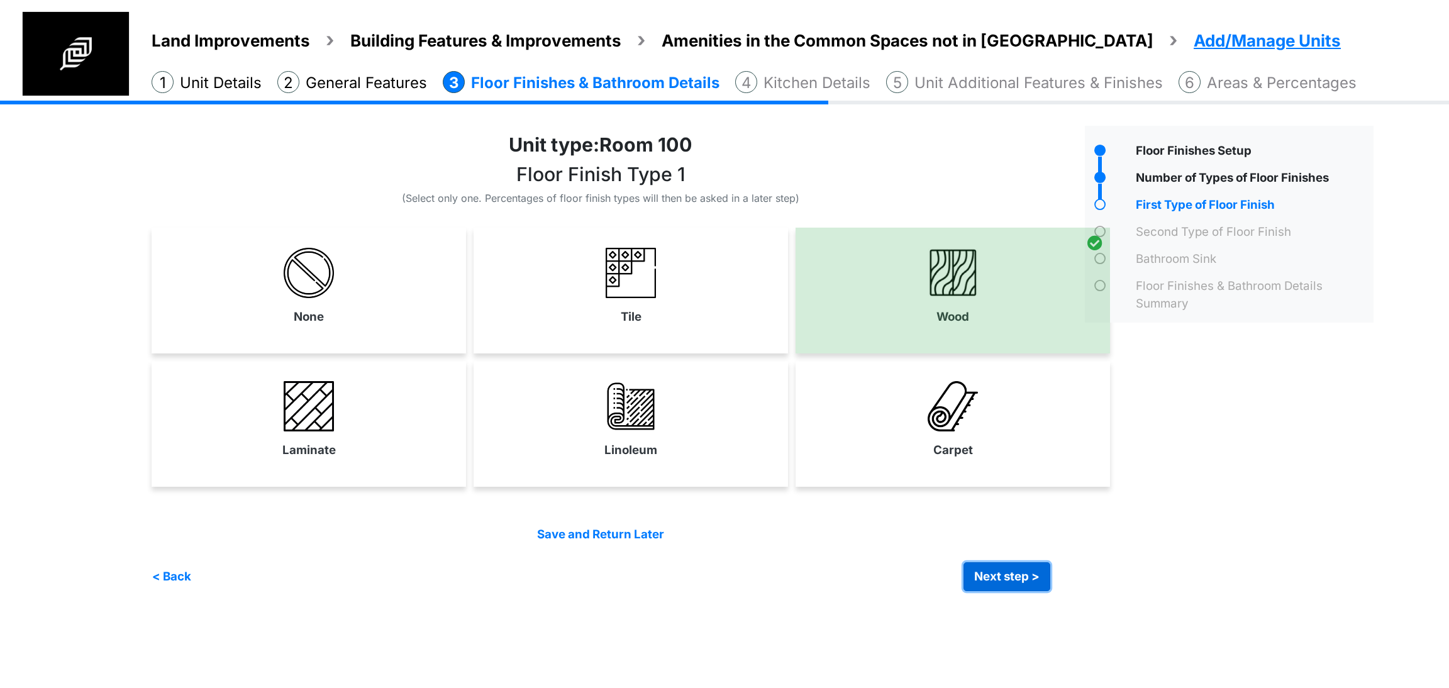
click at [1020, 586] on button "Next step >" at bounding box center [1007, 576] width 87 height 29
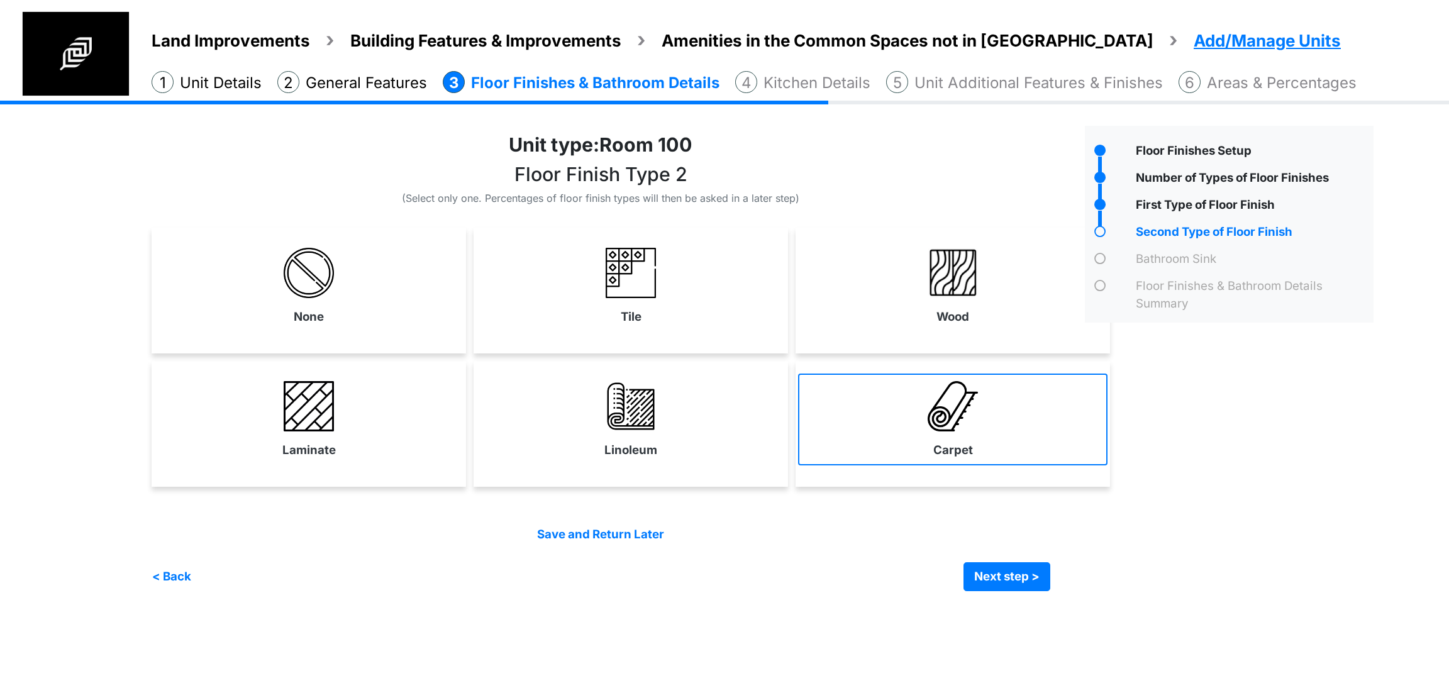
click at [881, 445] on link "Carpet" at bounding box center [952, 420] width 309 height 92
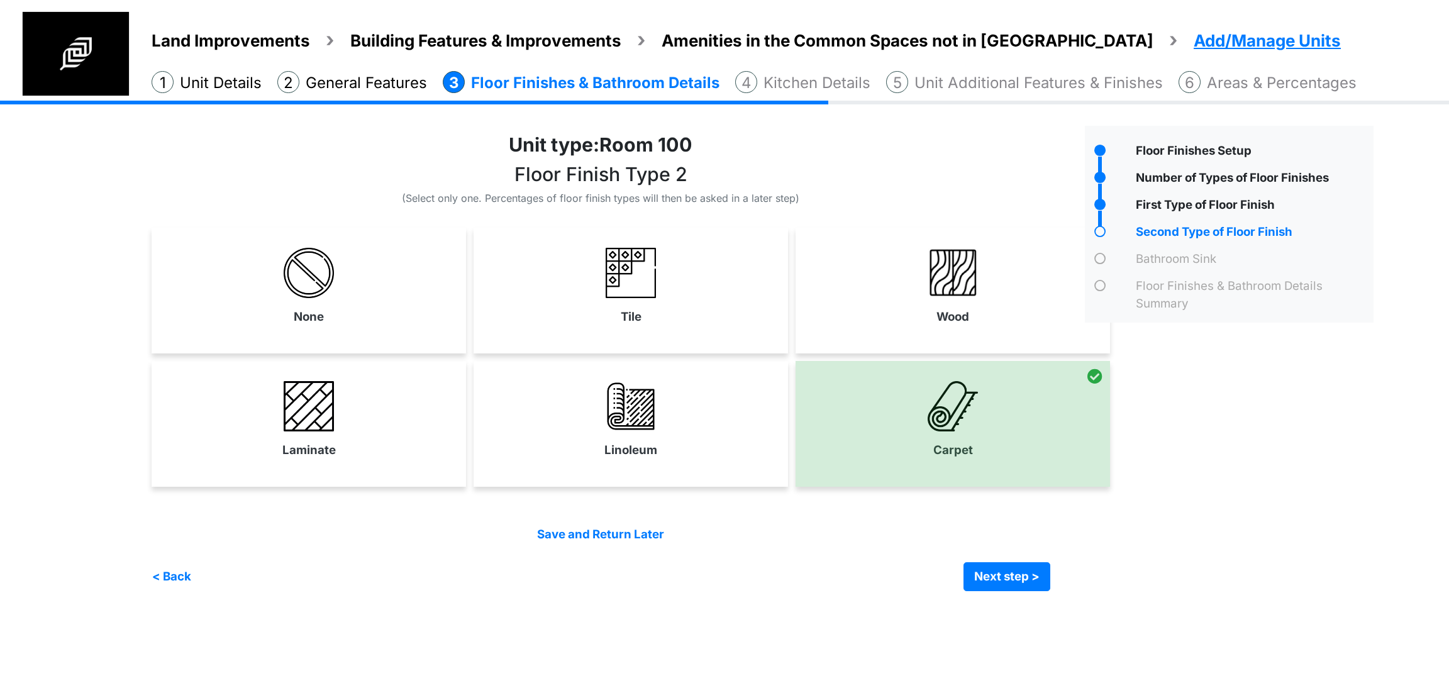
click at [1028, 559] on div "Save and Return Later < Back Next step > Save and submit" at bounding box center [601, 558] width 899 height 65
click at [1020, 570] on button "Next step >" at bounding box center [1007, 576] width 87 height 29
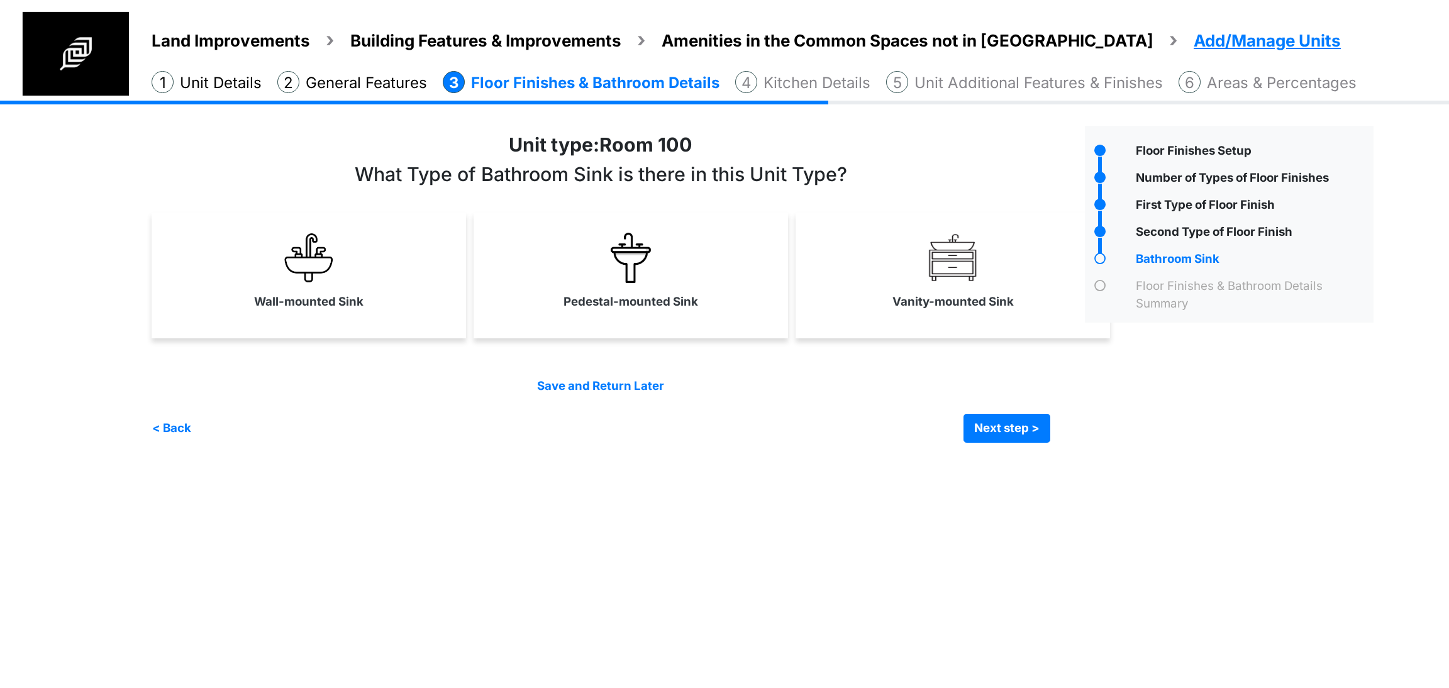
click at [369, 310] on link "Wall-mounted Sink" at bounding box center [308, 271] width 309 height 92
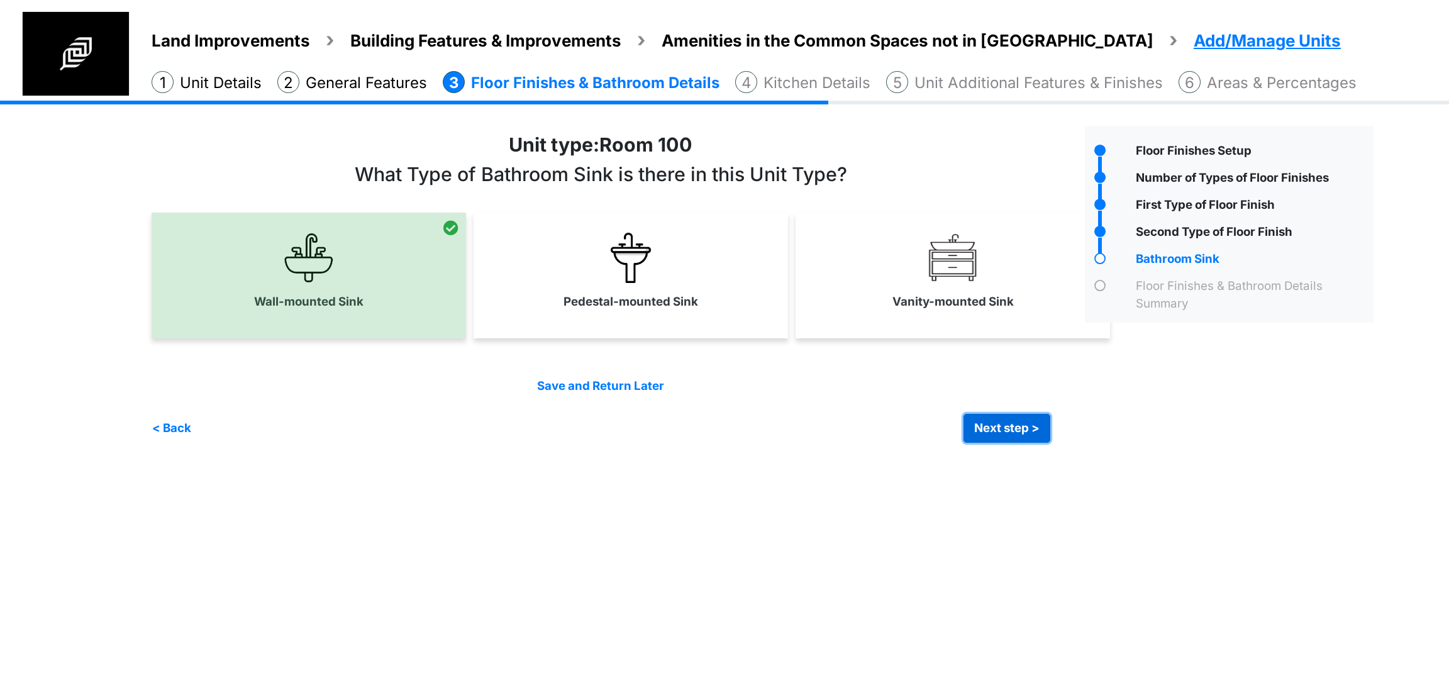
click at [1024, 434] on button "Next step >" at bounding box center [1007, 428] width 87 height 29
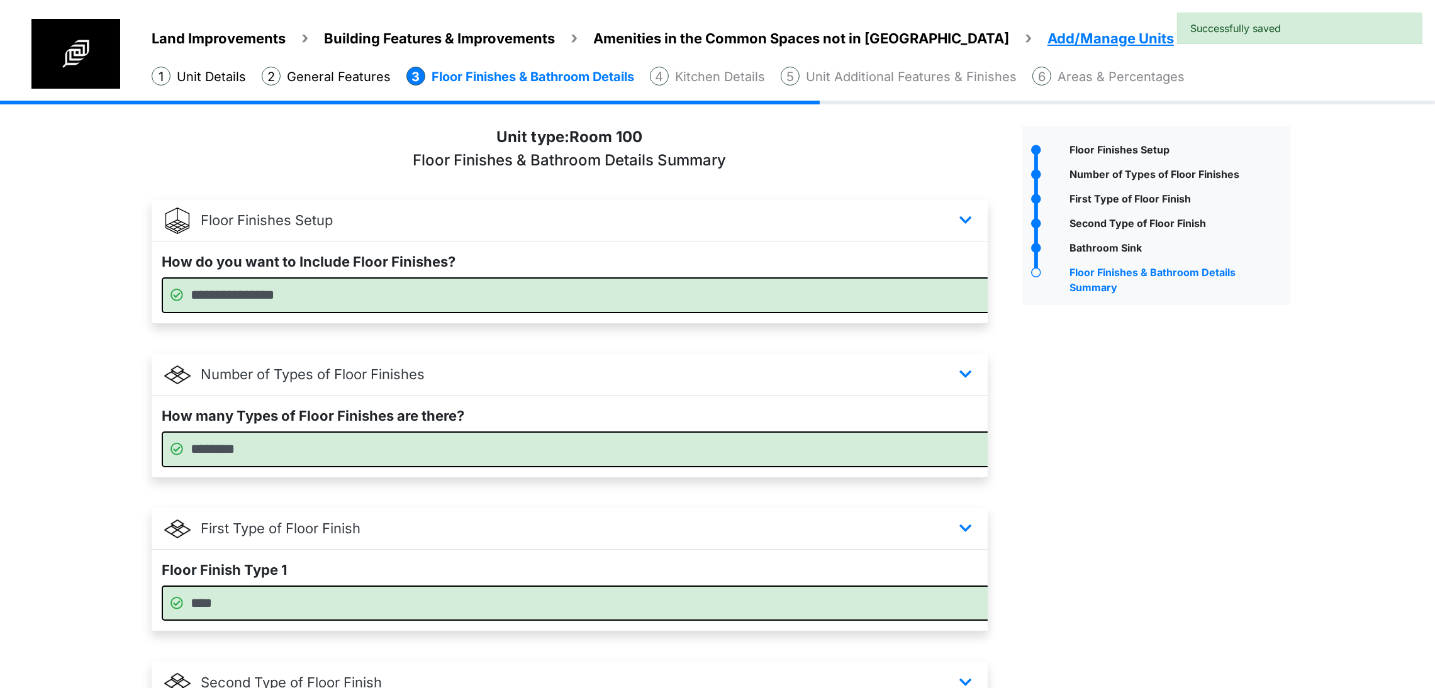
scroll to position [423, 0]
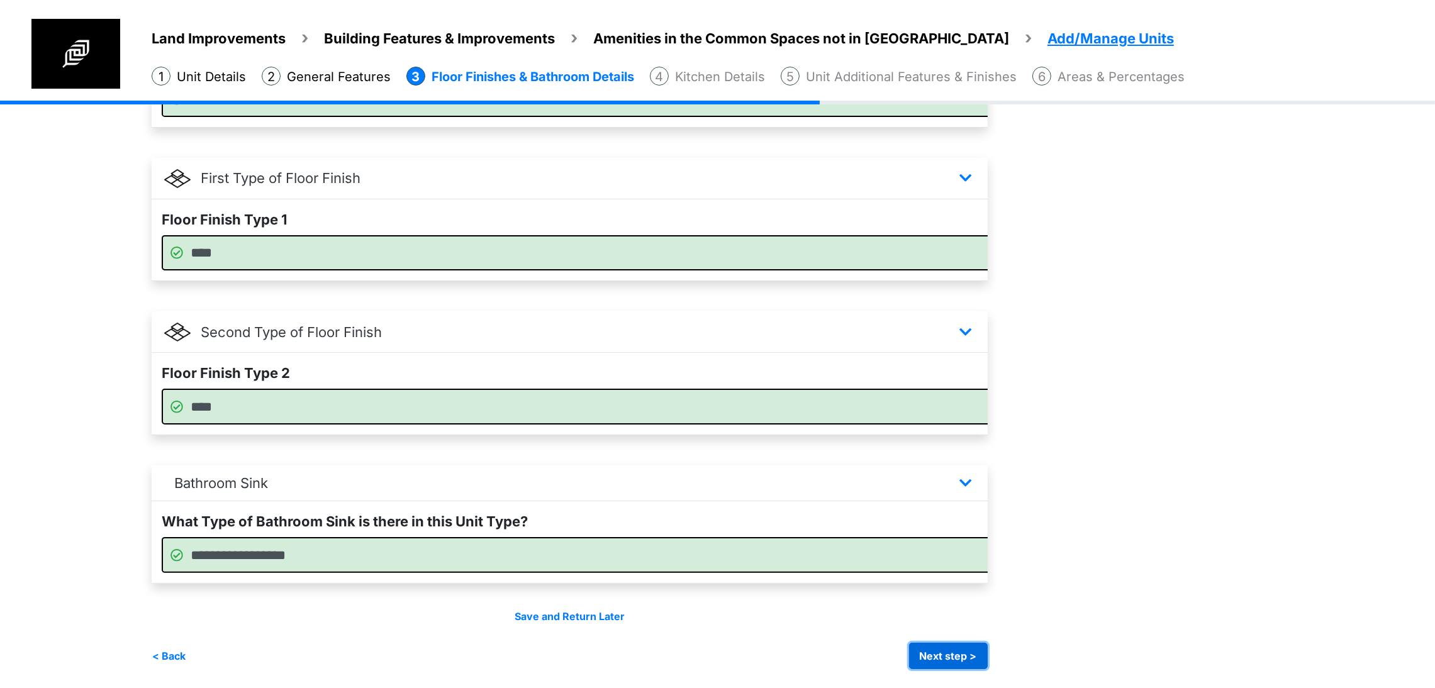
click at [979, 660] on button "Next step >" at bounding box center [948, 656] width 79 height 26
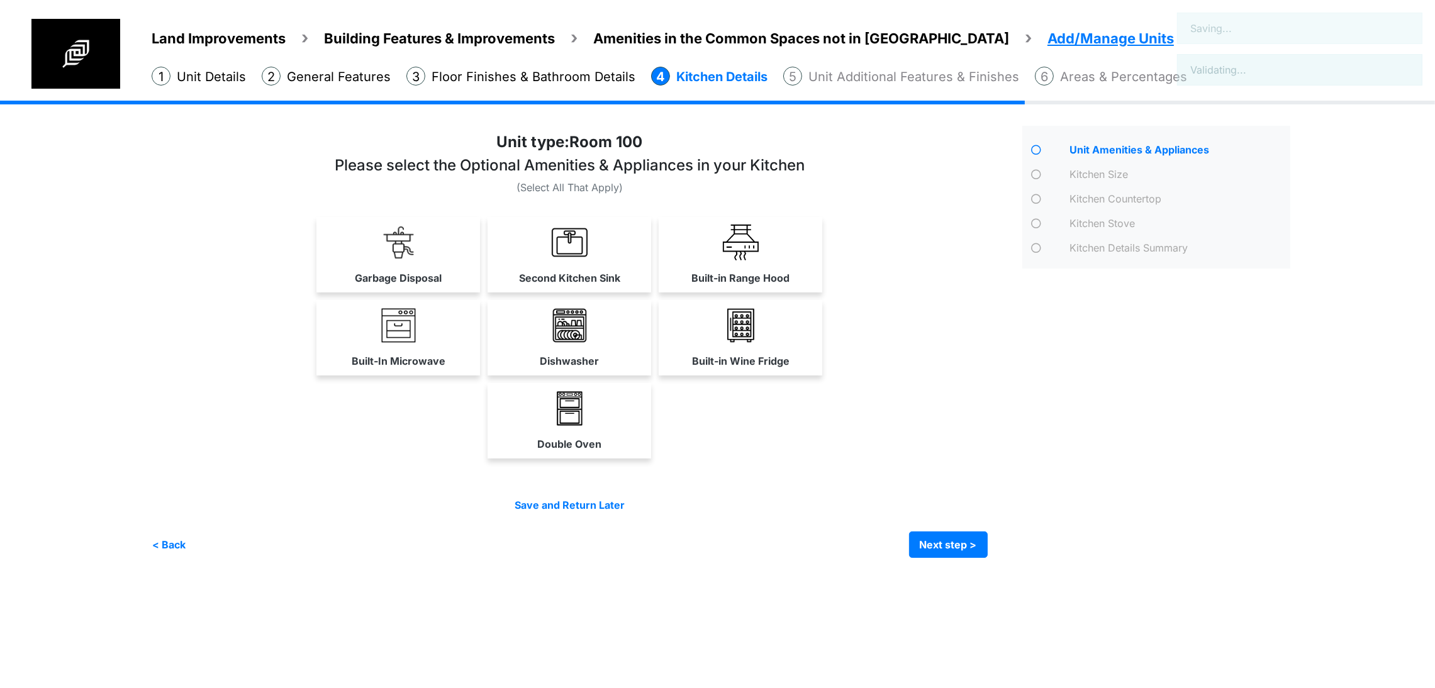
scroll to position [0, 0]
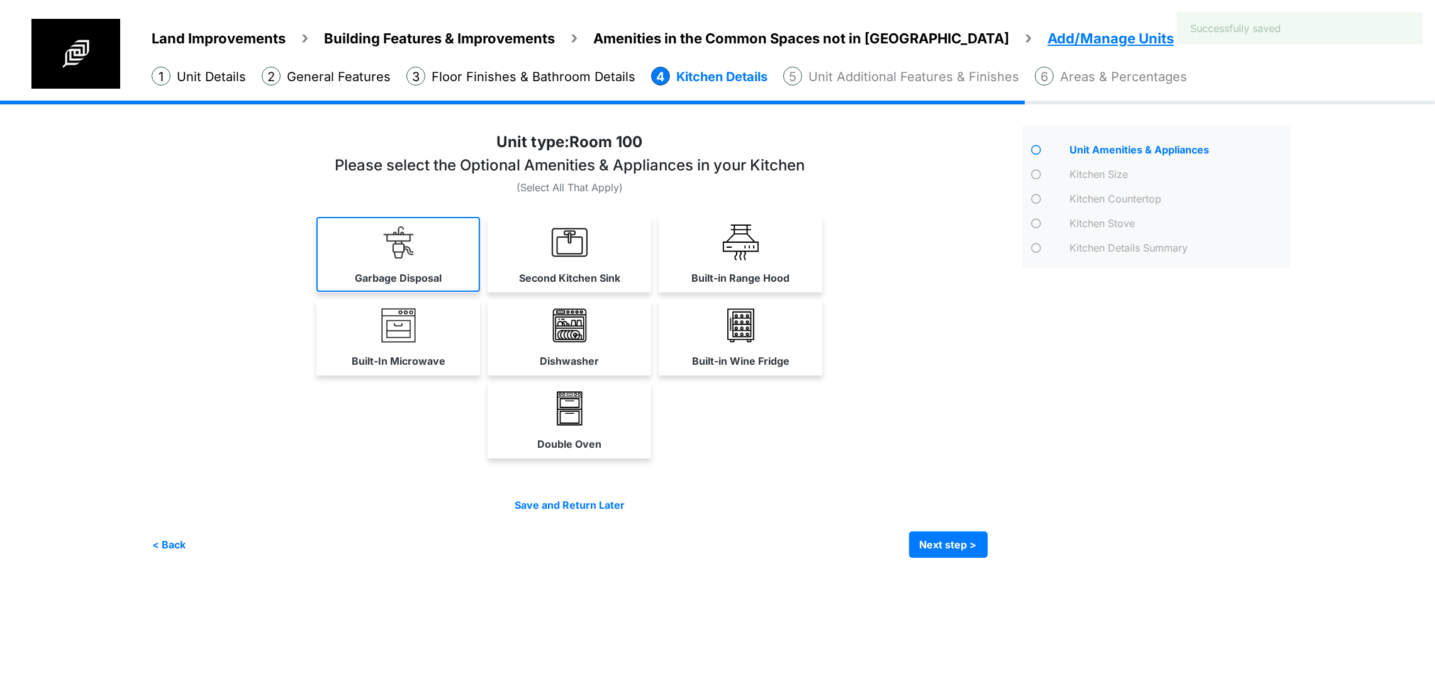
click at [316, 292] on link "Garbage Disposal" at bounding box center [398, 254] width 164 height 75
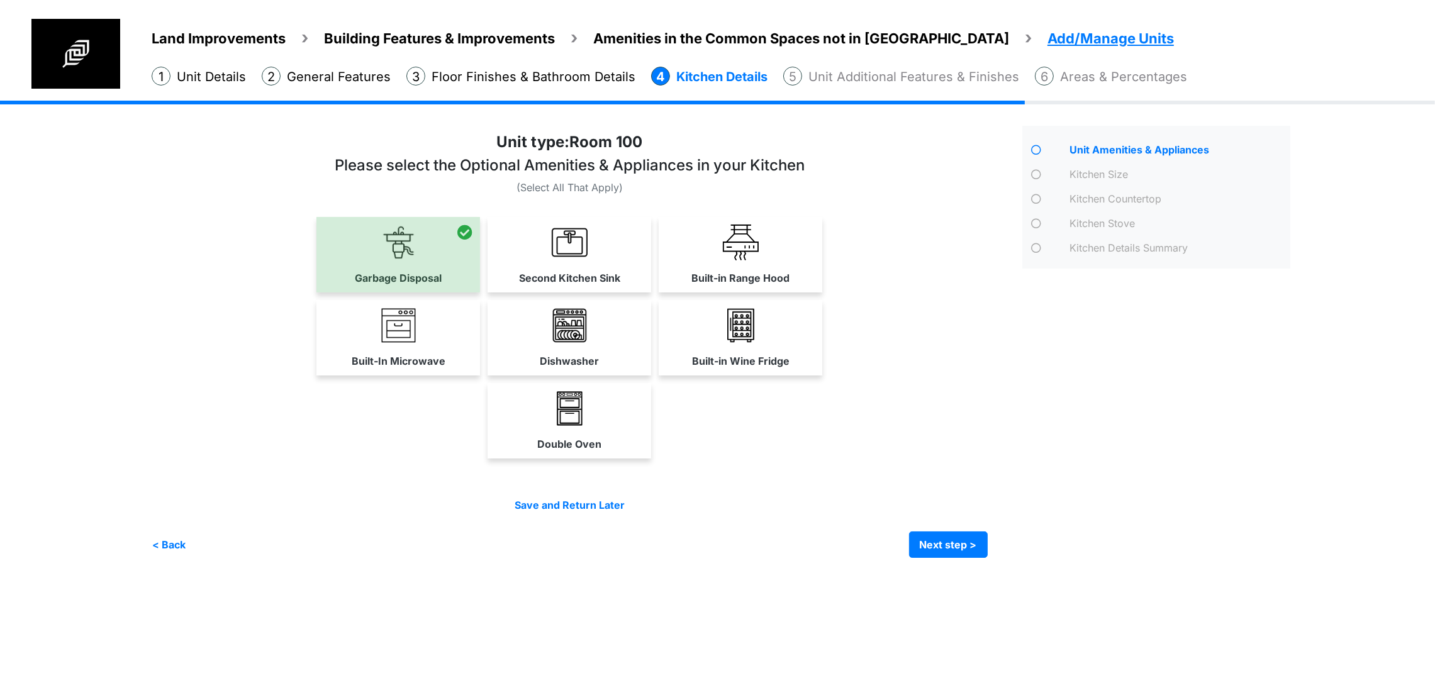
click at [621, 292] on div "Second Kitchen Sink" at bounding box center [569, 254] width 164 height 75
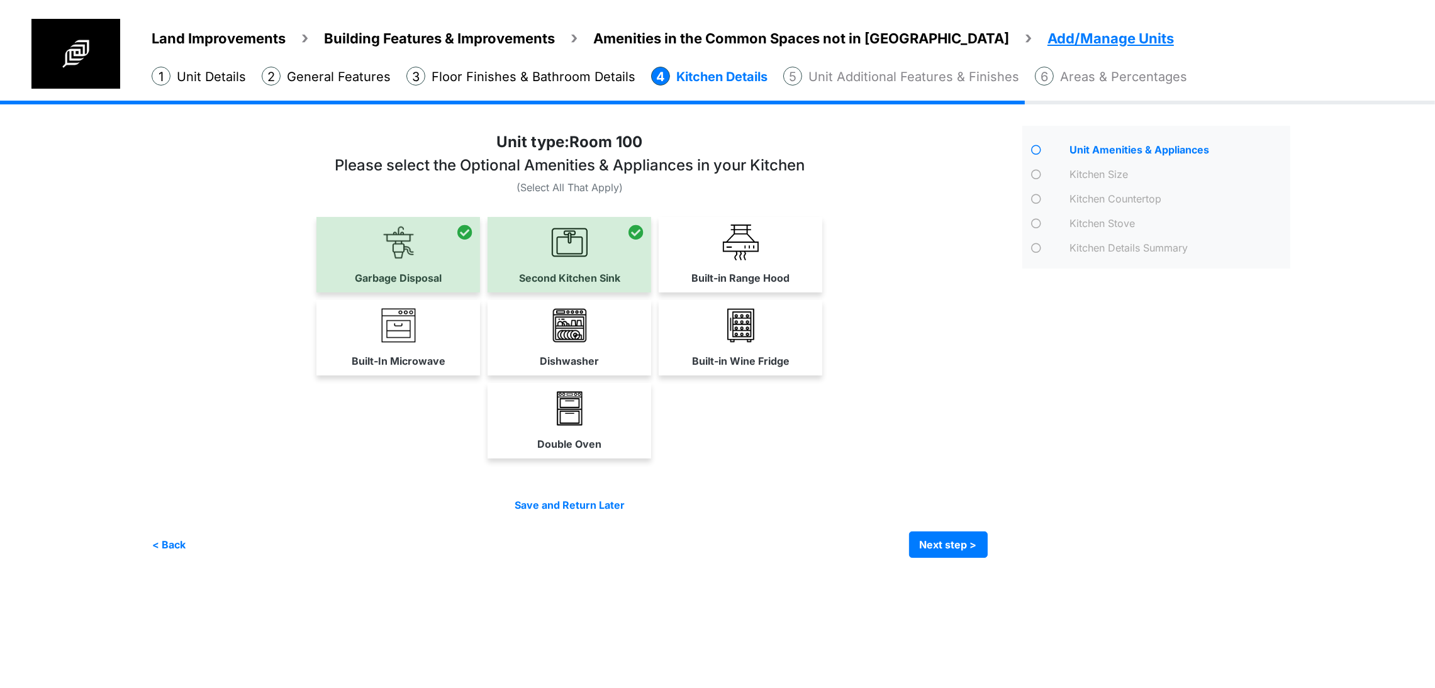
click at [822, 292] on link "Built-in Range Hood" at bounding box center [741, 254] width 164 height 75
click at [986, 459] on div "Double Oven" at bounding box center [570, 420] width 836 height 75
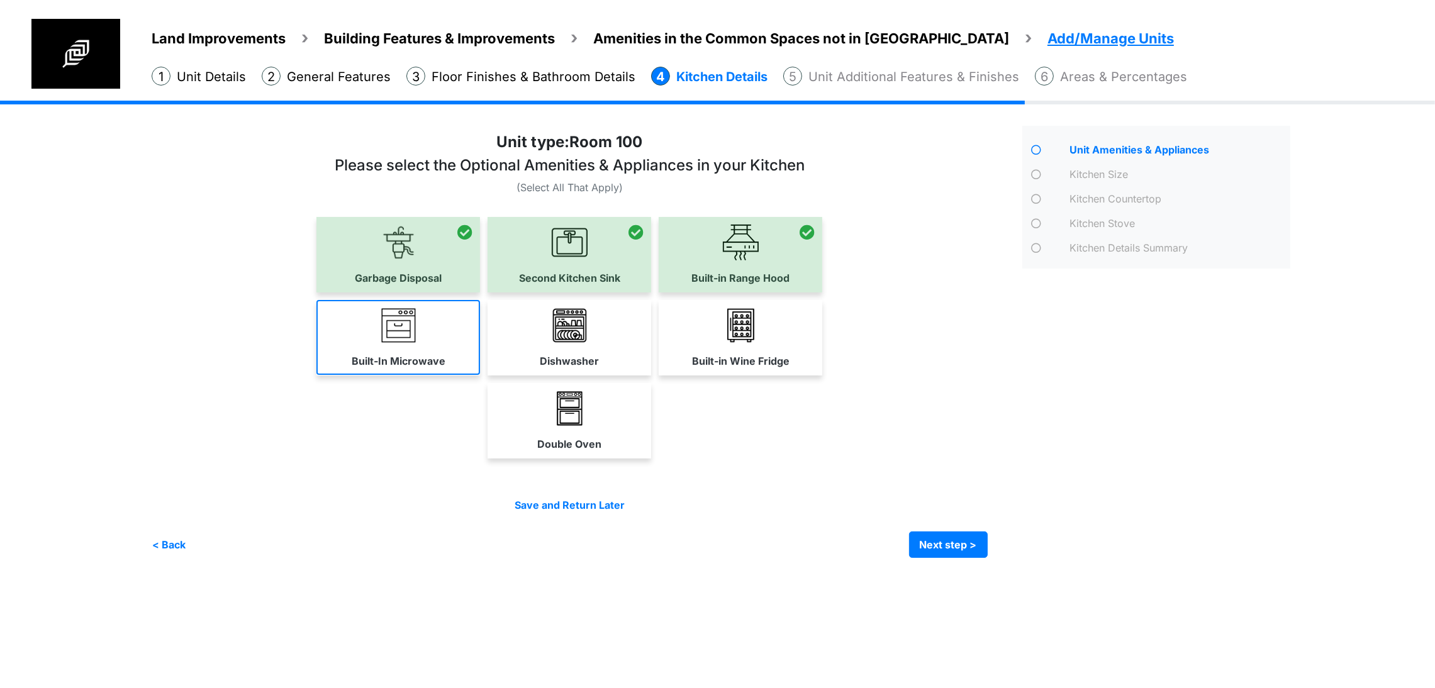
click at [316, 375] on link "Built-In Microwave" at bounding box center [398, 337] width 164 height 75
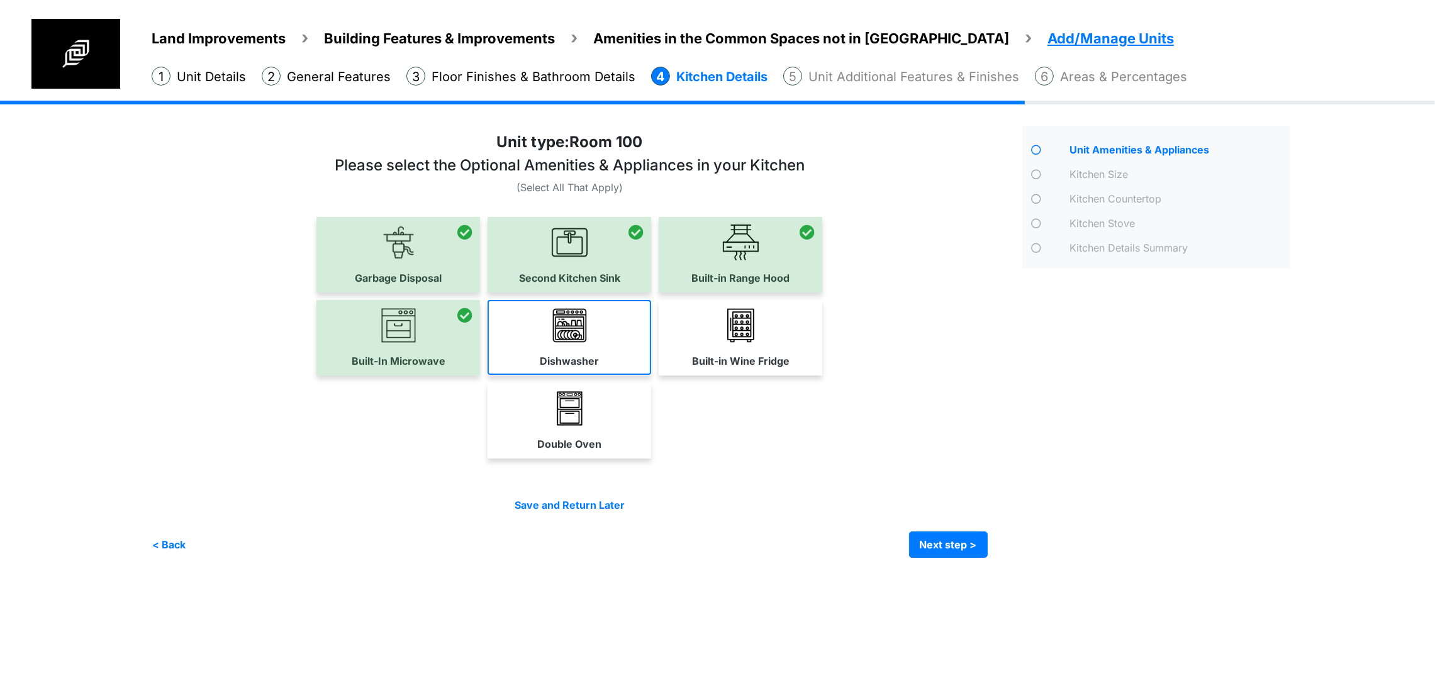
click at [651, 375] on link "Dishwasher" at bounding box center [569, 337] width 164 height 75
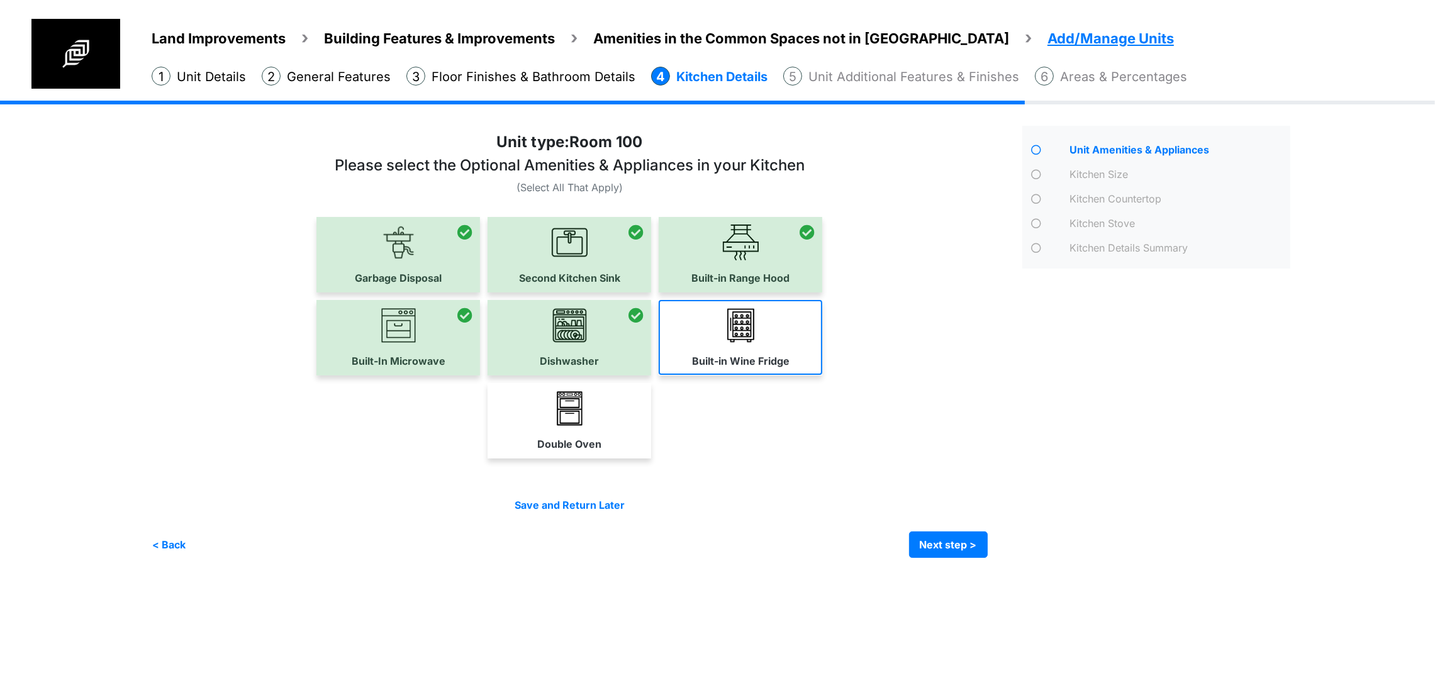
click at [822, 375] on div "Built-in Wine Fridge" at bounding box center [741, 337] width 164 height 75
click at [616, 459] on div "Double Oven" at bounding box center [569, 420] width 164 height 75
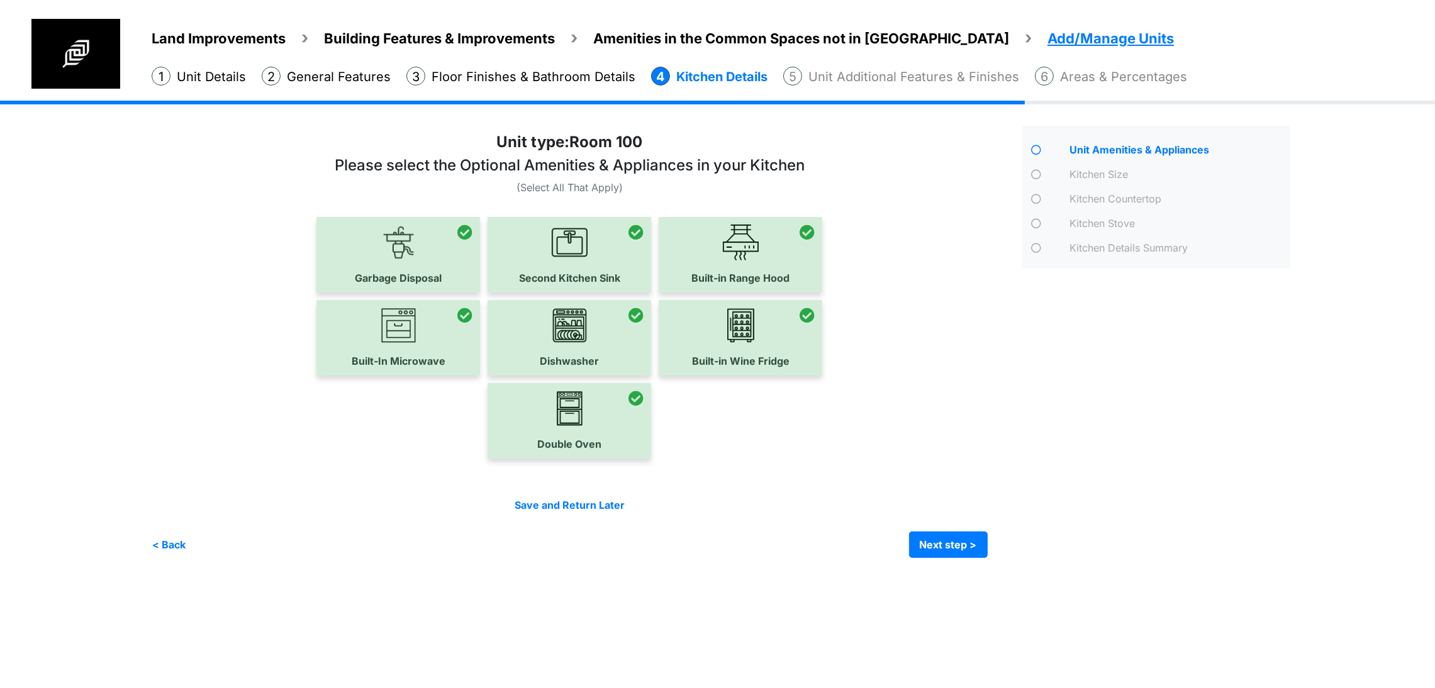
scroll to position [55, 0]
click at [987, 558] on button "Next step >" at bounding box center [948, 544] width 79 height 26
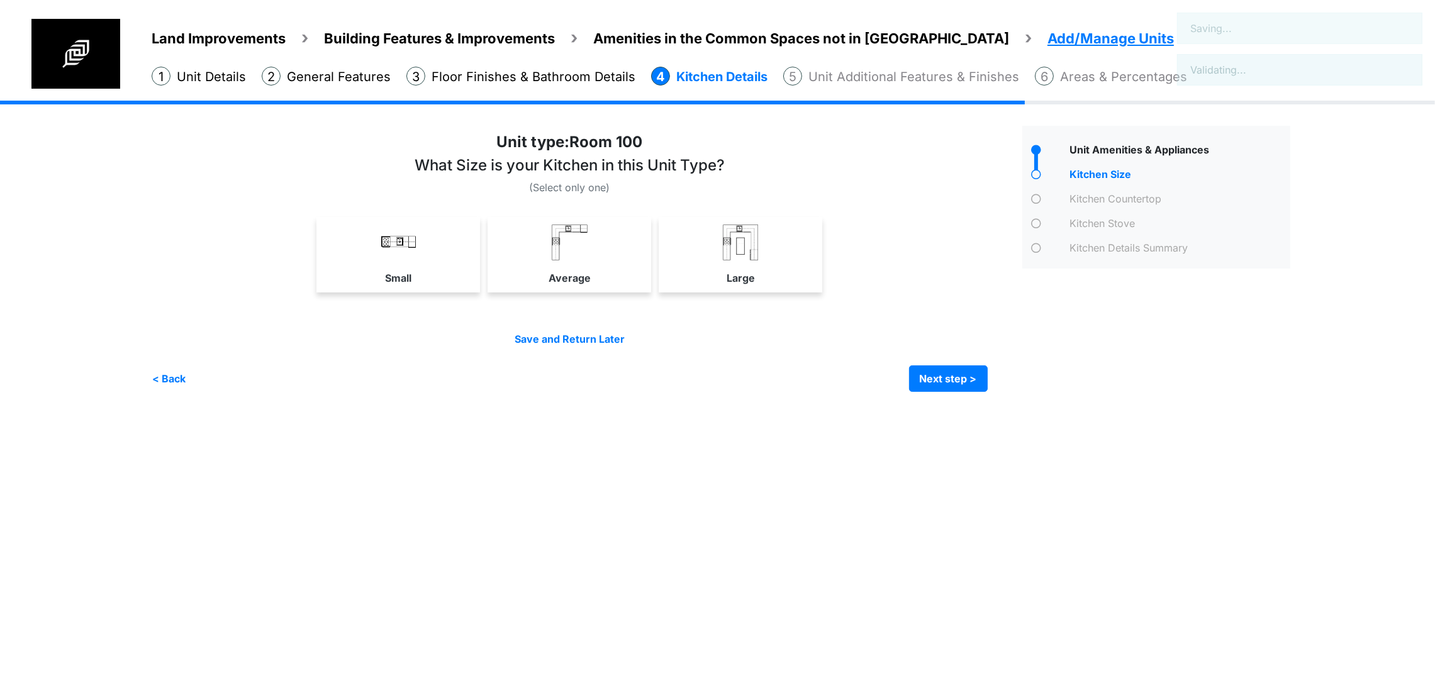
scroll to position [0, 0]
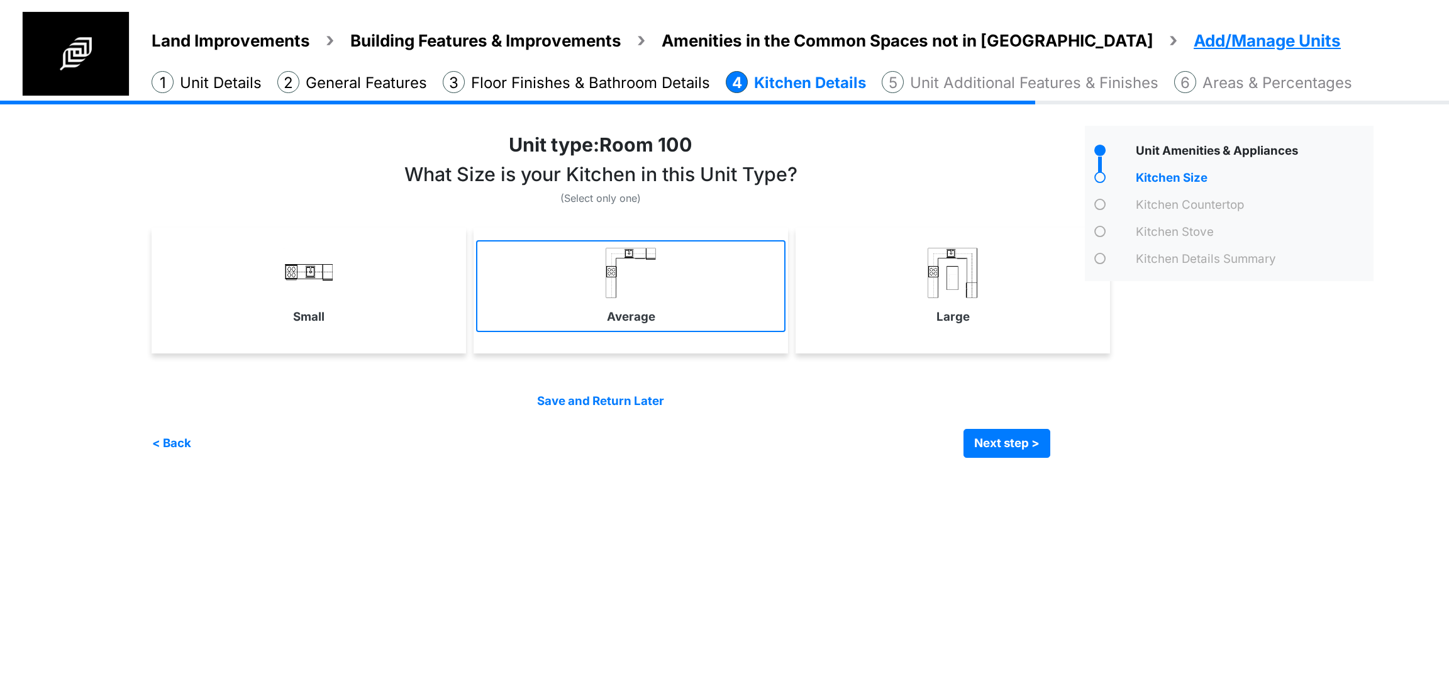
click at [640, 304] on link "Average" at bounding box center [630, 286] width 309 height 92
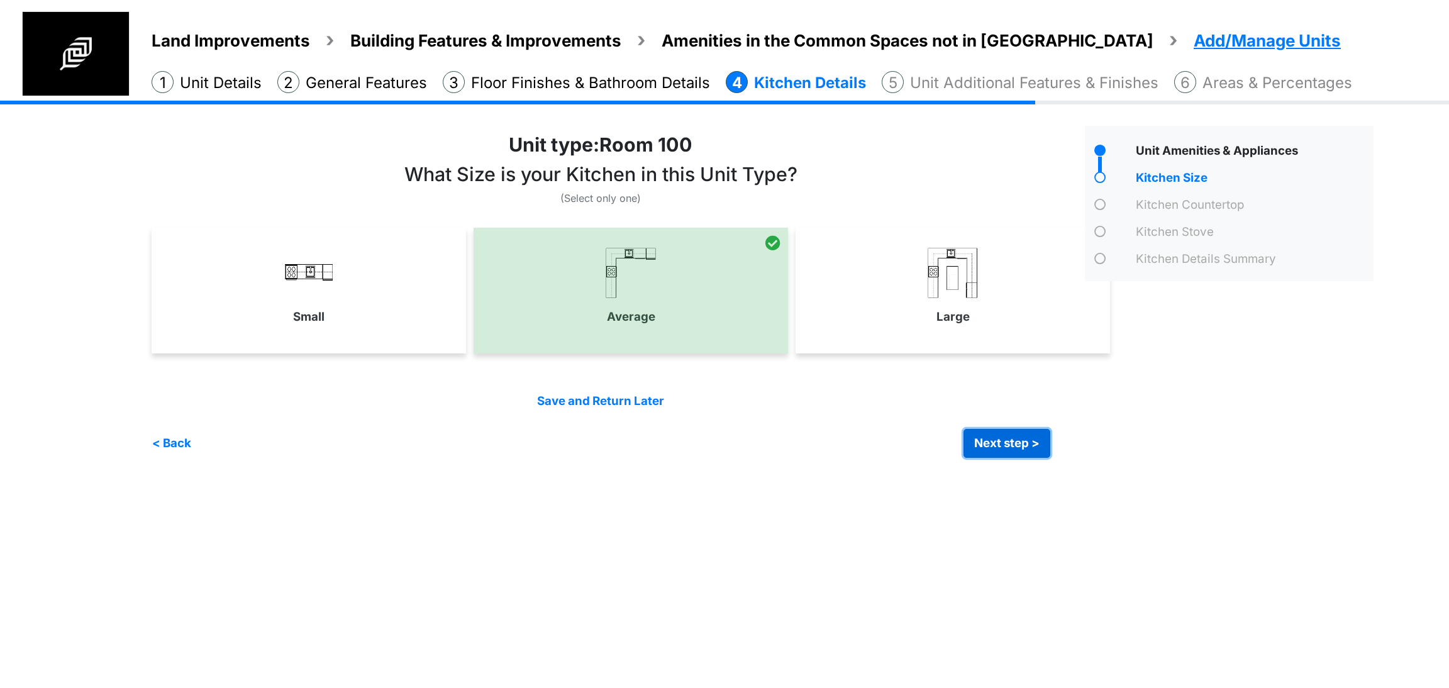
click at [1035, 436] on button "Next step >" at bounding box center [1007, 443] width 87 height 29
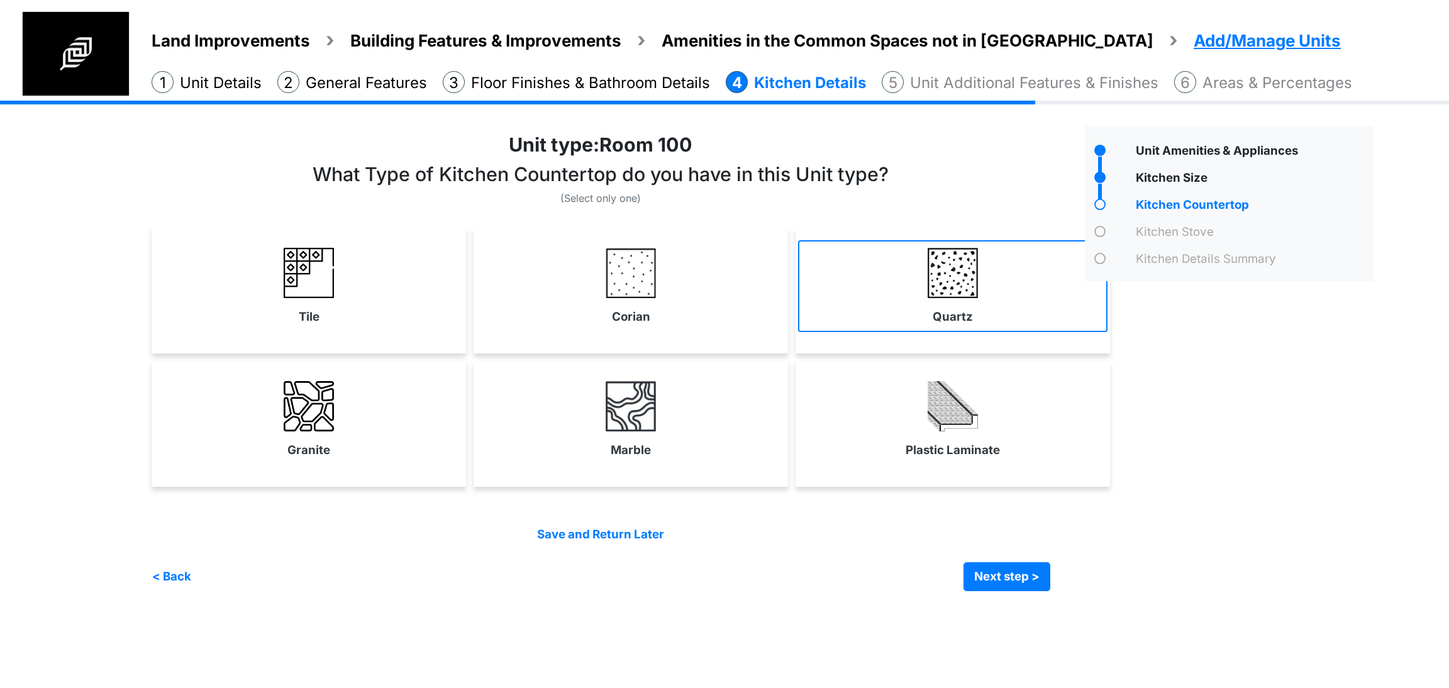
click at [957, 283] on img at bounding box center [953, 273] width 50 height 50
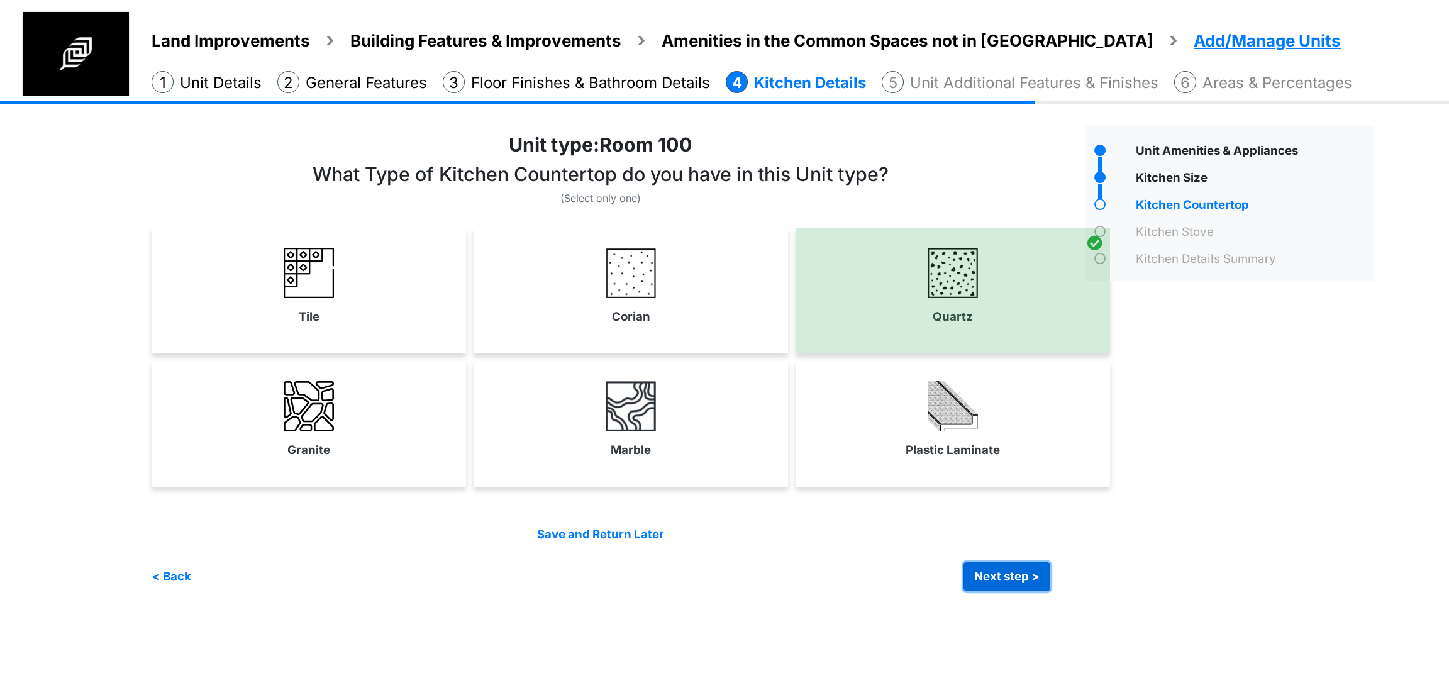
click at [999, 586] on button "Next step >" at bounding box center [1007, 576] width 87 height 29
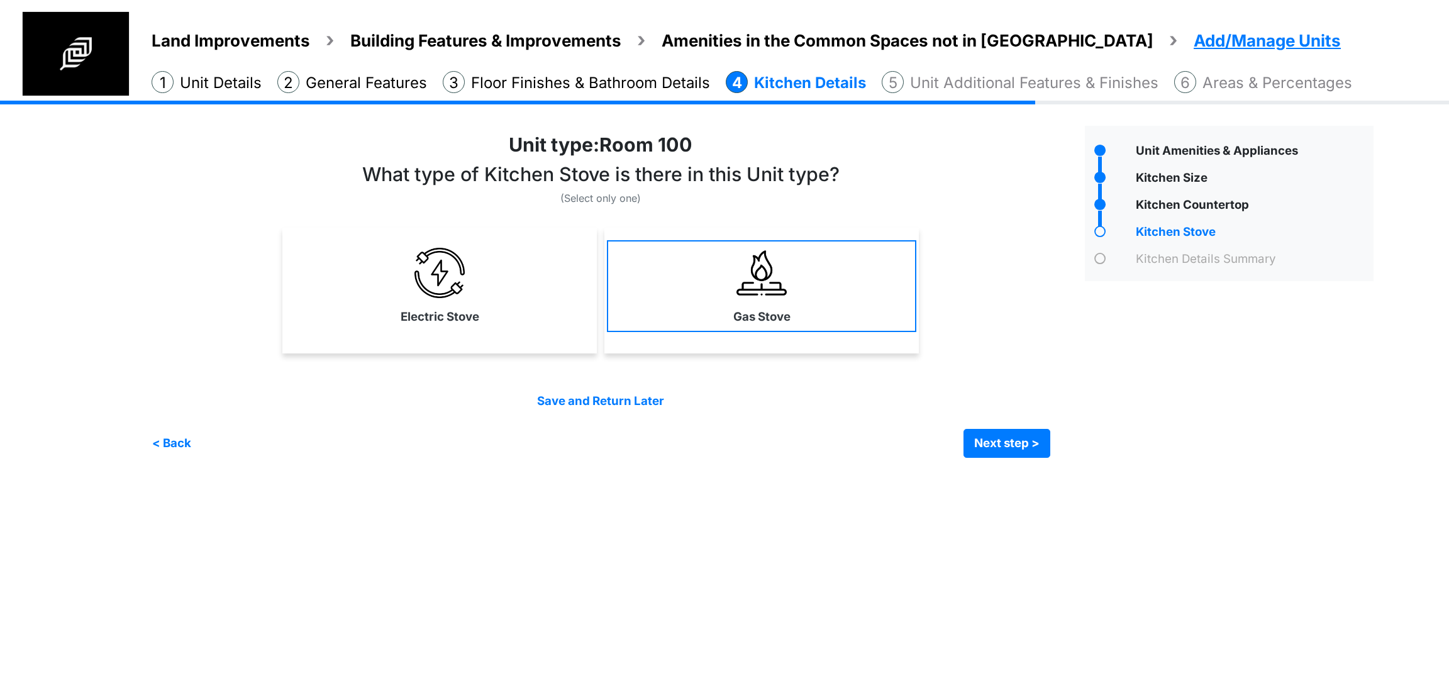
click at [718, 272] on link "Gas Stove" at bounding box center [761, 286] width 309 height 92
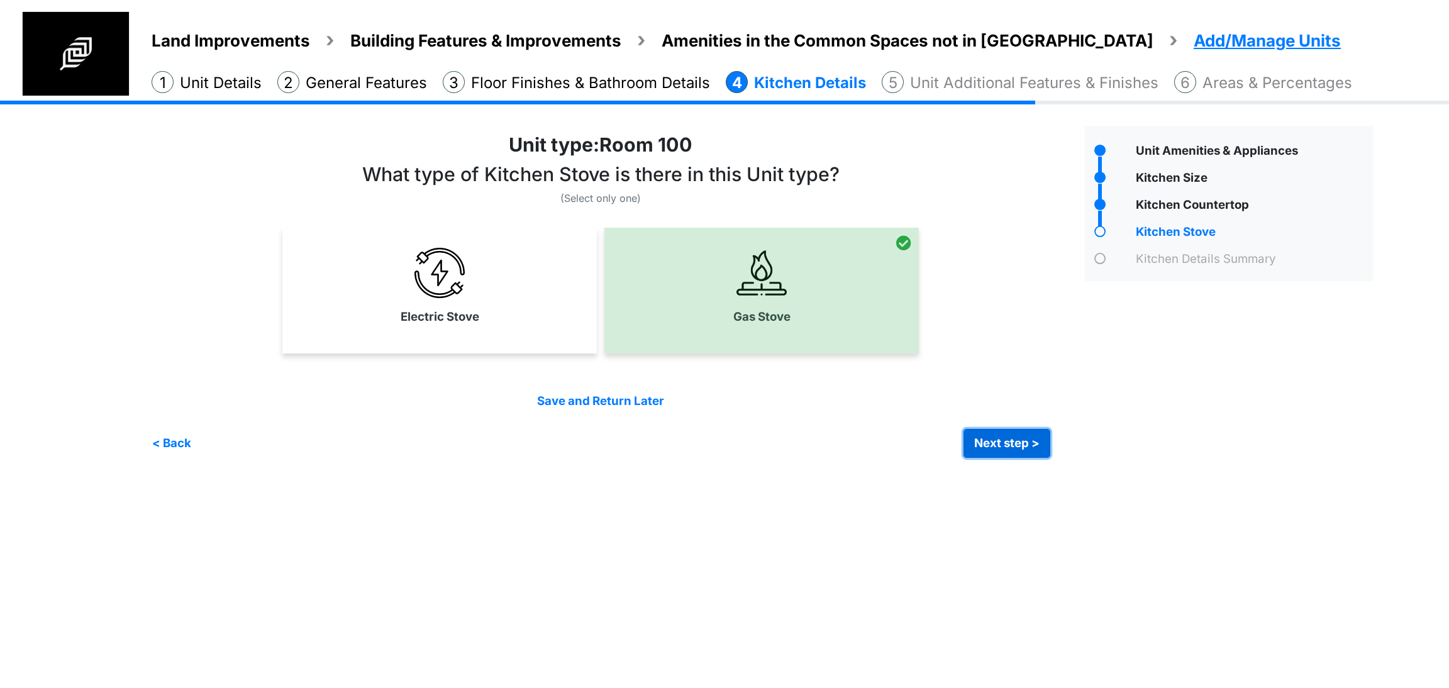
click at [976, 437] on button "Next step >" at bounding box center [1007, 443] width 87 height 29
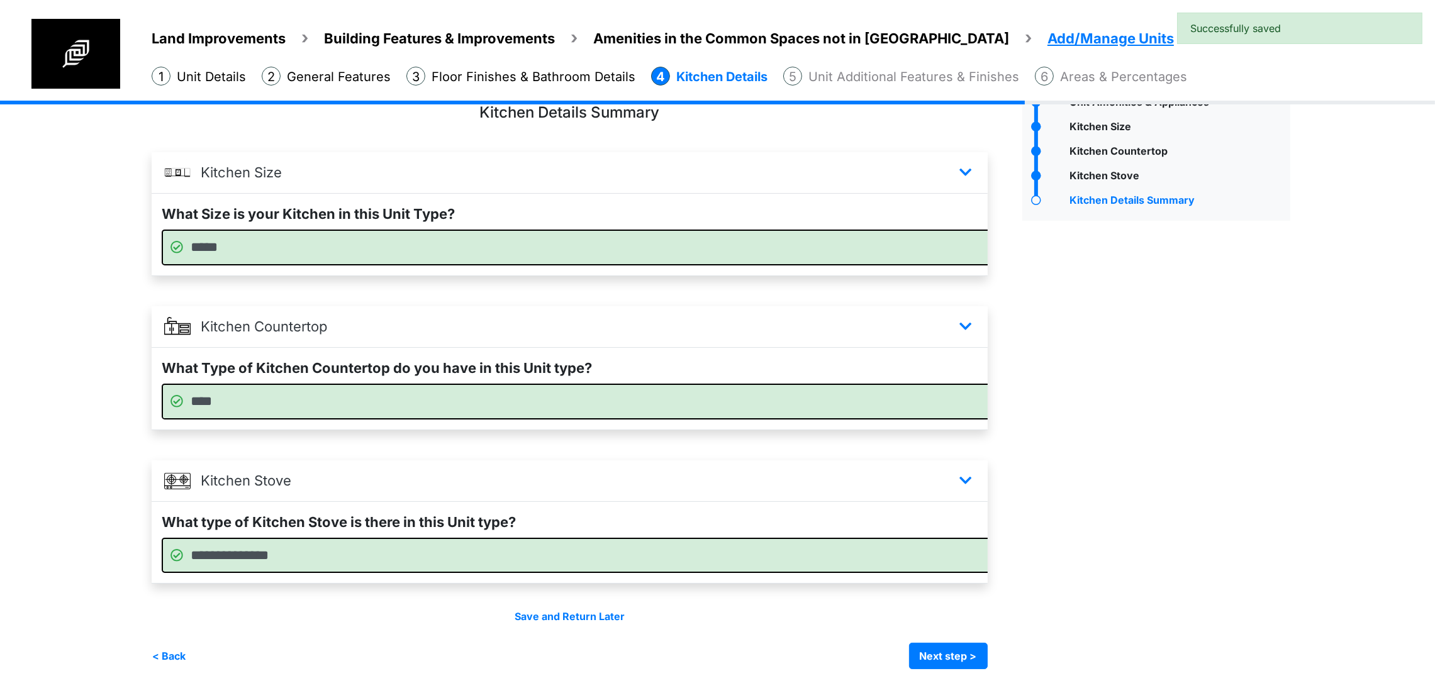
scroll to position [101, 0]
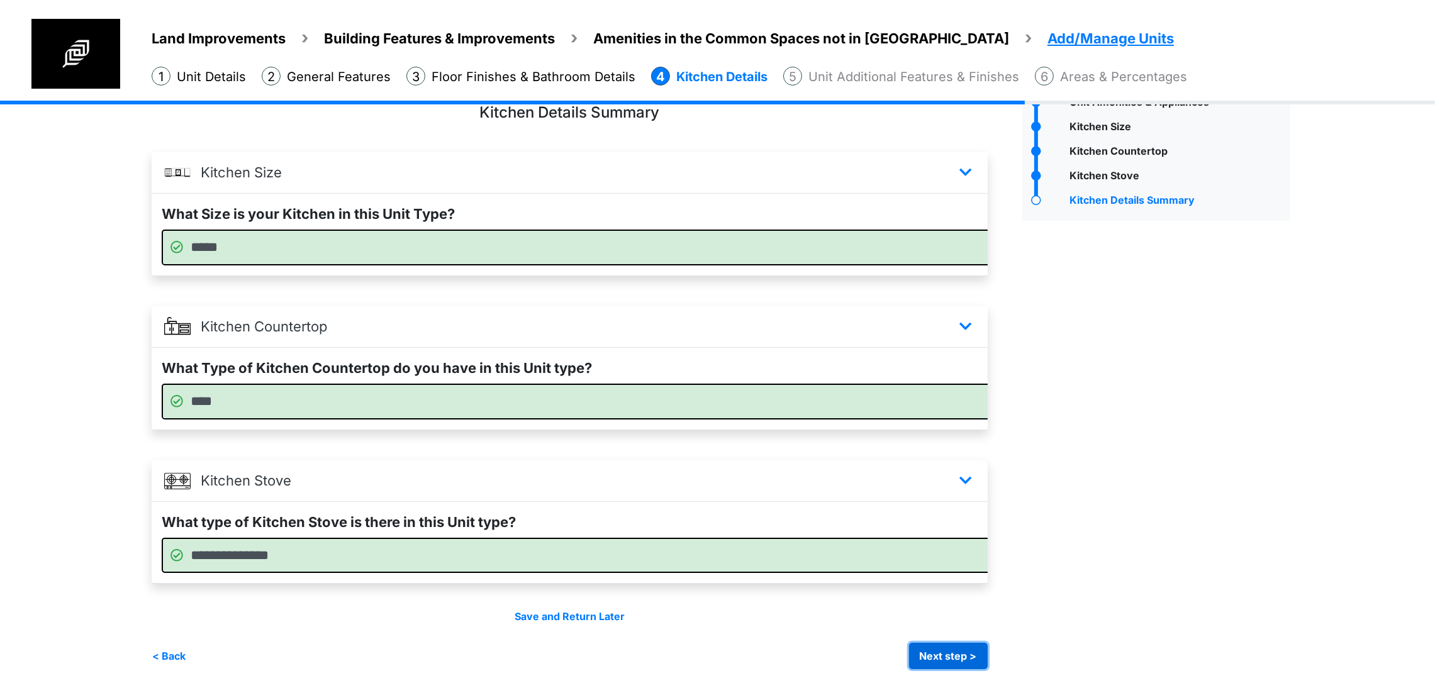
click at [987, 648] on button "Next step >" at bounding box center [948, 656] width 79 height 26
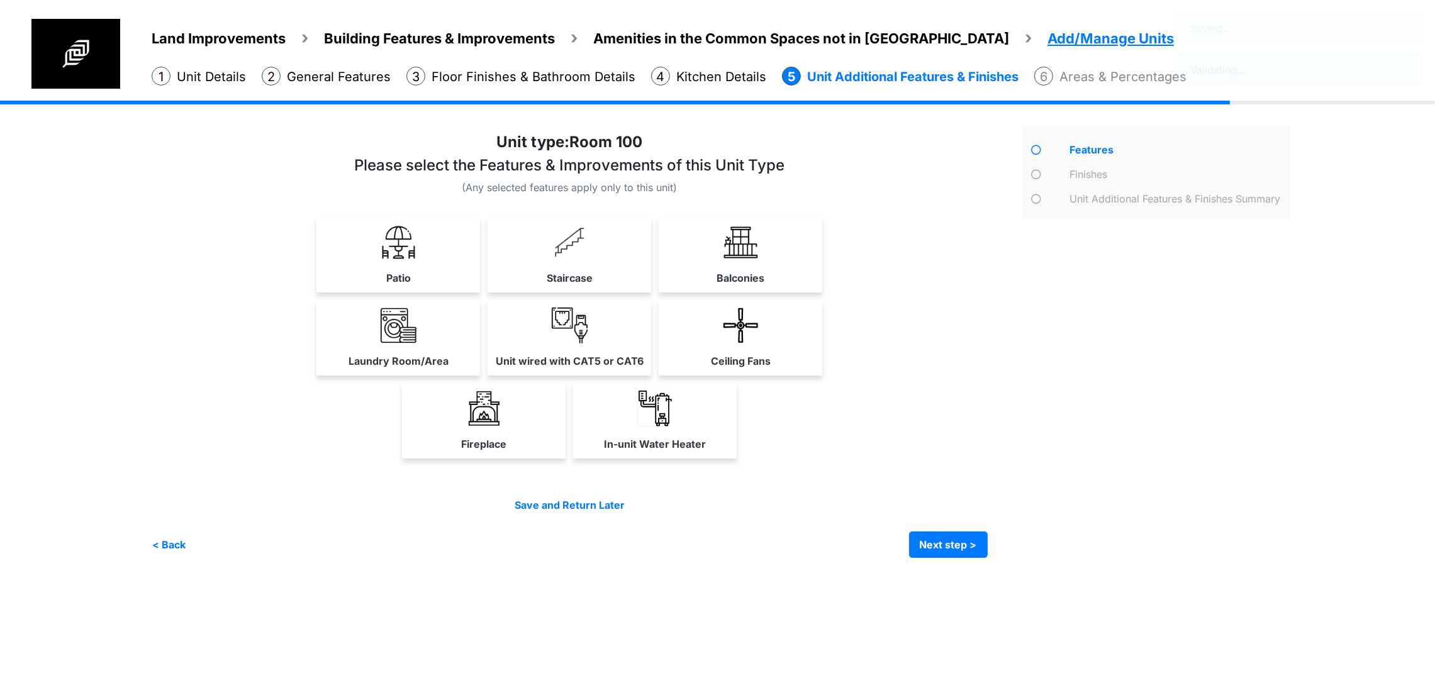
scroll to position [0, 0]
click at [822, 375] on link "Ceiling Fans" at bounding box center [741, 337] width 164 height 75
click at [651, 375] on link "Unit wired with CAT5 or CAT6" at bounding box center [569, 337] width 164 height 75
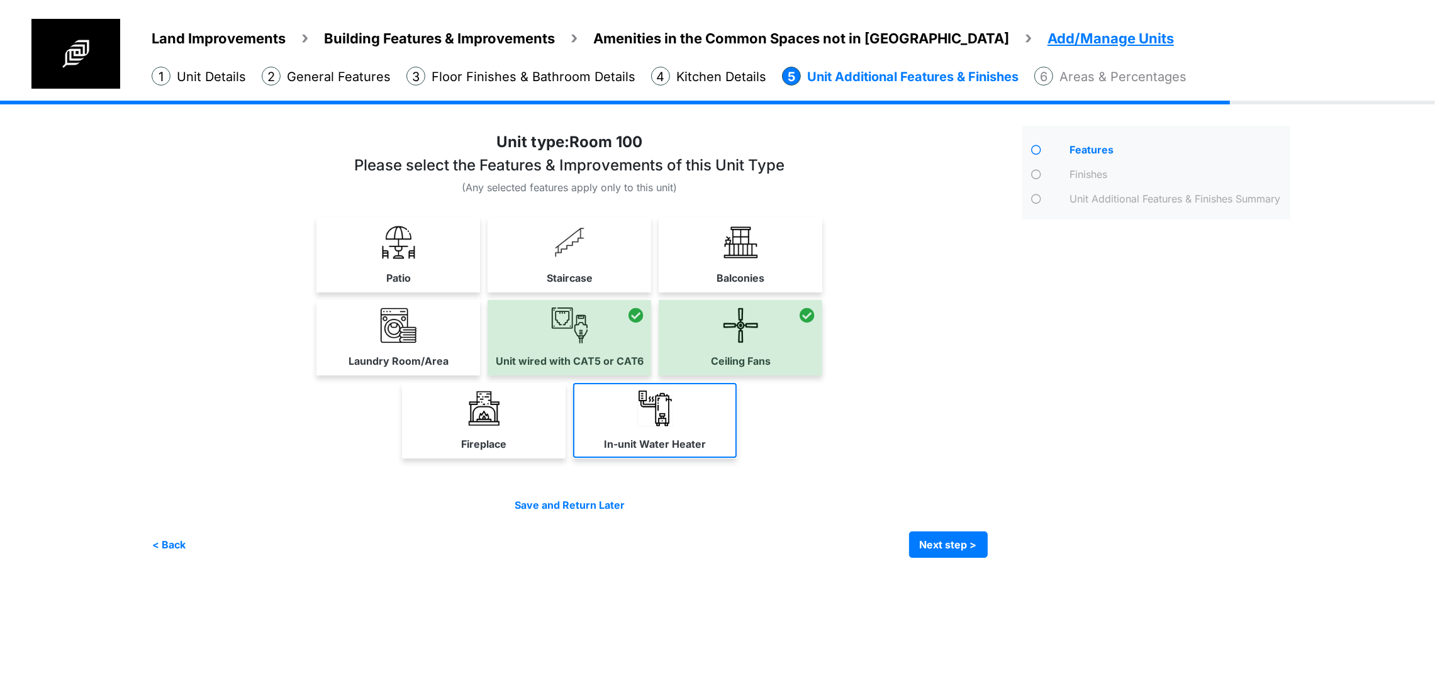
click at [737, 458] on link "In-unit Water Heater" at bounding box center [655, 420] width 164 height 75
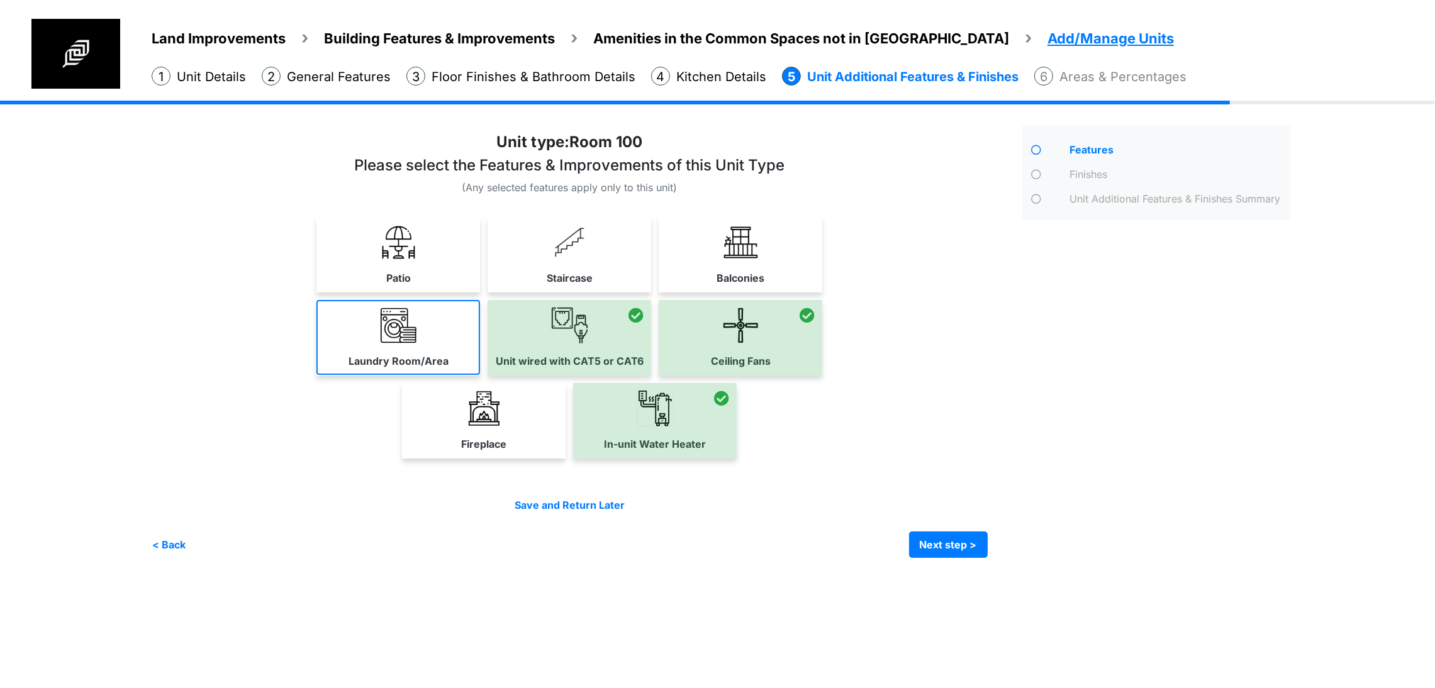
click at [381, 343] on img at bounding box center [399, 326] width 36 height 36
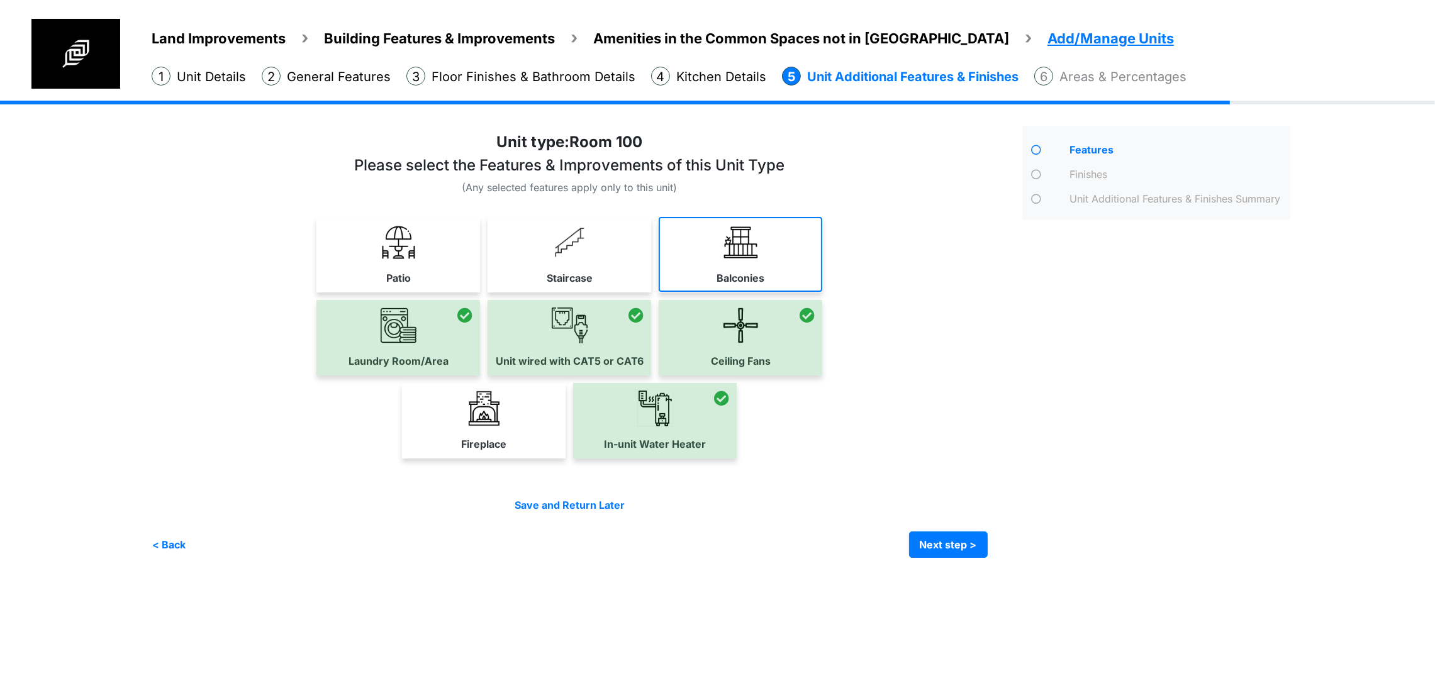
click at [822, 292] on link "Balconies" at bounding box center [741, 254] width 164 height 75
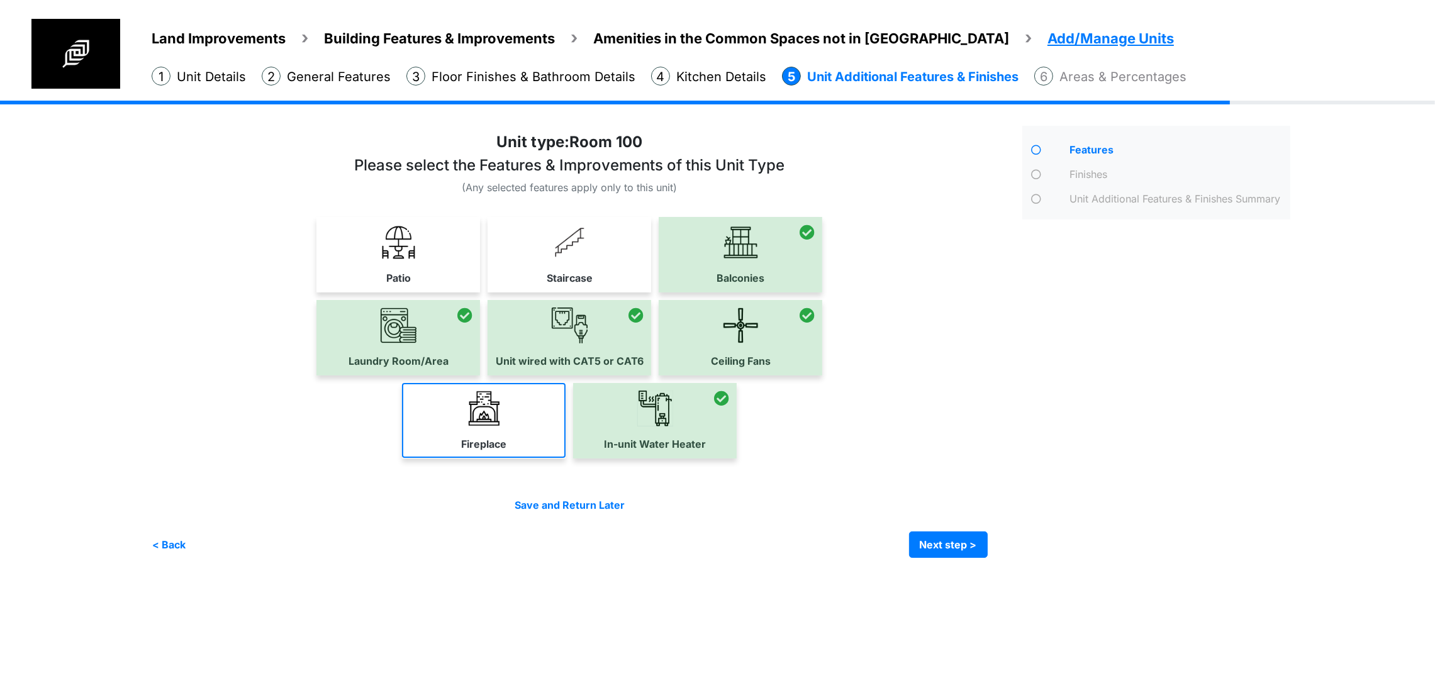
click at [526, 458] on link "Fireplace" at bounding box center [484, 420] width 164 height 75
click at [1122, 535] on div "Features" at bounding box center [1156, 342] width 287 height 432
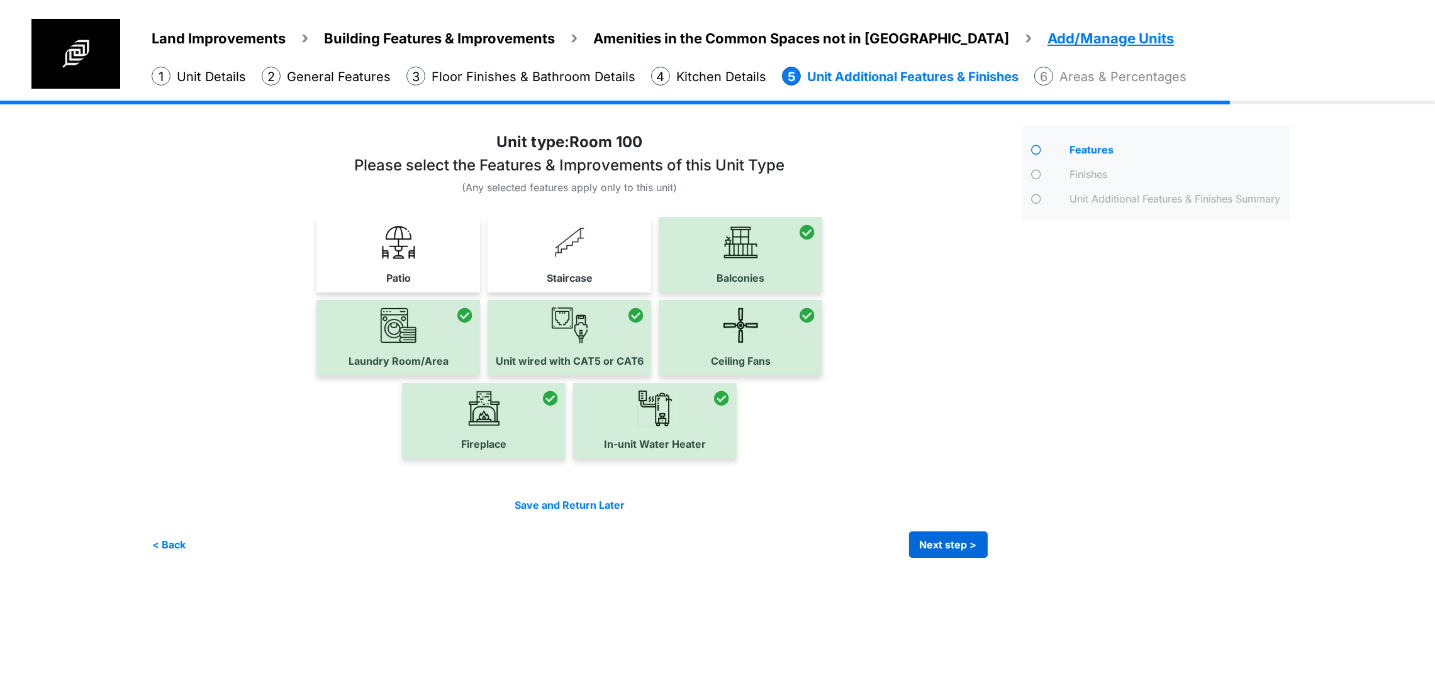
scroll to position [55, 0]
click at [967, 558] on button "Next step >" at bounding box center [948, 544] width 79 height 26
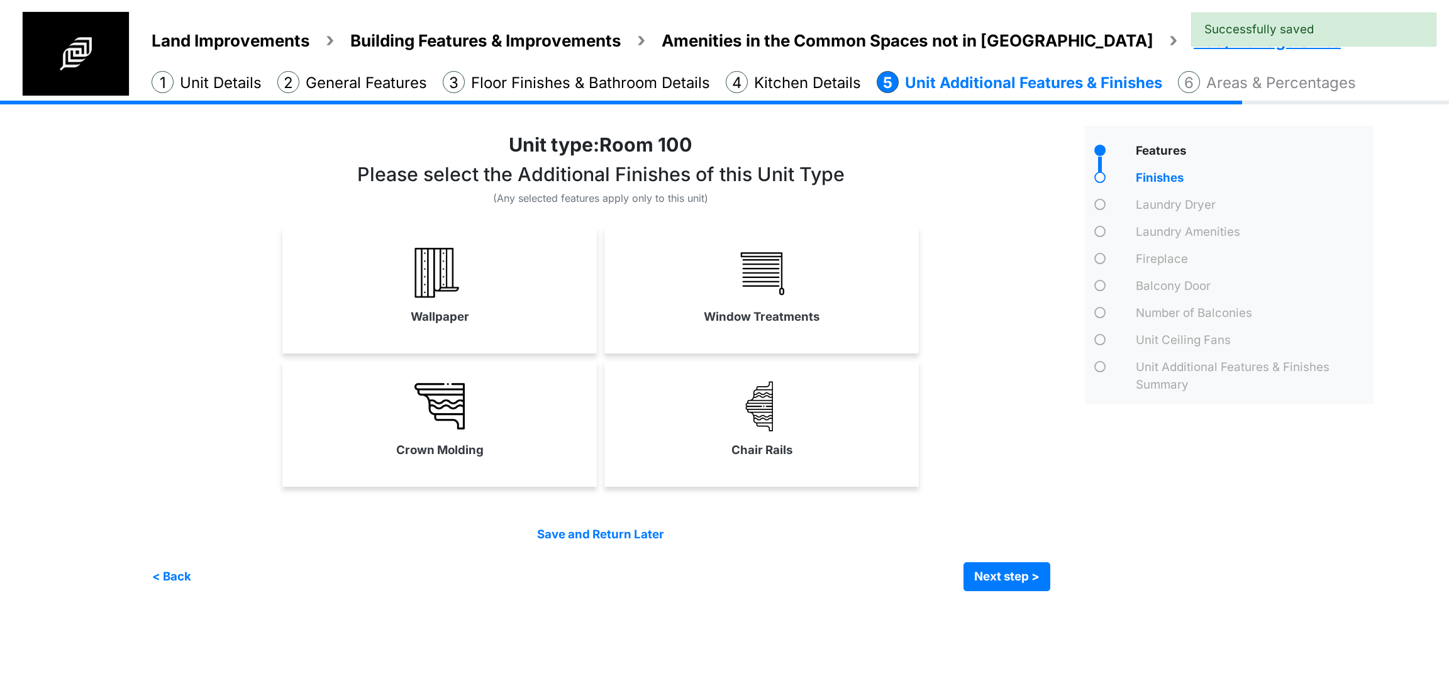
click at [767, 336] on div "Window Treatments" at bounding box center [761, 291] width 314 height 126
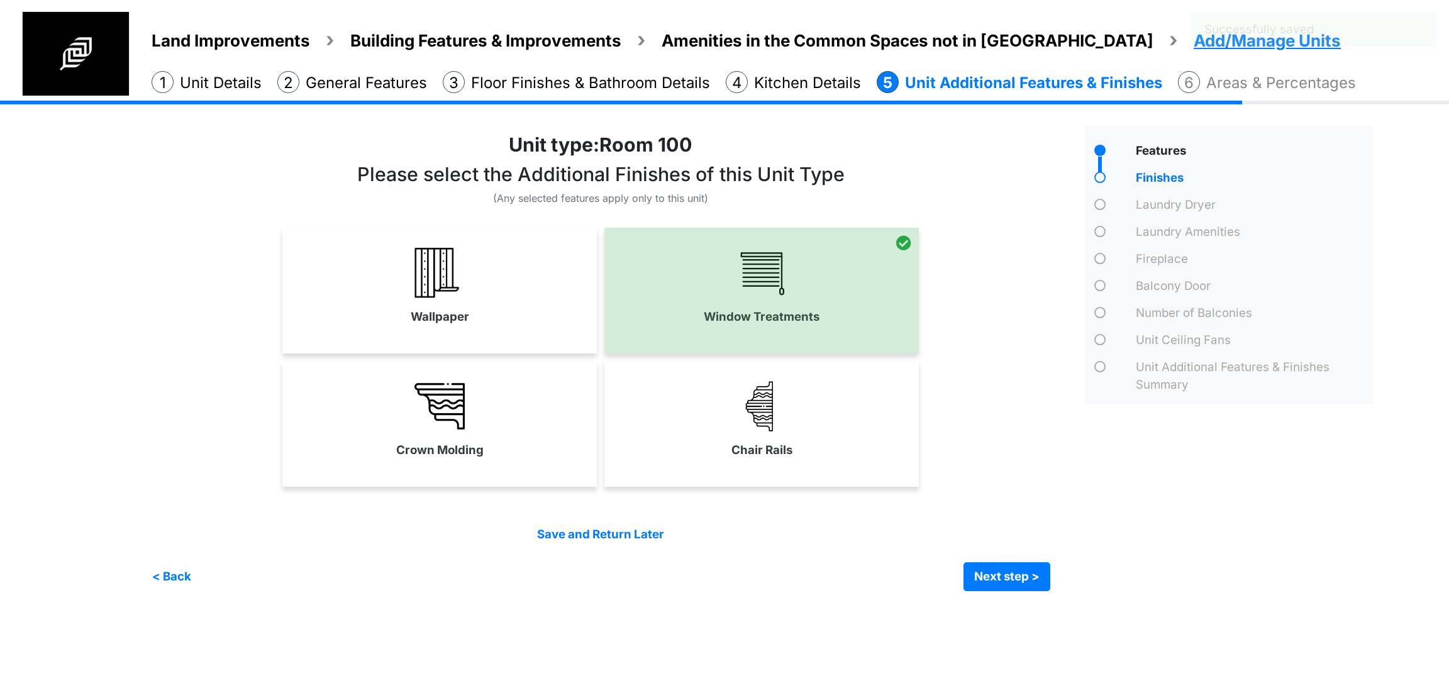
click at [662, 436] on link "Chair Rails" at bounding box center [761, 420] width 314 height 92
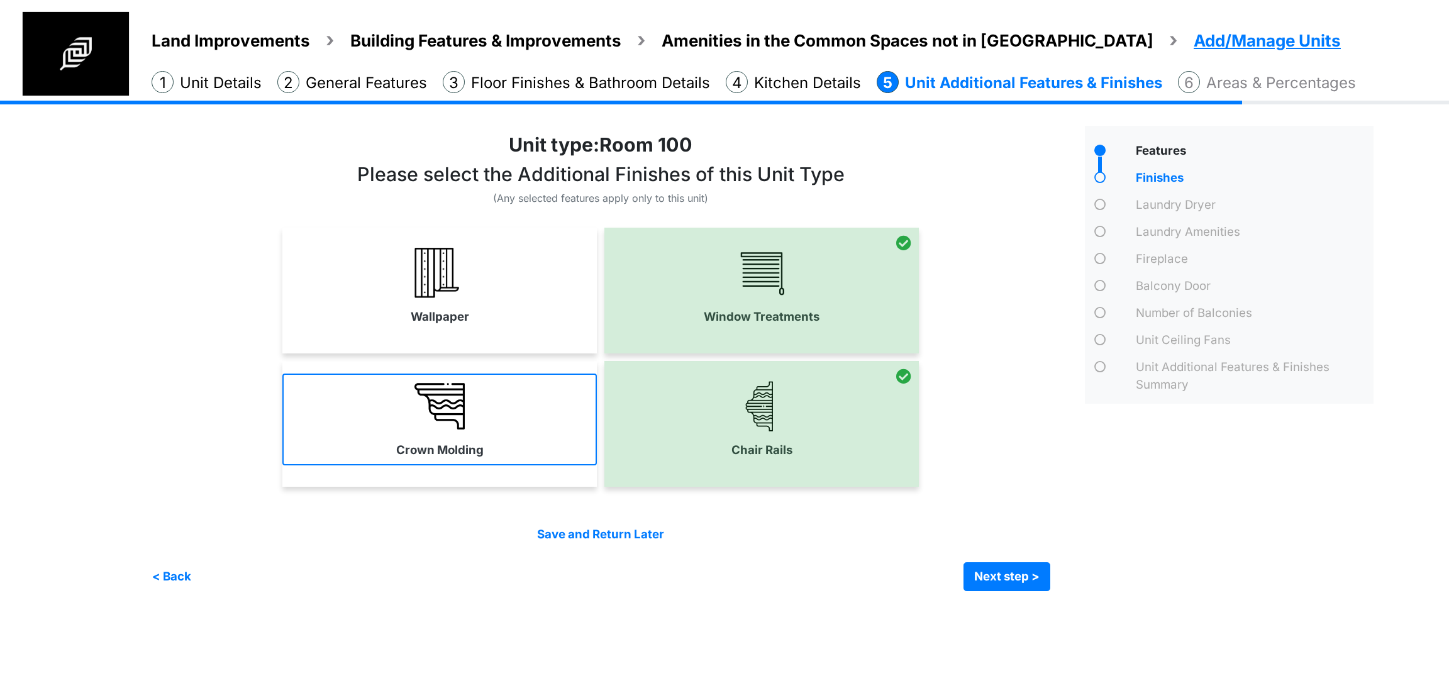
click at [516, 435] on link "Crown Molding" at bounding box center [439, 420] width 314 height 92
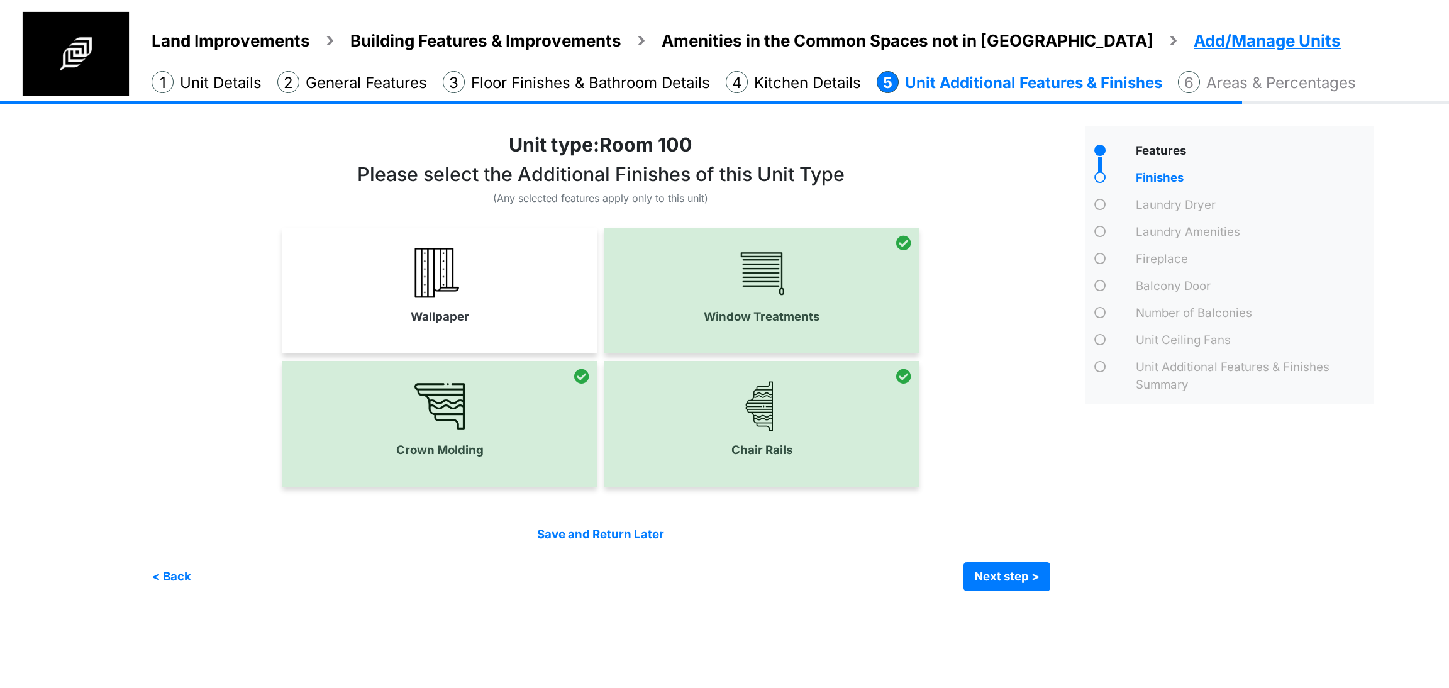
click at [495, 291] on link "Wallpaper" at bounding box center [439, 286] width 314 height 92
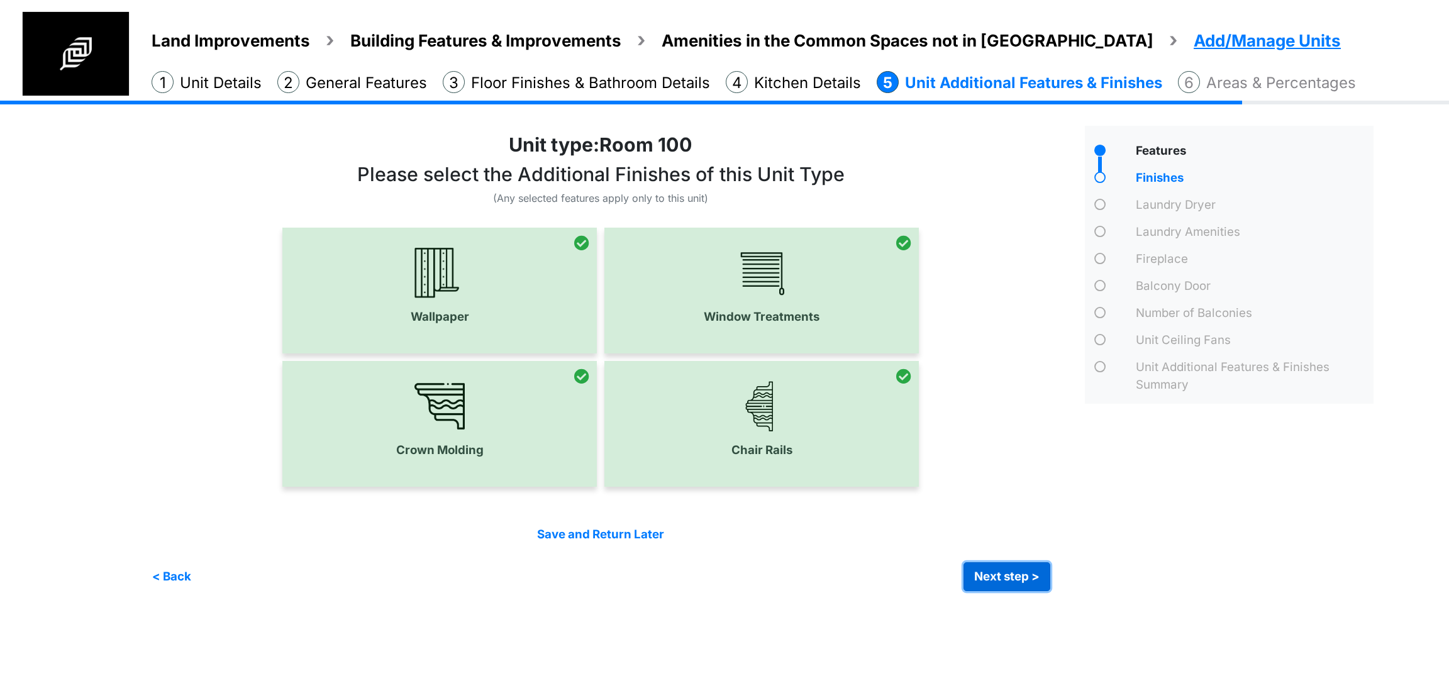
click at [984, 574] on button "Next step >" at bounding box center [1007, 576] width 87 height 29
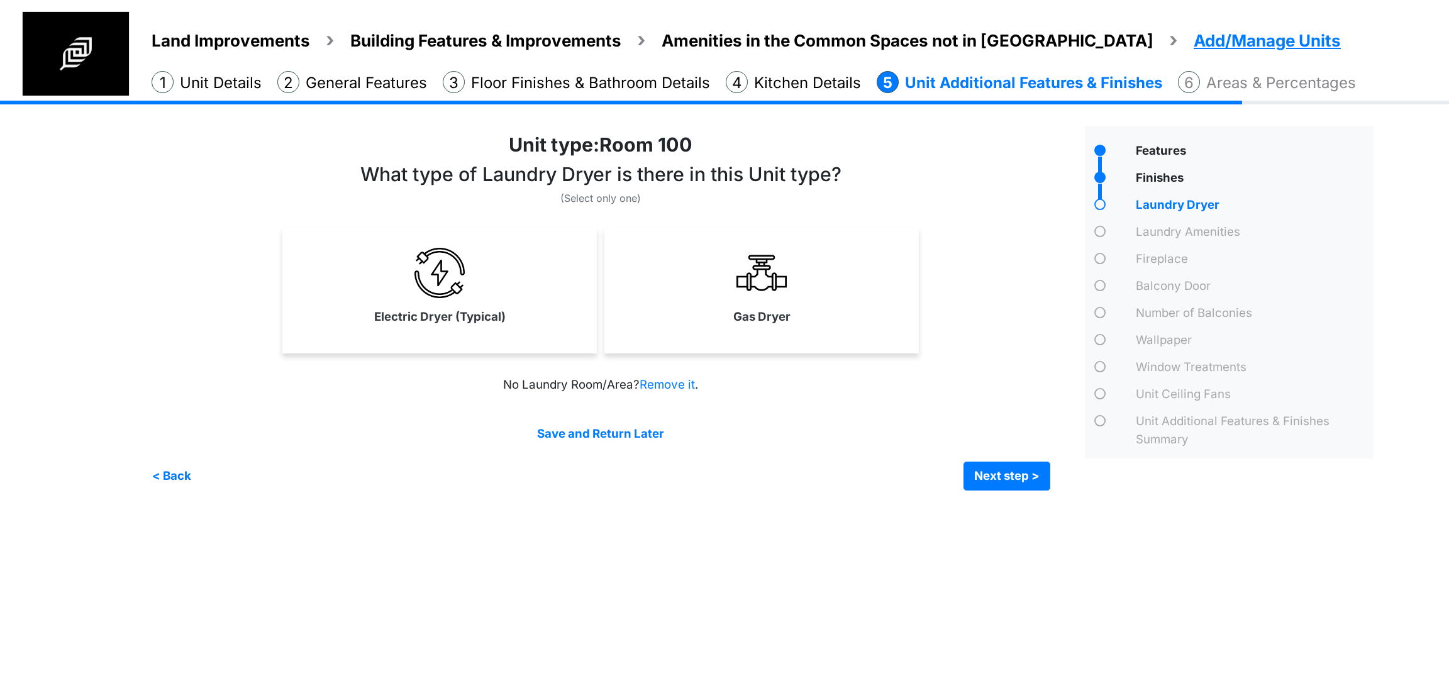
click at [852, 509] on html "Land Improvements Building Features & Improvements Amenities in the Common Spac…" at bounding box center [724, 254] width 1449 height 509
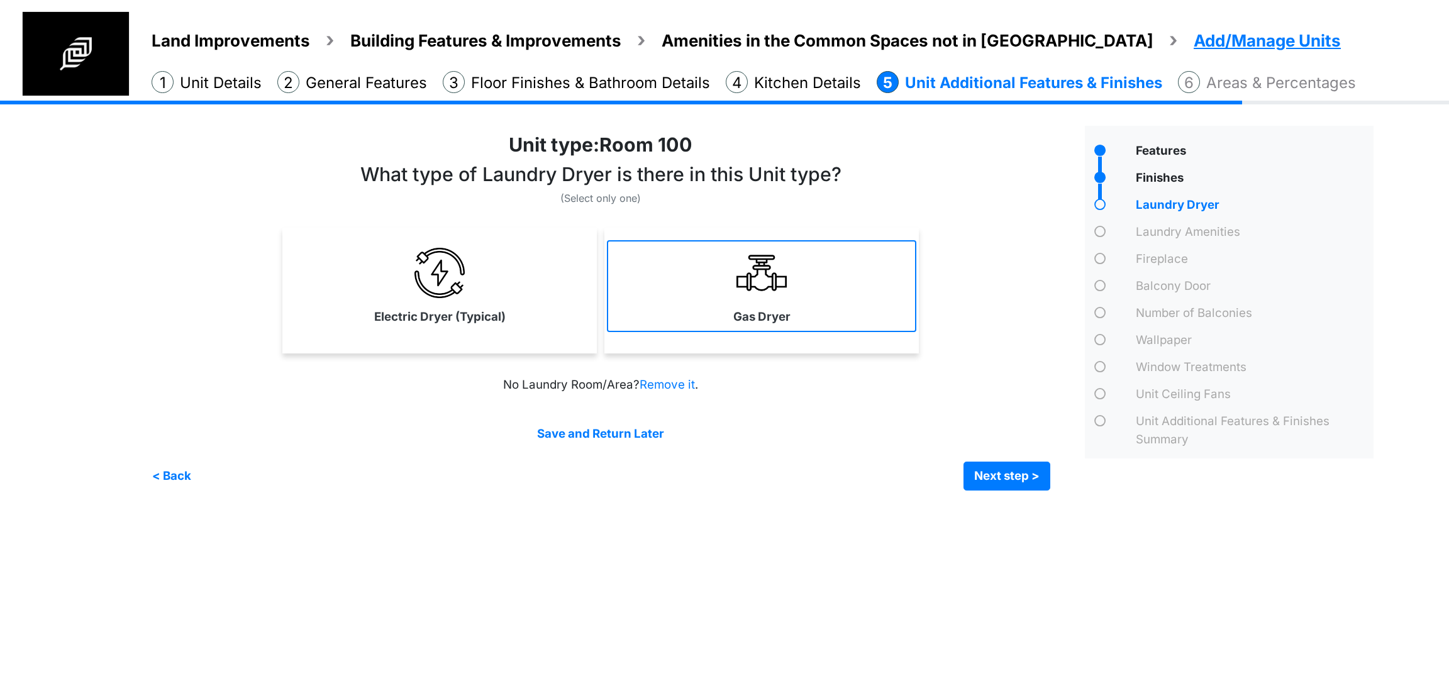
click at [703, 262] on link "Gas Dryer" at bounding box center [761, 286] width 309 height 92
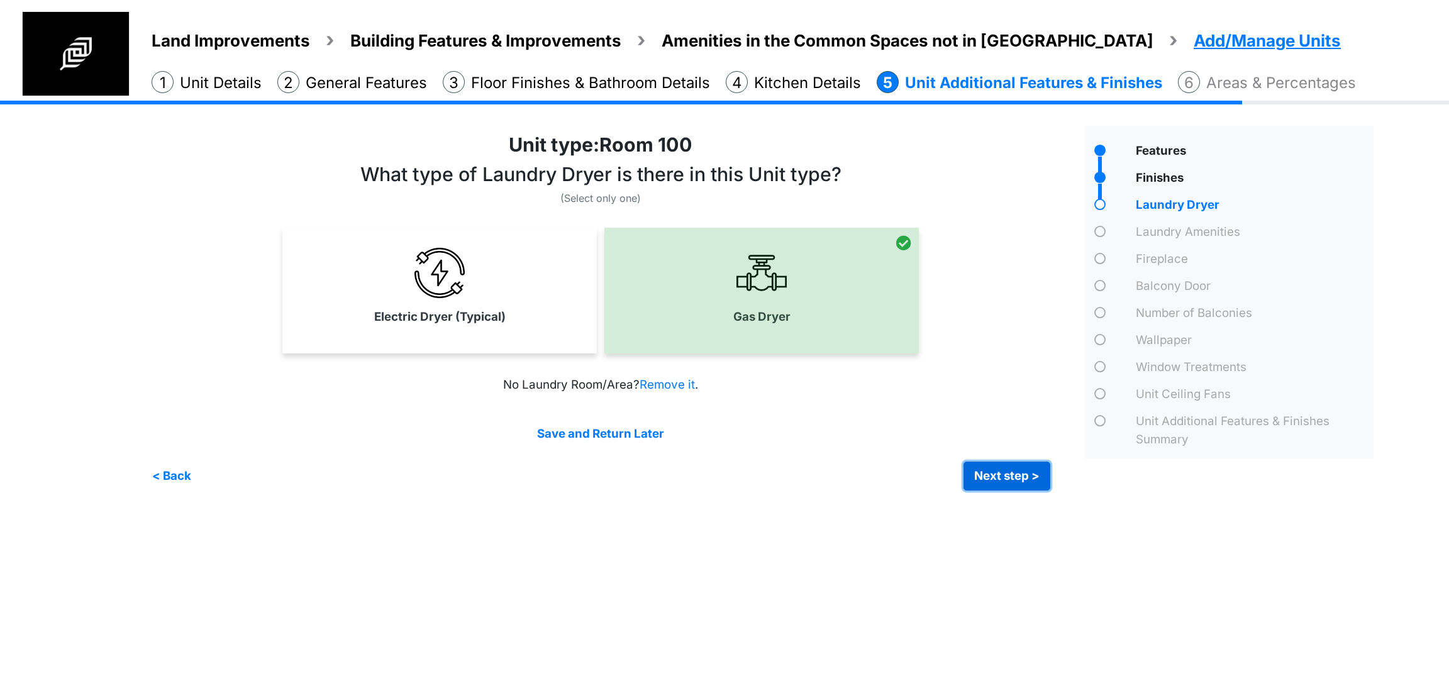
click at [993, 481] on button "Next step >" at bounding box center [1007, 476] width 87 height 29
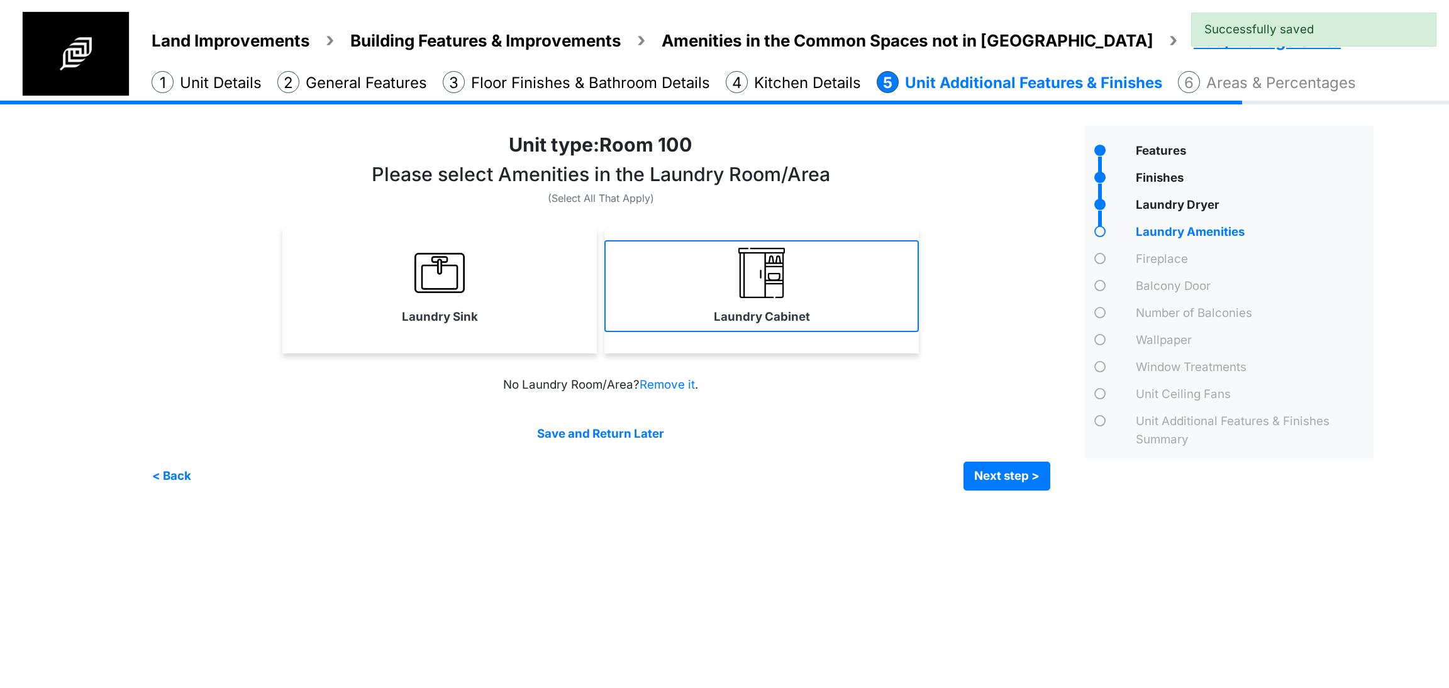
click at [723, 296] on link "Laundry Cabinet" at bounding box center [761, 286] width 314 height 92
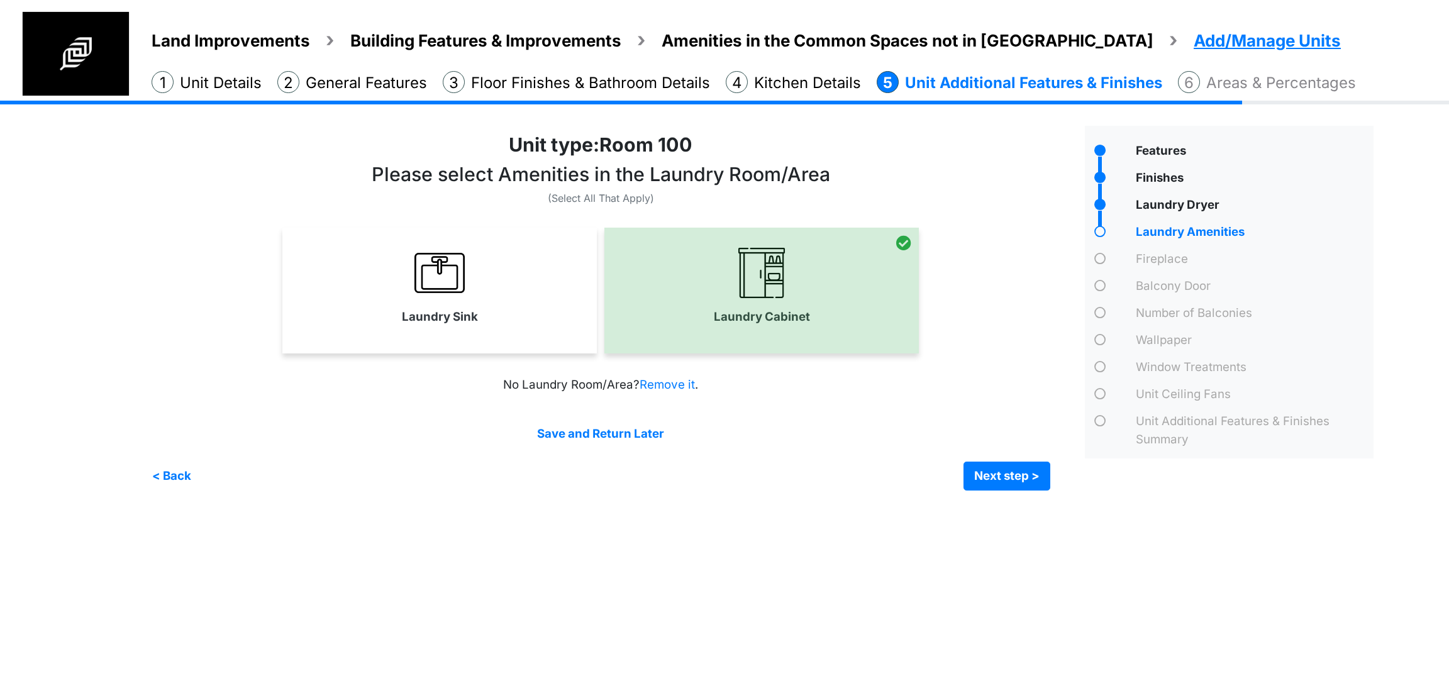
click at [482, 296] on link "Laundry Sink" at bounding box center [439, 286] width 314 height 92
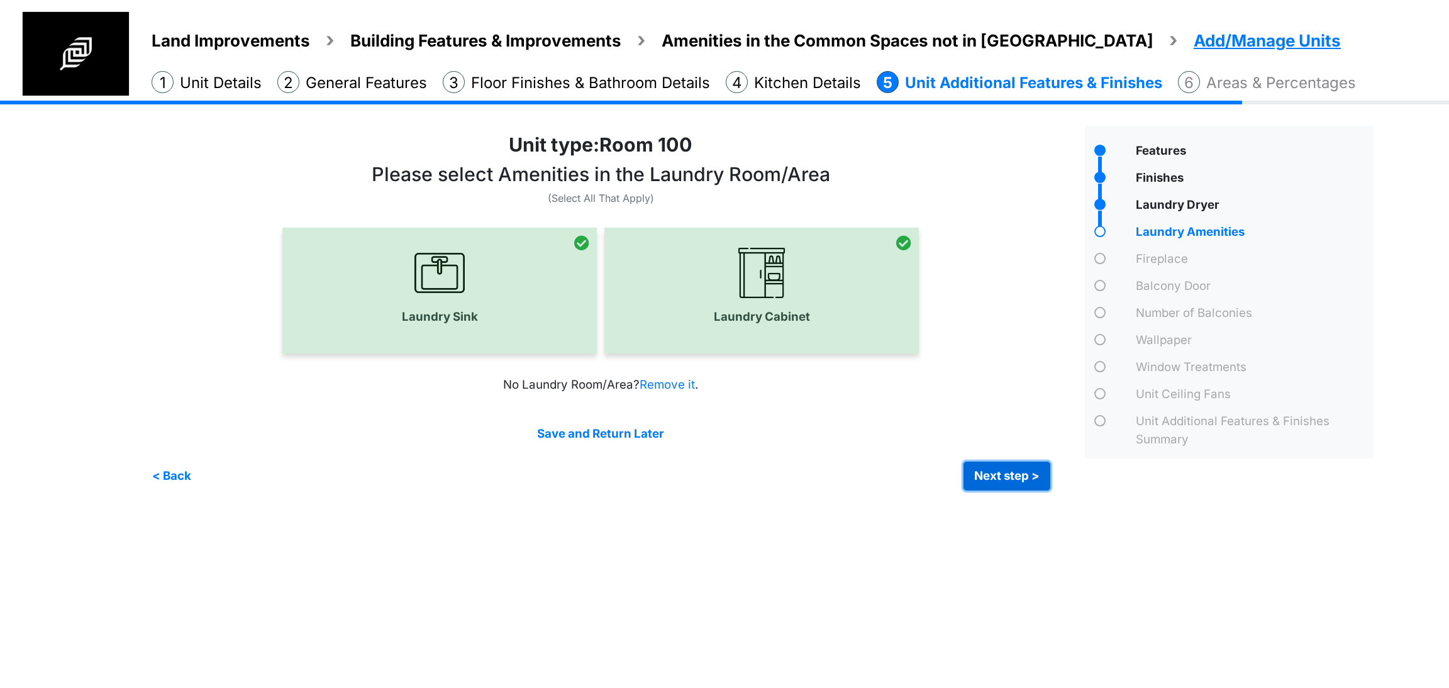
click at [998, 477] on button "Next step >" at bounding box center [1007, 476] width 87 height 29
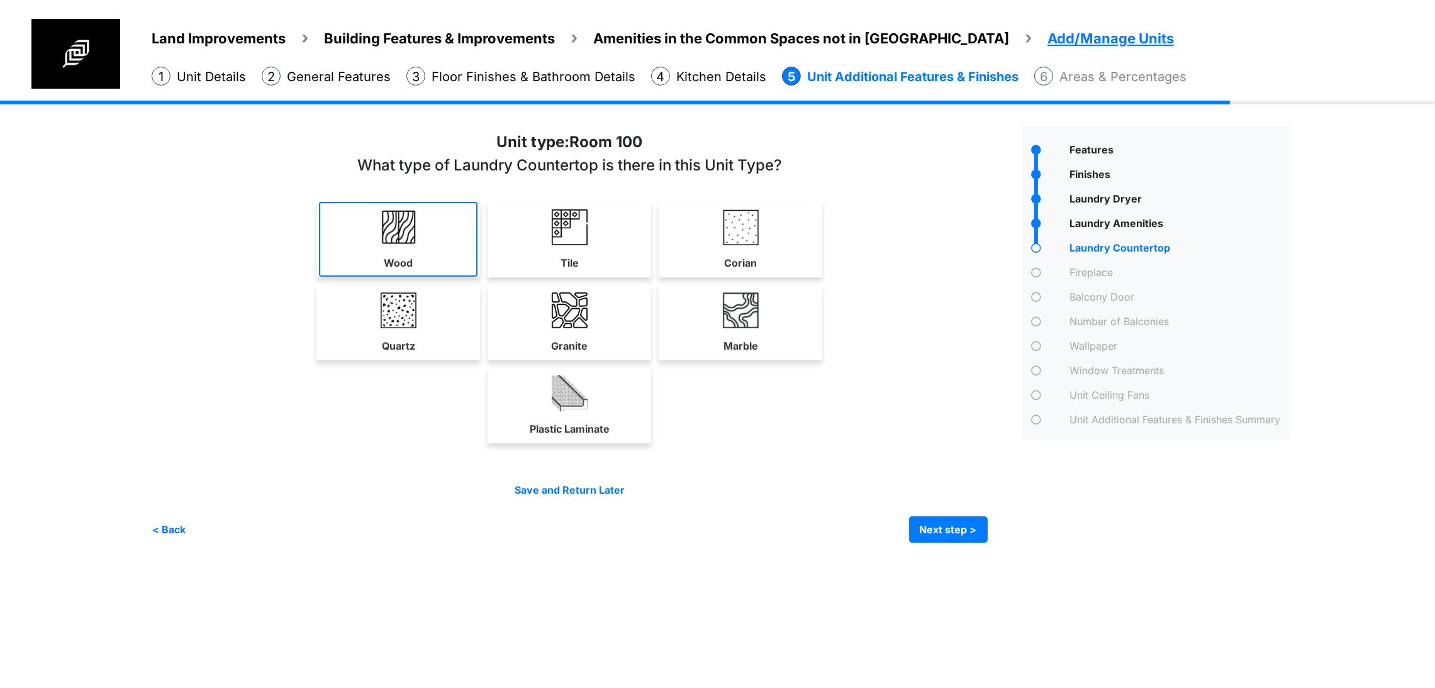
click at [416, 277] on link "Wood" at bounding box center [398, 239] width 158 height 75
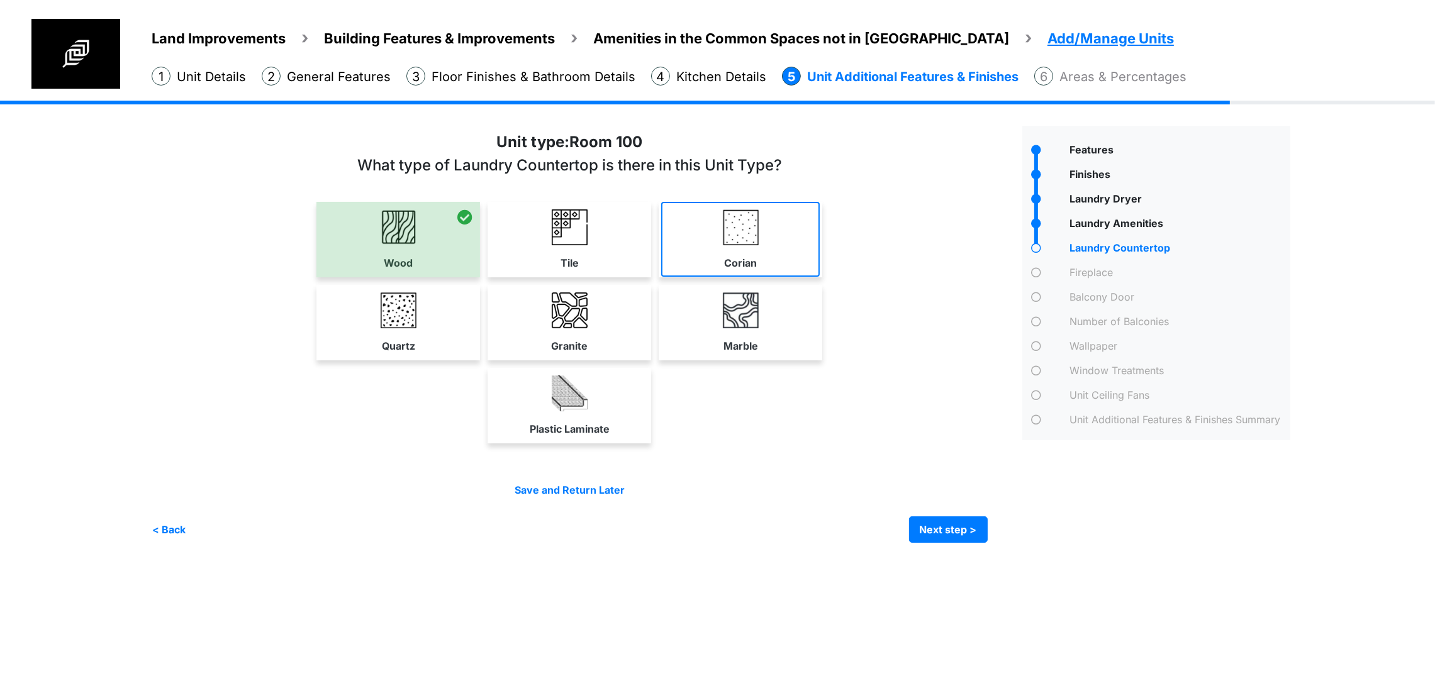
click at [759, 245] on img at bounding box center [741, 227] width 36 height 36
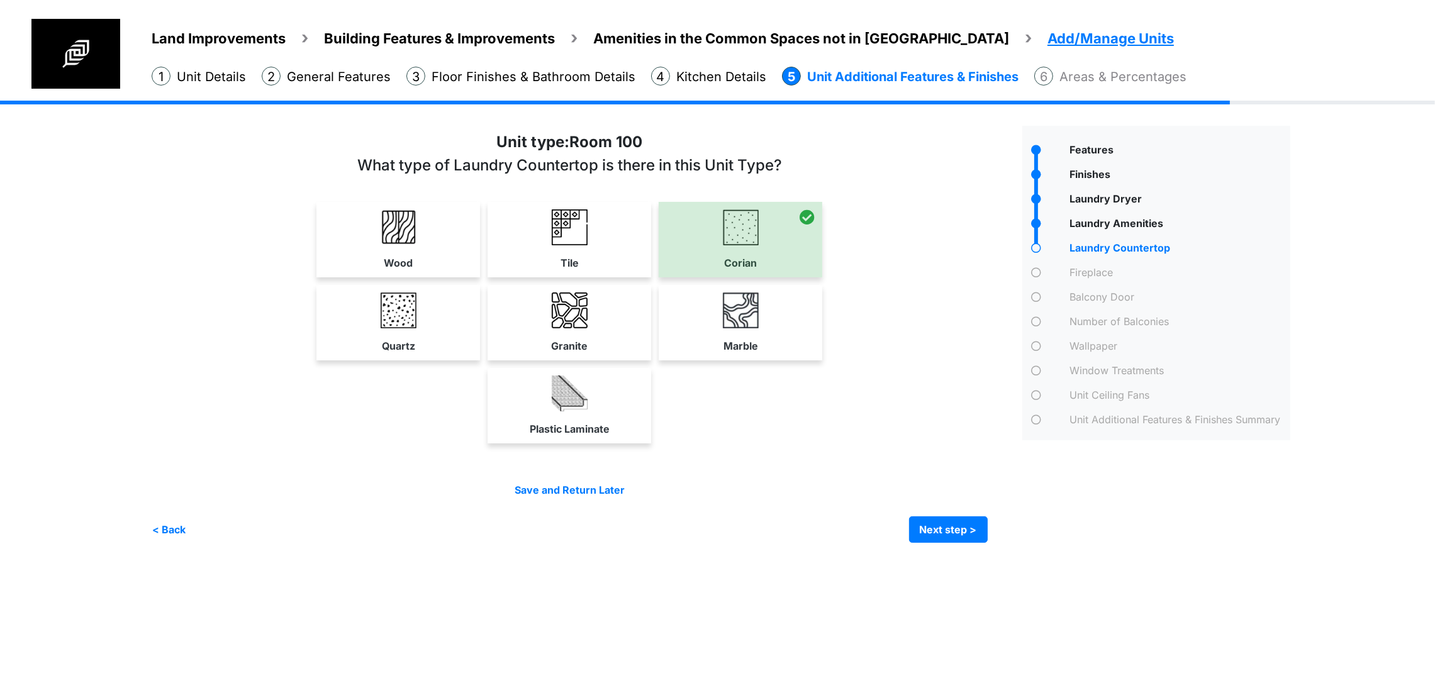
scroll to position [40, 0]
click at [987, 543] on button "Next step >" at bounding box center [948, 529] width 79 height 26
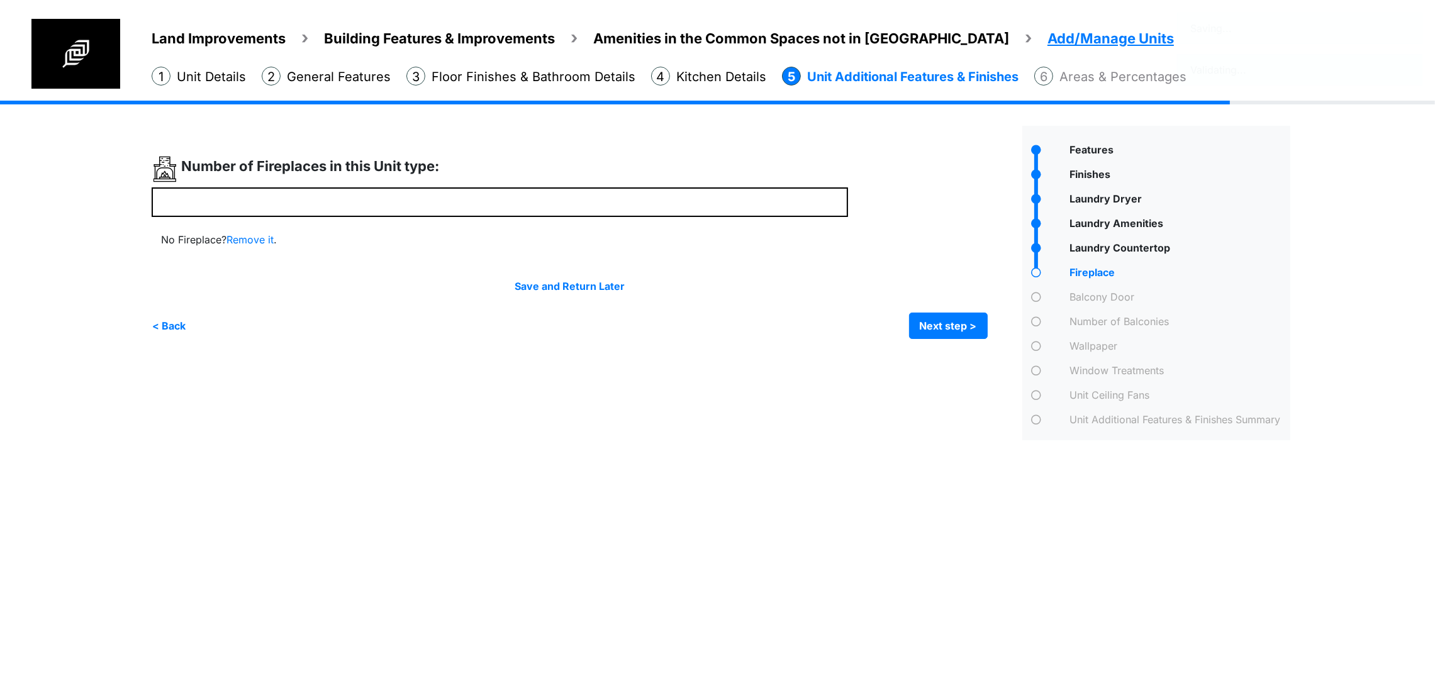
scroll to position [0, 0]
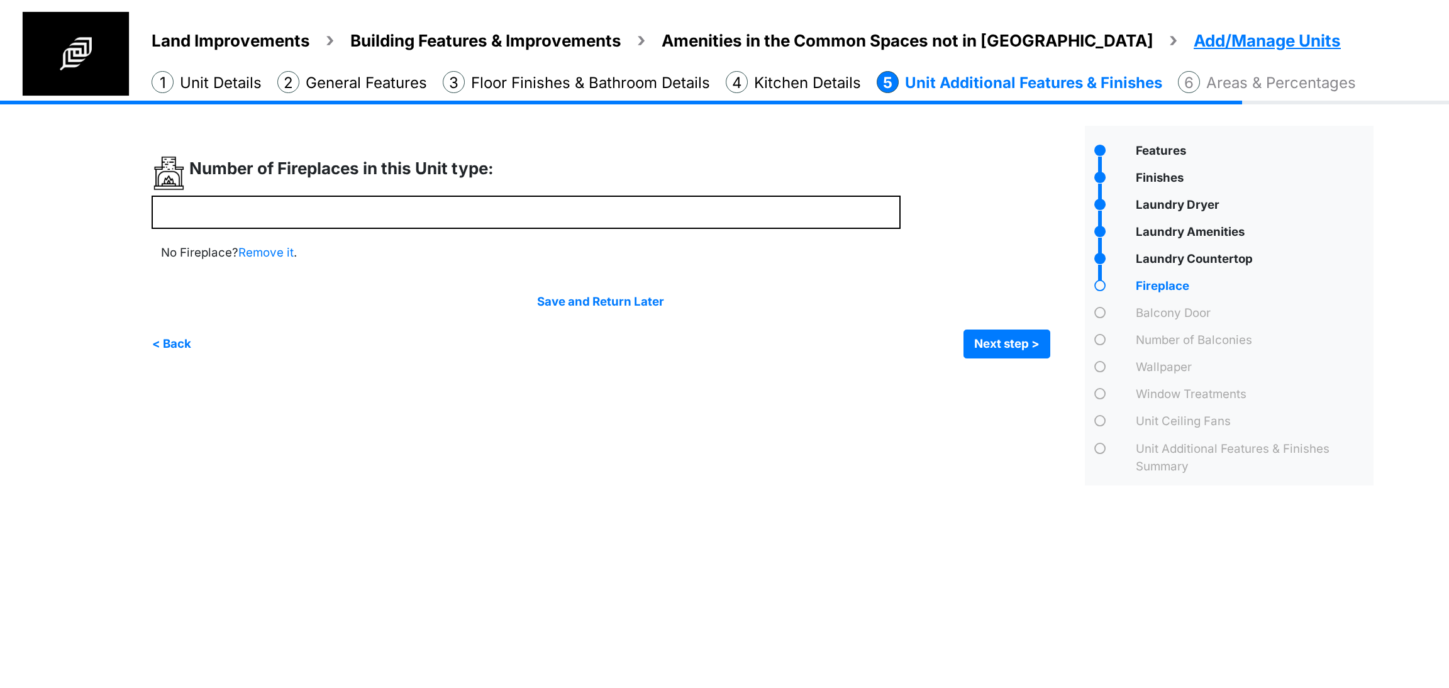
click at [504, 230] on div at bounding box center [614, 257] width 924 height 203
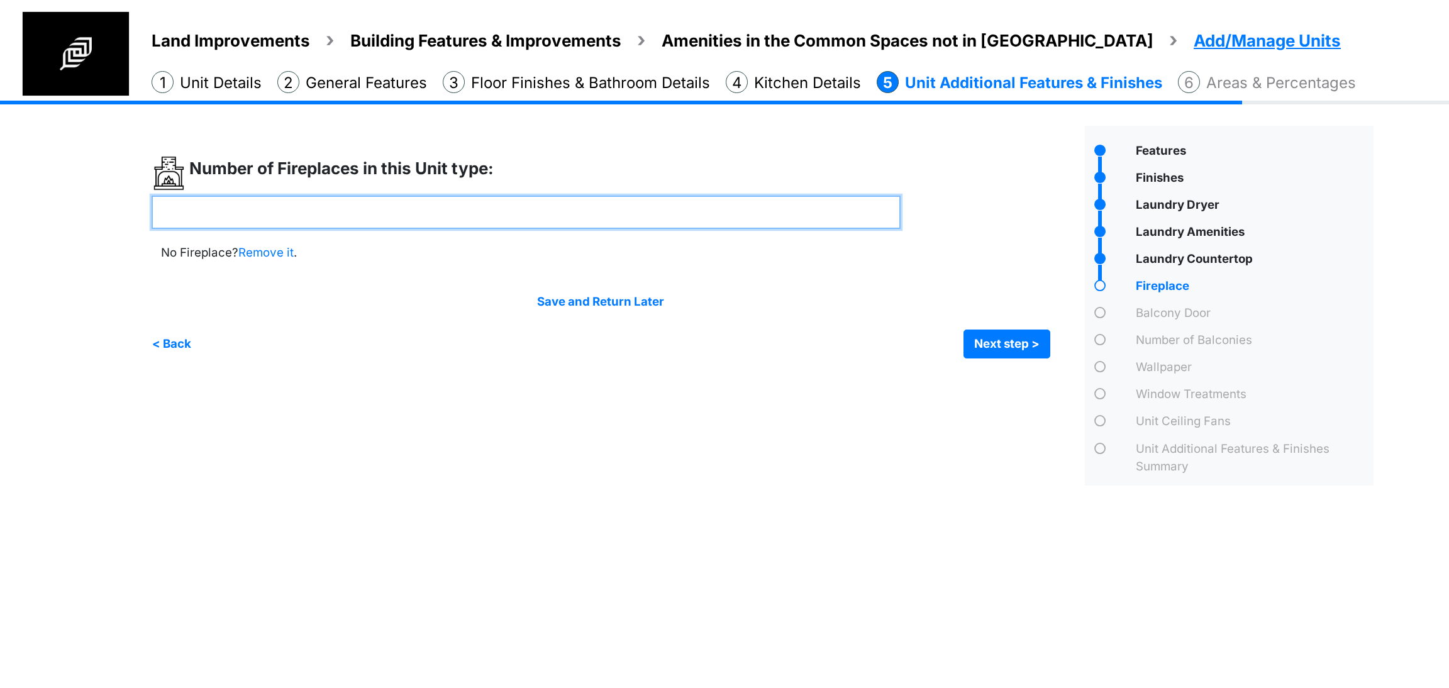
click at [499, 221] on input "number" at bounding box center [526, 212] width 749 height 33
type input "*"
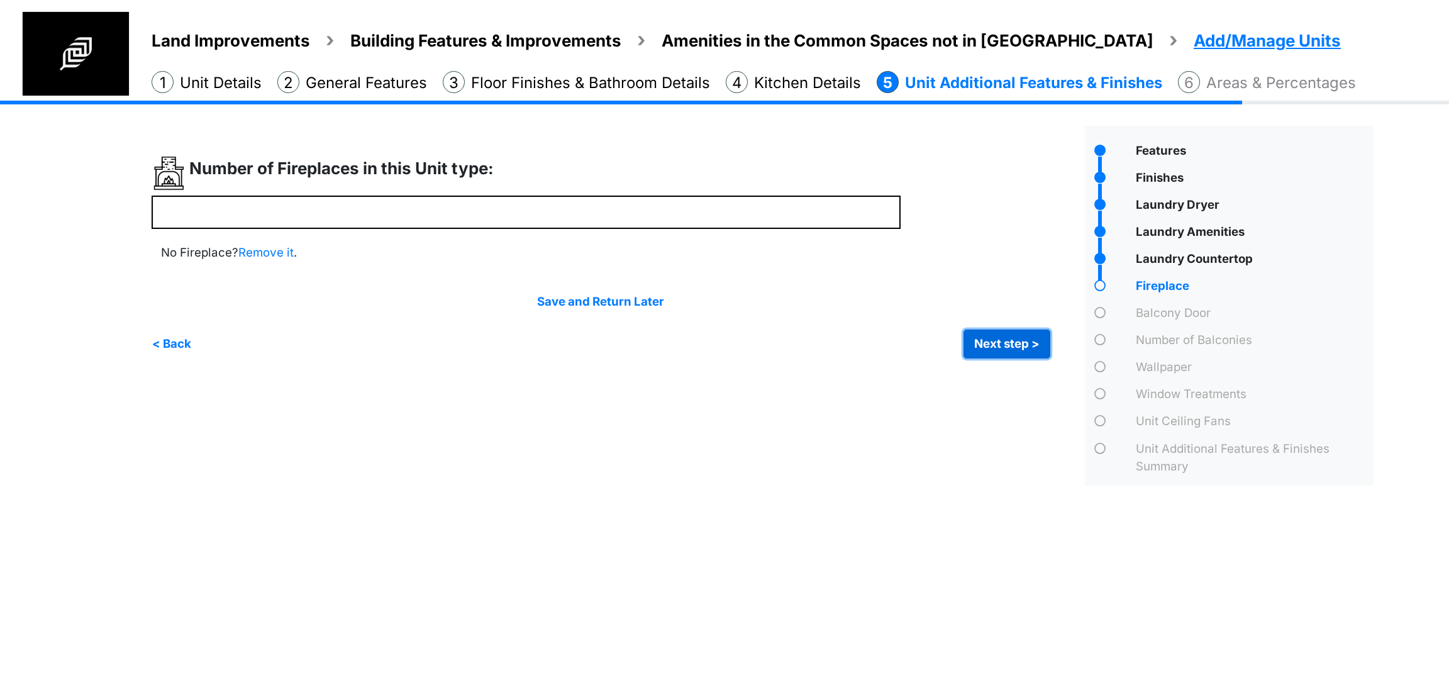
click at [1026, 344] on button "Next step >" at bounding box center [1007, 344] width 87 height 29
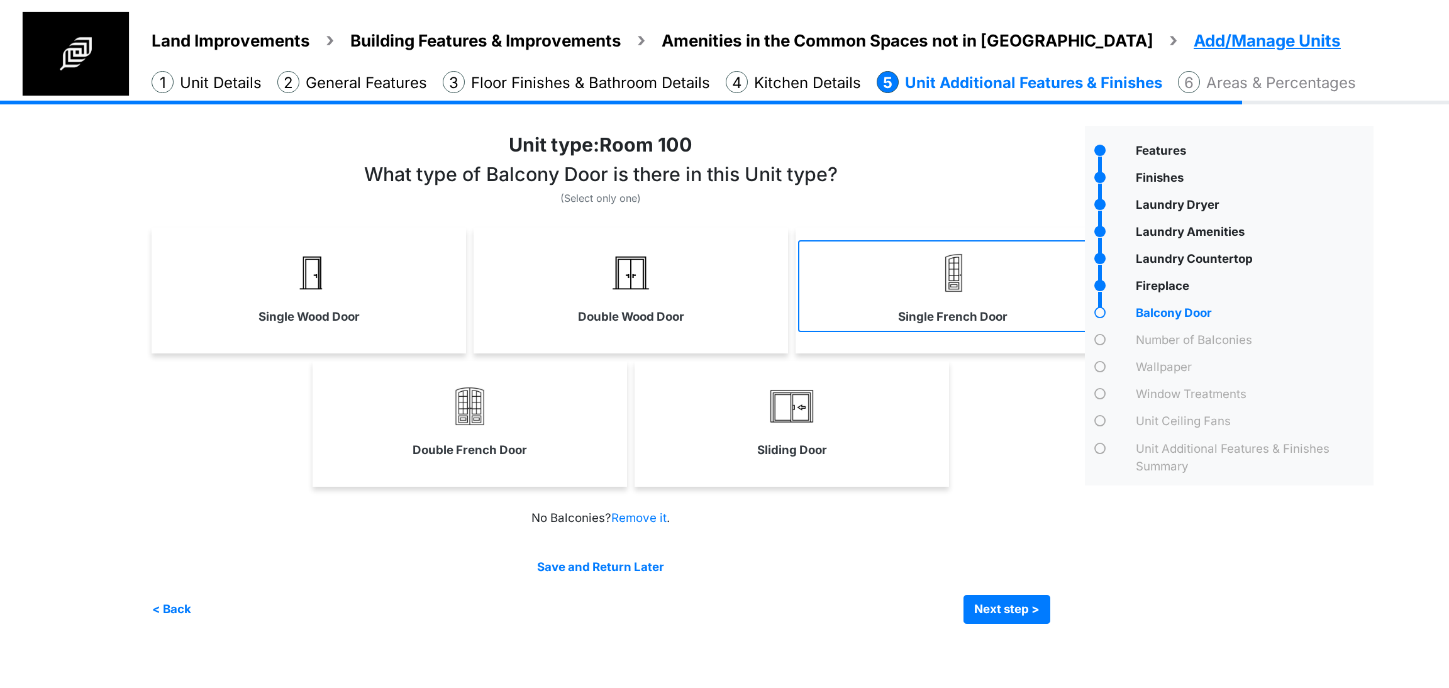
click at [871, 306] on link "Single French Door" at bounding box center [952, 286] width 309 height 92
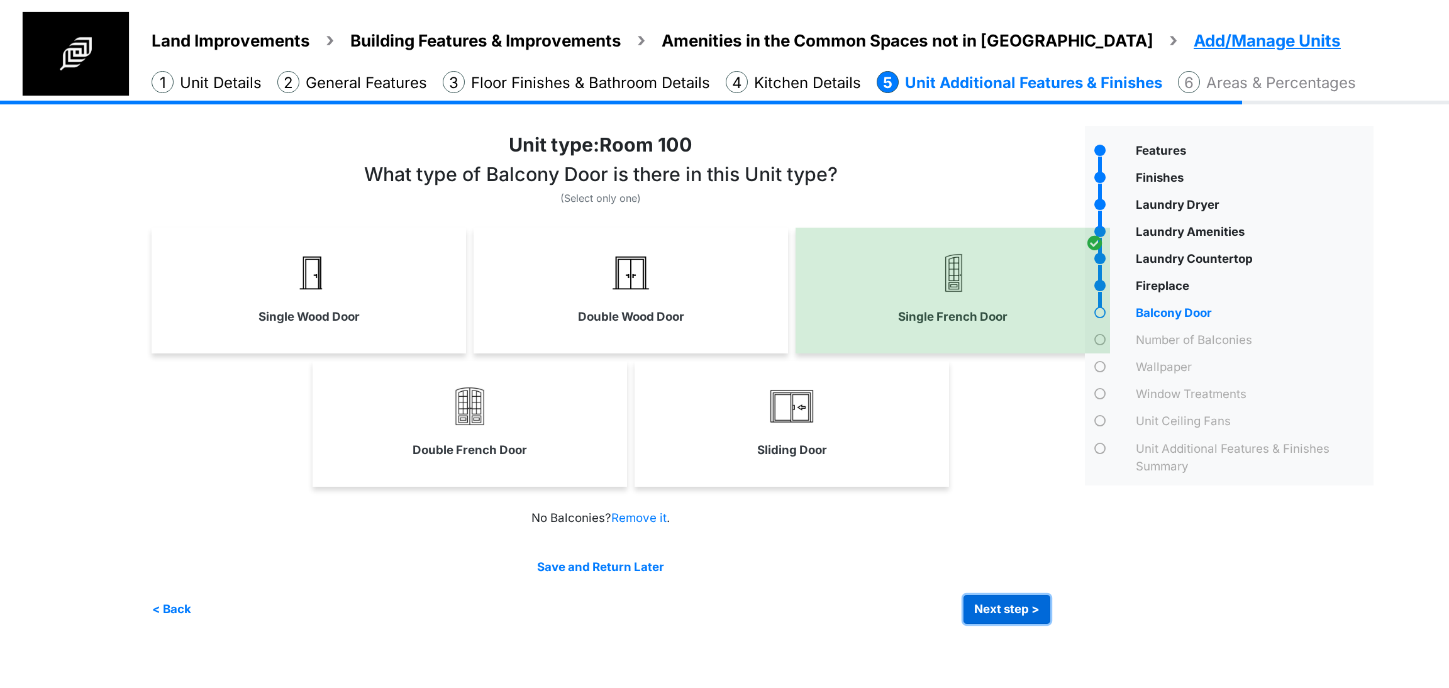
click at [997, 620] on button "Next step >" at bounding box center [1007, 609] width 87 height 29
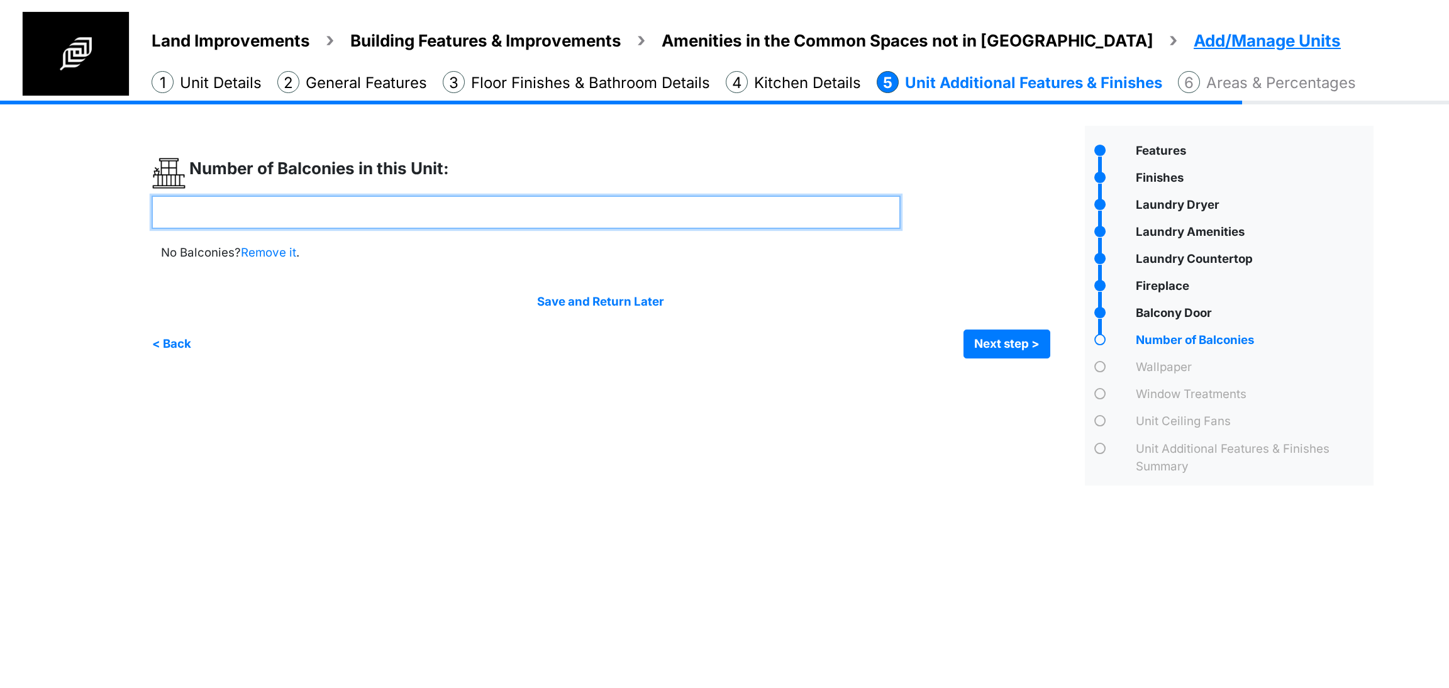
click at [448, 216] on input "number" at bounding box center [526, 212] width 749 height 33
type input "*"
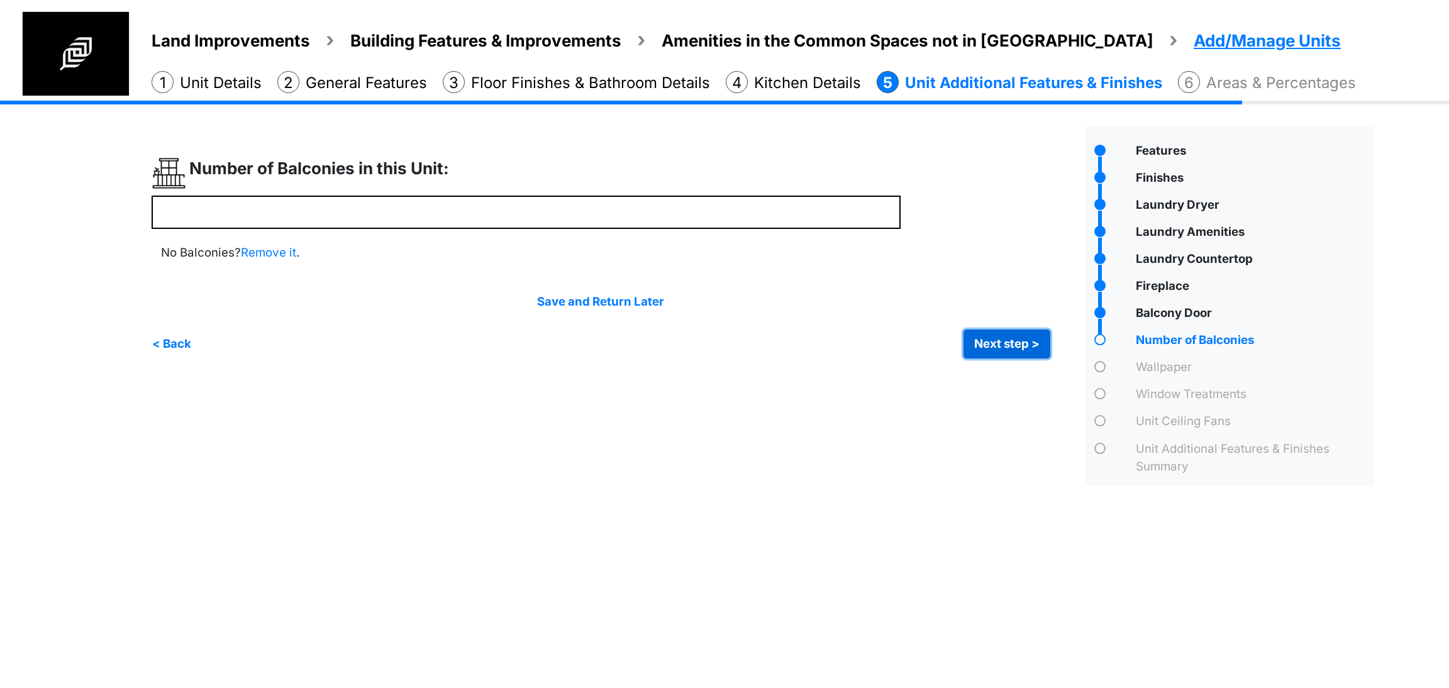
click at [1028, 336] on button "Next step >" at bounding box center [1007, 344] width 87 height 29
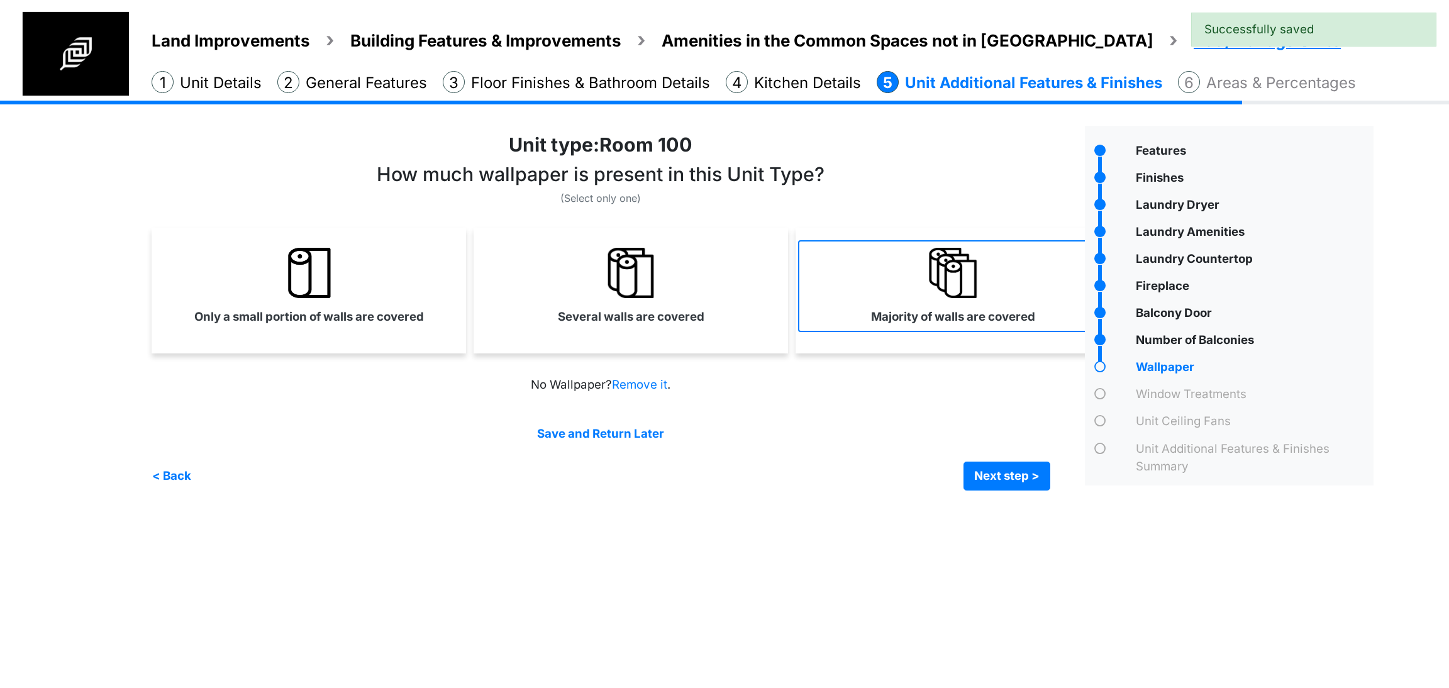
click at [847, 317] on link "Majority of walls are covered" at bounding box center [952, 286] width 309 height 92
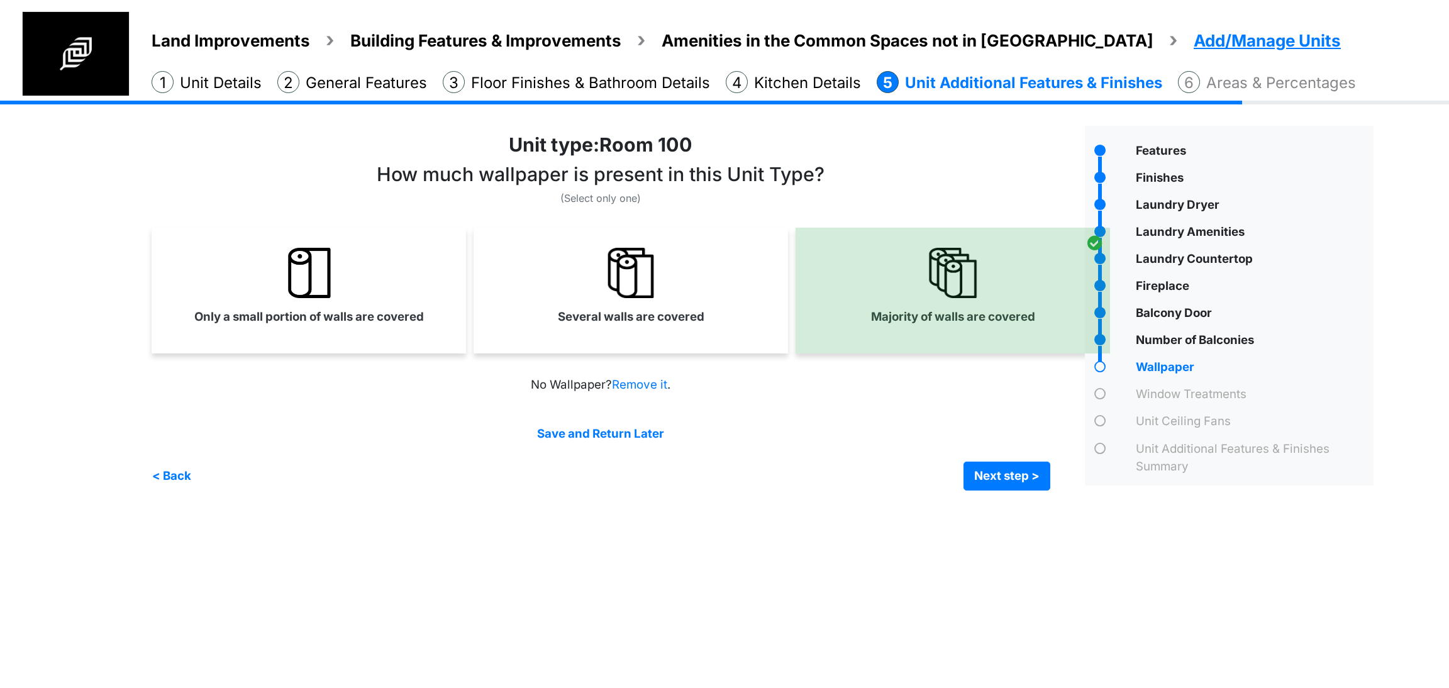
click at [986, 495] on div "Irrigation Flag pole" at bounding box center [768, 305] width 1232 height 409
click at [984, 479] on button "Next step >" at bounding box center [1007, 476] width 87 height 29
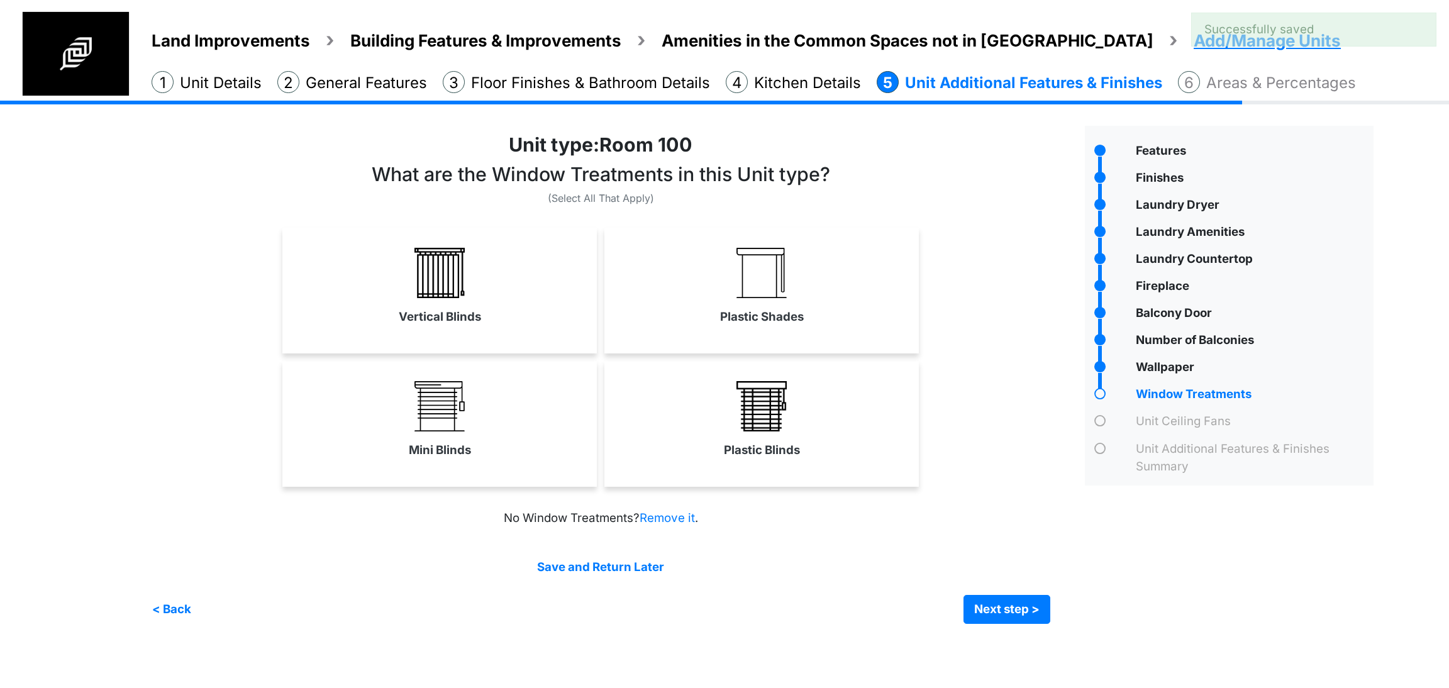
click at [431, 382] on img at bounding box center [439, 406] width 50 height 50
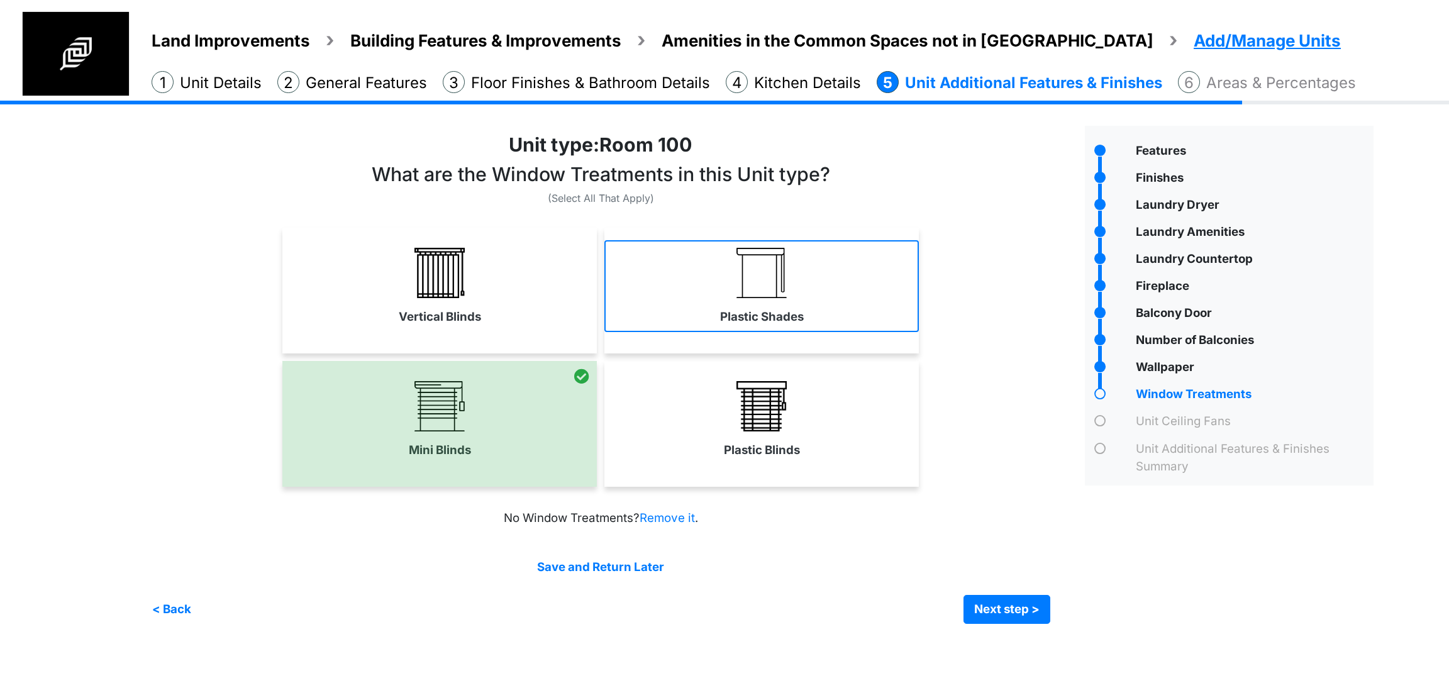
click at [779, 309] on label "Plastic Shades" at bounding box center [762, 317] width 84 height 18
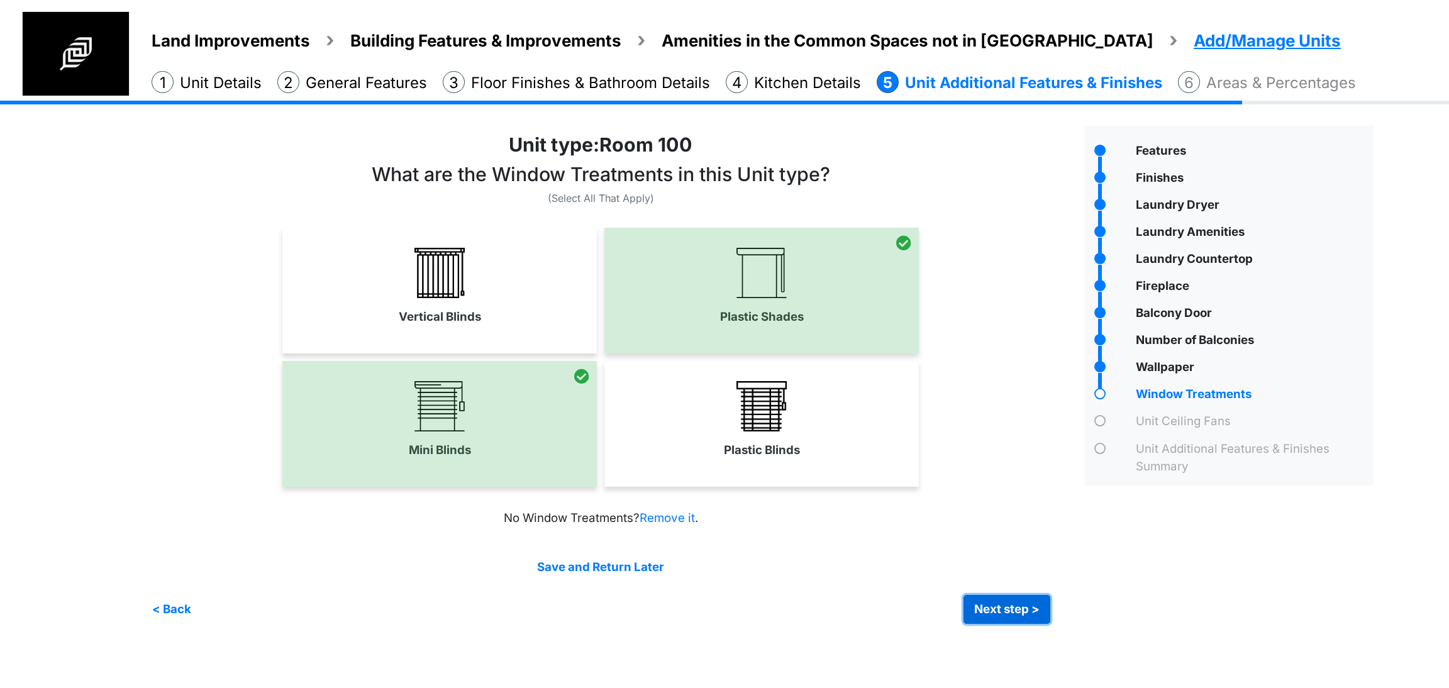
click at [1009, 614] on button "Next step >" at bounding box center [1007, 609] width 87 height 29
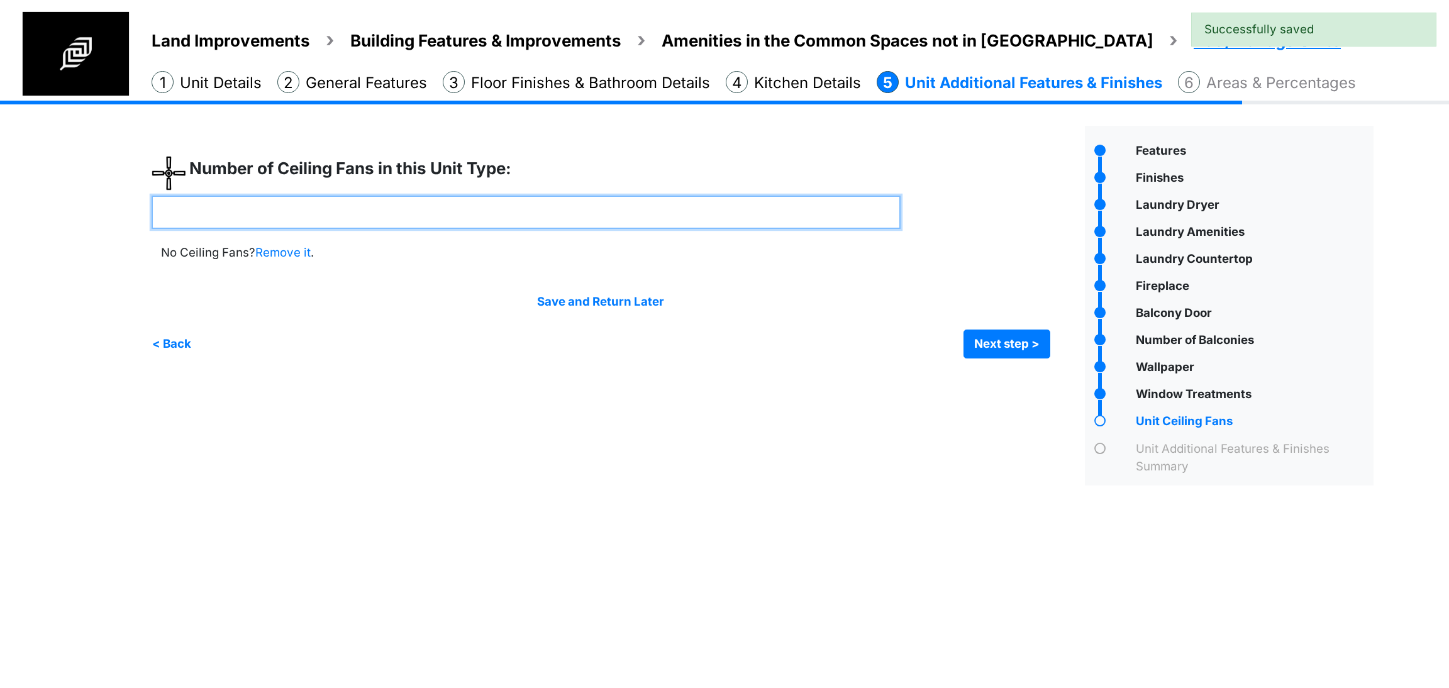
click at [529, 214] on input "number" at bounding box center [526, 212] width 749 height 33
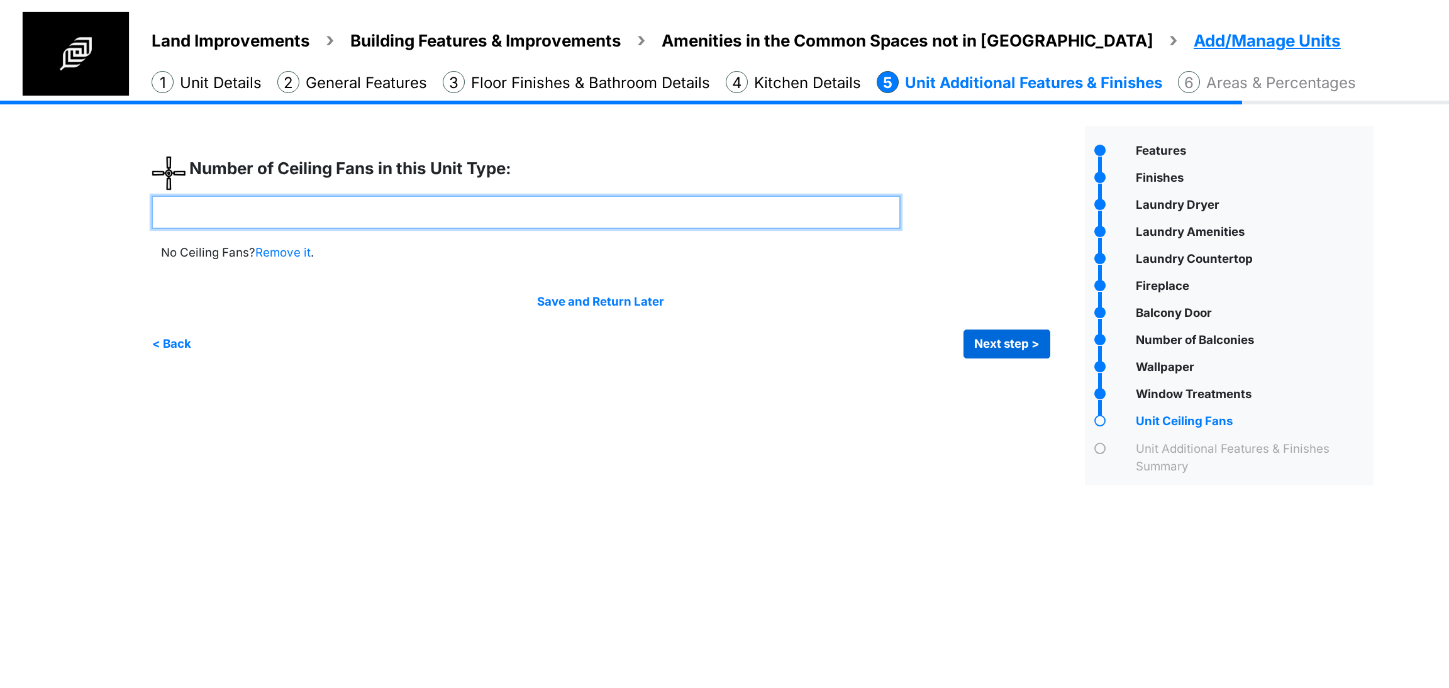
type input "*"
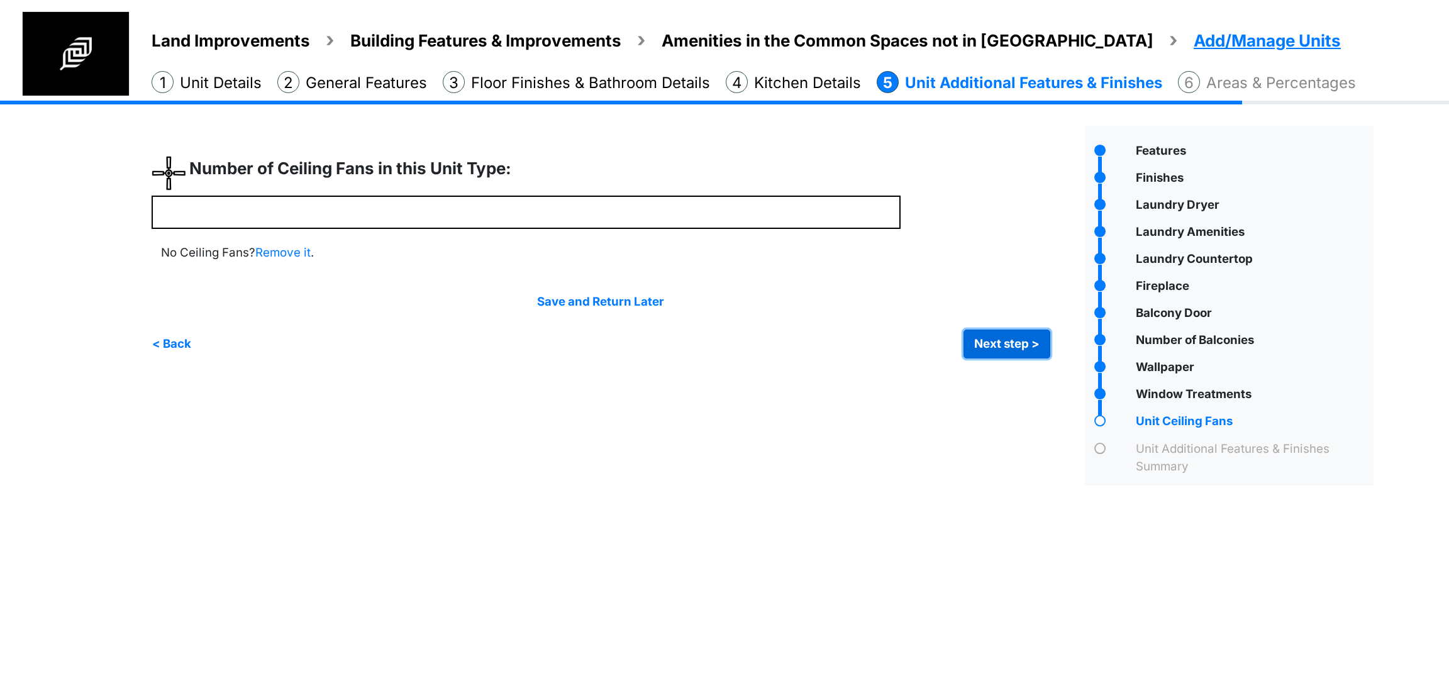
type input "*"
click at [1017, 342] on button "Next step >" at bounding box center [1007, 344] width 87 height 29
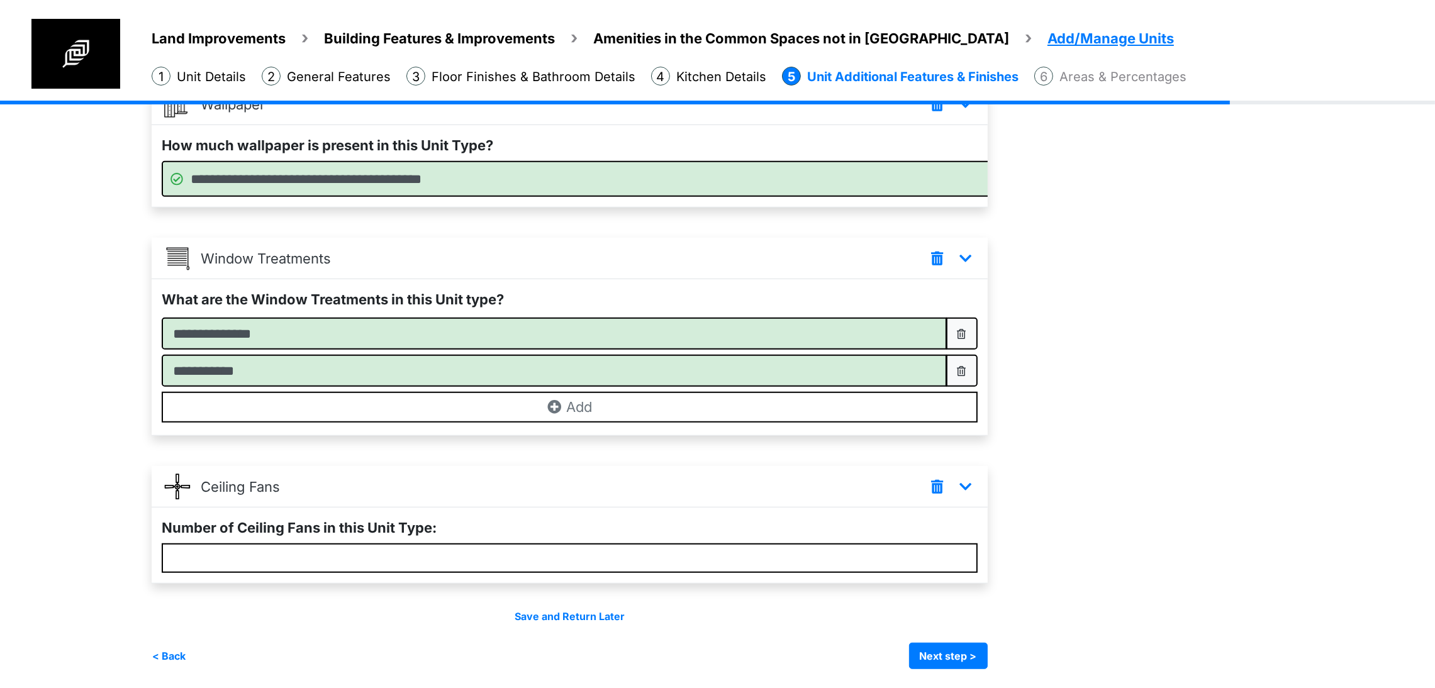
scroll to position [1457, 0]
click at [987, 658] on button "Next step >" at bounding box center [948, 656] width 79 height 26
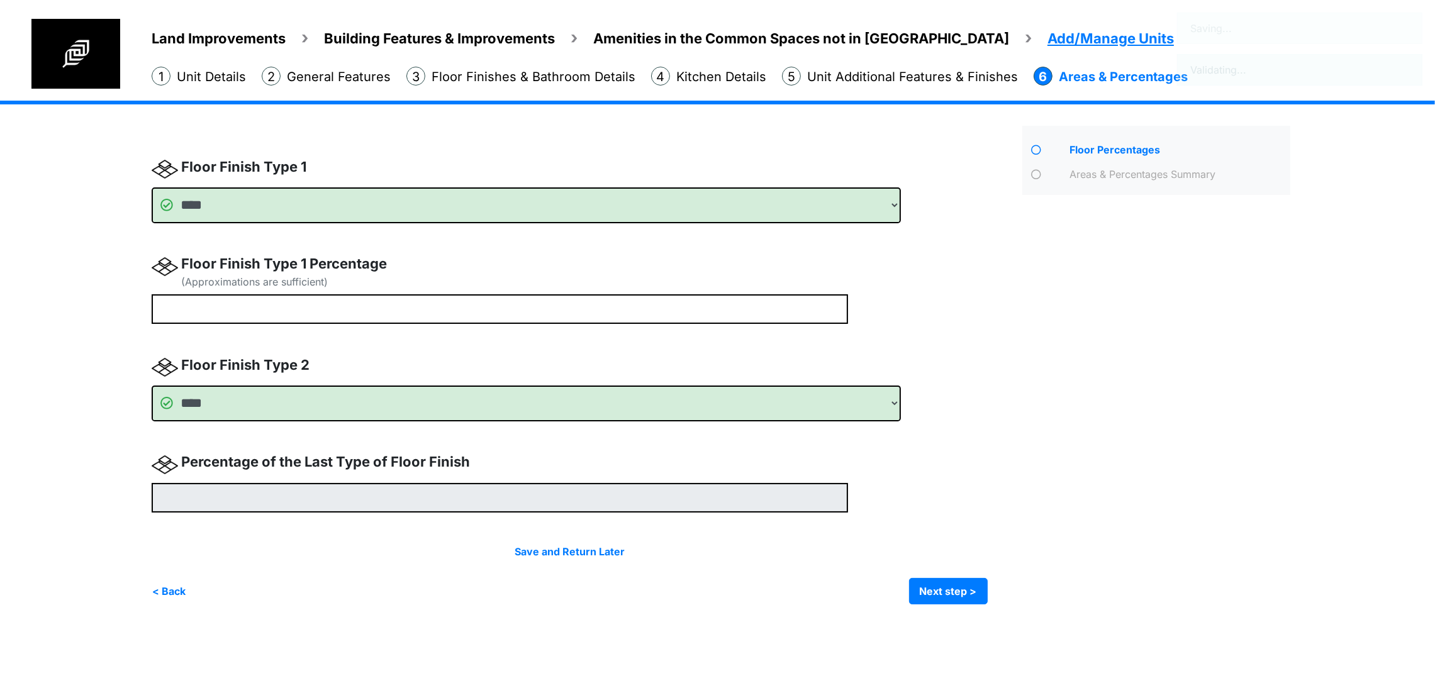
scroll to position [0, 0]
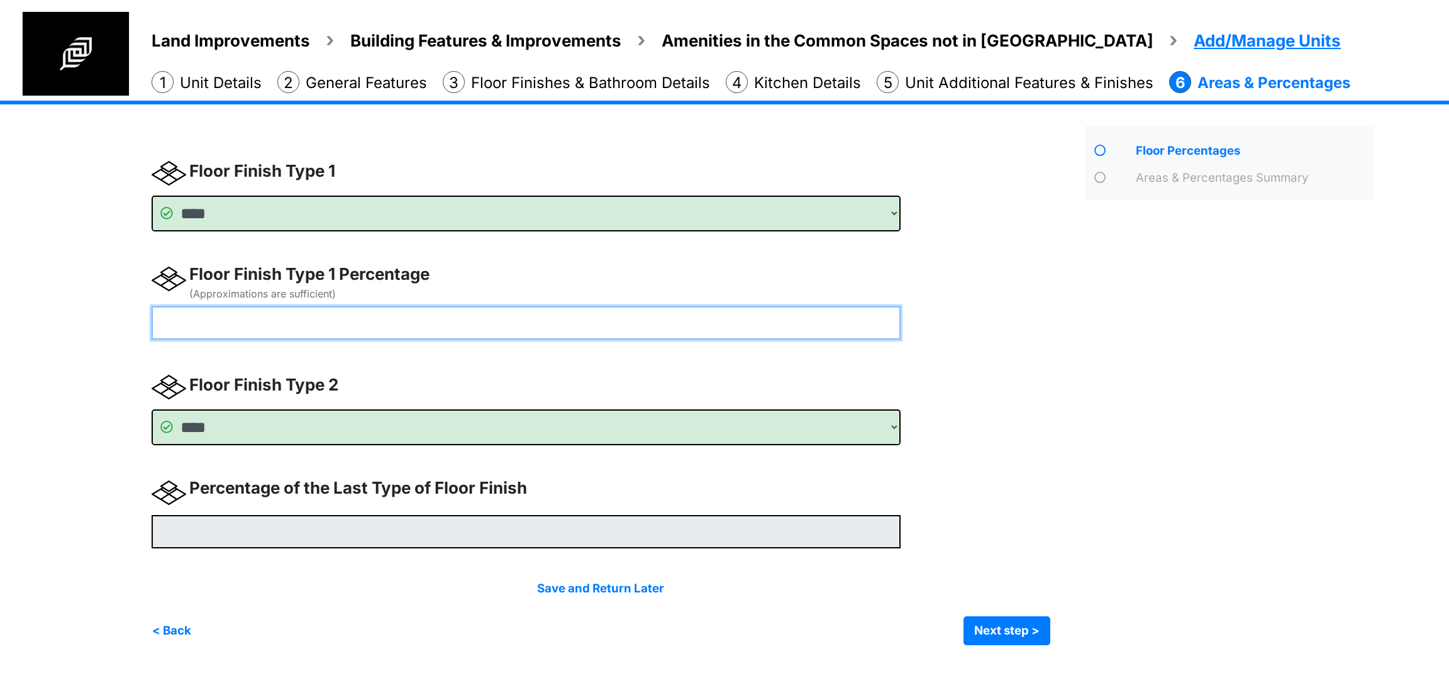
click at [389, 317] on input "number" at bounding box center [526, 322] width 749 height 33
type input "**"
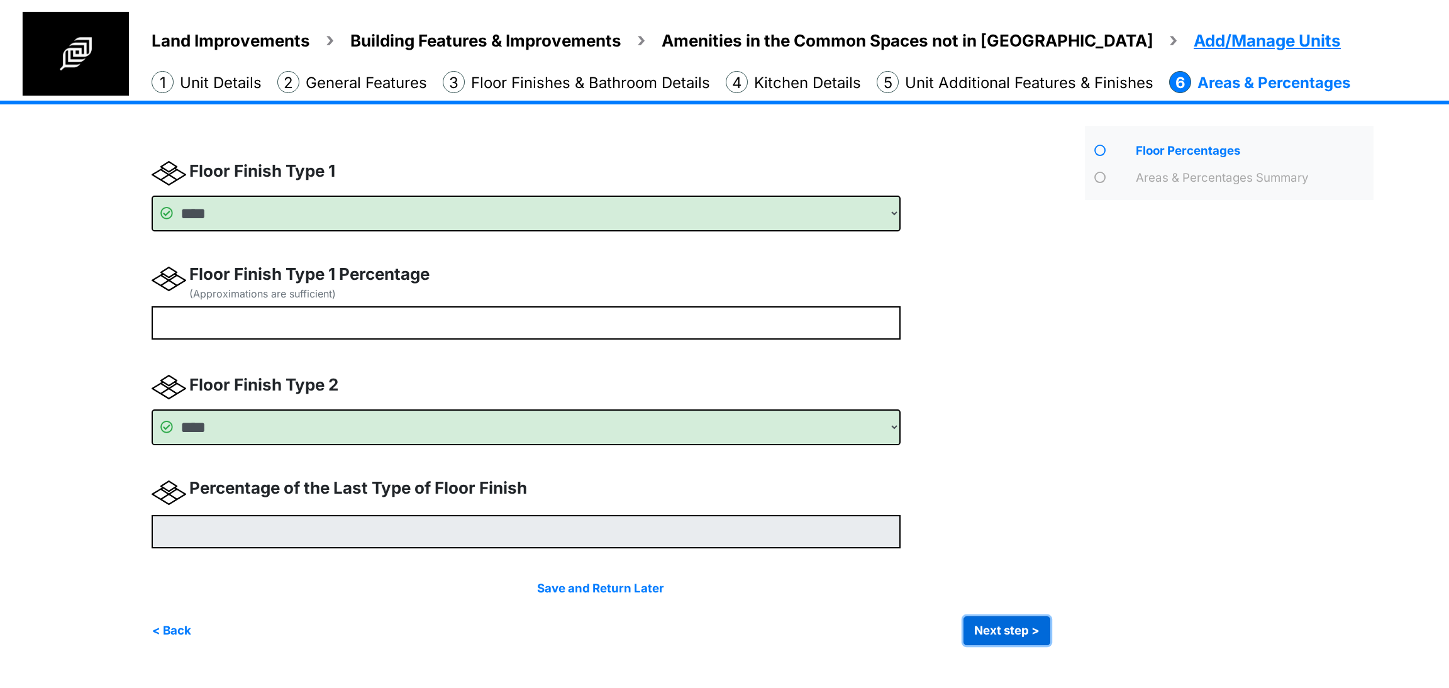
type input "**"
click at [996, 635] on button "Next step >" at bounding box center [1007, 630] width 87 height 29
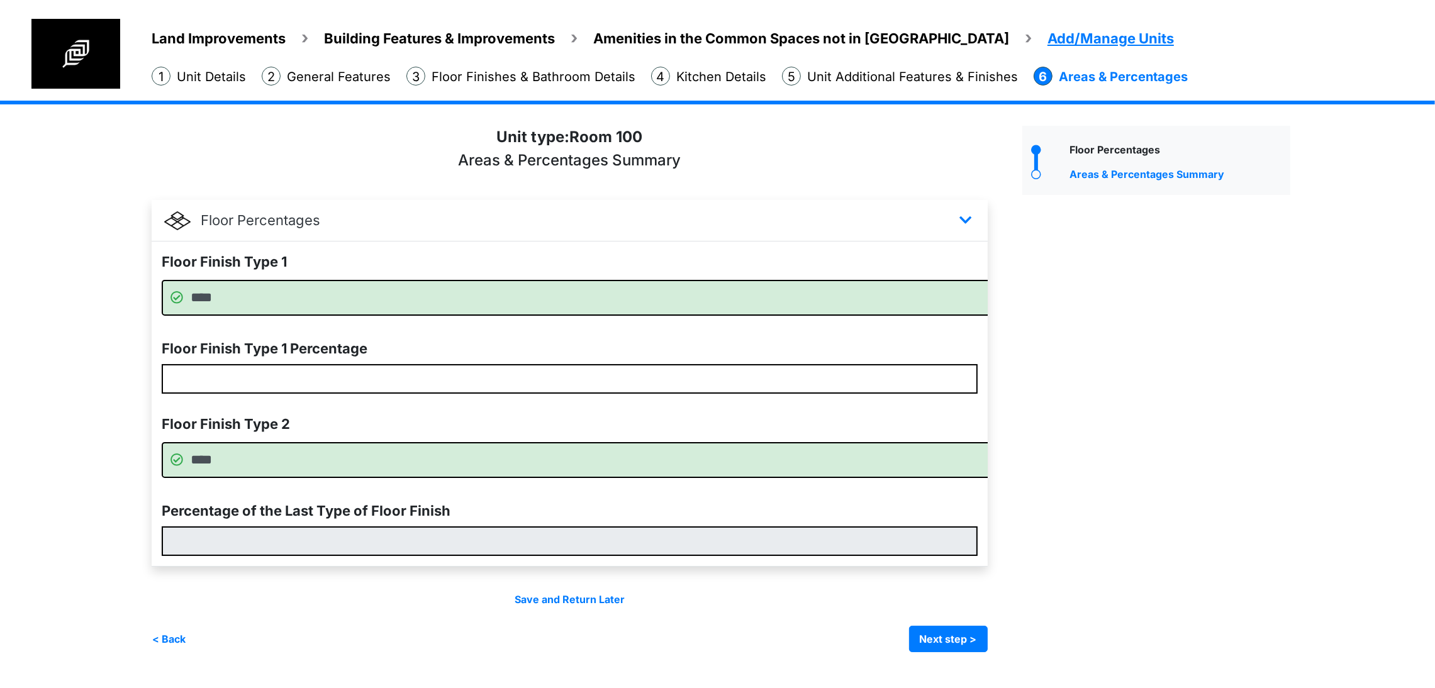
scroll to position [29, 0]
click at [987, 652] on button "Next step >" at bounding box center [948, 639] width 79 height 26
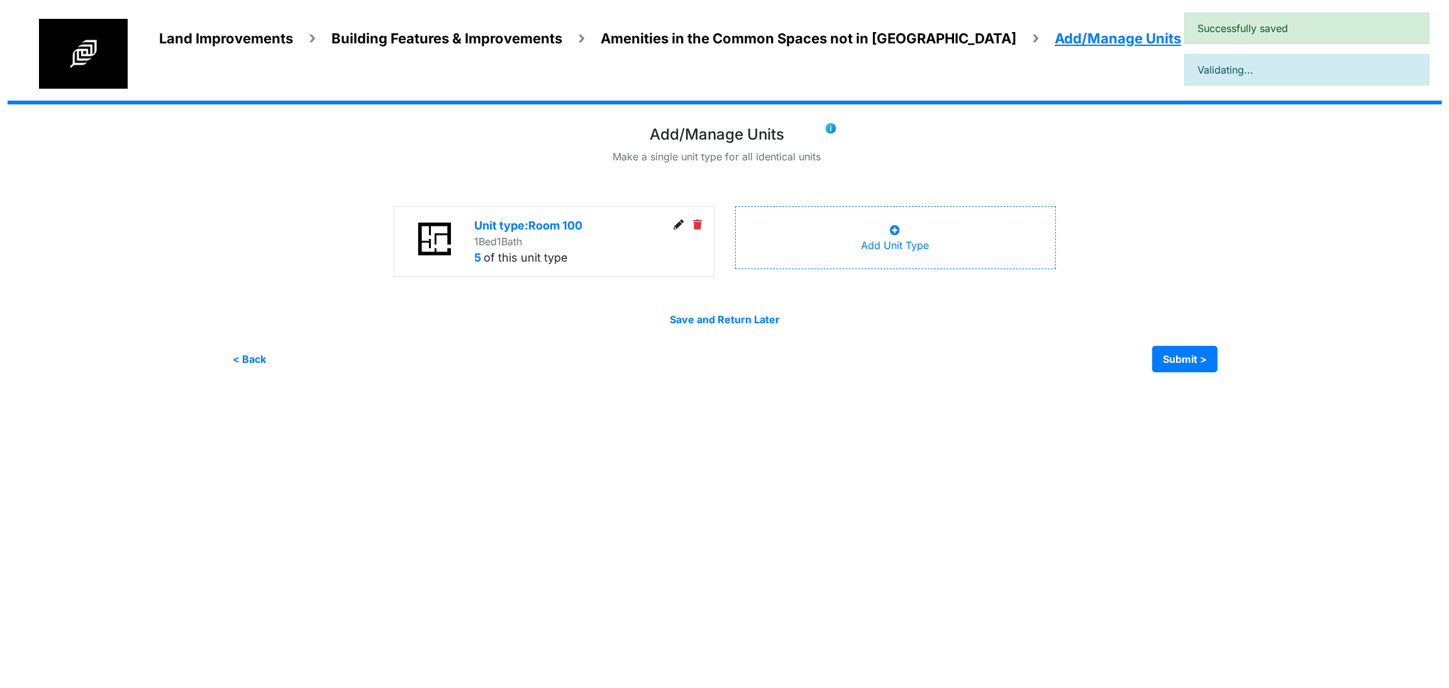
scroll to position [0, 0]
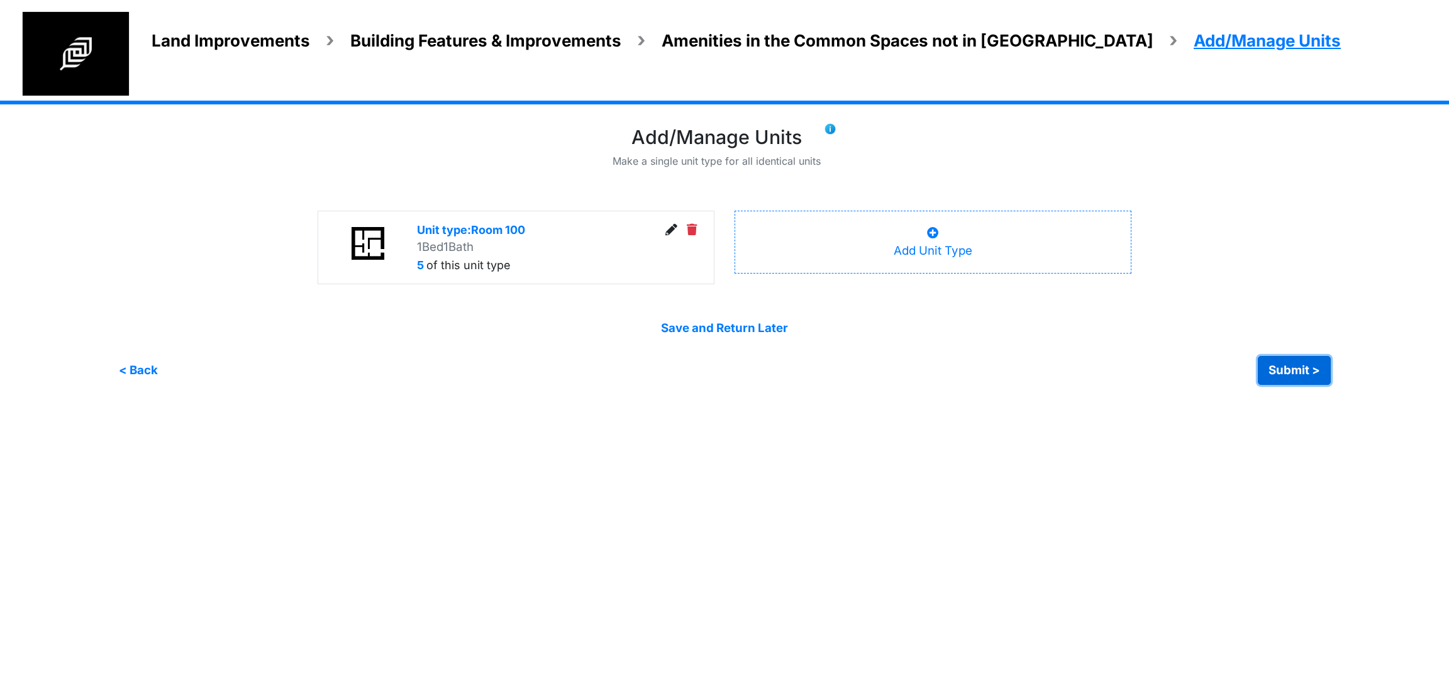
click at [1297, 381] on button "Submit >" at bounding box center [1294, 370] width 73 height 29
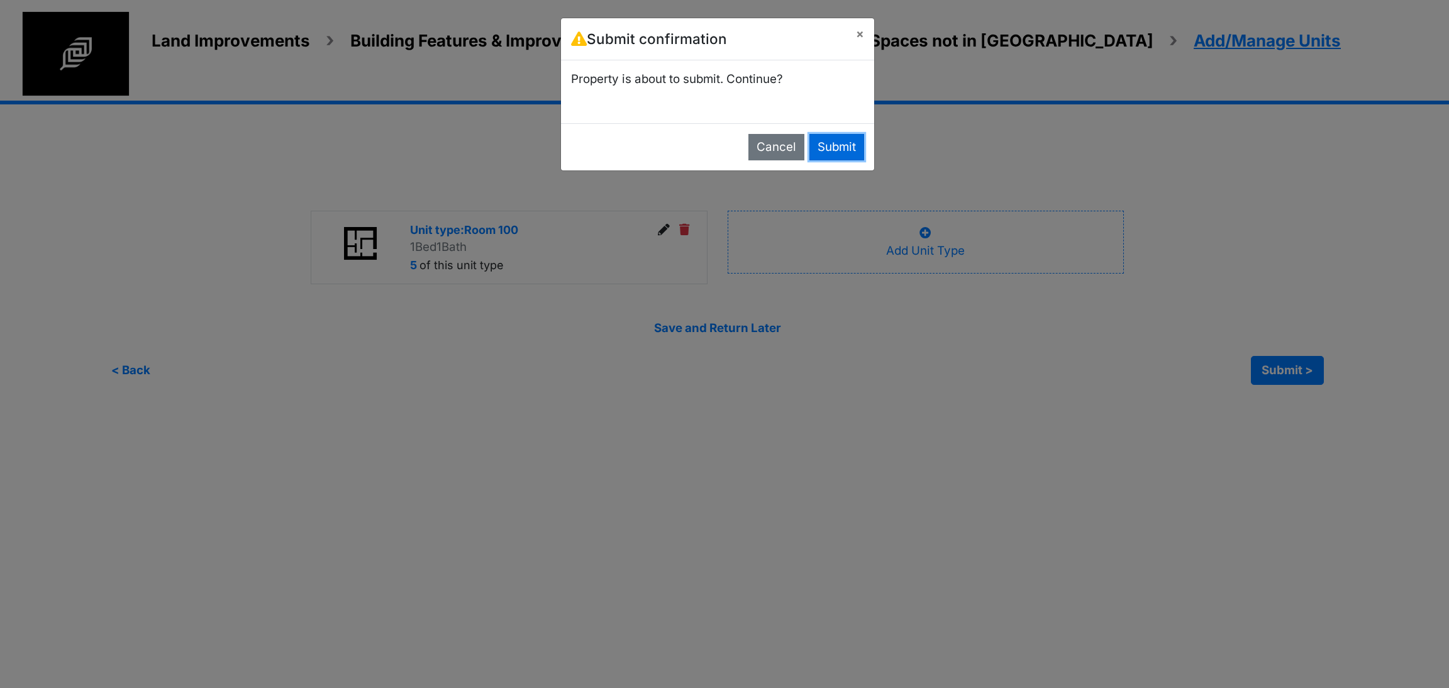
click at [829, 154] on button "Submit" at bounding box center [836, 147] width 55 height 26
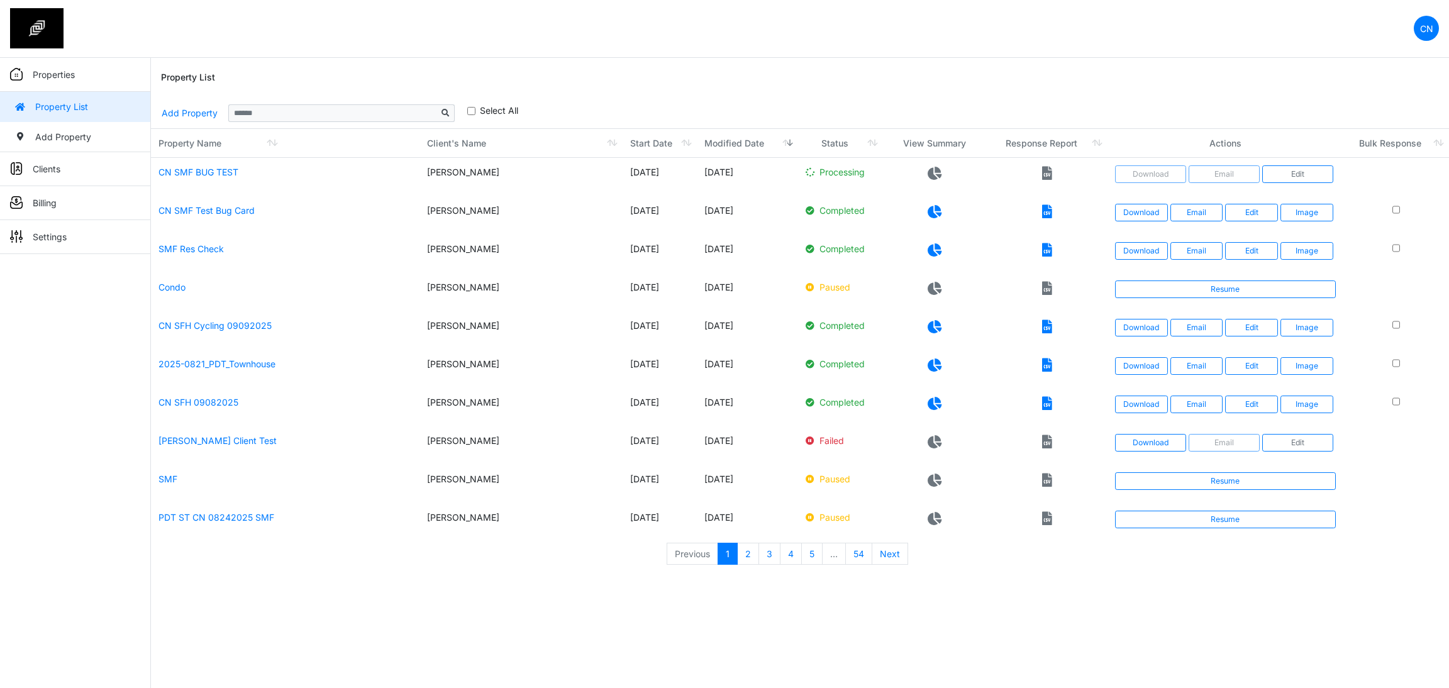
click at [844, 73] on div "Property List" at bounding box center [800, 78] width 1278 height 40
